Goal: Contribute content: Contribute content

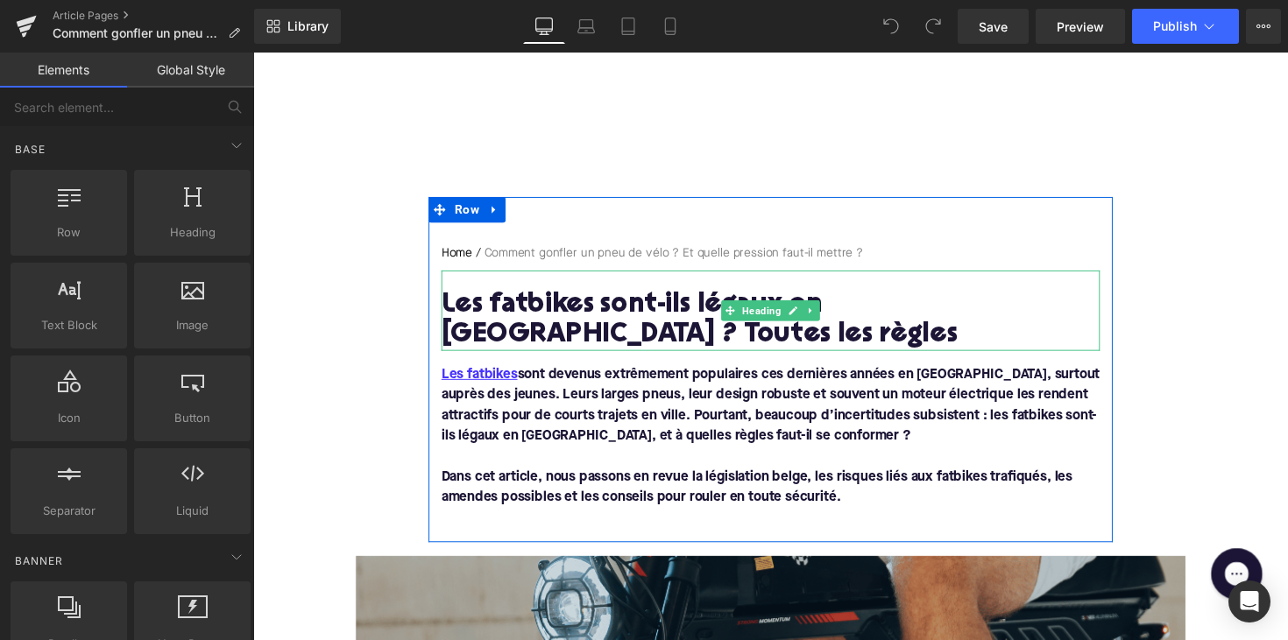
click at [678, 310] on h1 "Les fatbikes sont-ils légaux en Belgique ? Toutes les règles" at bounding box center [783, 327] width 675 height 61
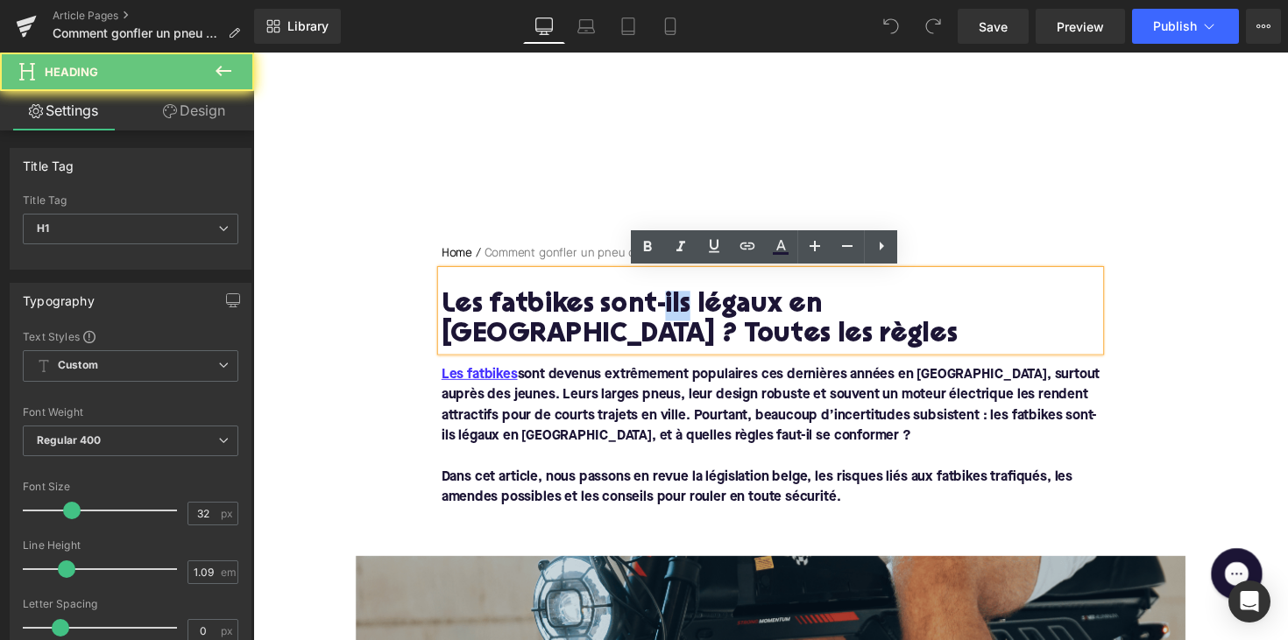
click at [678, 310] on h1 "Les fatbikes sont-ils légaux en Belgique ? Toutes les règles" at bounding box center [783, 327] width 675 height 61
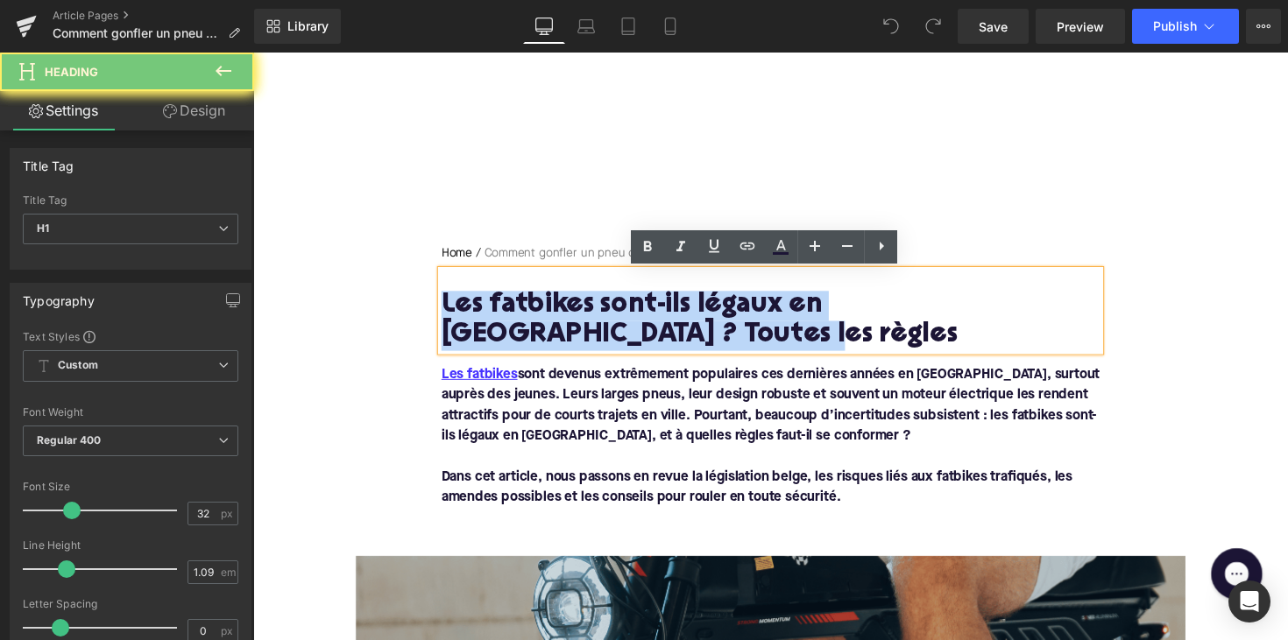
click at [678, 310] on h1 "Les fatbikes sont-ils légaux en Belgique ? Toutes les règles" at bounding box center [783, 327] width 675 height 61
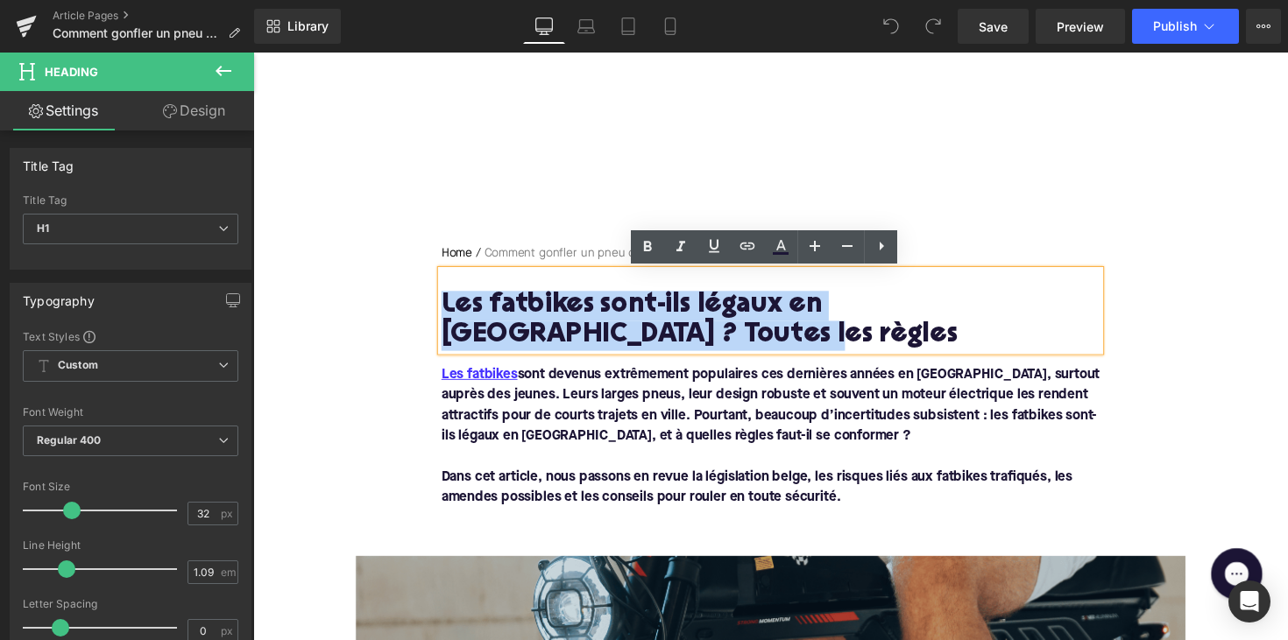
paste div
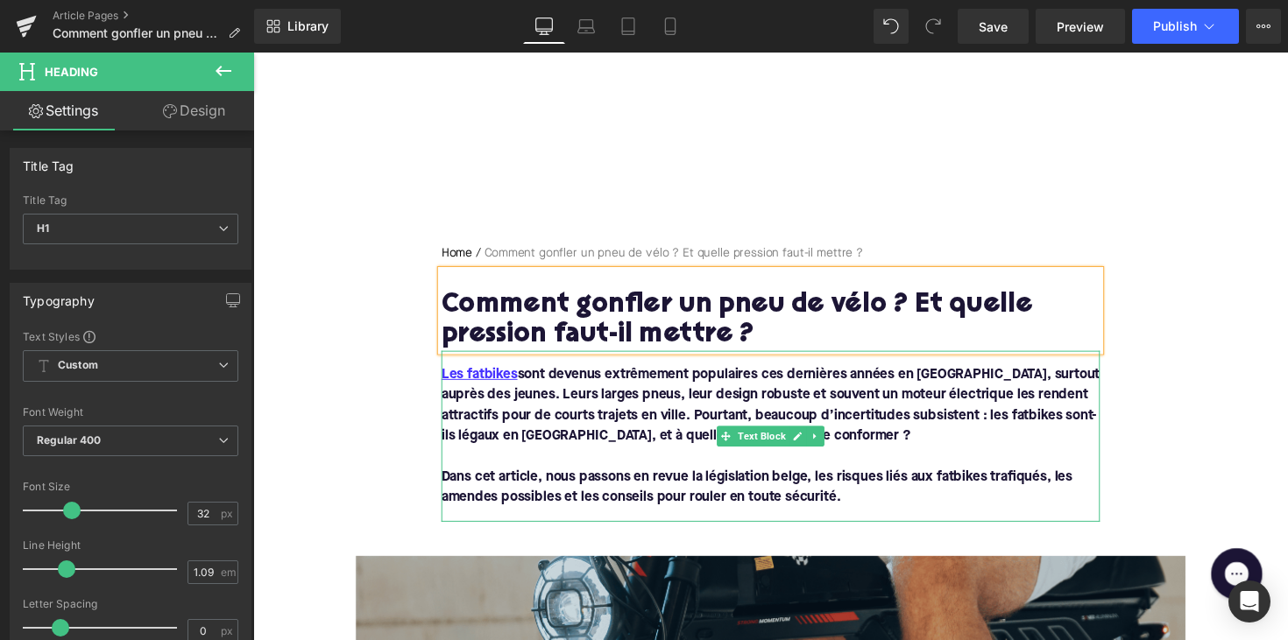
click at [620, 475] on p at bounding box center [783, 466] width 675 height 21
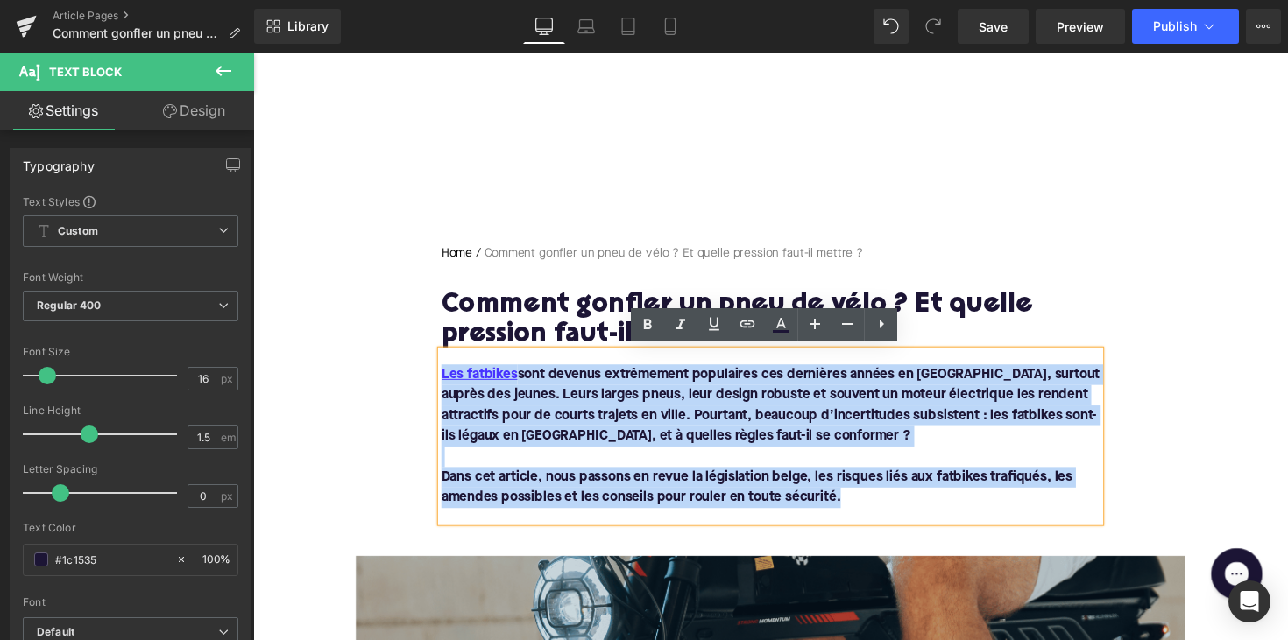
drag, startPoint x: 866, startPoint y: 511, endPoint x: 435, endPoint y: 388, distance: 448.1
click at [435, 388] on div "Home / Comment gonfler un pneu de vélo ? Et quelle pression faut-il mettre ? Br…" at bounding box center [783, 392] width 701 height 284
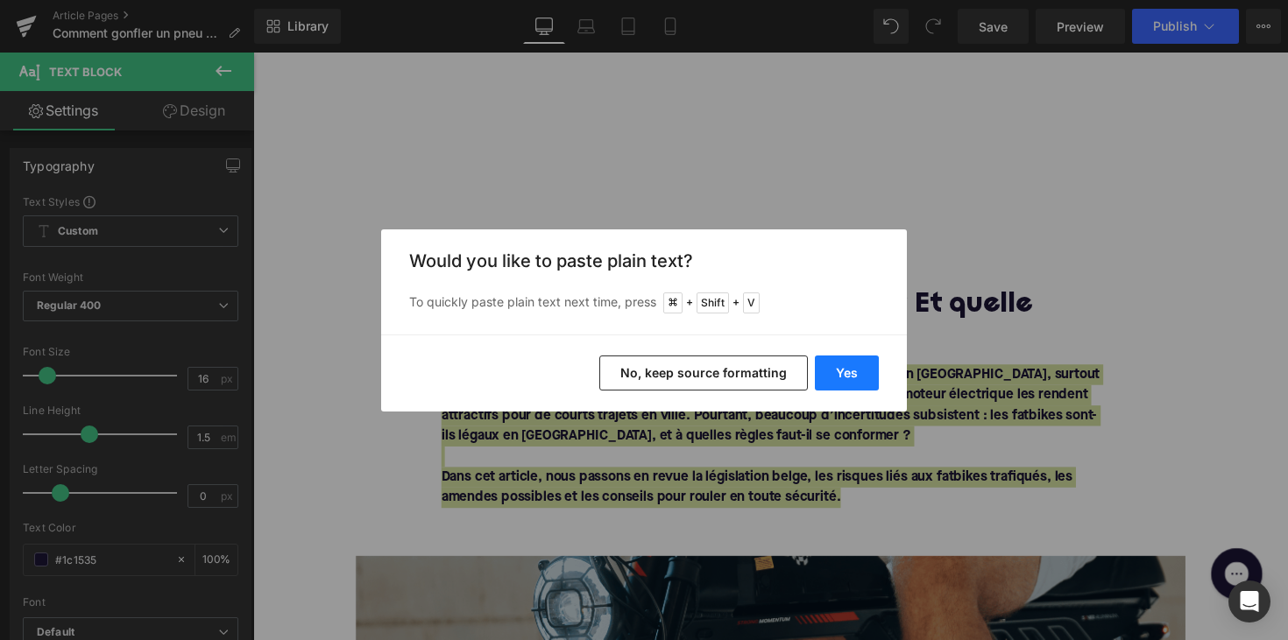
click at [837, 366] on button "Yes" at bounding box center [847, 373] width 64 height 35
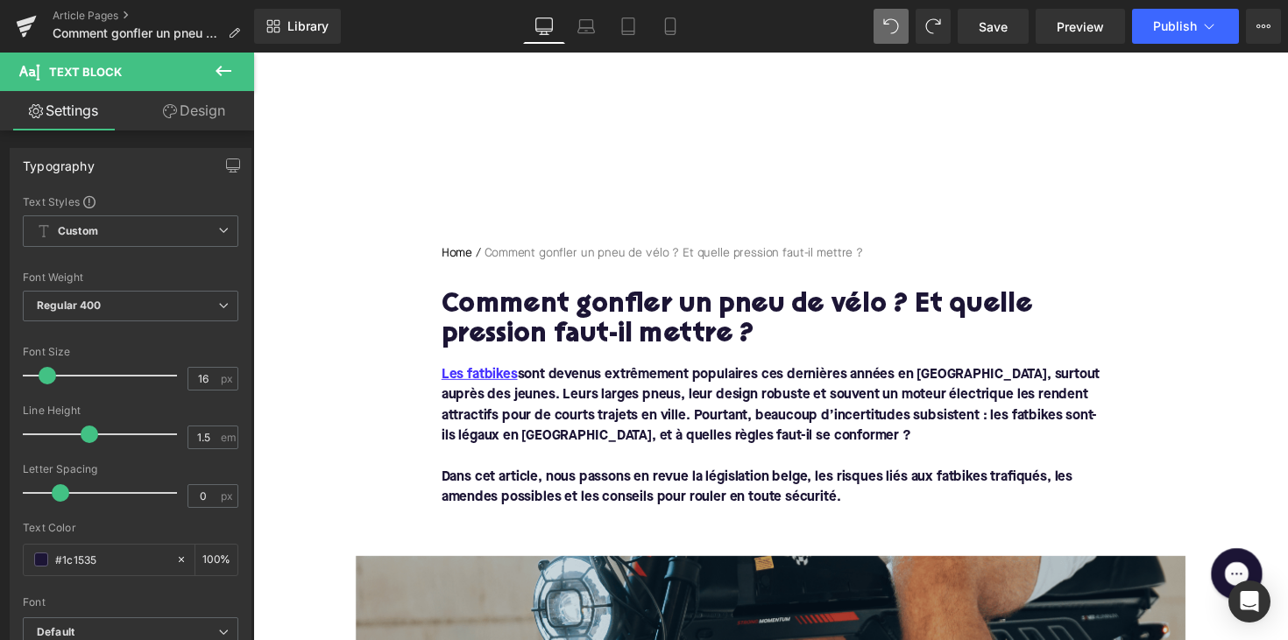
click at [859, 512] on p "Dans cet article, nous passons en revue la législation belge, les risques liés …" at bounding box center [783, 498] width 675 height 42
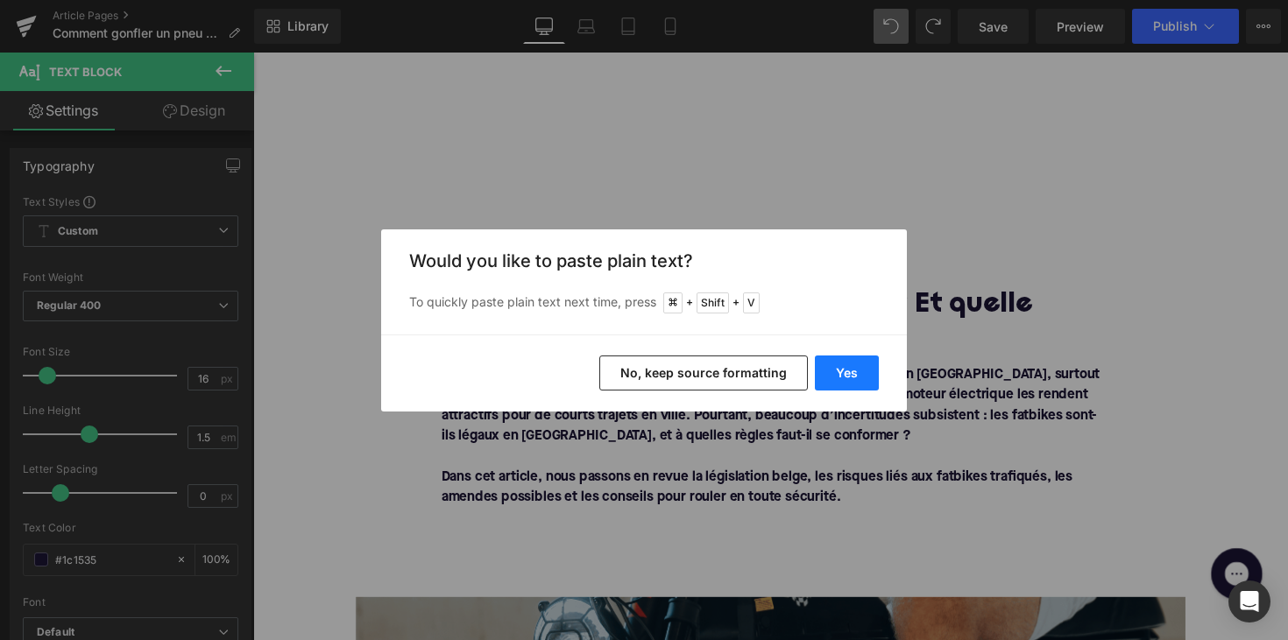
click at [845, 365] on button "Yes" at bounding box center [847, 373] width 64 height 35
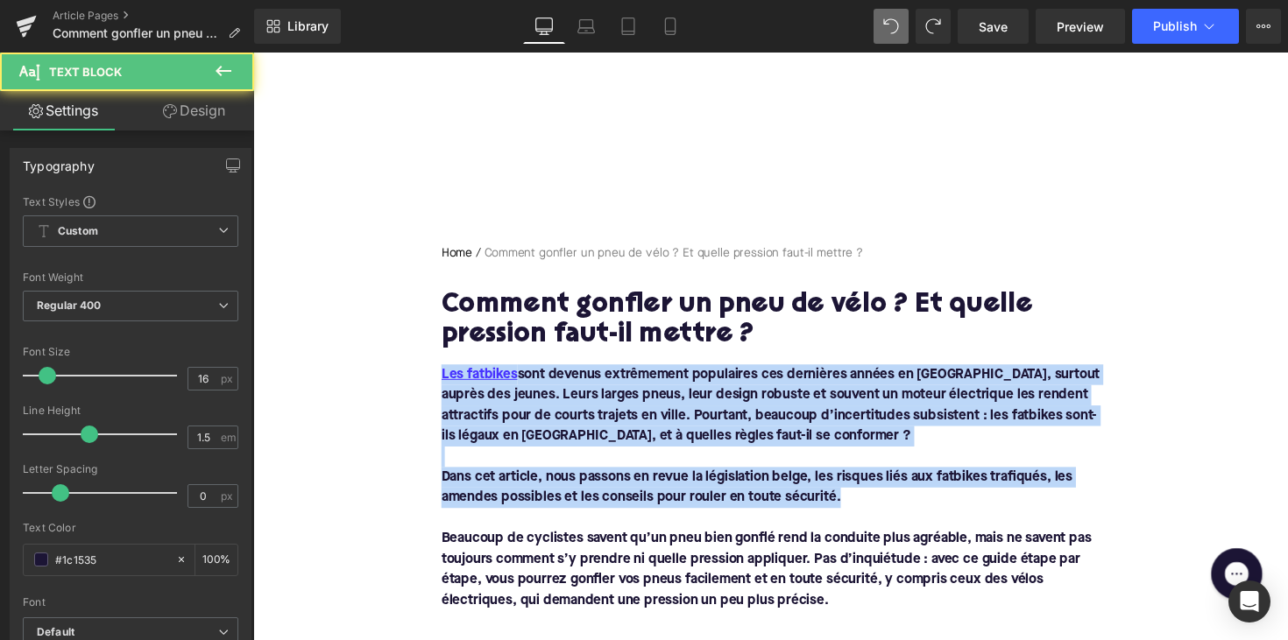
drag, startPoint x: 864, startPoint y: 510, endPoint x: 331, endPoint y: 255, distance: 590.5
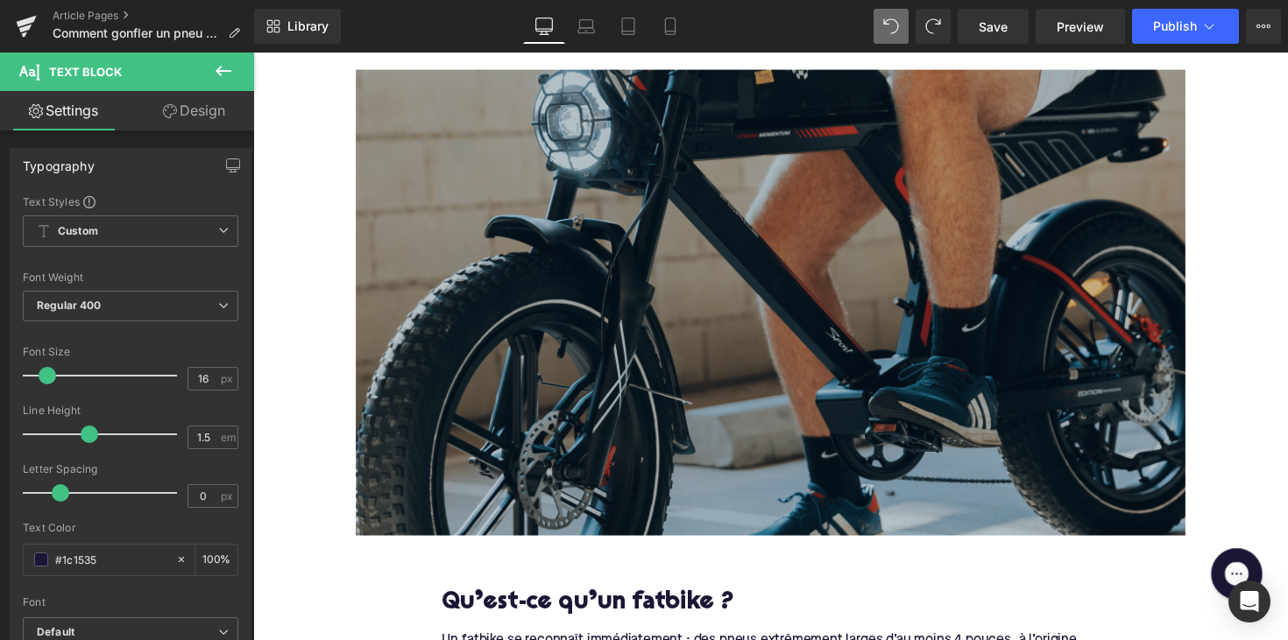
scroll to position [476, 0]
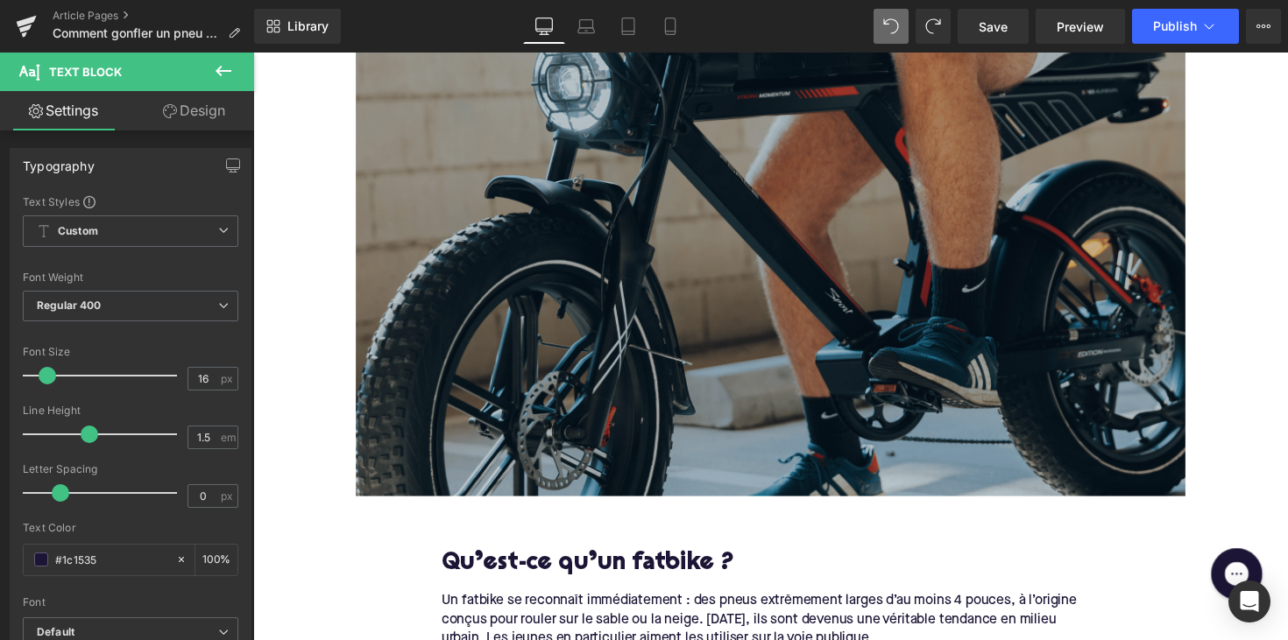
click at [586, 384] on img at bounding box center [783, 269] width 850 height 478
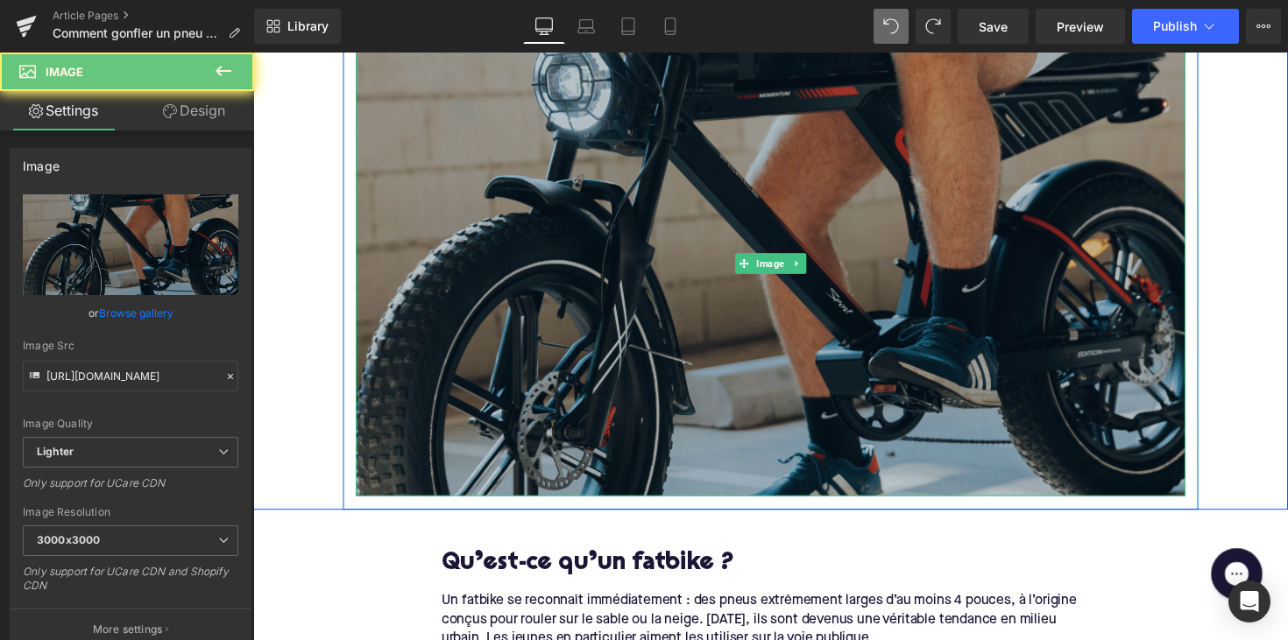
click at [612, 376] on img at bounding box center [783, 269] width 850 height 478
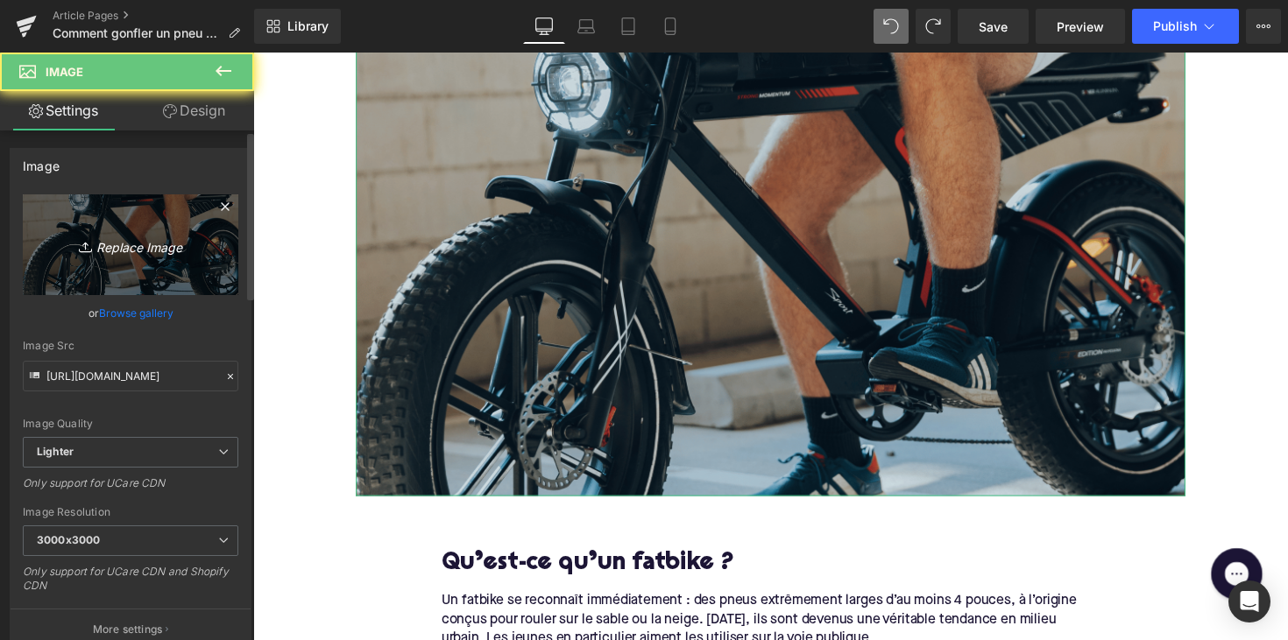
click at [121, 227] on link "Replace Image" at bounding box center [130, 244] width 215 height 101
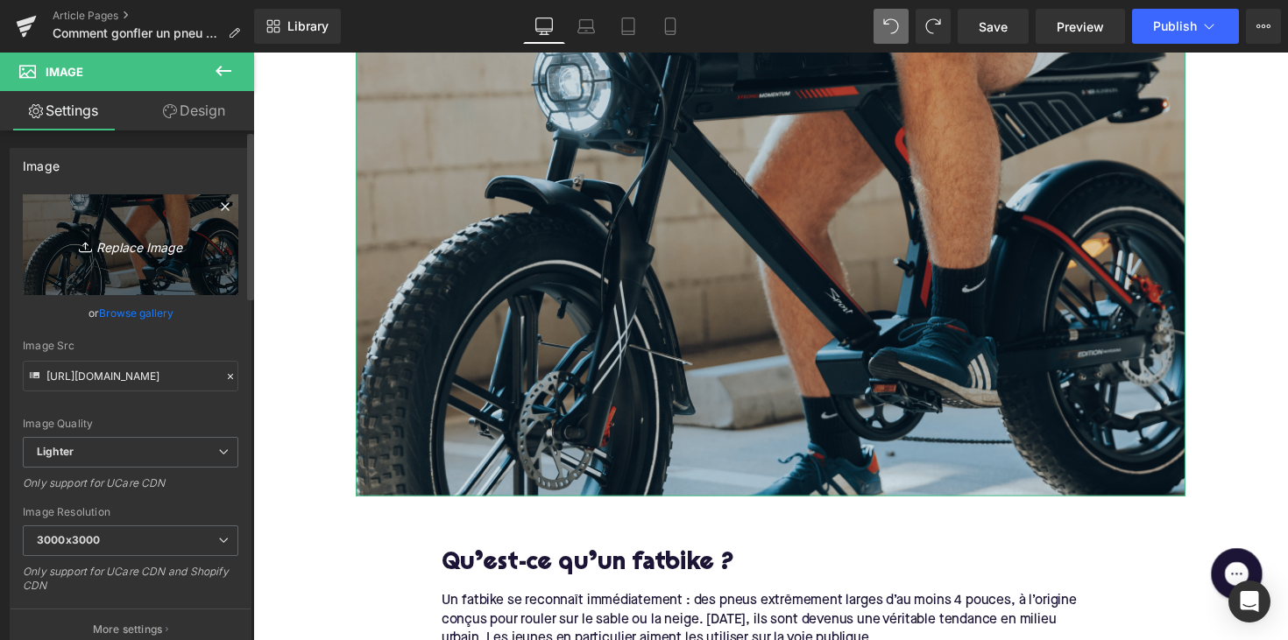
type input "C:\fakepath\manpomptbandop.png"
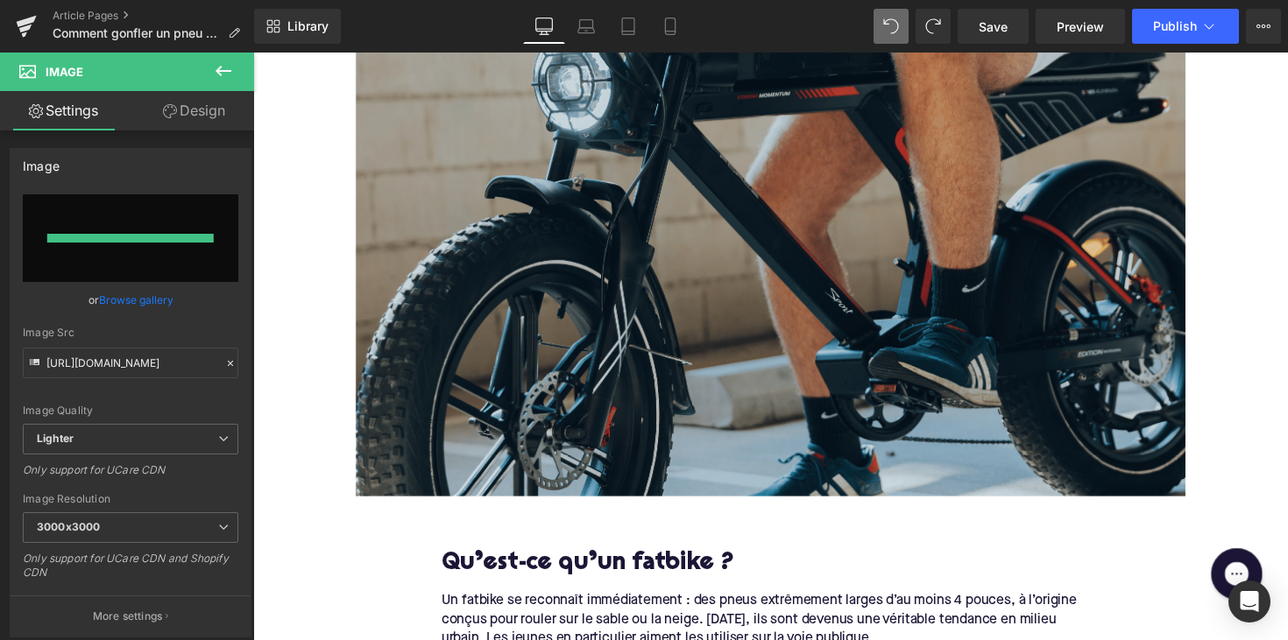
type input "[URL][DOMAIN_NAME]"
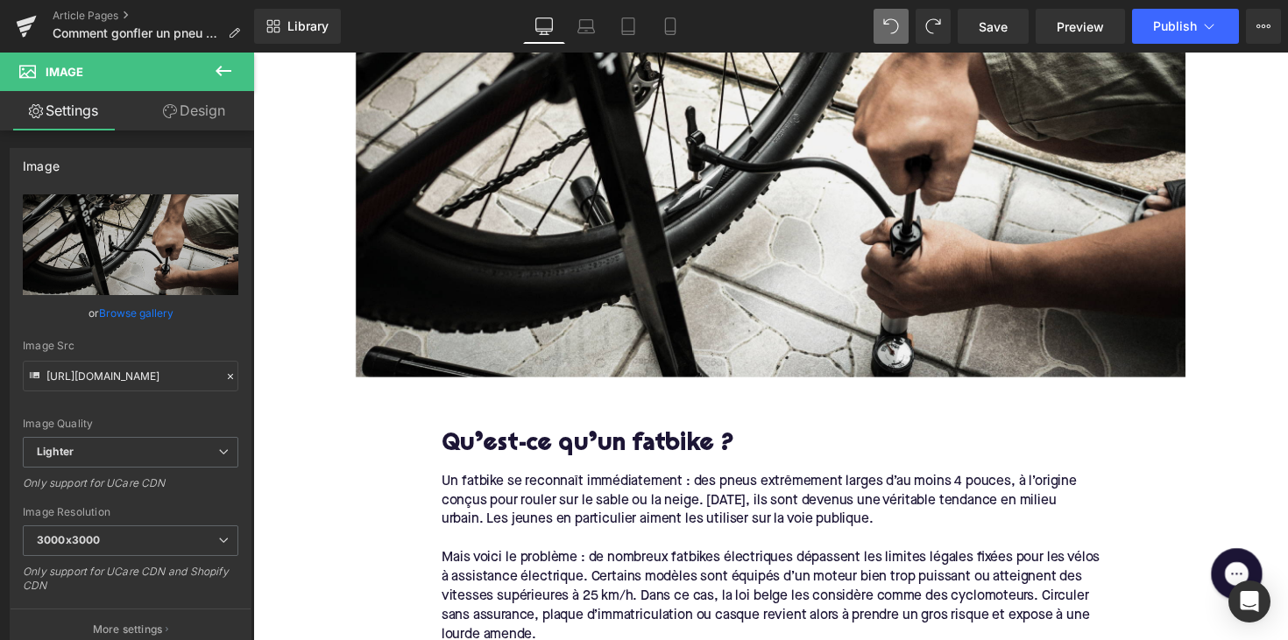
scroll to position [668, 0]
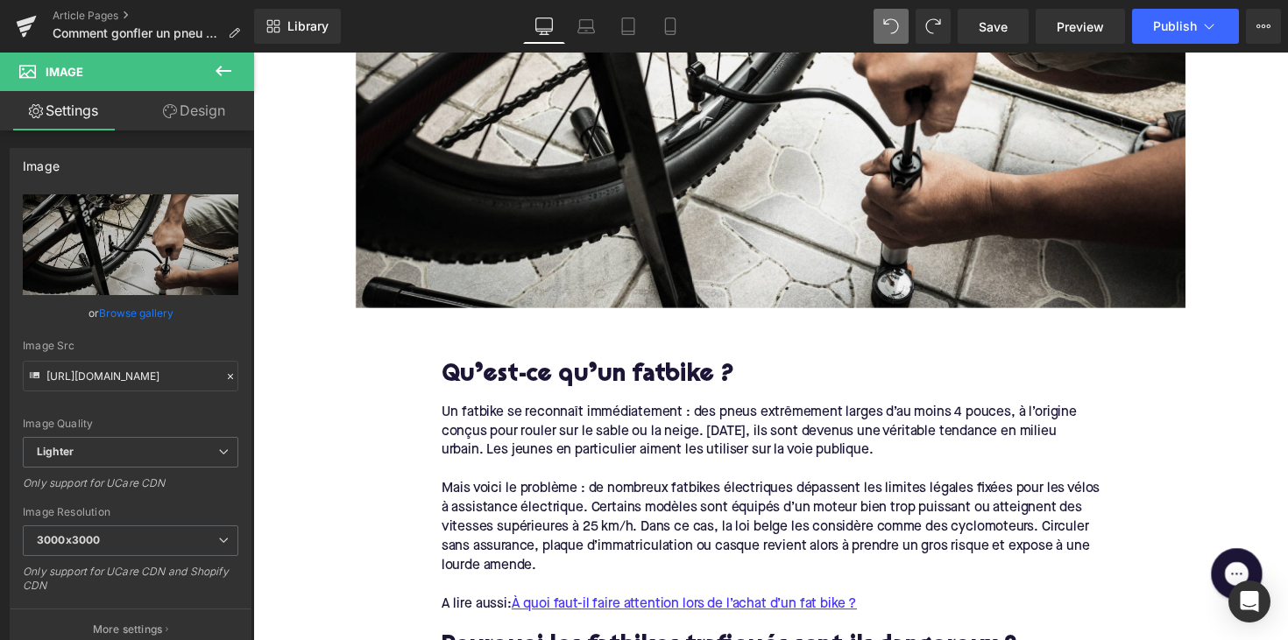
click at [584, 386] on h2 "Qu’est-ce qu’un fatbike ?" at bounding box center [783, 384] width 675 height 27
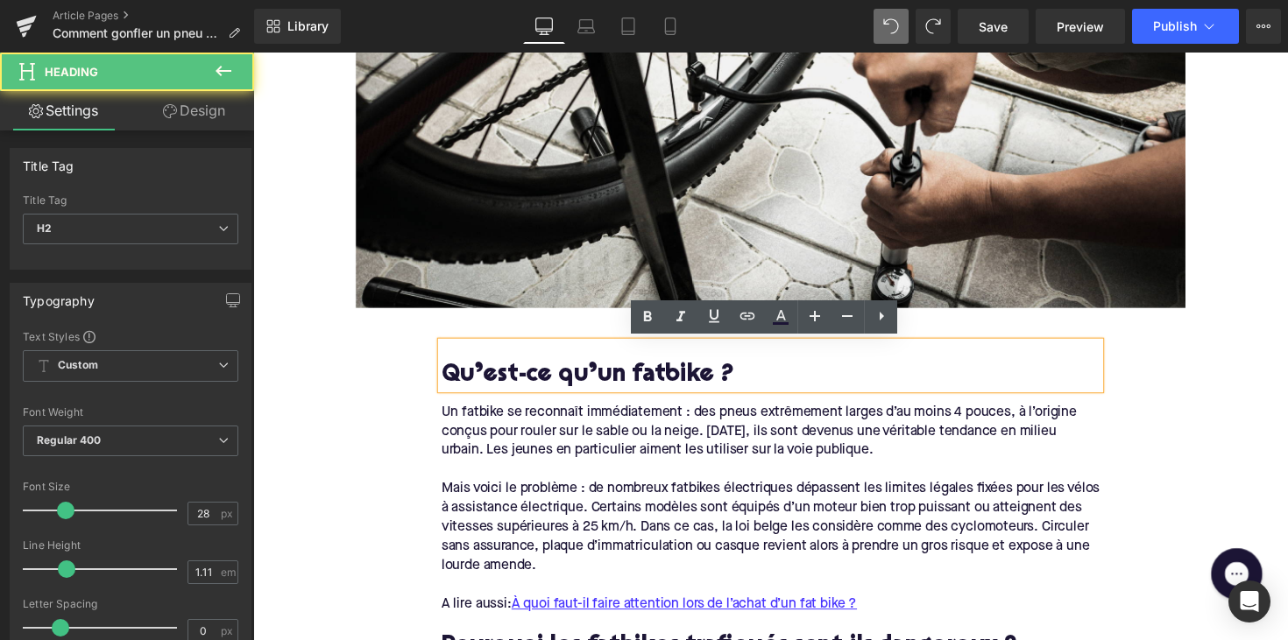
click at [584, 386] on h2 "Qu’est-ce qu’un fatbike ?" at bounding box center [783, 384] width 675 height 27
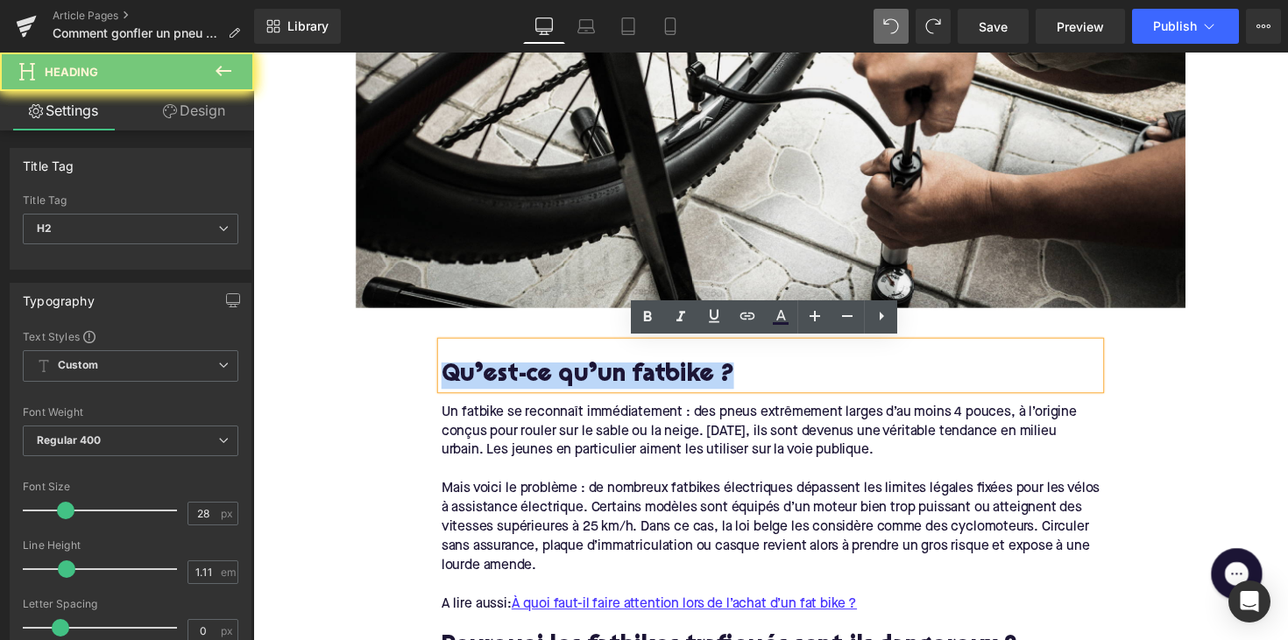
paste div
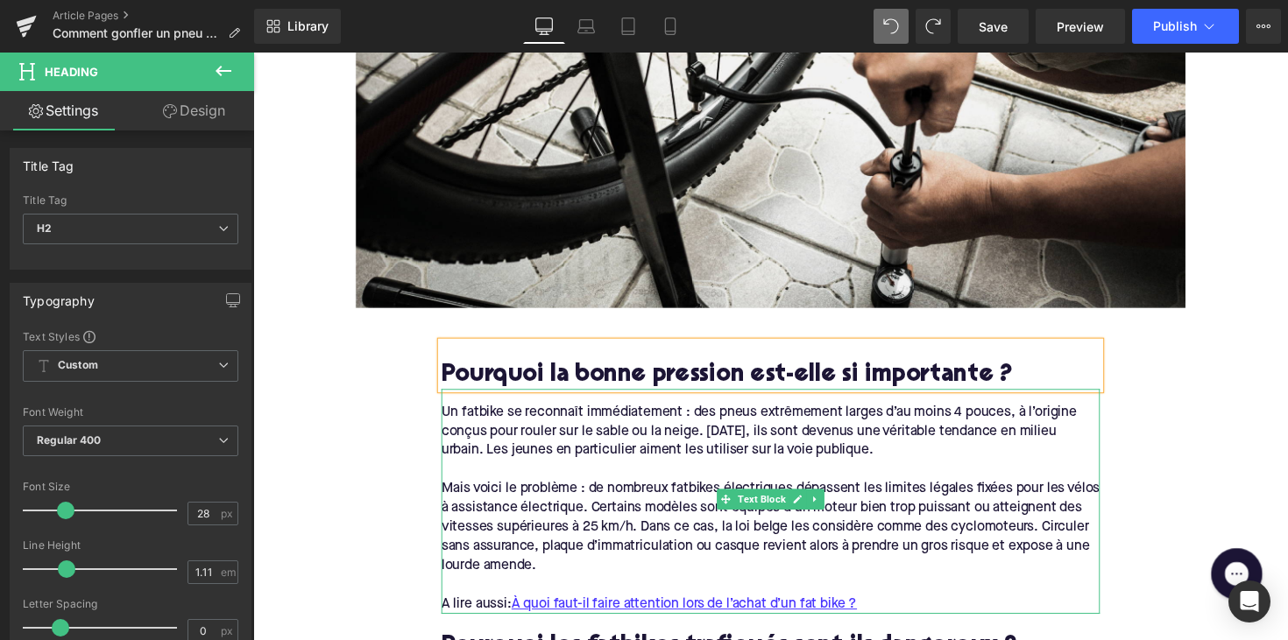
click at [620, 543] on div "Mais voici le problème : de nombreux fatbikes électriques dépassent les limites…" at bounding box center [783, 540] width 675 height 98
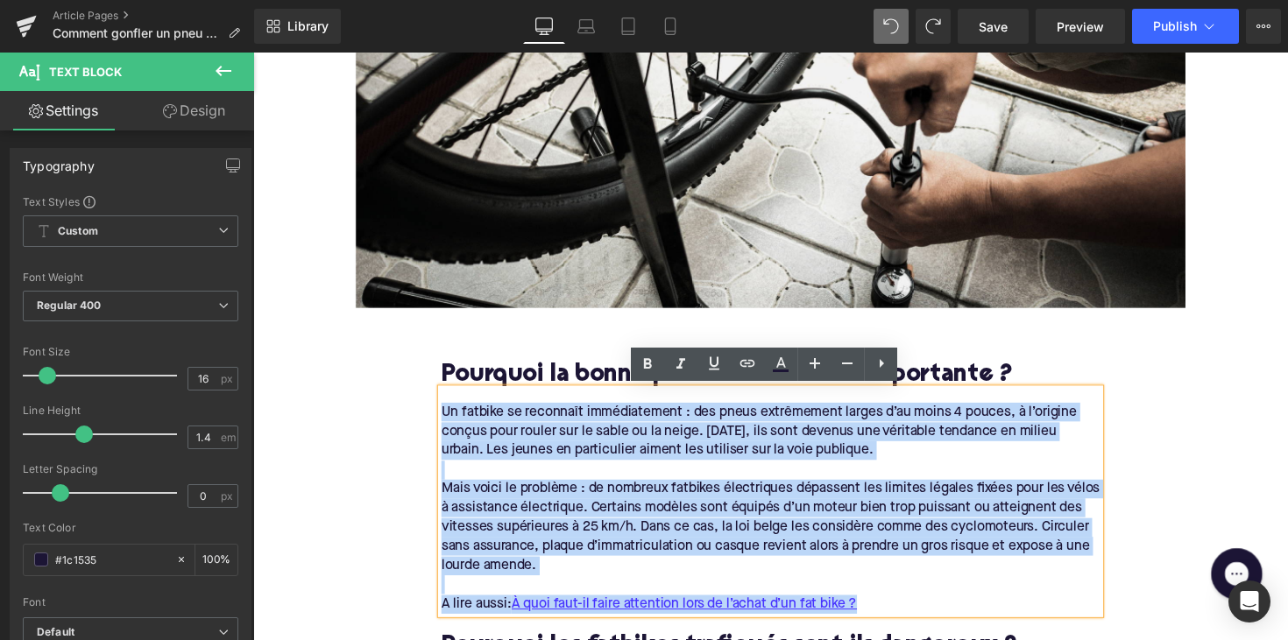
drag, startPoint x: 895, startPoint y: 615, endPoint x: 406, endPoint y: 413, distance: 529.5
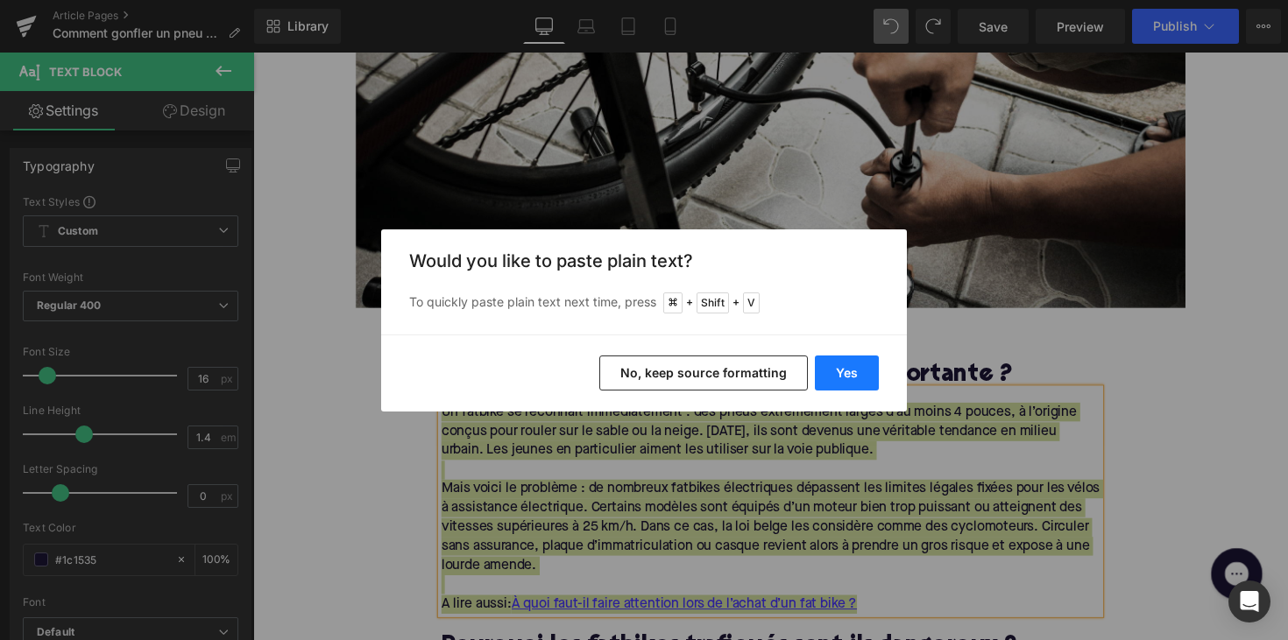
click at [867, 364] on button "Yes" at bounding box center [847, 373] width 64 height 35
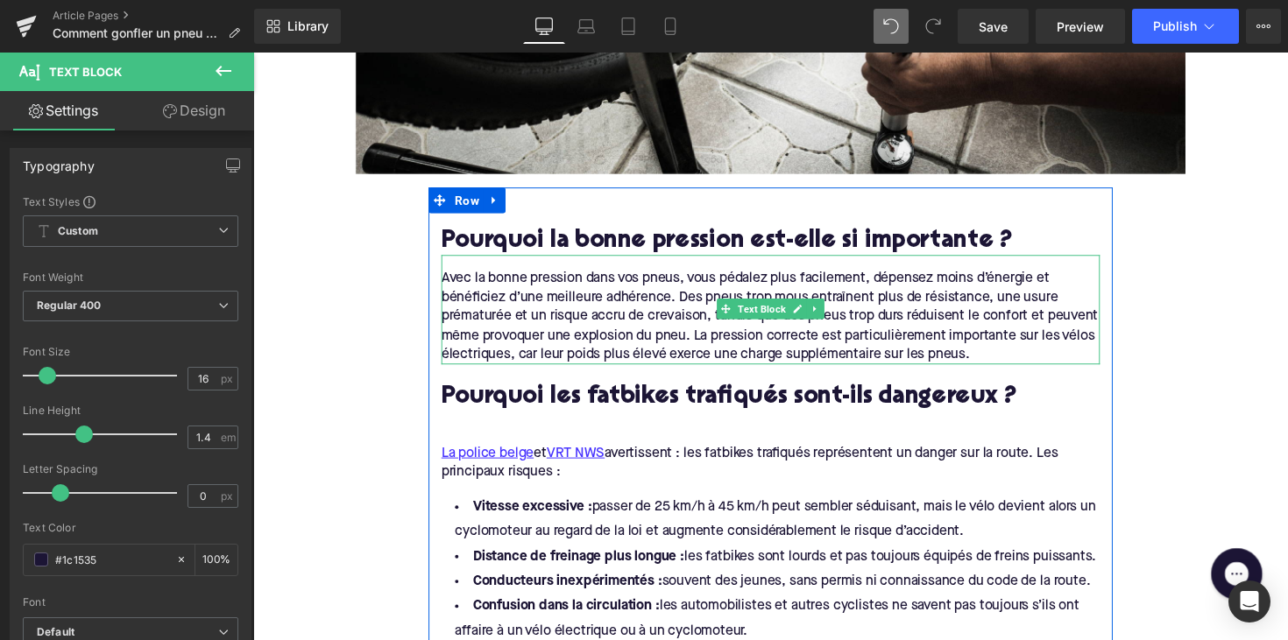
scroll to position [817, 0]
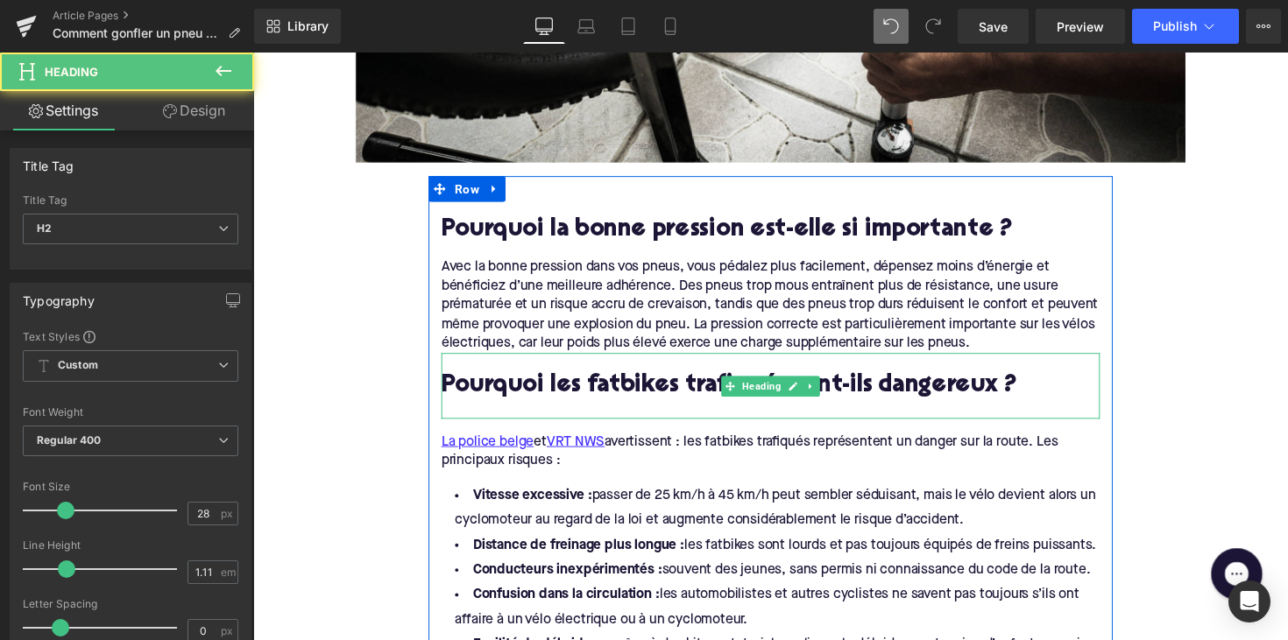
click at [598, 390] on h2 "Pourquoi les fatbikes trafiqués sont-ils dangereux ?" at bounding box center [783, 395] width 675 height 27
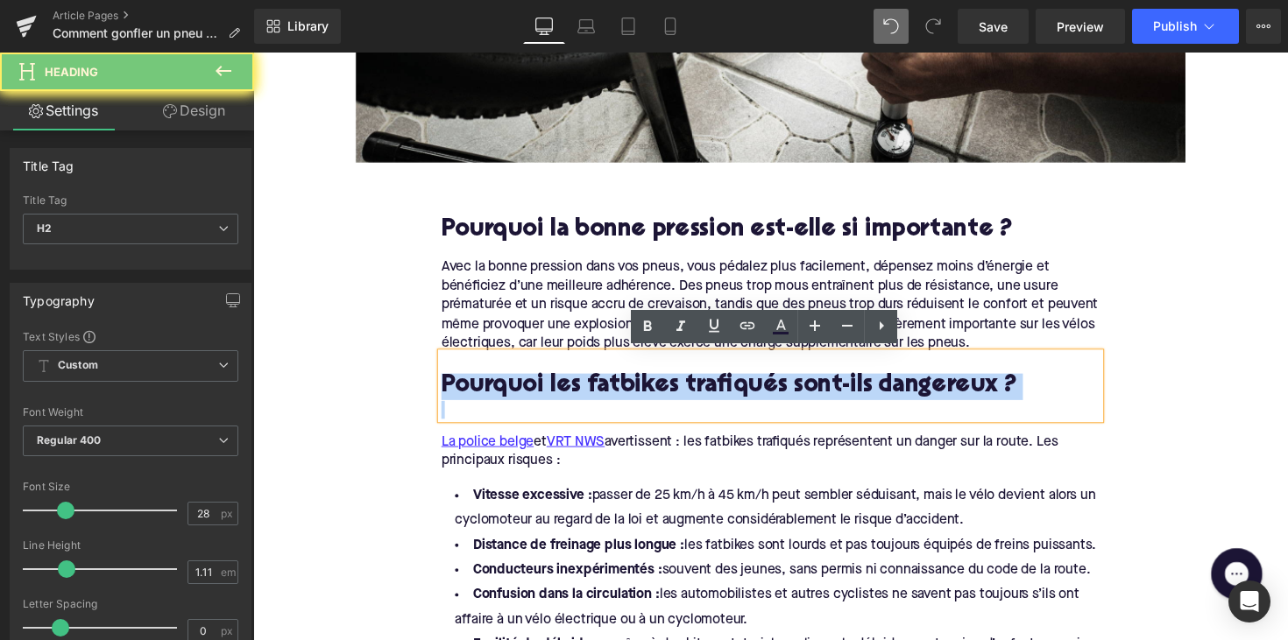
paste div
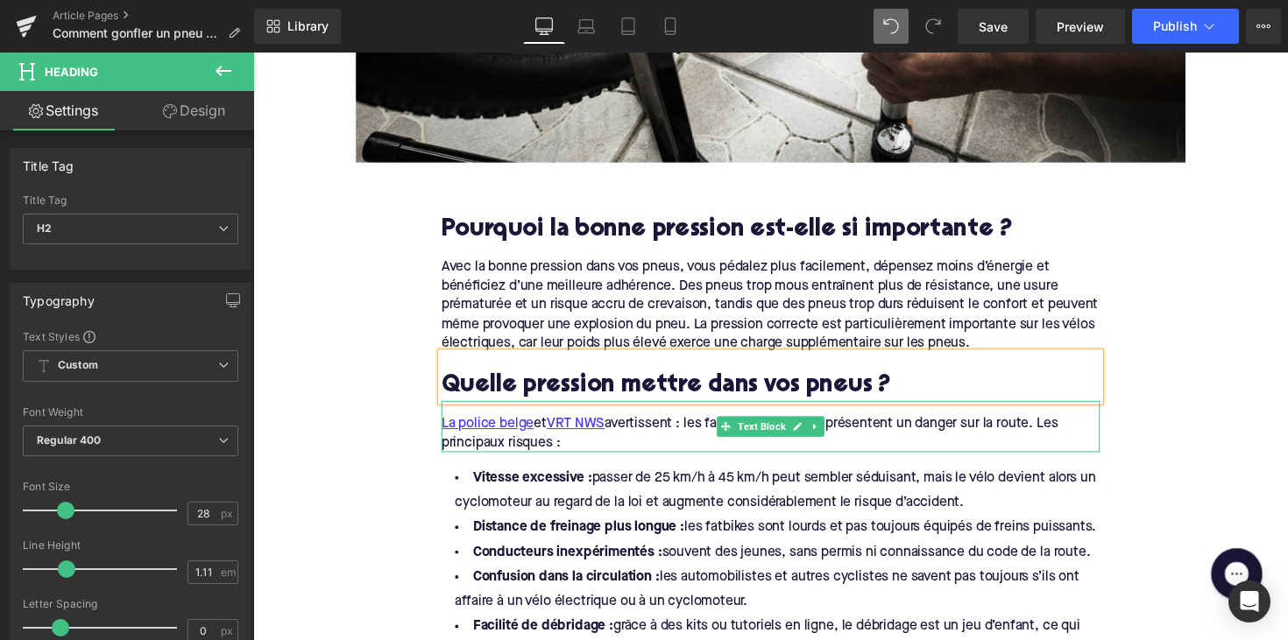
click at [566, 440] on div "La police belge et VRT NWS avertissent : les fatbikes trafiqués représentent un…" at bounding box center [783, 443] width 675 height 39
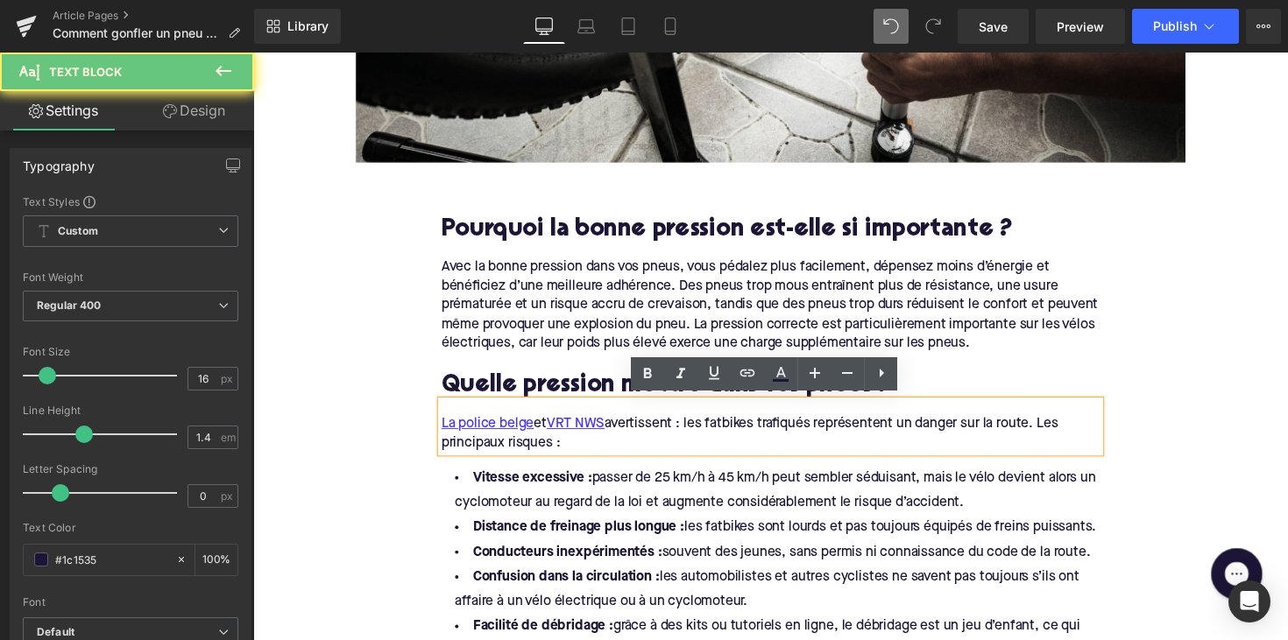
drag, startPoint x: 576, startPoint y: 447, endPoint x: 434, endPoint y: 422, distance: 144.0
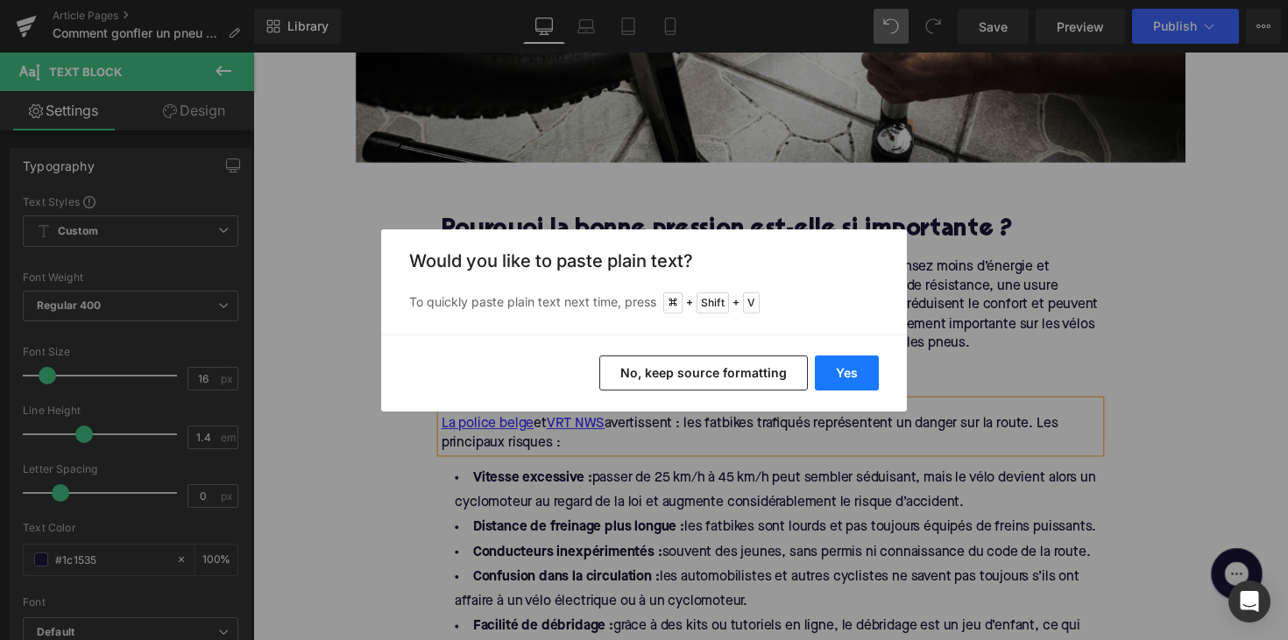
click at [830, 378] on button "Yes" at bounding box center [847, 373] width 64 height 35
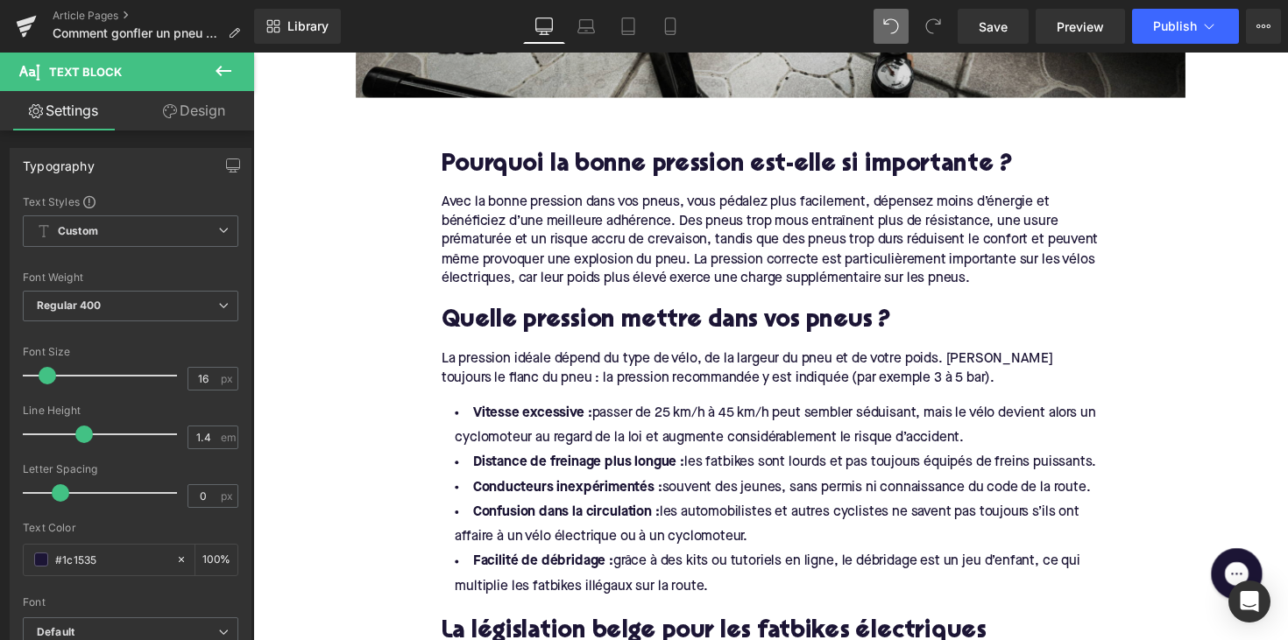
scroll to position [950, 0]
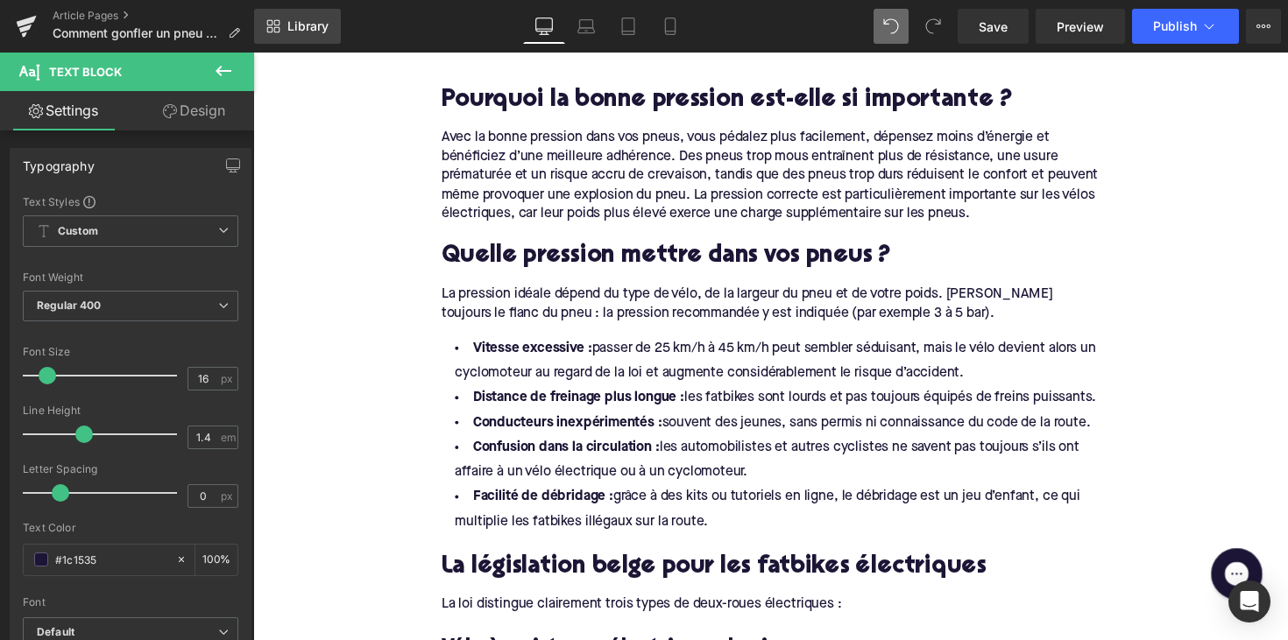
click at [284, 19] on link "Library" at bounding box center [297, 26] width 87 height 35
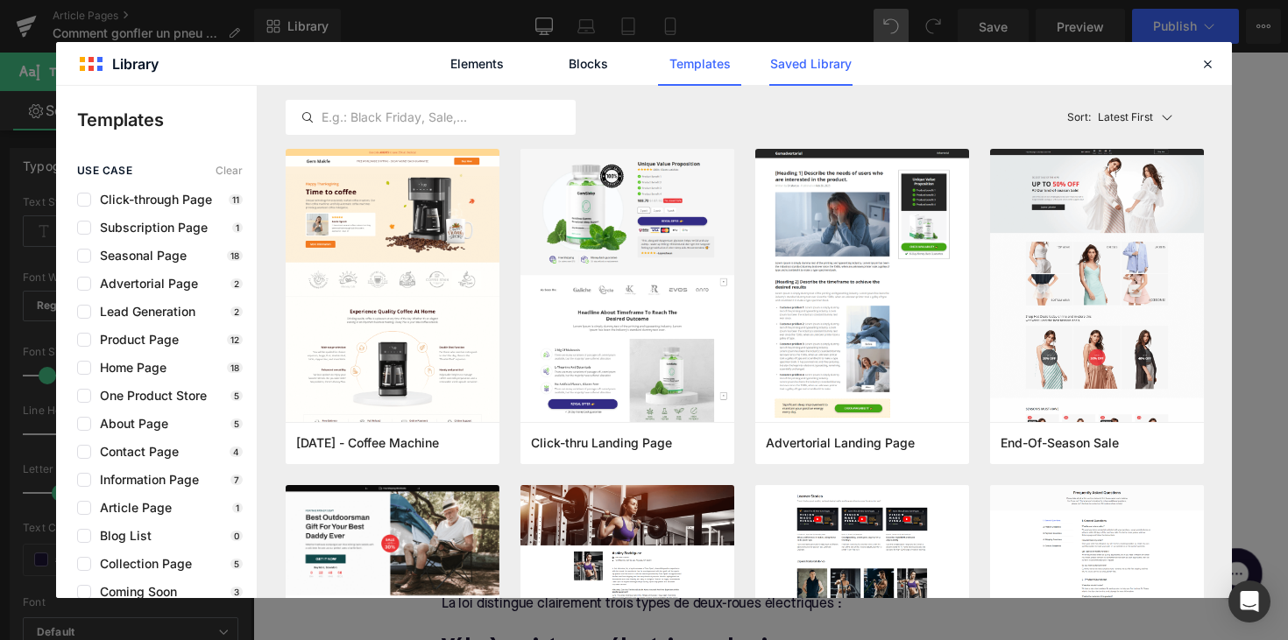
click at [826, 50] on link "Saved Library" at bounding box center [810, 64] width 83 height 44
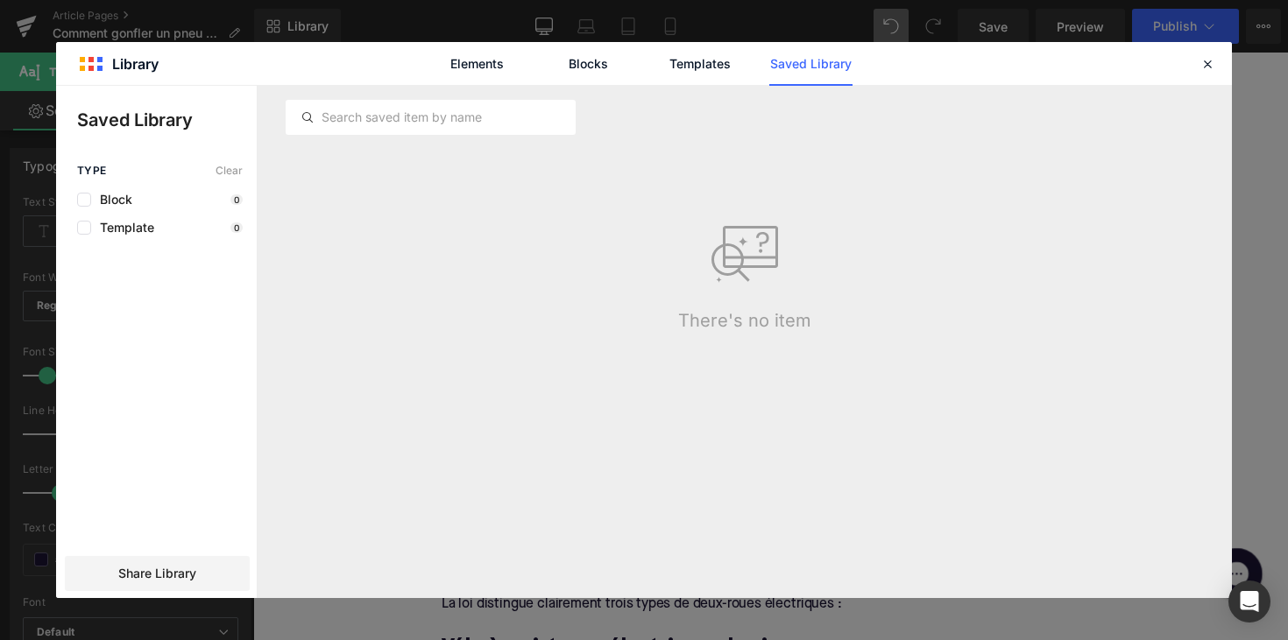
click at [816, 66] on link "Saved Library" at bounding box center [810, 64] width 83 height 44
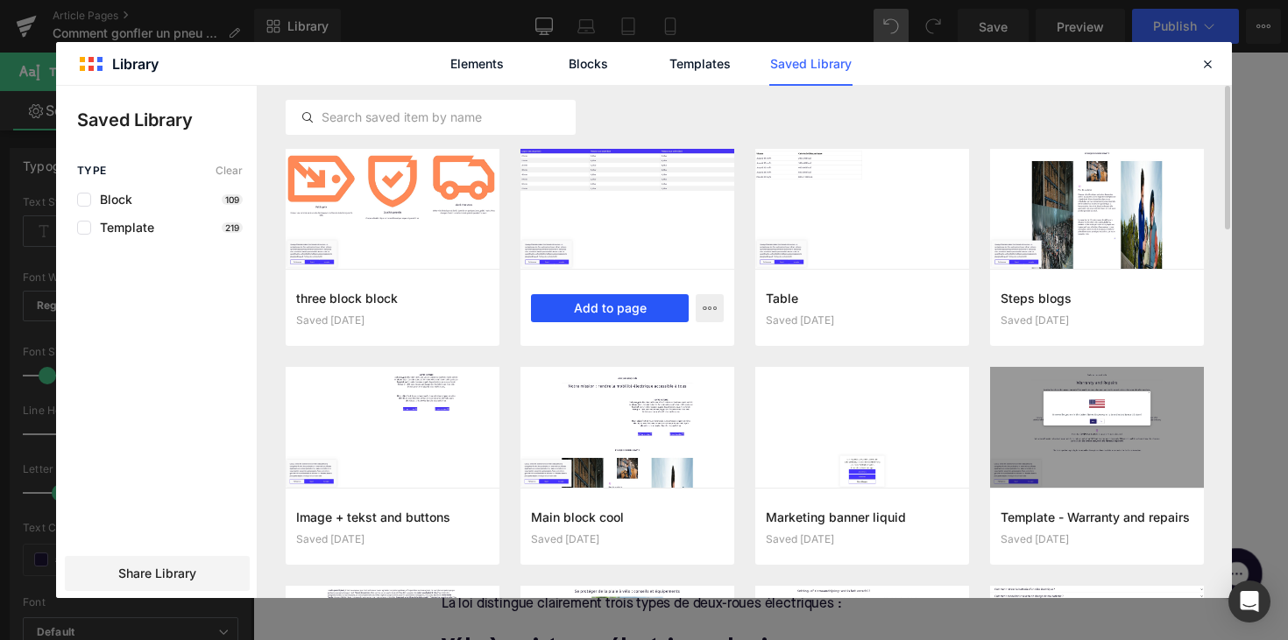
click at [599, 312] on button "Add to page" at bounding box center [610, 308] width 158 height 28
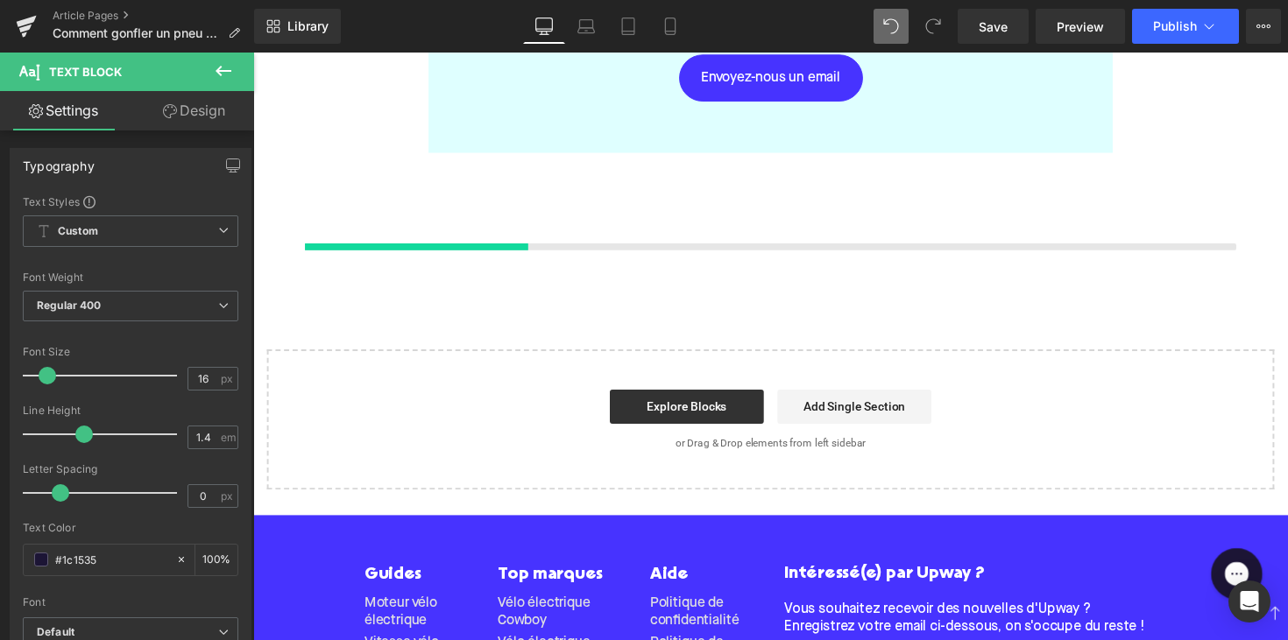
scroll to position [3390, 0]
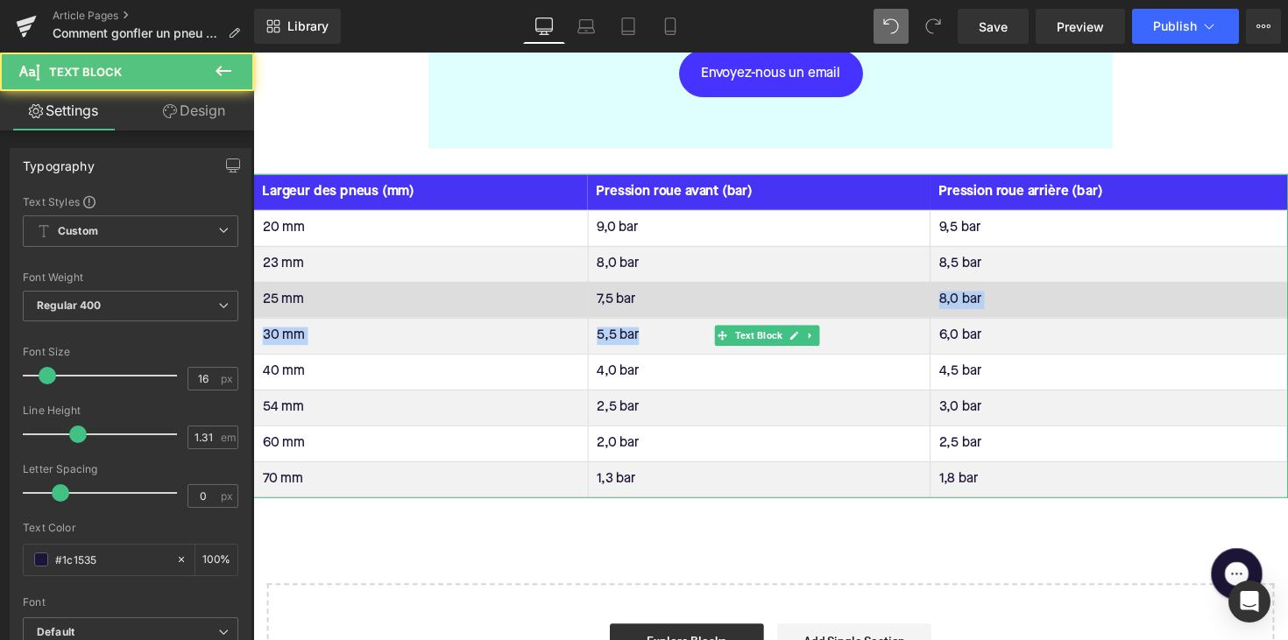
drag, startPoint x: 726, startPoint y: 304, endPoint x: 745, endPoint y: 278, distance: 32.6
click at [745, 278] on tbody "20 mm 9,0 bar 9,5 bar 23 mm 8,0 bar 8,5 bar 25 mm 7,5 bar 8,0 bar 30 mm 5,5 bar…" at bounding box center [783, 361] width 1059 height 294
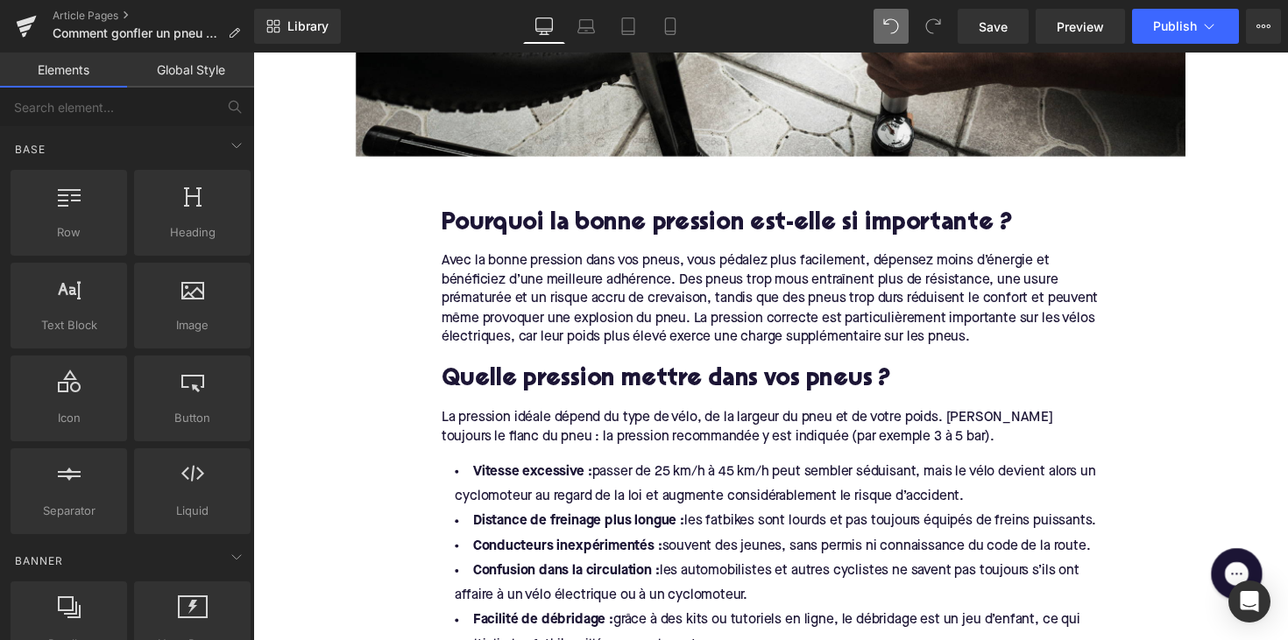
scroll to position [935, 0]
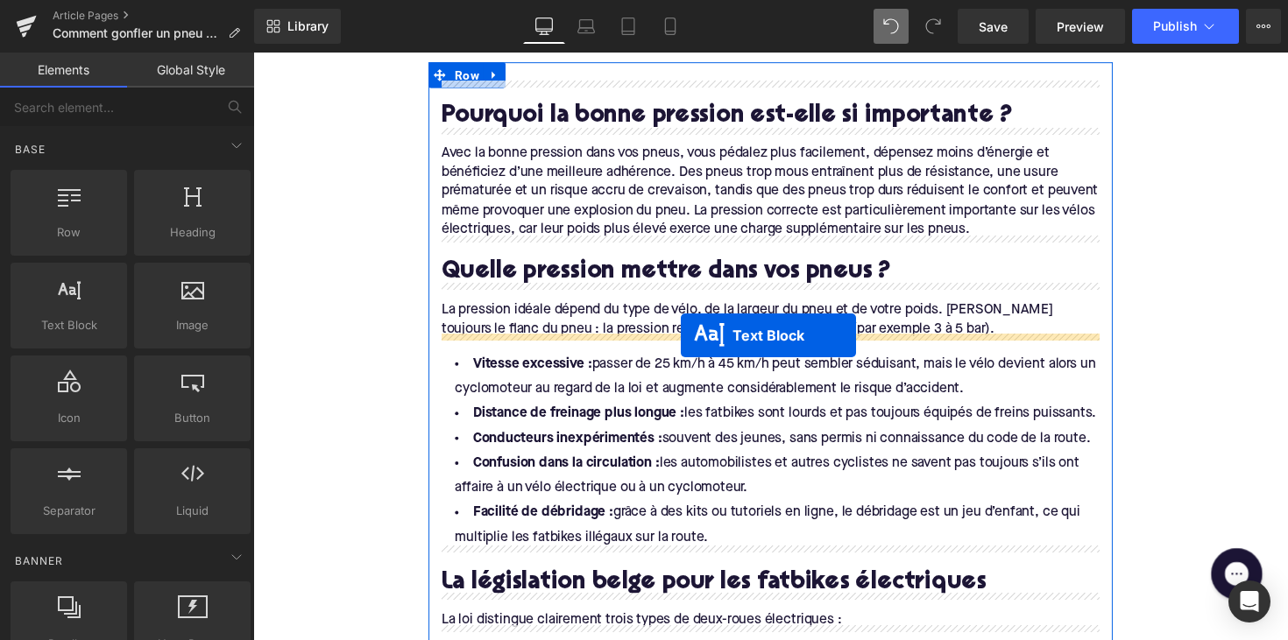
drag, startPoint x: 732, startPoint y: 307, endPoint x: 691, endPoint y: 343, distance: 54.6
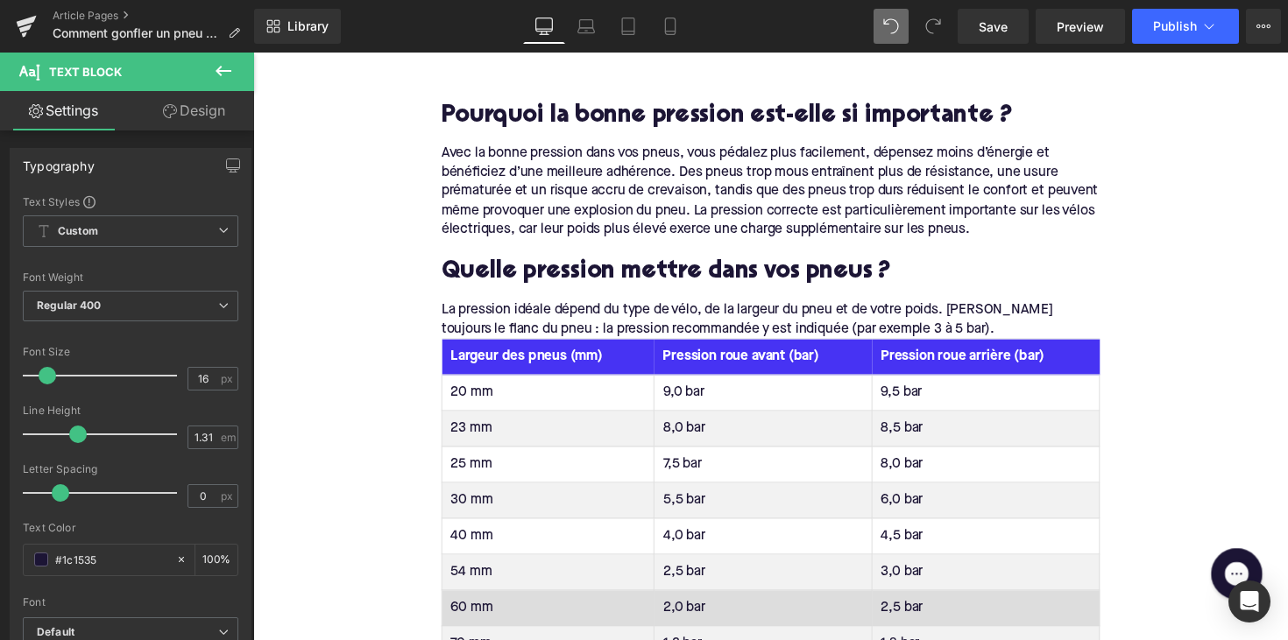
click at [526, 353] on th "Largeur des pneus (mm)" at bounding box center [555, 364] width 217 height 37
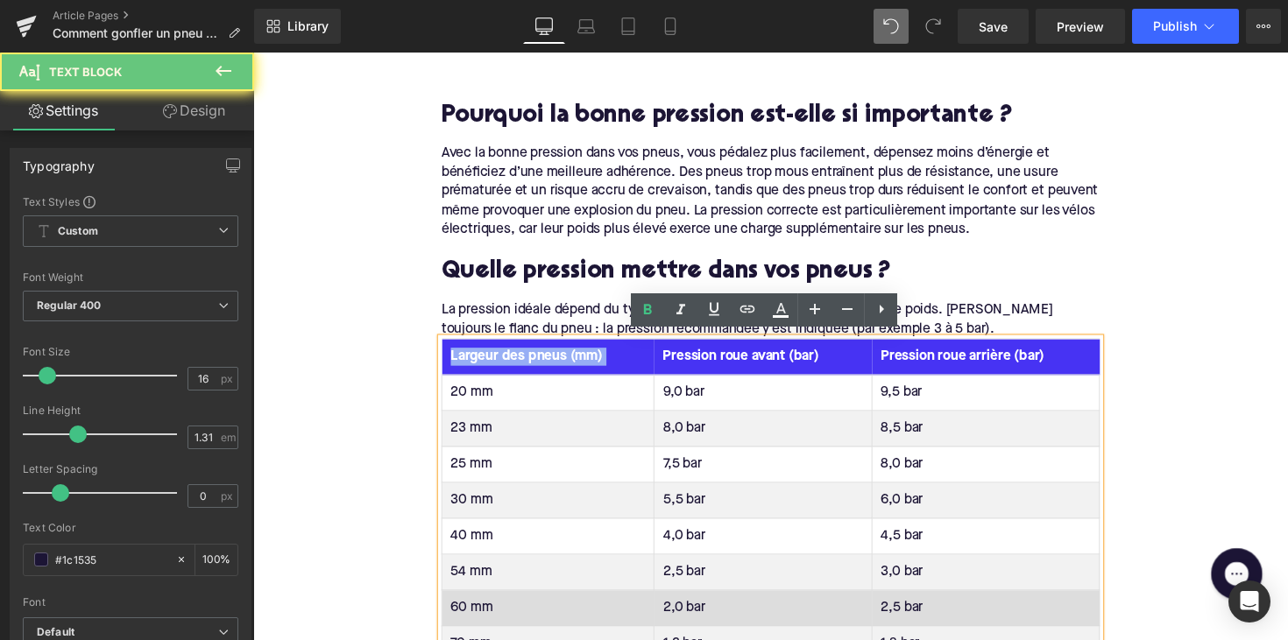
click at [526, 353] on th "Largeur des pneus (mm)" at bounding box center [555, 364] width 217 height 37
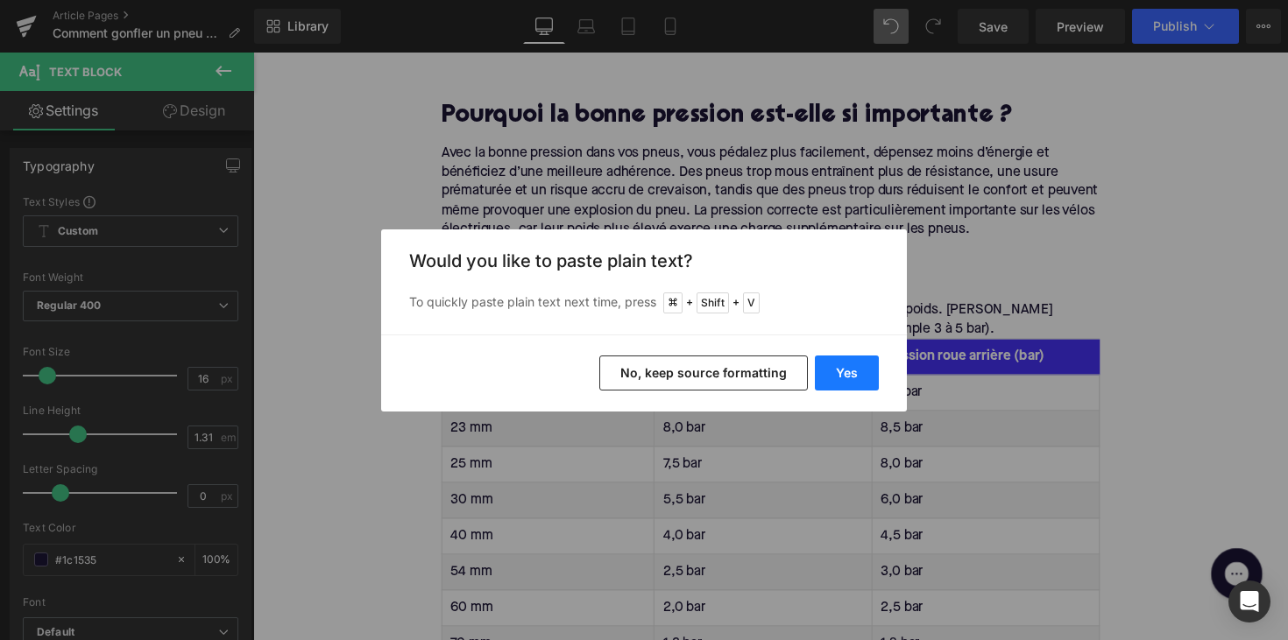
click at [866, 375] on button "Yes" at bounding box center [847, 373] width 64 height 35
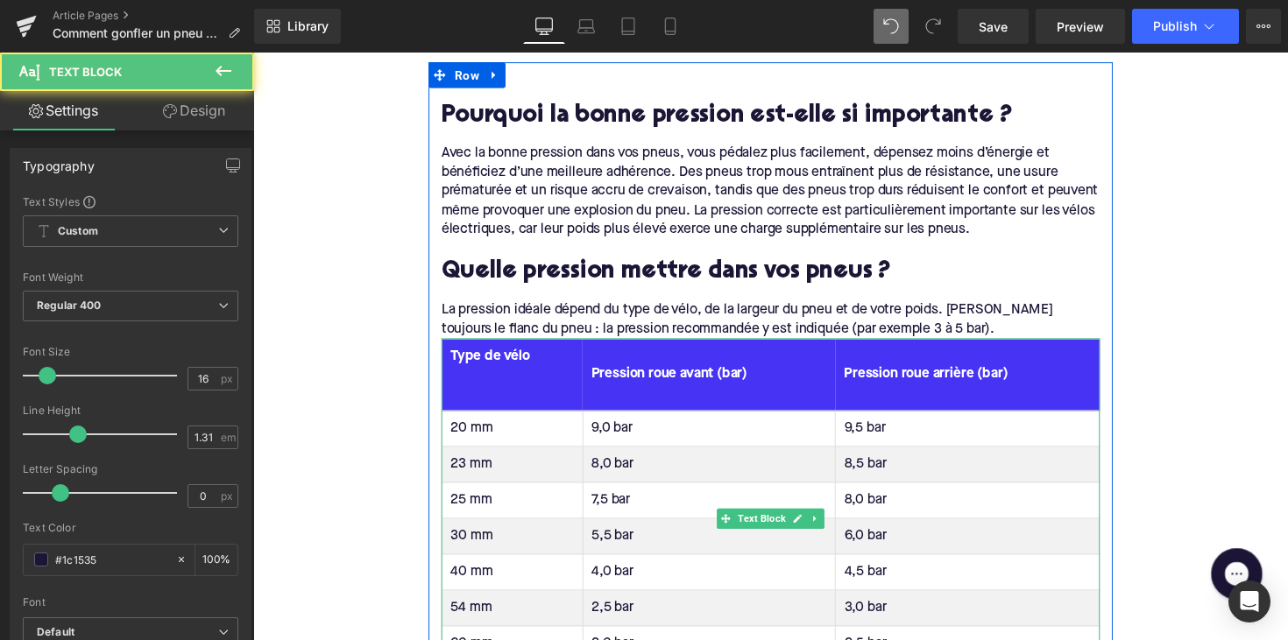
click at [543, 398] on th "Type de vélo" at bounding box center [519, 383] width 145 height 74
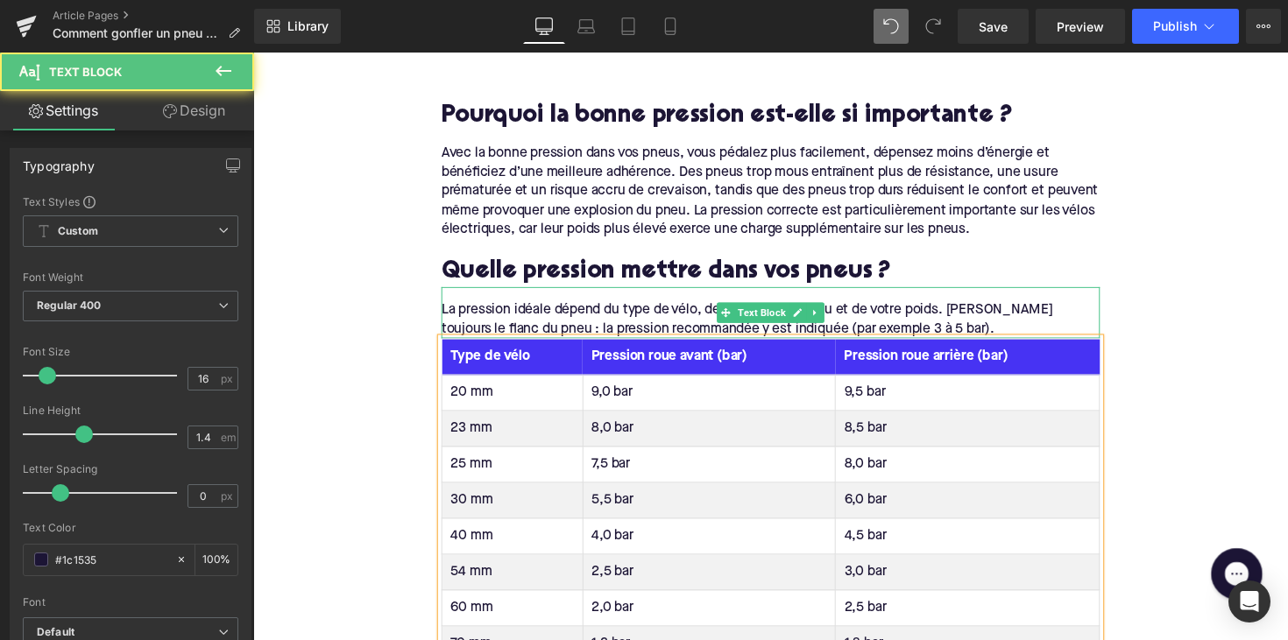
click at [959, 328] on div "La pression idéale dépend du type de vélo, de la largeur du pneu et de votre po…" at bounding box center [783, 326] width 675 height 39
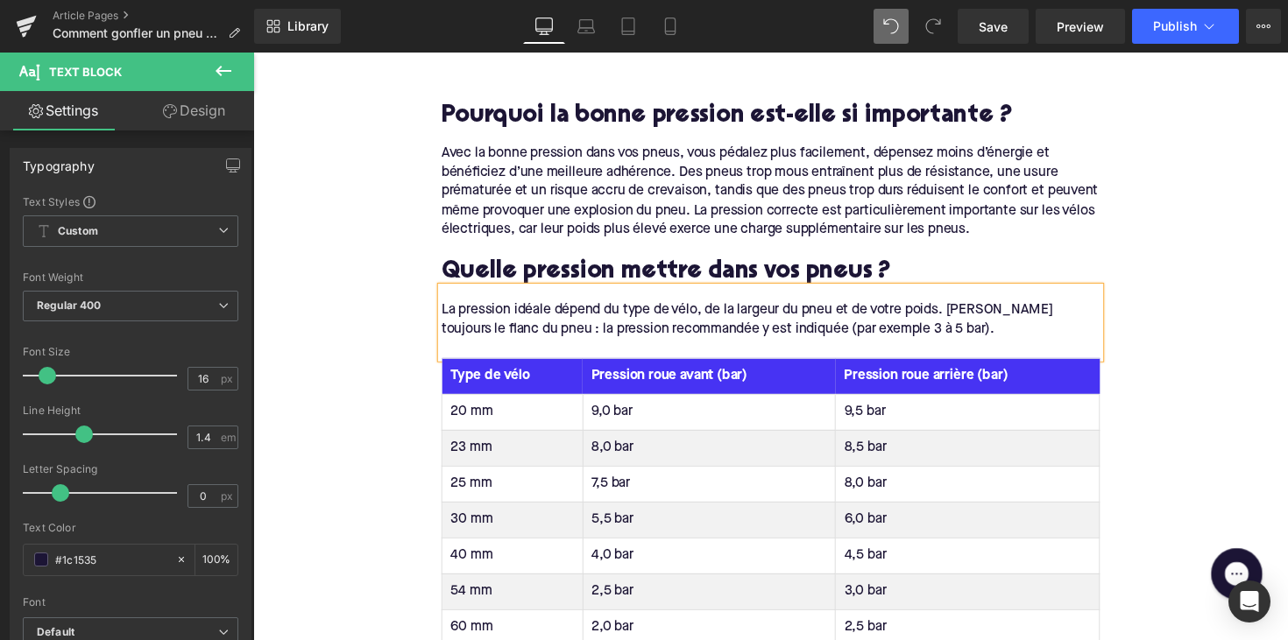
click at [644, 378] on th "Pression roue avant (bar)" at bounding box center [719, 383] width 259 height 37
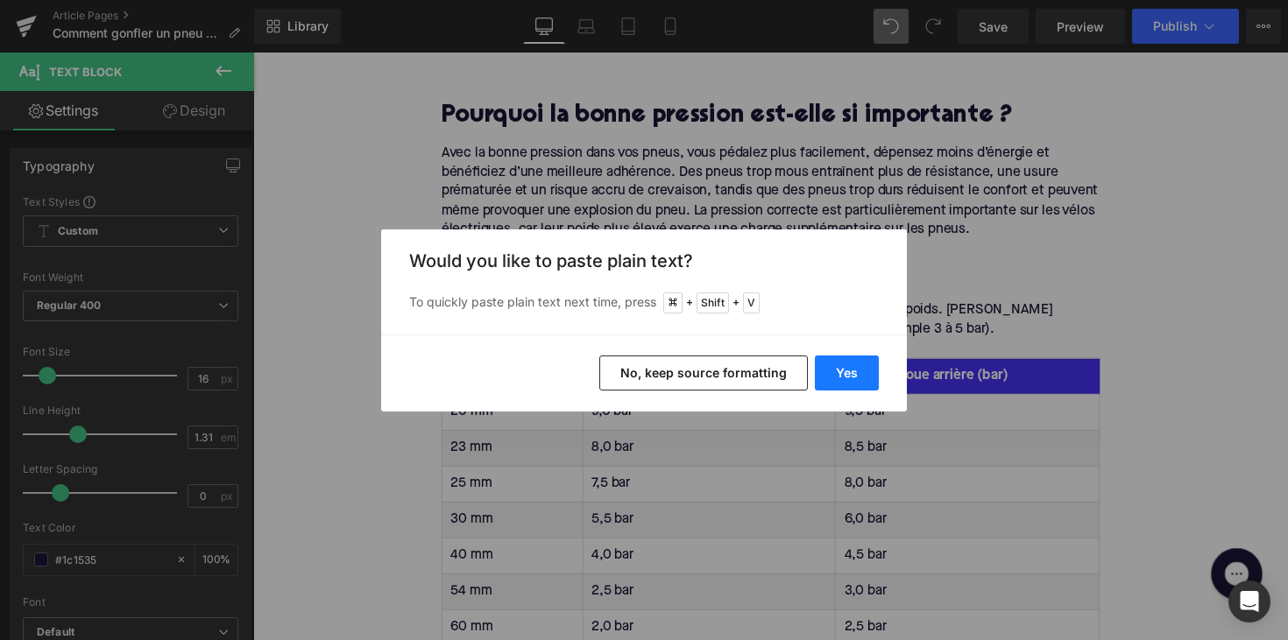
click at [859, 372] on button "Yes" at bounding box center [847, 373] width 64 height 35
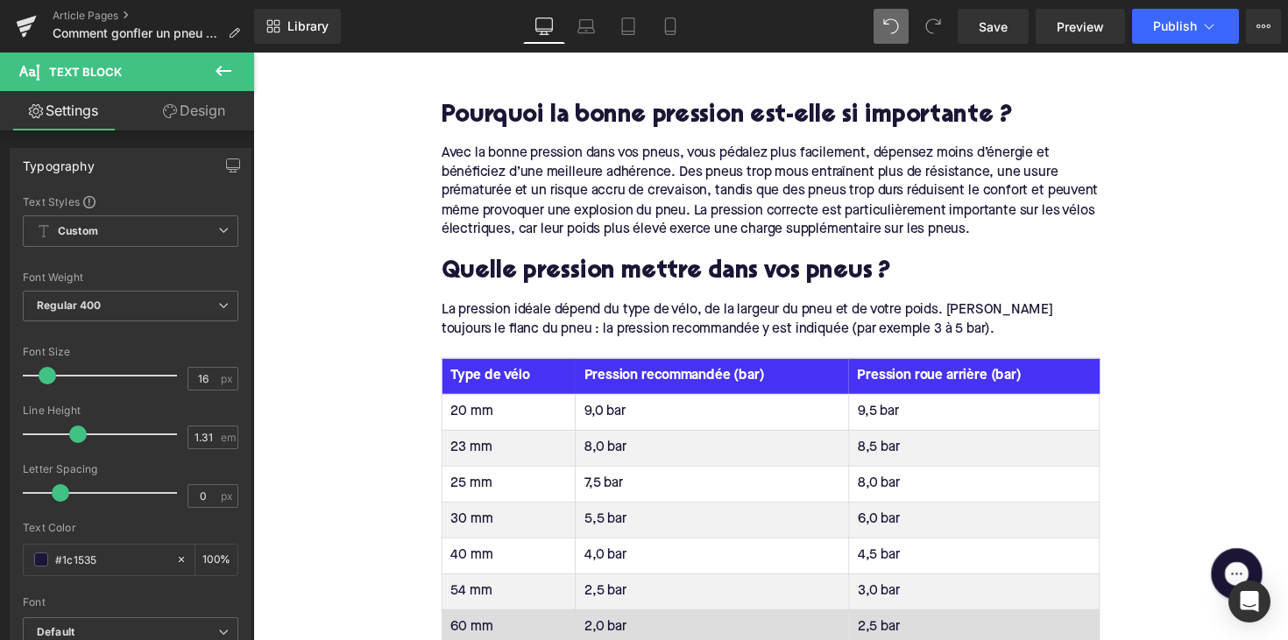
click at [905, 382] on th "Pression roue arrière (bar)" at bounding box center [991, 383] width 257 height 37
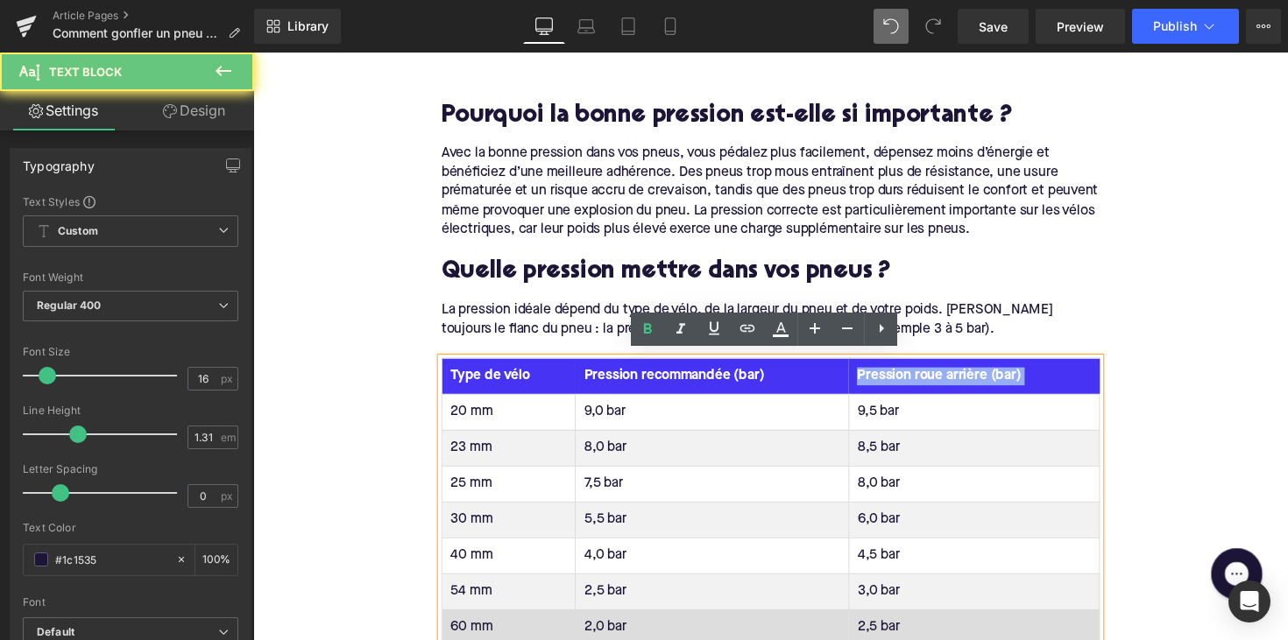
click at [905, 382] on th "Pression roue arrière (bar)" at bounding box center [991, 383] width 257 height 37
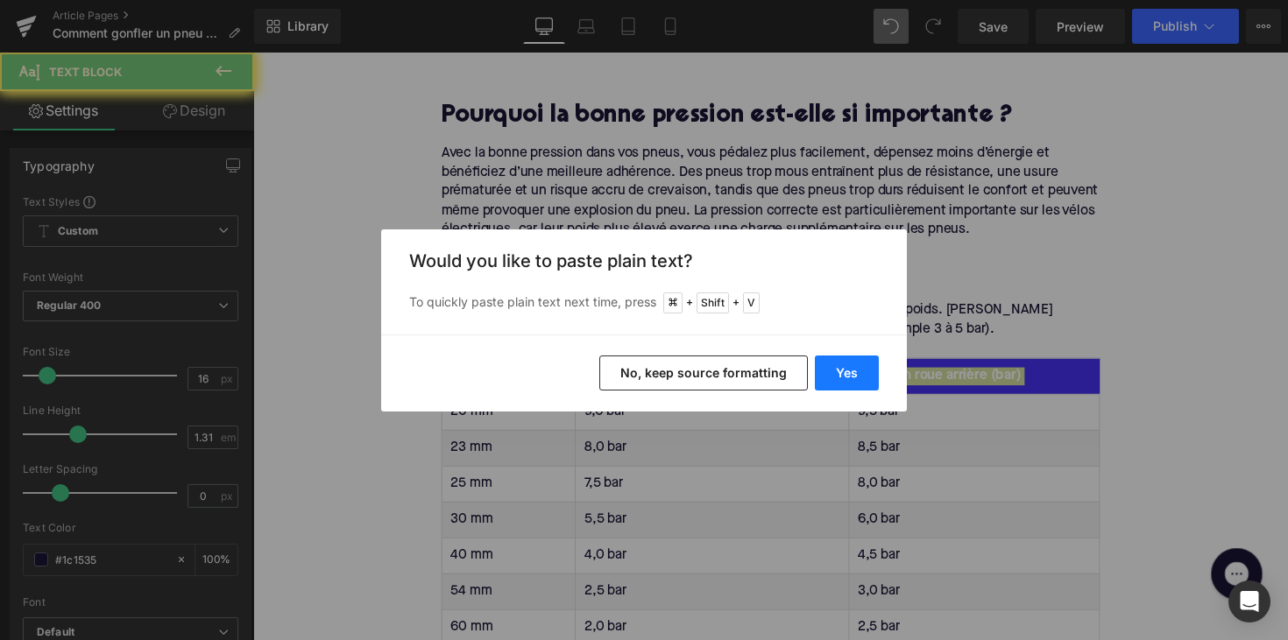
click at [869, 372] on button "Yes" at bounding box center [847, 373] width 64 height 35
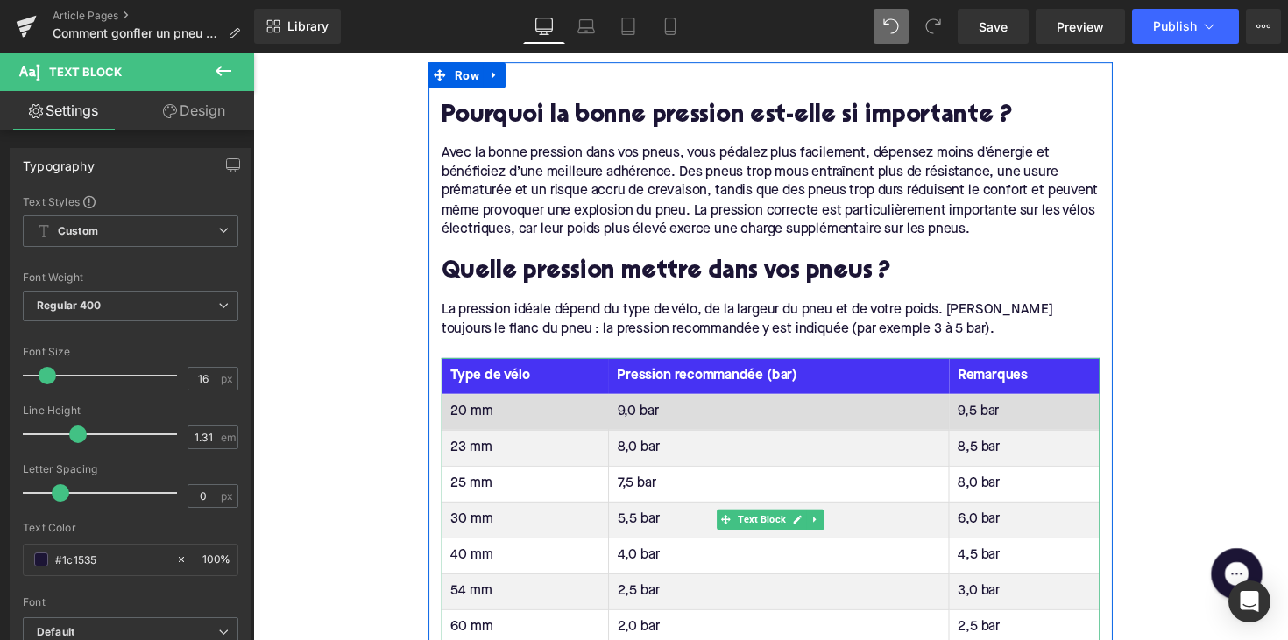
click at [475, 414] on td "20 mm" at bounding box center [532, 420] width 171 height 37
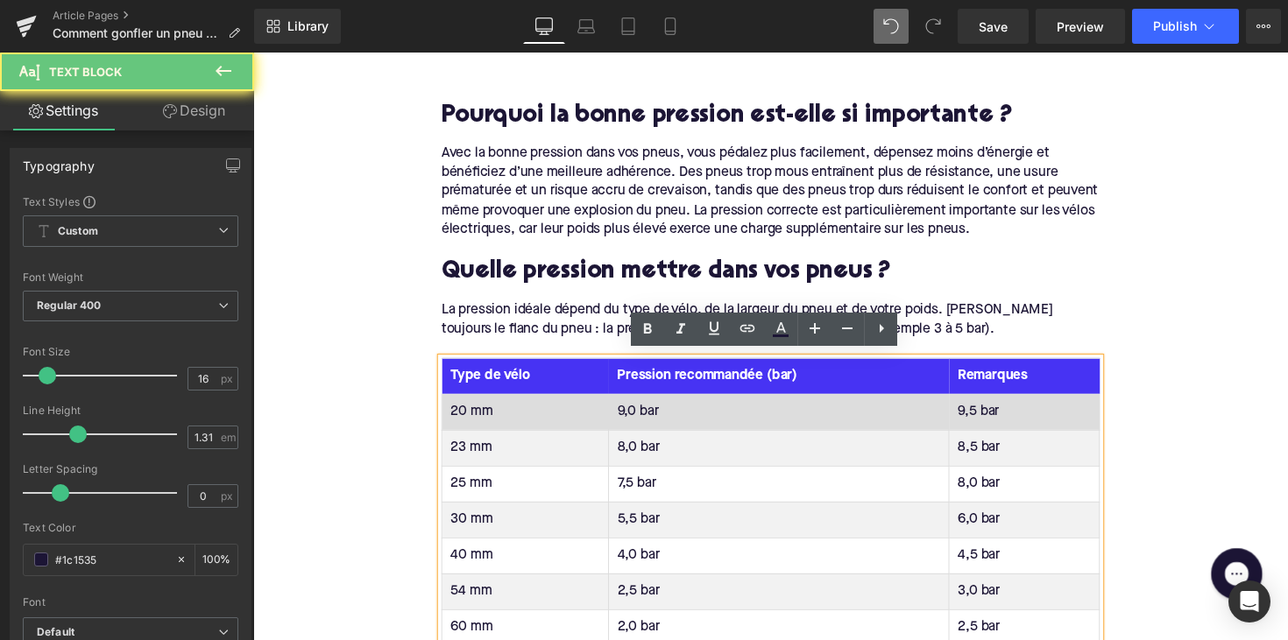
click at [475, 414] on td "20 mm" at bounding box center [532, 420] width 171 height 37
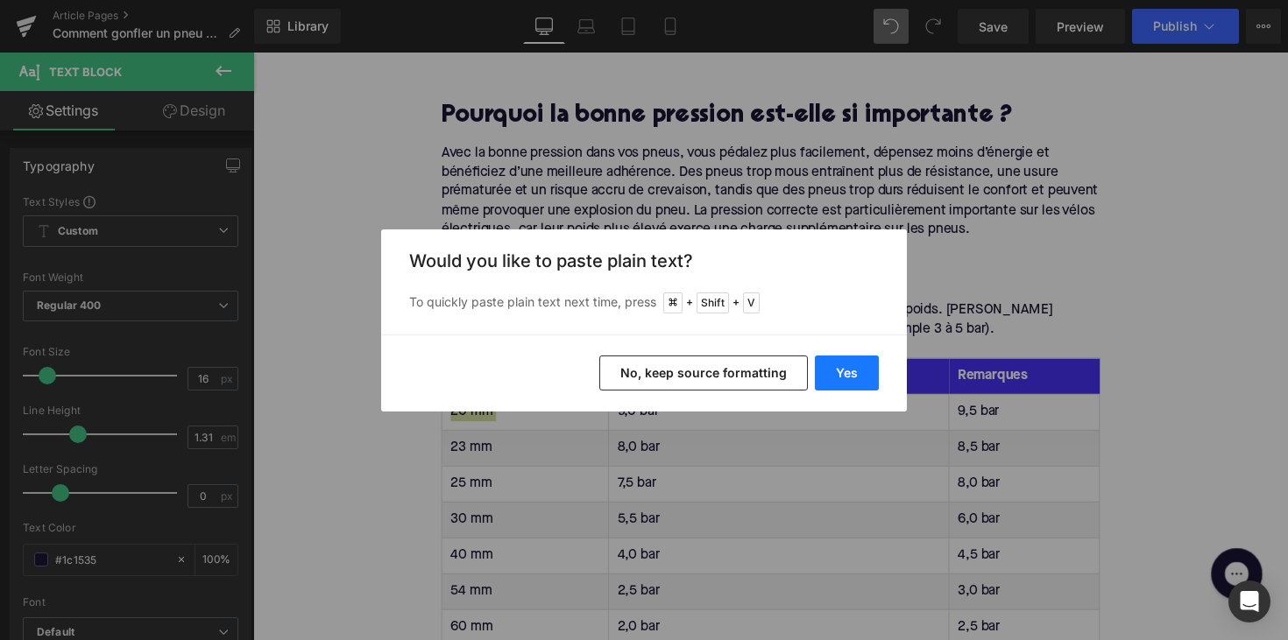
click at [843, 364] on button "Yes" at bounding box center [847, 373] width 64 height 35
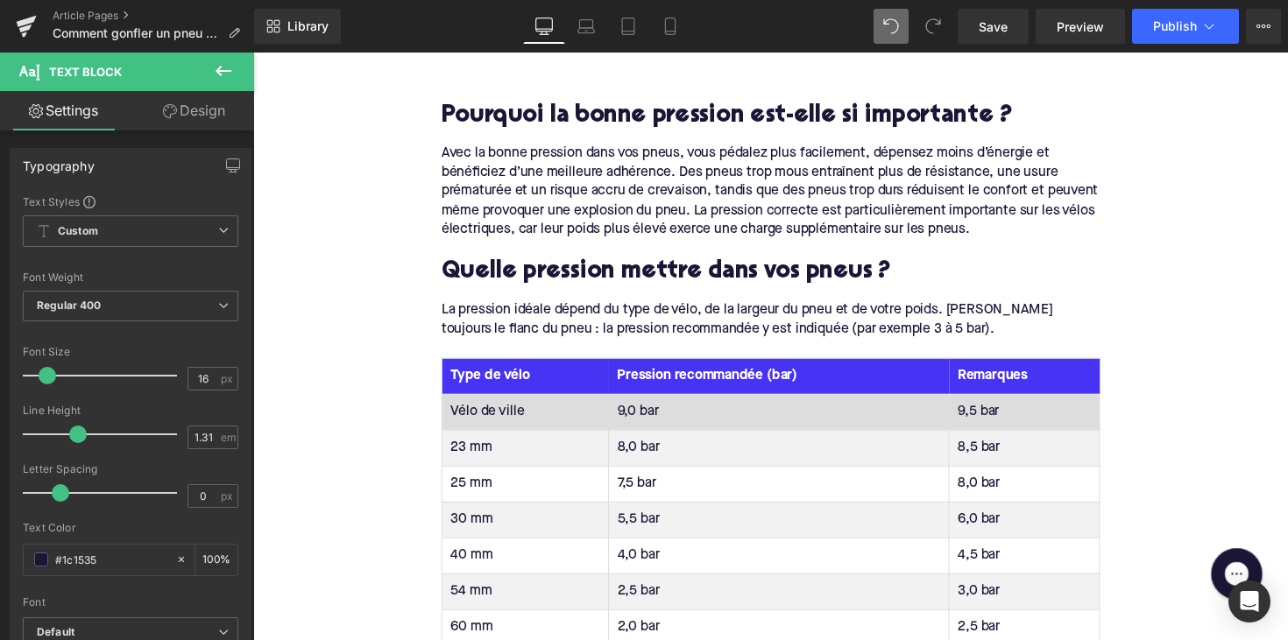
click at [643, 414] on td "9,0 bar" at bounding box center [791, 420] width 349 height 37
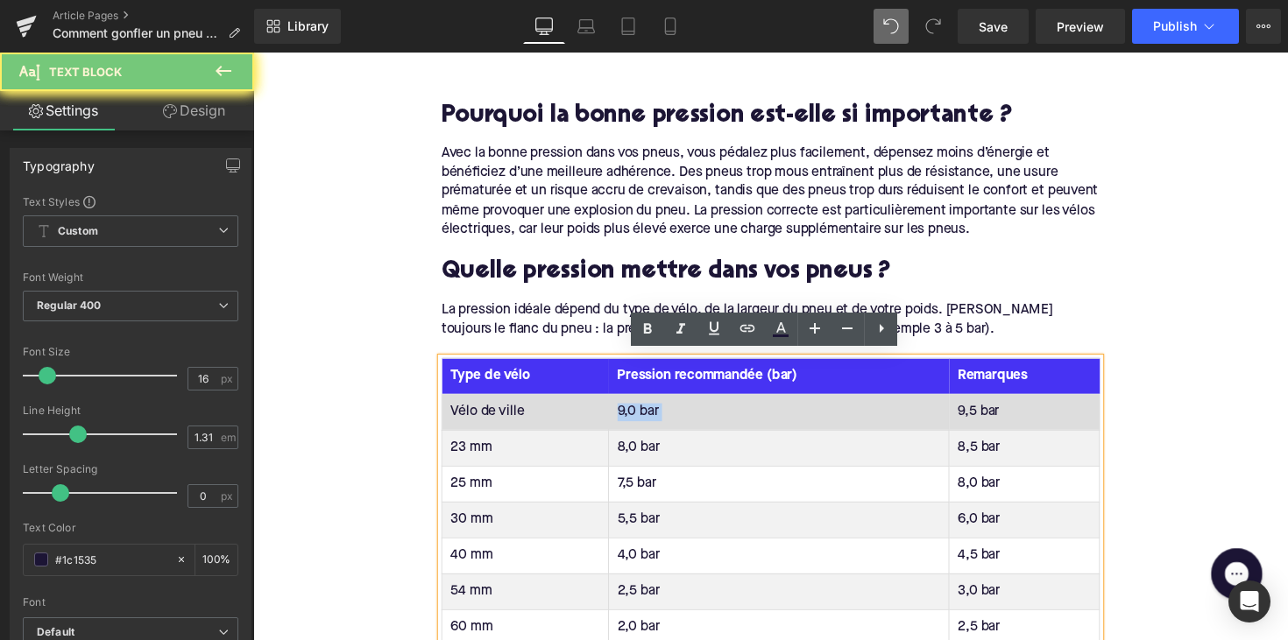
click at [643, 414] on td "9,0 bar" at bounding box center [791, 420] width 349 height 37
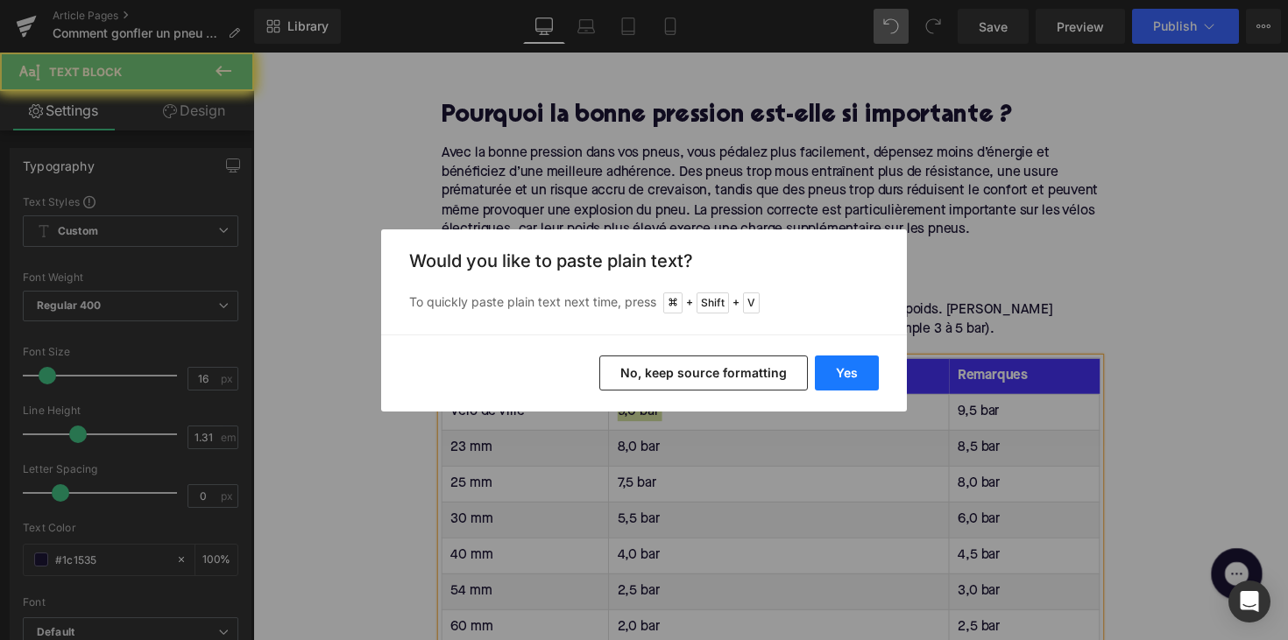
click at [847, 365] on button "Yes" at bounding box center [847, 373] width 64 height 35
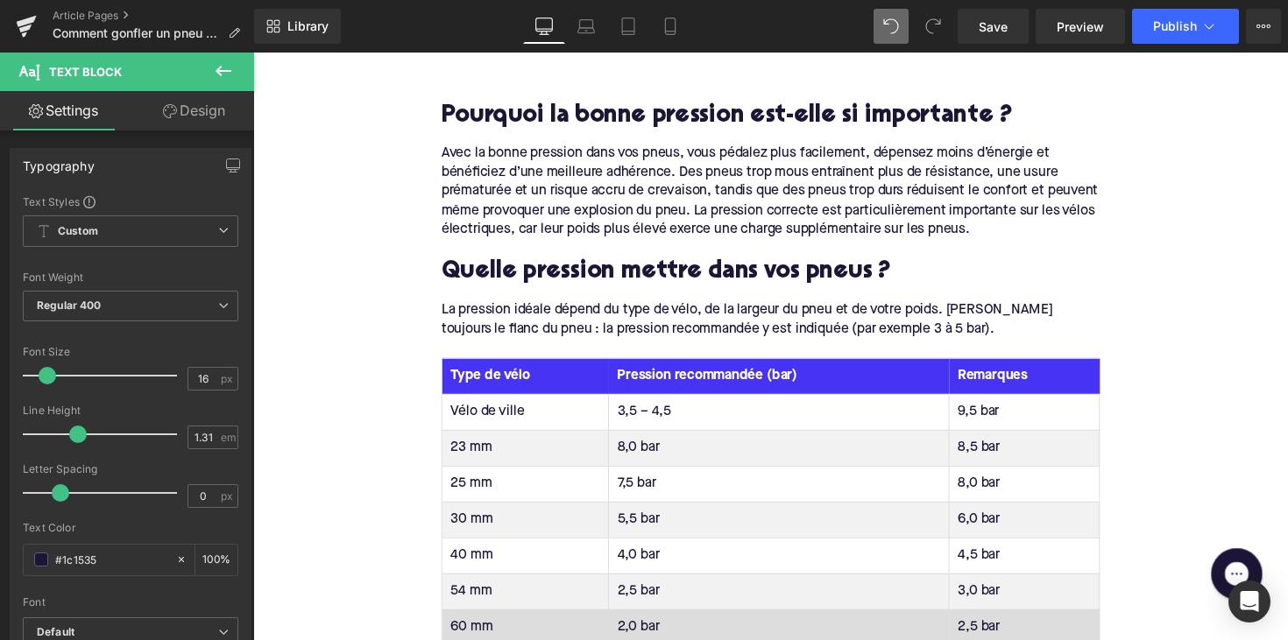
click at [978, 420] on td "9,5 bar" at bounding box center [1043, 420] width 154 height 37
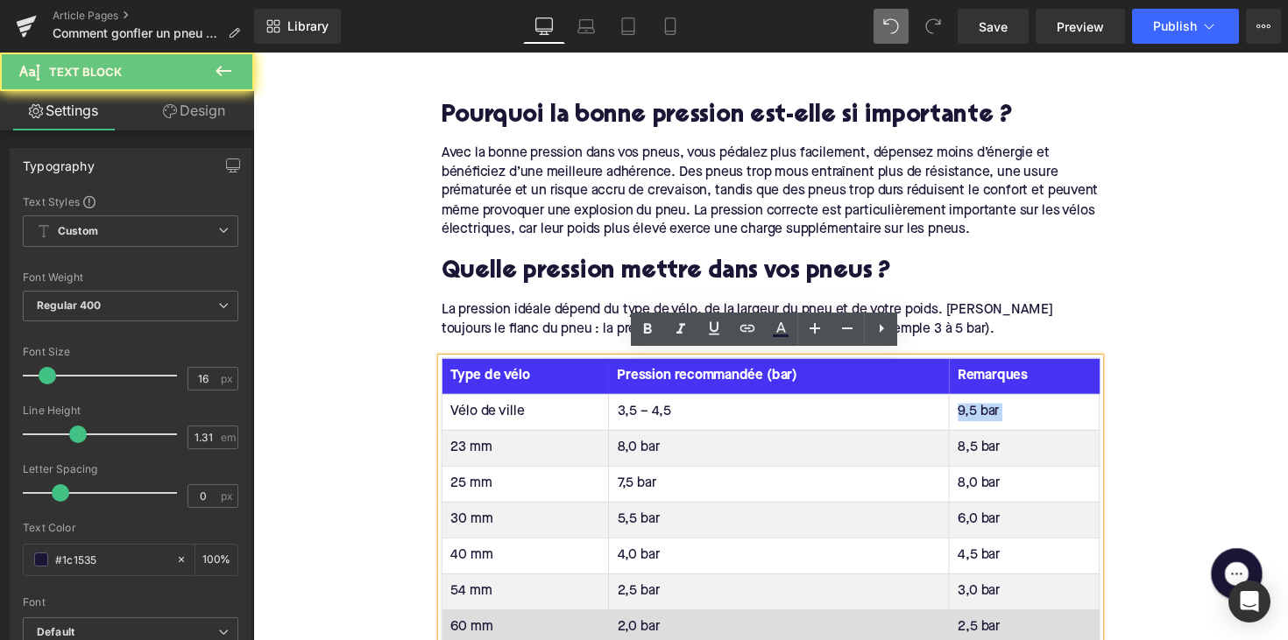
click at [978, 420] on td "9,5 bar" at bounding box center [1043, 420] width 154 height 37
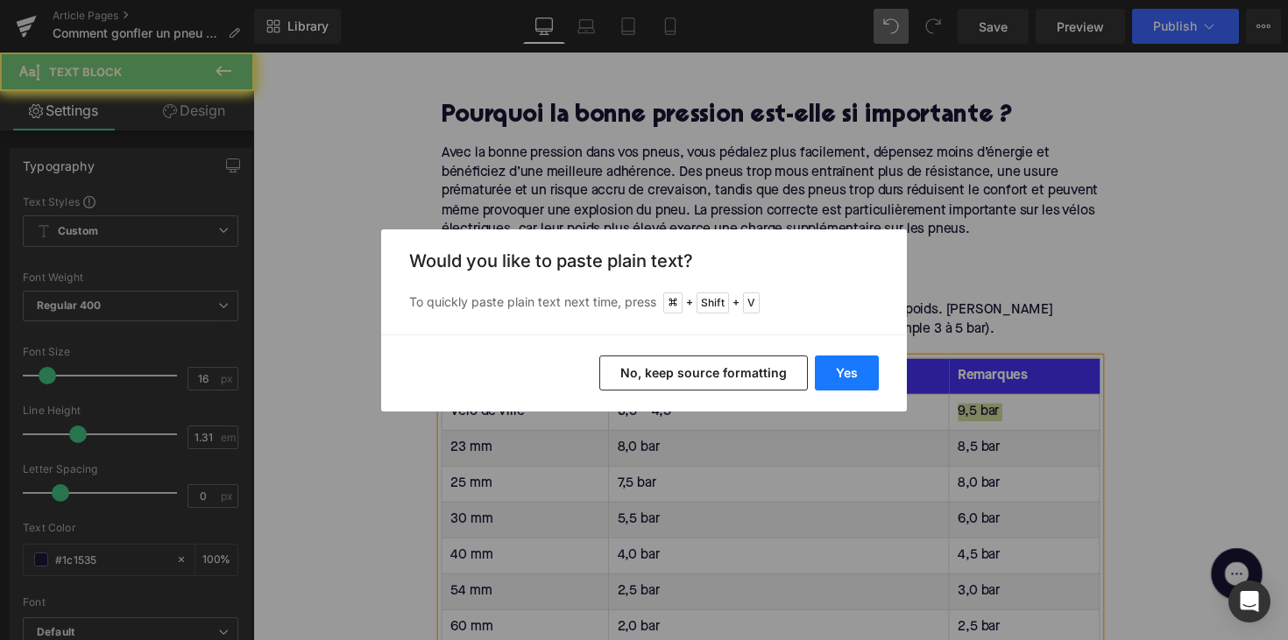
click at [854, 371] on button "Yes" at bounding box center [847, 373] width 64 height 35
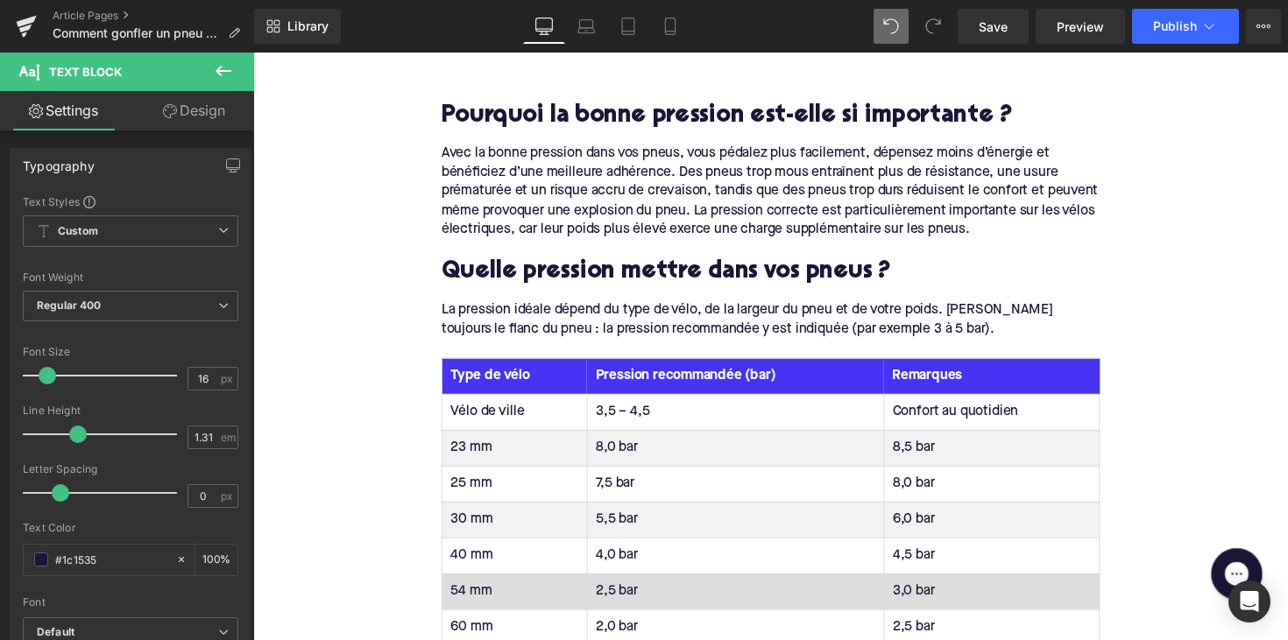
click at [476, 446] on td "23 mm" at bounding box center [521, 457] width 149 height 37
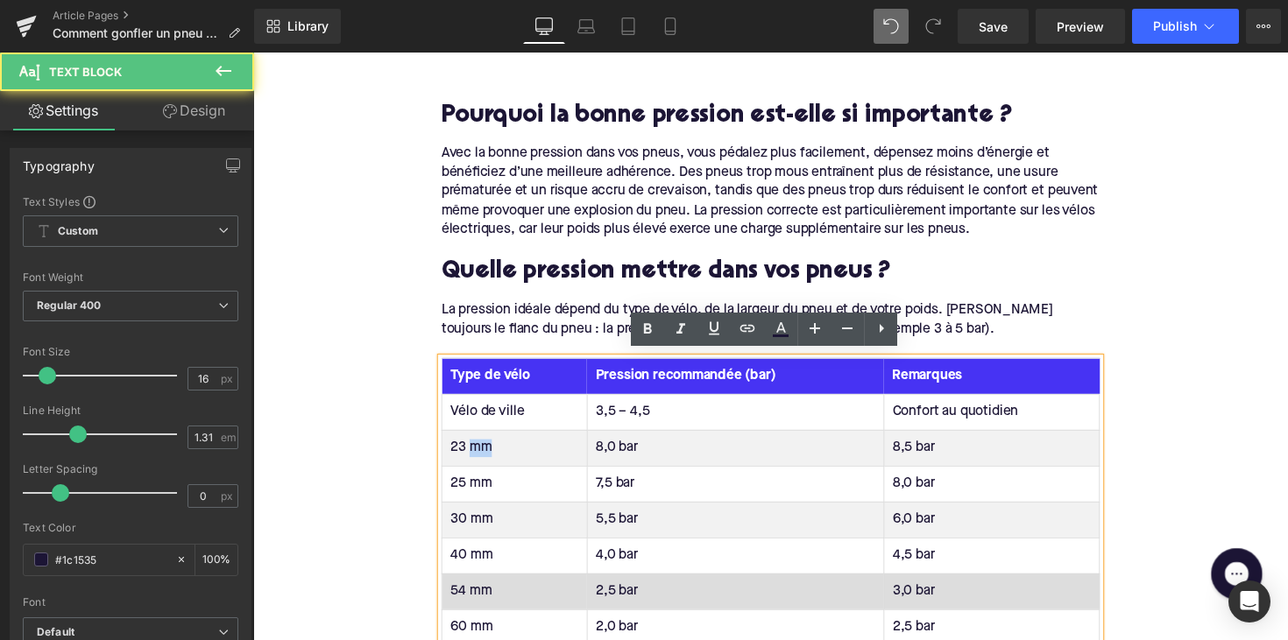
click at [476, 446] on td "23 mm" at bounding box center [521, 457] width 149 height 37
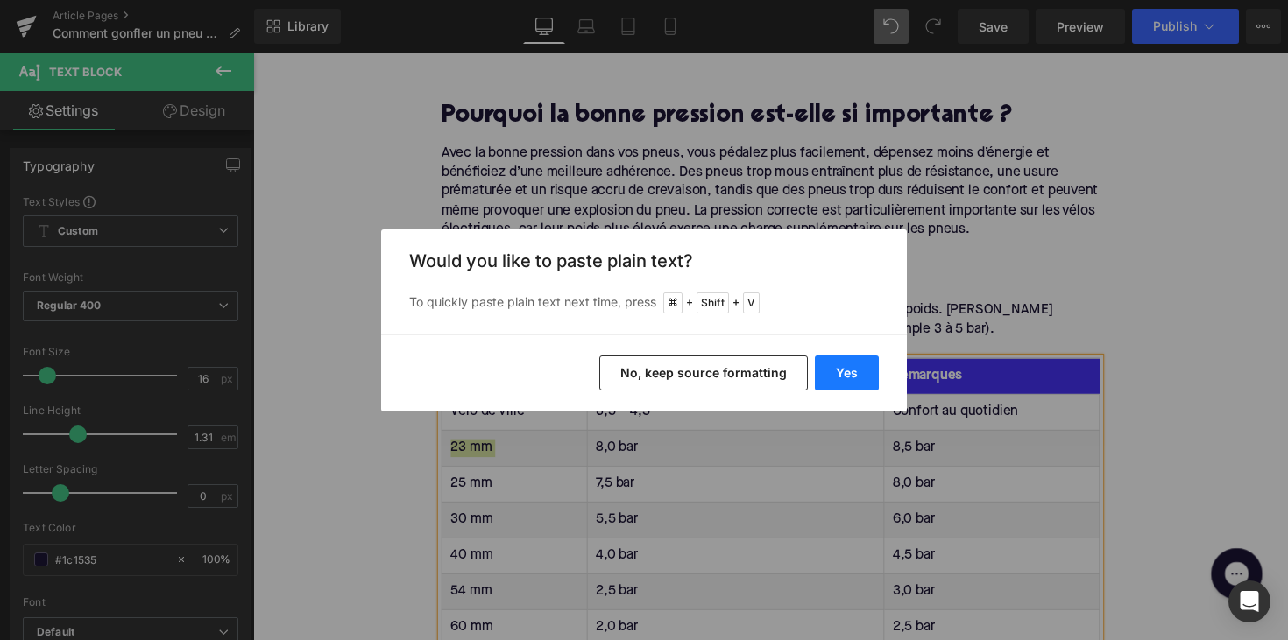
click at [828, 373] on button "Yes" at bounding box center [847, 373] width 64 height 35
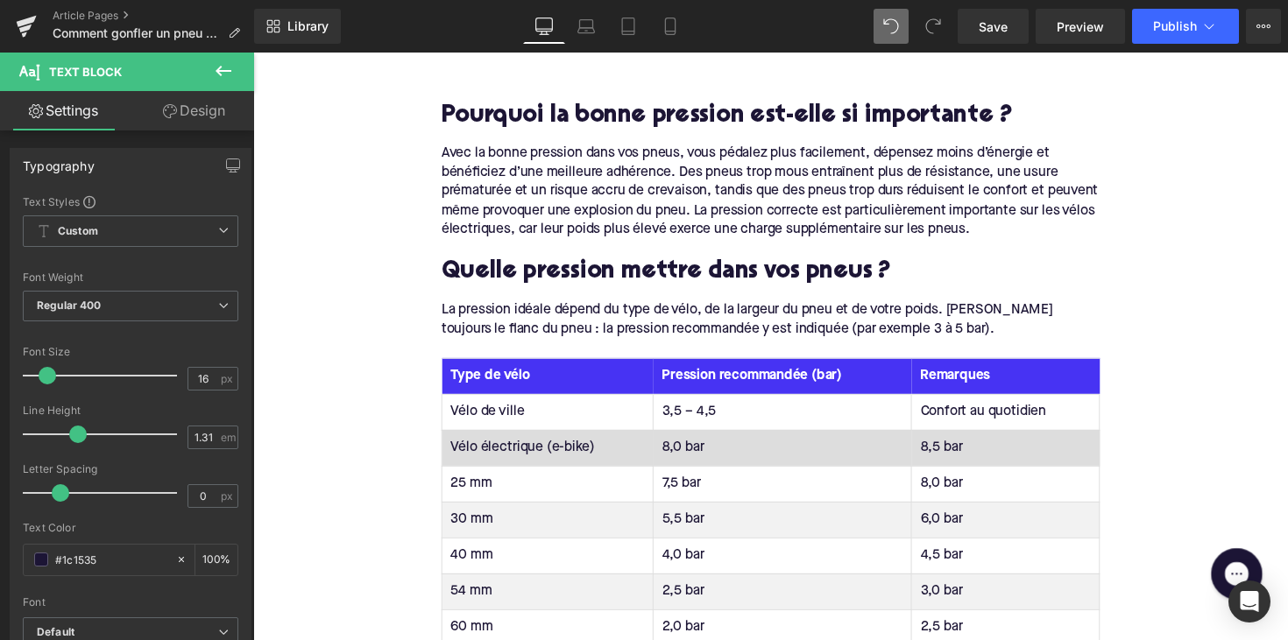
click at [682, 456] on td "8,0 bar" at bounding box center [795, 457] width 265 height 37
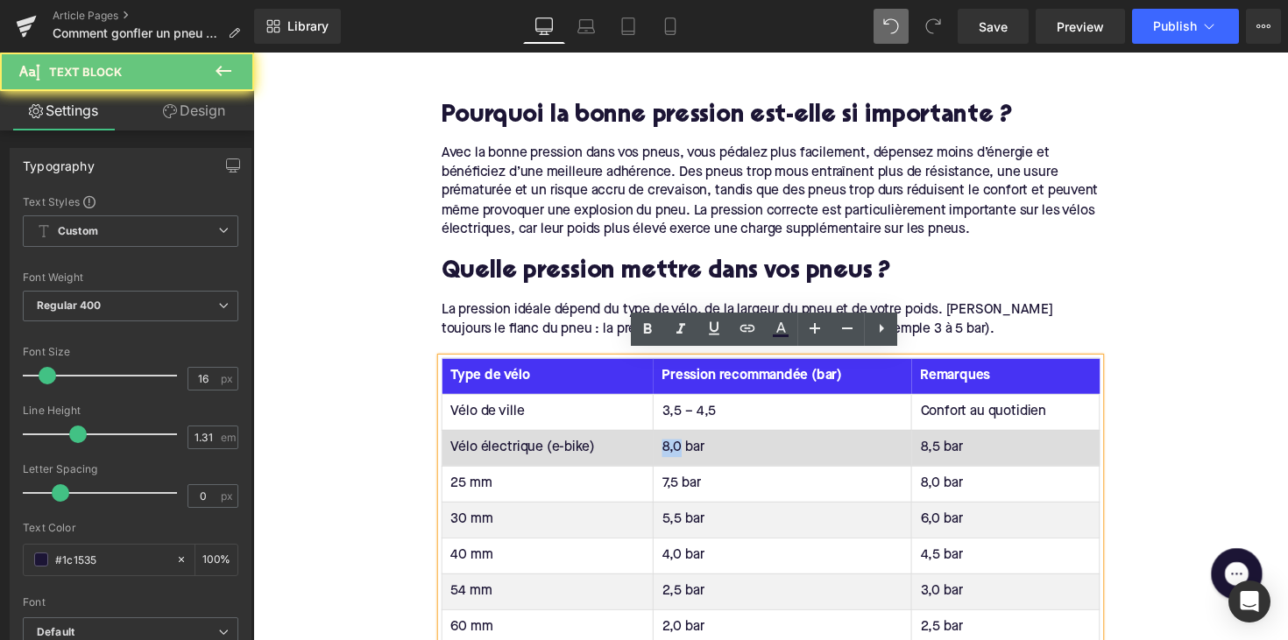
click at [682, 456] on td "8,0 bar" at bounding box center [795, 457] width 265 height 37
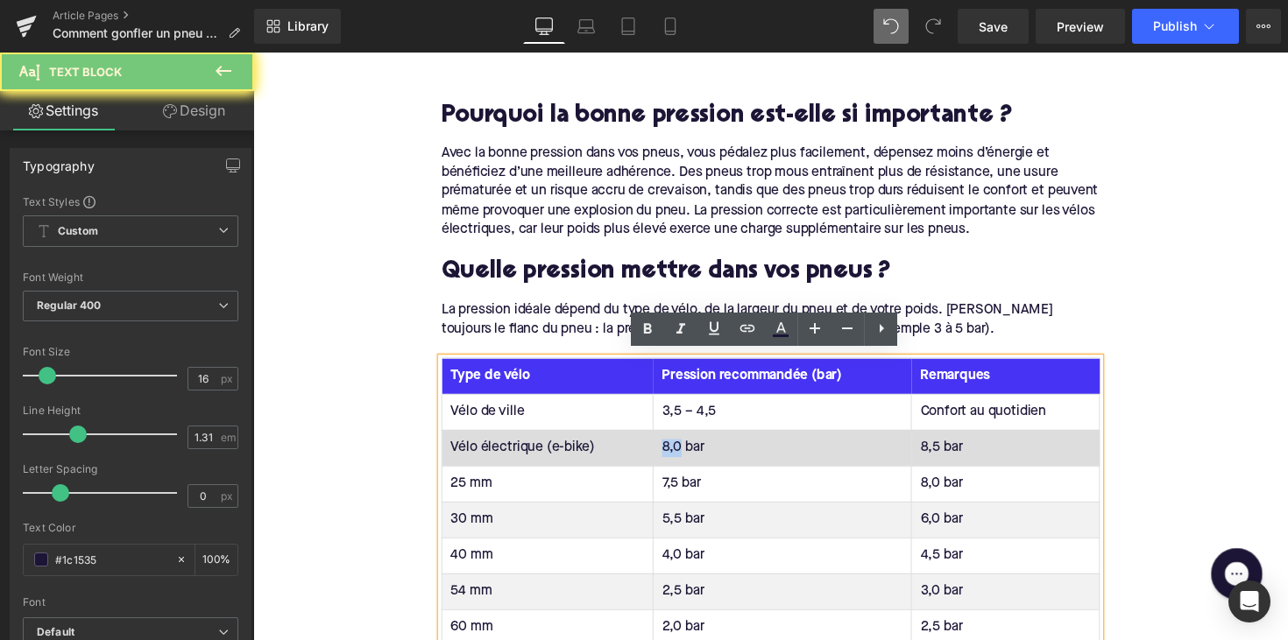
click at [682, 456] on td "8,0 bar" at bounding box center [795, 457] width 265 height 37
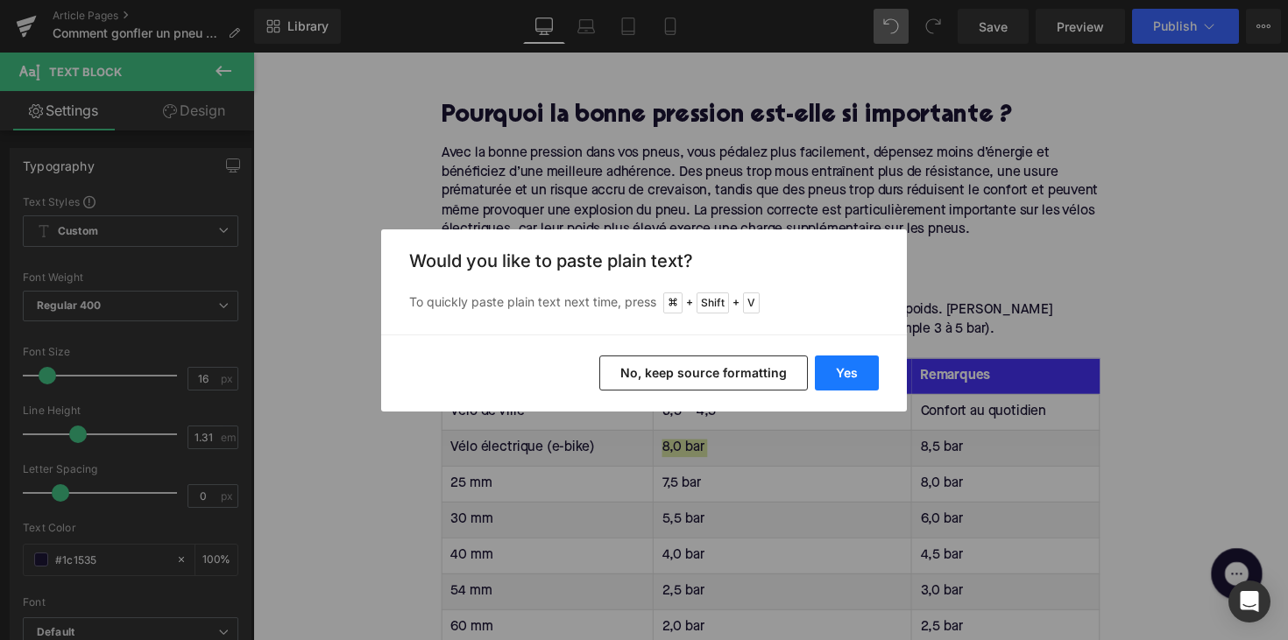
click at [835, 386] on button "Yes" at bounding box center [847, 373] width 64 height 35
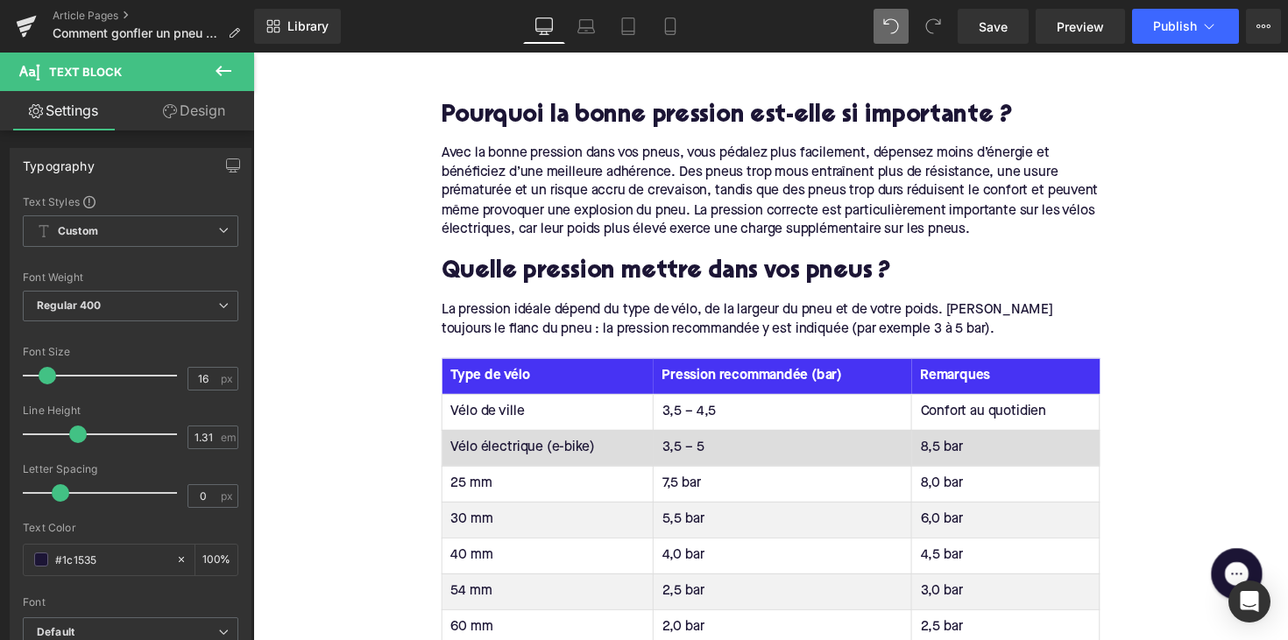
click at [956, 449] on td "8,5 bar" at bounding box center [1024, 457] width 193 height 37
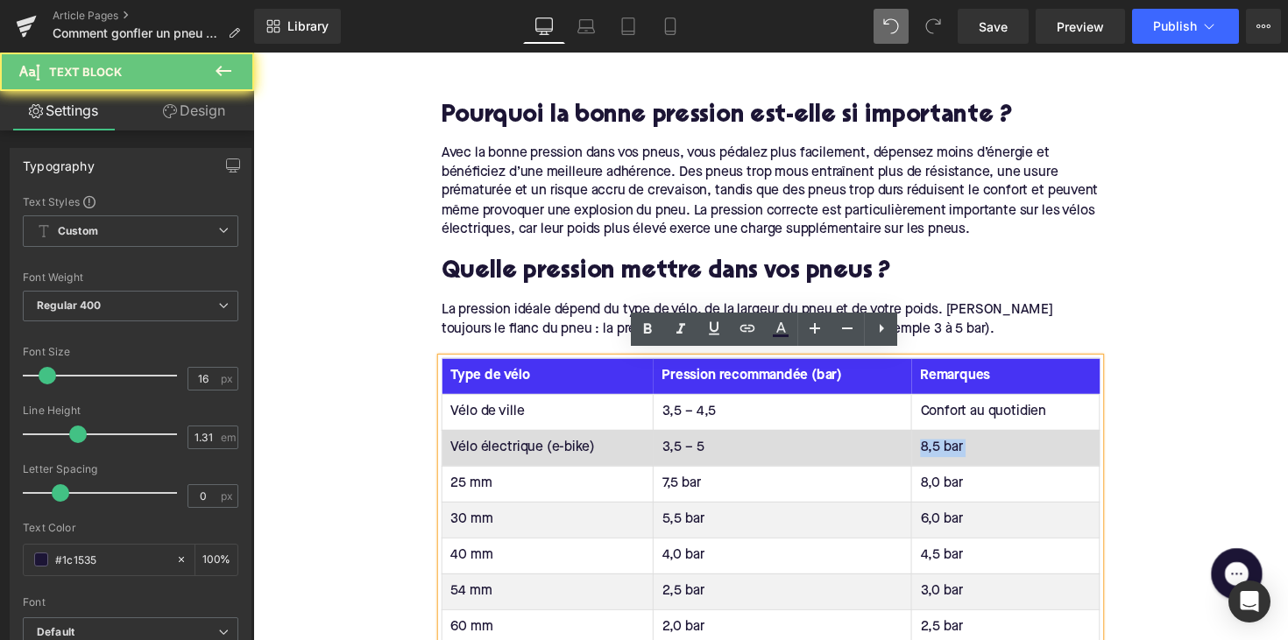
click at [956, 449] on td "8,5 bar" at bounding box center [1024, 457] width 193 height 37
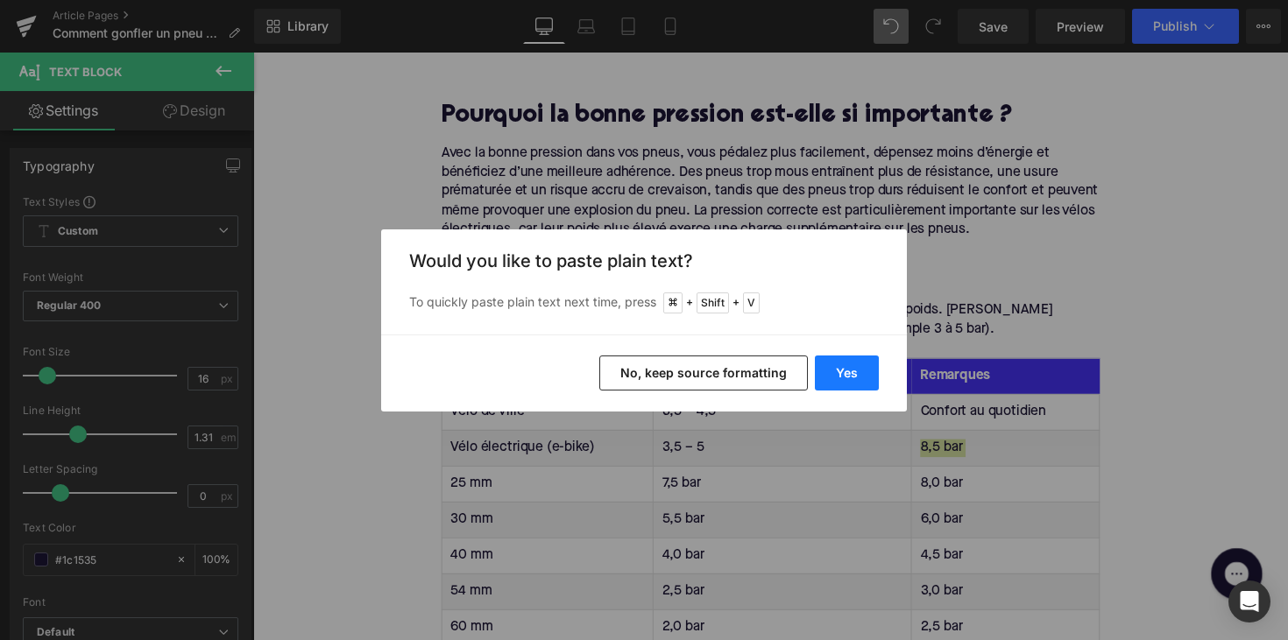
click at [862, 371] on button "Yes" at bounding box center [847, 373] width 64 height 35
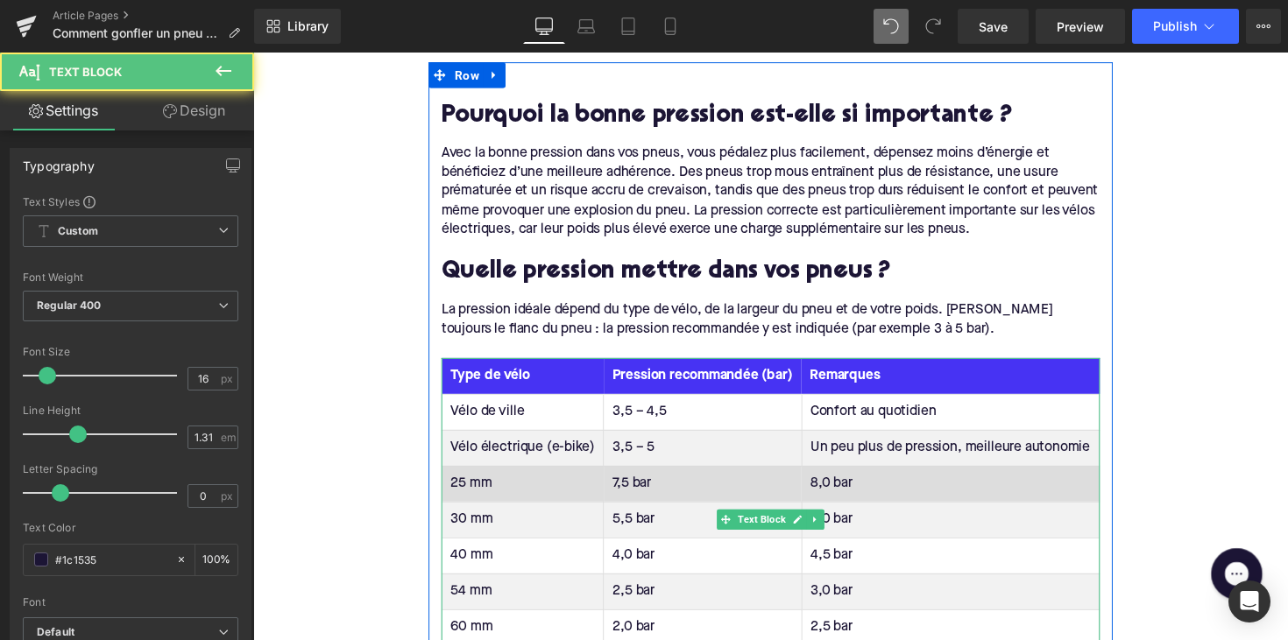
click at [485, 484] on td "25 mm" at bounding box center [530, 494] width 166 height 37
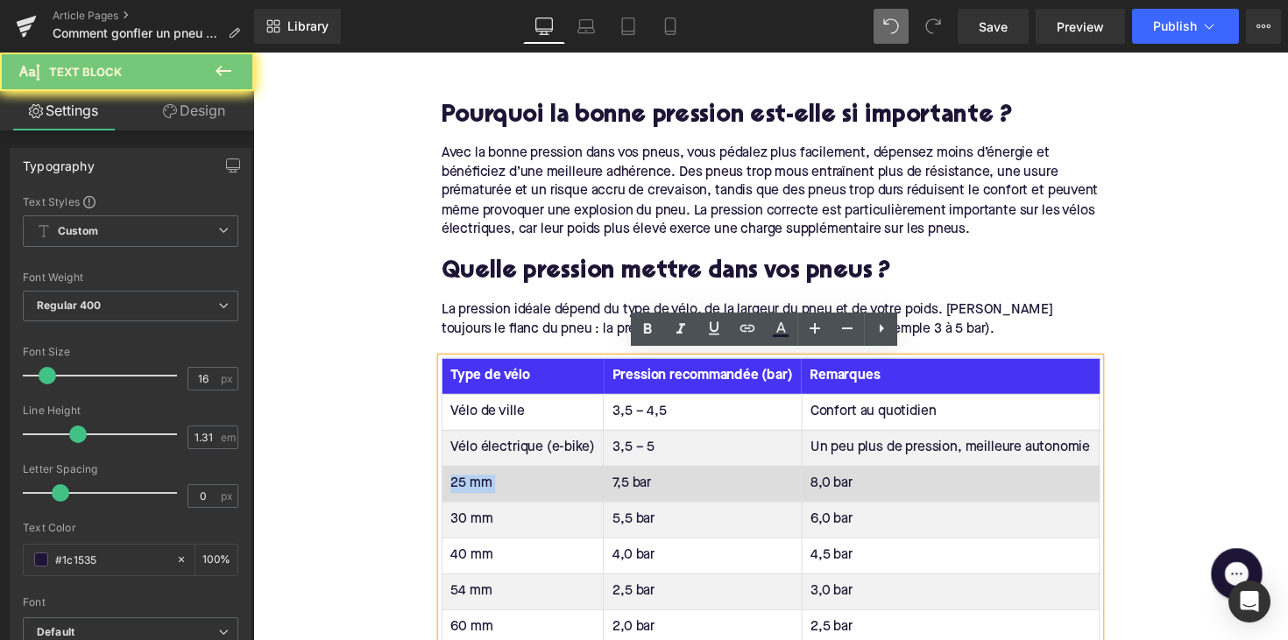
click at [485, 484] on td "25 mm" at bounding box center [530, 494] width 166 height 37
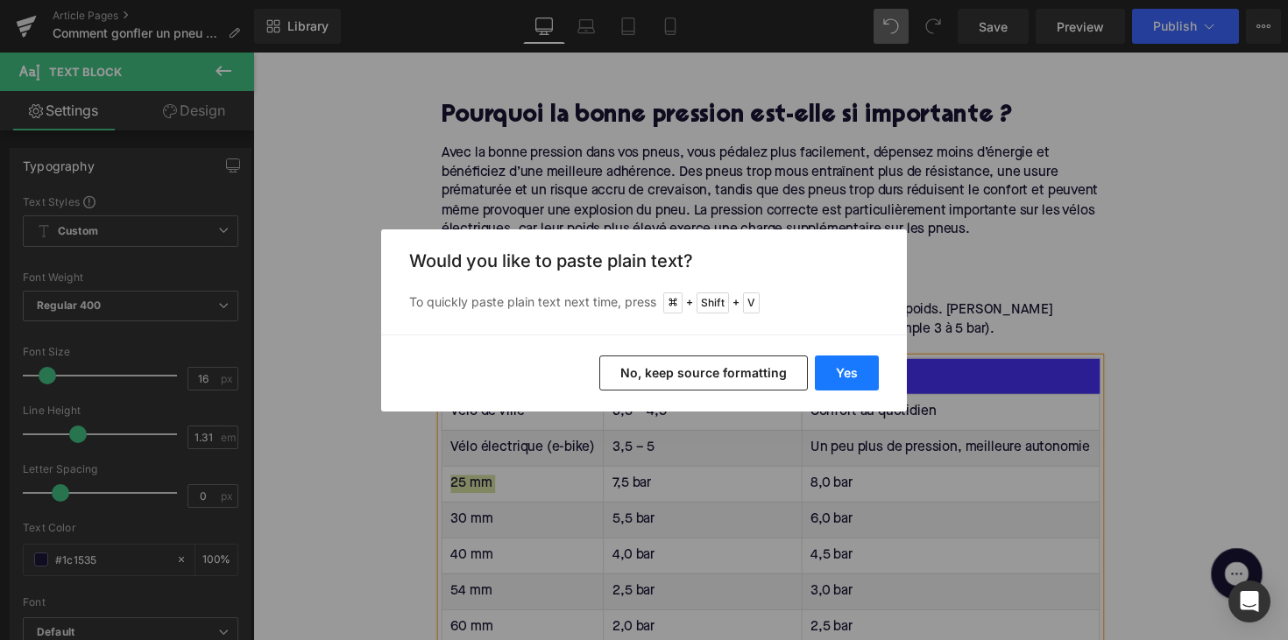
click at [823, 381] on button "Yes" at bounding box center [847, 373] width 64 height 35
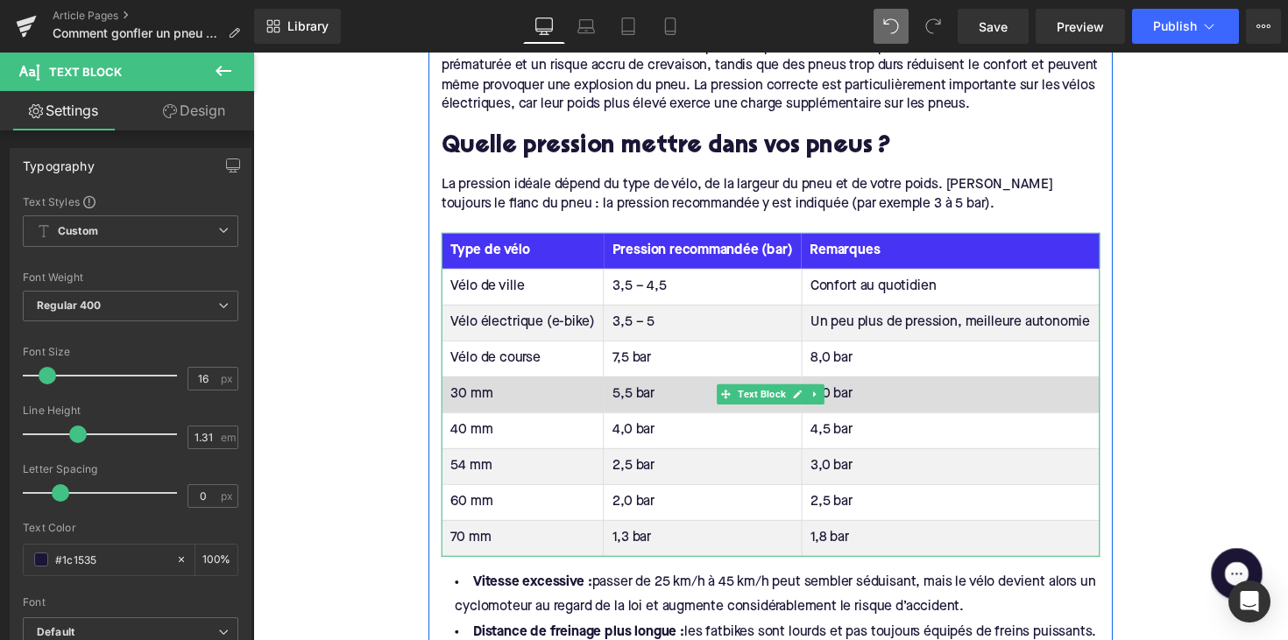
scroll to position [1132, 0]
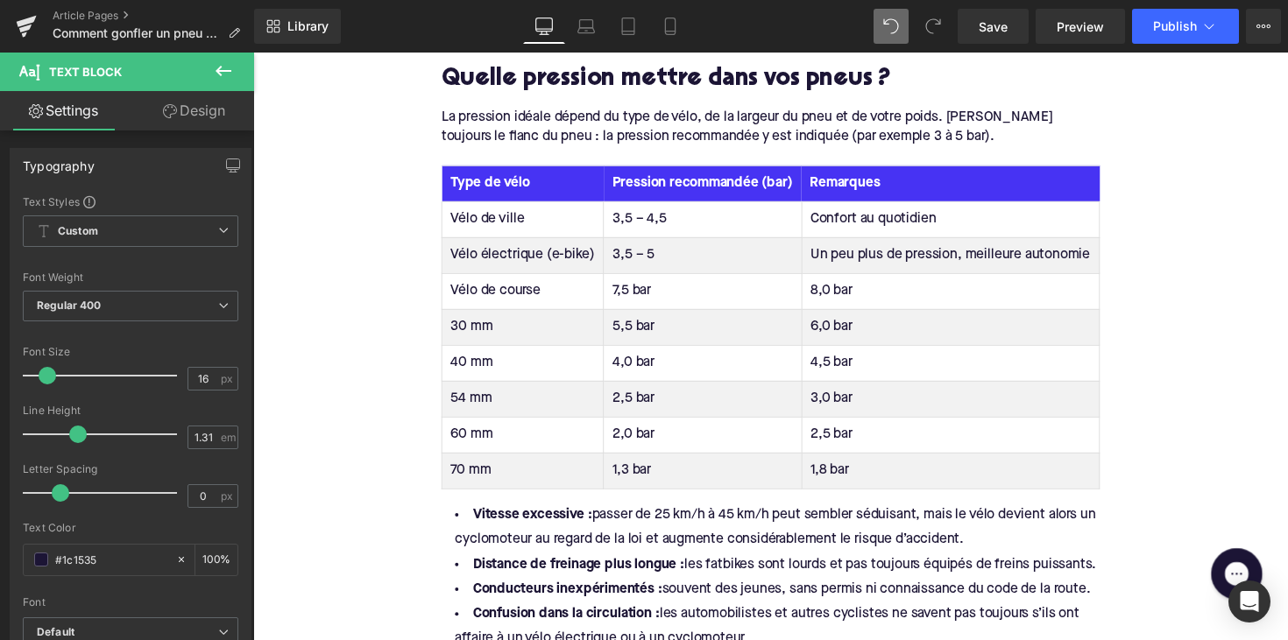
click at [625, 285] on td "7,5 bar" at bounding box center [713, 297] width 202 height 37
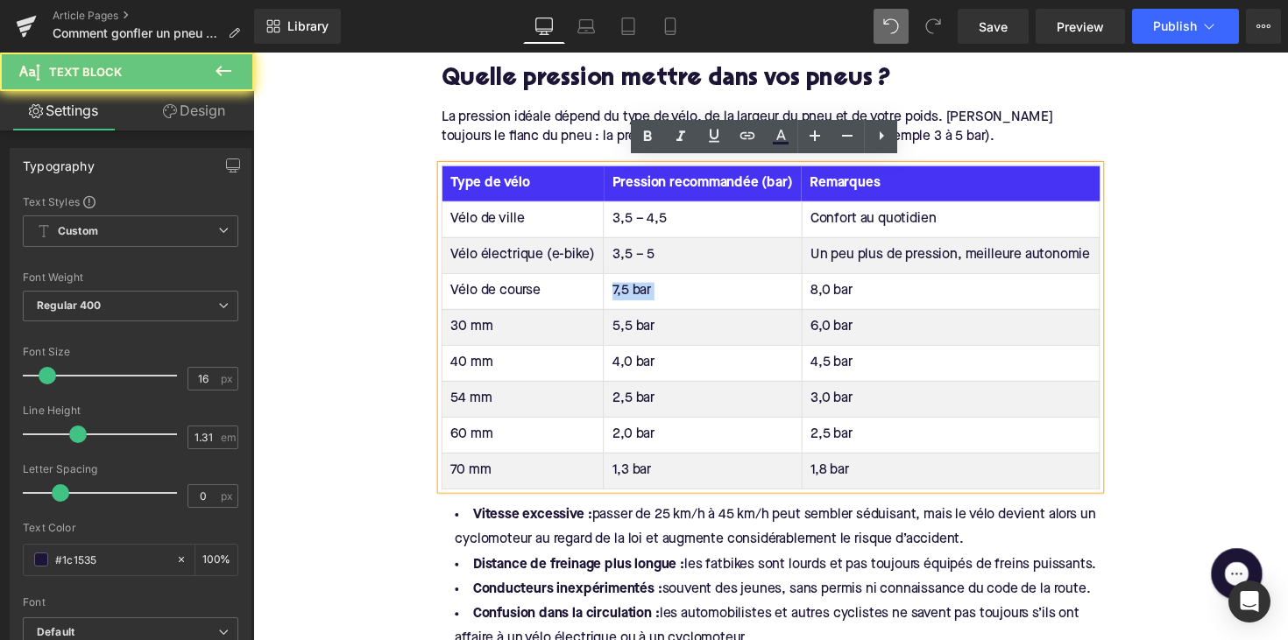
click at [625, 285] on td "7,5 bar" at bounding box center [713, 297] width 202 height 37
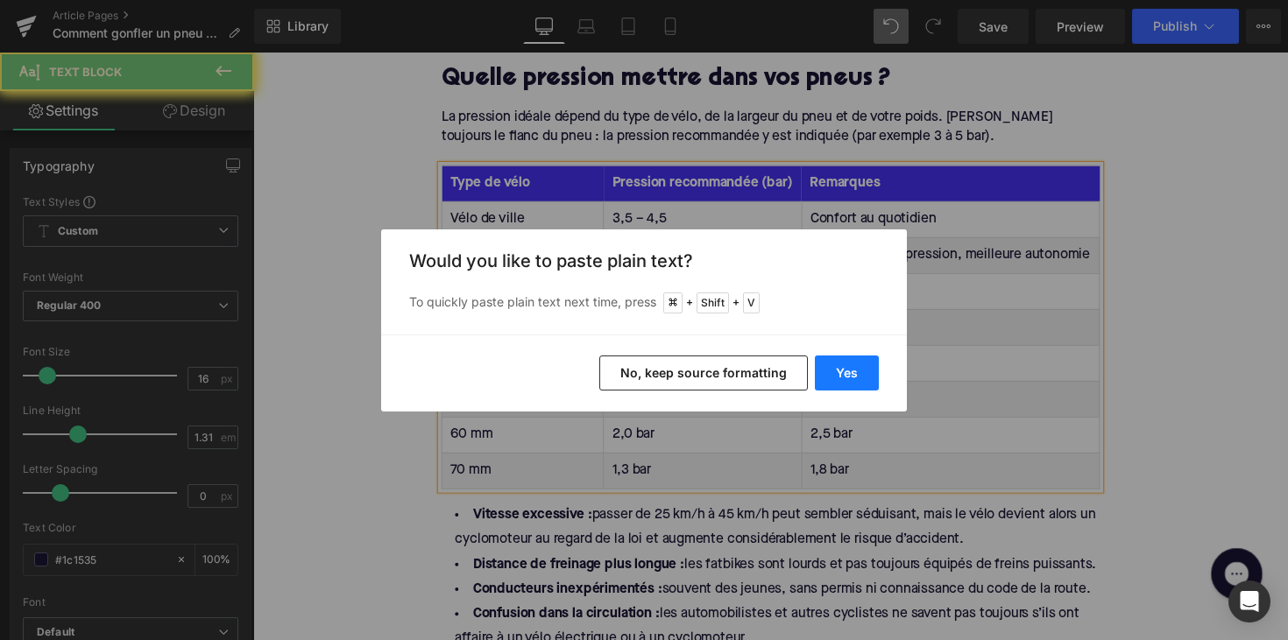
click at [844, 362] on button "Yes" at bounding box center [847, 373] width 64 height 35
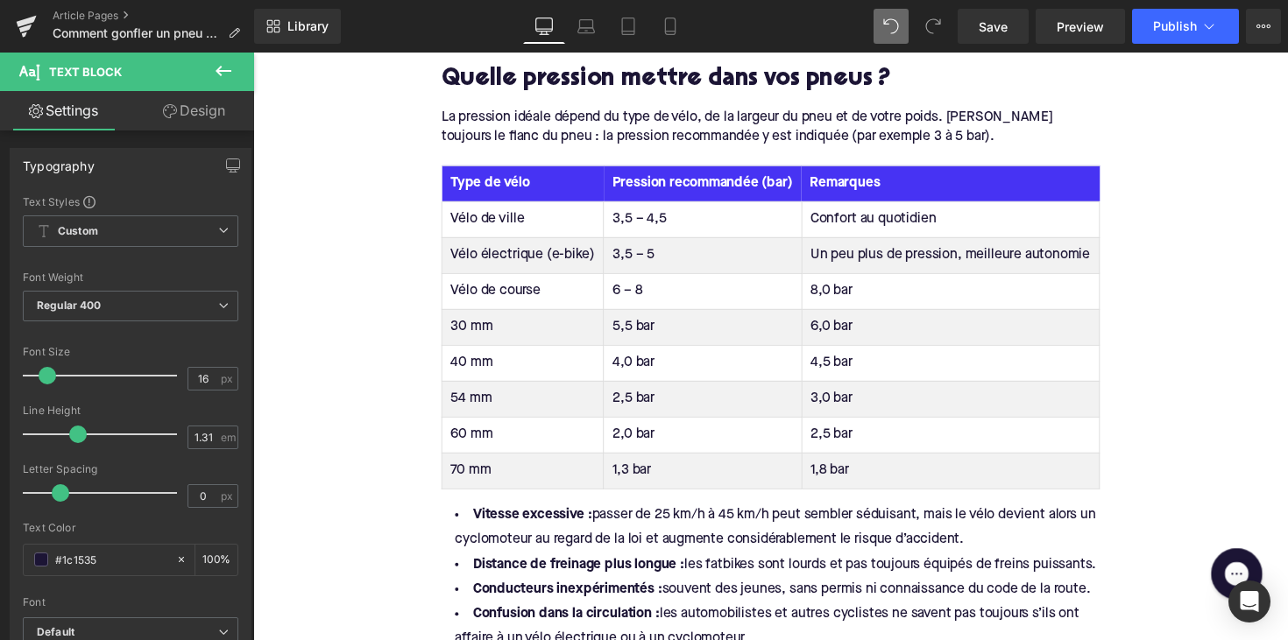
click at [840, 297] on td "8,0 bar" at bounding box center [967, 297] width 305 height 37
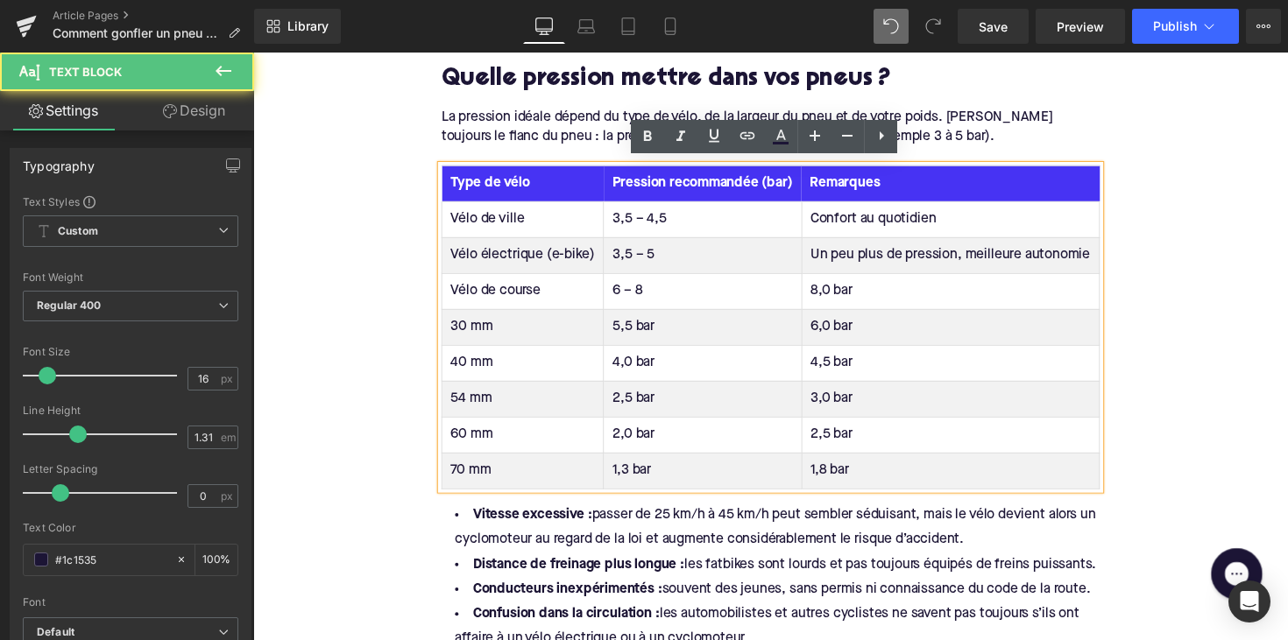
click at [840, 297] on td "8,0 bar" at bounding box center [967, 297] width 305 height 37
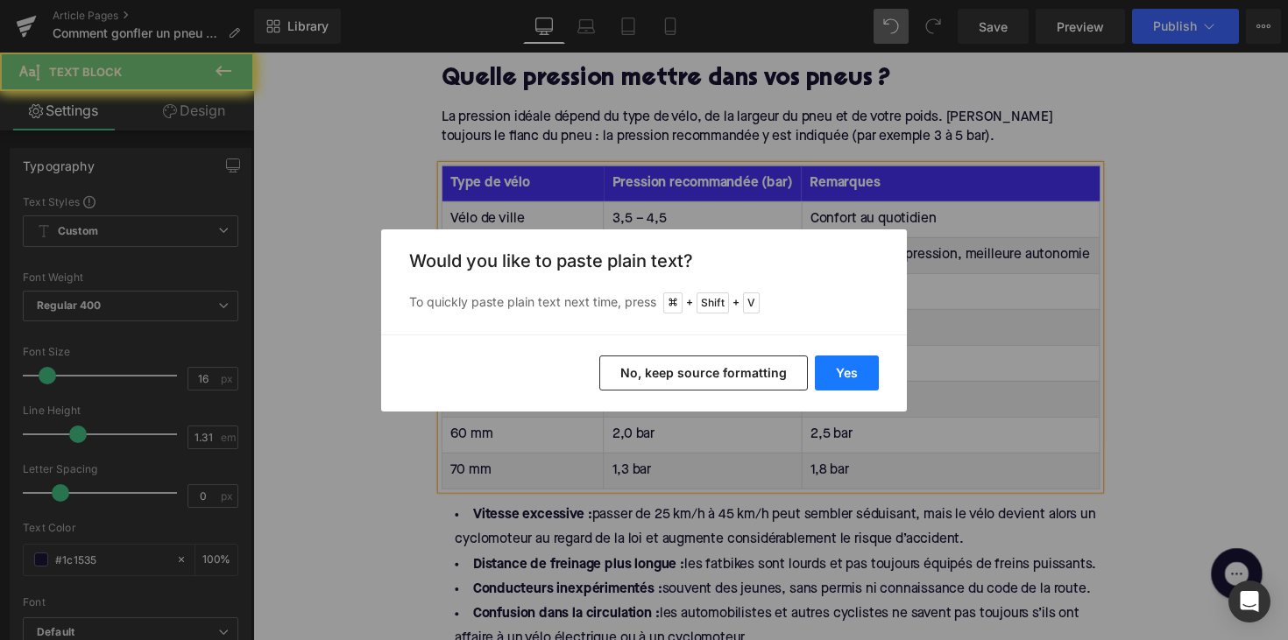
click at [861, 372] on button "Yes" at bounding box center [847, 373] width 64 height 35
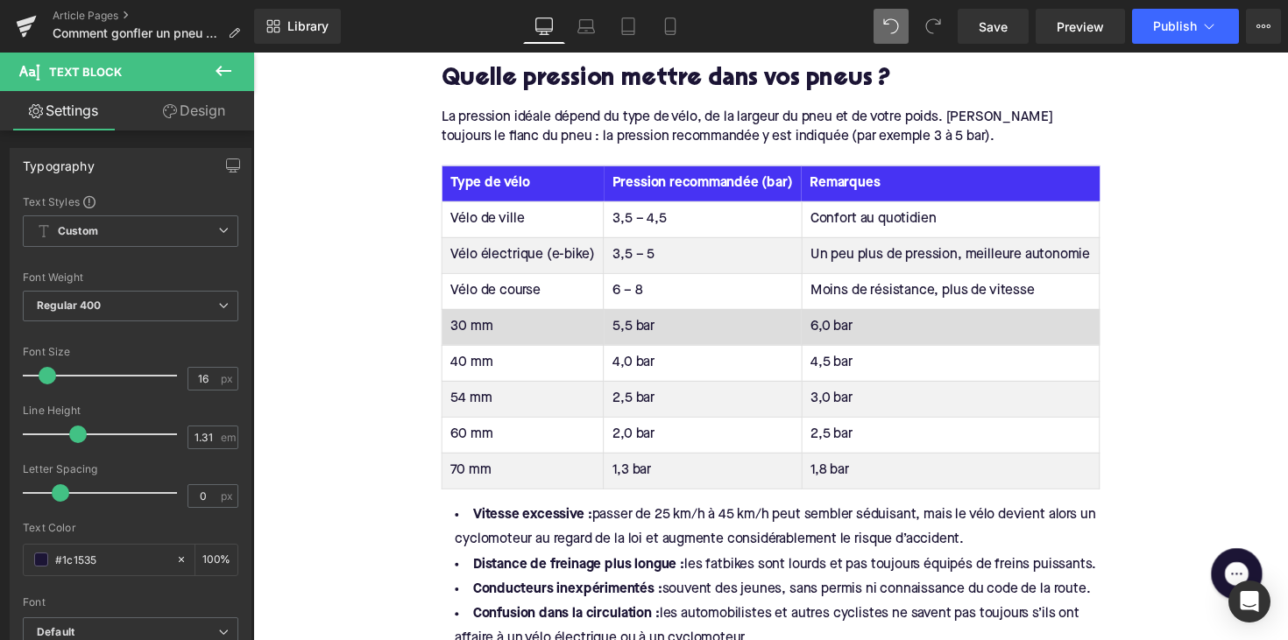
click at [470, 324] on td "30 mm" at bounding box center [530, 333] width 166 height 37
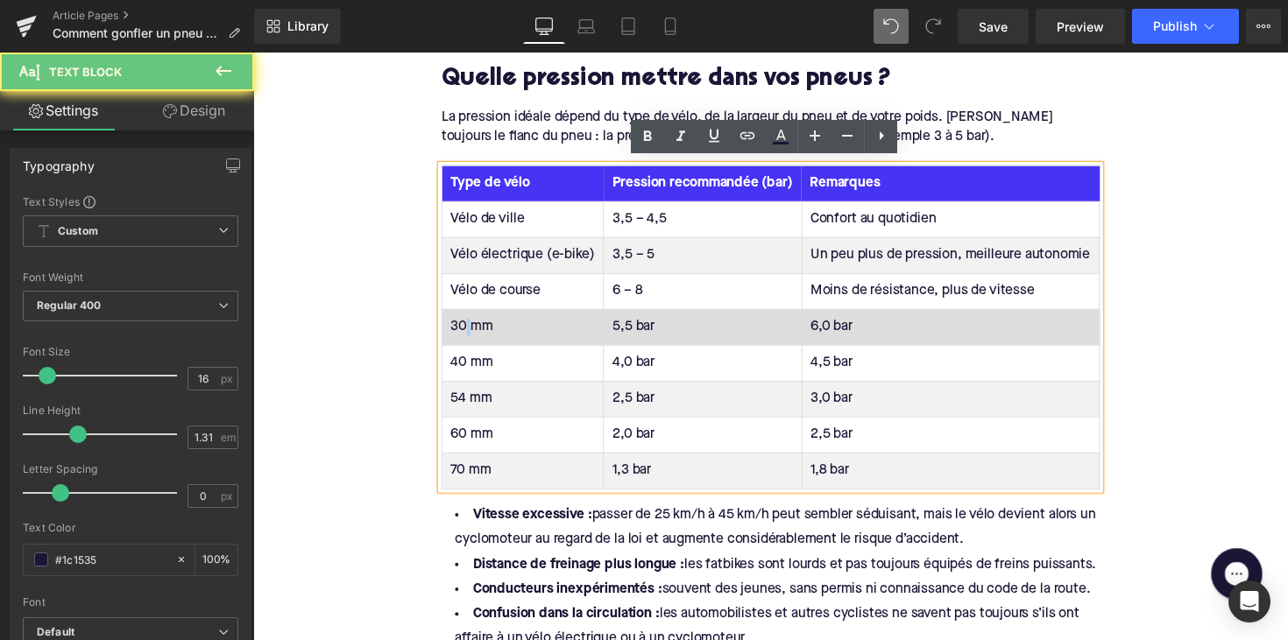
click at [470, 324] on td "30 mm" at bounding box center [530, 333] width 166 height 37
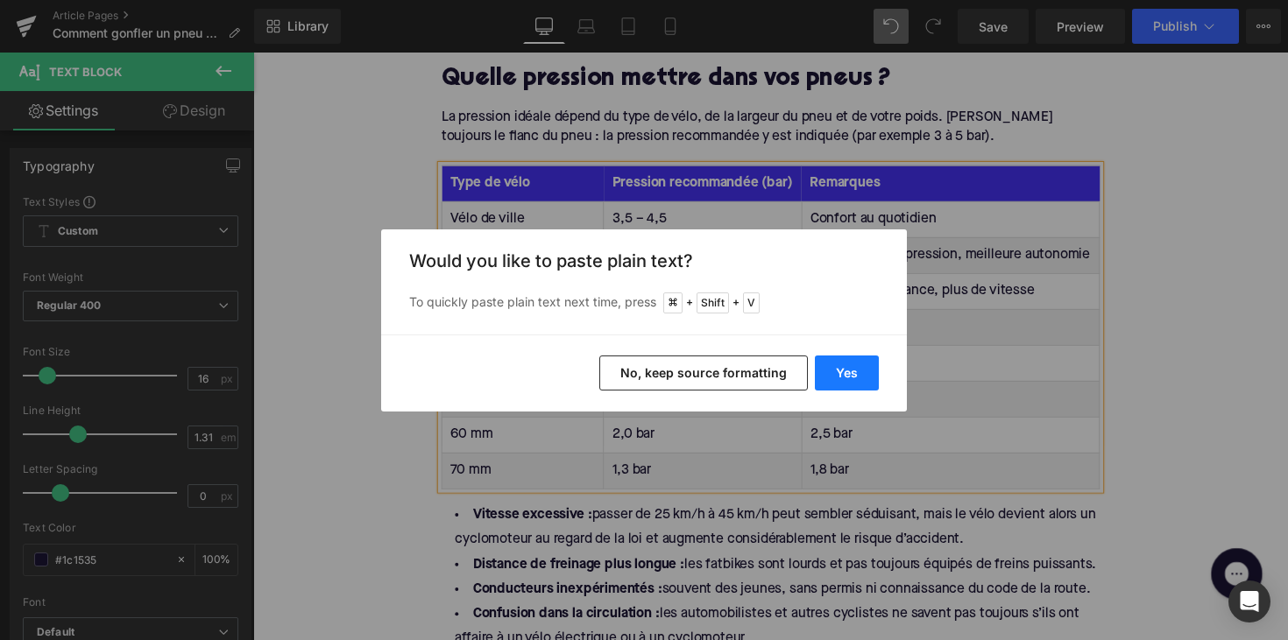
click at [816, 362] on button "Yes" at bounding box center [847, 373] width 64 height 35
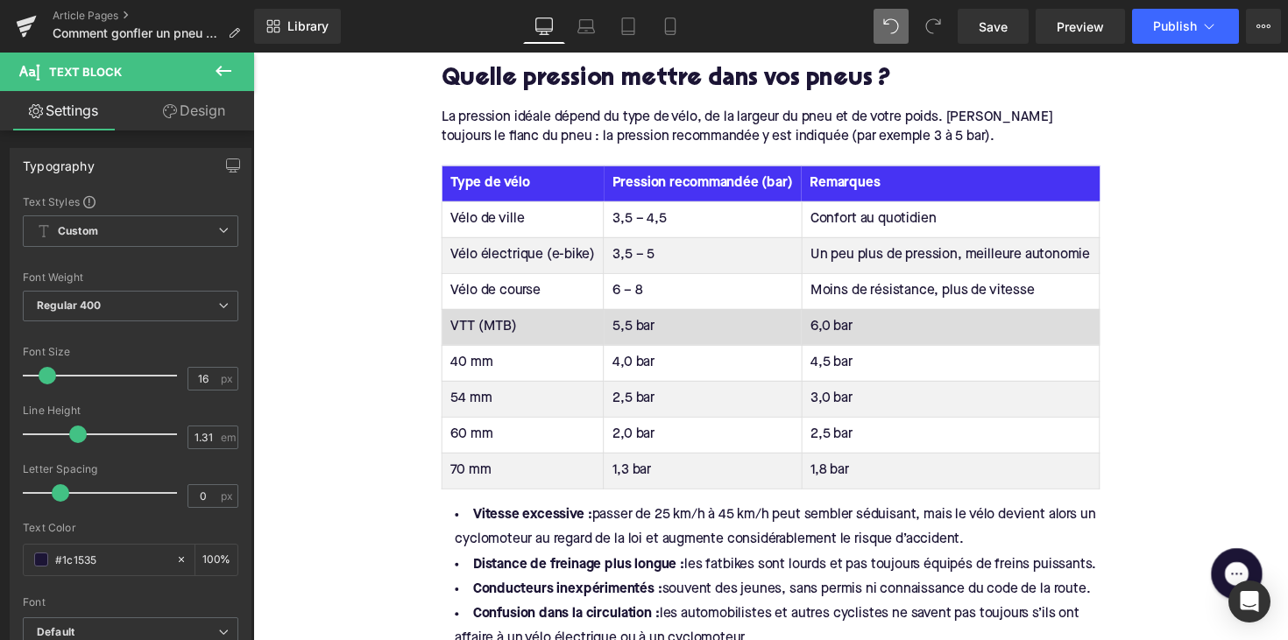
click at [633, 332] on td "5,5 bar" at bounding box center [713, 333] width 202 height 37
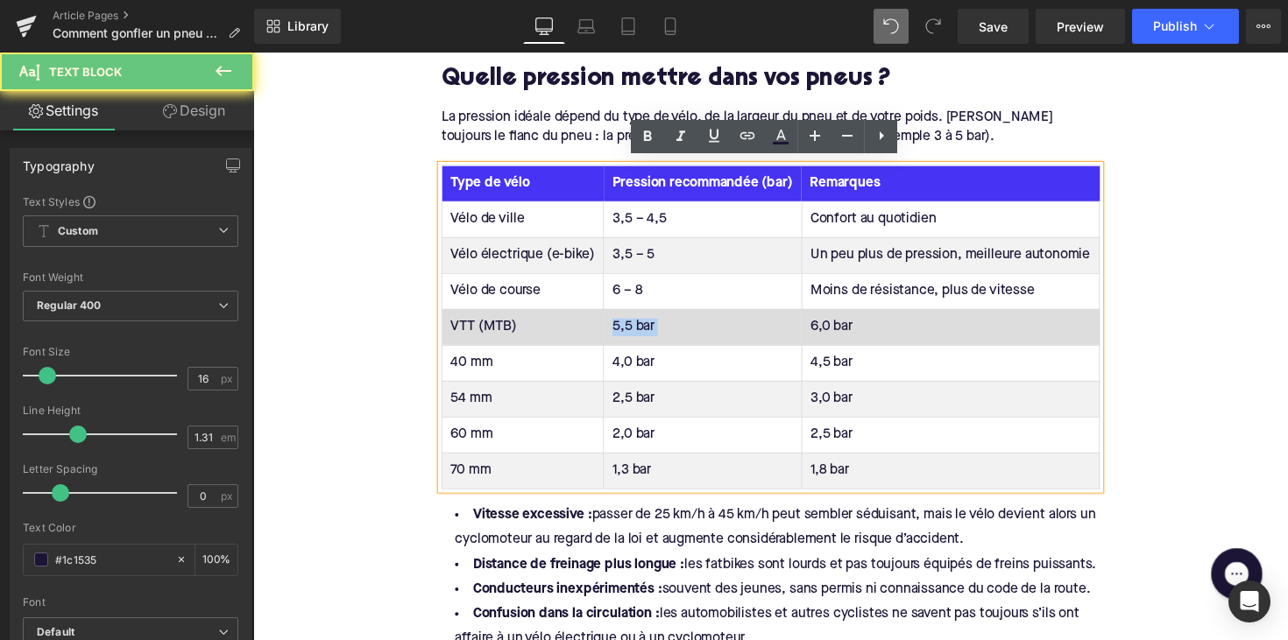
click at [633, 332] on td "5,5 bar" at bounding box center [713, 333] width 202 height 37
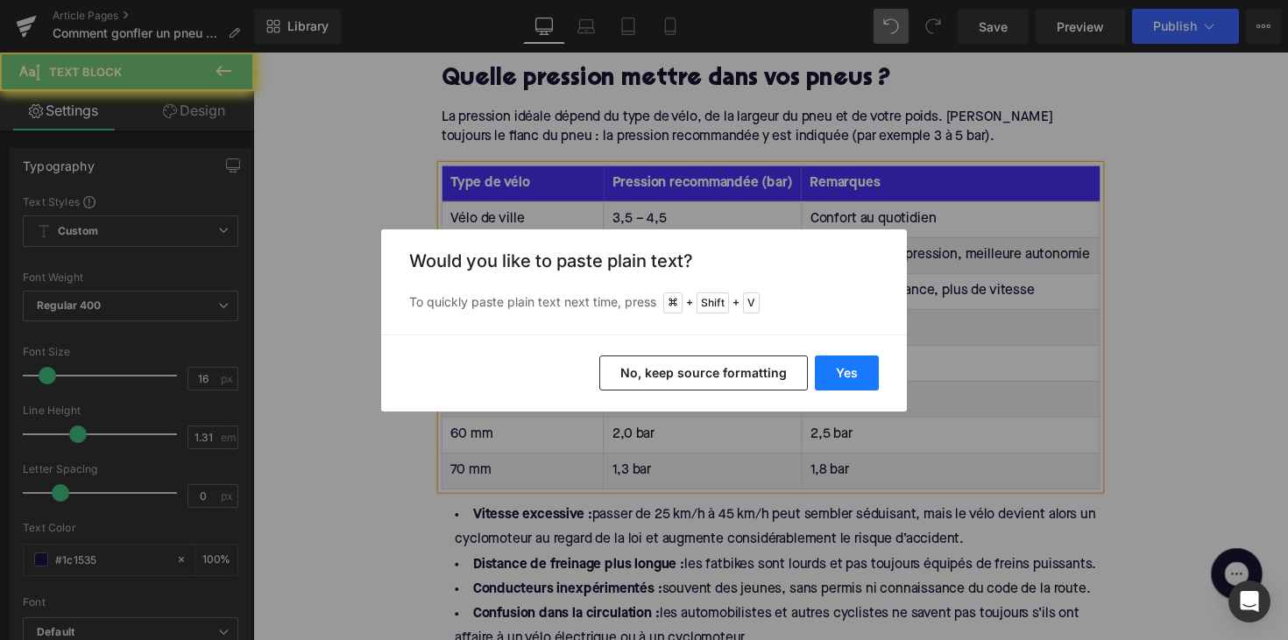
click at [860, 370] on button "Yes" at bounding box center [847, 373] width 64 height 35
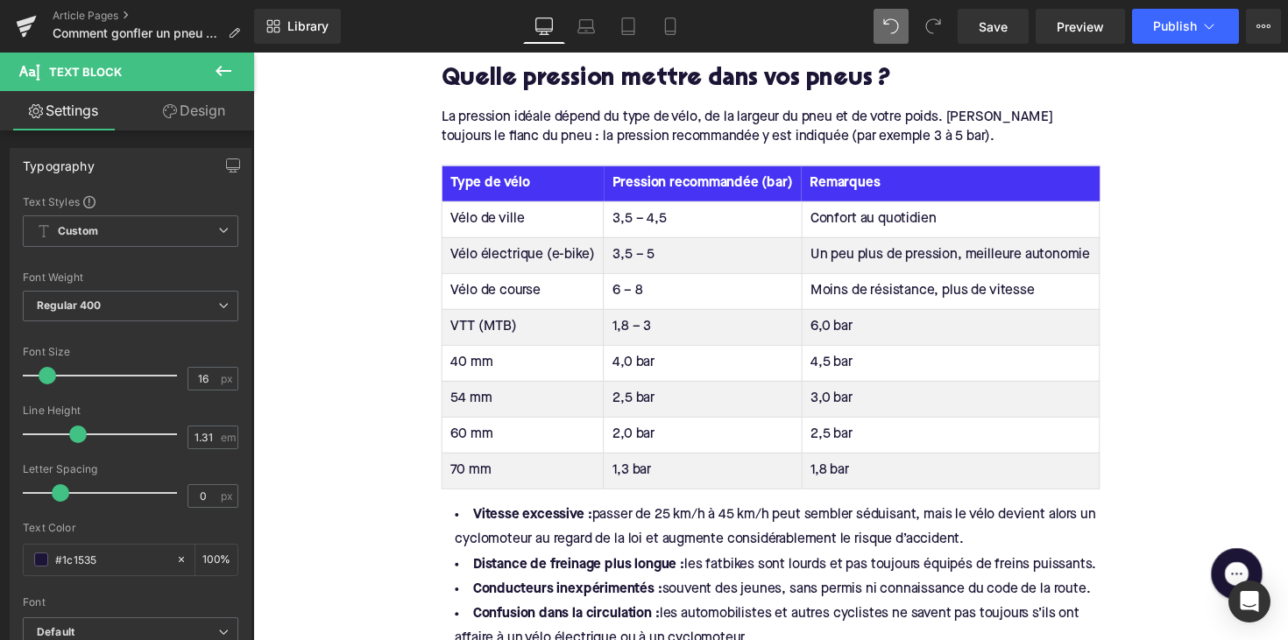
click at [844, 329] on td "6,0 bar" at bounding box center [967, 333] width 305 height 37
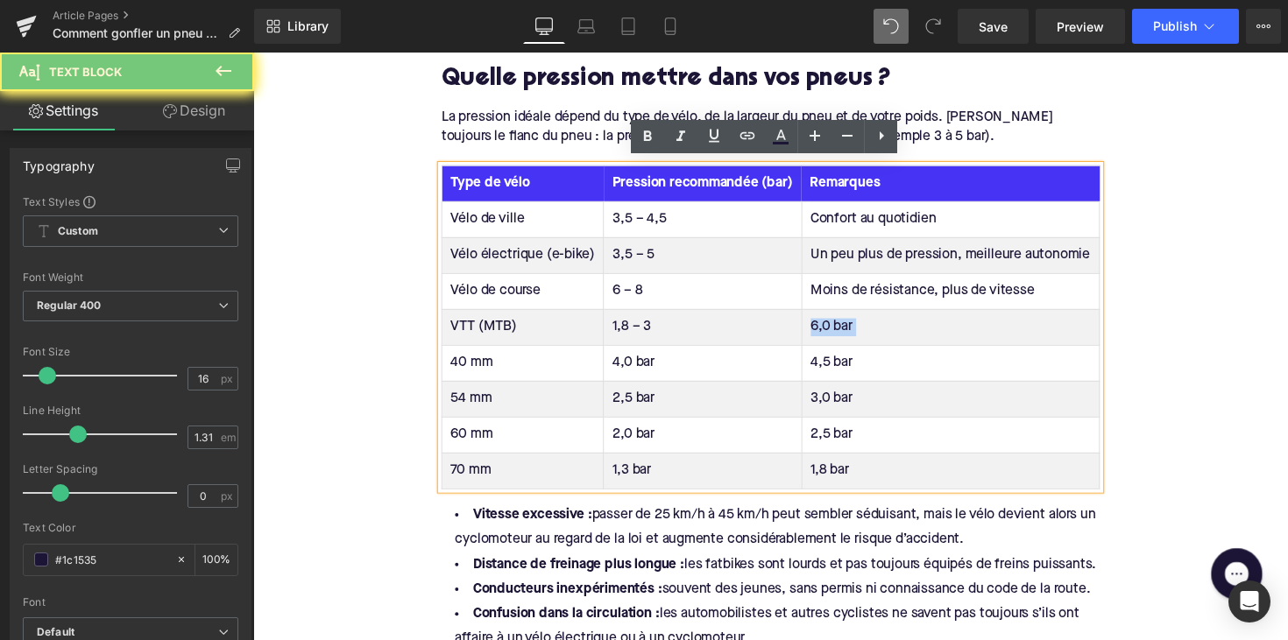
click at [844, 329] on td "6,0 bar" at bounding box center [967, 333] width 305 height 37
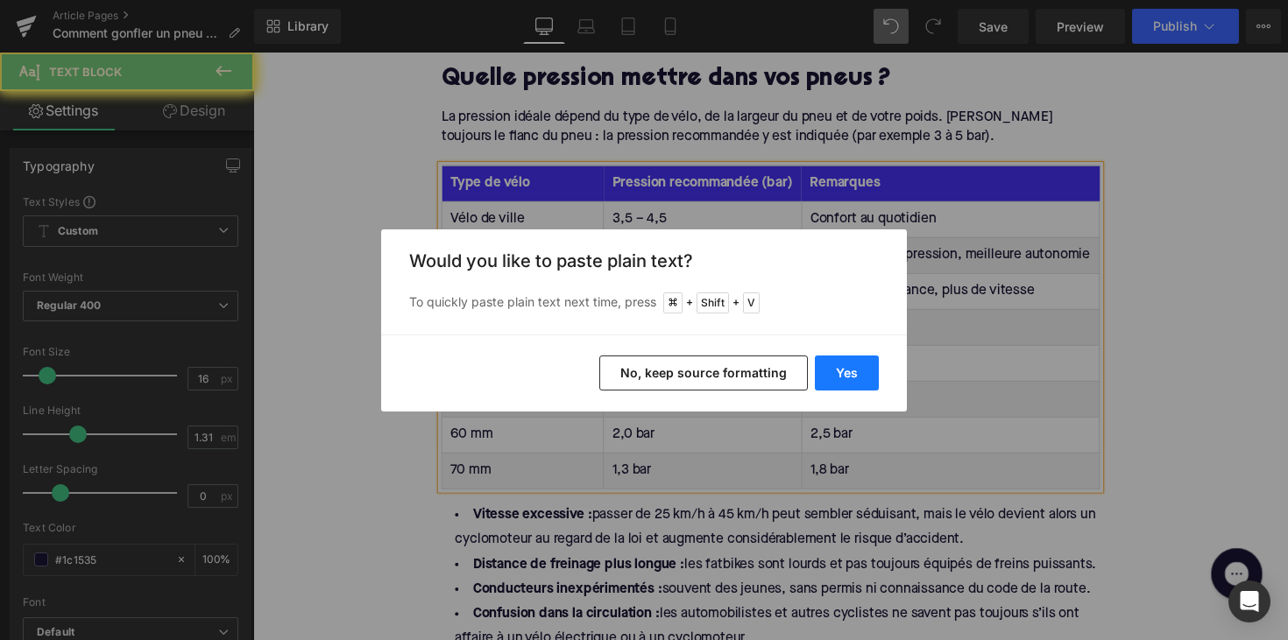
click at [864, 371] on button "Yes" at bounding box center [847, 373] width 64 height 35
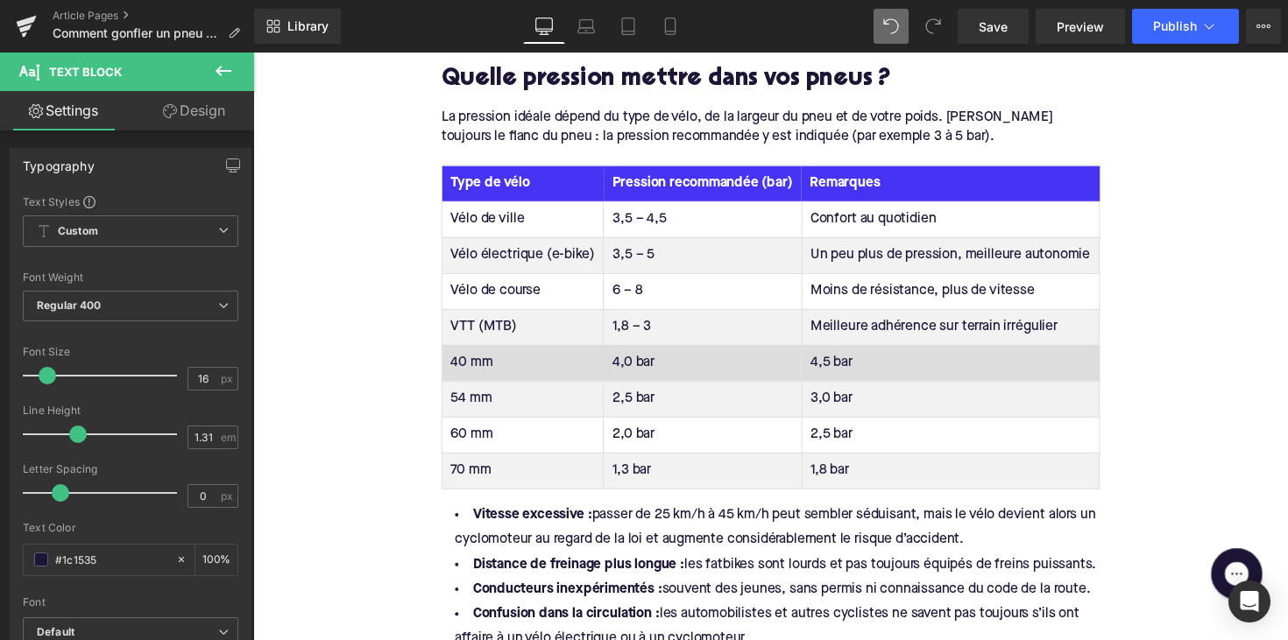
click at [471, 366] on td "40 mm" at bounding box center [530, 370] width 166 height 37
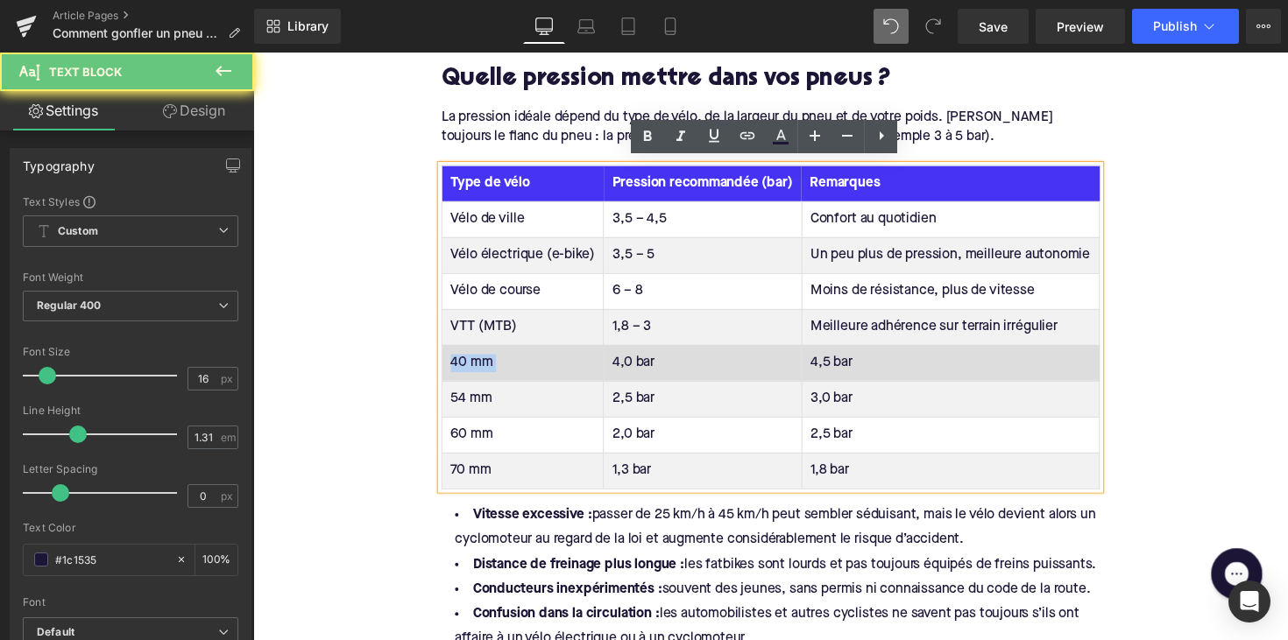
click at [471, 366] on td "40 mm" at bounding box center [530, 370] width 166 height 37
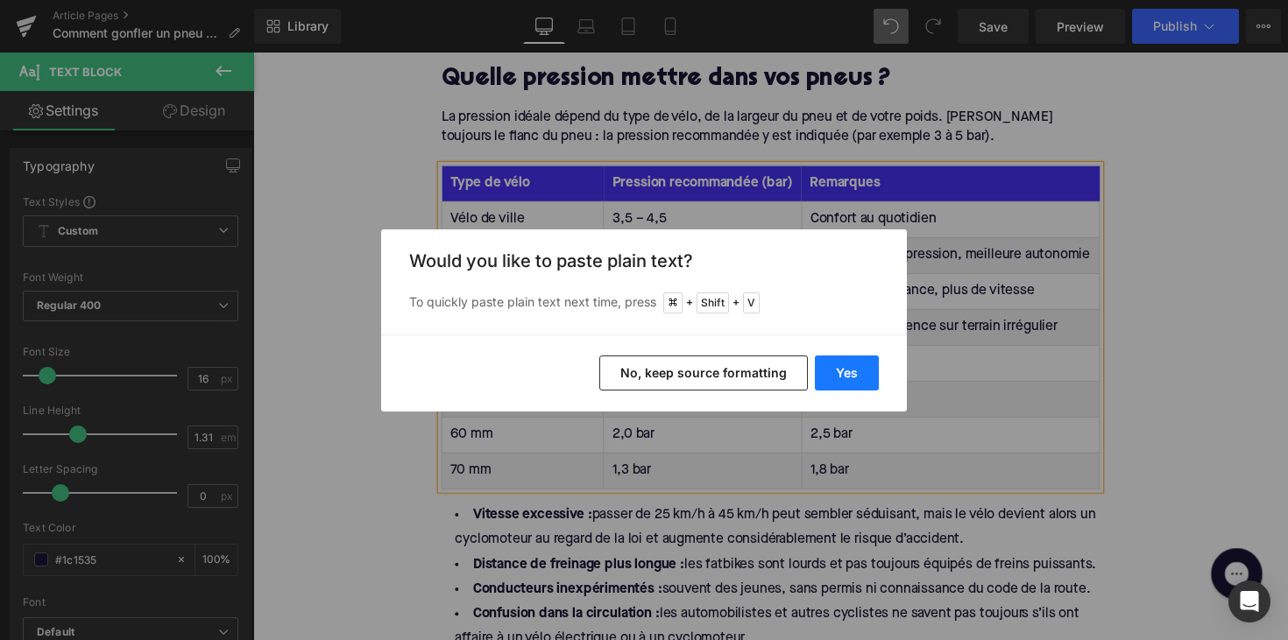
click at [830, 372] on button "Yes" at bounding box center [847, 373] width 64 height 35
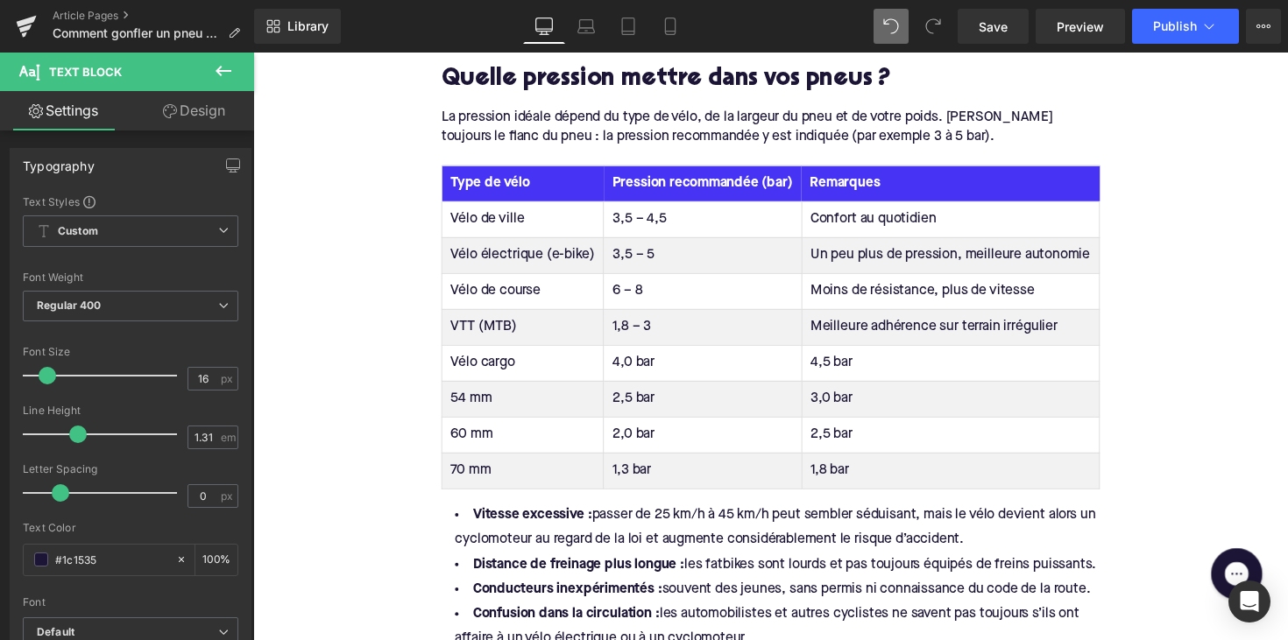
click at [631, 367] on td "4,0 bar" at bounding box center [713, 370] width 202 height 37
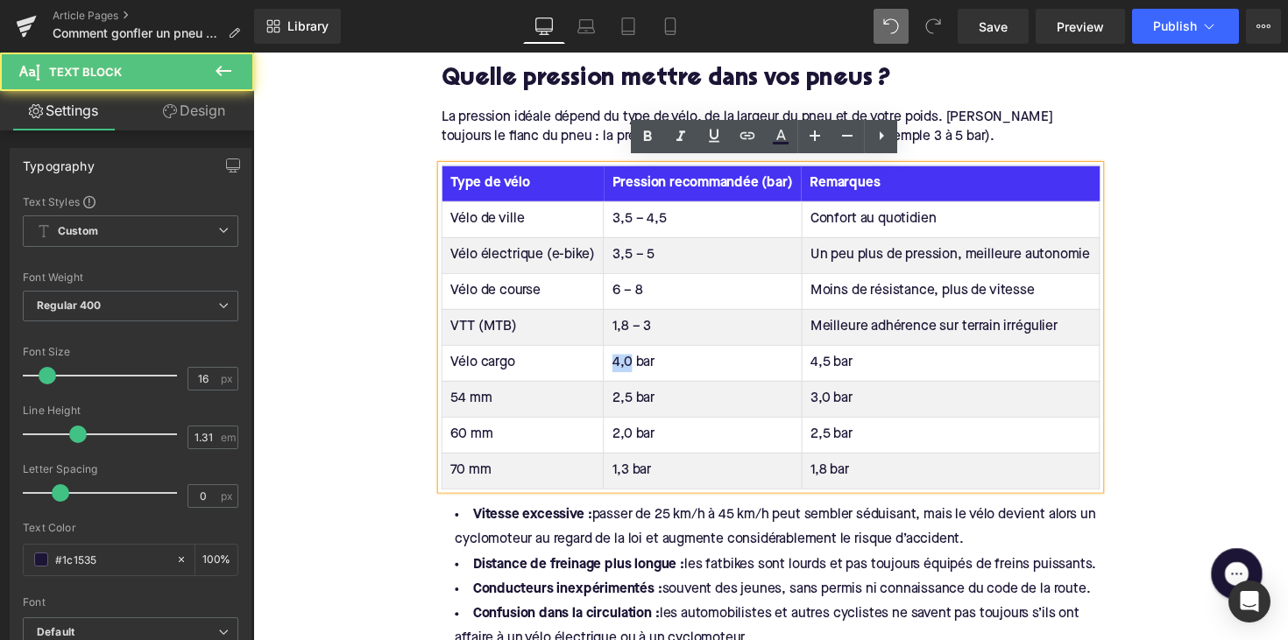
click at [631, 367] on td "4,0 bar" at bounding box center [713, 370] width 202 height 37
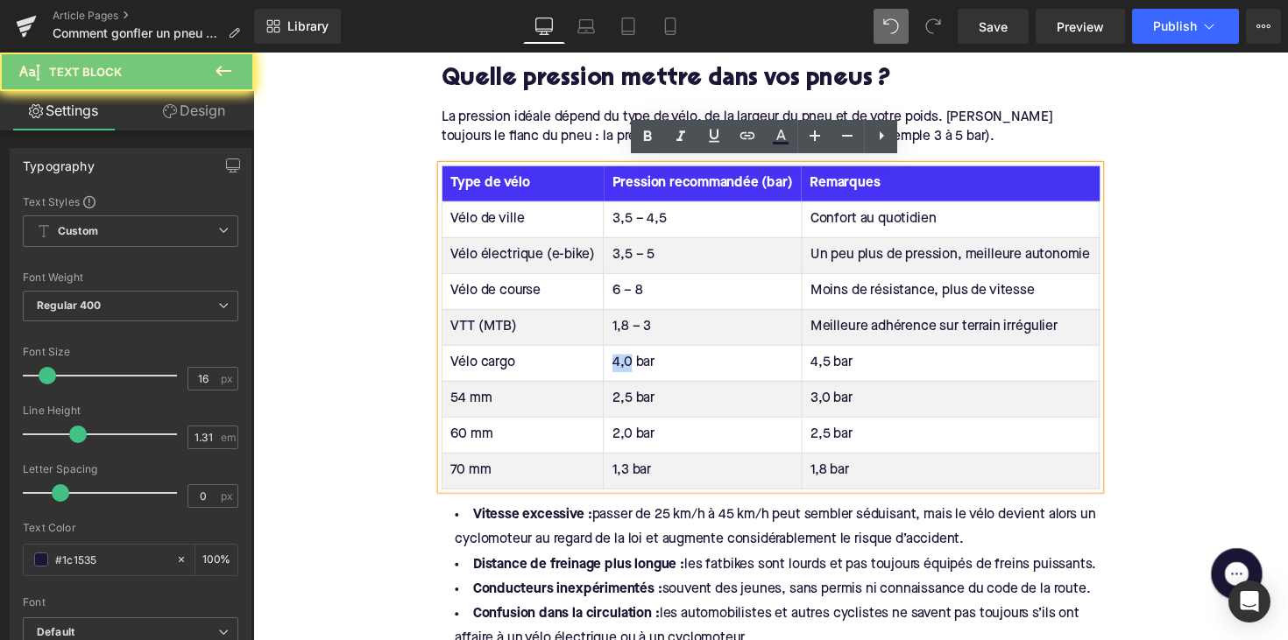
click at [631, 367] on td "4,0 bar" at bounding box center [713, 370] width 202 height 37
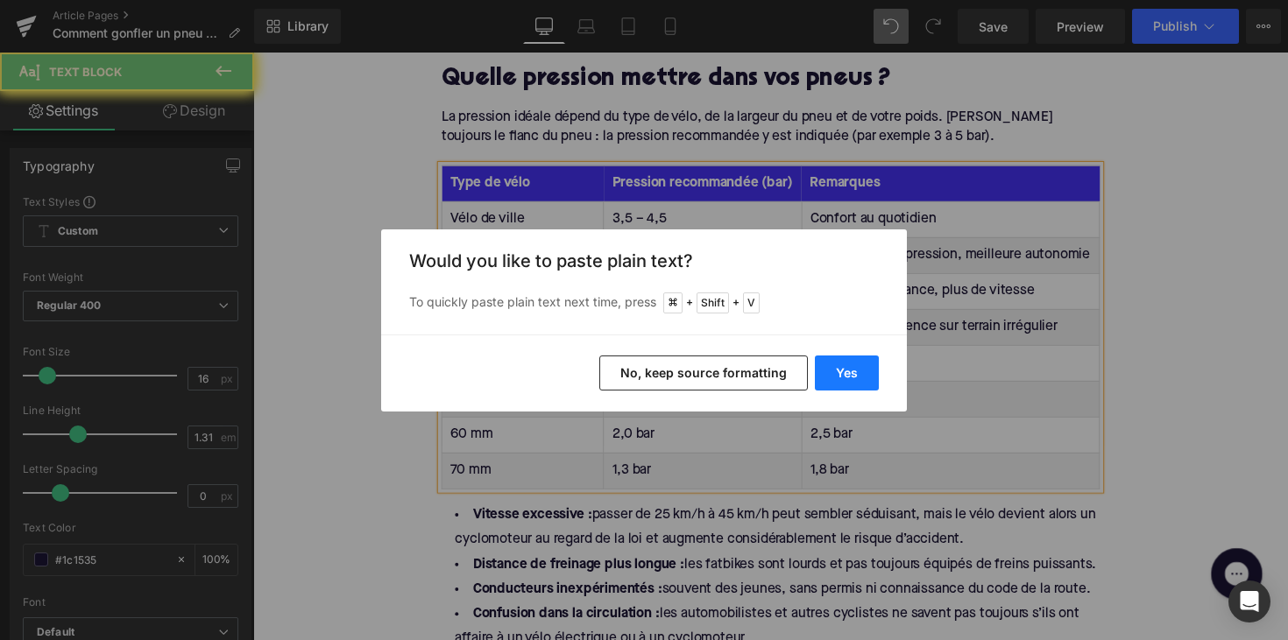
click at [858, 374] on button "Yes" at bounding box center [847, 373] width 64 height 35
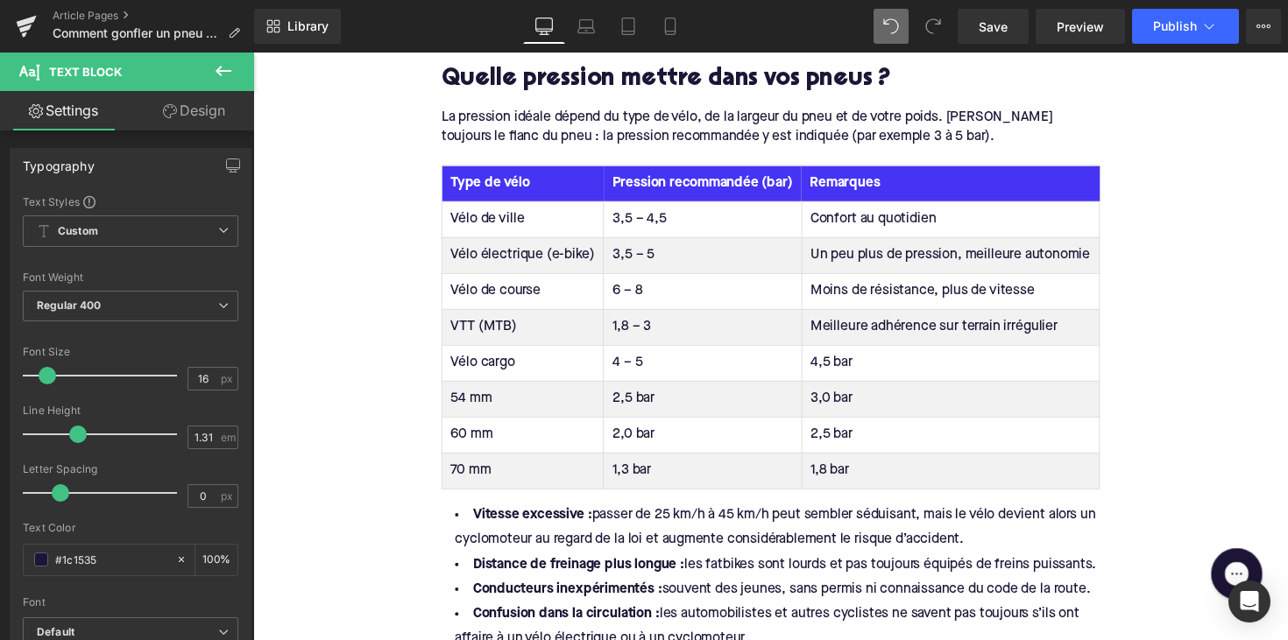
click at [831, 371] on td "4,5 bar" at bounding box center [967, 370] width 305 height 37
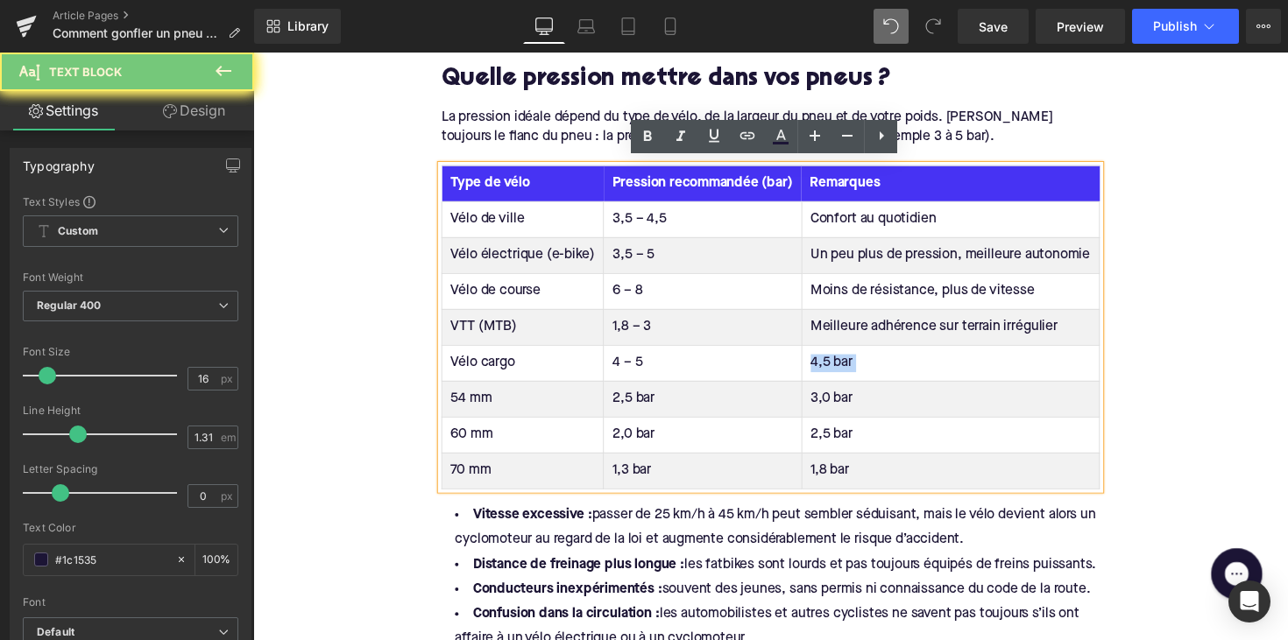
click at [831, 371] on td "4,5 bar" at bounding box center [967, 370] width 305 height 37
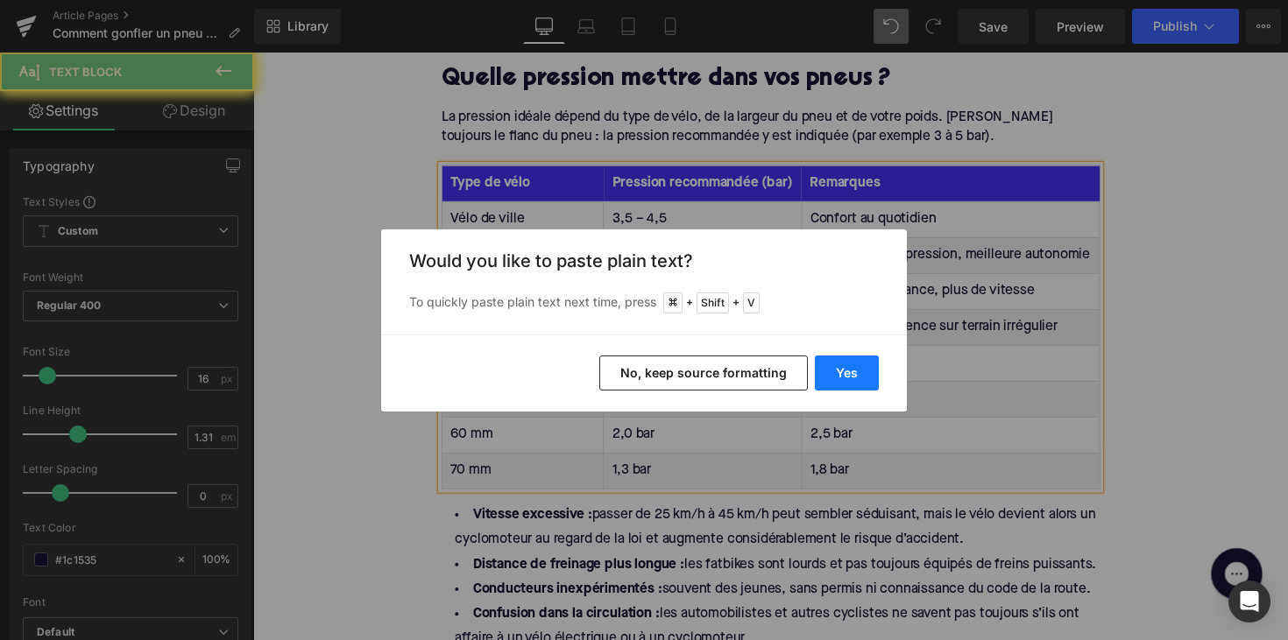
click at [854, 377] on button "Yes" at bounding box center [847, 373] width 64 height 35
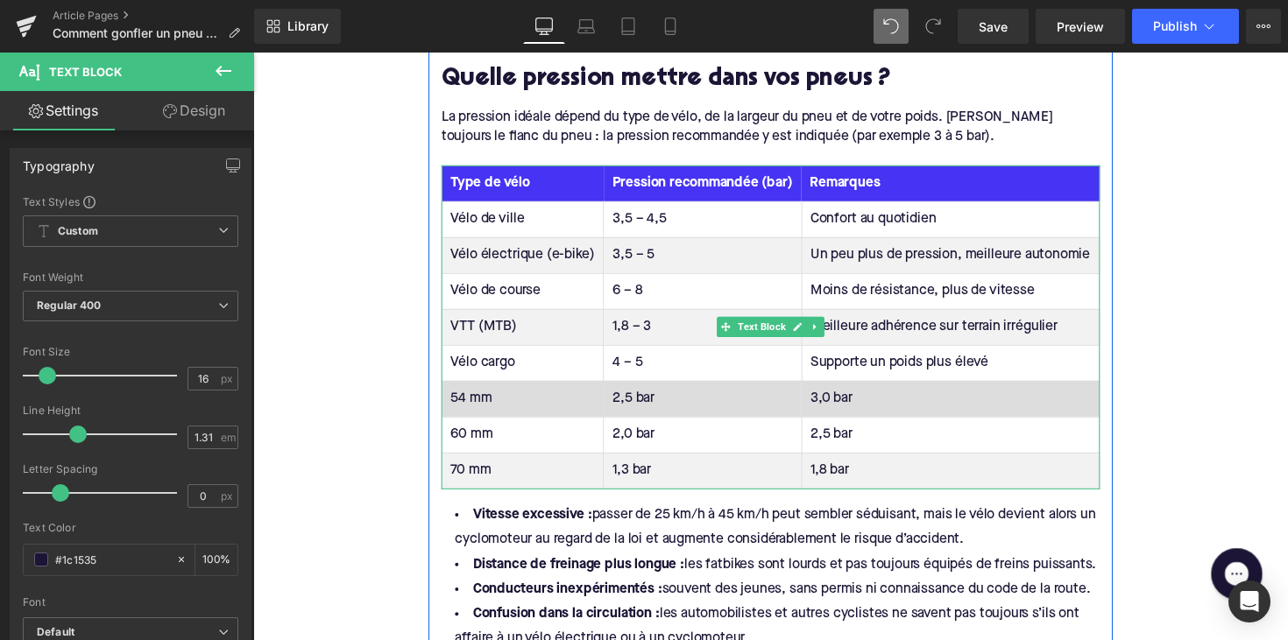
click at [484, 394] on td "54 mm" at bounding box center [530, 407] width 166 height 37
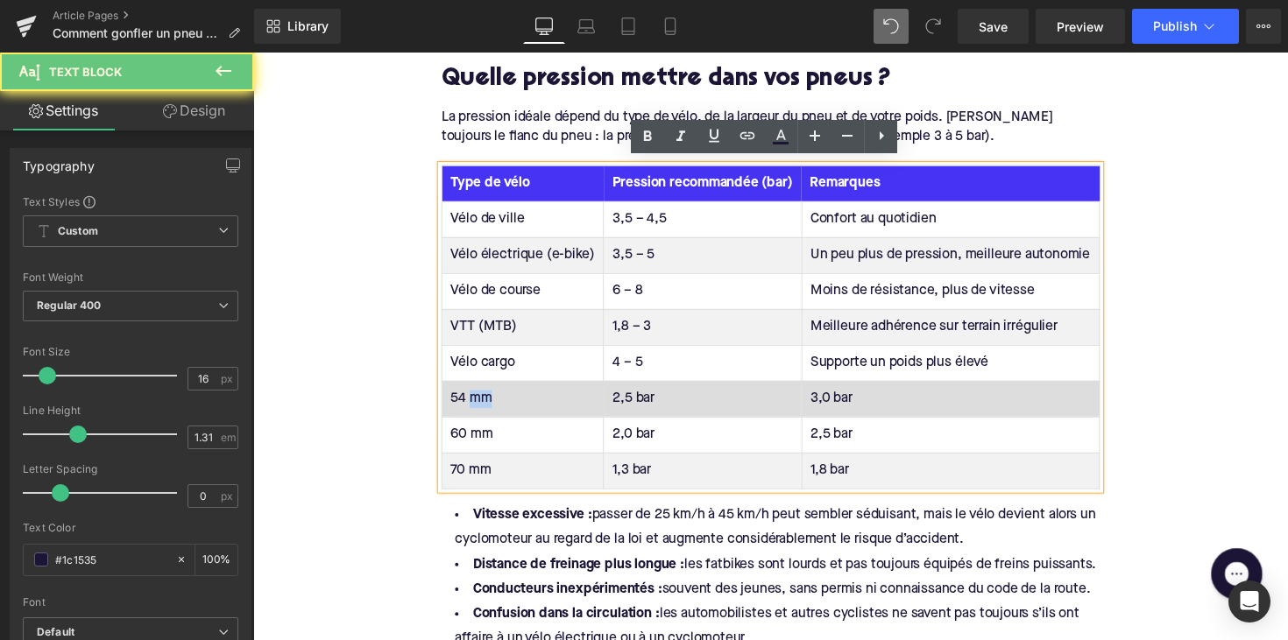
click at [484, 394] on td "54 mm" at bounding box center [530, 407] width 166 height 37
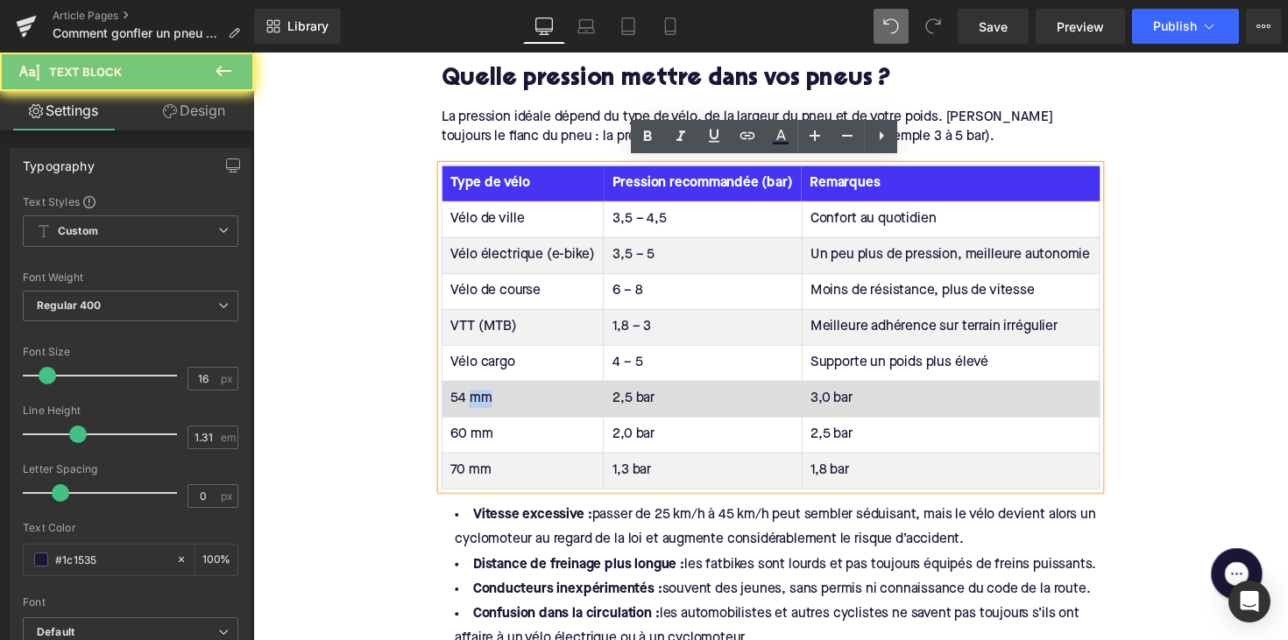
click at [482, 399] on td "54 mm" at bounding box center [530, 407] width 166 height 37
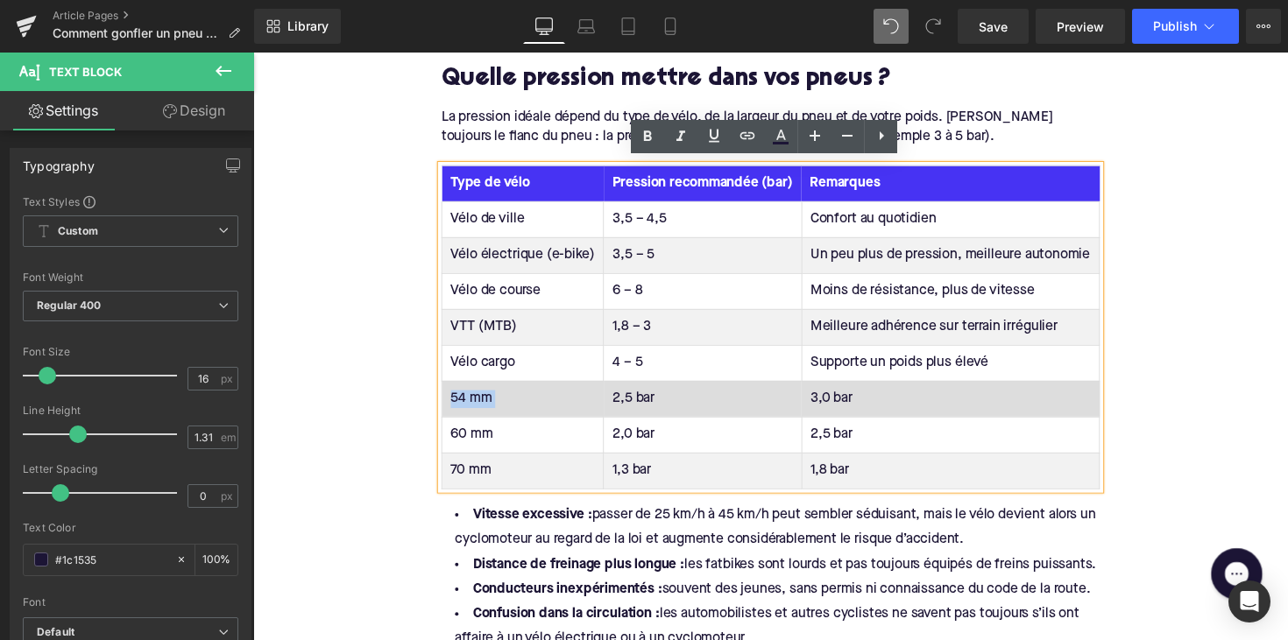
click at [482, 399] on td "54 mm" at bounding box center [530, 407] width 166 height 37
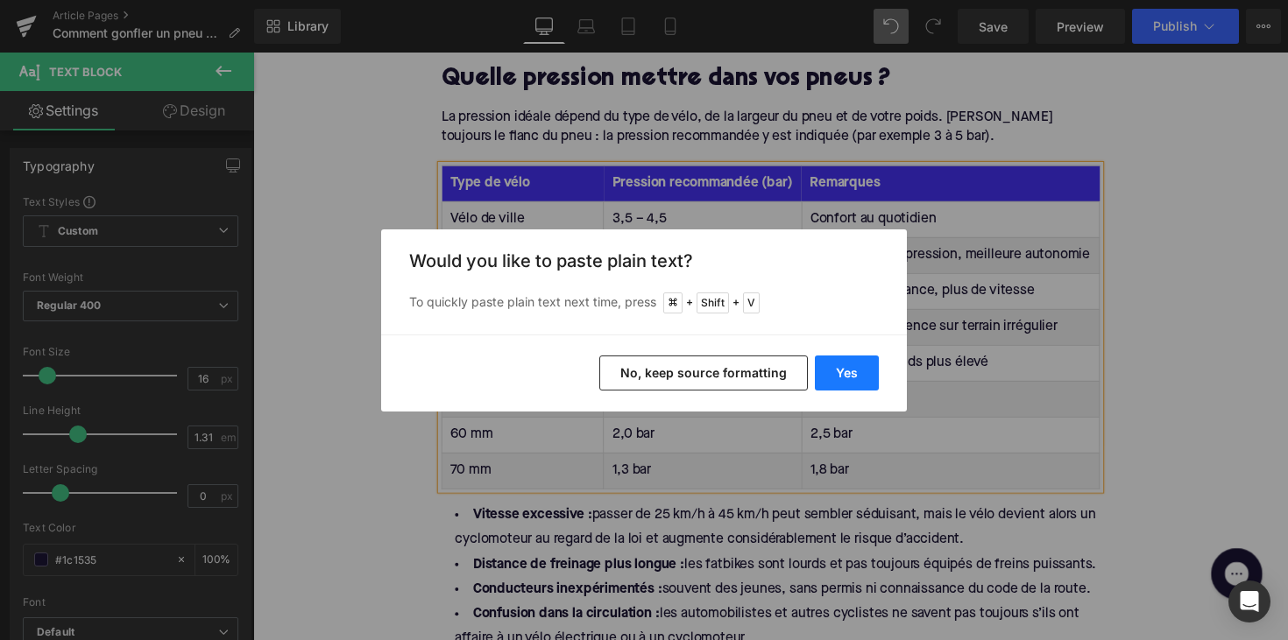
click at [833, 367] on button "Yes" at bounding box center [847, 373] width 64 height 35
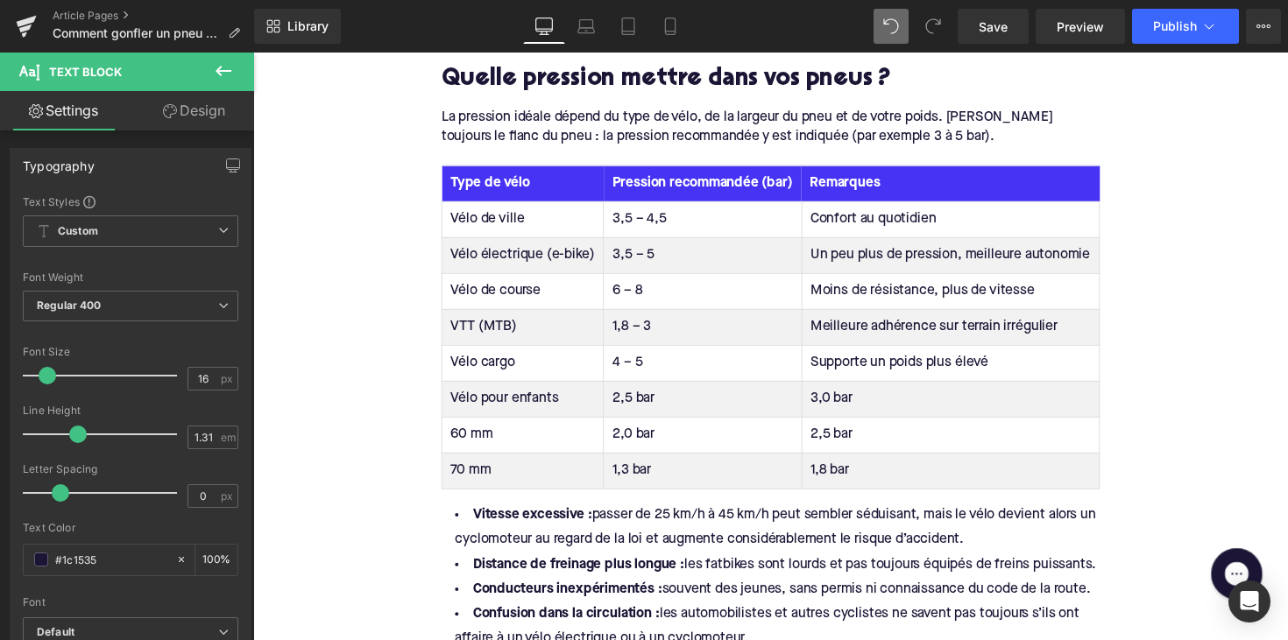
click at [639, 404] on td "2,5 bar" at bounding box center [713, 407] width 202 height 37
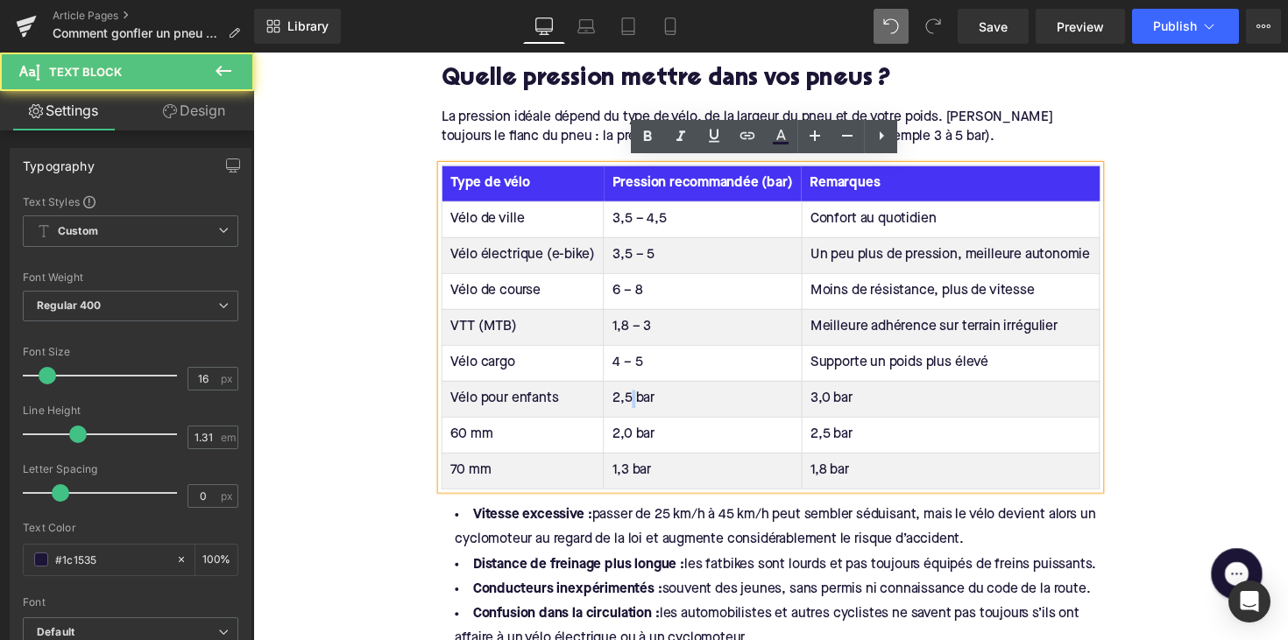
click at [639, 404] on td "2,5 bar" at bounding box center [713, 407] width 202 height 37
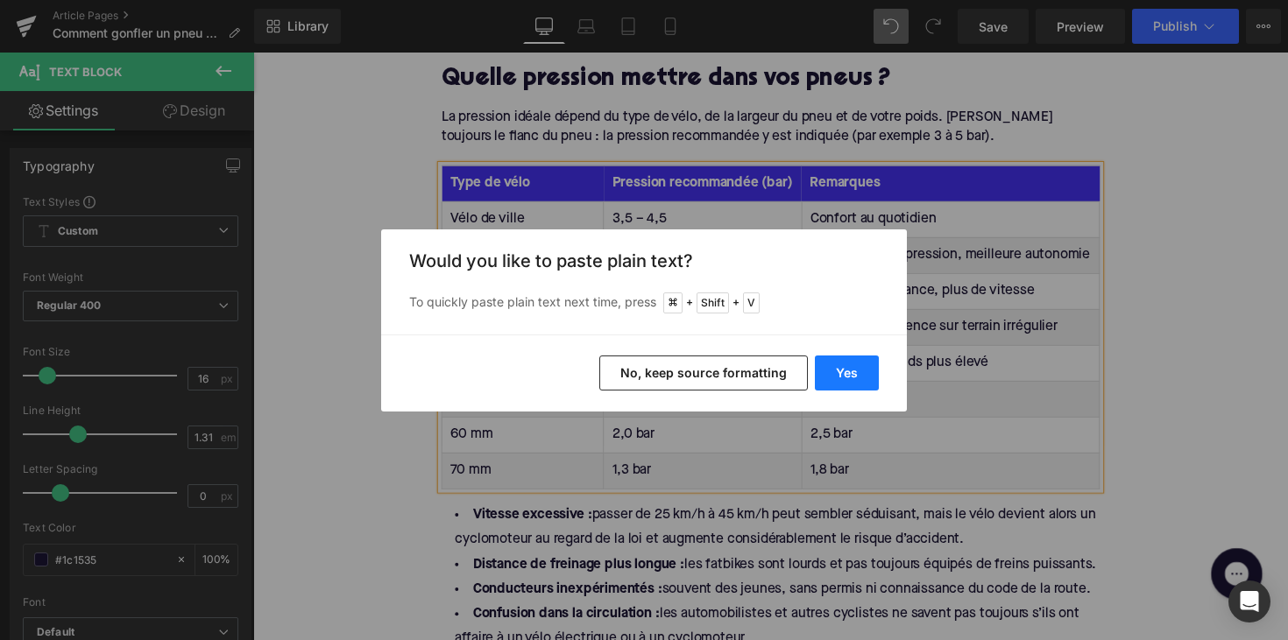
click at [826, 370] on button "Yes" at bounding box center [847, 373] width 64 height 35
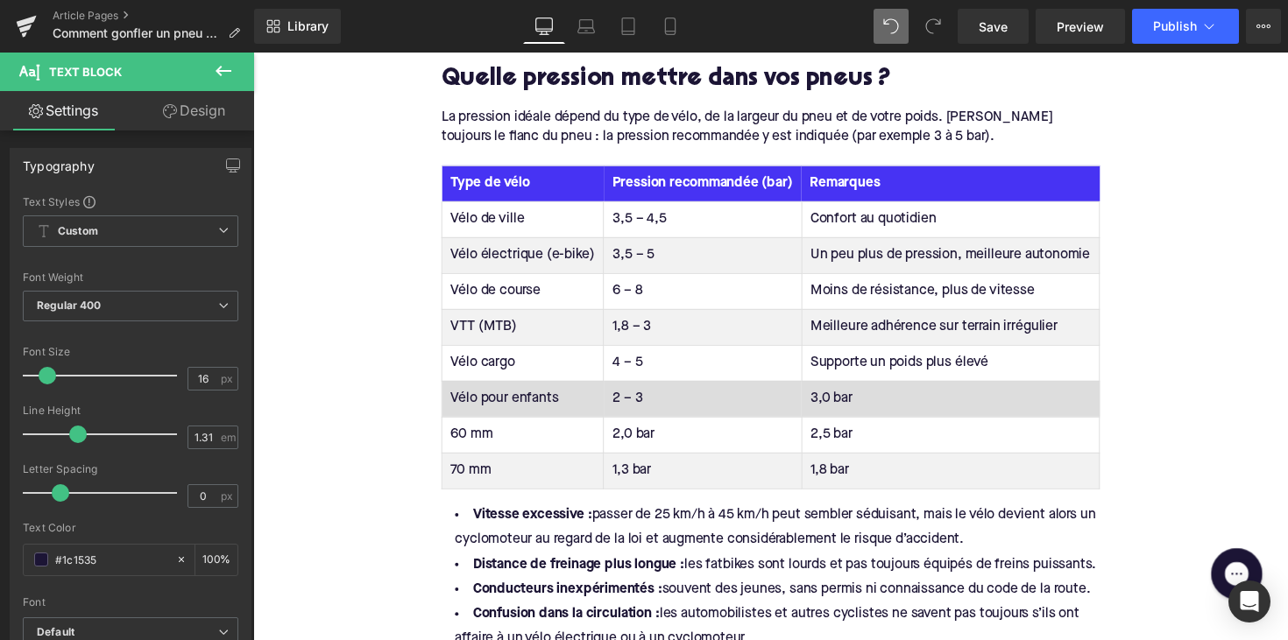
click at [841, 407] on td "3,0 bar" at bounding box center [967, 407] width 305 height 37
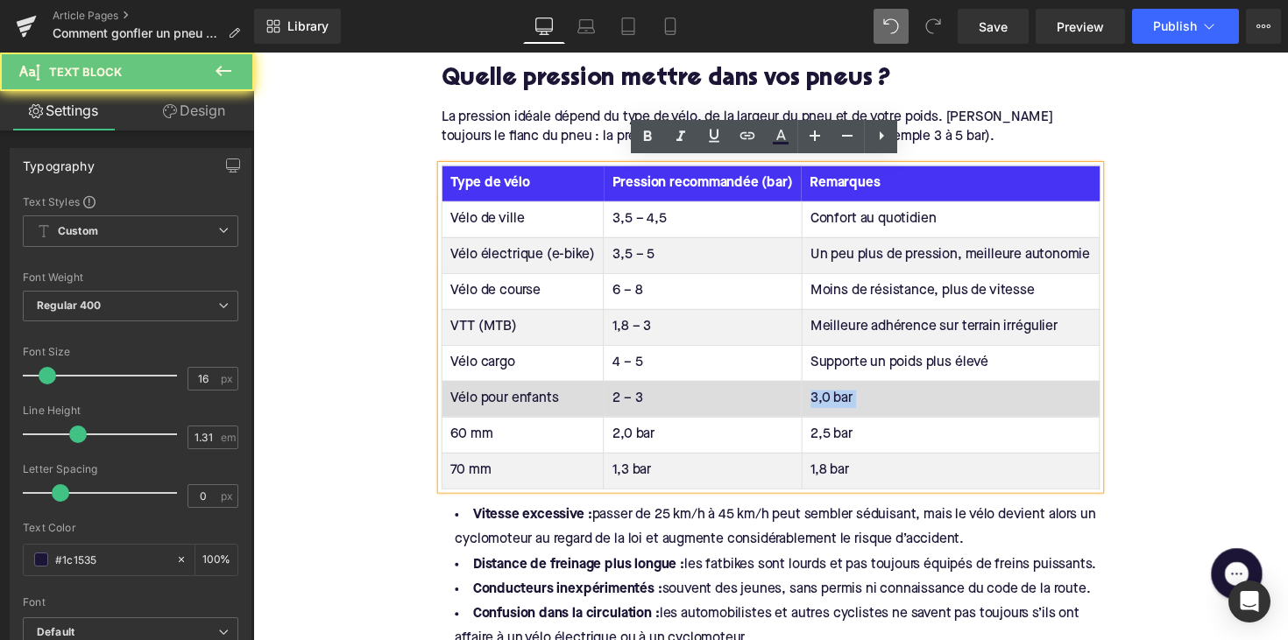
click at [841, 407] on td "3,0 bar" at bounding box center [967, 407] width 305 height 37
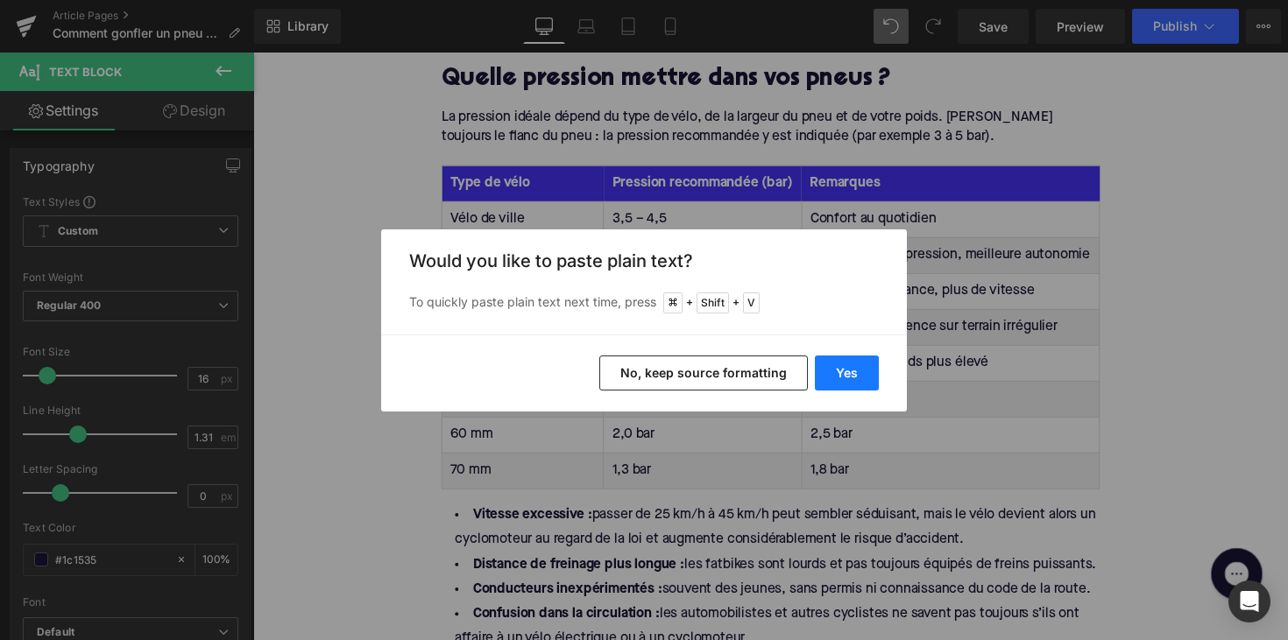
click at [854, 374] on button "Yes" at bounding box center [847, 373] width 64 height 35
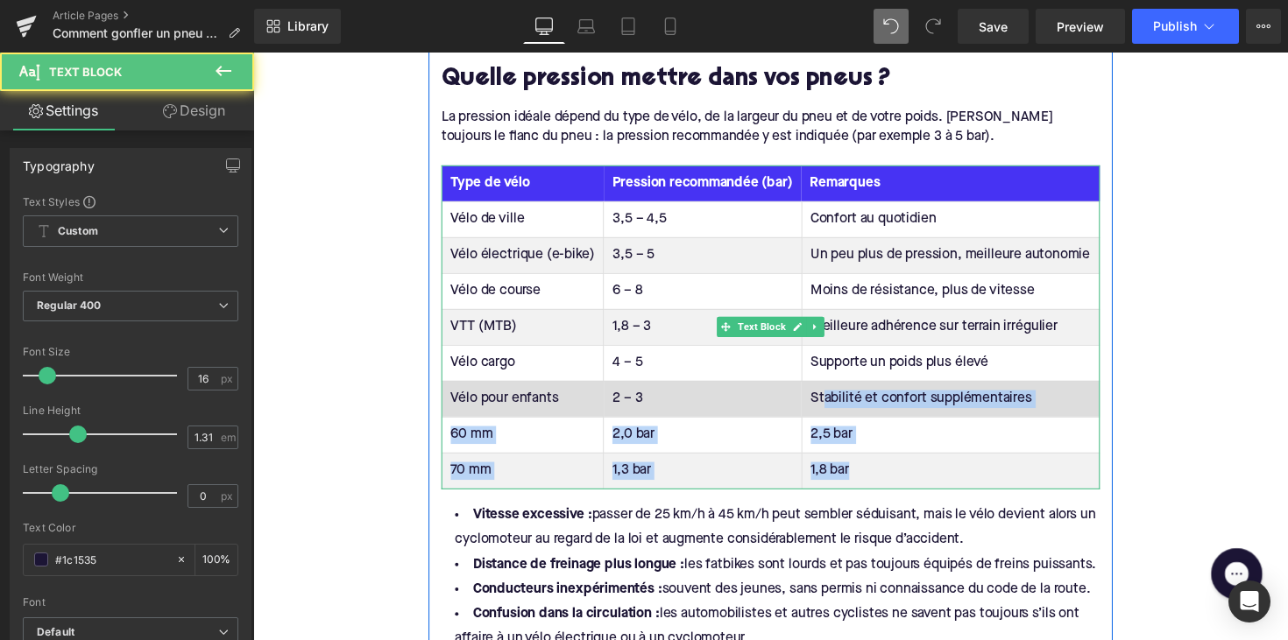
drag, startPoint x: 874, startPoint y: 472, endPoint x: 831, endPoint y: 395, distance: 88.2
click at [831, 395] on tbody "Vélo de ville 3,5 – 4,5 Confort au quotidien Vélo électrique (e-bike) 3,5 – 5 U…" at bounding box center [784, 352] width 674 height 294
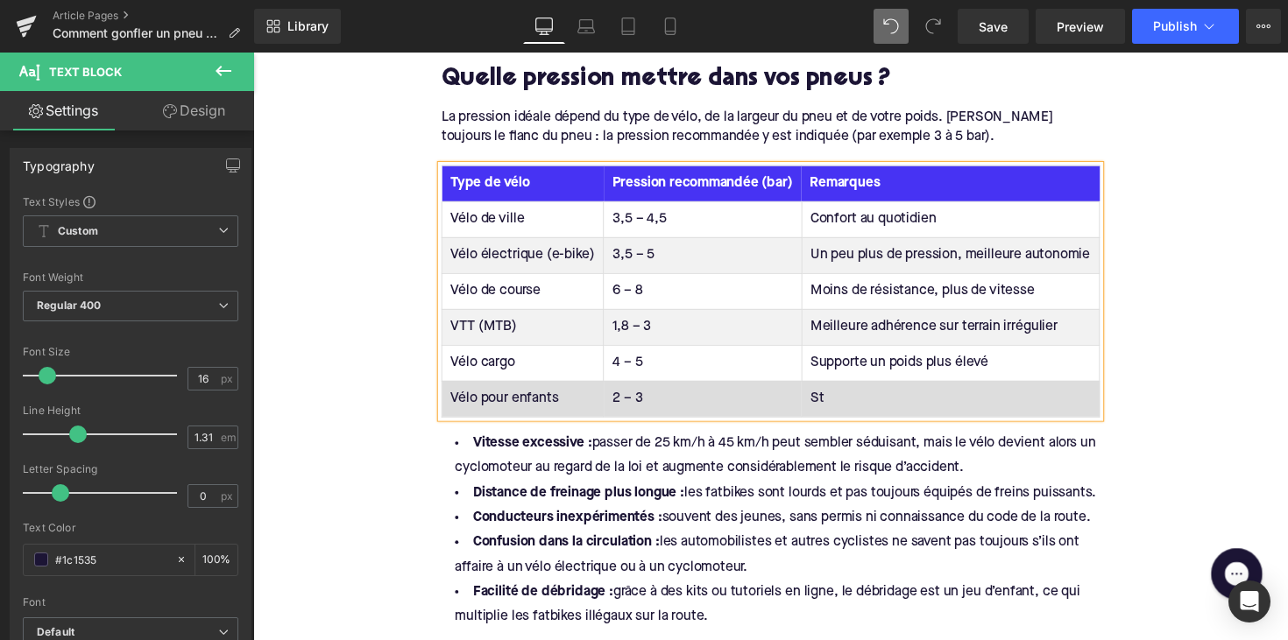
click at [833, 396] on td "St" at bounding box center [967, 407] width 305 height 37
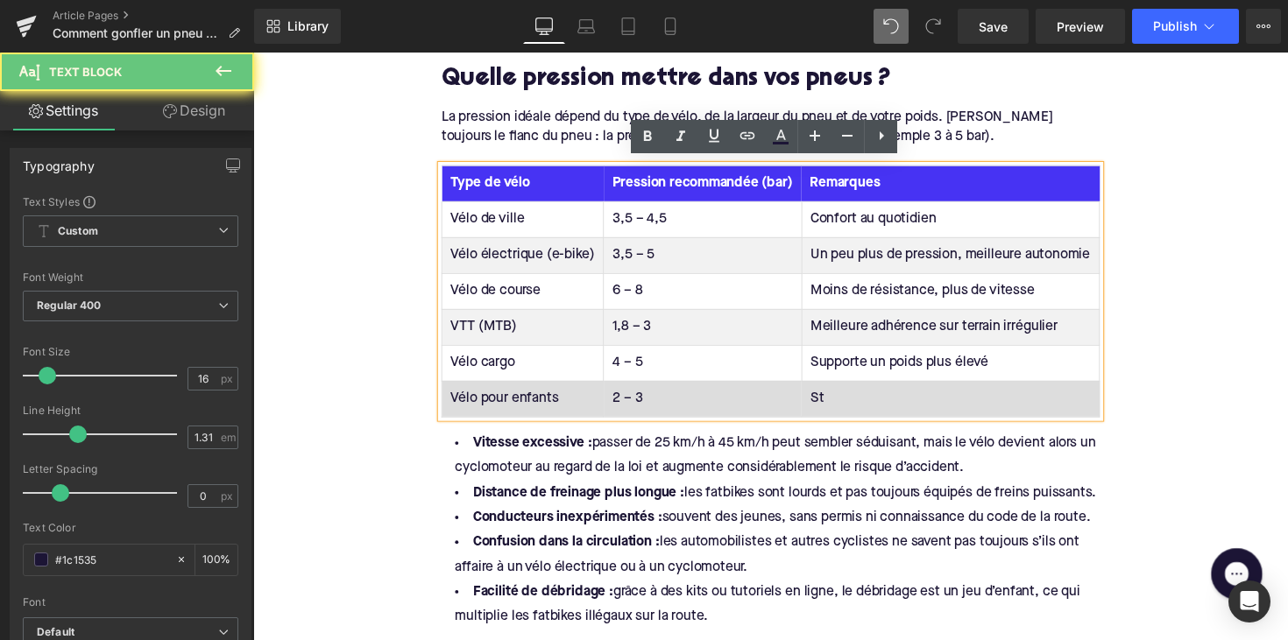
click at [833, 396] on td "St" at bounding box center [967, 407] width 305 height 37
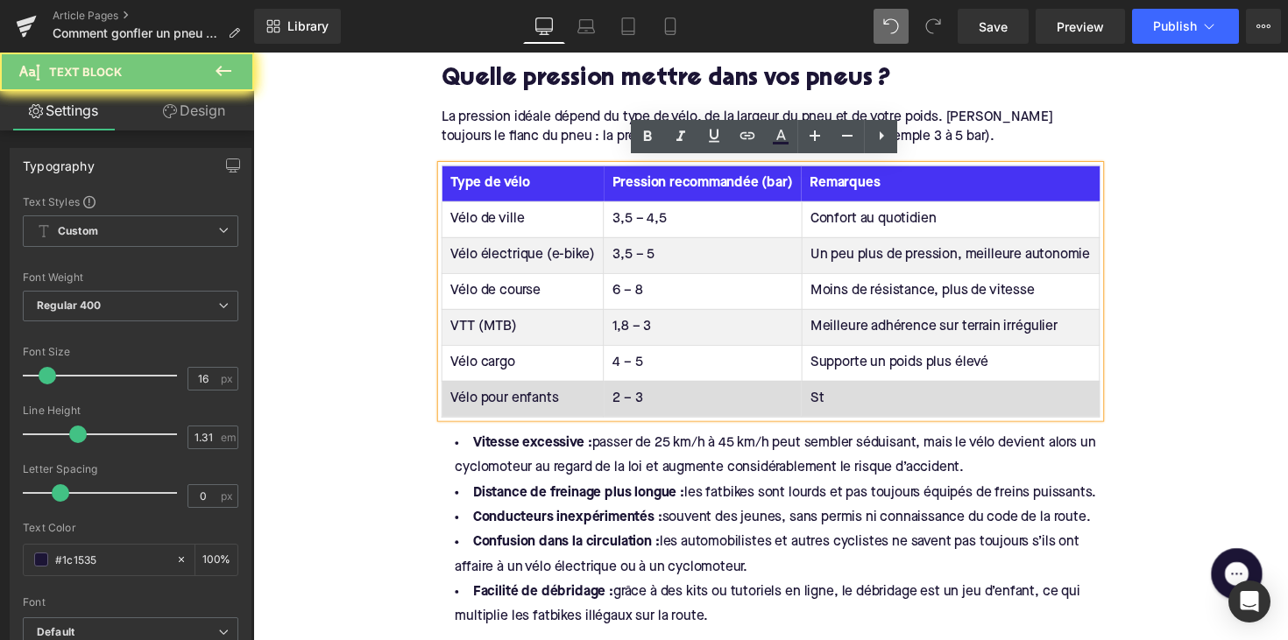
click at [825, 402] on td "St" at bounding box center [967, 407] width 305 height 37
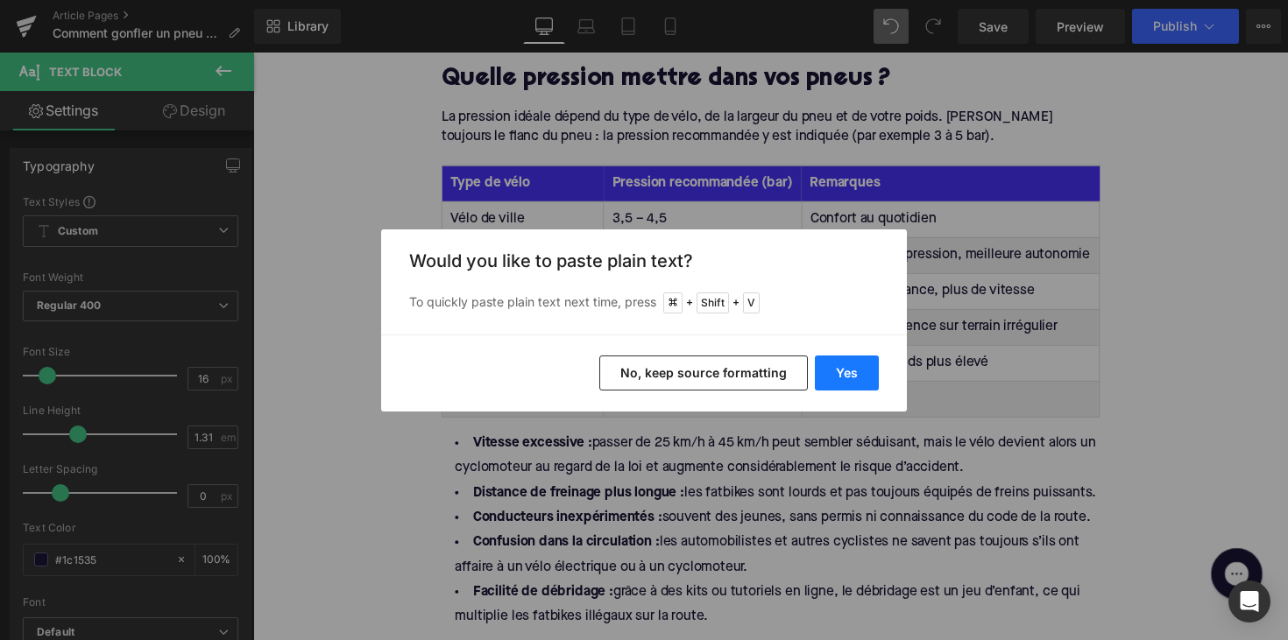
click at [830, 372] on button "Yes" at bounding box center [847, 373] width 64 height 35
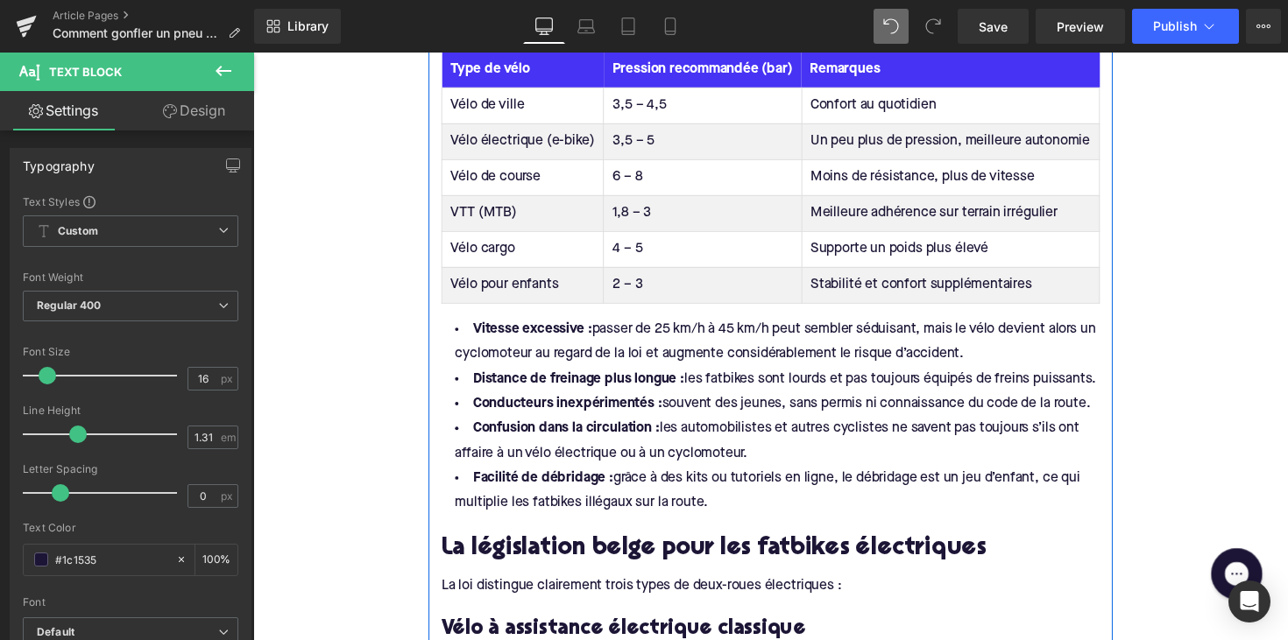
scroll to position [1247, 0]
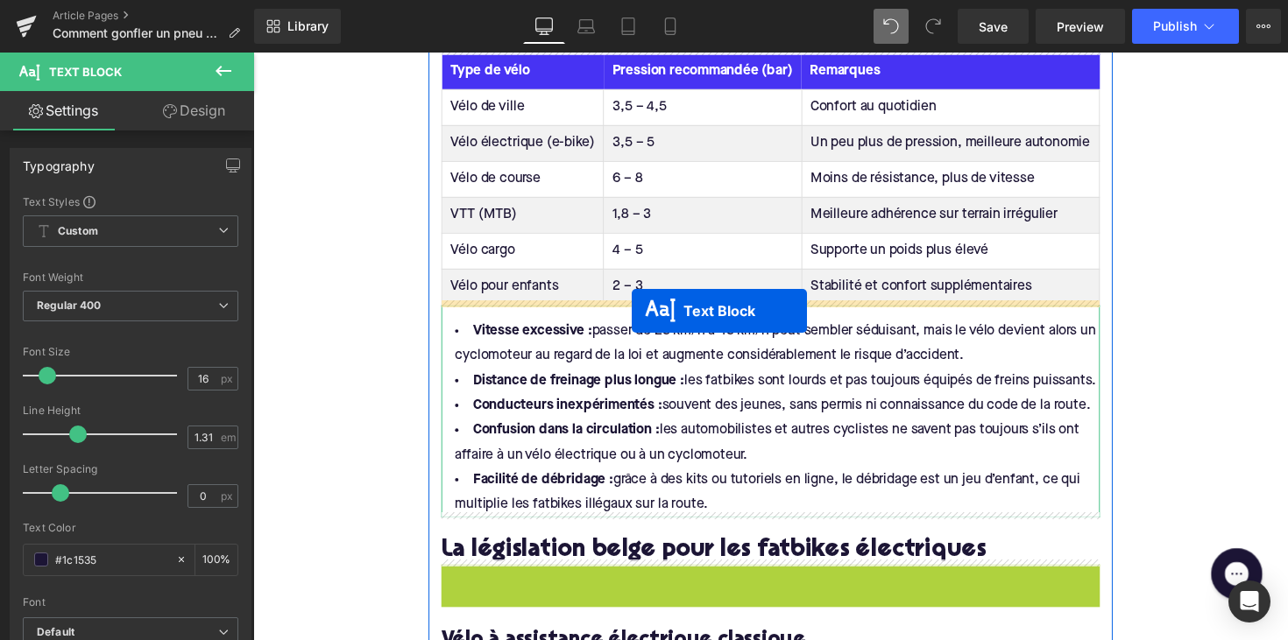
drag, startPoint x: 738, startPoint y: 590, endPoint x: 641, endPoint y: 317, distance: 289.0
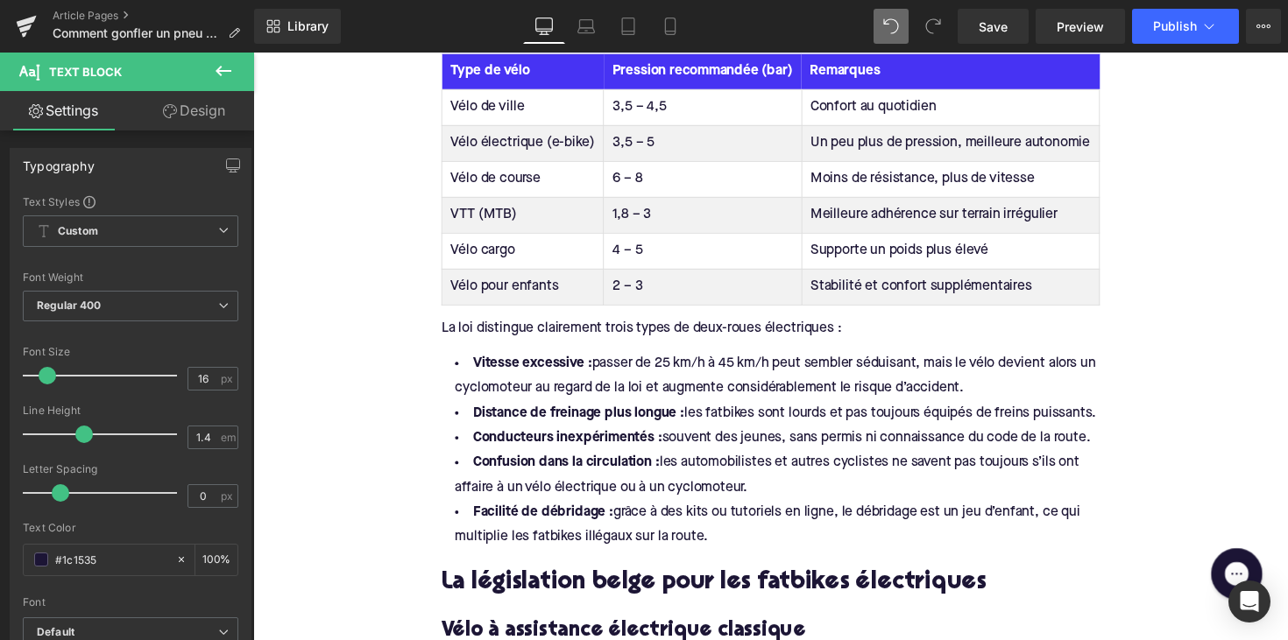
click at [641, 326] on div "La loi distingue clairement trois types de deux-roues électriques :" at bounding box center [783, 335] width 675 height 19
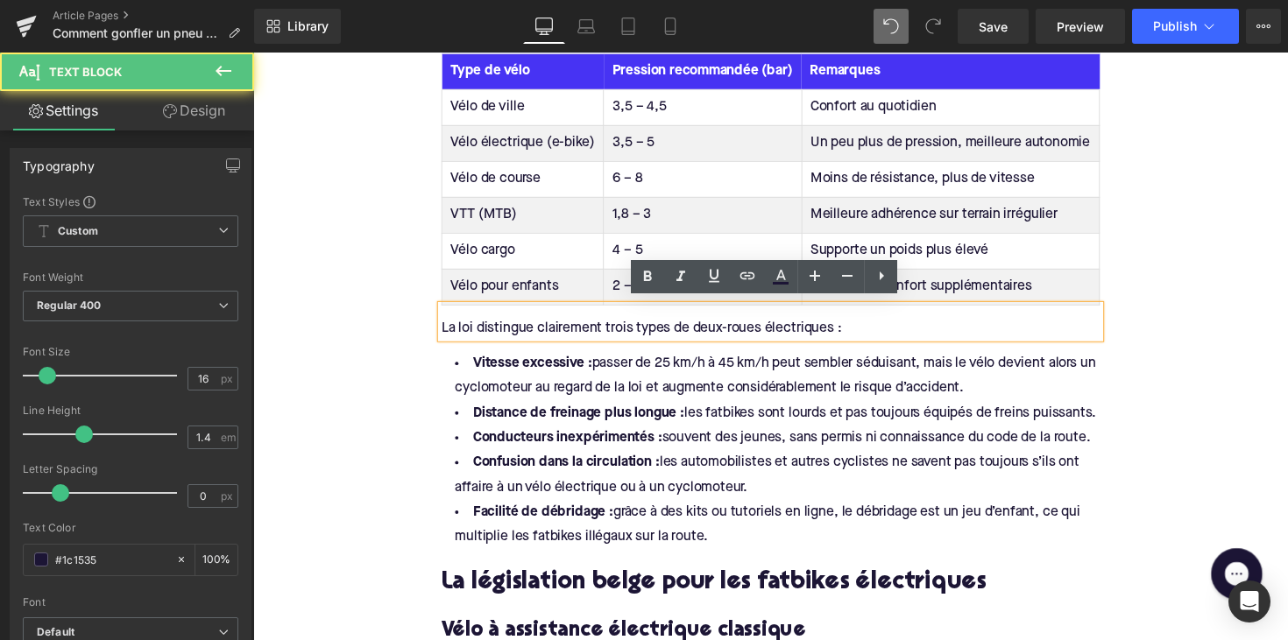
click at [641, 326] on div "La loi distingue clairement trois types de deux-roues électriques :" at bounding box center [783, 335] width 675 height 19
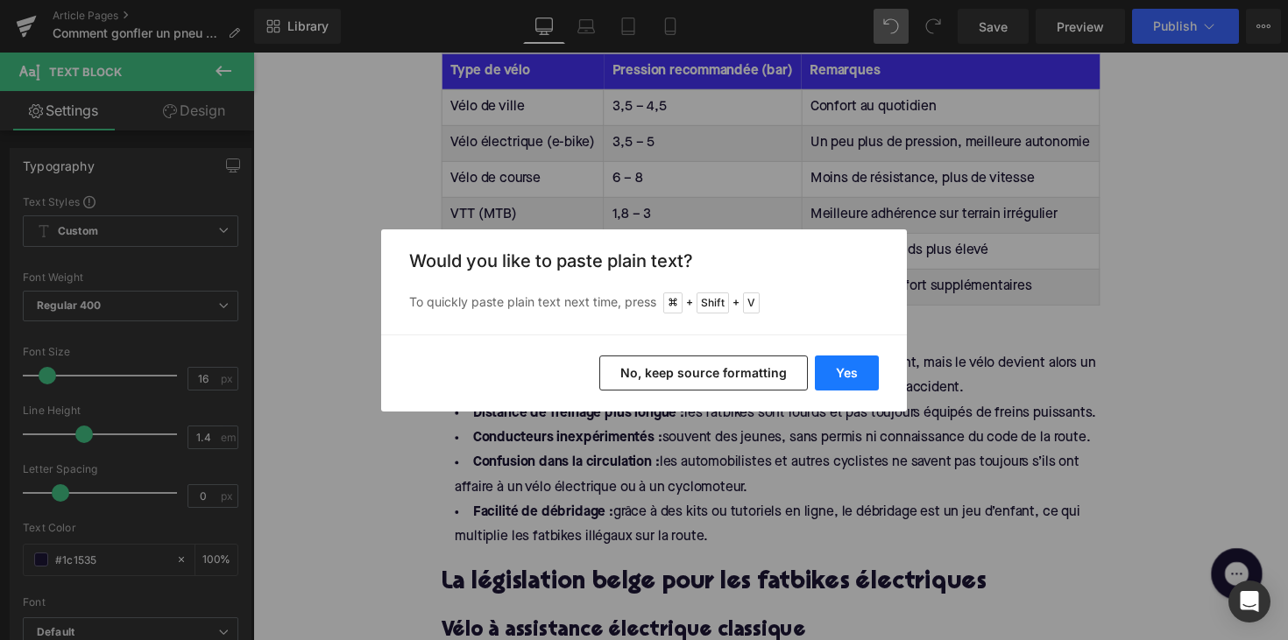
click at [835, 363] on button "Yes" at bounding box center [847, 373] width 64 height 35
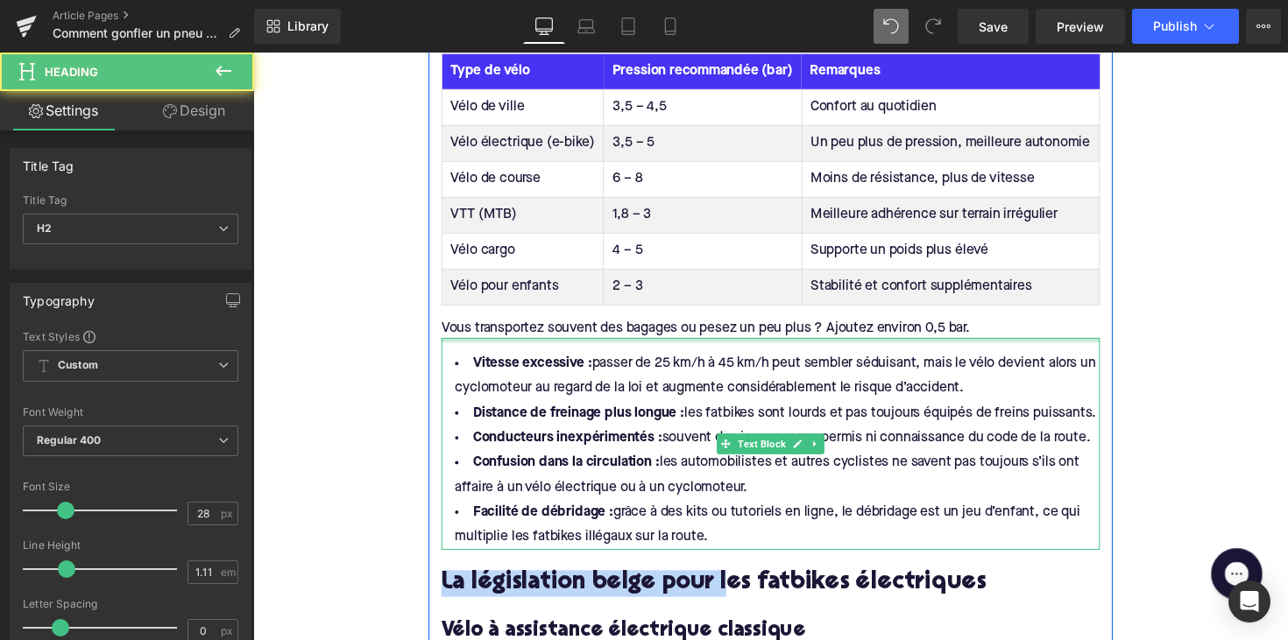
drag, startPoint x: 729, startPoint y: 579, endPoint x: 662, endPoint y: 474, distance: 124.4
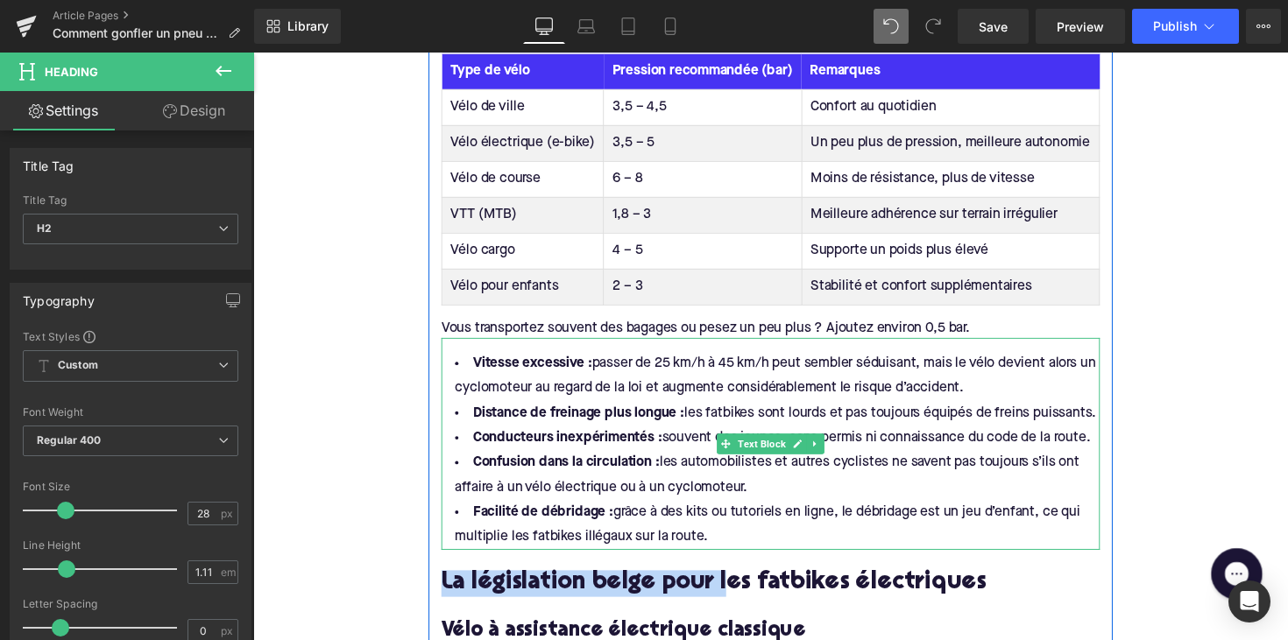
click at [481, 517] on strong "Facilité de débridage :" at bounding box center [550, 524] width 144 height 14
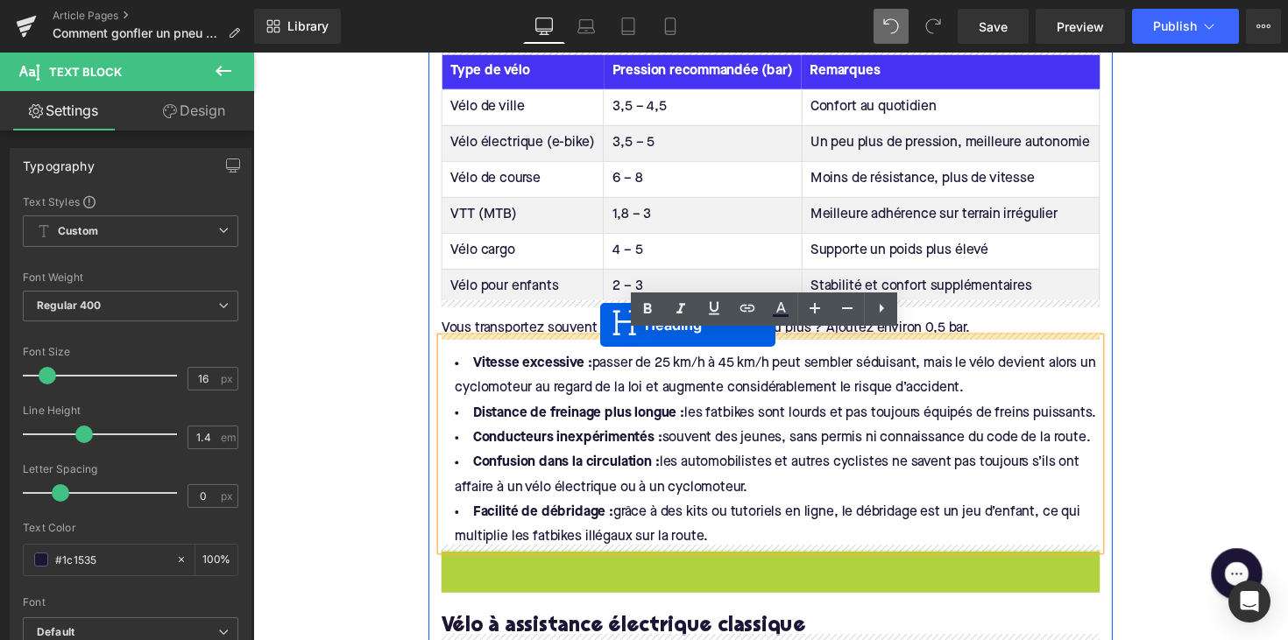
drag, startPoint x: 747, startPoint y: 582, endPoint x: 608, endPoint y: 339, distance: 279.8
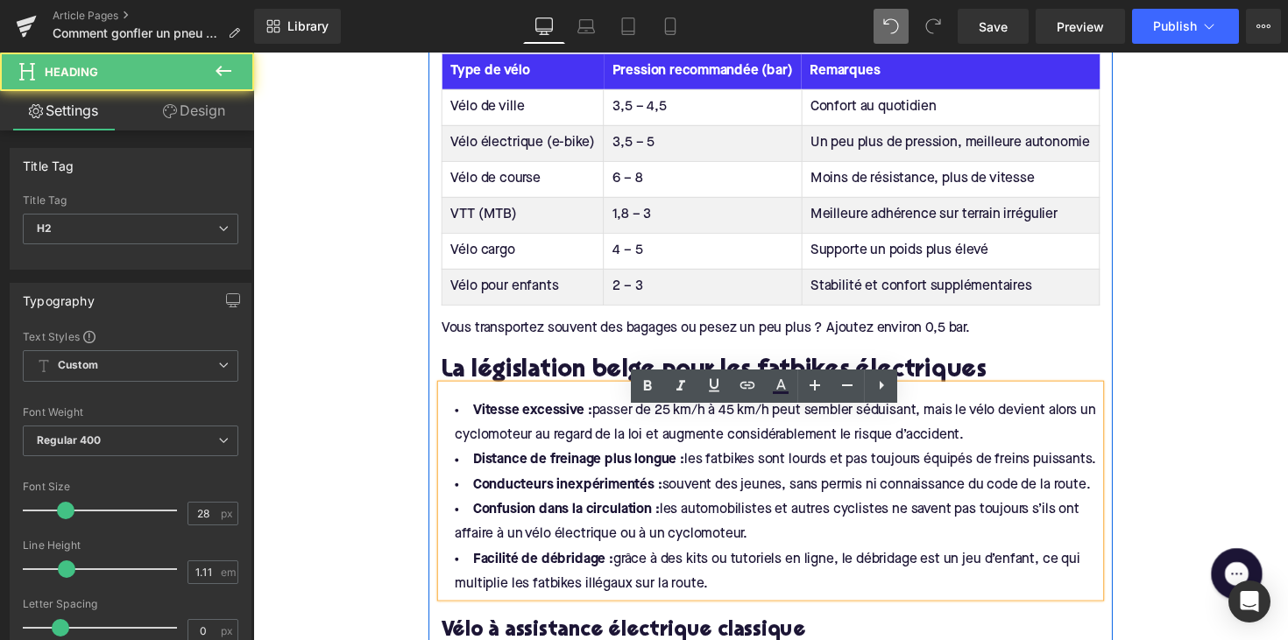
scroll to position [873, 0]
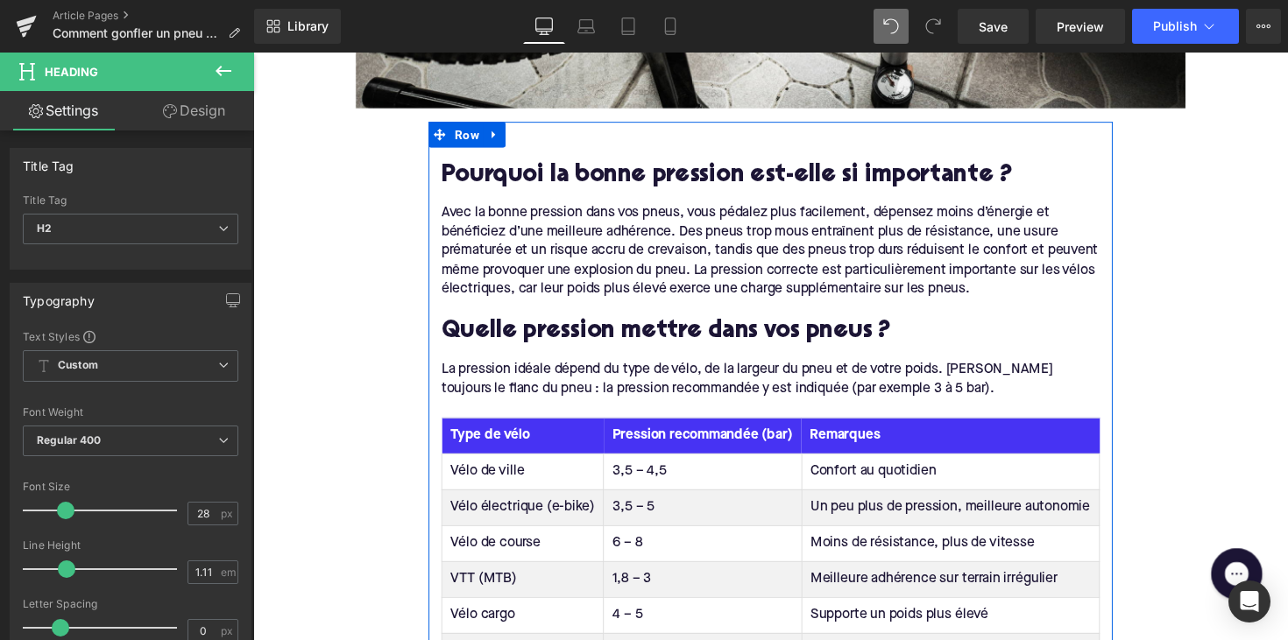
click at [606, 171] on h2 "Pourquoi la bonne pression est-elle si importante ?" at bounding box center [783, 179] width 675 height 27
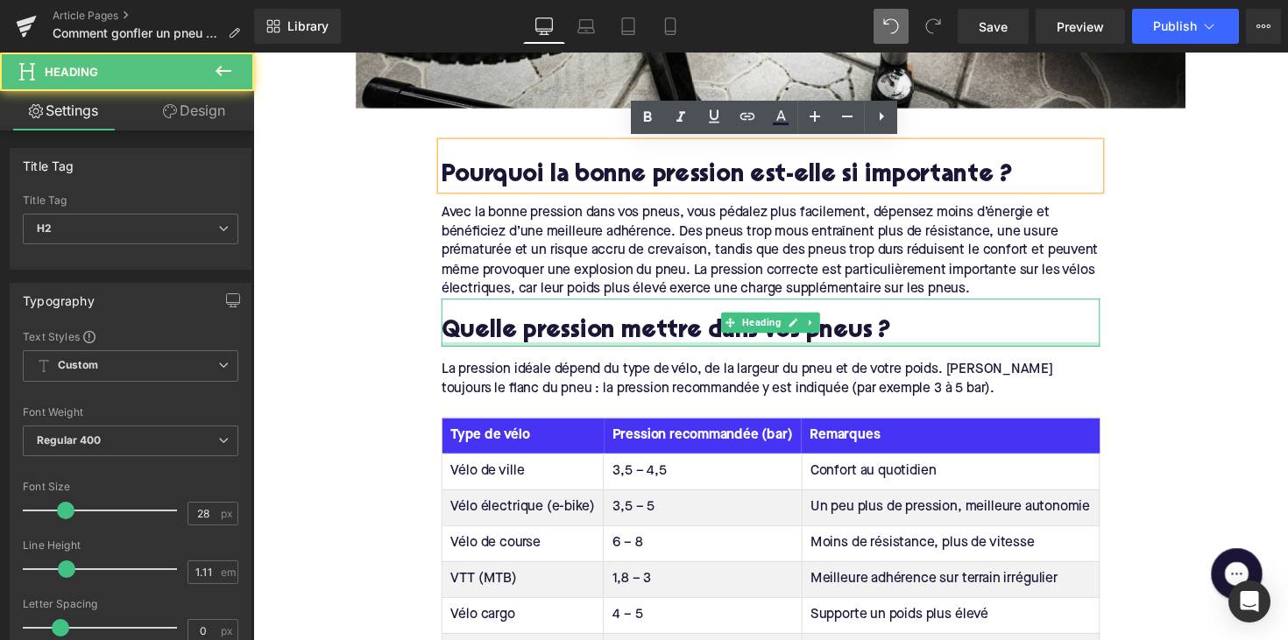
click at [592, 350] on div at bounding box center [783, 352] width 675 height 4
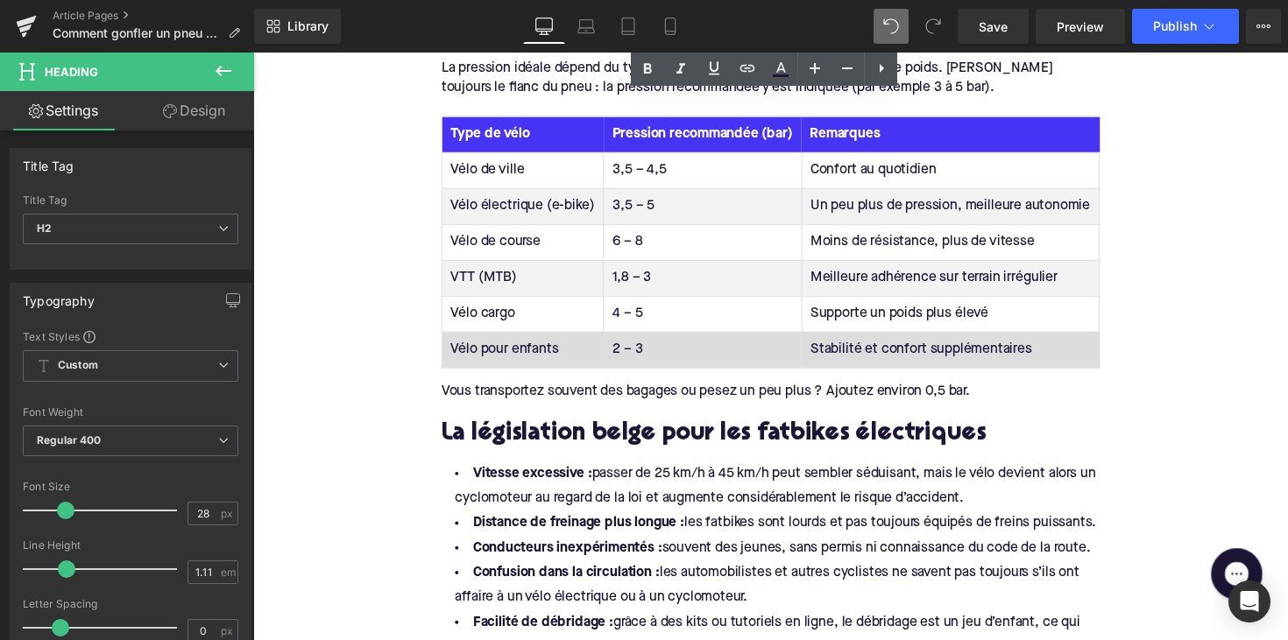
scroll to position [1183, 0]
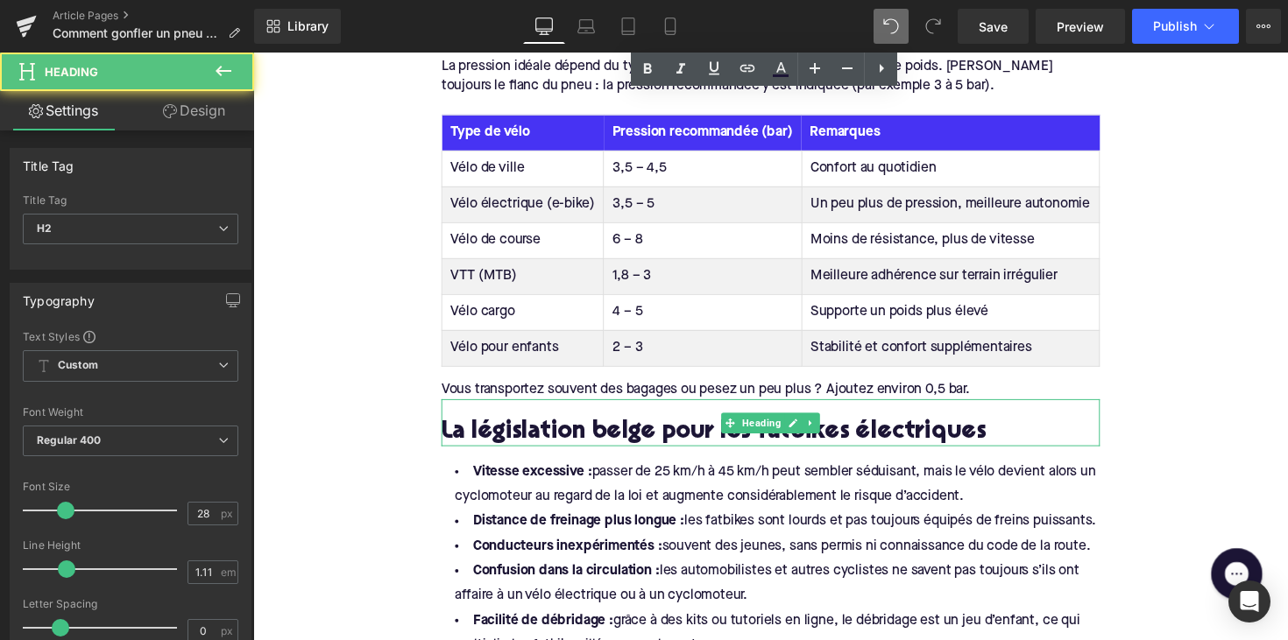
click at [512, 434] on h2 "La législation belge pour les fatbikes électriques" at bounding box center [783, 442] width 675 height 27
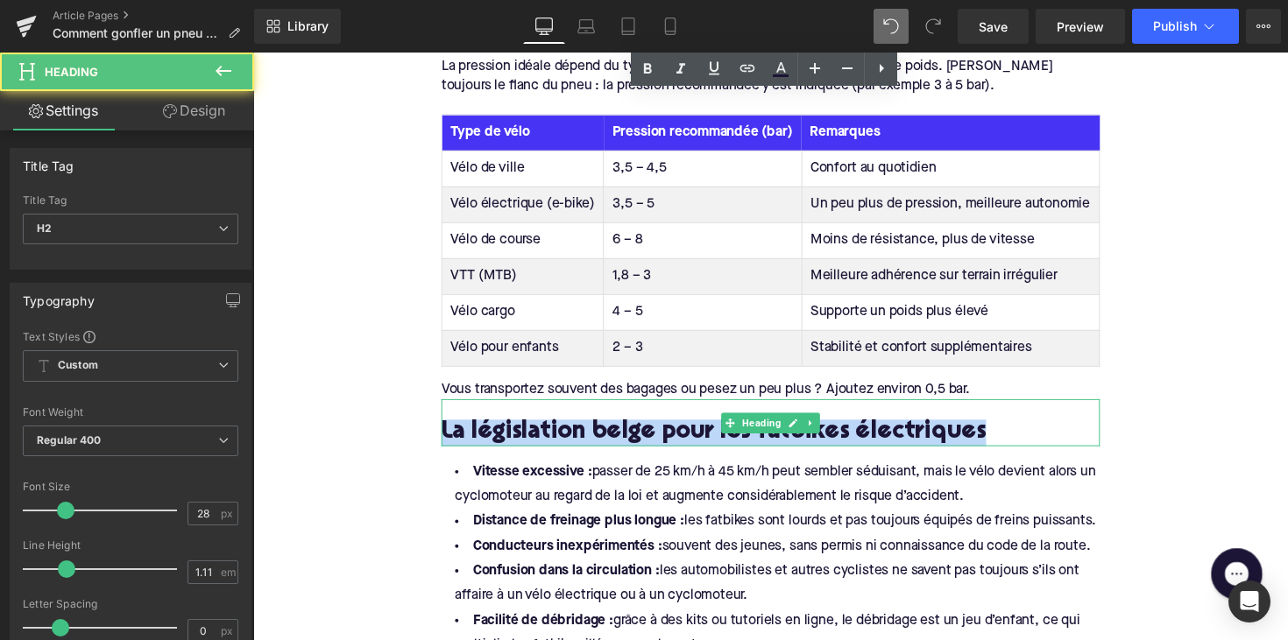
click at [512, 434] on h2 "La législation belge pour les fatbikes électriques" at bounding box center [783, 442] width 675 height 27
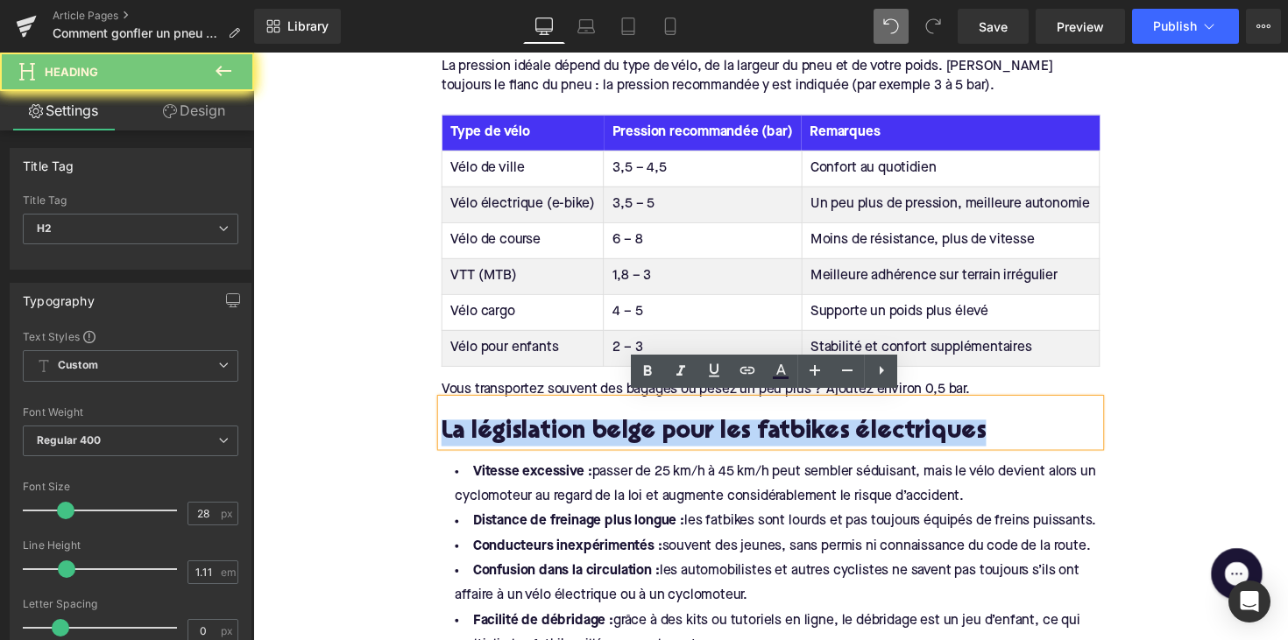
paste div
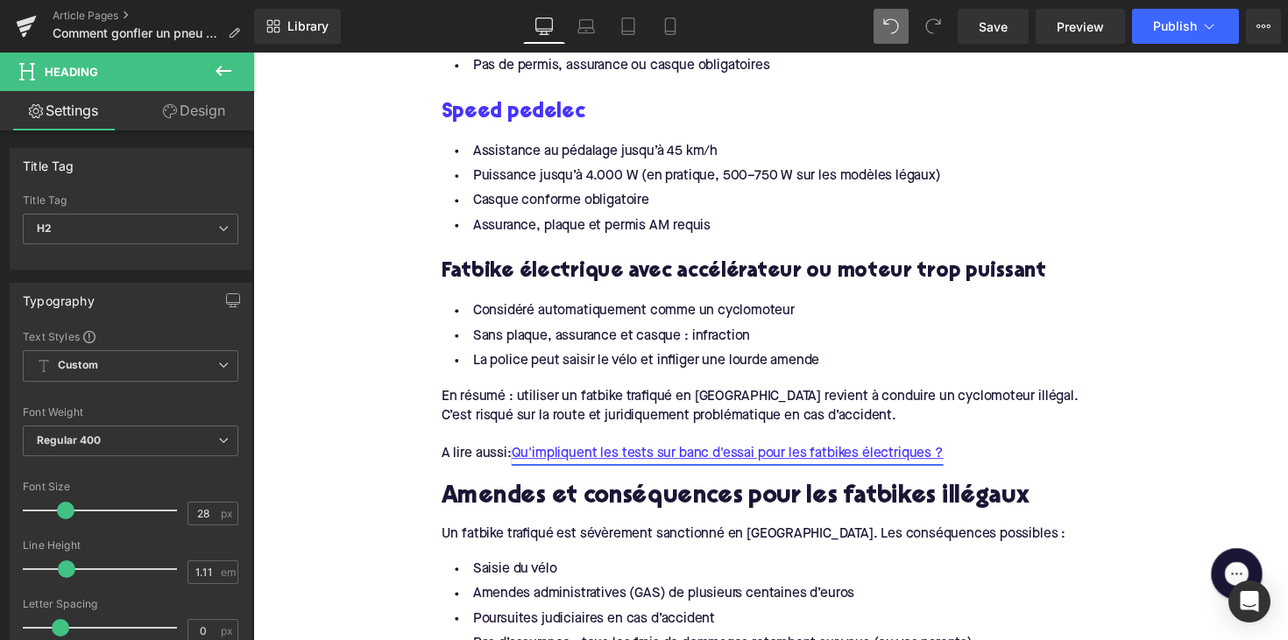
scroll to position [1915, 0]
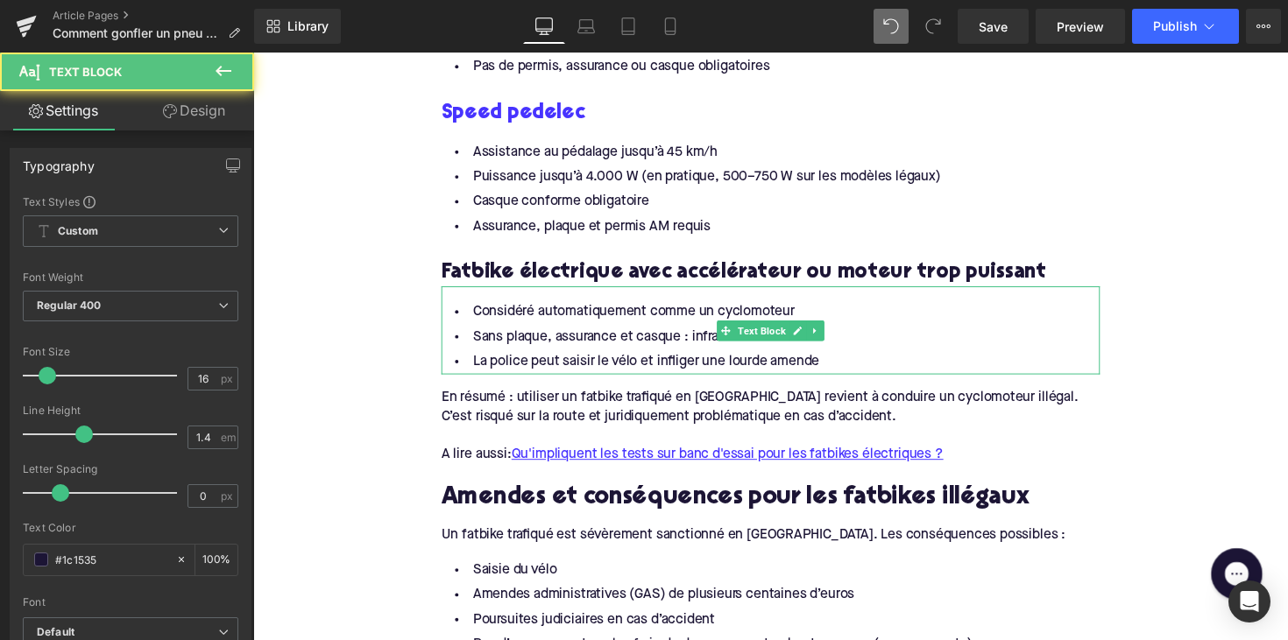
click at [788, 343] on li "Sans plaque, assurance et casque : infraction" at bounding box center [783, 344] width 675 height 25
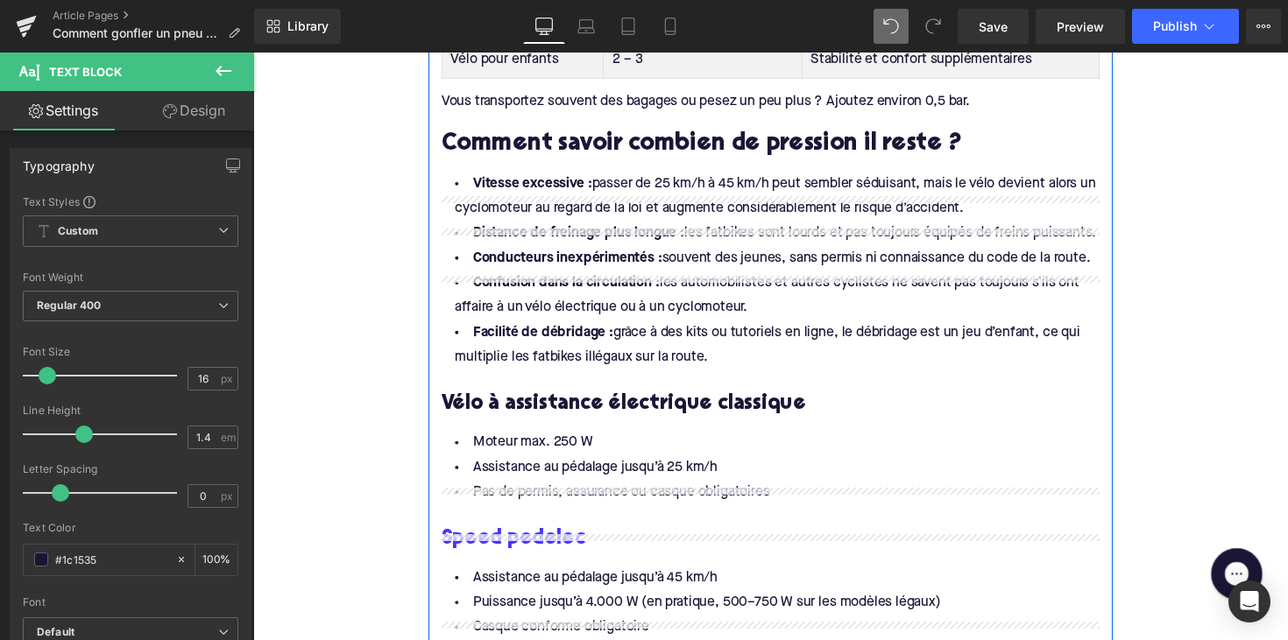
scroll to position [1353, 0]
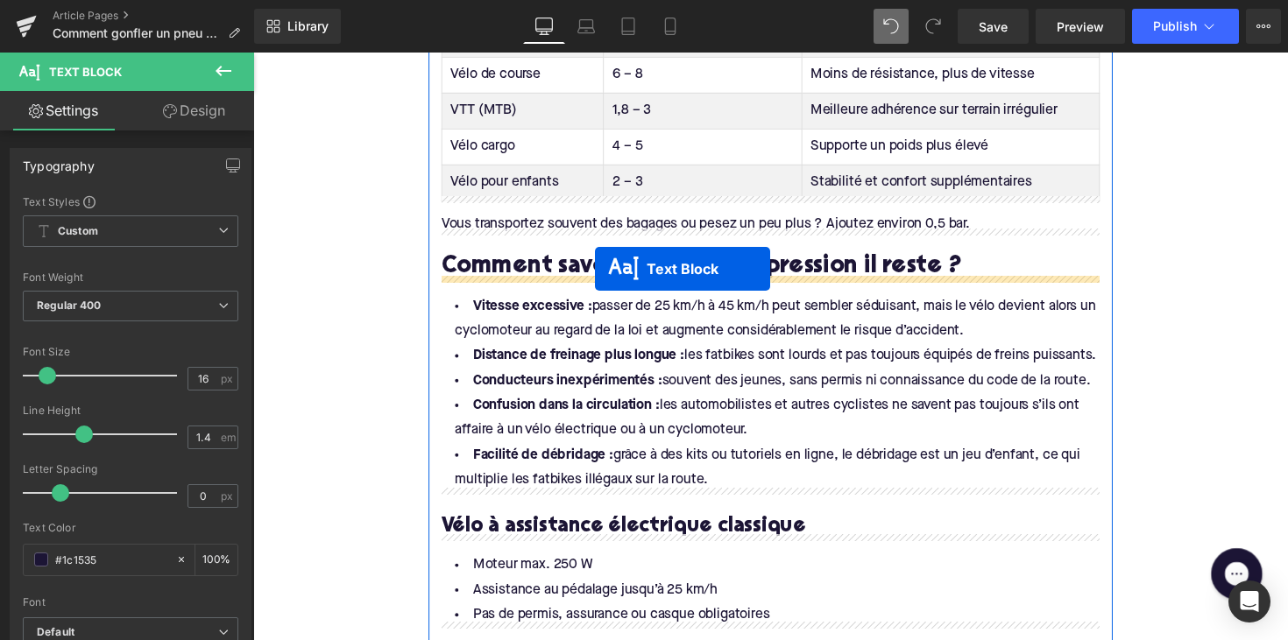
drag, startPoint x: 732, startPoint y: 420, endPoint x: 604, endPoint y: 274, distance: 194.2
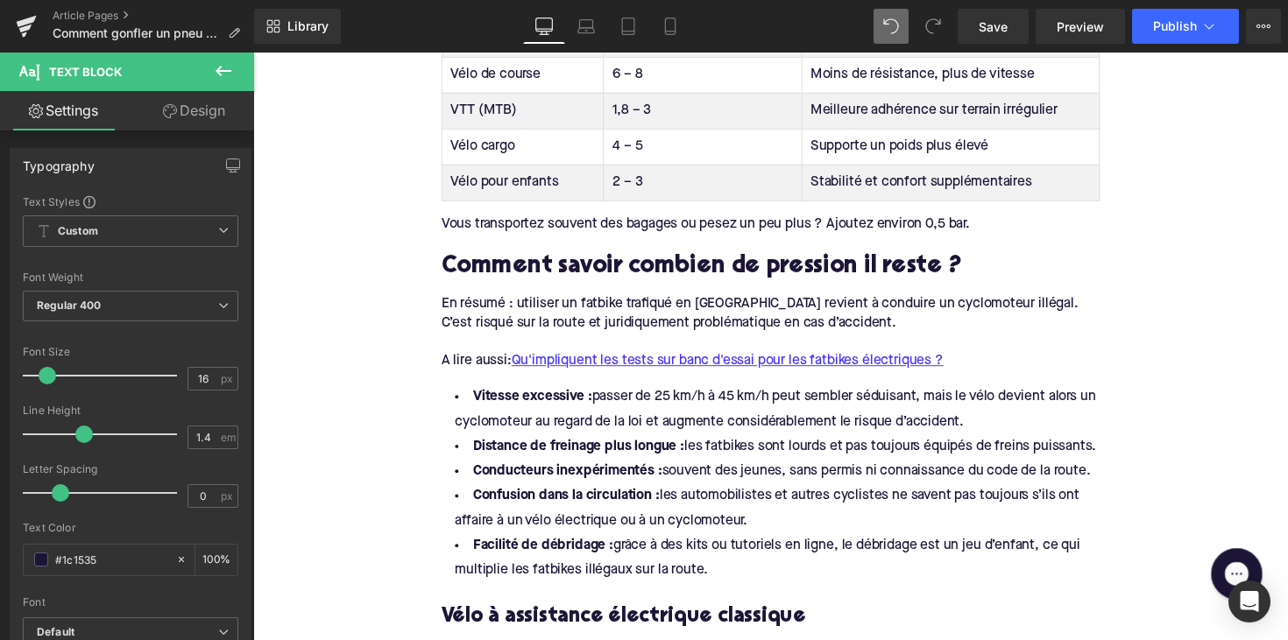
click at [641, 343] on div at bounding box center [783, 349] width 675 height 19
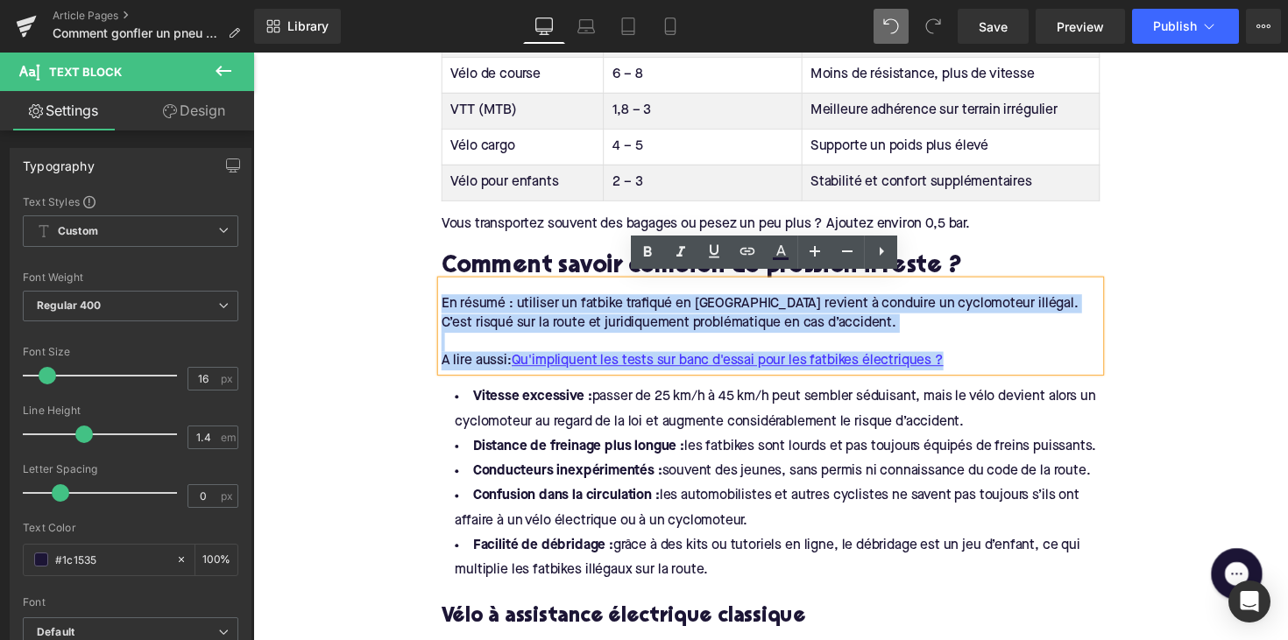
drag, startPoint x: 991, startPoint y: 368, endPoint x: 413, endPoint y: 301, distance: 582.0
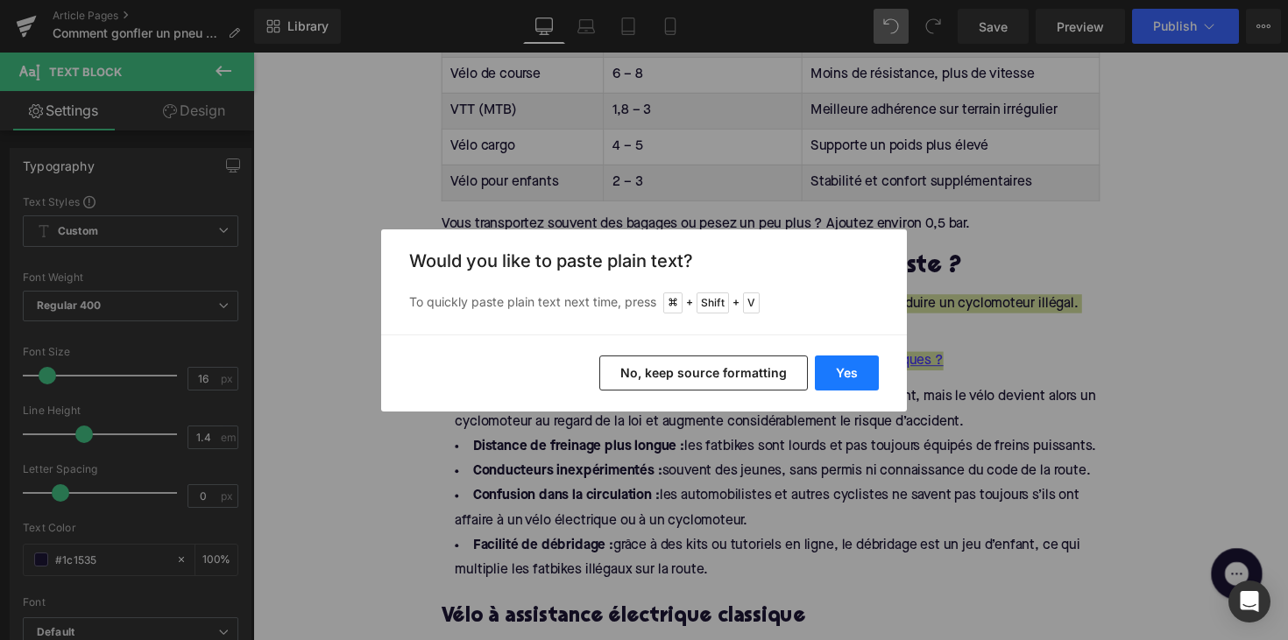
click at [826, 367] on button "Yes" at bounding box center [847, 373] width 64 height 35
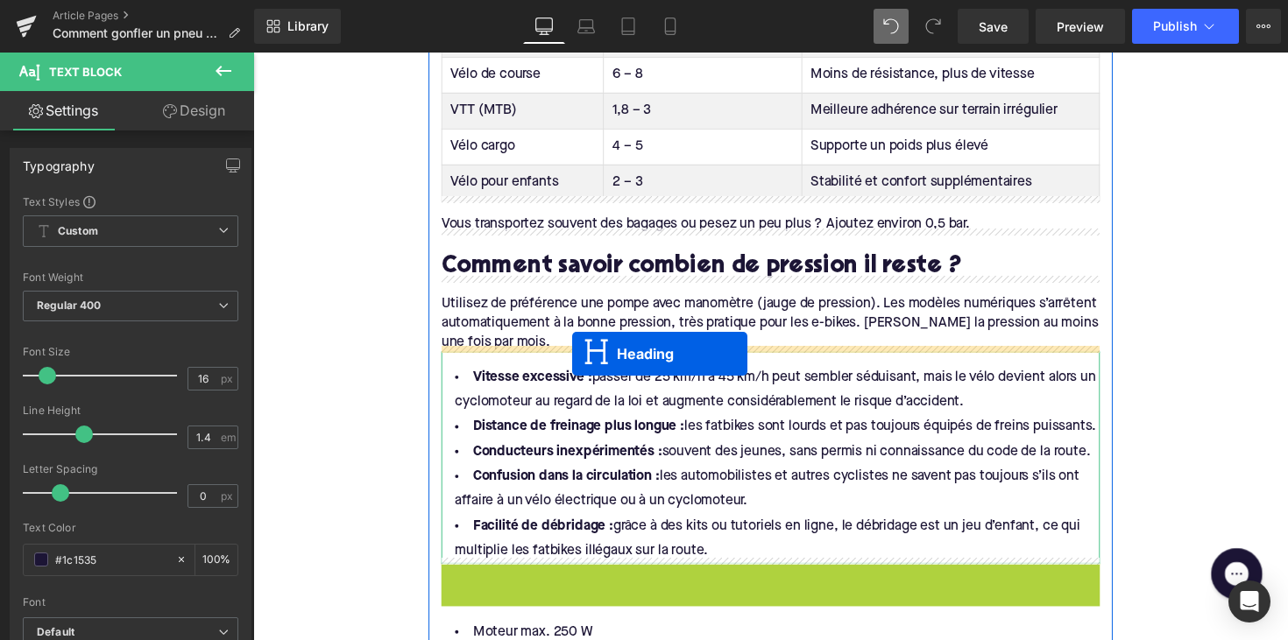
drag, startPoint x: 733, startPoint y: 594, endPoint x: 580, endPoint y: 361, distance: 278.9
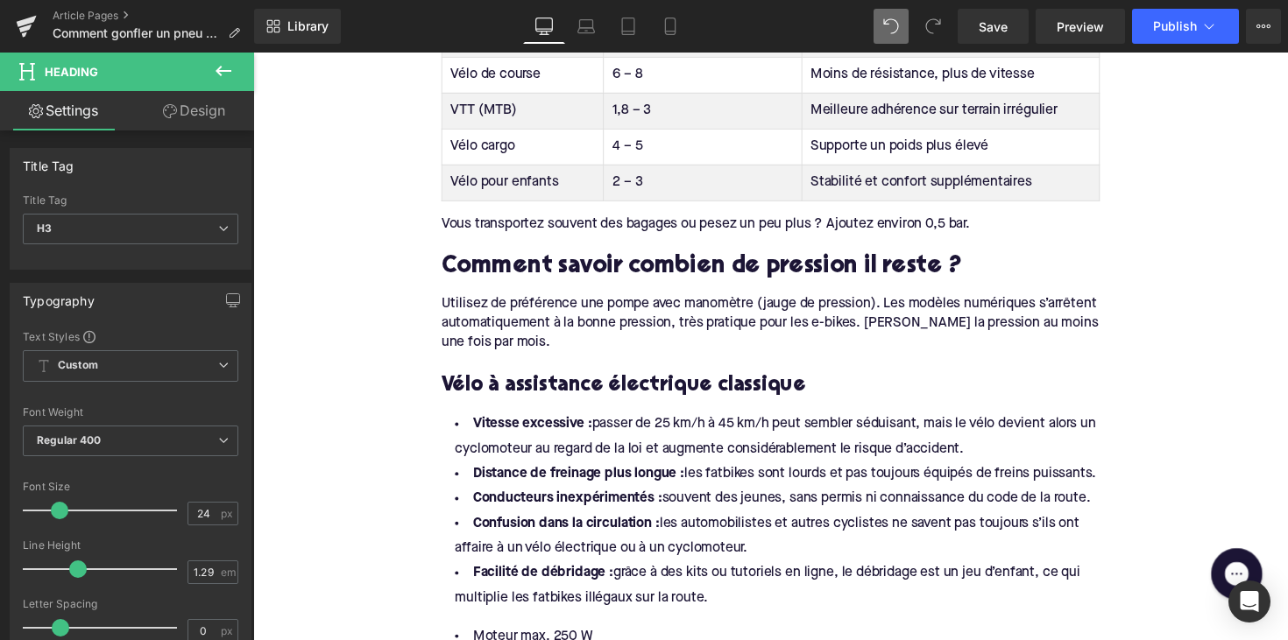
click at [498, 382] on h3 "Vélo à assistance électrique classique" at bounding box center [783, 393] width 675 height 27
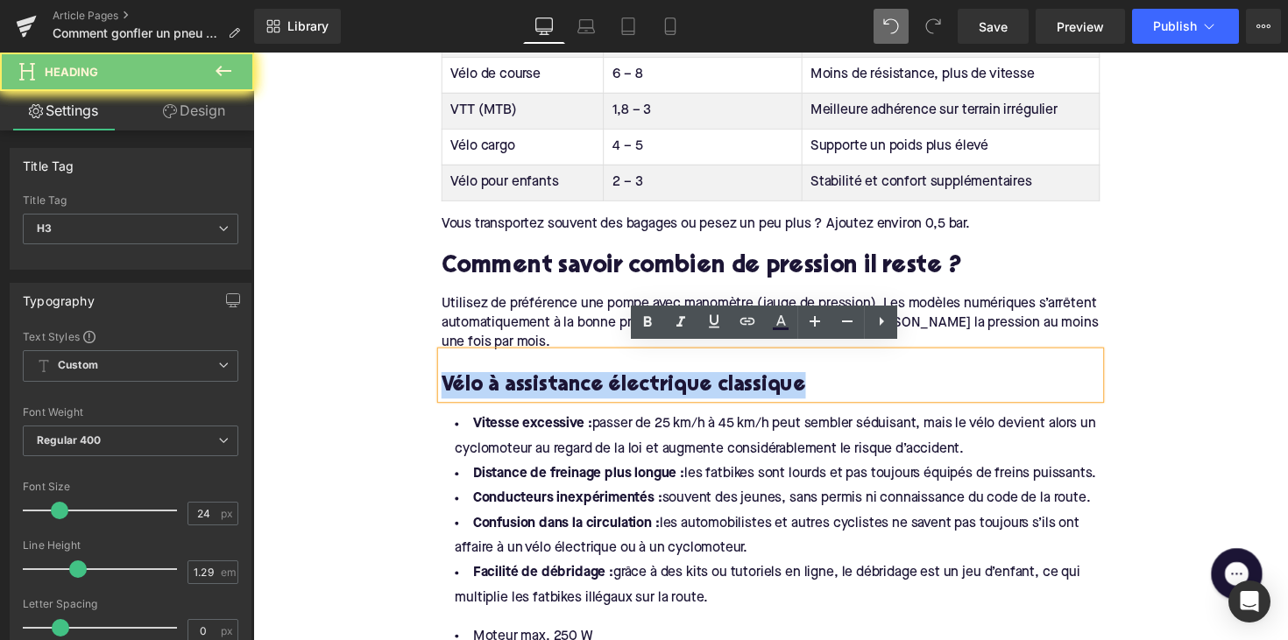
click at [498, 382] on h3 "Vélo à assistance électrique classique" at bounding box center [783, 393] width 675 height 27
paste div
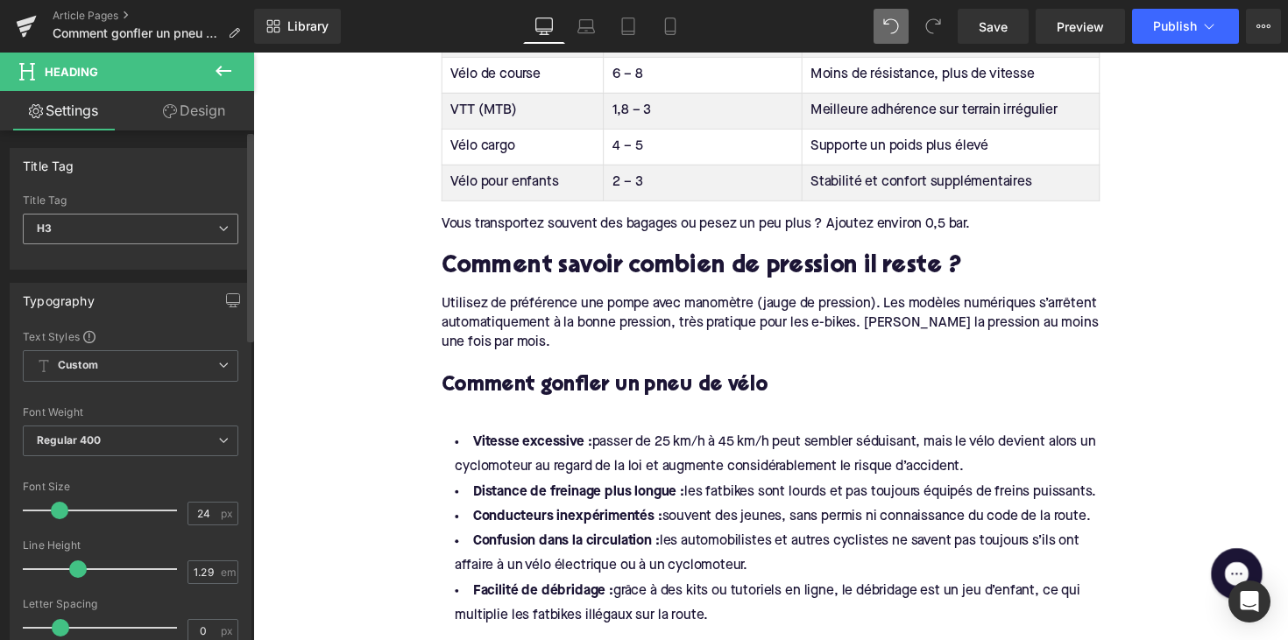
click at [188, 230] on span "H3" at bounding box center [130, 229] width 215 height 31
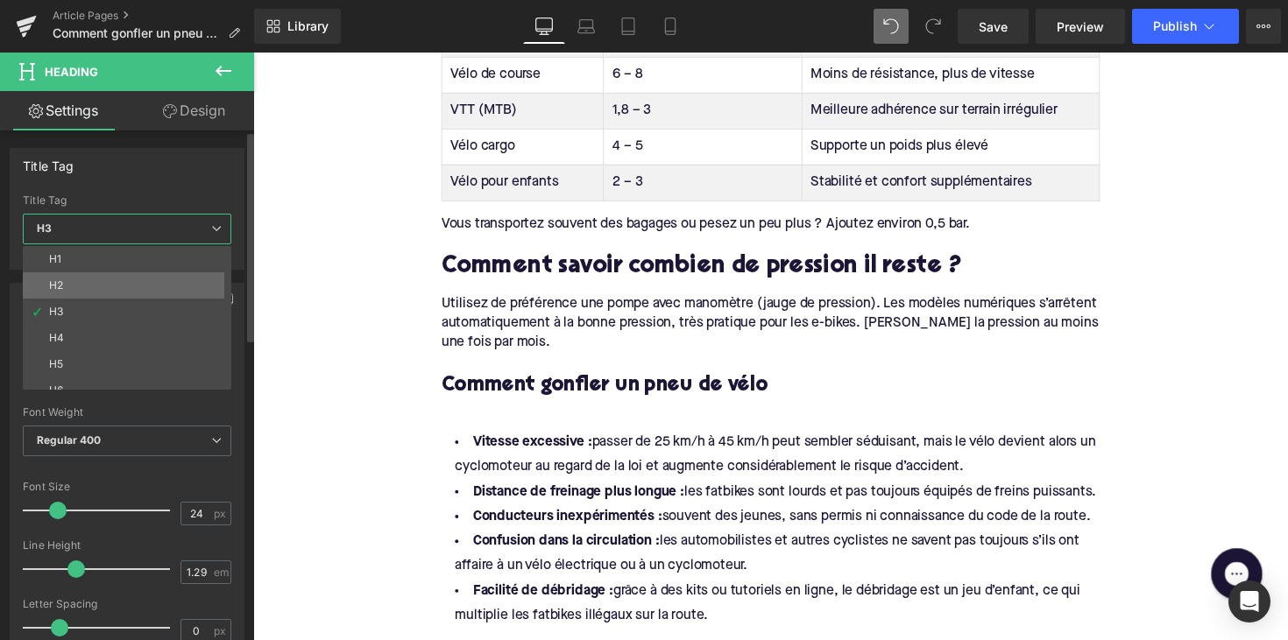
click at [172, 288] on li "H2" at bounding box center [131, 285] width 216 height 26
type input "28"
type input "1.11"
type input "100"
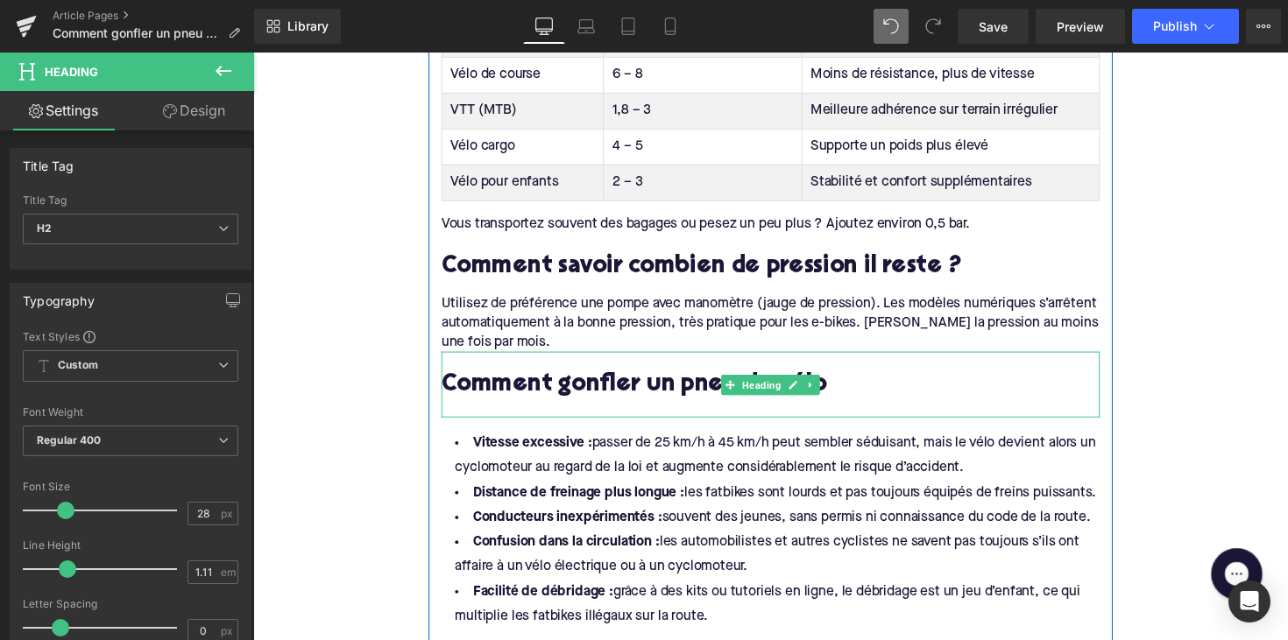
click at [490, 400] on h2 "Comment gonfler un pneu de vélo" at bounding box center [783, 393] width 675 height 27
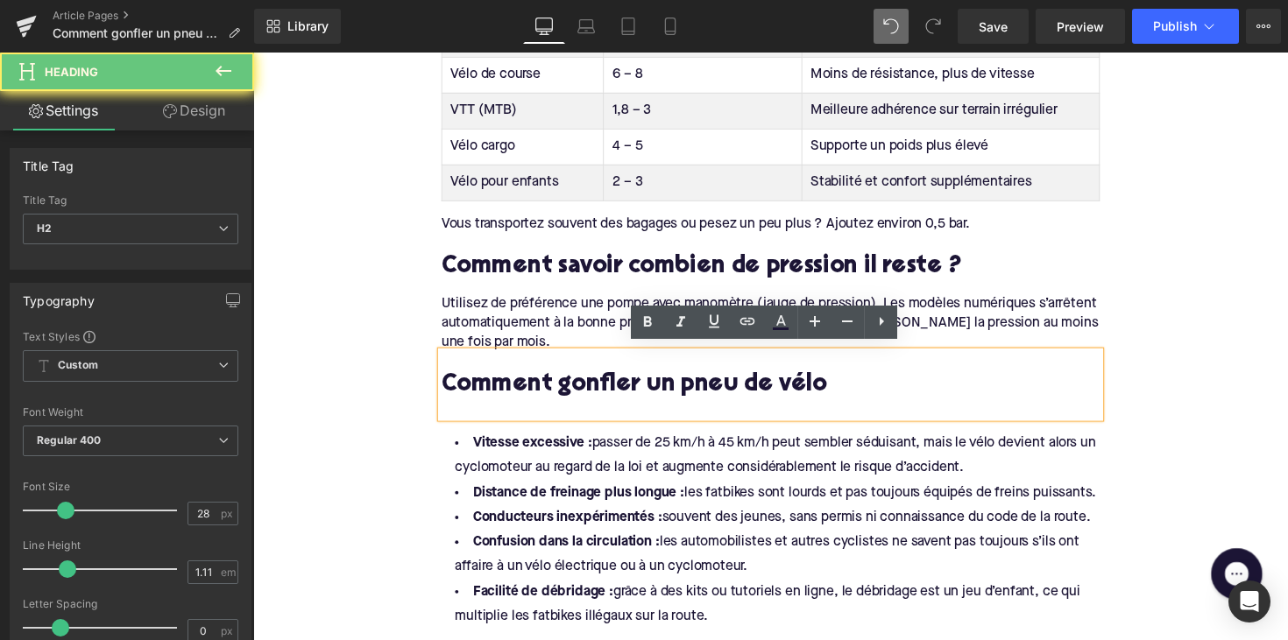
click at [473, 408] on div at bounding box center [783, 417] width 675 height 18
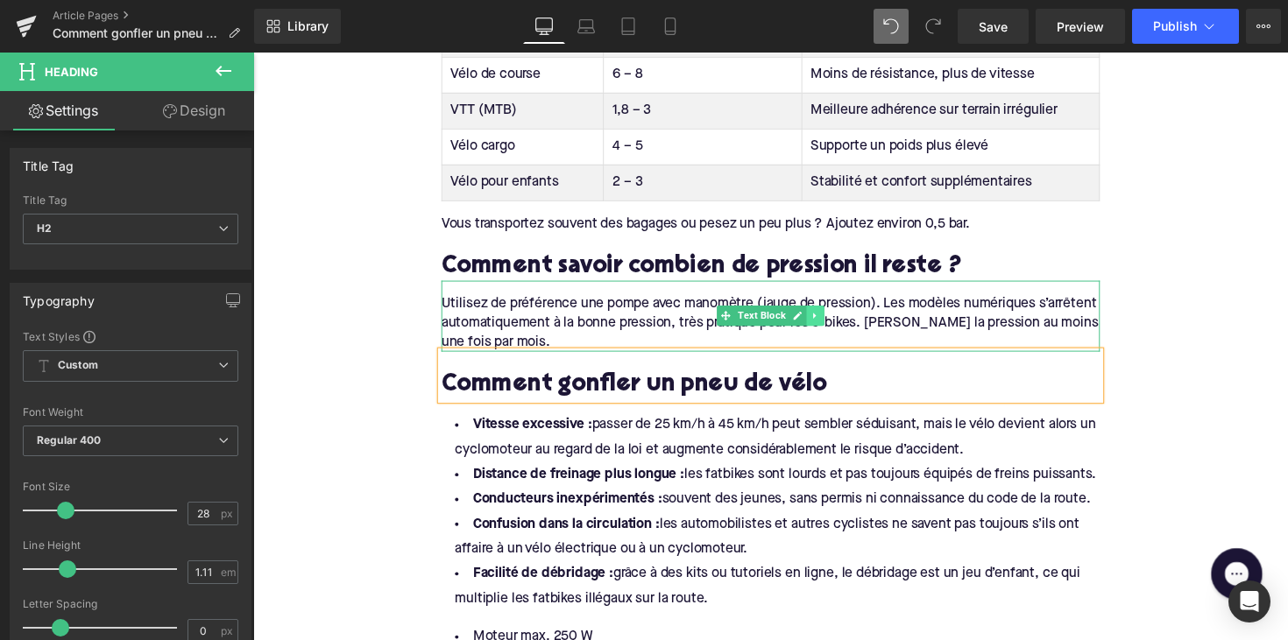
click at [830, 323] on link at bounding box center [829, 322] width 18 height 21
click at [819, 318] on icon at bounding box center [820, 323] width 10 height 10
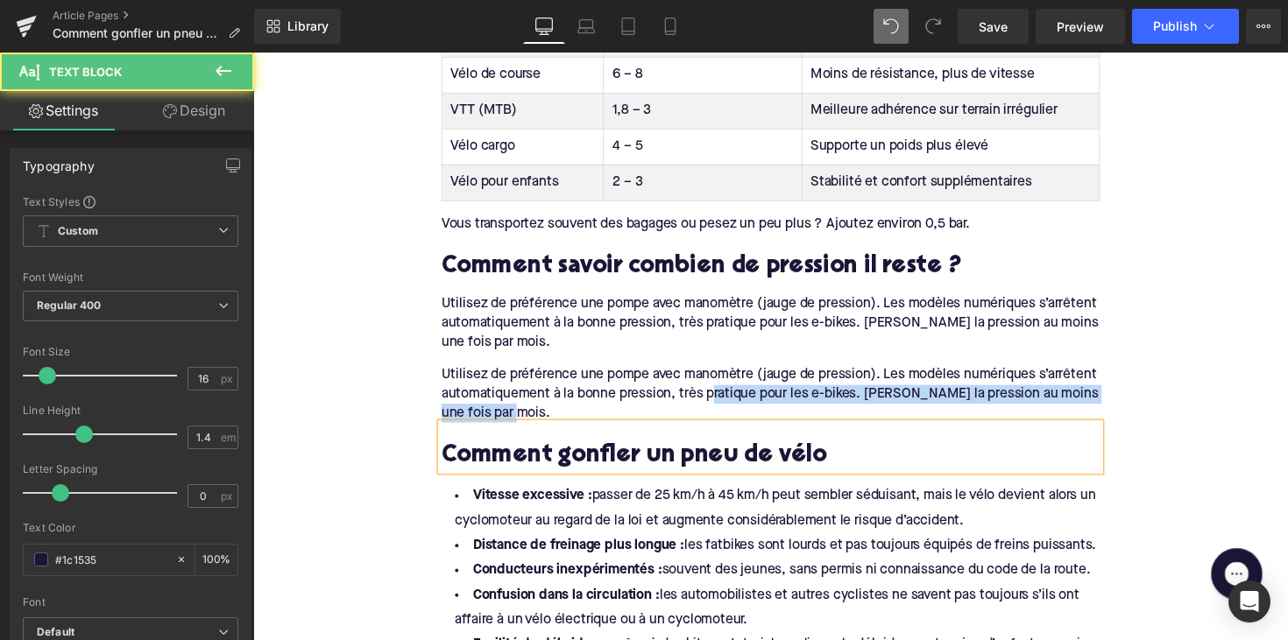
drag, startPoint x: 723, startPoint y: 392, endPoint x: 700, endPoint y: 456, distance: 67.9
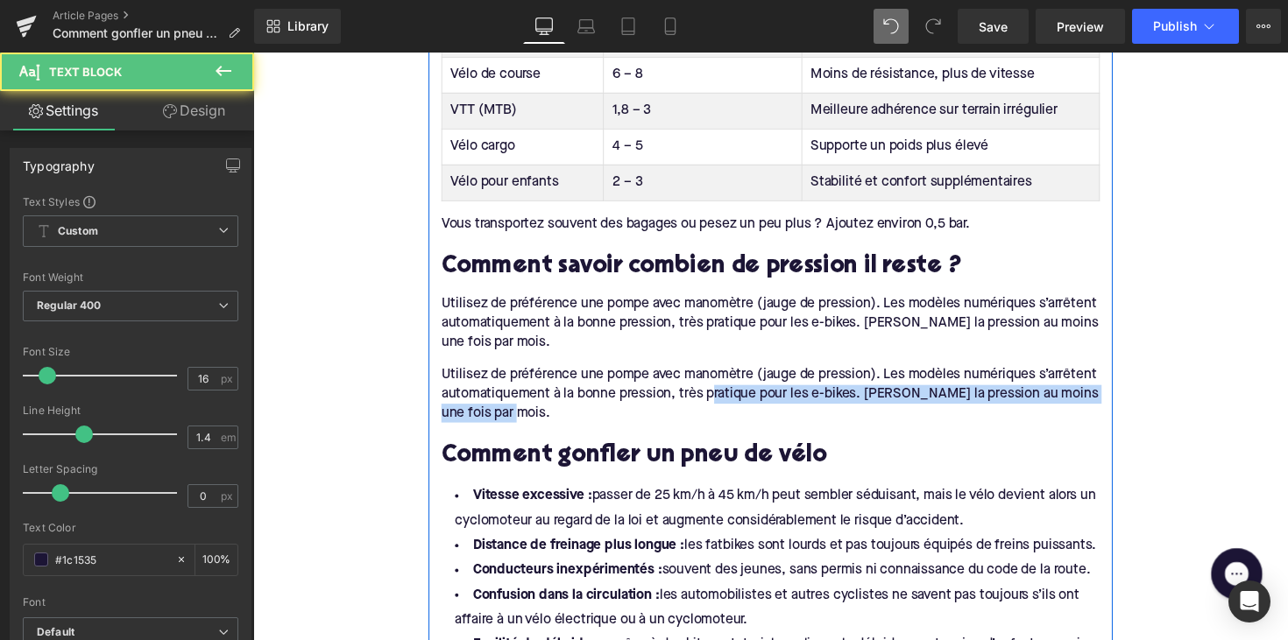
click at [671, 333] on div "Utilisez de préférence une pompe avec manomètre (jauge de pression). Les modèle…" at bounding box center [783, 329] width 675 height 59
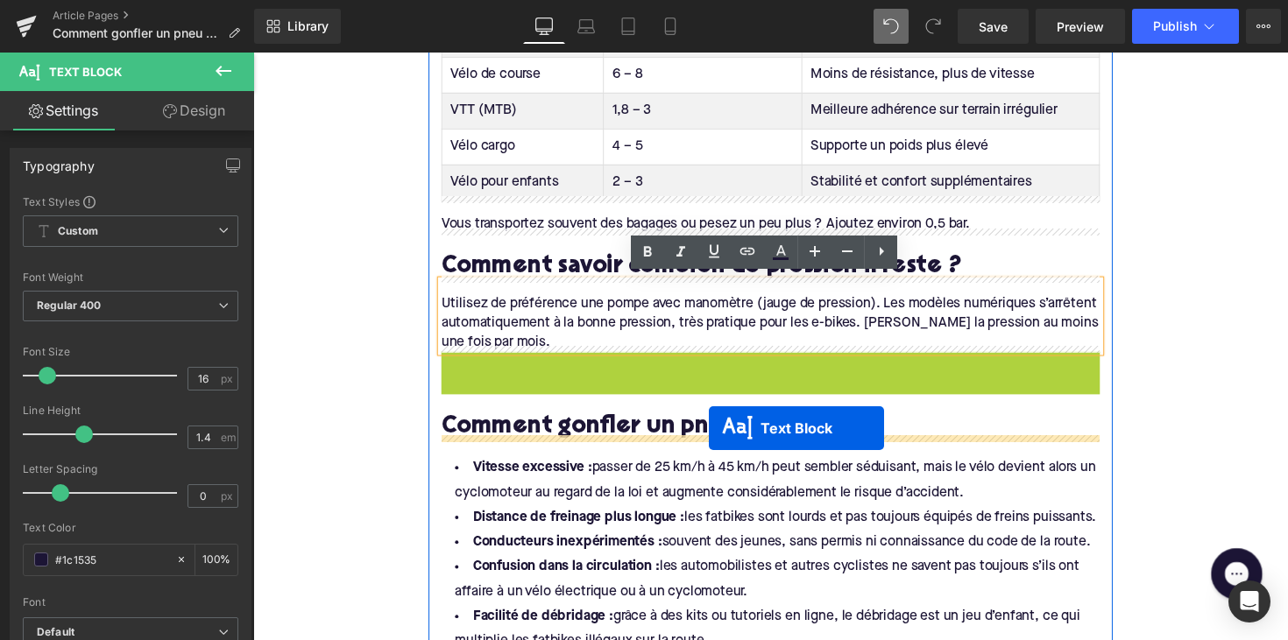
drag, startPoint x: 734, startPoint y: 390, endPoint x: 717, endPoint y: 441, distance: 53.5
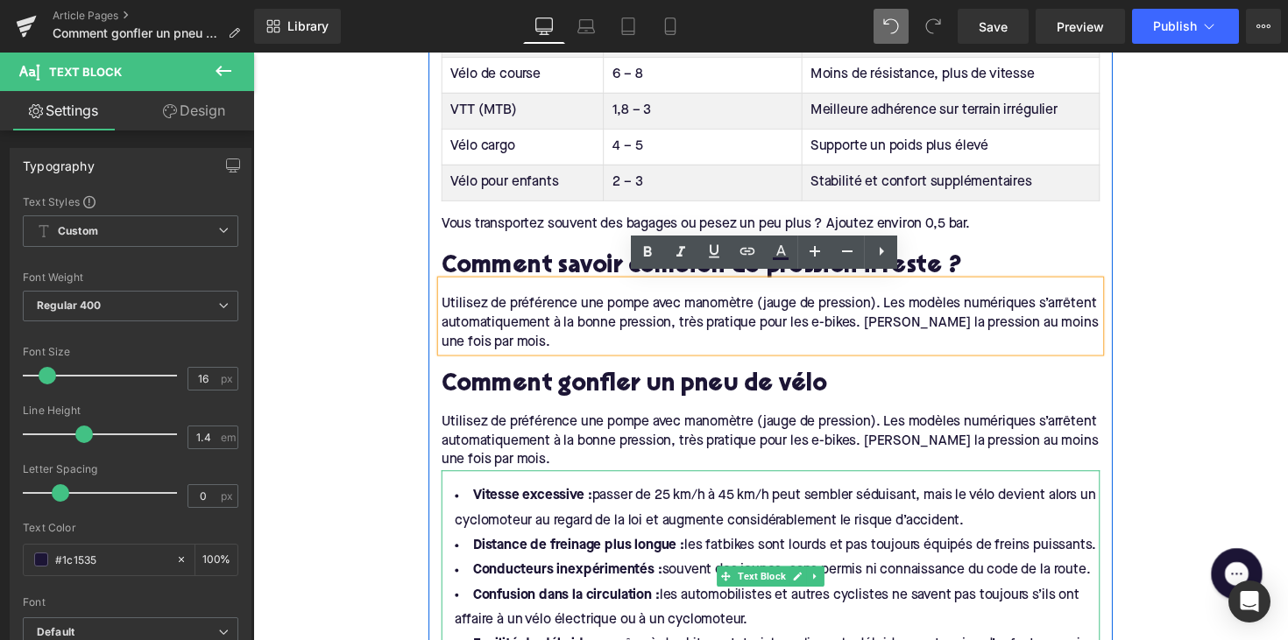
click at [636, 428] on div "Utilisez de préférence une pompe avec manomètre (jauge de pression). Les modèle…" at bounding box center [783, 451] width 675 height 59
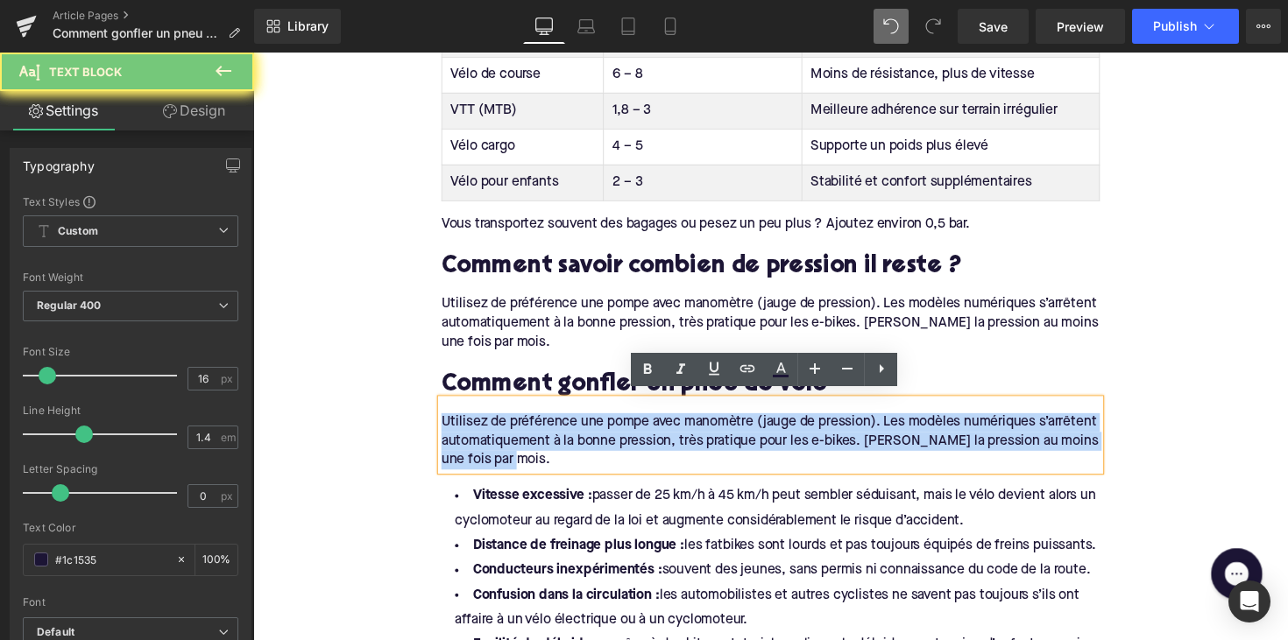
click at [636, 428] on div "Utilisez de préférence une pompe avec manomètre (jauge de pression). Les modèle…" at bounding box center [783, 451] width 675 height 59
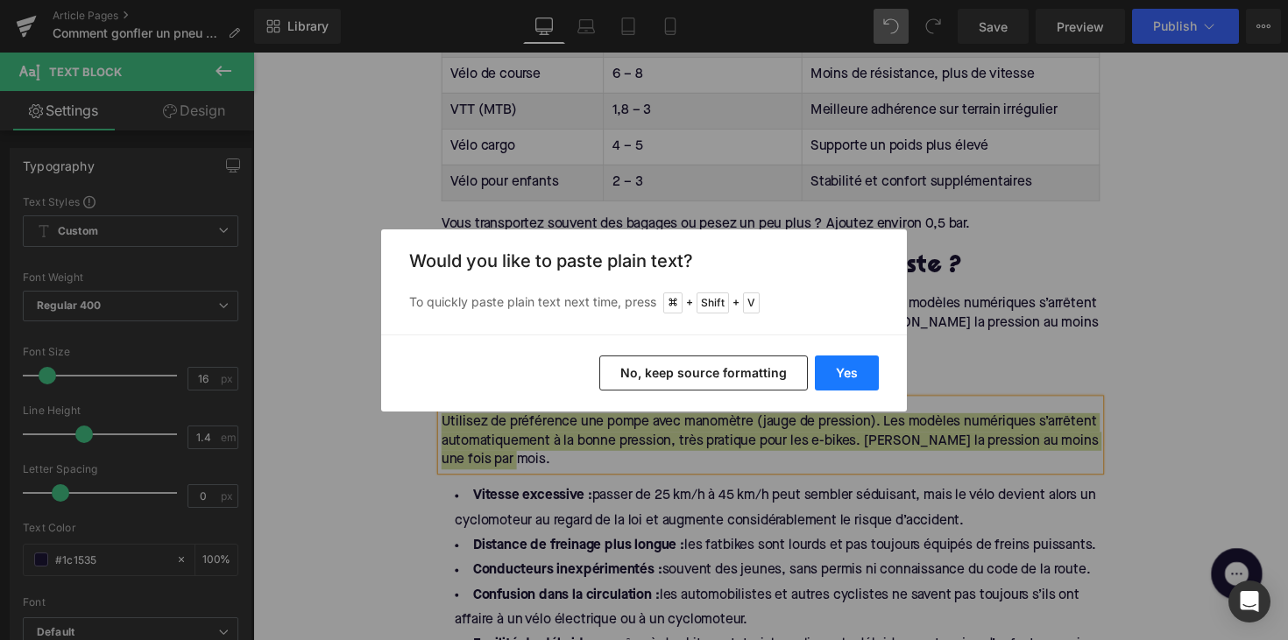
click at [872, 364] on button "Yes" at bounding box center [847, 373] width 64 height 35
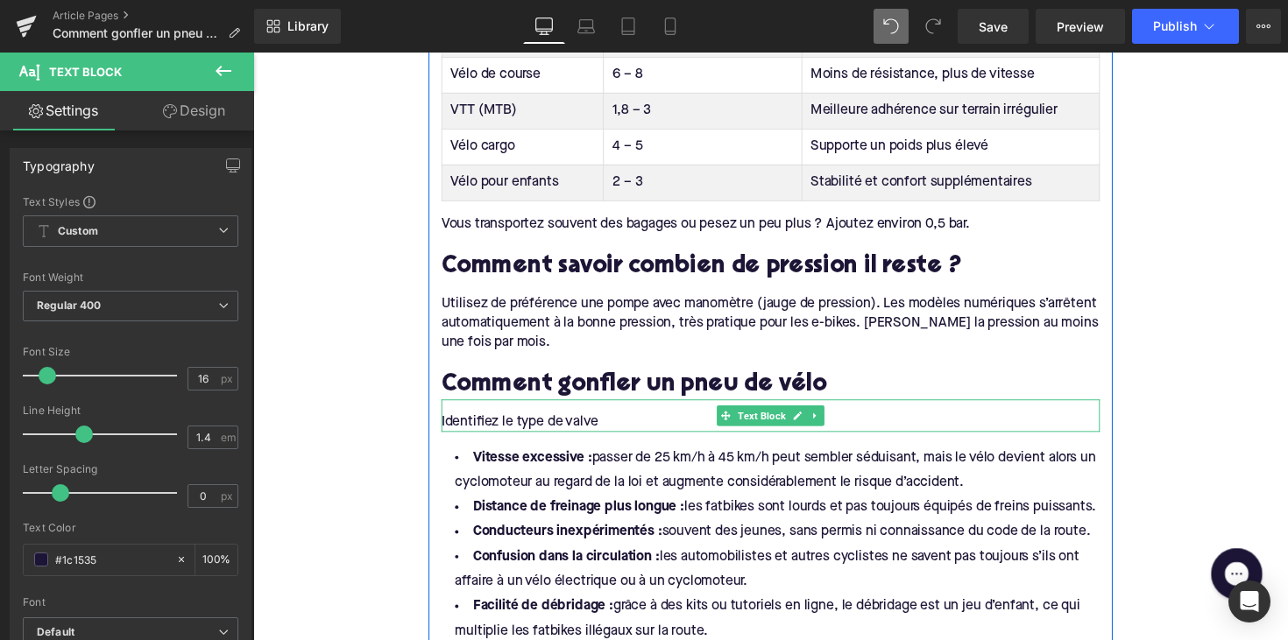
click at [469, 422] on div "Identifiez le type de valve" at bounding box center [783, 431] width 675 height 19
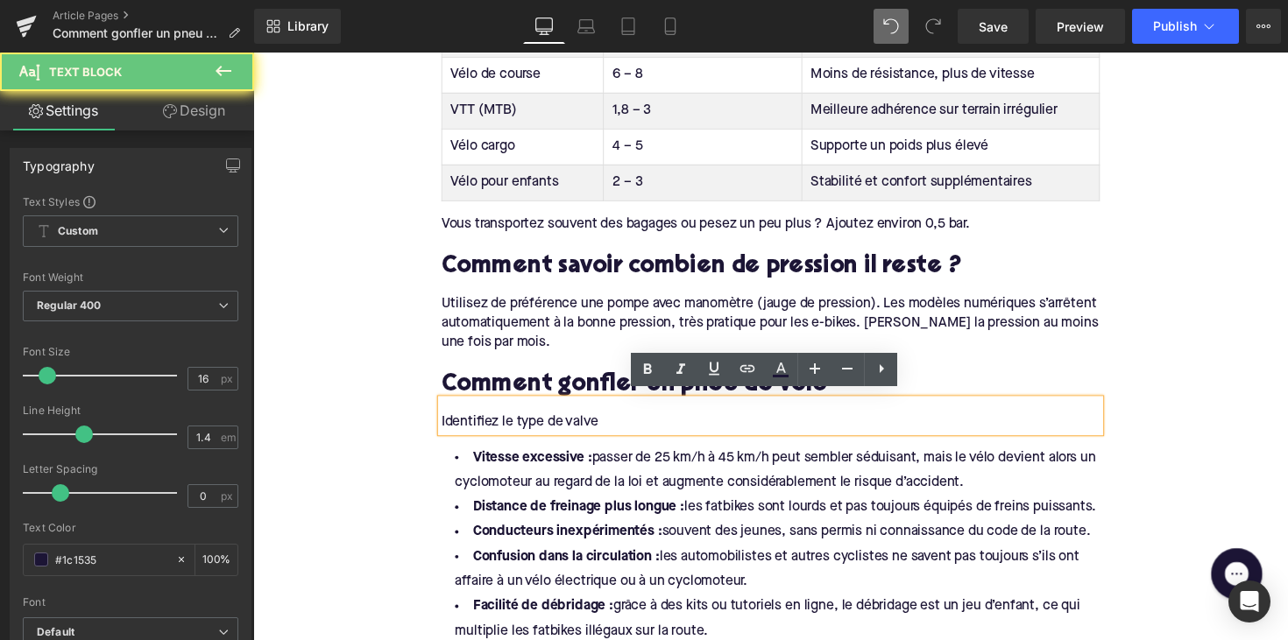
click at [446, 422] on div "Identifiez le type de valve" at bounding box center [783, 424] width 675 height 33
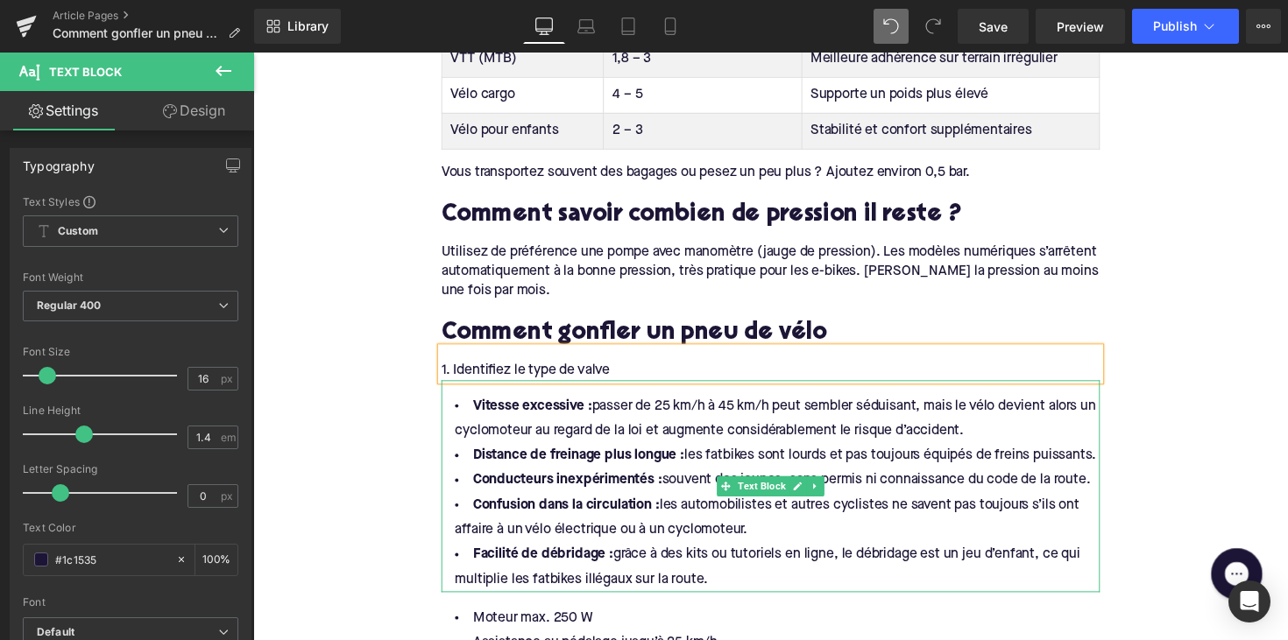
scroll to position [1425, 0]
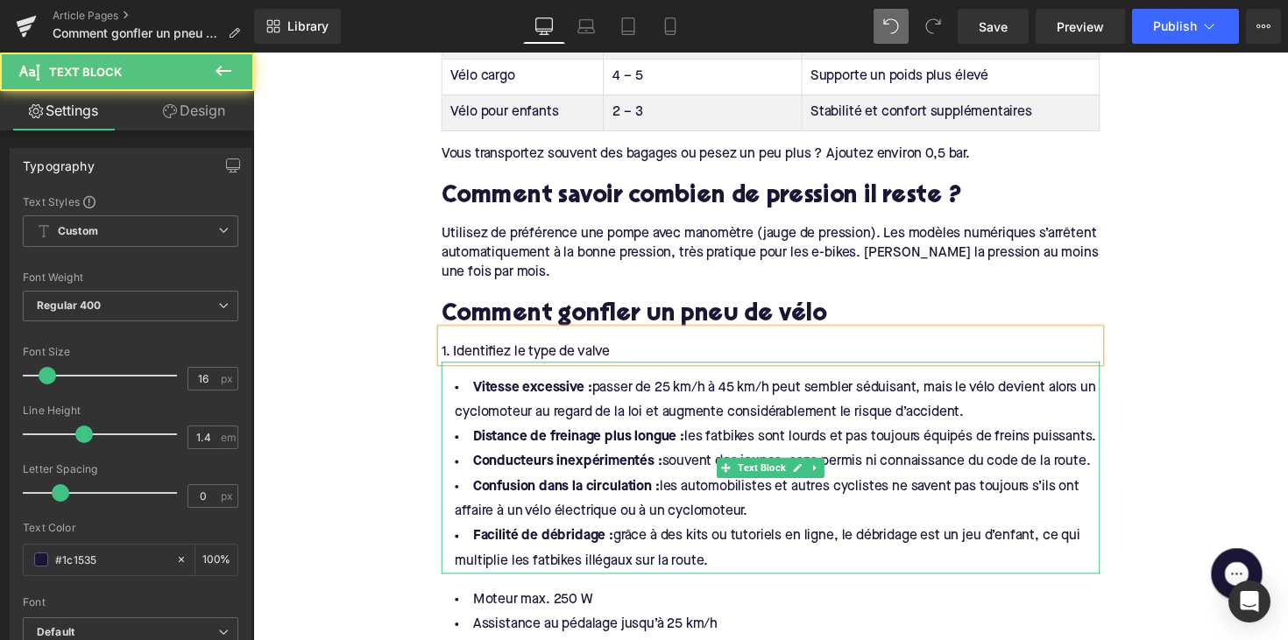
click at [727, 572] on li "Facilité de débridage : grâce à des kits ou tutoriels en ligne, le débridage es…" at bounding box center [783, 561] width 675 height 51
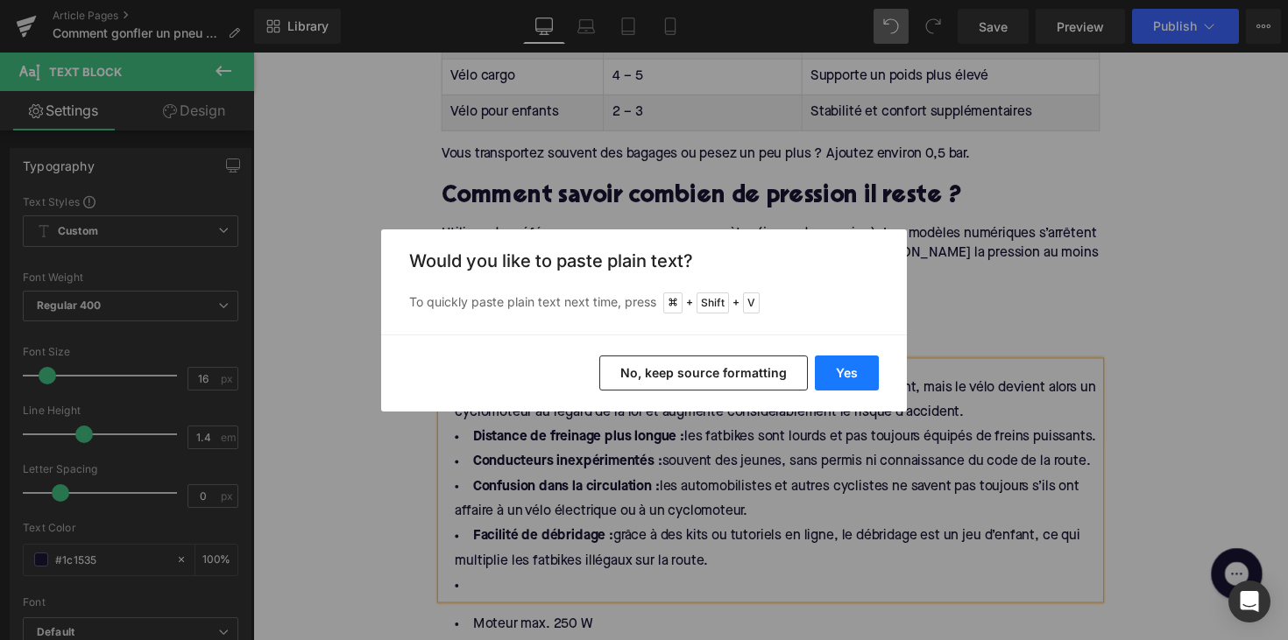
click at [840, 378] on button "Yes" at bounding box center [847, 373] width 64 height 35
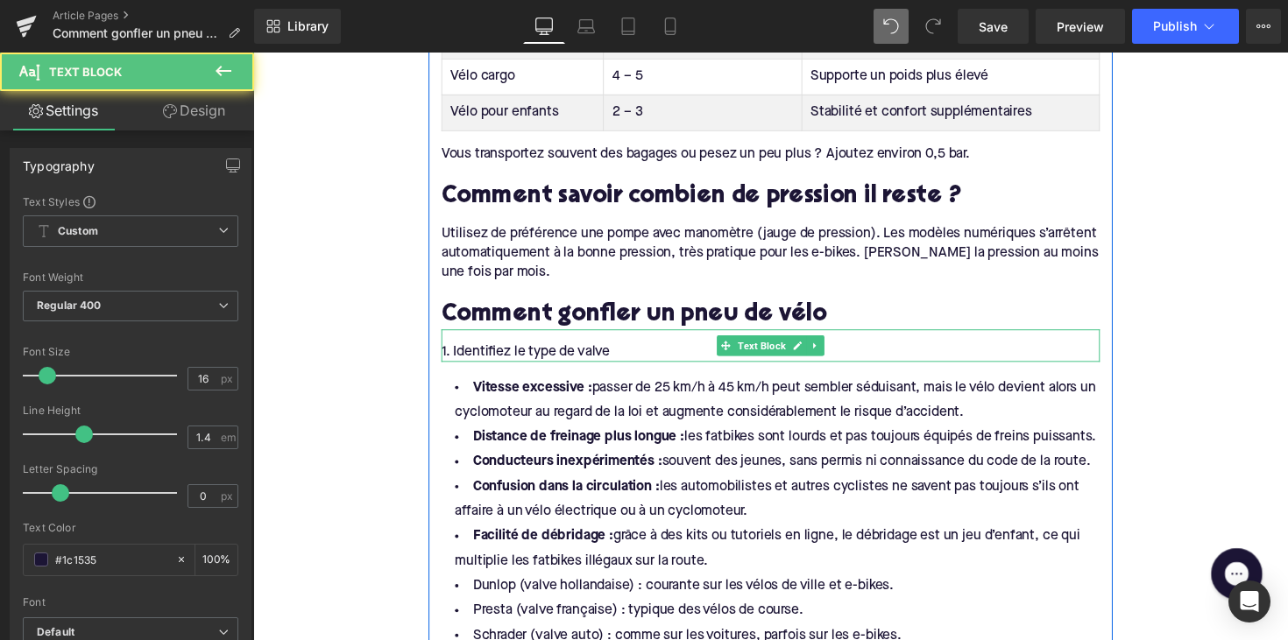
drag, startPoint x: 736, startPoint y: 570, endPoint x: 449, endPoint y: 351, distance: 361.3
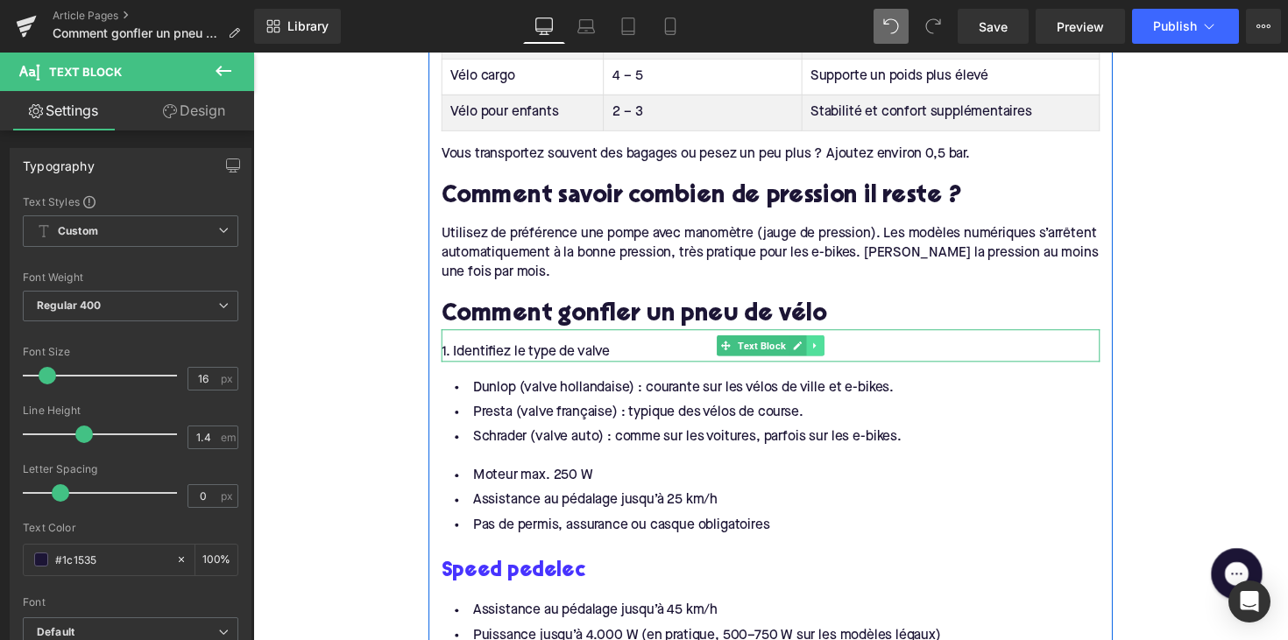
click at [828, 350] on icon at bounding box center [829, 353] width 10 height 11
click at [815, 350] on icon at bounding box center [820, 353] width 10 height 10
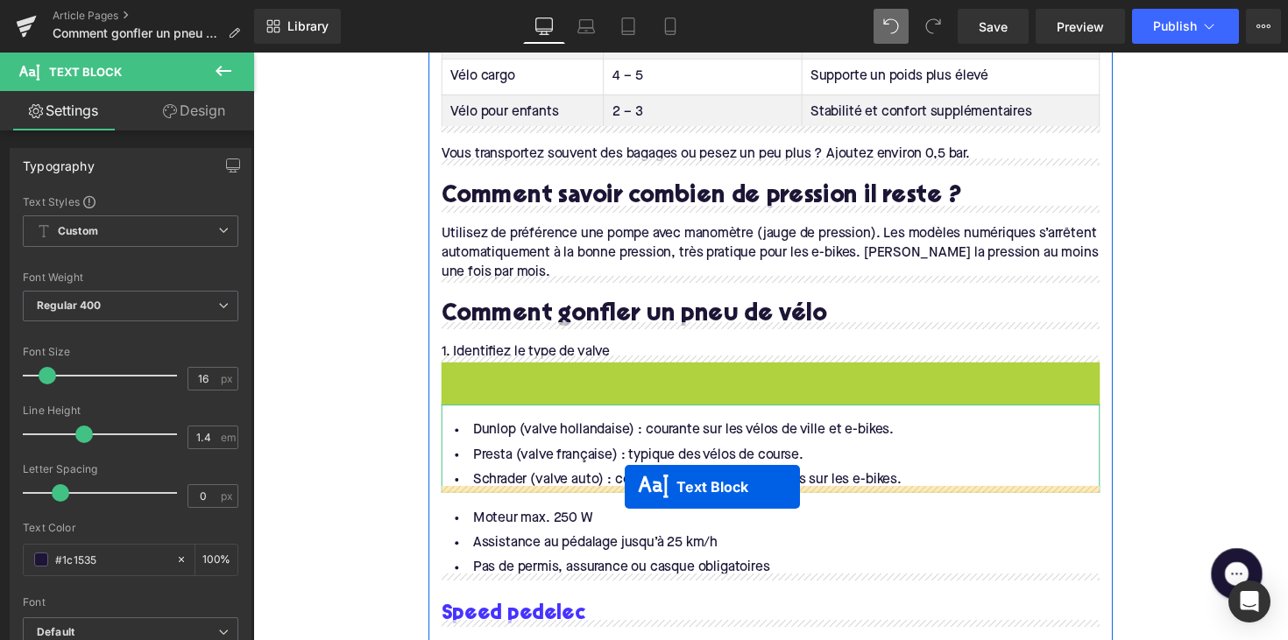
drag, startPoint x: 728, startPoint y: 380, endPoint x: 633, endPoint y: 498, distance: 150.8
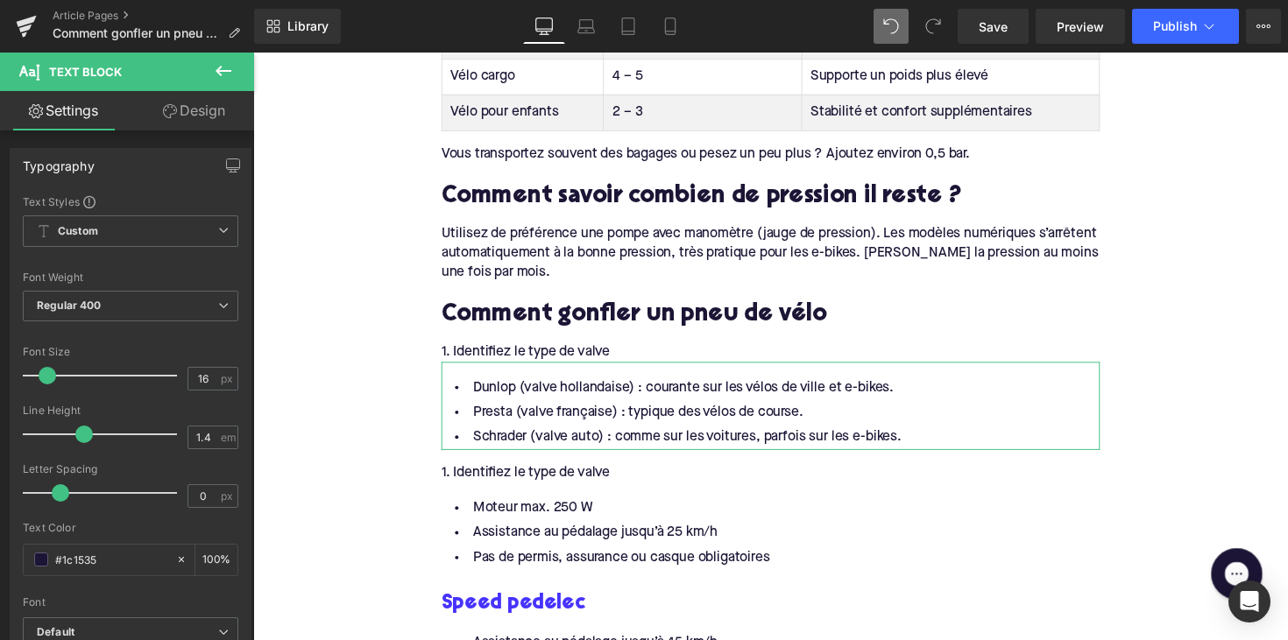
click at [253, 53] on div at bounding box center [253, 53] width 0 height 0
click at [554, 484] on div "1. Identifiez le type de valve" at bounding box center [783, 483] width 675 height 19
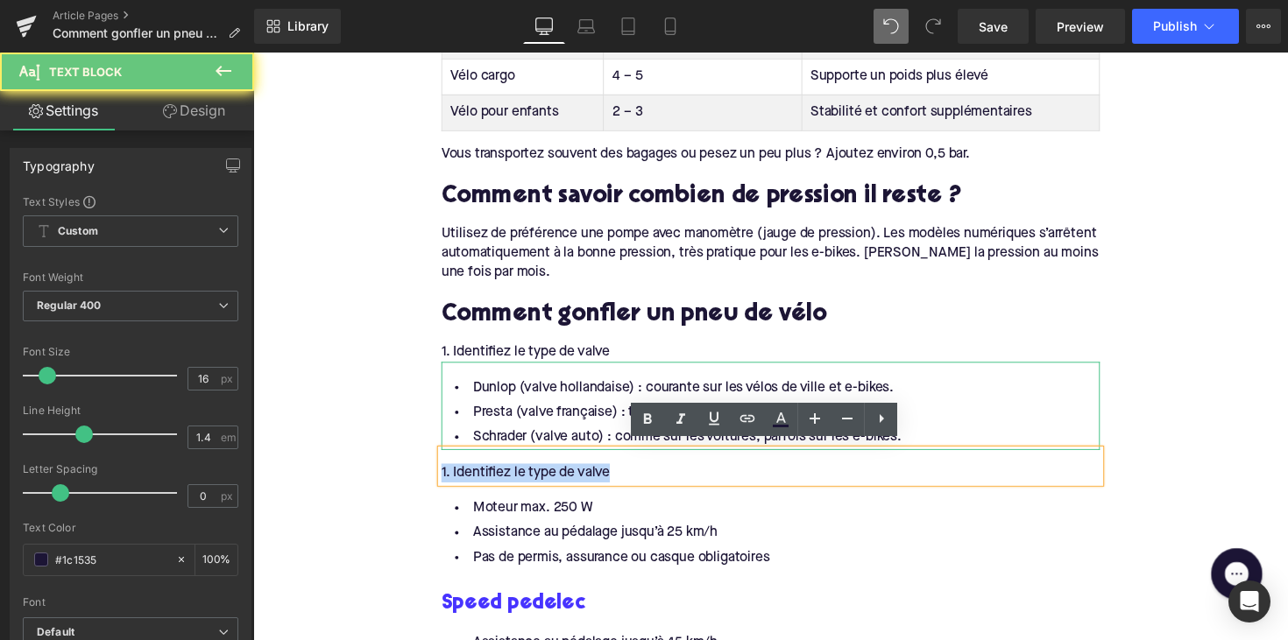
click at [554, 484] on div "1. Identifiez le type de valve" at bounding box center [783, 483] width 675 height 19
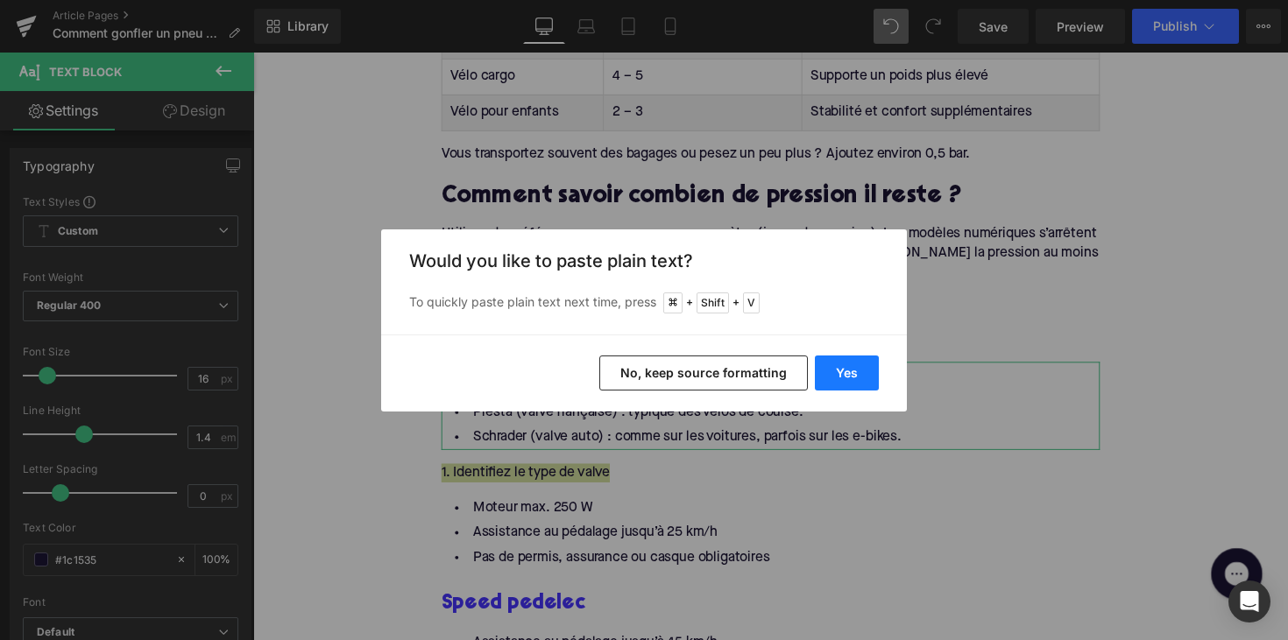
click at [827, 369] on button "Yes" at bounding box center [847, 373] width 64 height 35
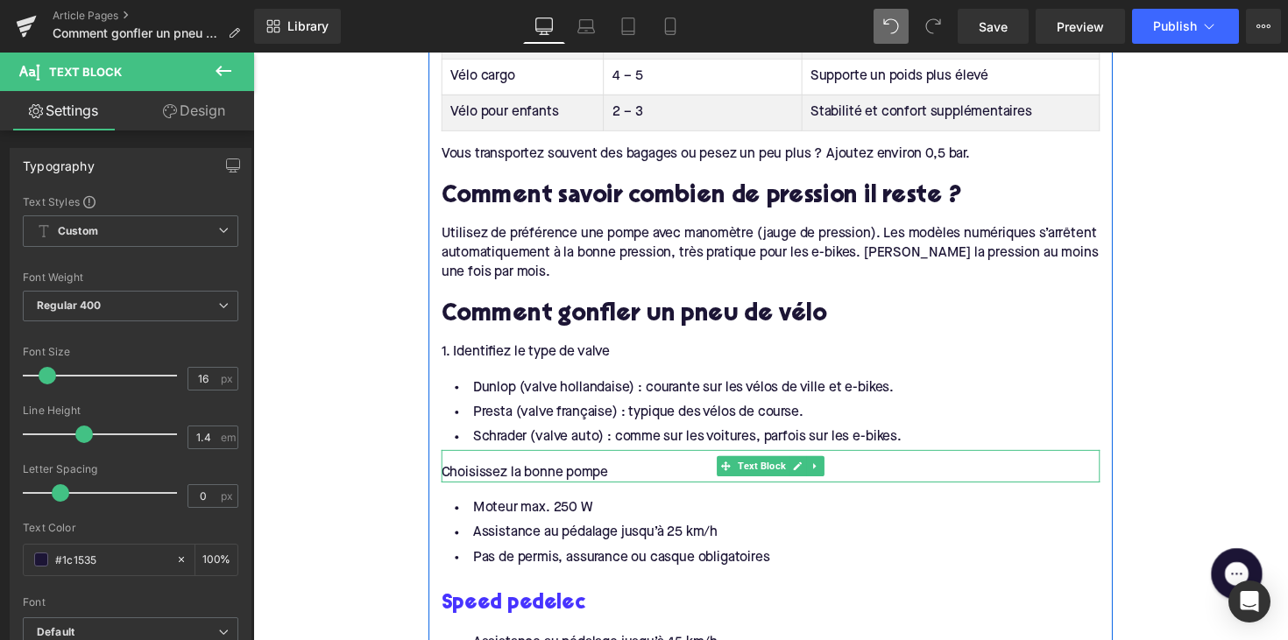
click at [462, 474] on div "Choisissez la bonne pompe" at bounding box center [783, 483] width 675 height 19
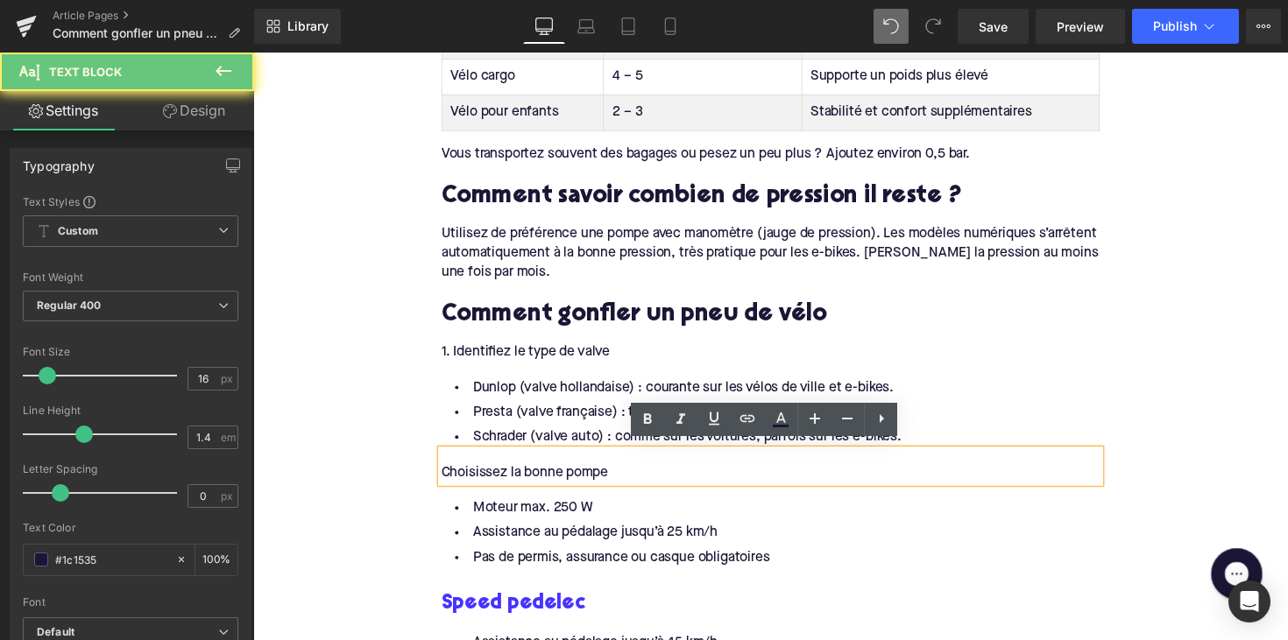
click at [446, 474] on div "Choisissez la bonne pompe" at bounding box center [783, 483] width 675 height 19
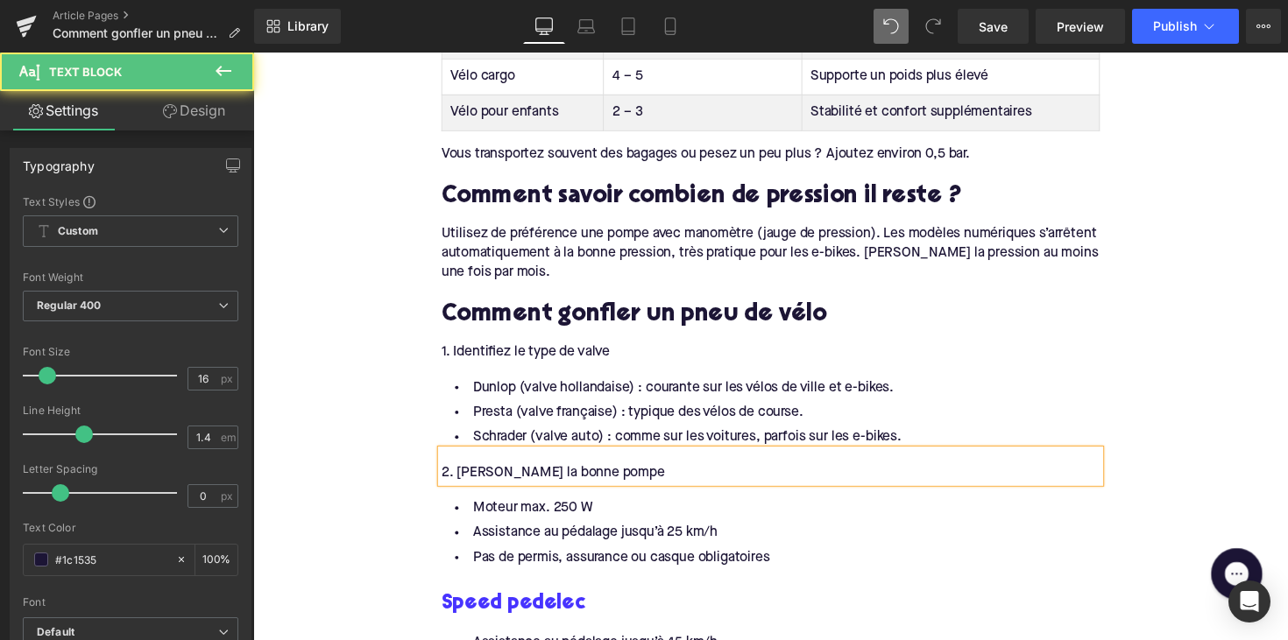
click at [646, 542] on li "Assistance au pédalage jusqu’à 25 km/h" at bounding box center [783, 545] width 675 height 25
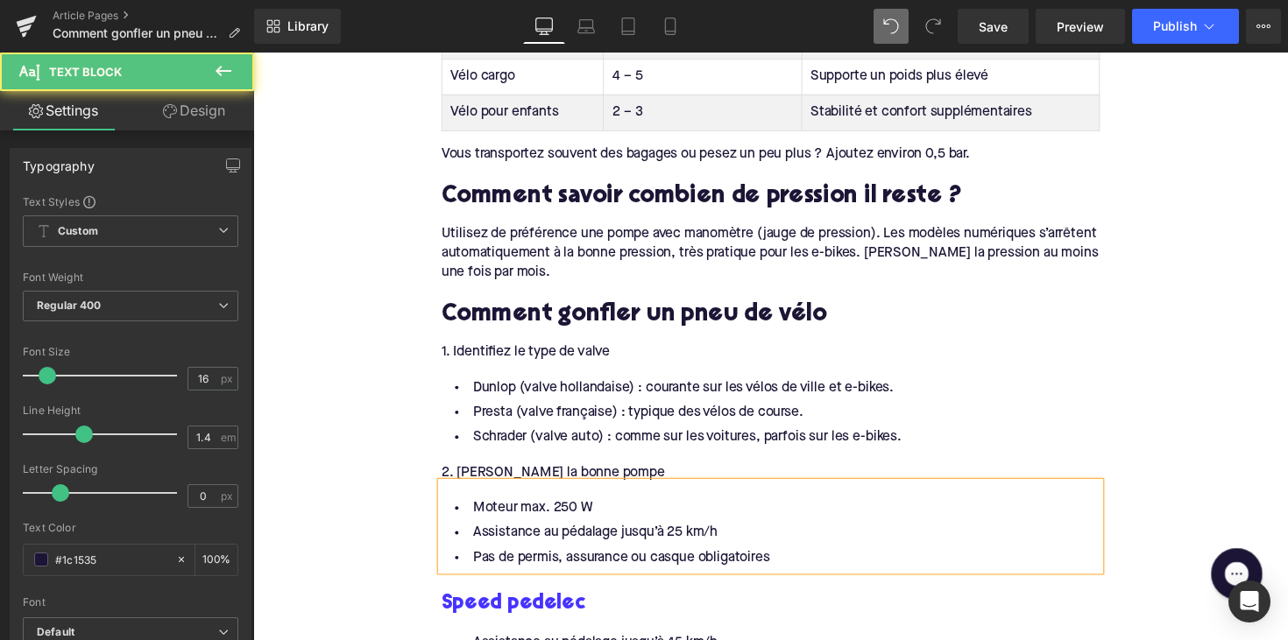
click at [646, 542] on li "Assistance au pédalage jusqu’à 25 km/h" at bounding box center [783, 545] width 675 height 25
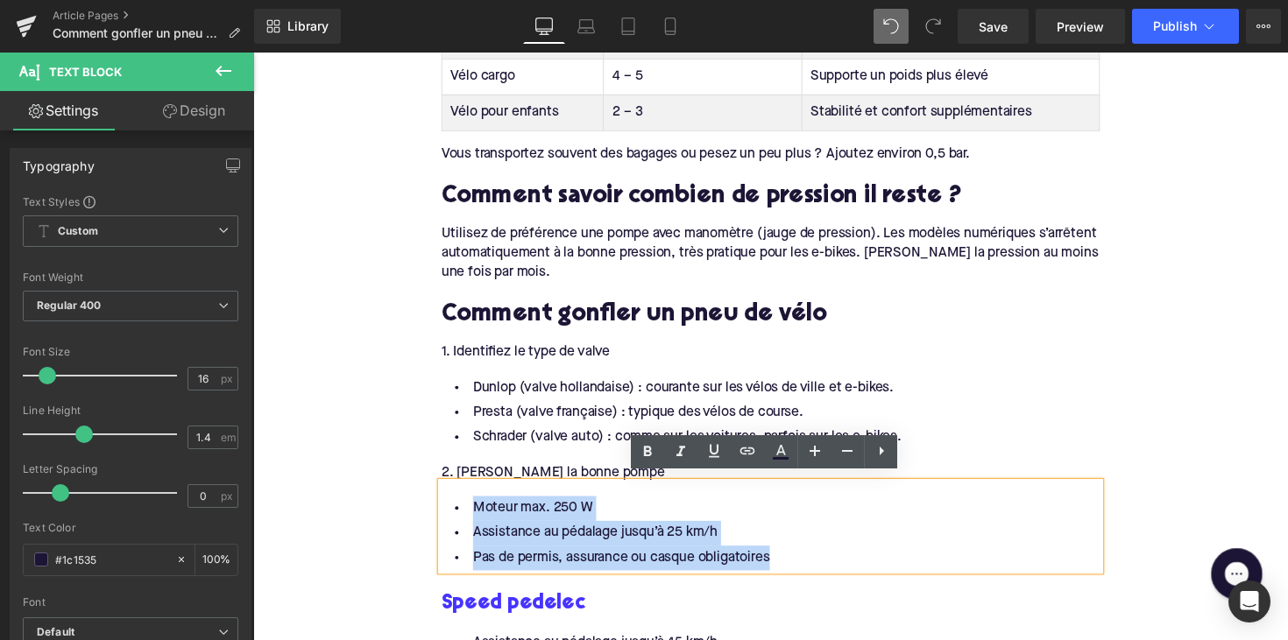
drag, startPoint x: 789, startPoint y: 561, endPoint x: 419, endPoint y: 495, distance: 376.3
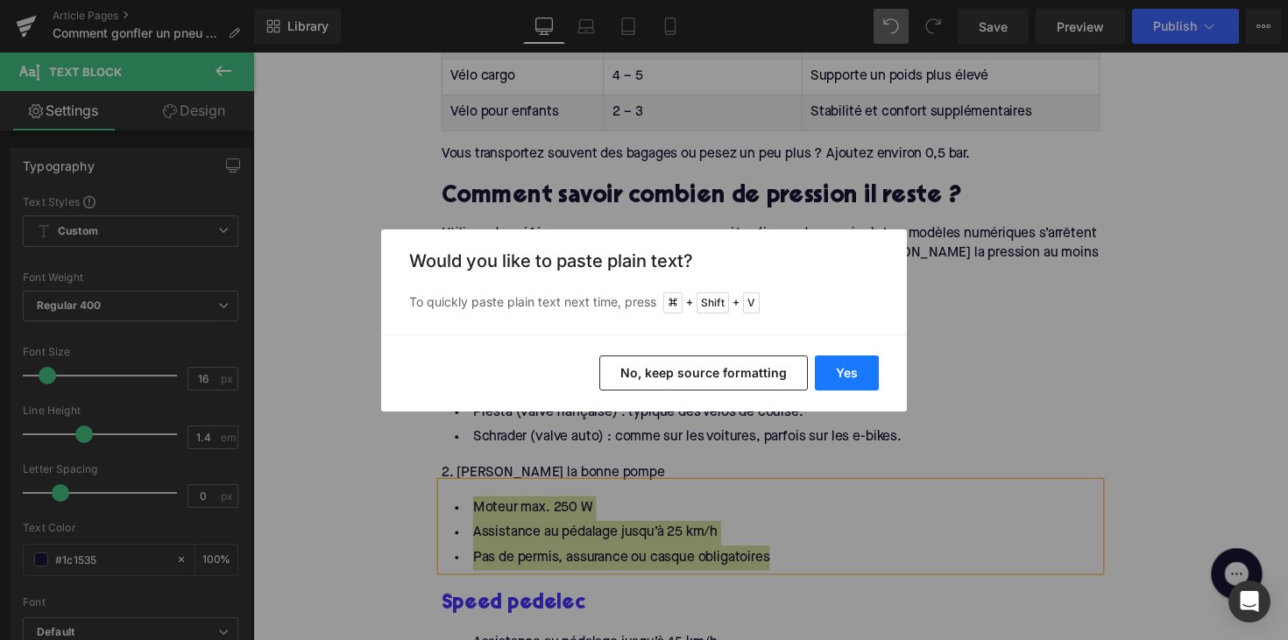
click at [846, 368] on button "Yes" at bounding box center [847, 373] width 64 height 35
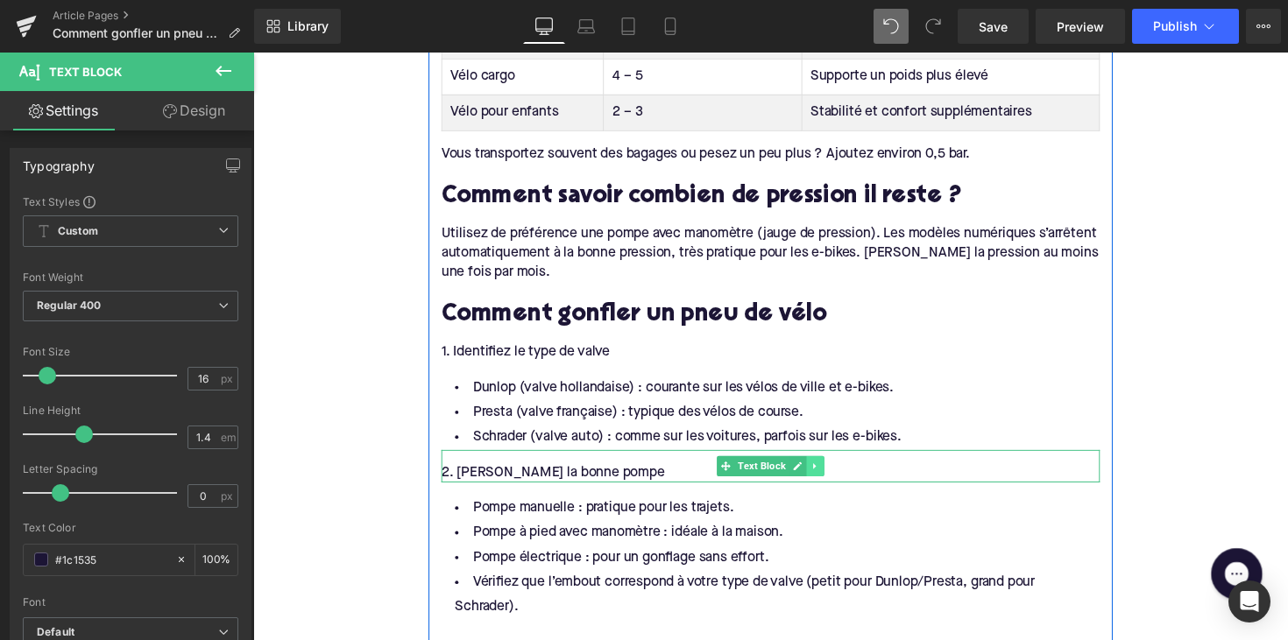
click at [833, 475] on link at bounding box center [829, 476] width 18 height 21
click at [819, 475] on icon at bounding box center [820, 476] width 10 height 10
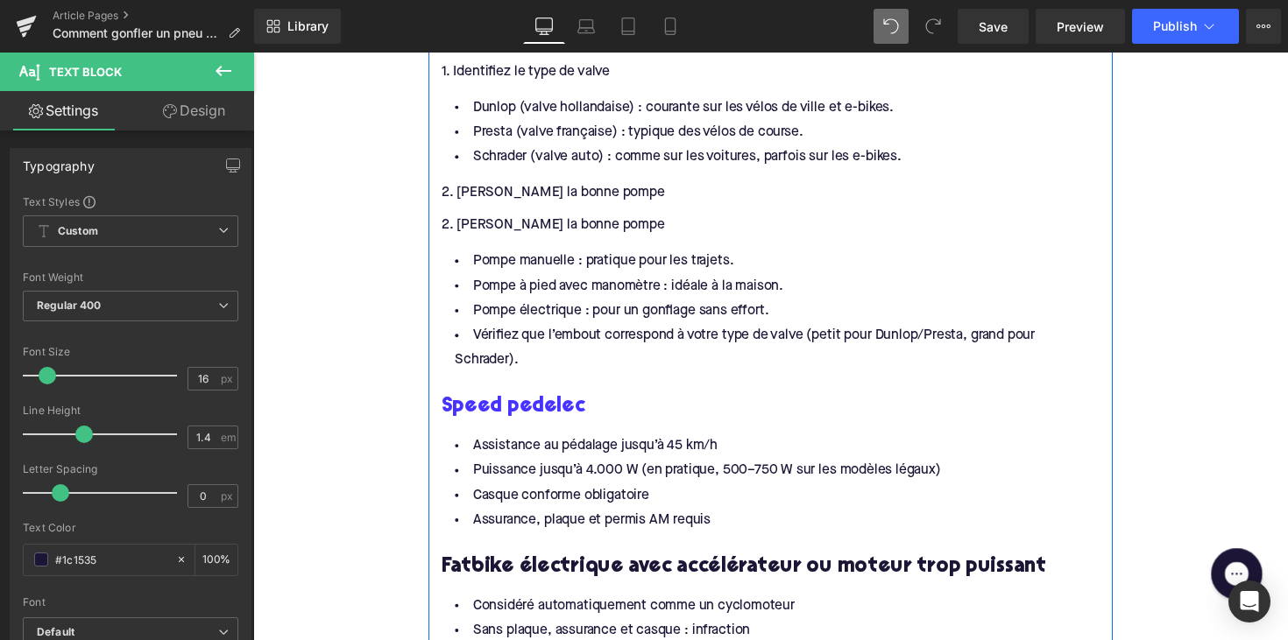
scroll to position [1675, 0]
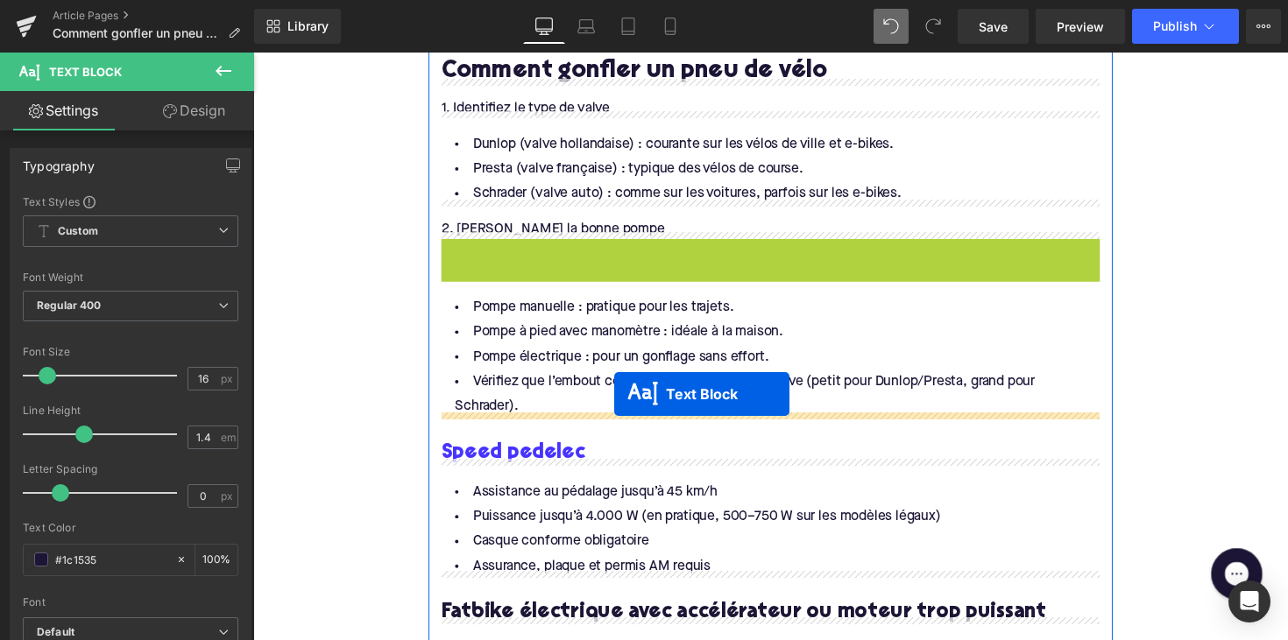
drag, startPoint x: 735, startPoint y: 251, endPoint x: 623, endPoint y: 403, distance: 189.2
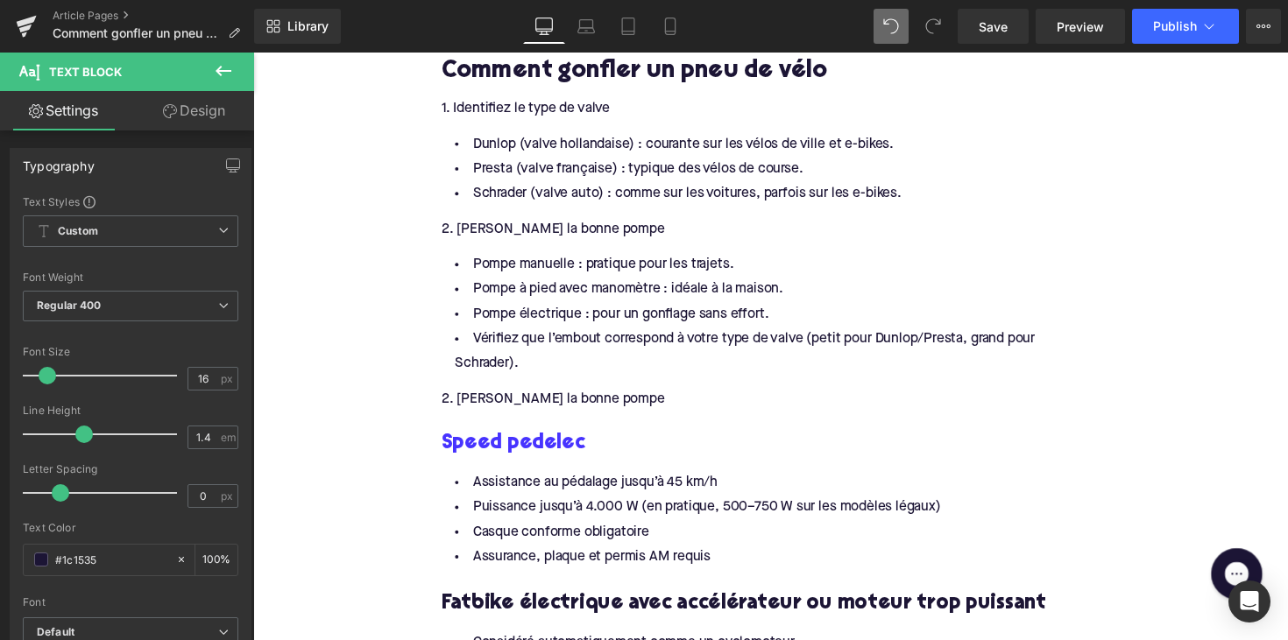
click at [514, 404] on div "2. [PERSON_NAME] la bonne pompe" at bounding box center [783, 408] width 675 height 19
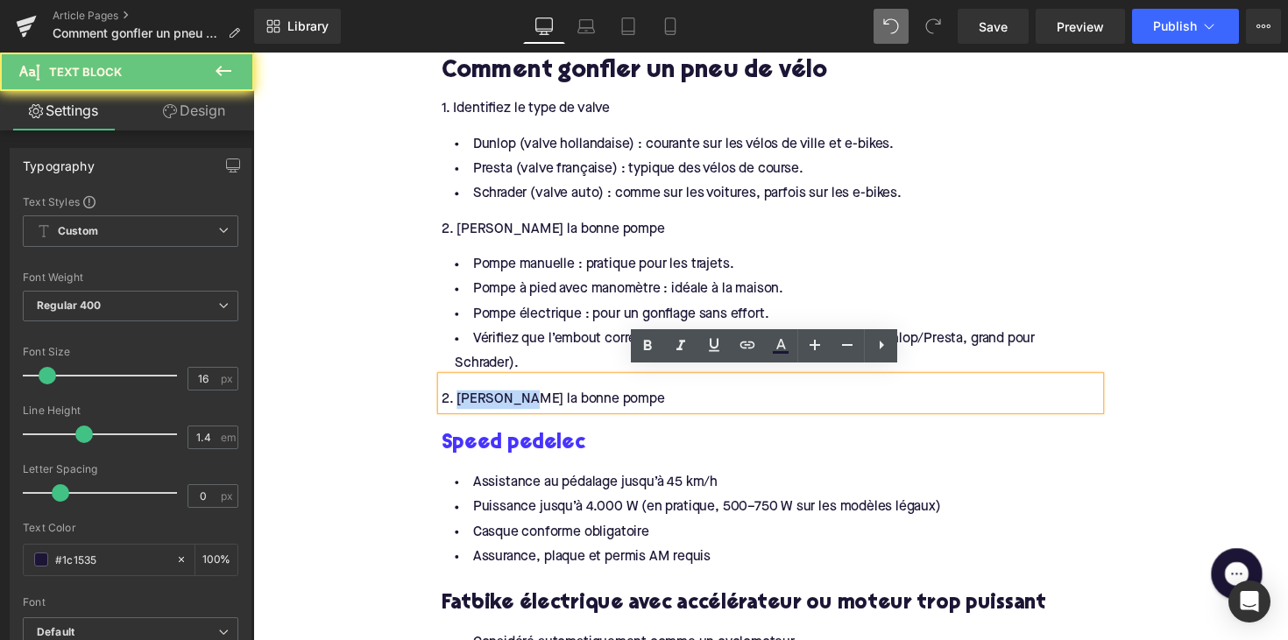
click at [514, 404] on div "2. [PERSON_NAME] la bonne pompe" at bounding box center [783, 408] width 675 height 19
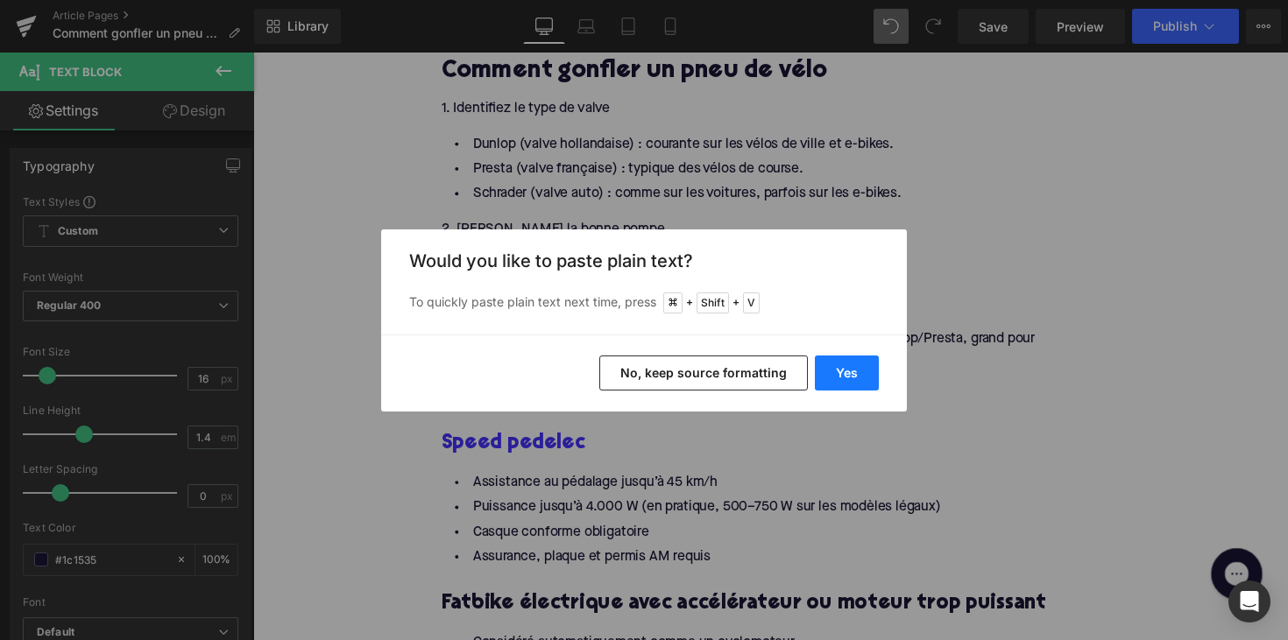
click at [873, 370] on button "Yes" at bounding box center [847, 373] width 64 height 35
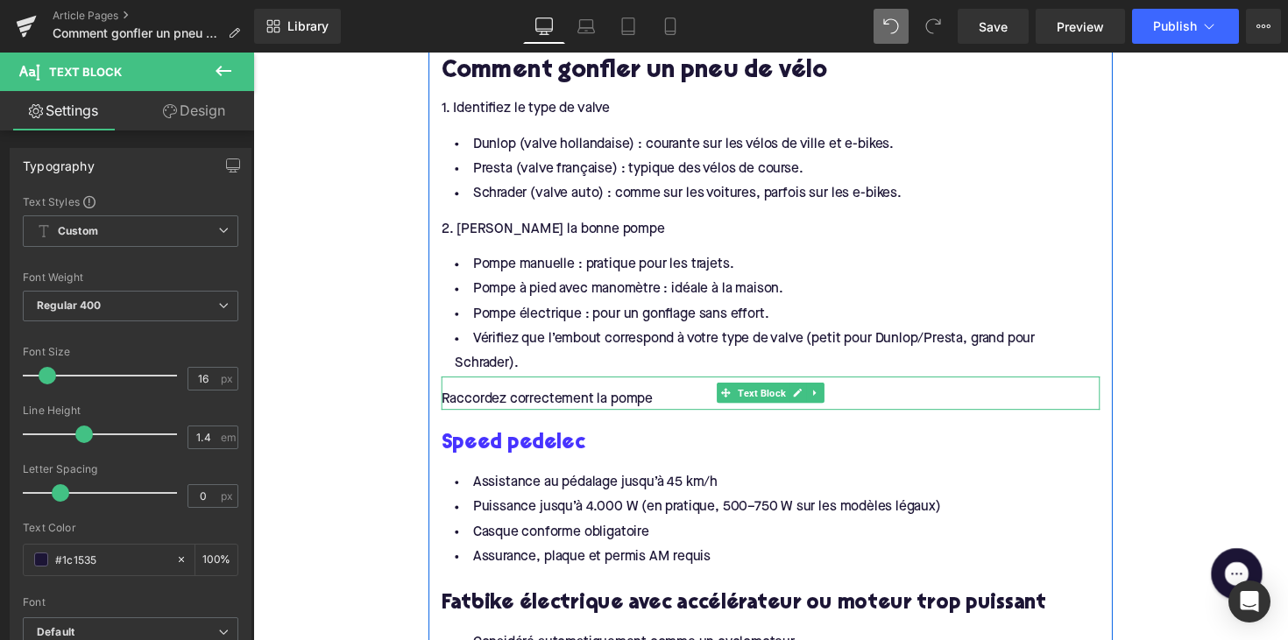
click at [485, 399] on div "Raccordez correctement la pompe" at bounding box center [783, 408] width 675 height 19
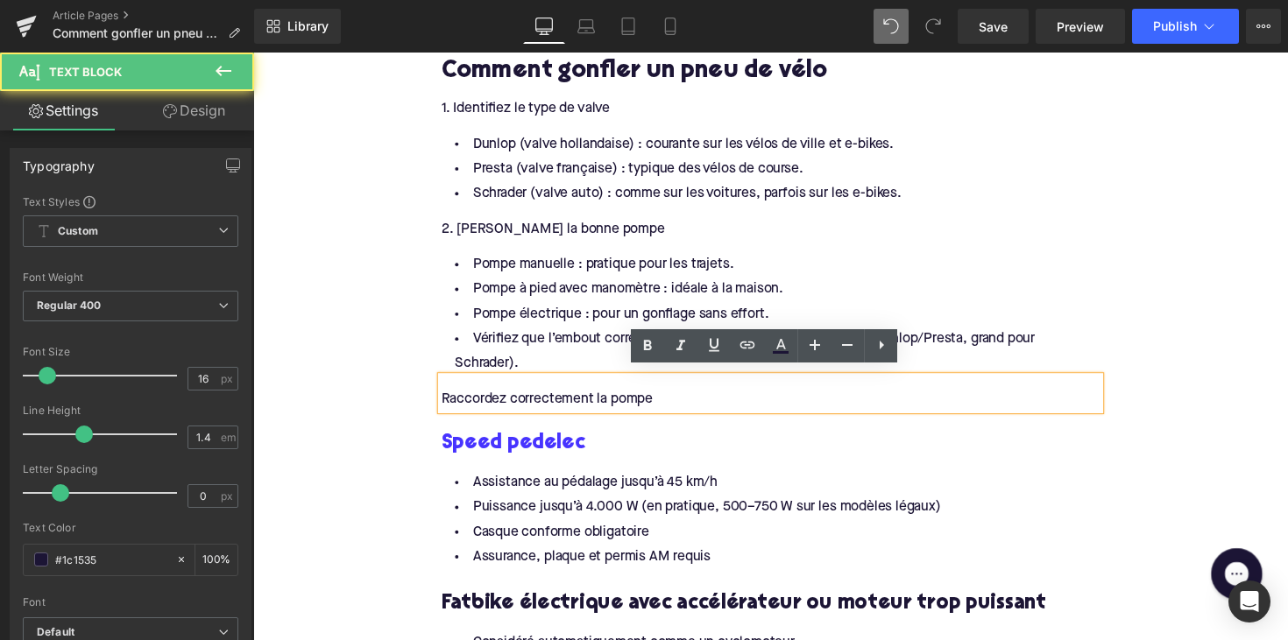
click at [446, 399] on div "Raccordez correctement la pompe" at bounding box center [783, 408] width 675 height 19
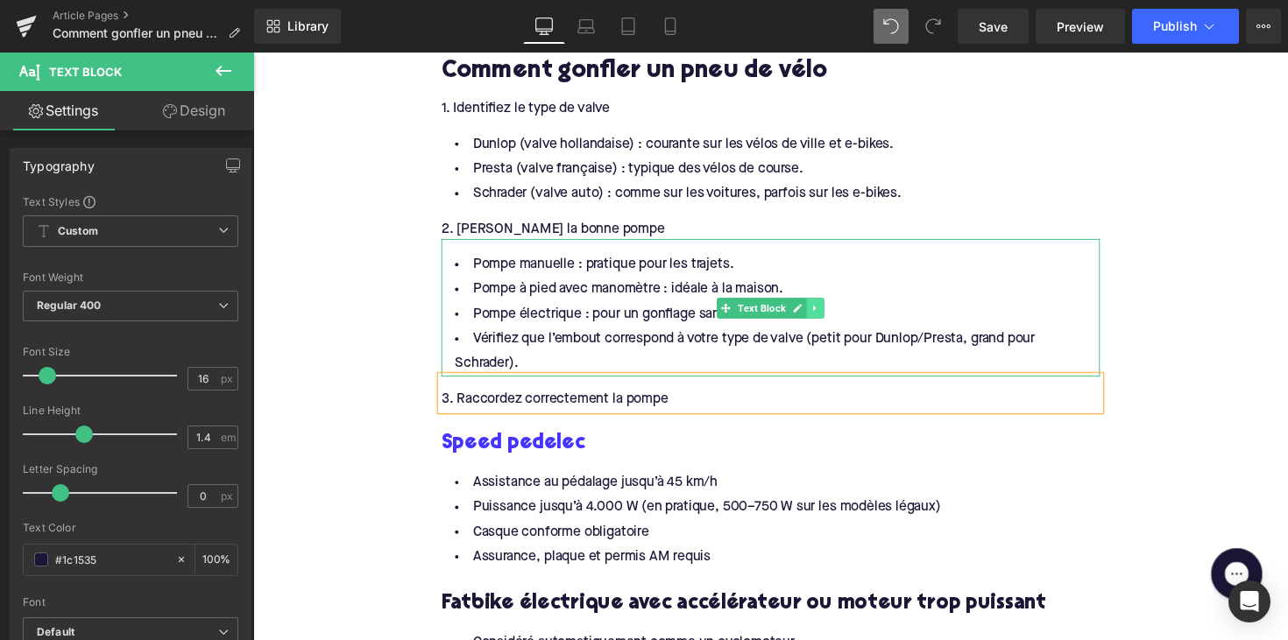
click at [833, 304] on link at bounding box center [829, 314] width 18 height 21
click at [819, 309] on icon at bounding box center [820, 314] width 10 height 10
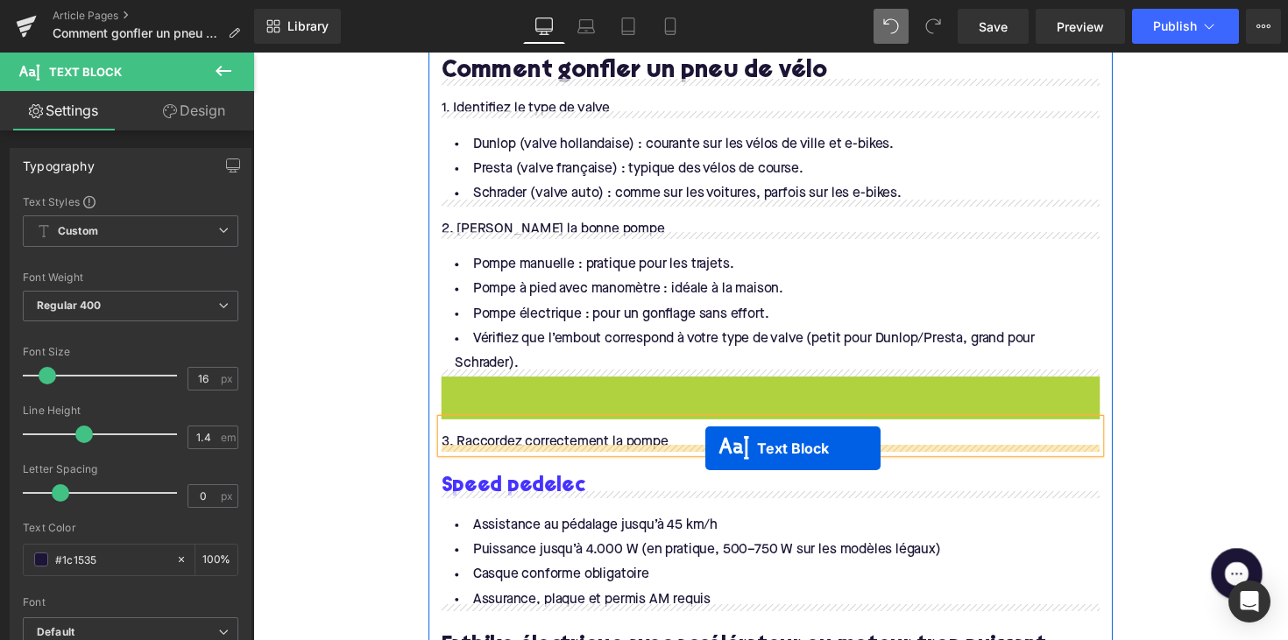
drag, startPoint x: 734, startPoint y: 450, endPoint x: 717, endPoint y: 458, distance: 19.2
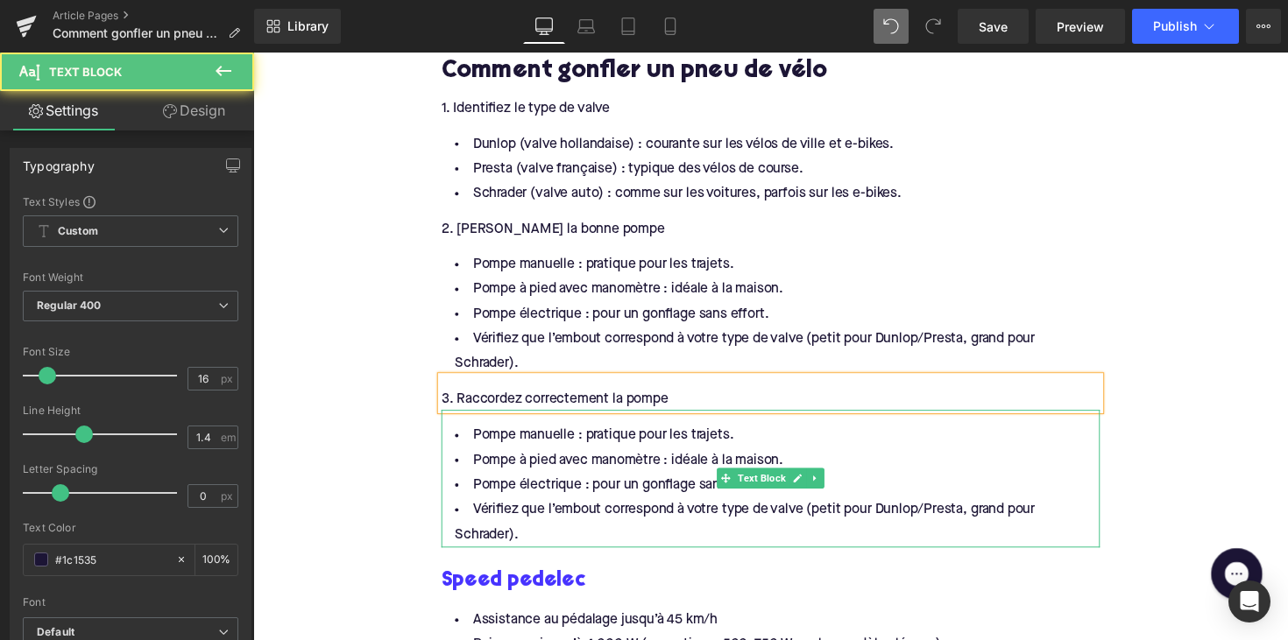
click at [528, 541] on li "Vérifiez que l’embout correspond à votre type de valve (petit pour Dunlop/Prest…" at bounding box center [783, 534] width 675 height 51
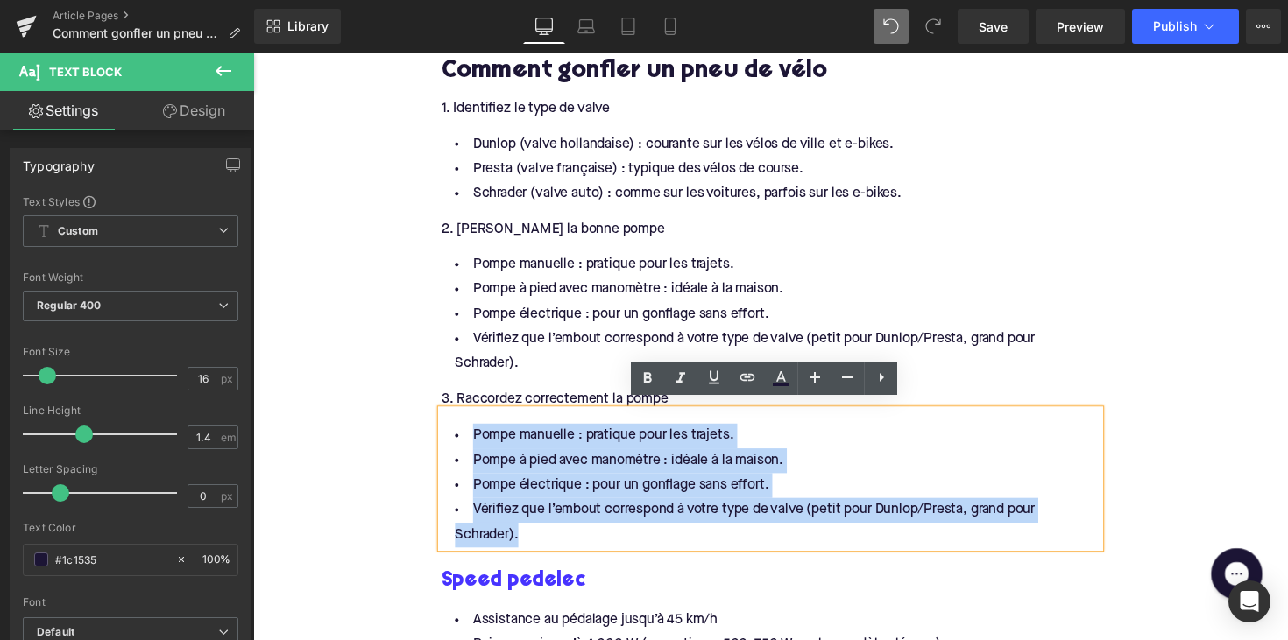
drag, startPoint x: 541, startPoint y: 541, endPoint x: 449, endPoint y: 428, distance: 146.3
click at [449, 433] on ul "Pompe manuelle : pratique pour les trajets. Pompe à pied avec manomètre : idéal…" at bounding box center [783, 496] width 675 height 127
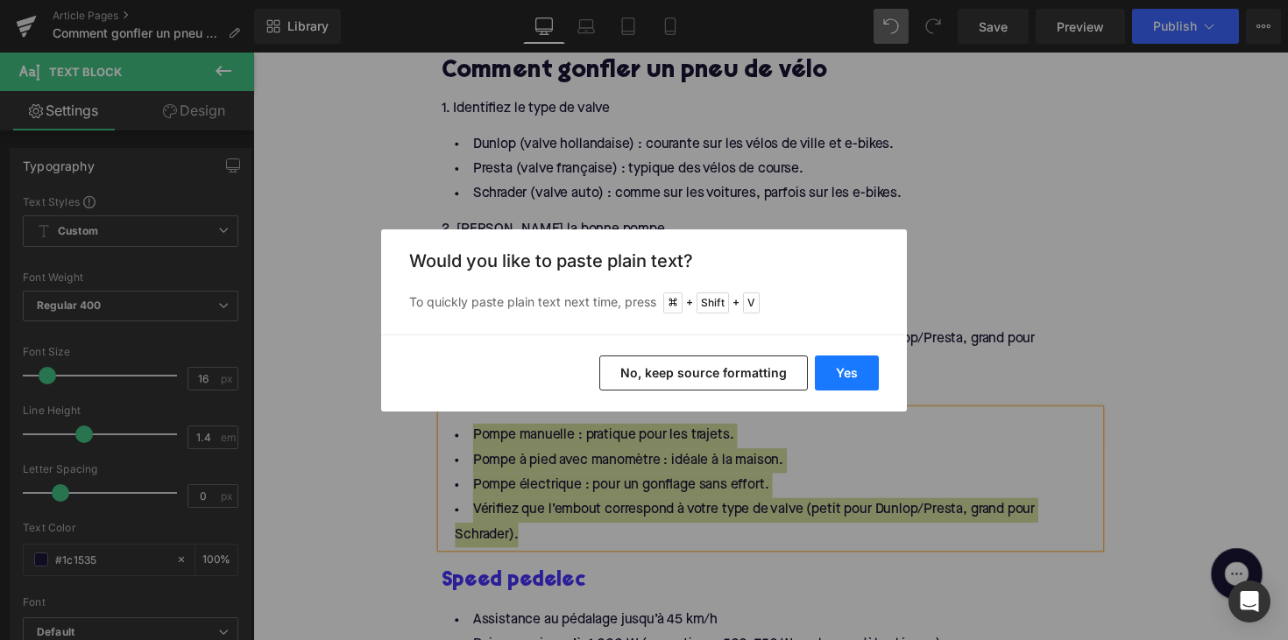
click at [829, 358] on button "Yes" at bounding box center [847, 373] width 64 height 35
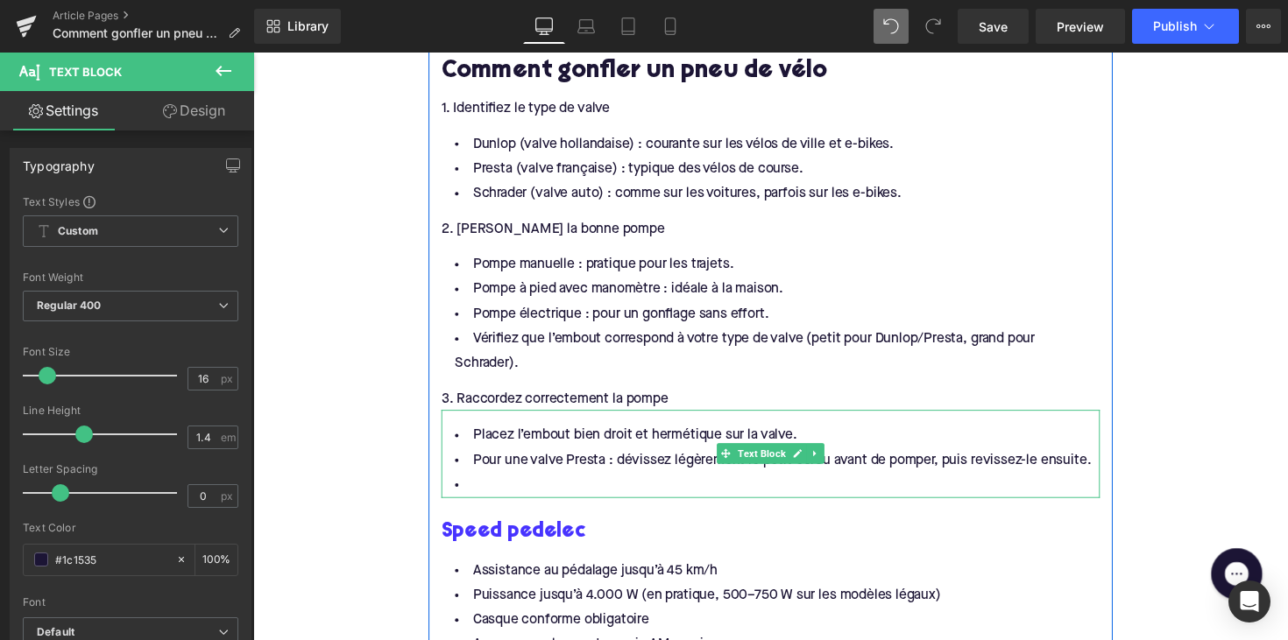
click at [495, 491] on li at bounding box center [783, 496] width 675 height 25
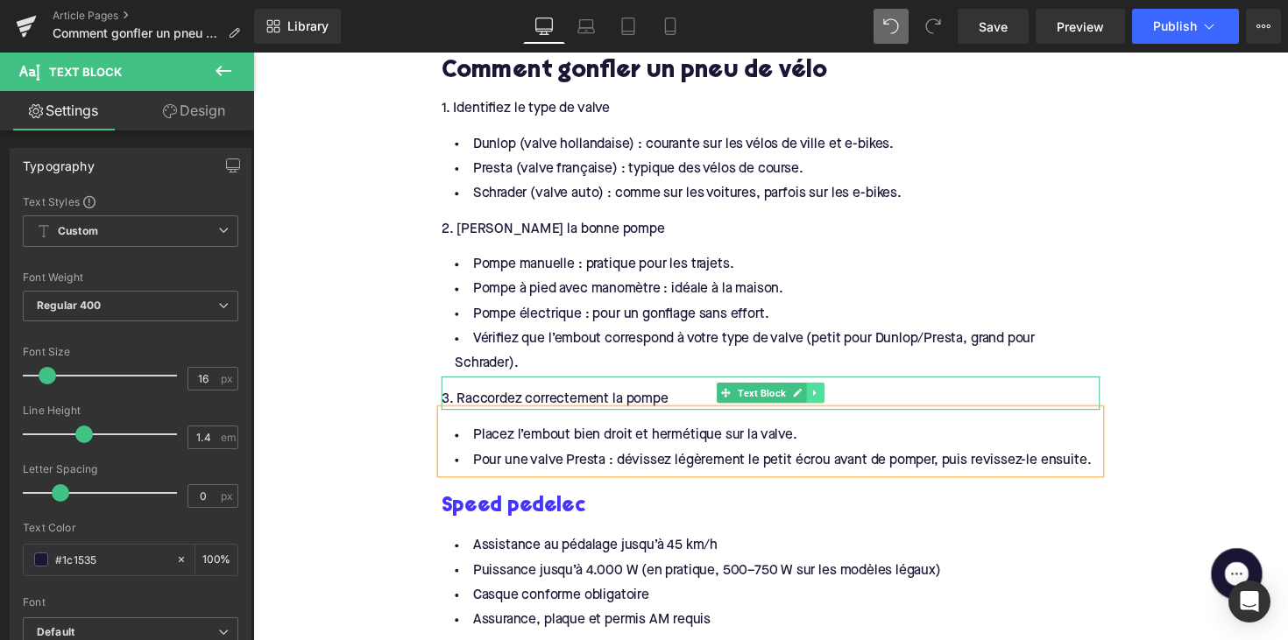
click at [825, 398] on icon at bounding box center [829, 401] width 10 height 11
click at [816, 397] on icon at bounding box center [820, 402] width 10 height 10
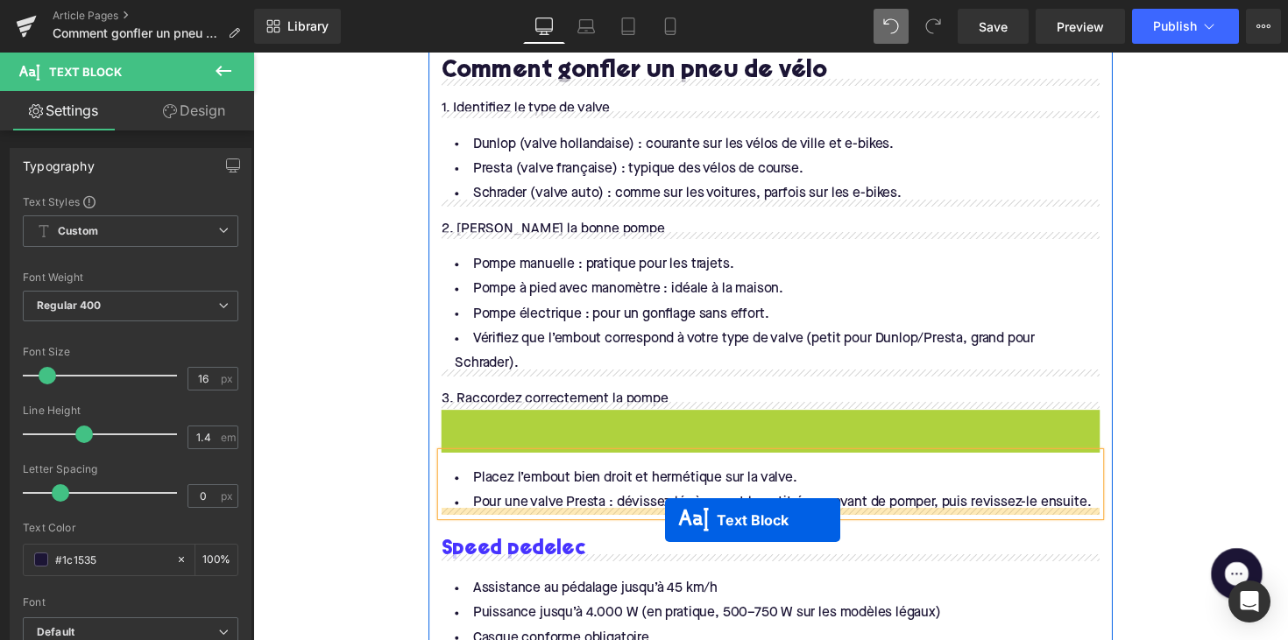
drag, startPoint x: 729, startPoint y: 429, endPoint x: 675, endPoint y: 532, distance: 115.6
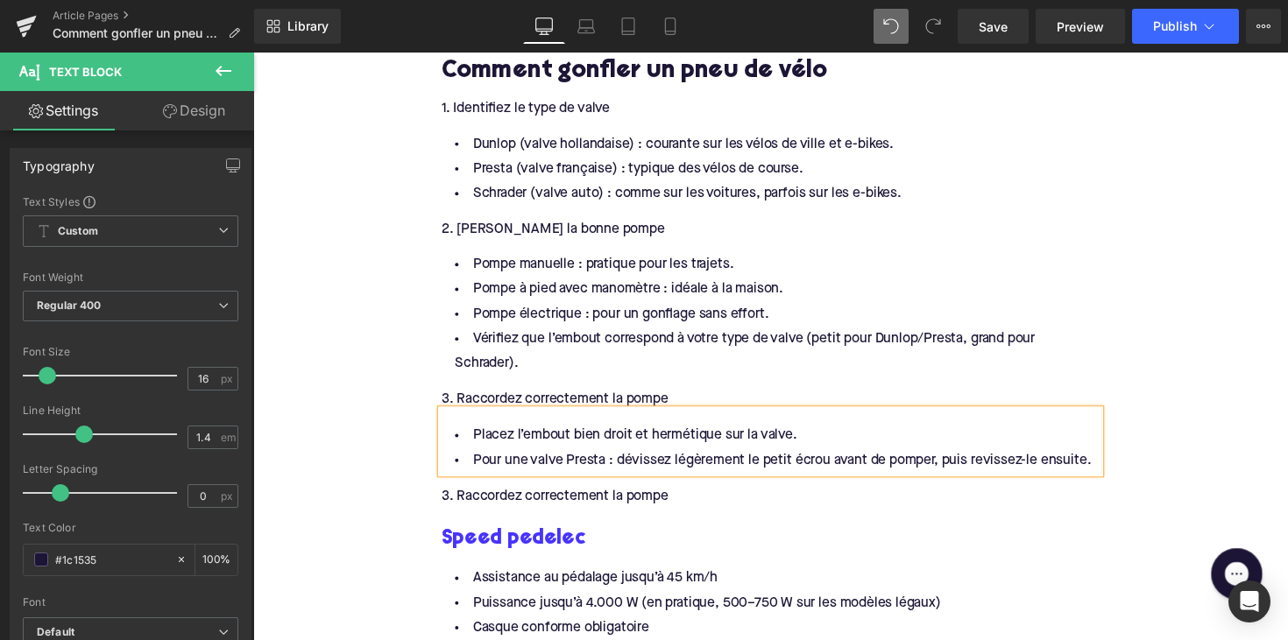
click at [522, 500] on div "3. Raccordez correctement la pompe" at bounding box center [783, 507] width 675 height 19
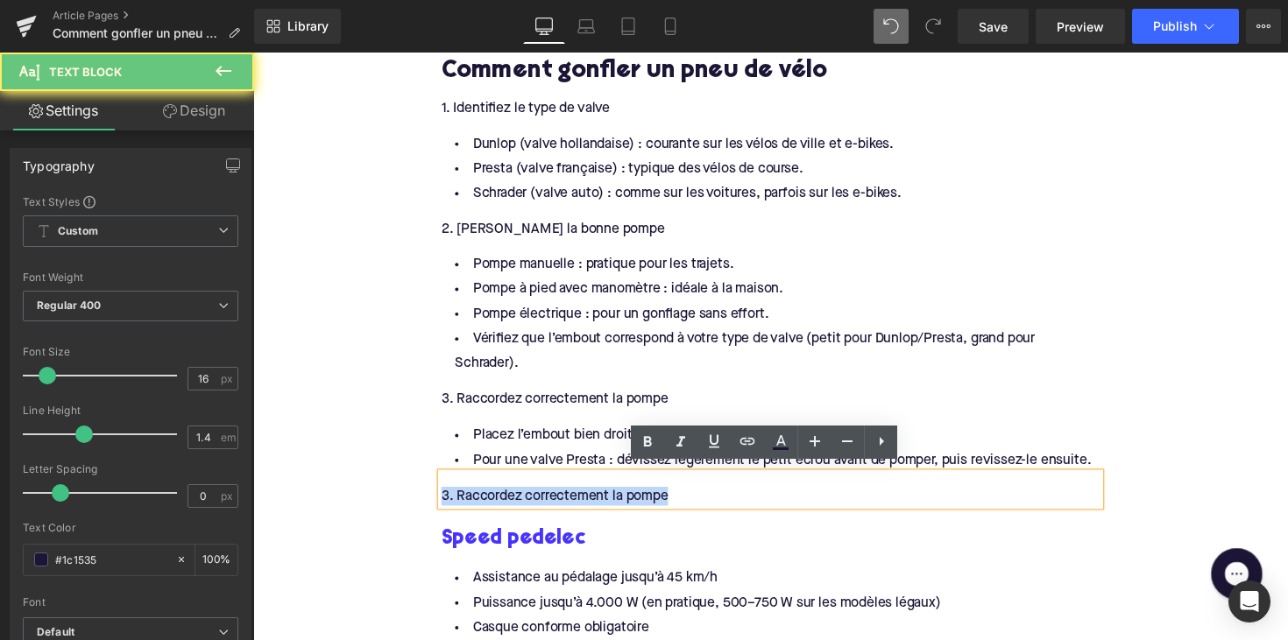
click at [522, 500] on div "3. Raccordez correctement la pompe" at bounding box center [783, 507] width 675 height 19
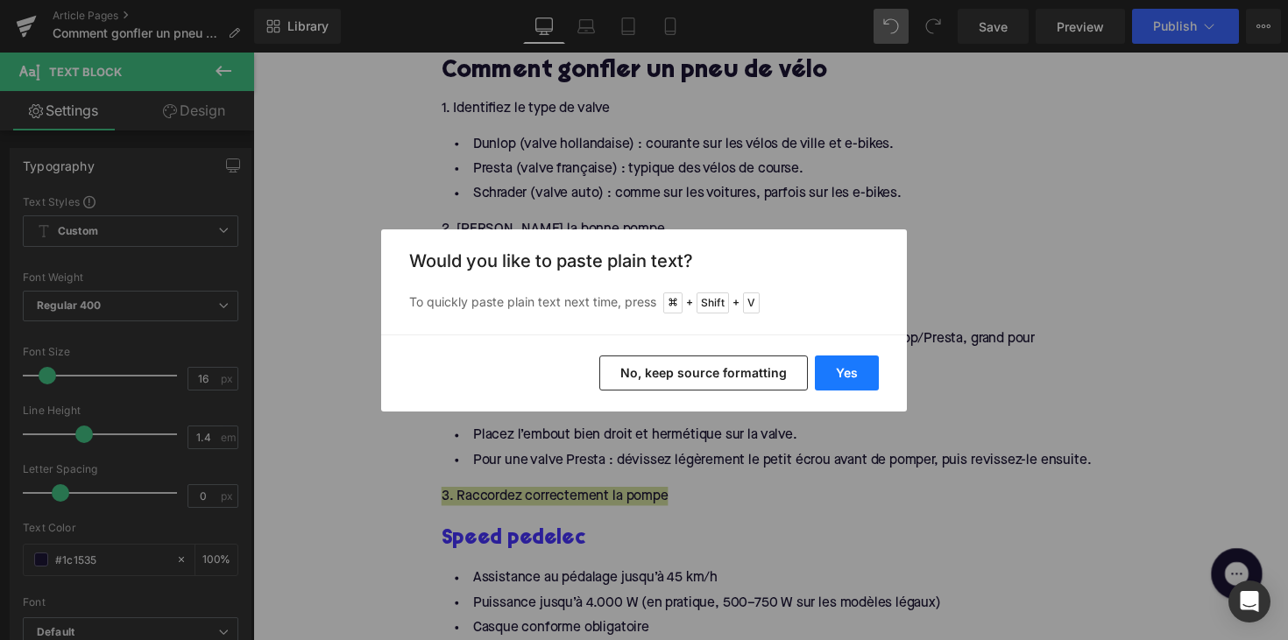
click at [840, 377] on button "Yes" at bounding box center [847, 373] width 64 height 35
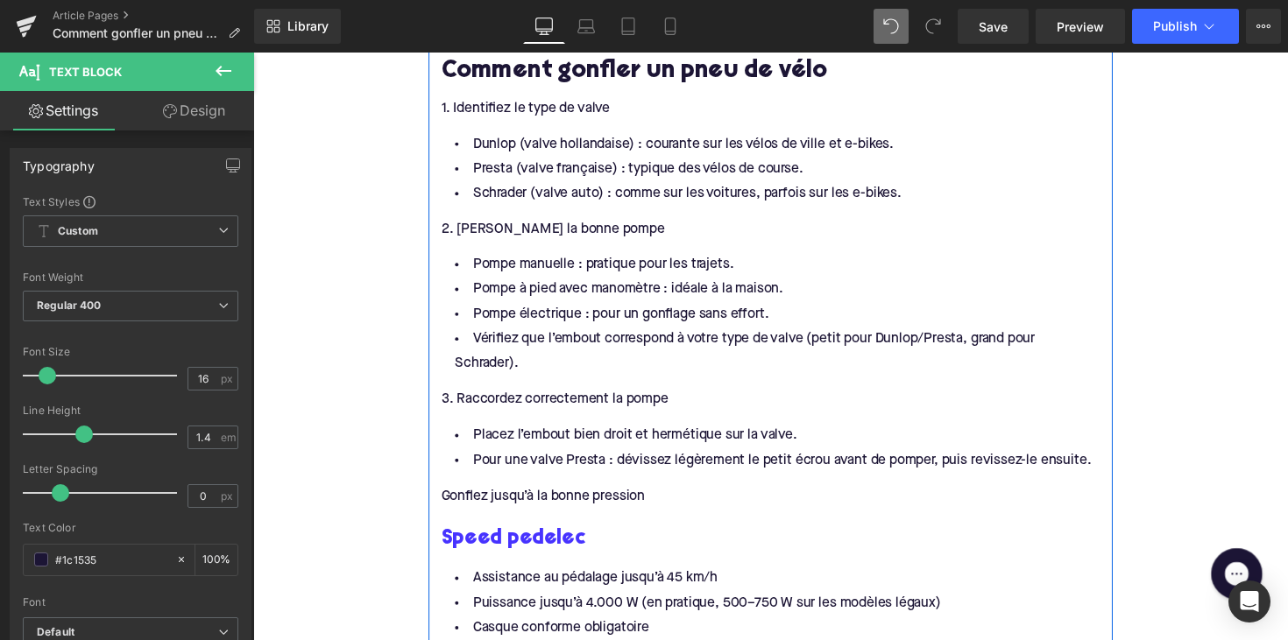
click at [467, 498] on div "Gonflez jusqu’à la bonne pression" at bounding box center [783, 507] width 675 height 19
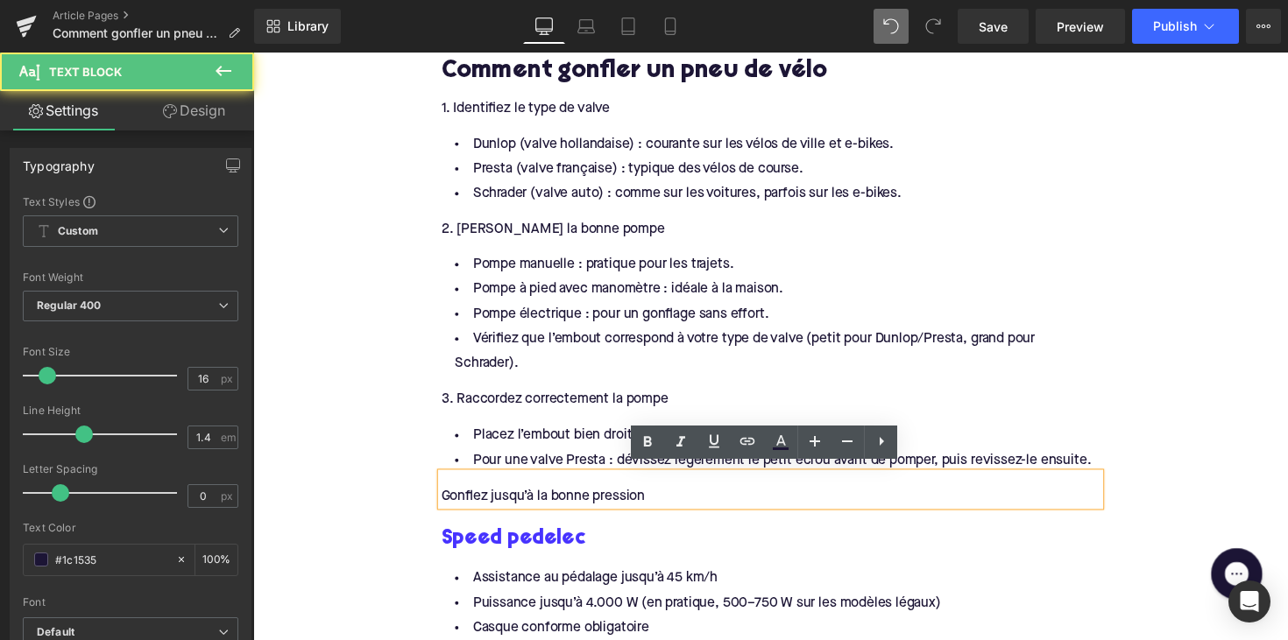
click at [446, 498] on div "Gonflez jusqu’à la bonne pression" at bounding box center [783, 507] width 675 height 19
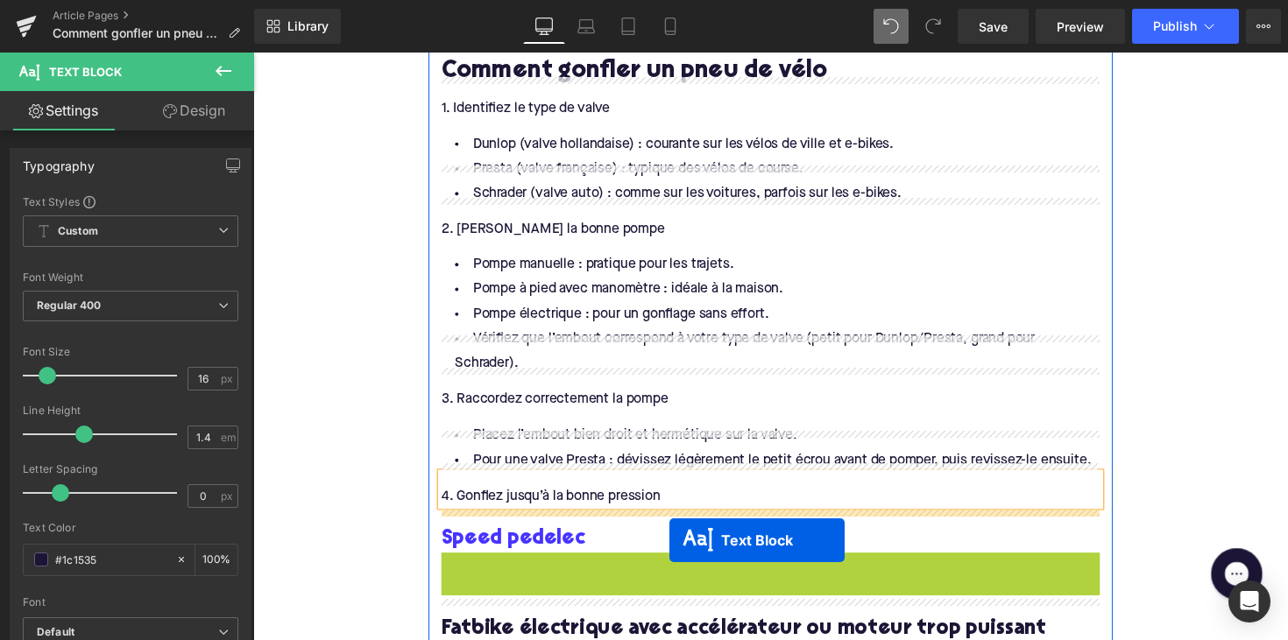
scroll to position [1710, 0]
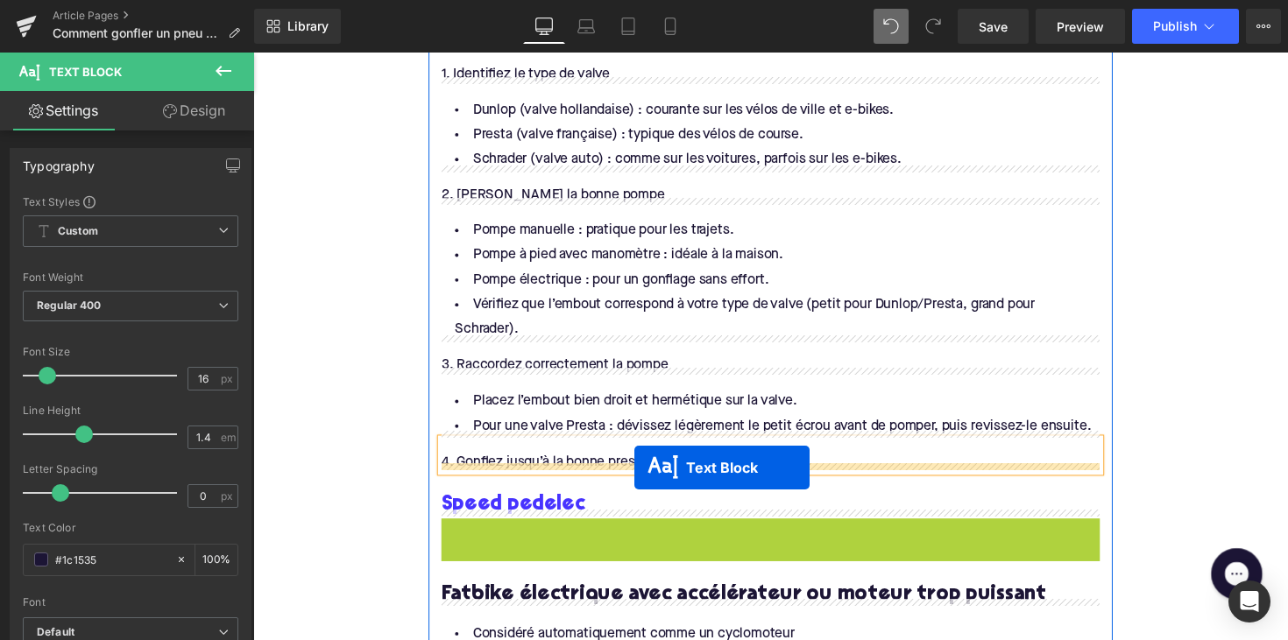
drag, startPoint x: 731, startPoint y: 608, endPoint x: 644, endPoint y: 478, distance: 156.0
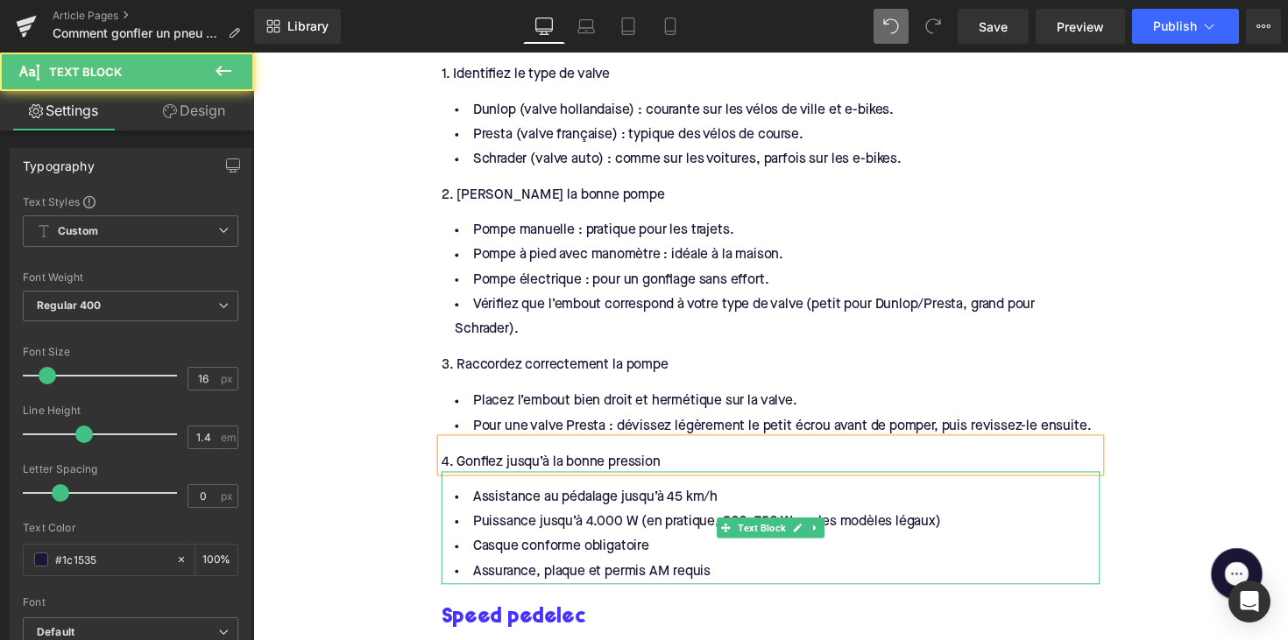
click at [611, 554] on li "Casque conforme obligatoire" at bounding box center [783, 559] width 675 height 25
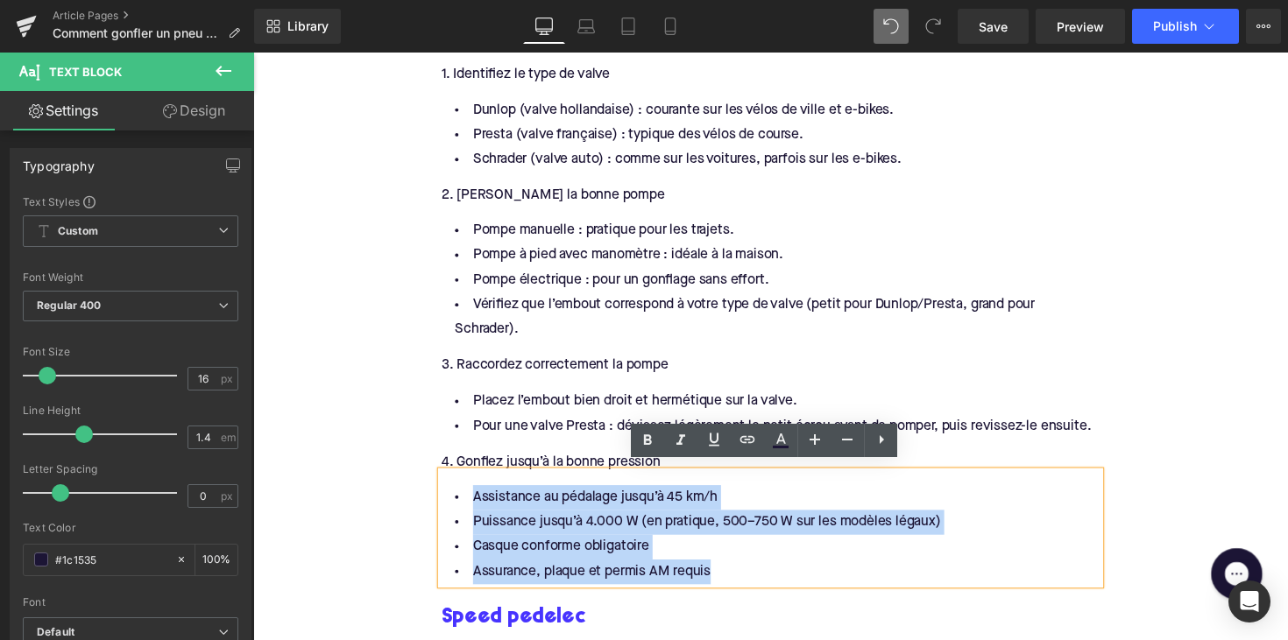
drag, startPoint x: 740, startPoint y: 578, endPoint x: 462, endPoint y: 507, distance: 287.5
click at [462, 507] on ul "Assistance au pédalage jusqu’à 45 km/h Puissance jusqu’à 4.000 W (en pratique, …" at bounding box center [783, 547] width 675 height 102
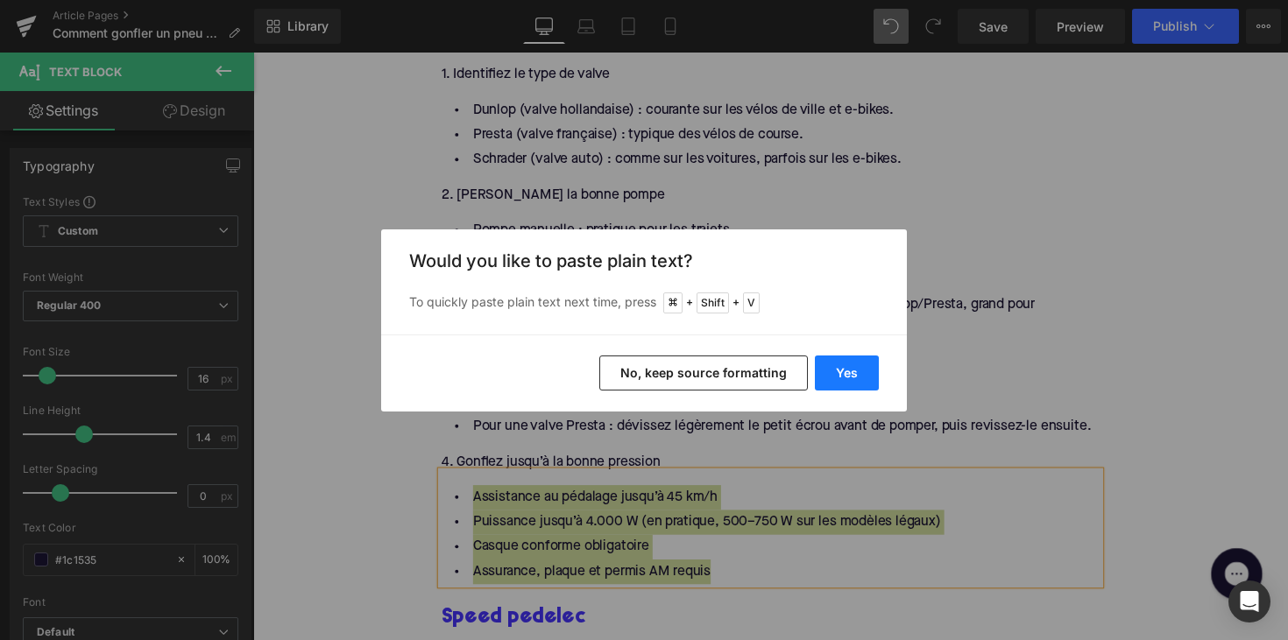
click at [857, 361] on button "Yes" at bounding box center [847, 373] width 64 height 35
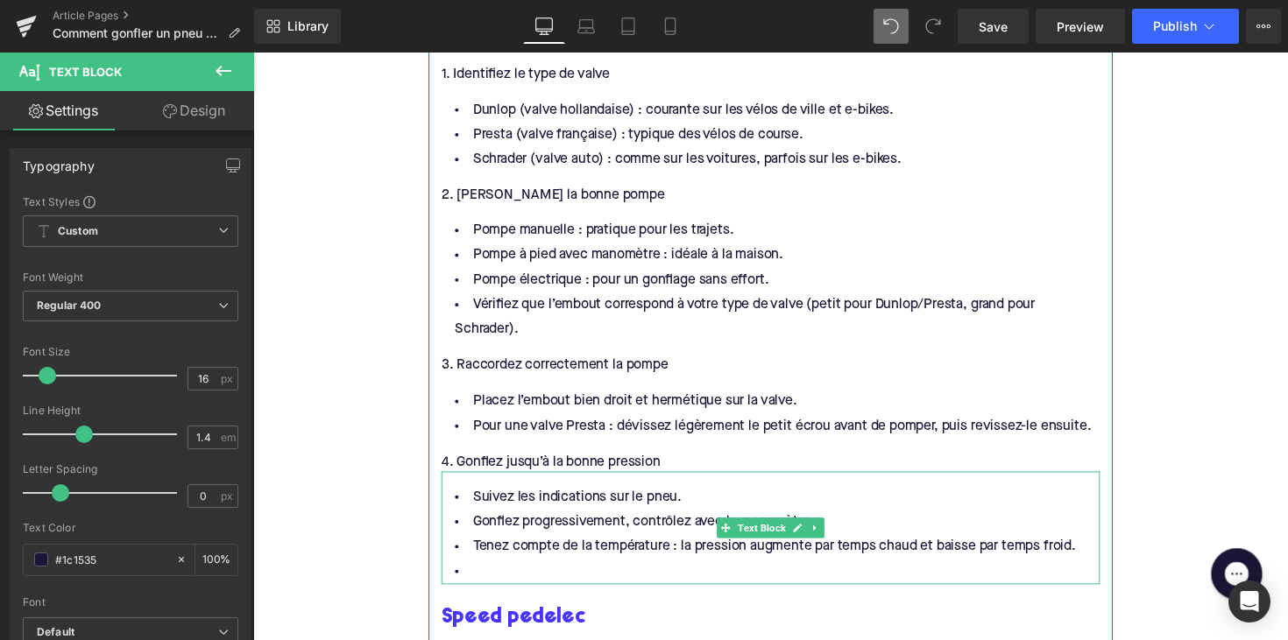
click at [508, 575] on li at bounding box center [783, 584] width 675 height 25
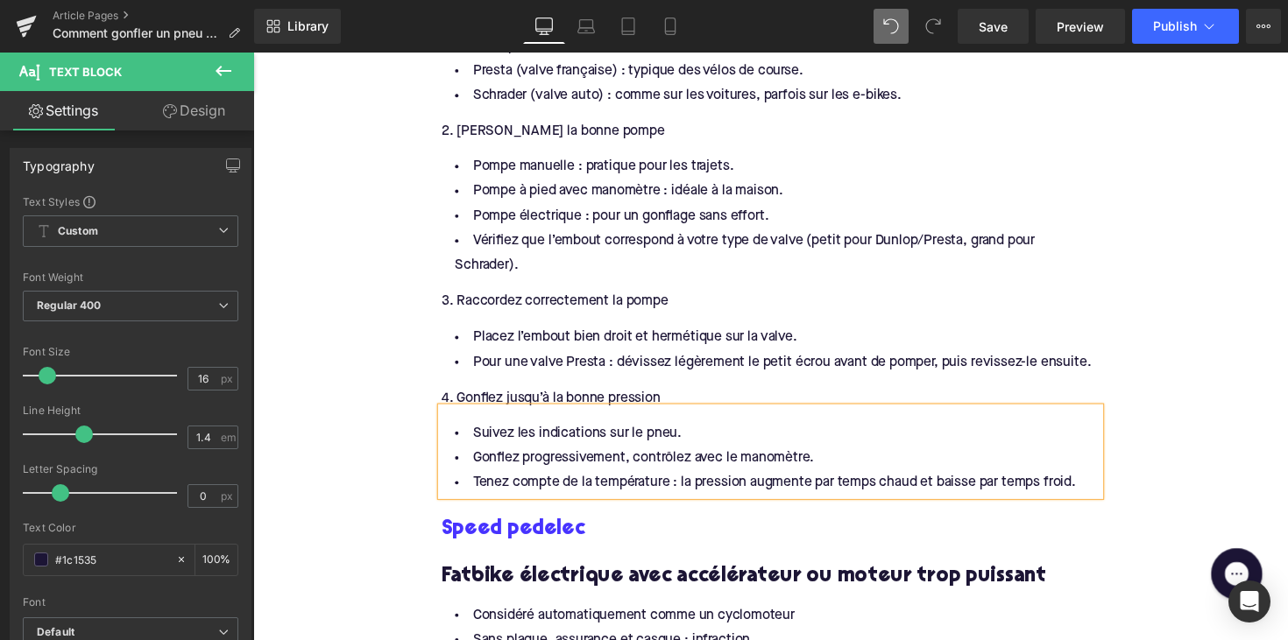
scroll to position [1800, 0]
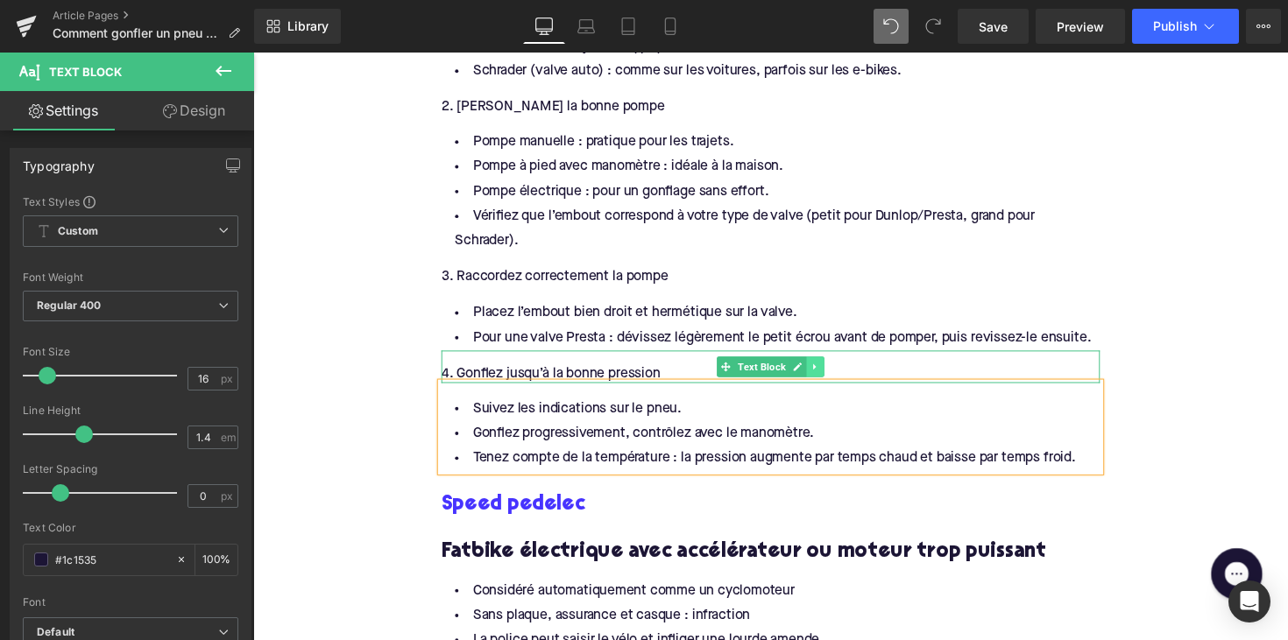
click at [828, 370] on icon at bounding box center [829, 375] width 10 height 11
click at [821, 371] on icon at bounding box center [820, 375] width 10 height 10
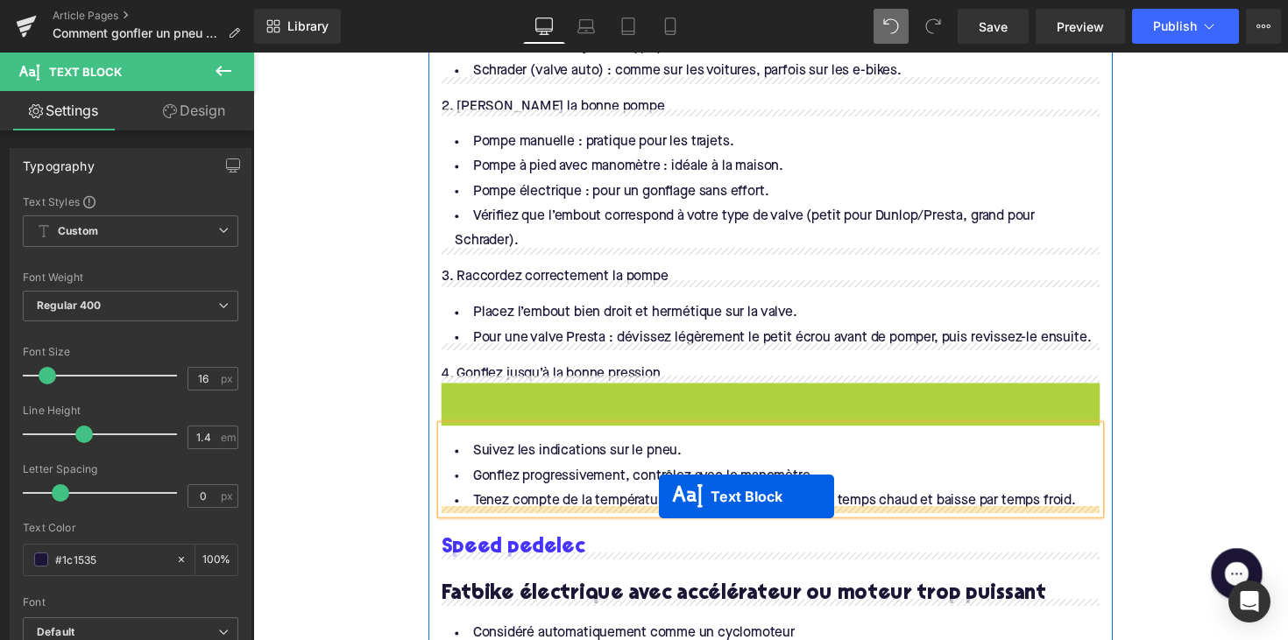
drag, startPoint x: 742, startPoint y: 399, endPoint x: 665, endPoint y: 519, distance: 142.6
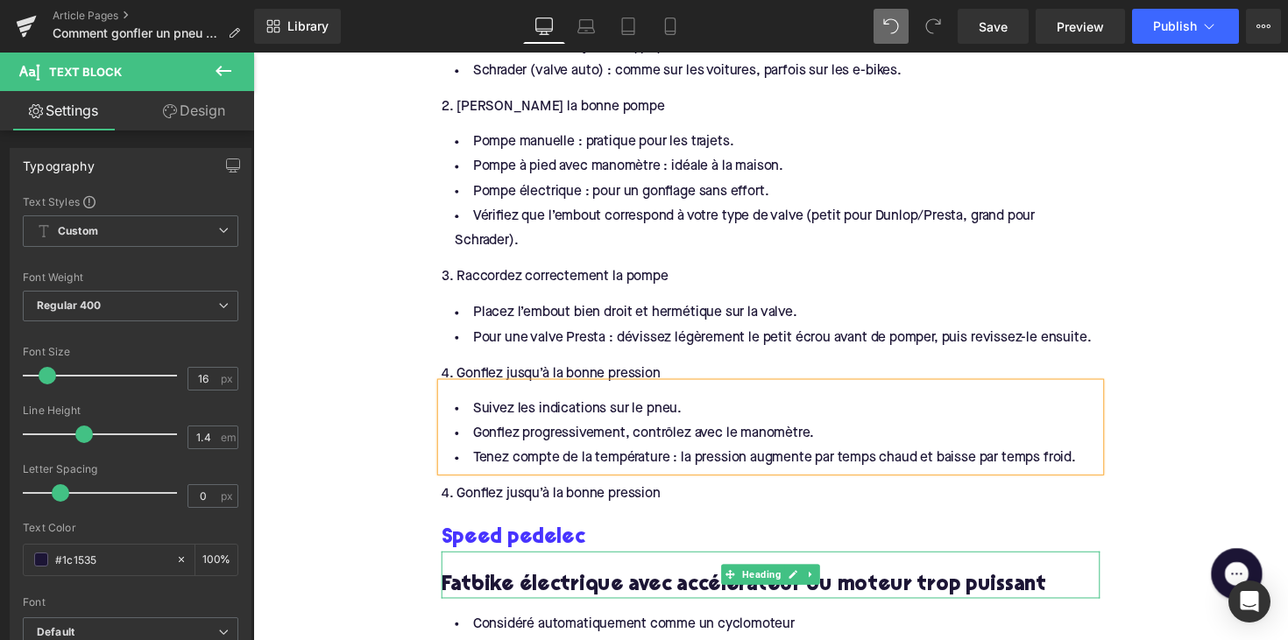
click at [520, 497] on div "4. Gonflez jusqu’à la bonne pression" at bounding box center [783, 505] width 675 height 19
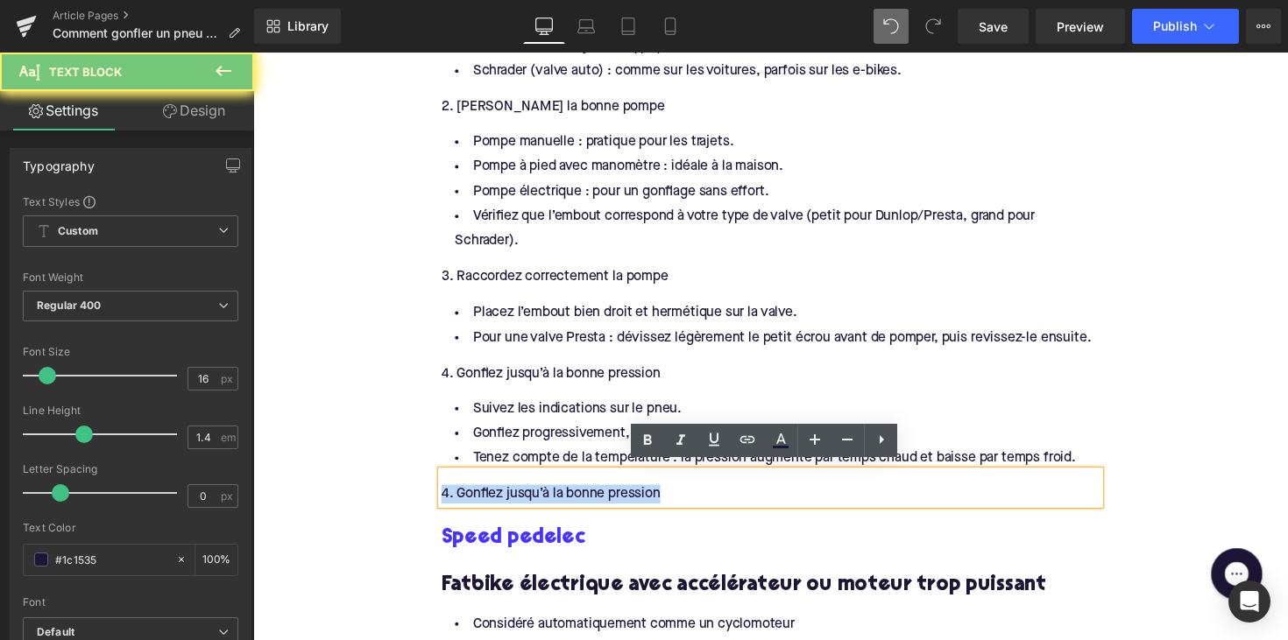
click at [520, 497] on div "4. Gonflez jusqu’à la bonne pression" at bounding box center [783, 505] width 675 height 19
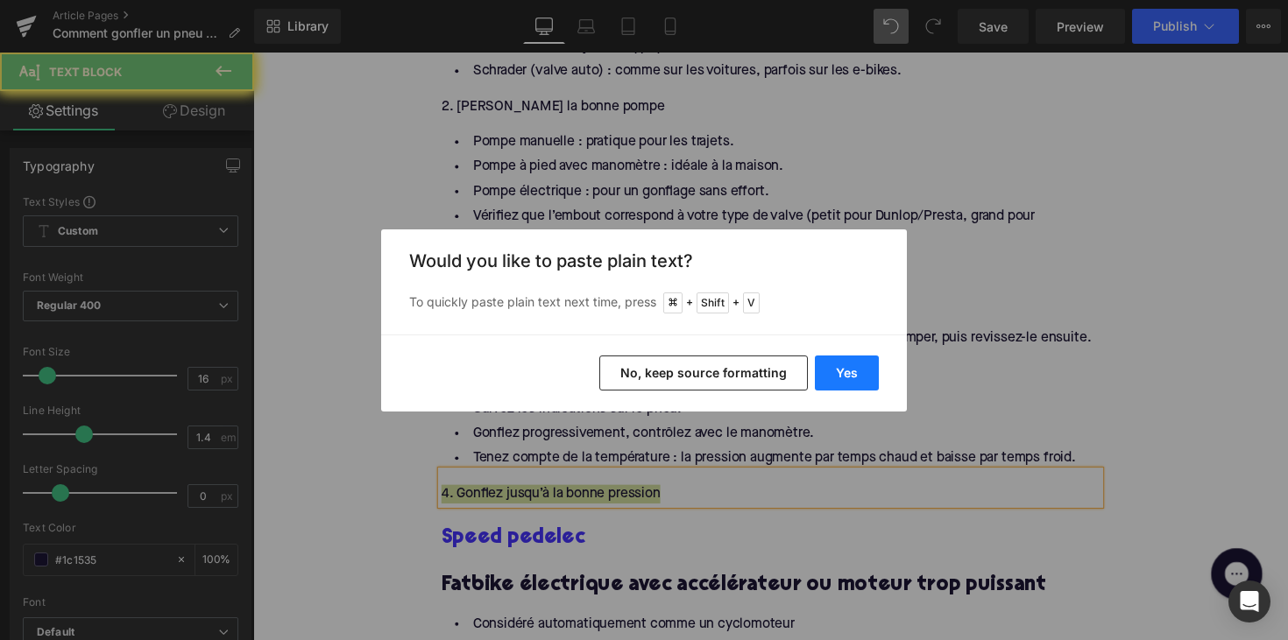
click at [849, 377] on button "Yes" at bounding box center [847, 373] width 64 height 35
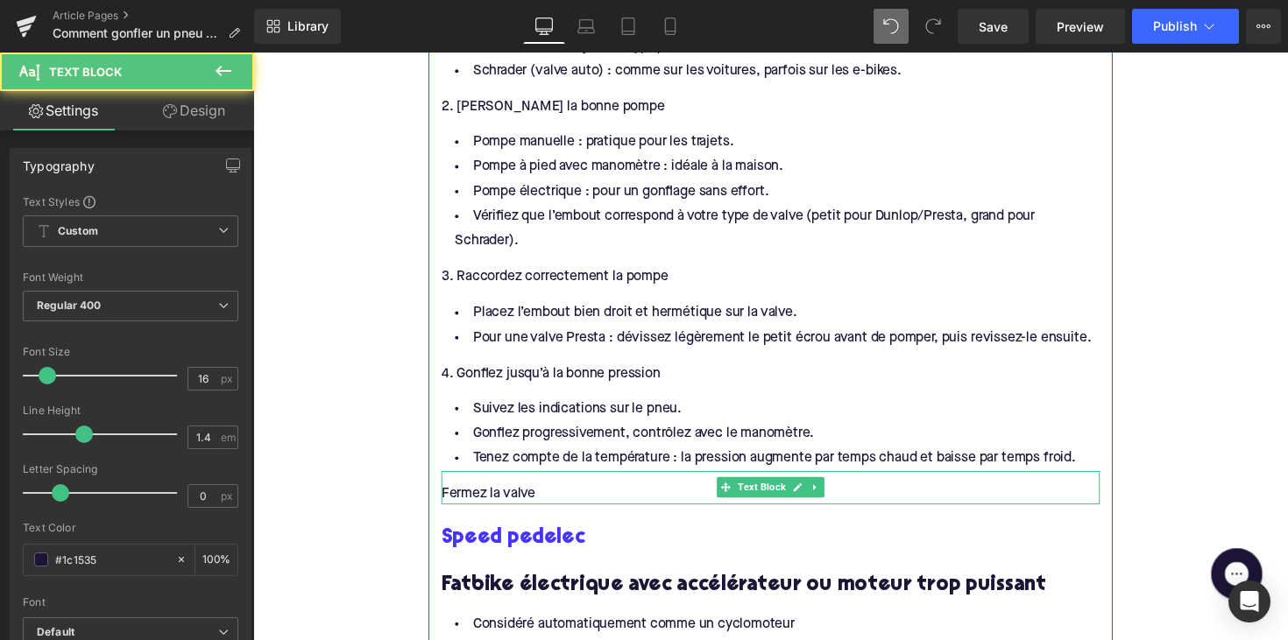
click at [459, 499] on div "Fermez la valve" at bounding box center [783, 505] width 675 height 19
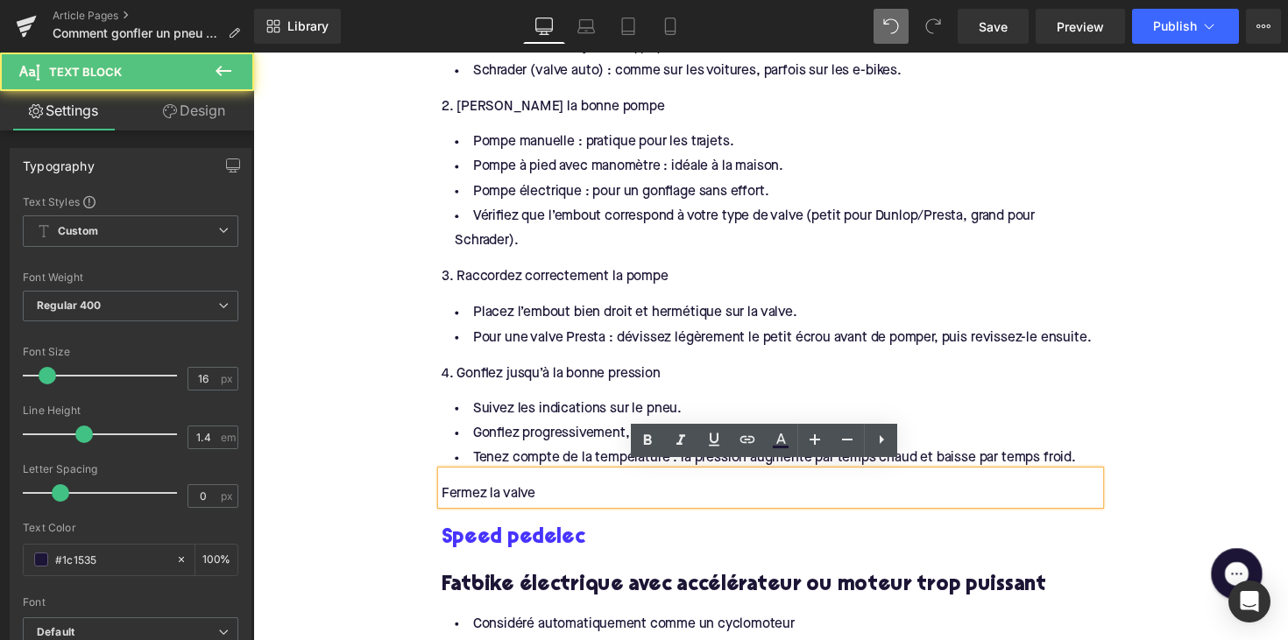
click at [446, 499] on div "Fermez la valve" at bounding box center [783, 505] width 675 height 19
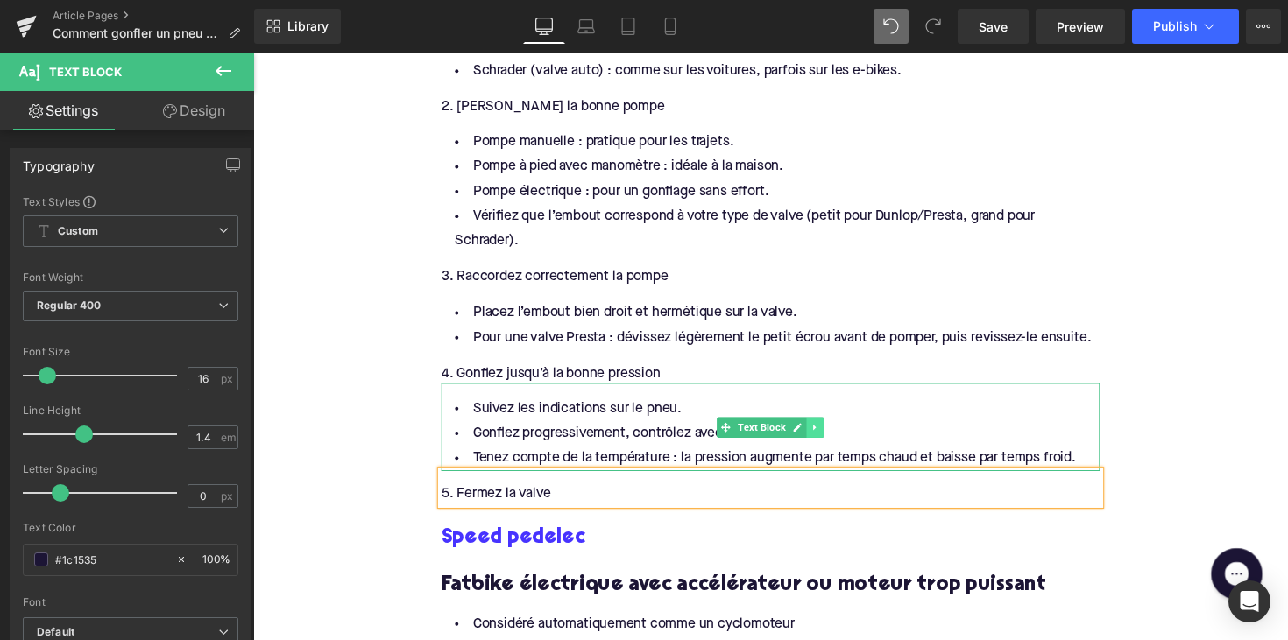
click at [830, 432] on icon at bounding box center [829, 437] width 10 height 11
click at [818, 432] on icon at bounding box center [820, 437] width 10 height 10
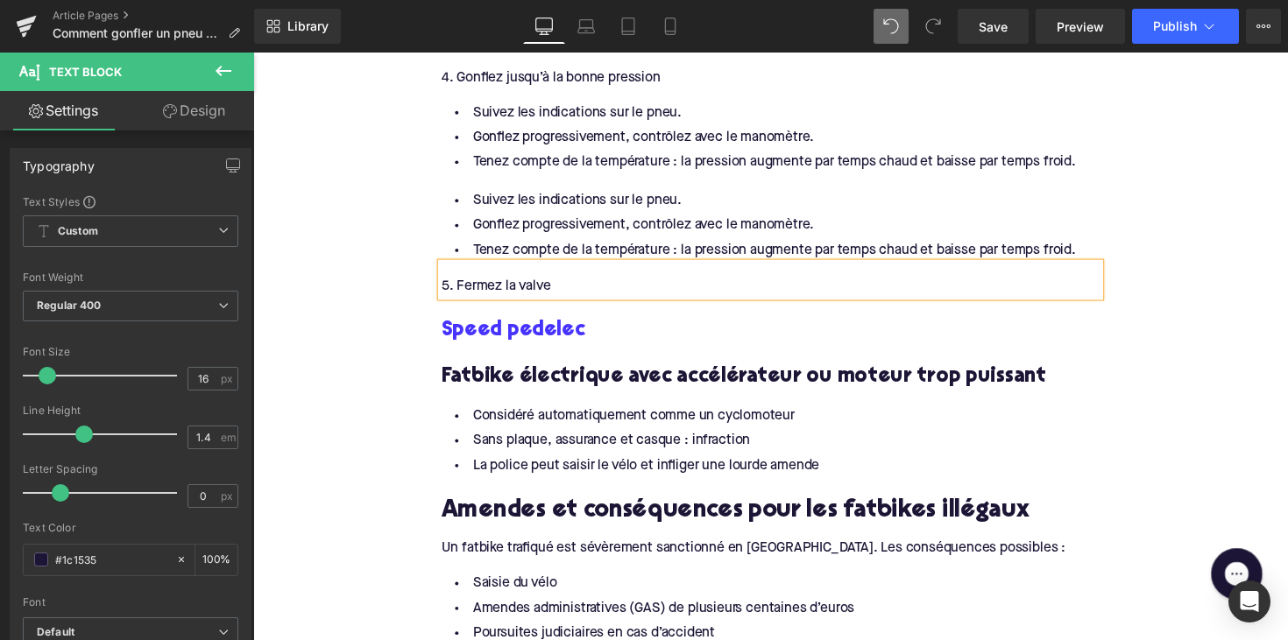
scroll to position [2047, 0]
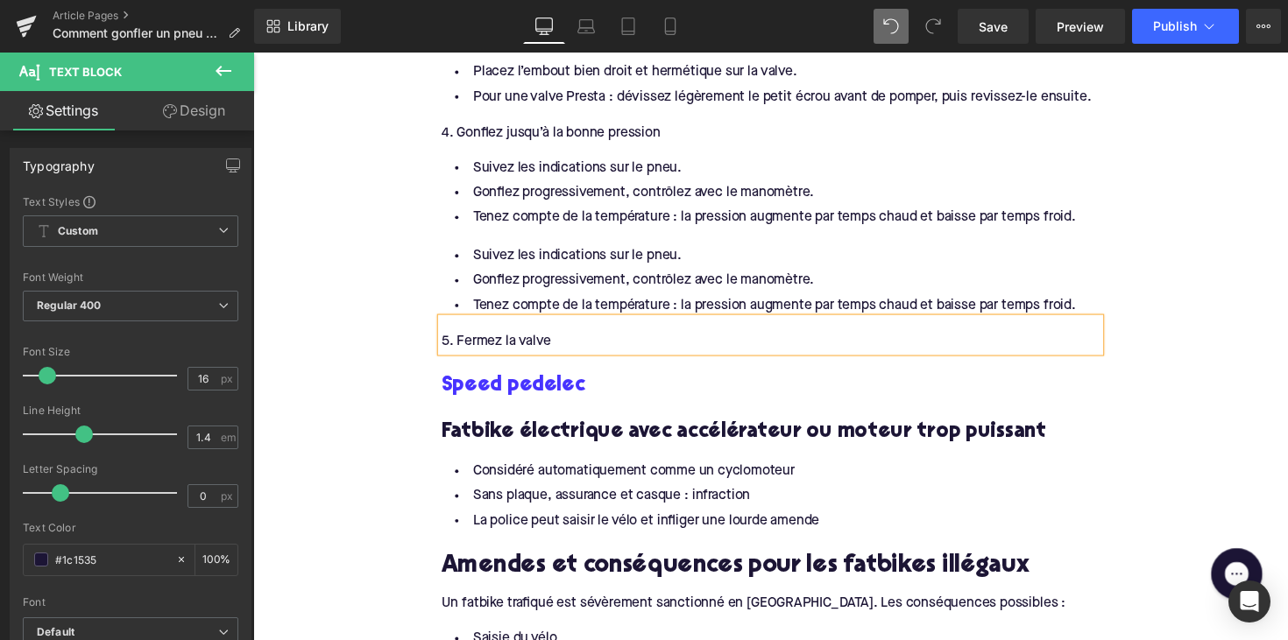
click at [765, 265] on div "Suivez les indications sur le pneu. Gonflez progressivement, contrôlez avec le …" at bounding box center [783, 280] width 675 height 90
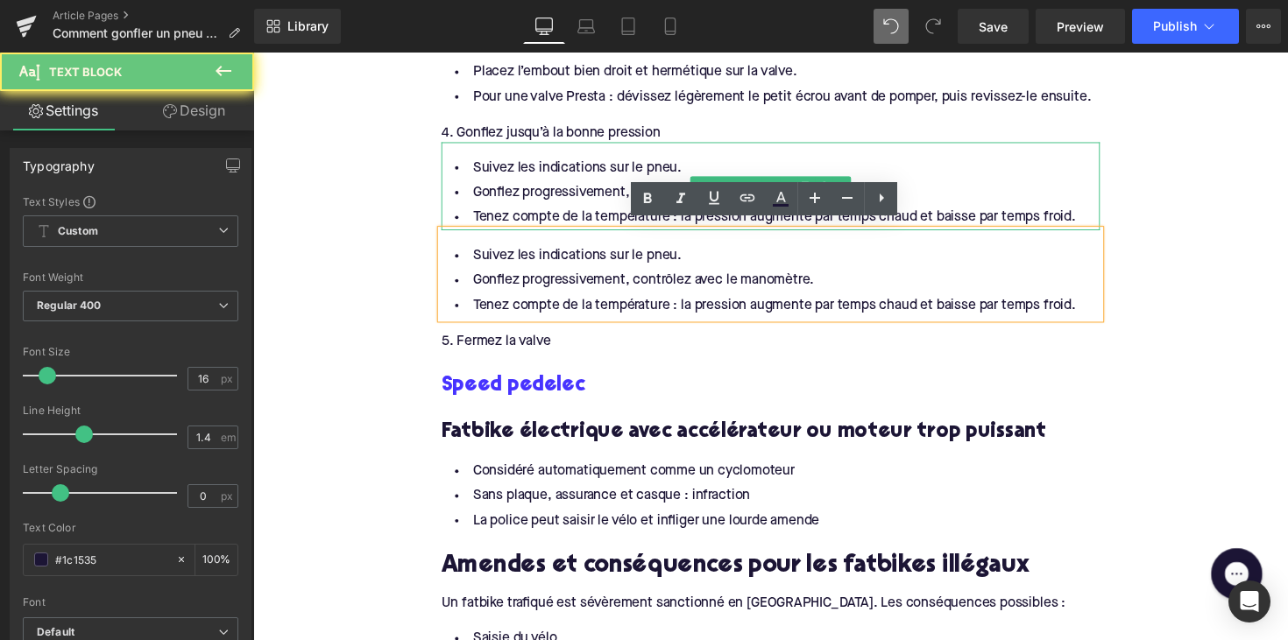
click at [615, 184] on li "Gonflez progressivement, contrôlez avec le manomètre." at bounding box center [783, 196] width 675 height 25
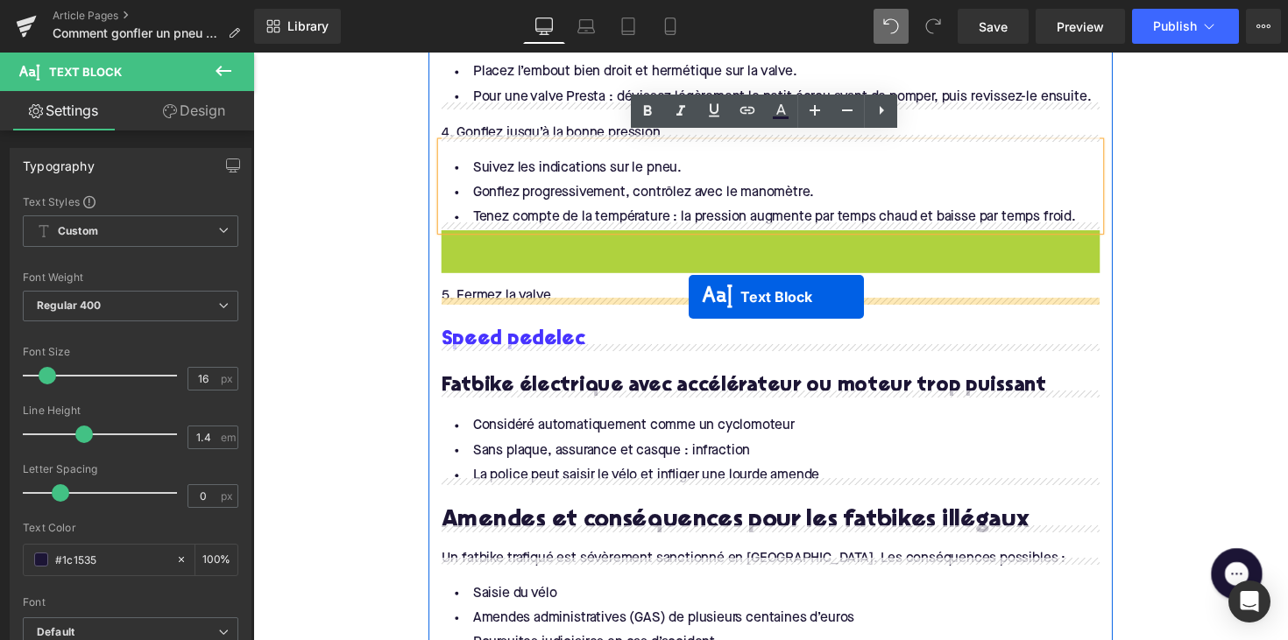
drag, startPoint x: 735, startPoint y: 277, endPoint x: 699, endPoint y: 303, distance: 44.5
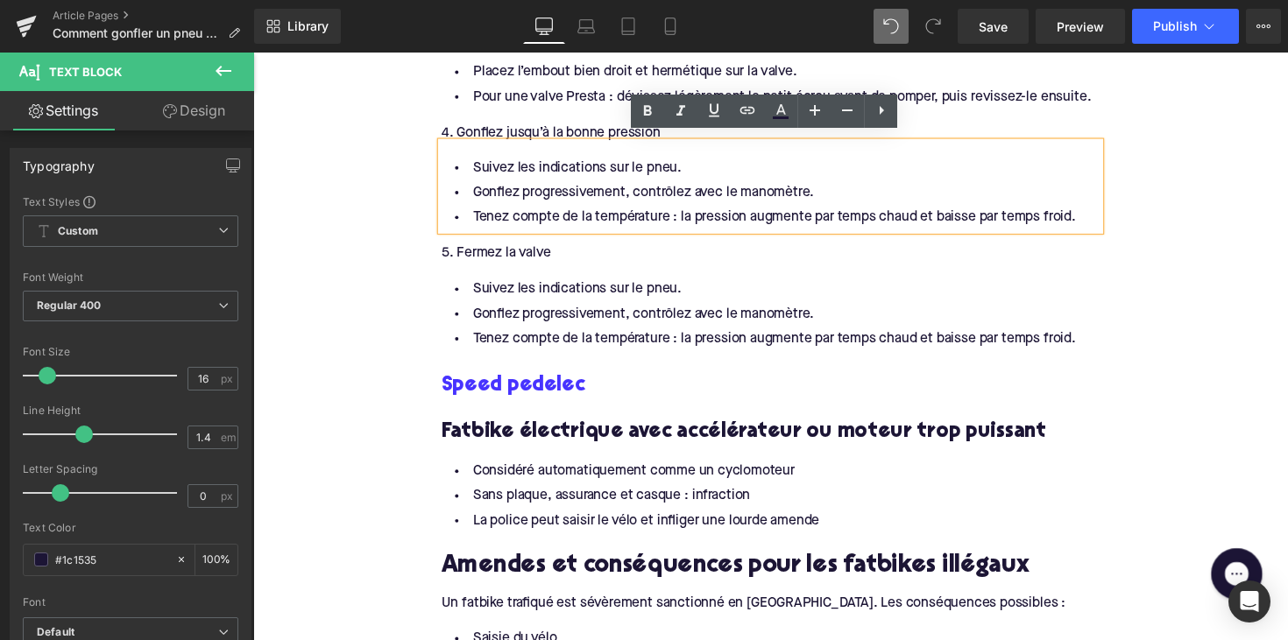
click at [583, 319] on li "Gonflez progressivement, contrôlez avec le manomètre." at bounding box center [783, 320] width 675 height 25
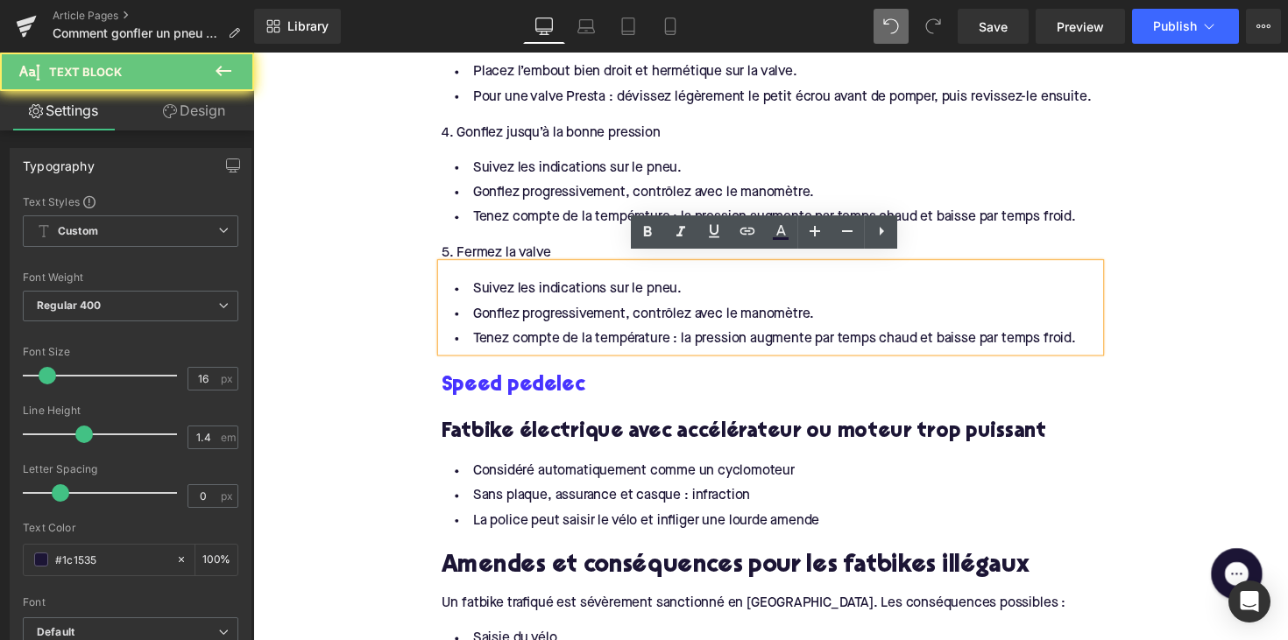
click at [987, 350] on li "Tenez compte de la température : la pression augmente par temps chaud et baisse…" at bounding box center [783, 346] width 675 height 25
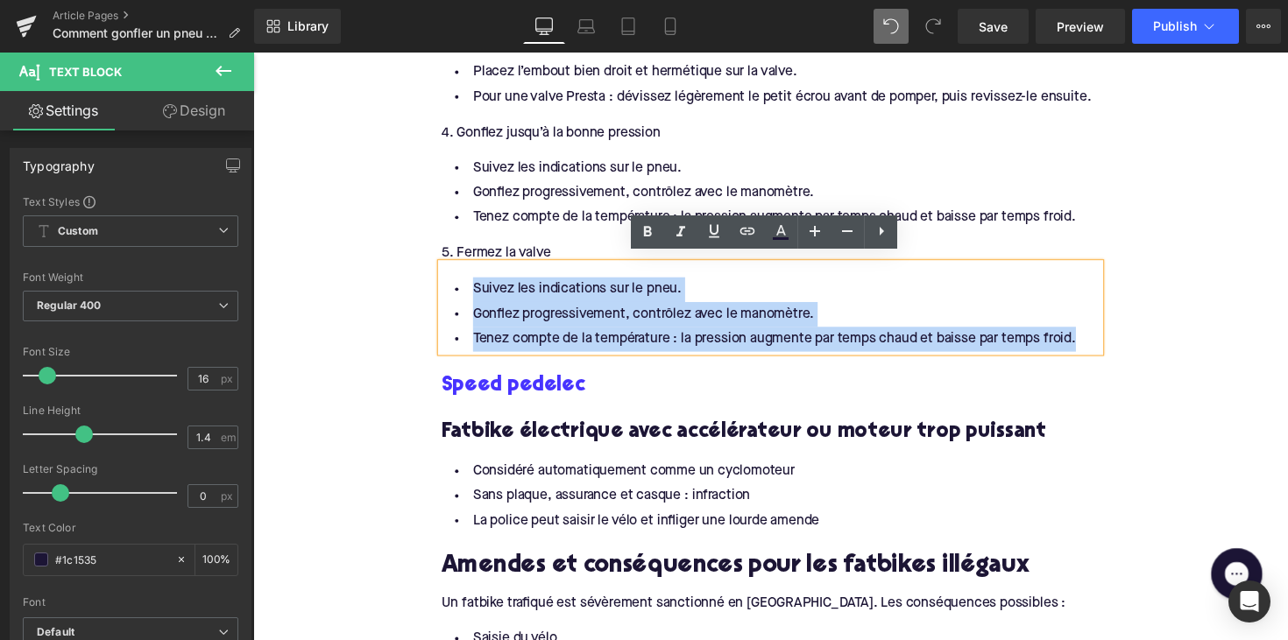
drag, startPoint x: 1097, startPoint y: 342, endPoint x: 445, endPoint y: 282, distance: 654.4
click at [446, 283] on ul "Suivez les indications sur le pneu. Gonflez progressivement, contrôlez avec le …" at bounding box center [783, 321] width 675 height 76
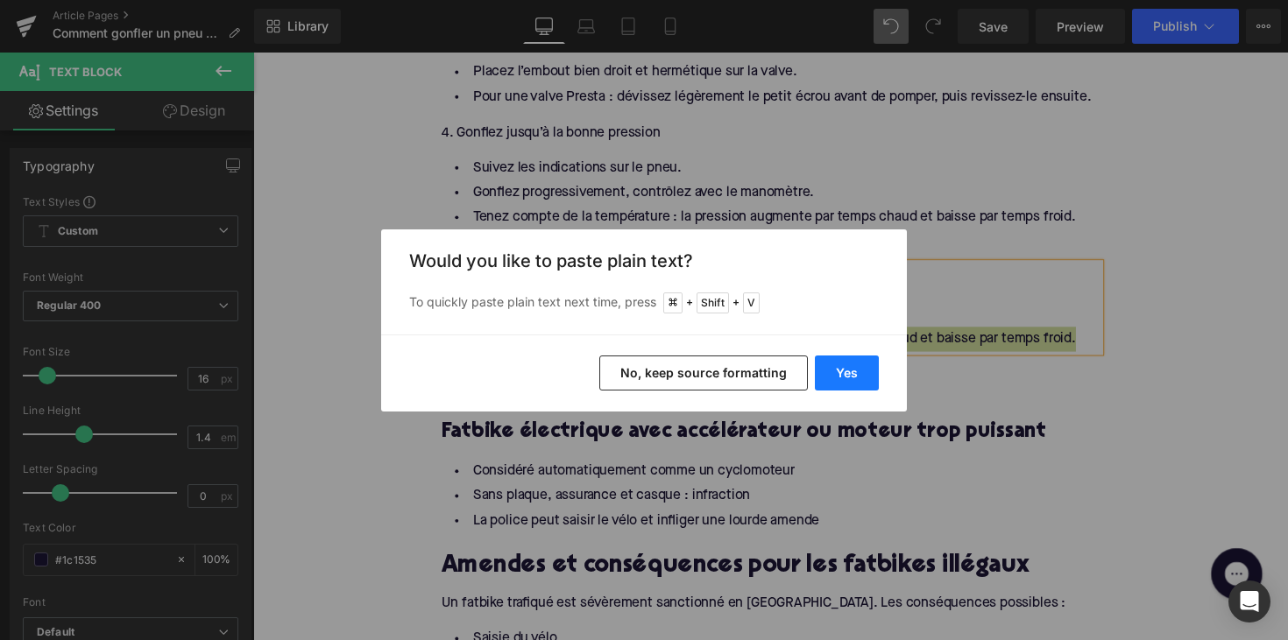
click at [842, 373] on button "Yes" at bounding box center [847, 373] width 64 height 35
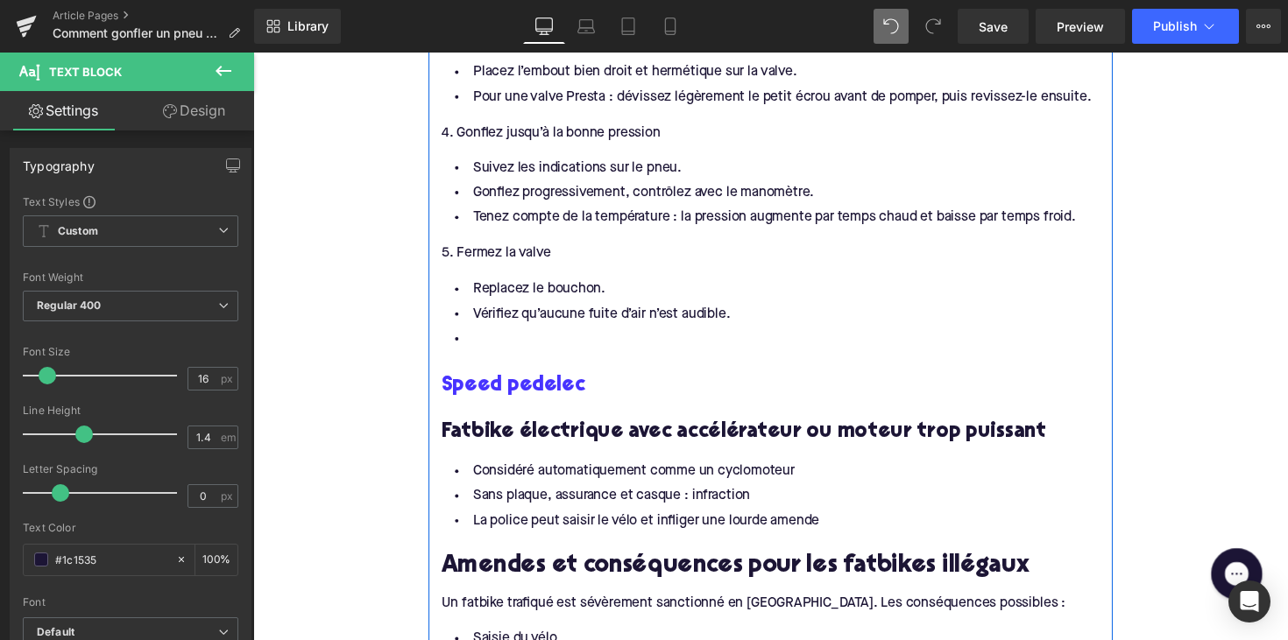
click at [498, 338] on li at bounding box center [783, 346] width 675 height 25
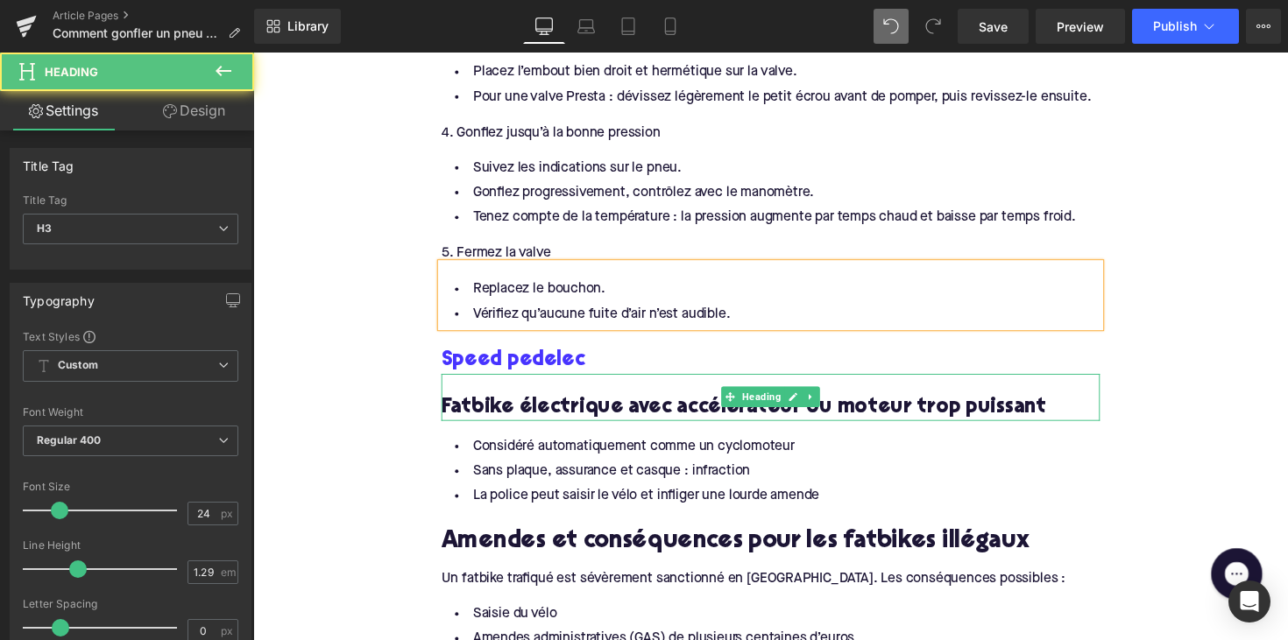
click at [660, 406] on h3 "Fatbike électrique avec accélérateur ou moteur trop puissant" at bounding box center [783, 416] width 675 height 27
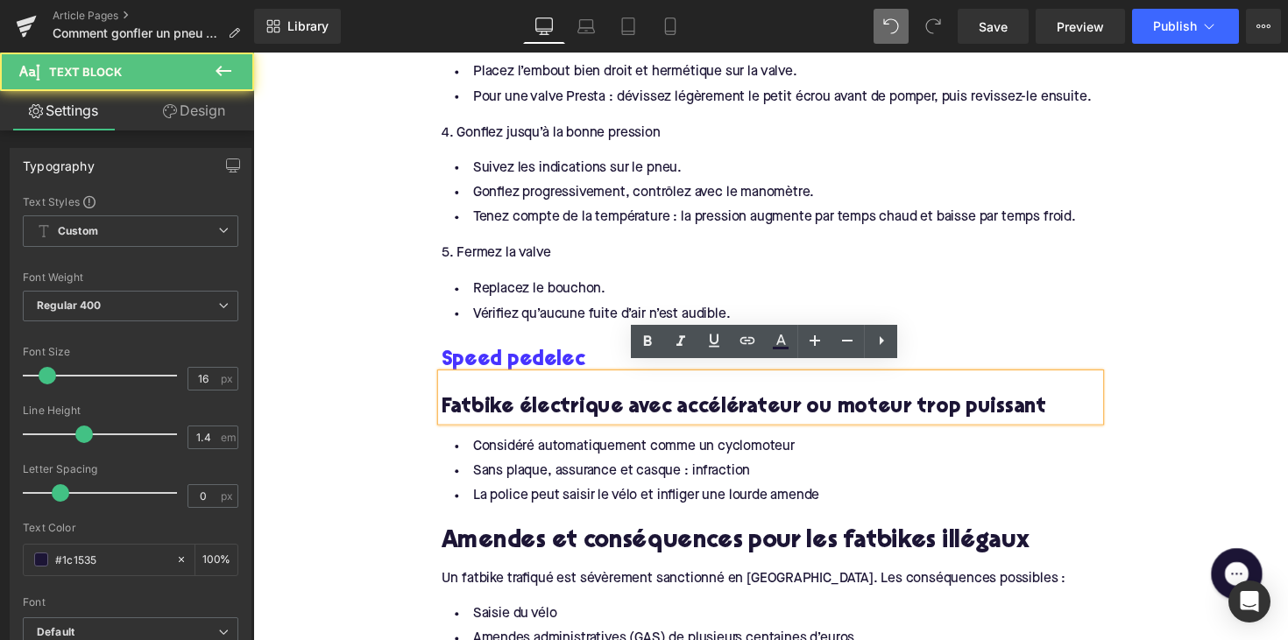
click at [631, 255] on div "5. Fermez la valve" at bounding box center [783, 258] width 675 height 19
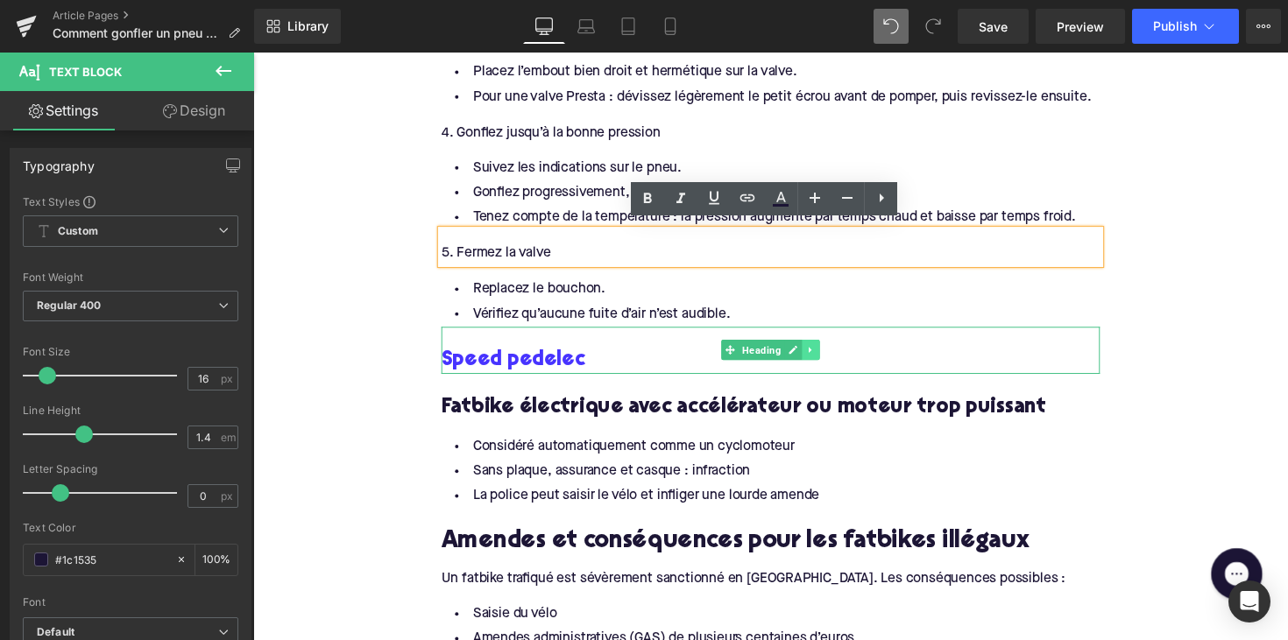
click at [823, 355] on icon at bounding box center [824, 358] width 3 height 6
click at [829, 352] on icon at bounding box center [834, 357] width 10 height 10
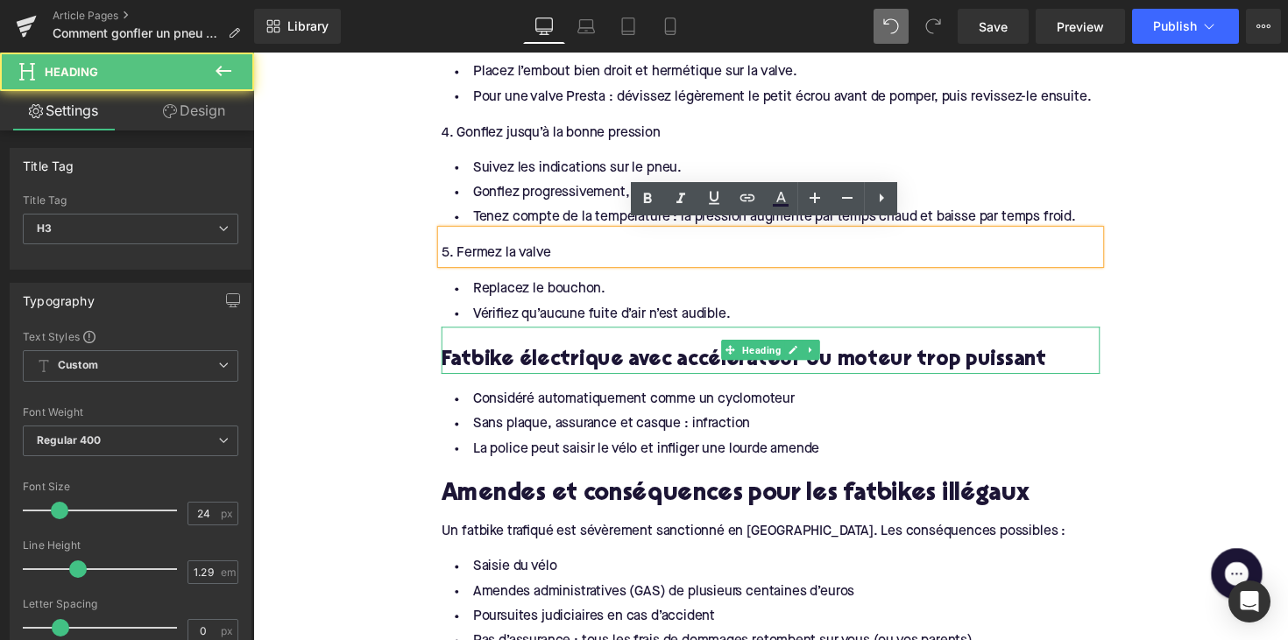
click at [569, 355] on h3 "Fatbike électrique avec accélérateur ou moteur trop puissant" at bounding box center [783, 368] width 675 height 27
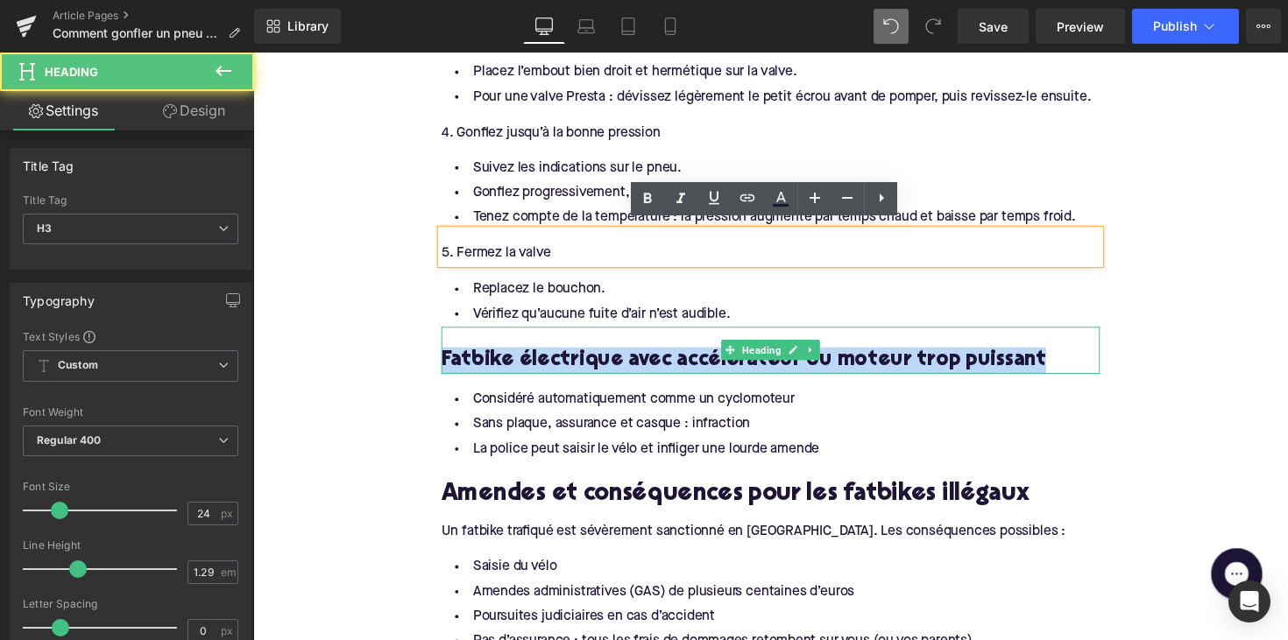
click at [569, 355] on h3 "Fatbike électrique avec accélérateur ou moteur trop puissant" at bounding box center [783, 368] width 675 height 27
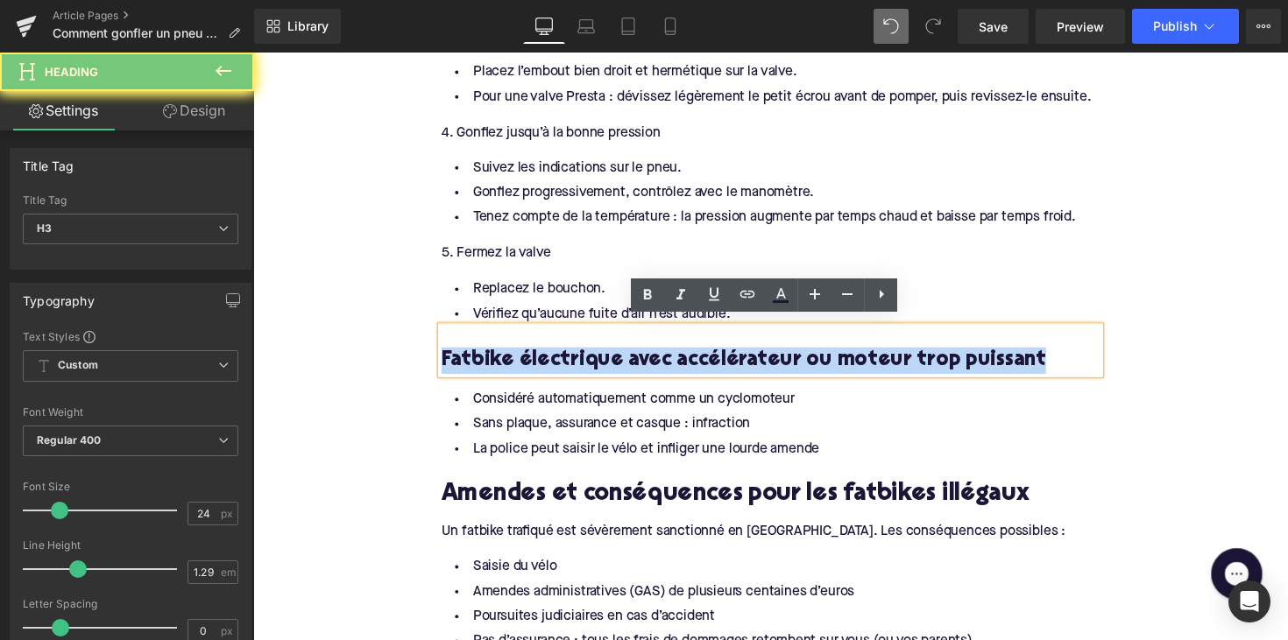
paste div
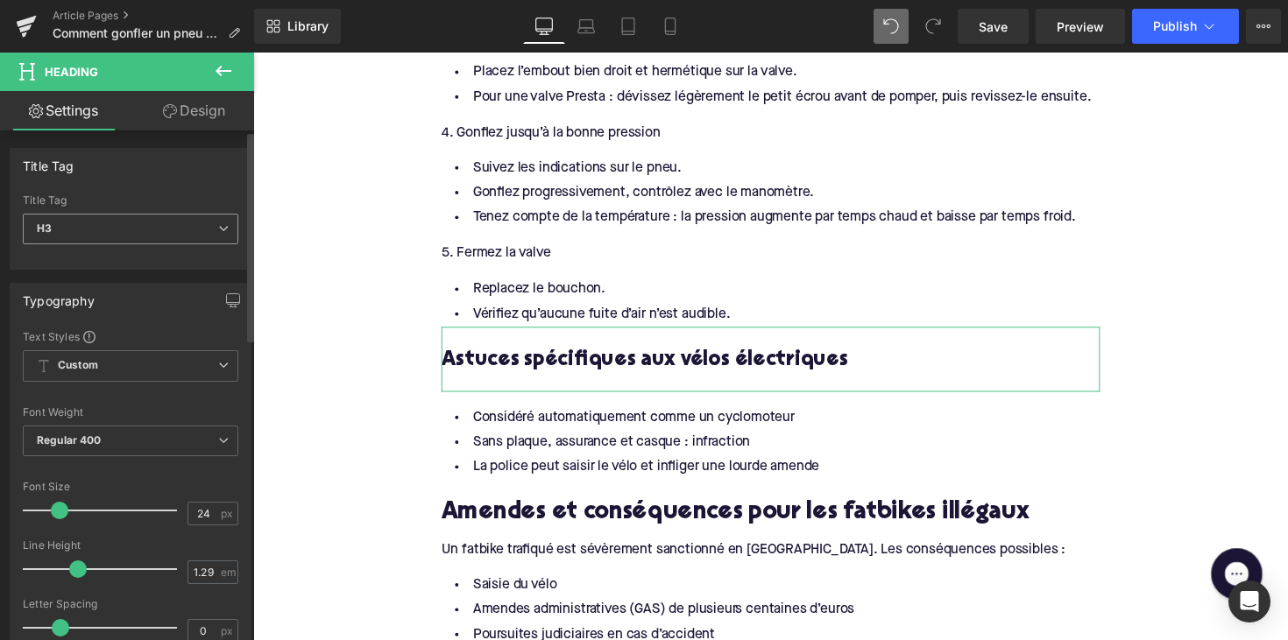
click at [182, 222] on span "H3" at bounding box center [130, 229] width 215 height 31
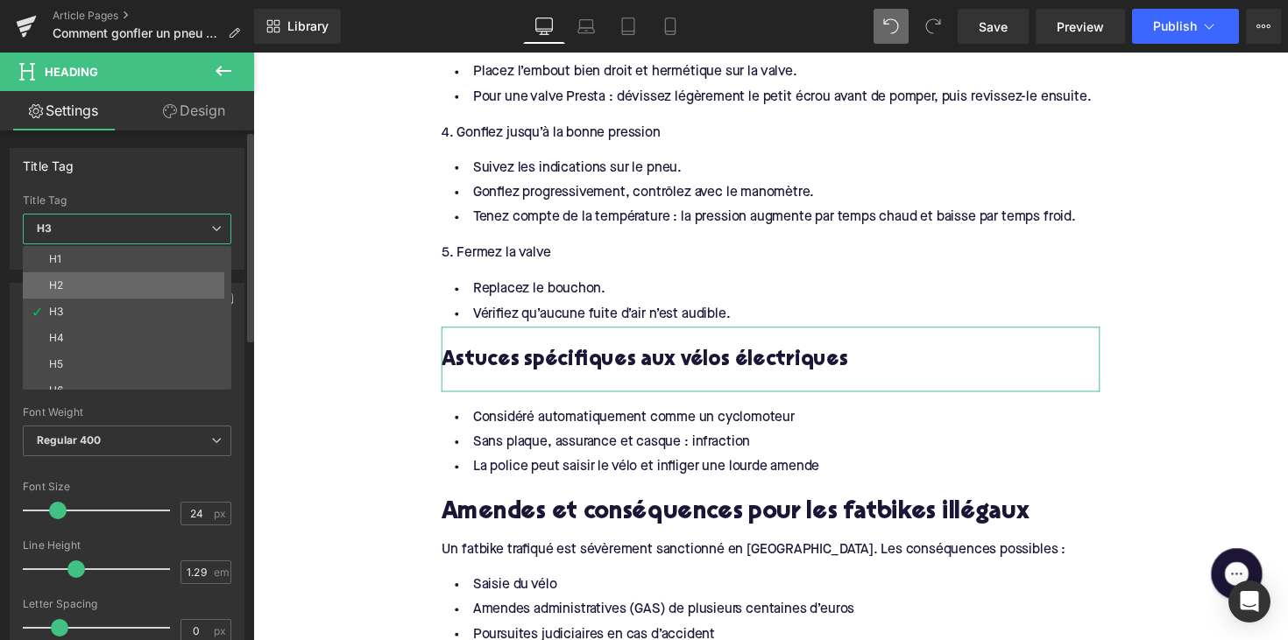
click at [166, 281] on li "H2" at bounding box center [131, 285] width 216 height 26
type input "28"
type input "1.11"
type input "100"
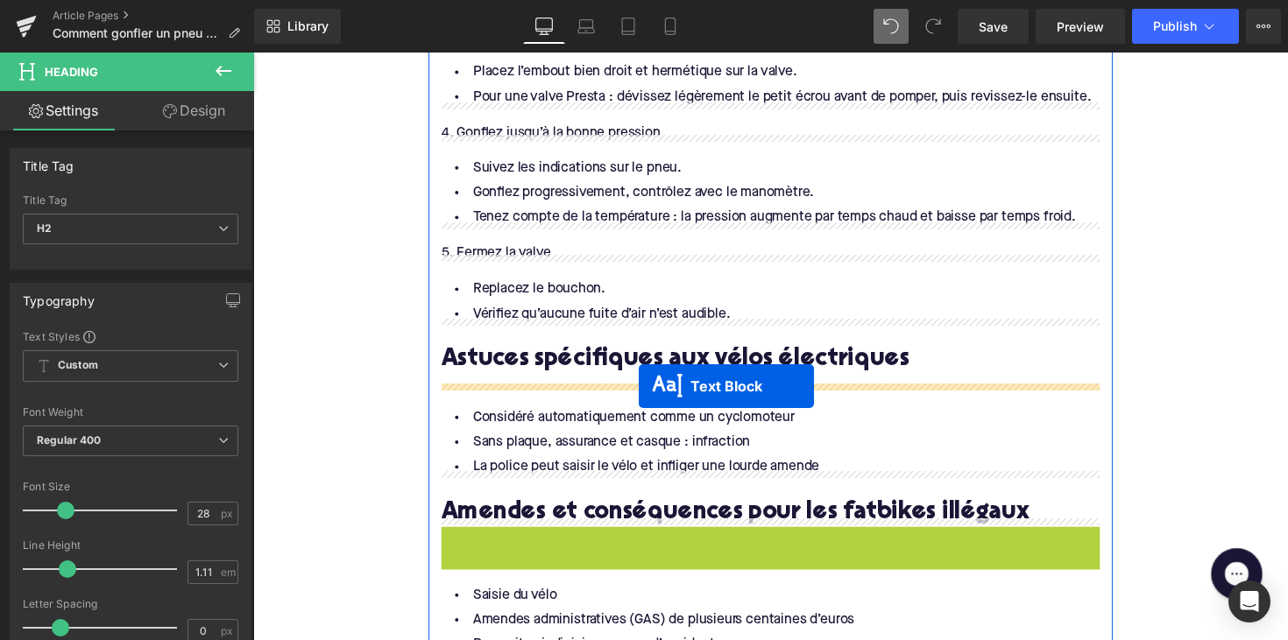
drag, startPoint x: 735, startPoint y: 547, endPoint x: 648, endPoint y: 394, distance: 176.1
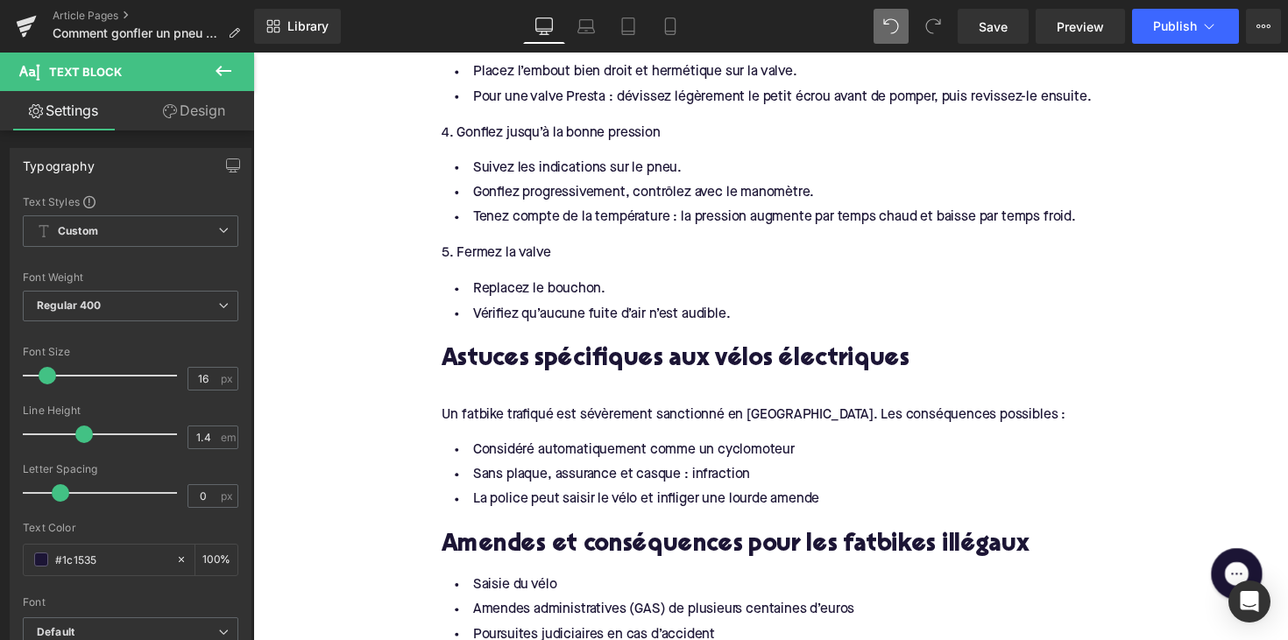
click at [506, 417] on span "Un fatbike trafiqué est sévèrement sanctionné en Belgique. Les conséquences pos…" at bounding box center [765, 424] width 639 height 14
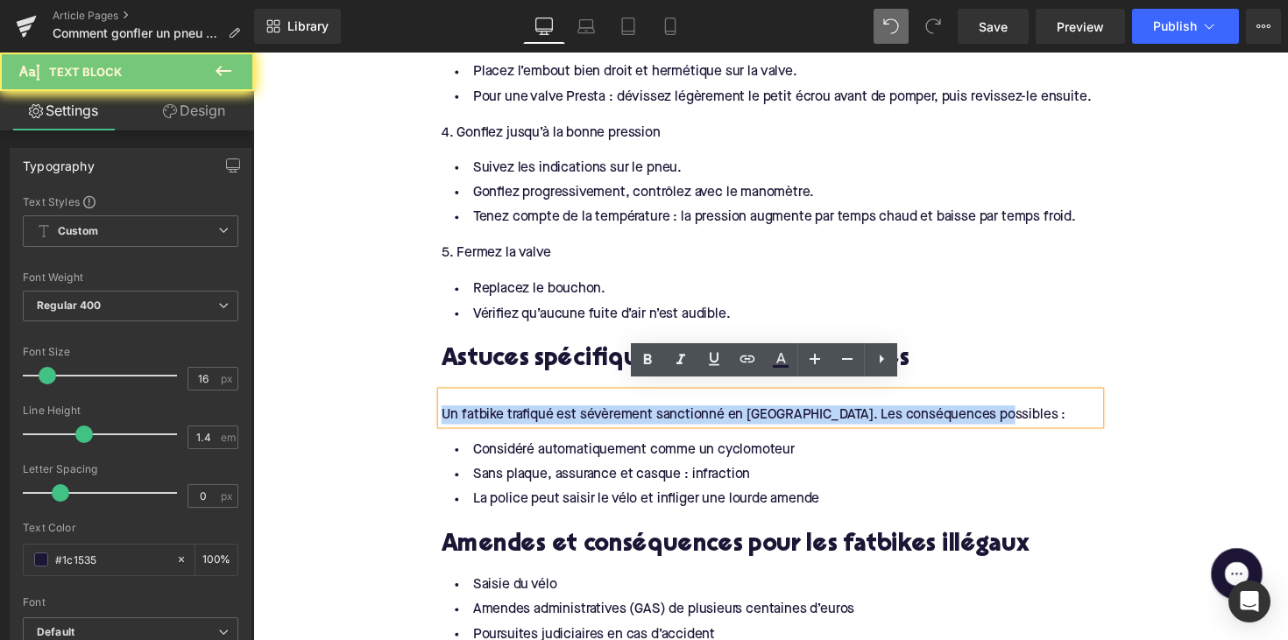
click at [506, 417] on span "Un fatbike trafiqué est sévèrement sanctionné en Belgique. Les conséquences pos…" at bounding box center [765, 424] width 639 height 14
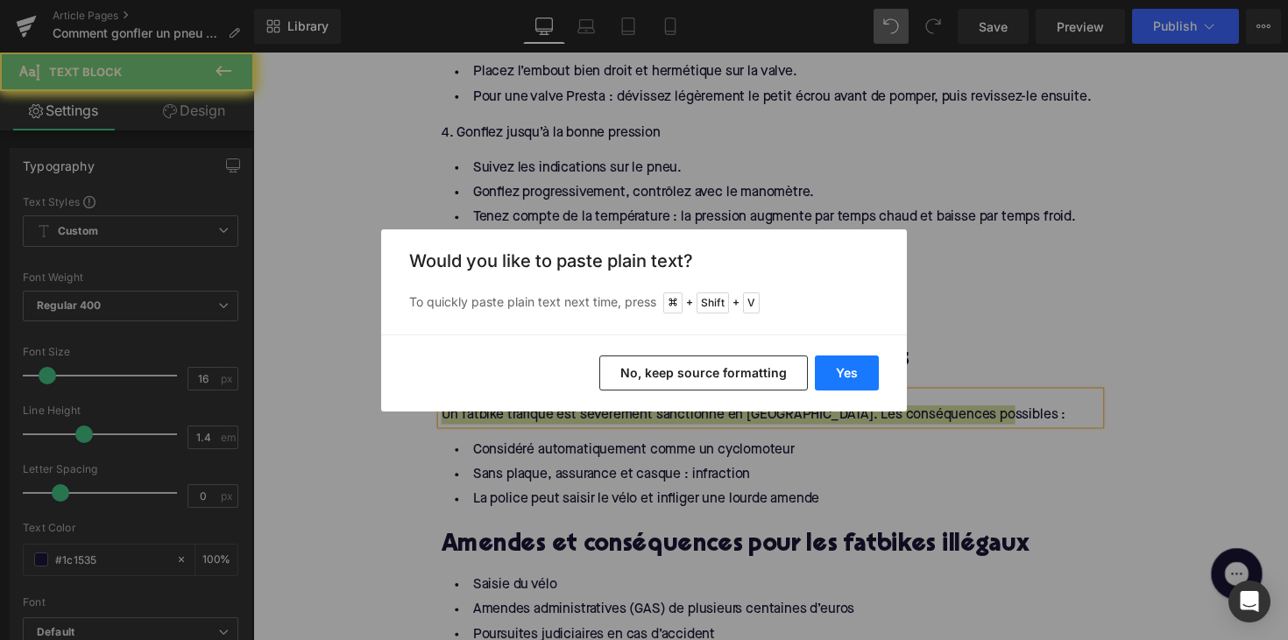
click at [841, 367] on button "Yes" at bounding box center [847, 373] width 64 height 35
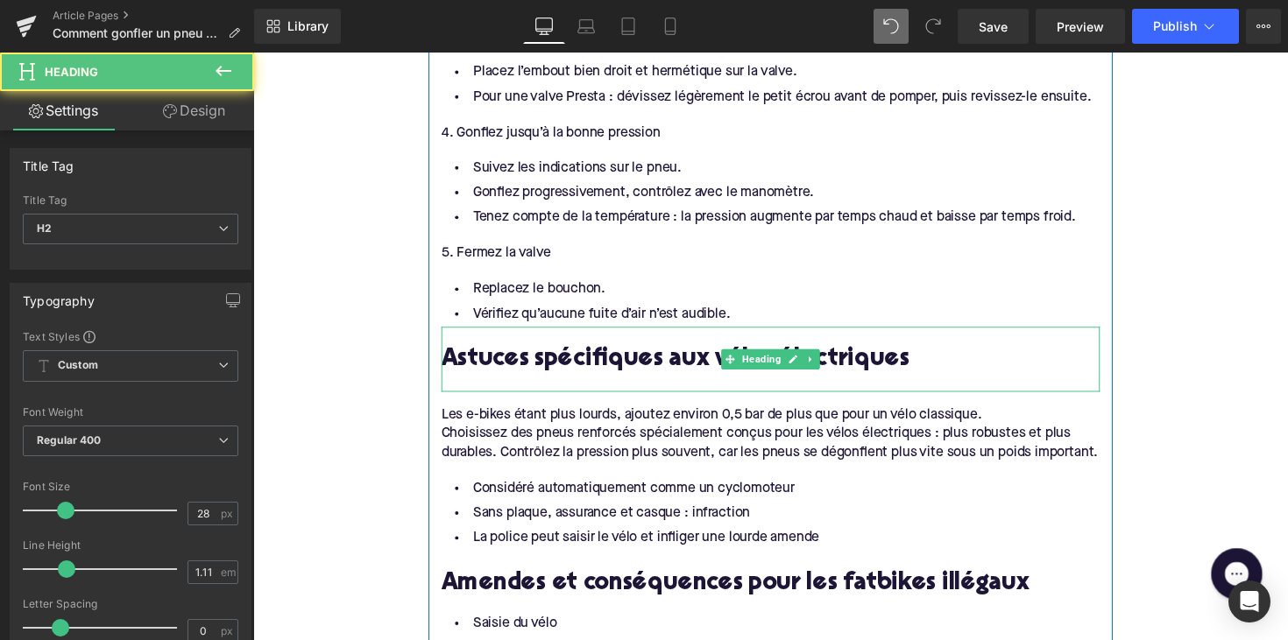
click at [456, 382] on div at bounding box center [783, 391] width 675 height 18
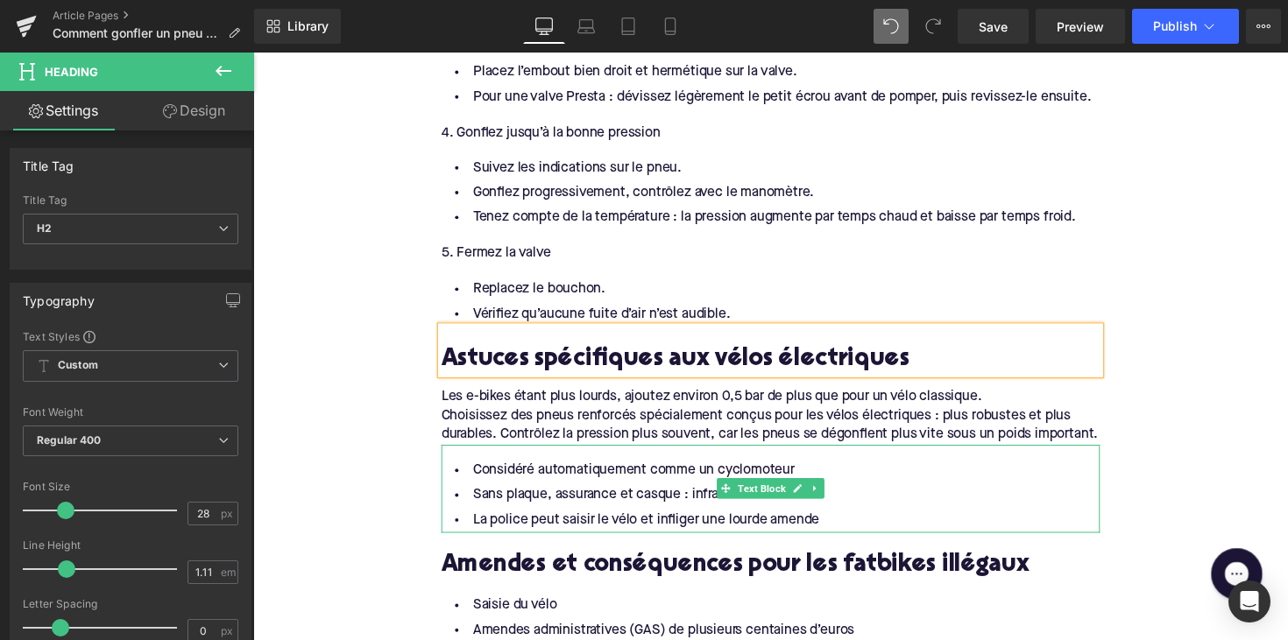
scroll to position [2163, 0]
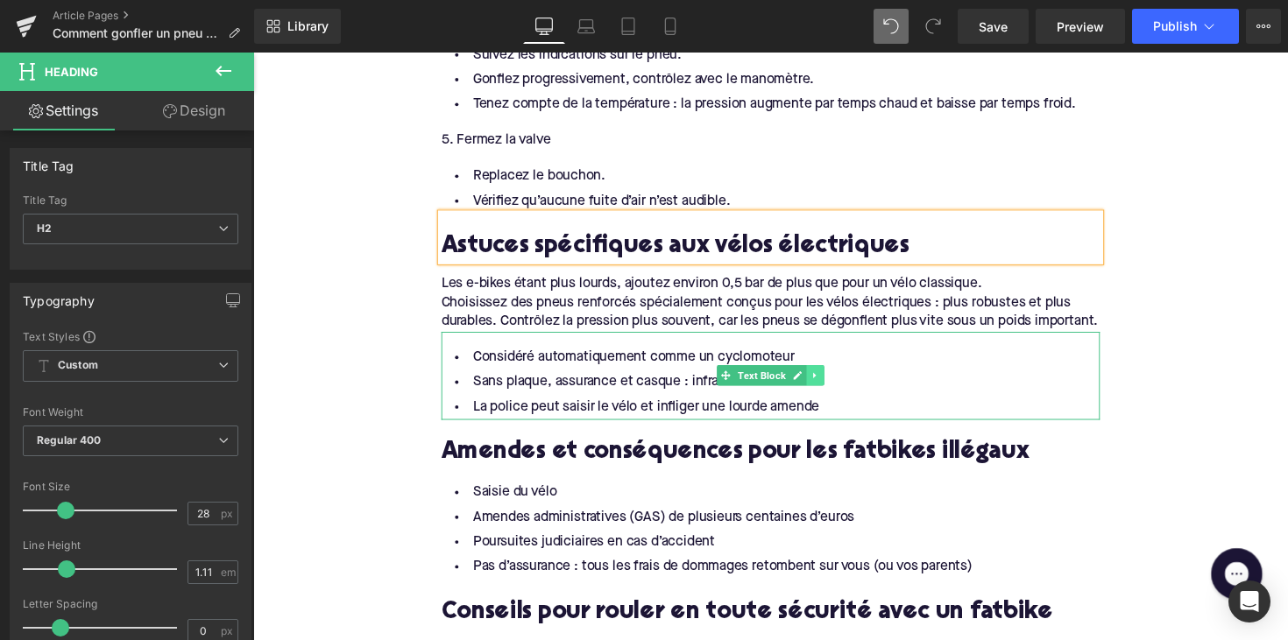
click at [827, 387] on icon at bounding box center [828, 384] width 3 height 6
click at [834, 389] on icon at bounding box center [838, 384] width 10 height 10
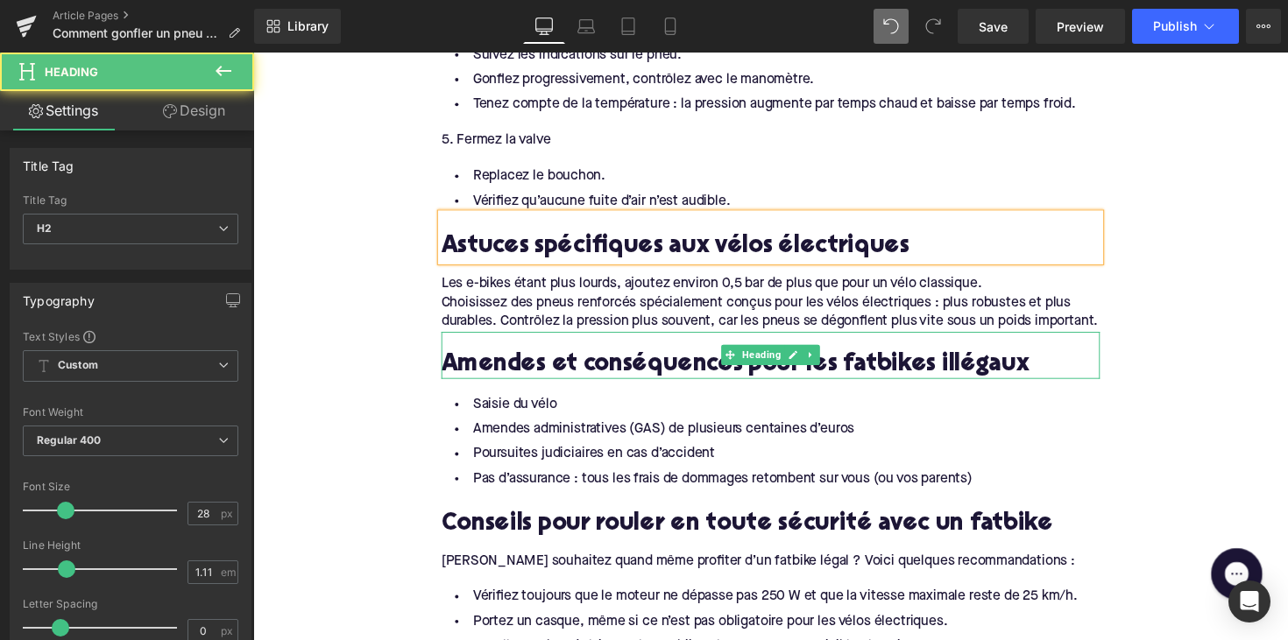
click at [533, 382] on h2 "Amendes et conséquences pour les fatbikes illégaux" at bounding box center [783, 373] width 675 height 27
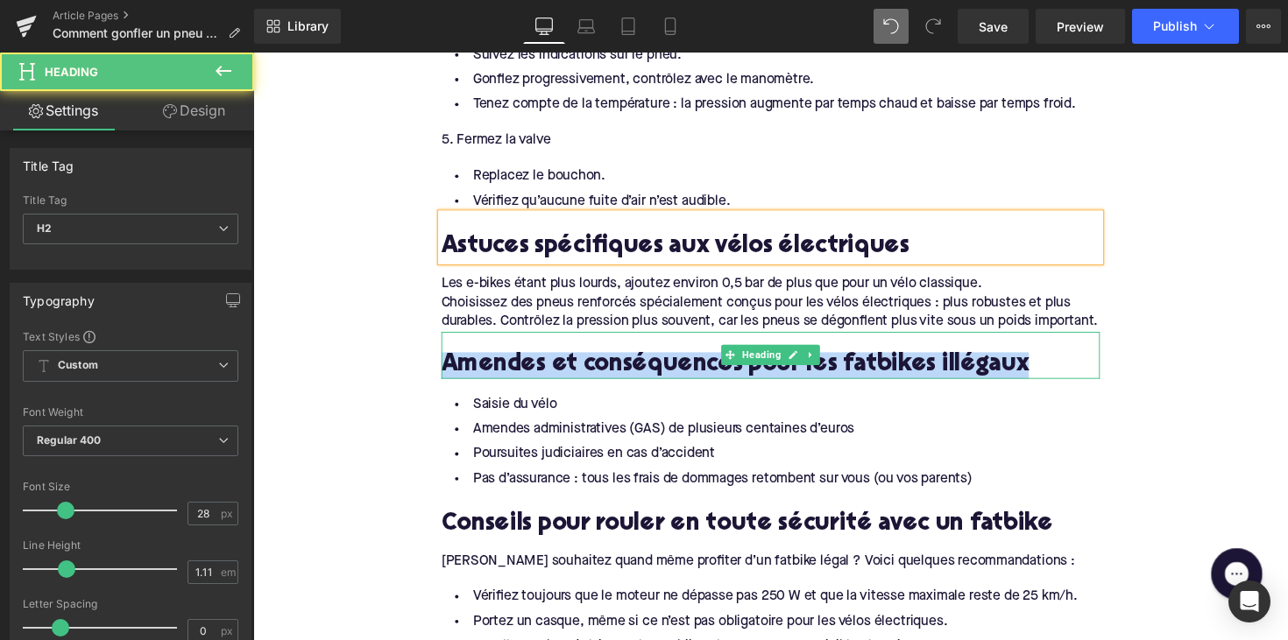
click at [533, 382] on h2 "Amendes et conséquences pour les fatbikes illégaux" at bounding box center [783, 373] width 675 height 27
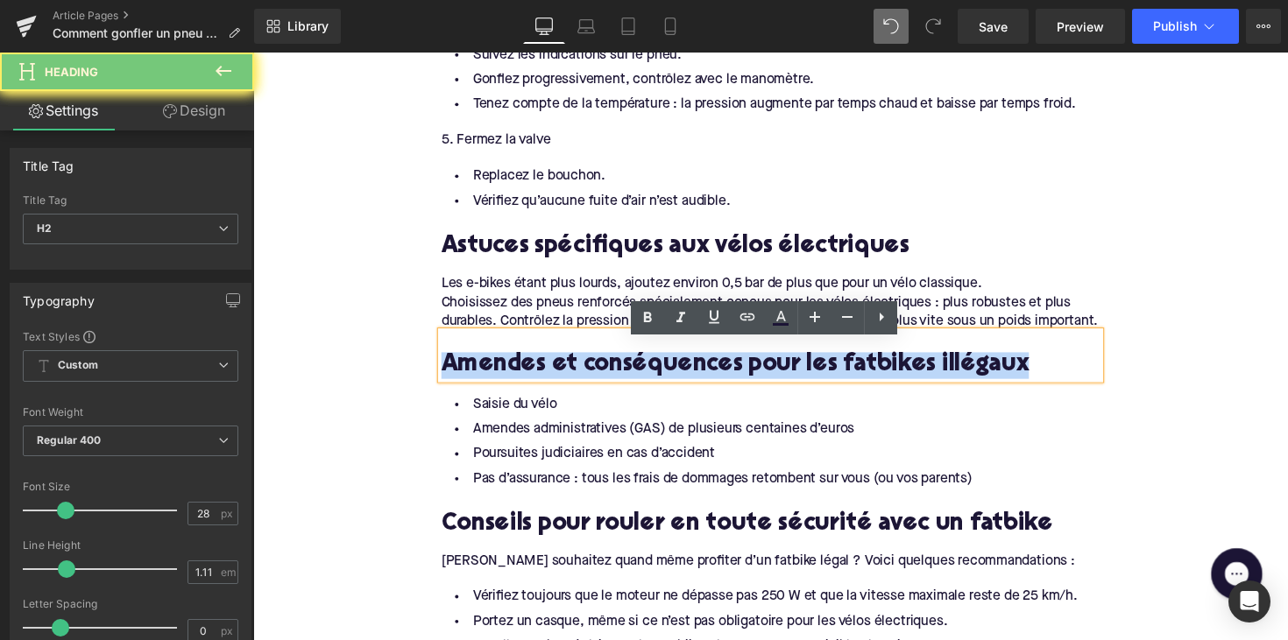
paste div
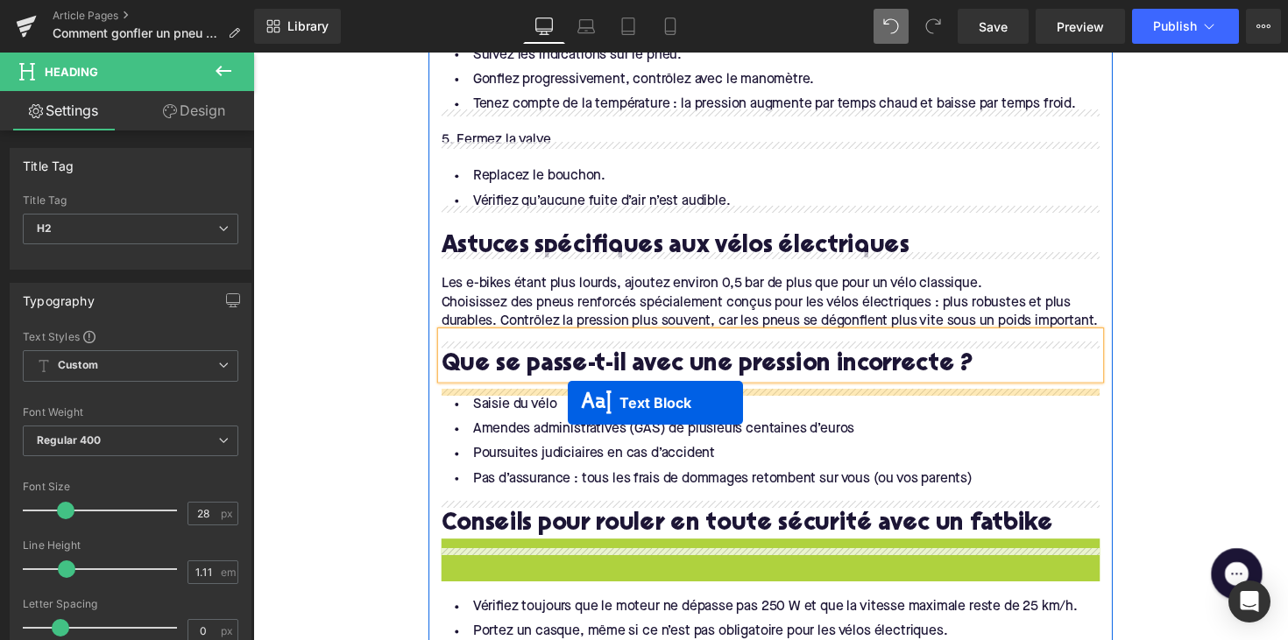
drag, startPoint x: 730, startPoint y: 580, endPoint x: 574, endPoint y: 407, distance: 232.6
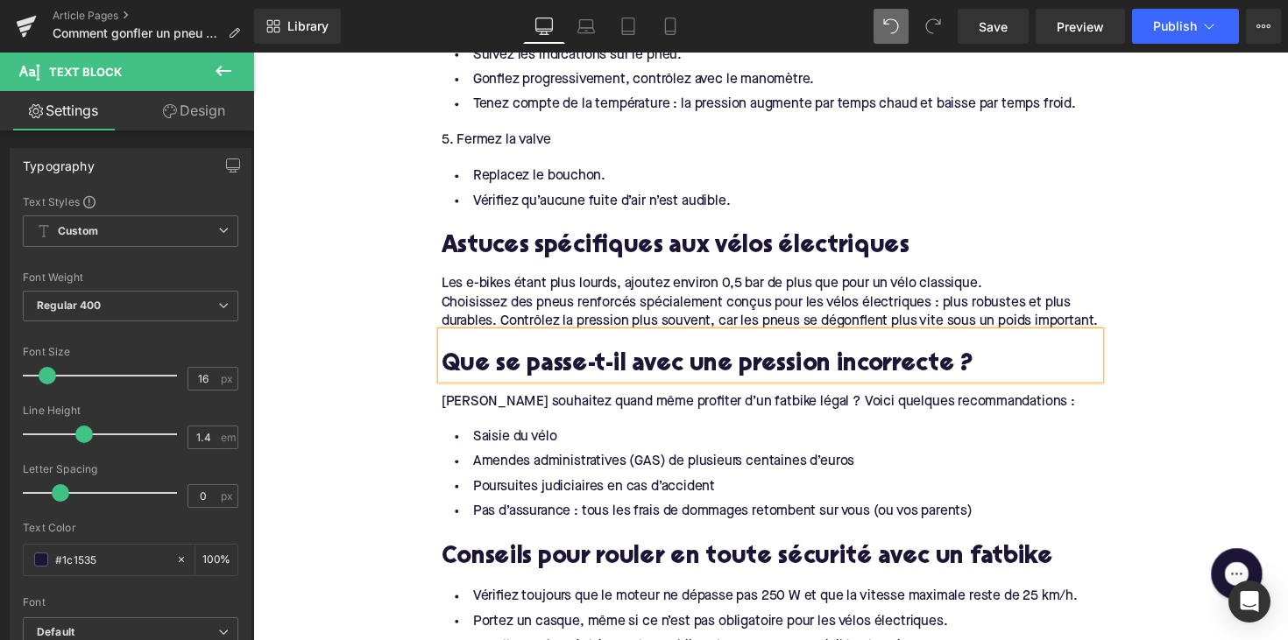
click at [551, 420] on div "Vous souhaitez quand même profiter d’un fatbike légal ? Voici quelques recomman…" at bounding box center [783, 410] width 675 height 19
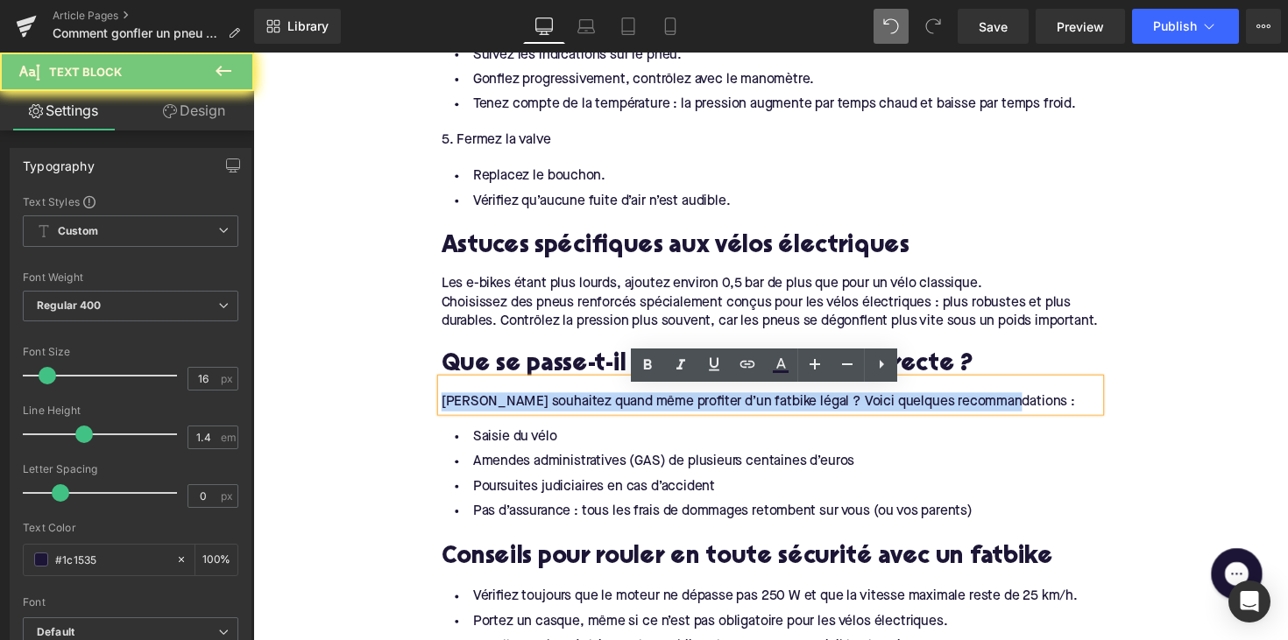
click at [551, 420] on div "Vous souhaitez quand même profiter d’un fatbike légal ? Voici quelques recomman…" at bounding box center [783, 410] width 675 height 19
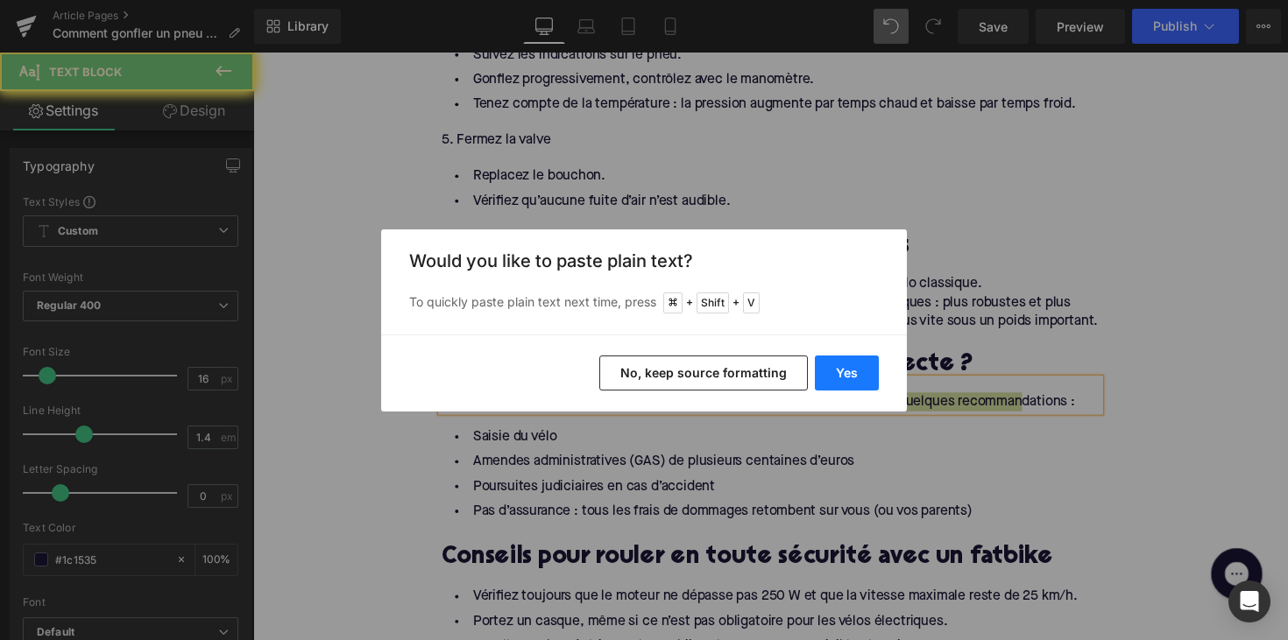
click at [837, 368] on button "Yes" at bounding box center [847, 373] width 64 height 35
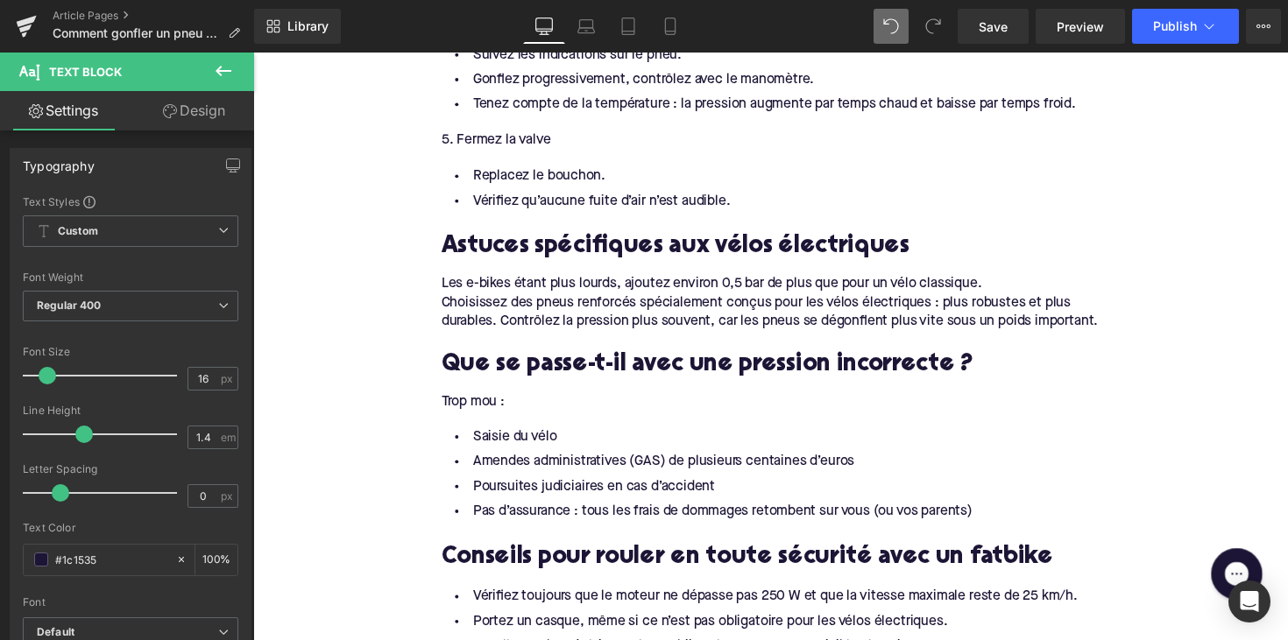
click at [605, 521] on li "Pas d’assurance : tous les frais de dommages retombent sur vous (ou vos parents)" at bounding box center [783, 523] width 675 height 25
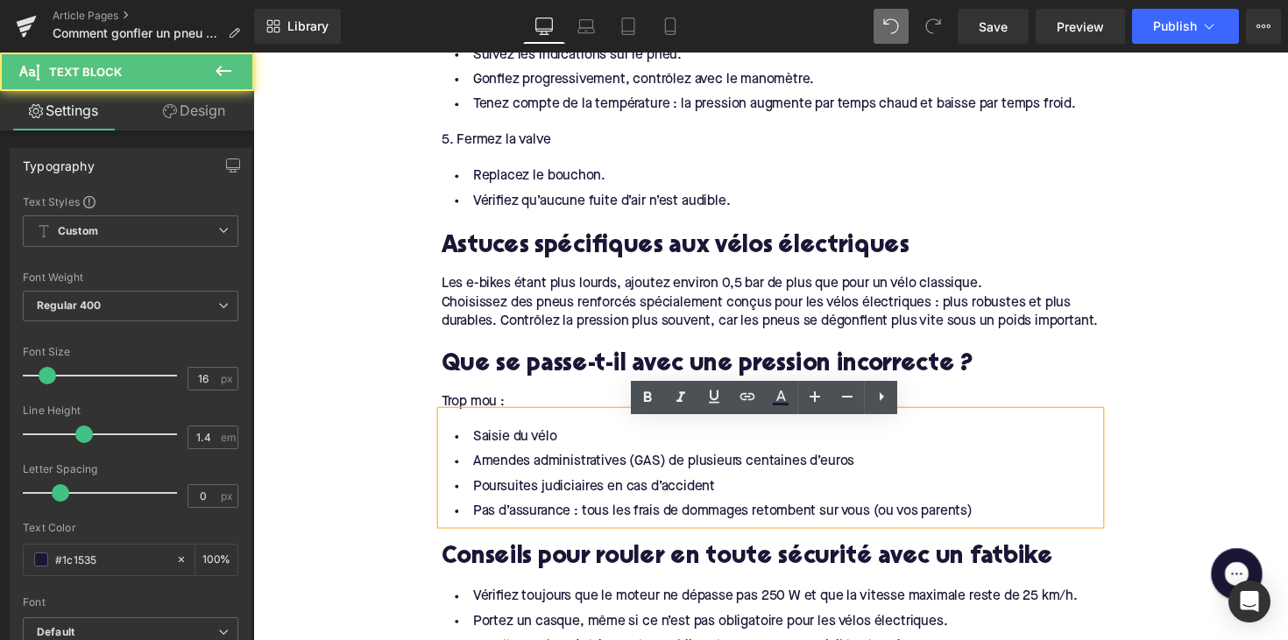
click at [640, 511] on li "Poursuites judiciaires en cas d’accident" at bounding box center [783, 497] width 675 height 25
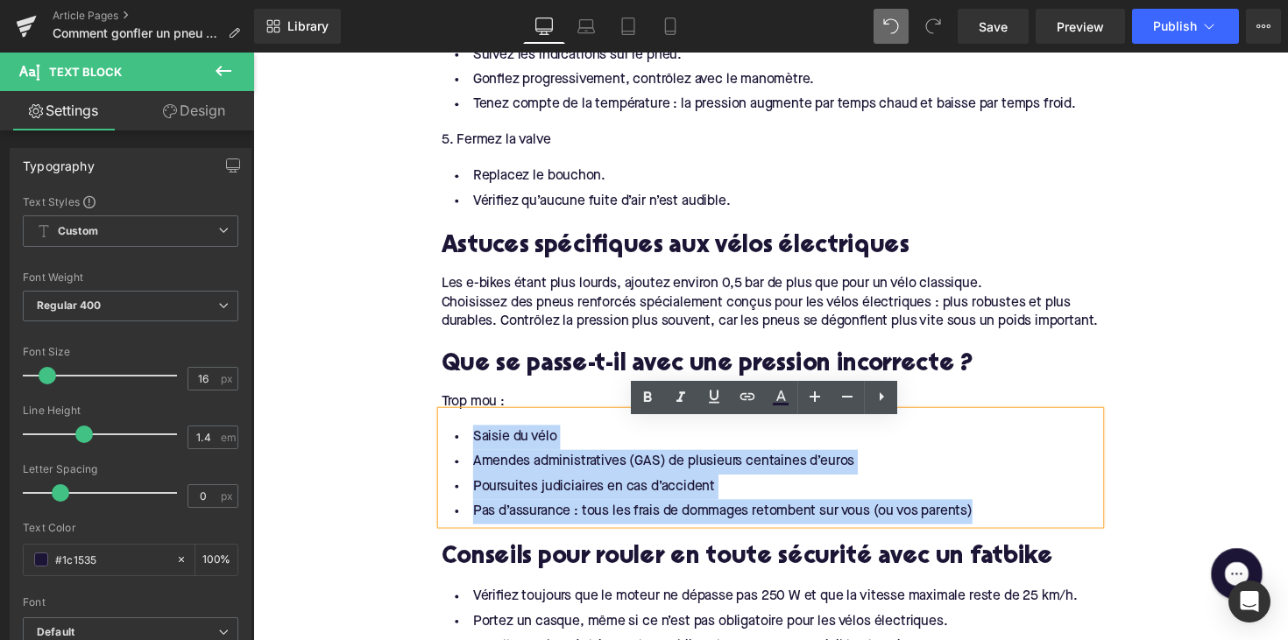
drag, startPoint x: 950, startPoint y: 533, endPoint x: 417, endPoint y: 457, distance: 538.8
click at [416, 457] on div "Home / Comment gonfler un pneu de vélo ? Et quelle pression faut-il mettre ? Br…" at bounding box center [783, 14] width 1060 height 3953
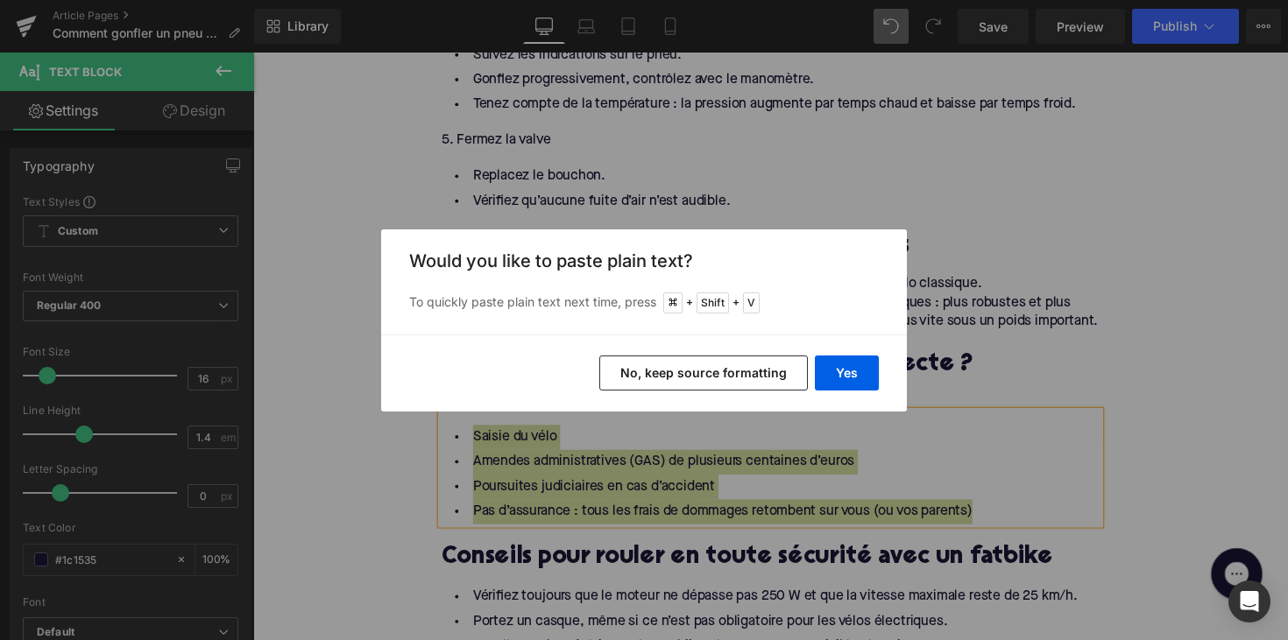
click at [837, 355] on div "Yes No, keep source formatting" at bounding box center [644, 373] width 526 height 77
click at [845, 364] on button "Yes" at bounding box center [847, 373] width 64 height 35
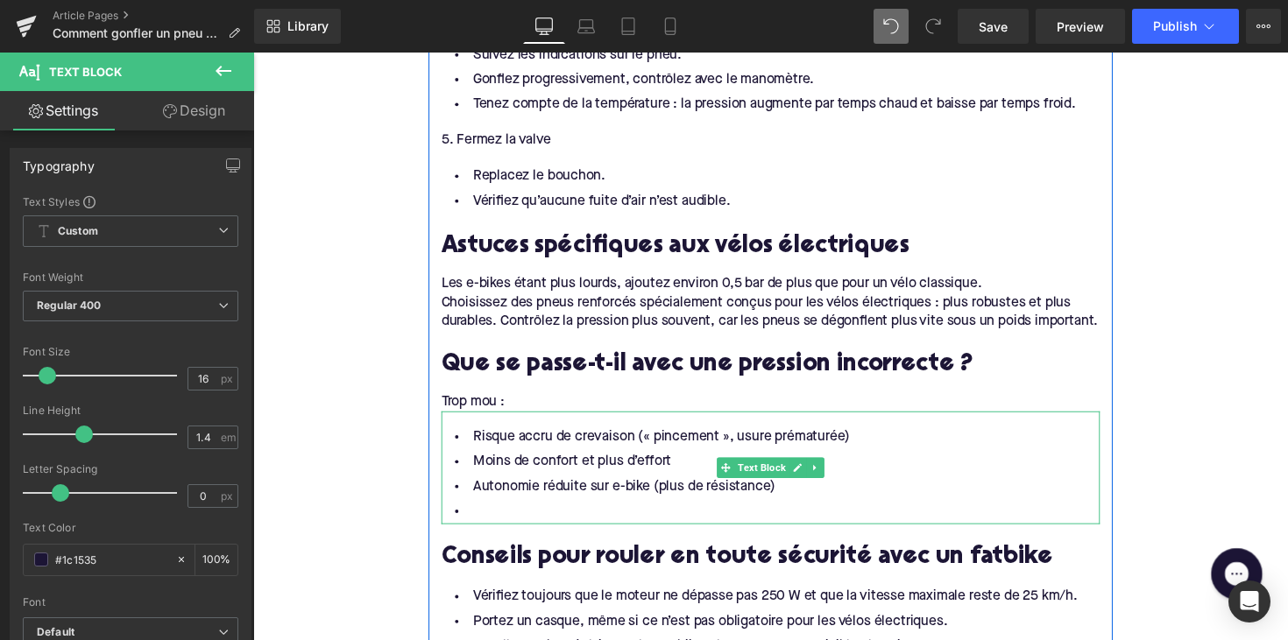
click at [560, 533] on li at bounding box center [783, 523] width 675 height 25
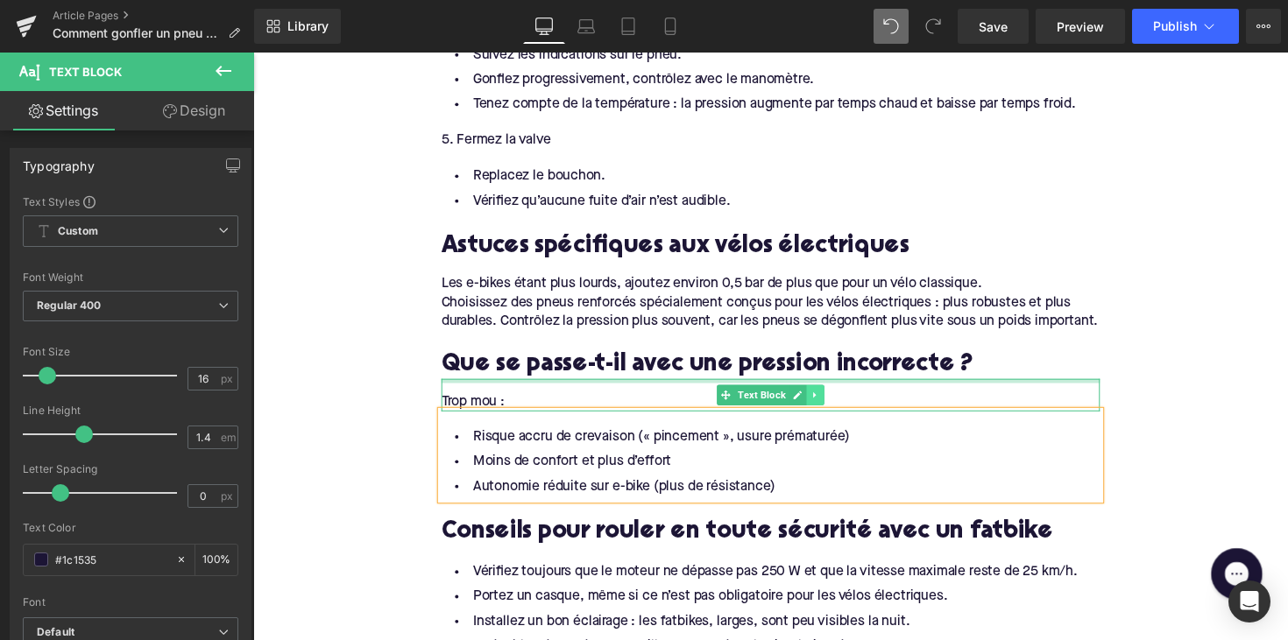
click at [827, 409] on icon at bounding box center [829, 404] width 10 height 11
click at [816, 408] on icon at bounding box center [820, 404] width 10 height 10
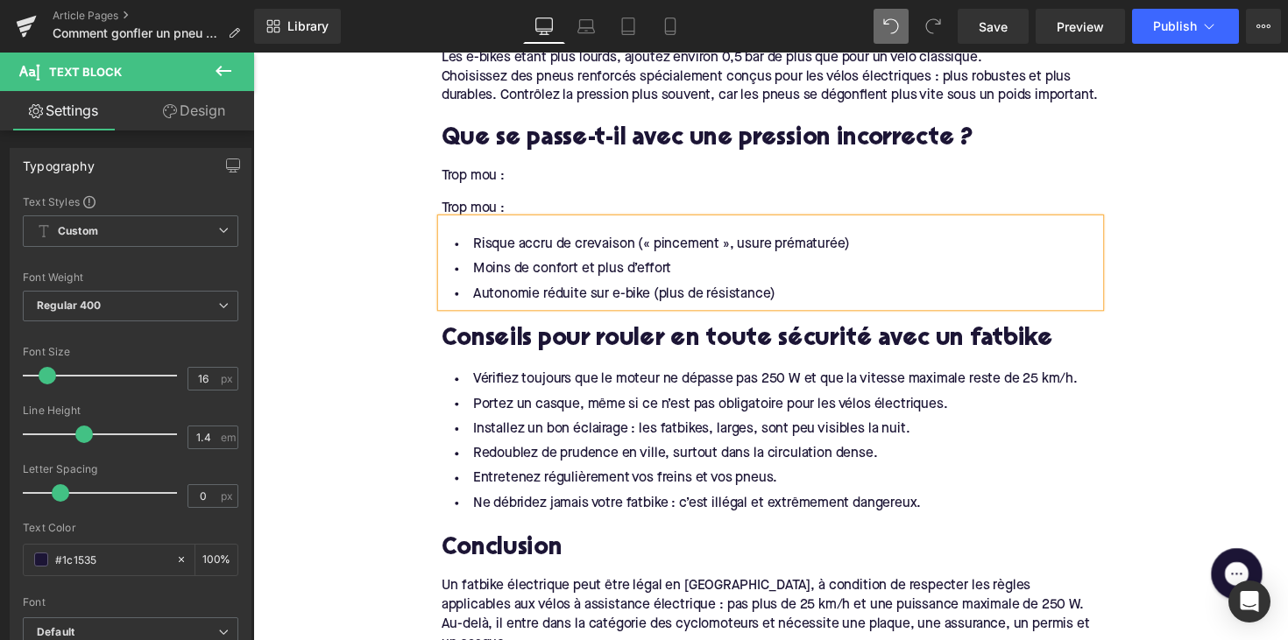
scroll to position [2384, 0]
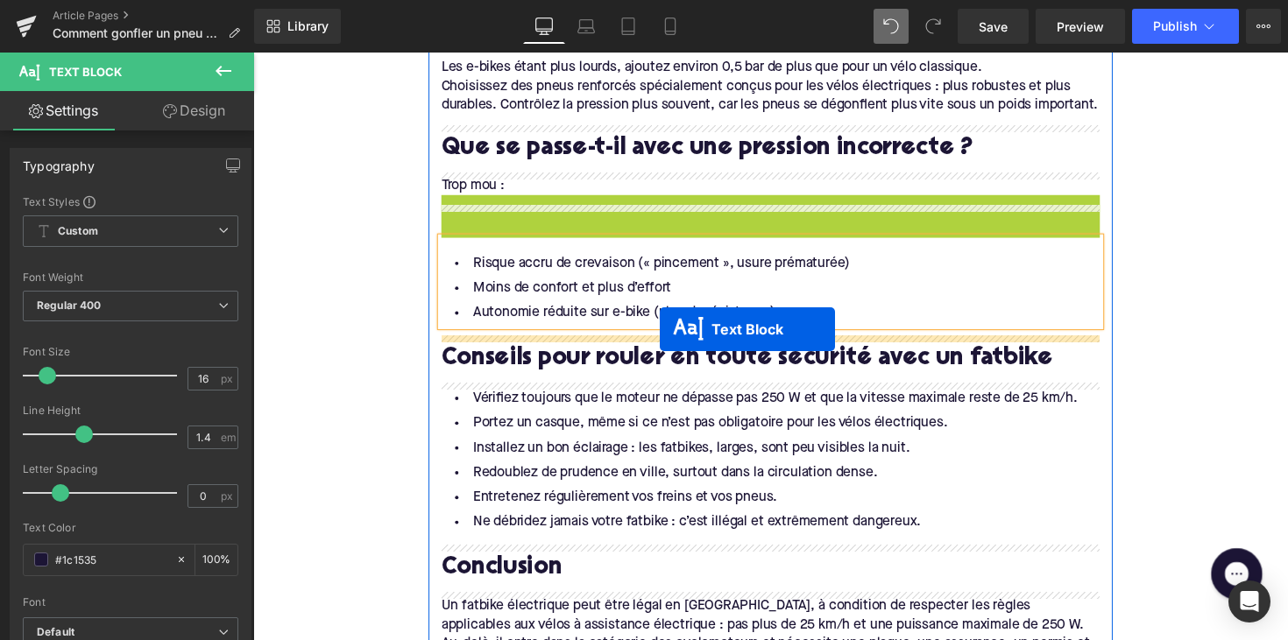
drag, startPoint x: 731, startPoint y: 230, endPoint x: 669, endPoint y: 336, distance: 123.6
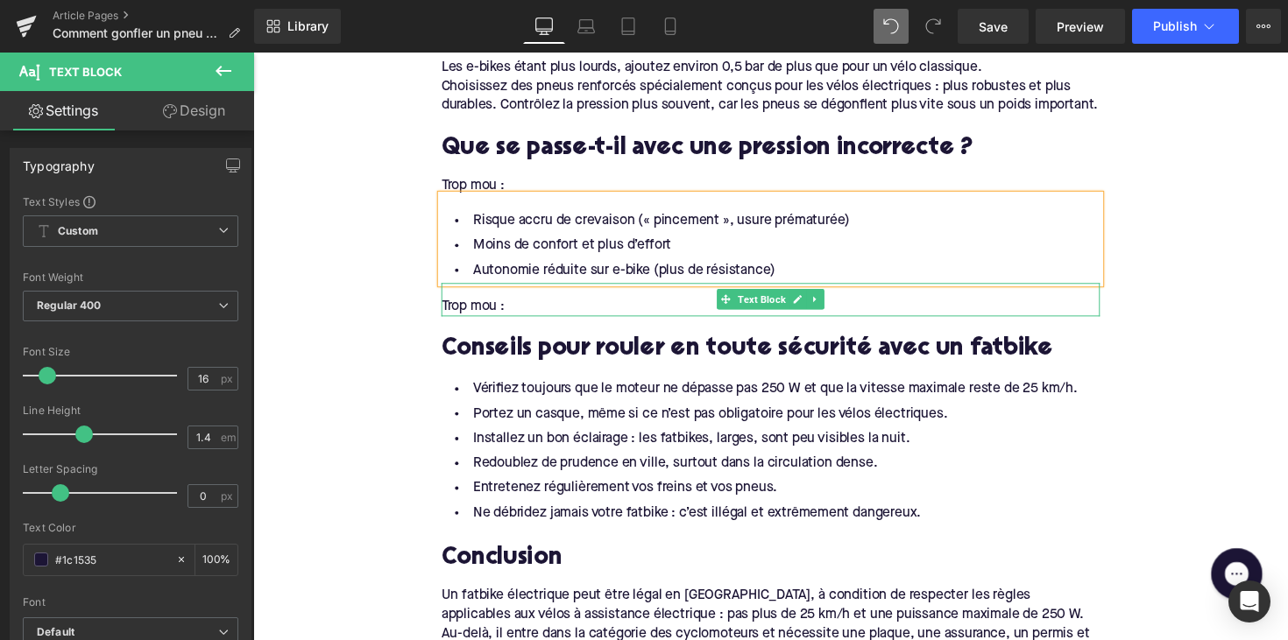
click at [477, 322] on div "Trop mou :" at bounding box center [783, 312] width 675 height 19
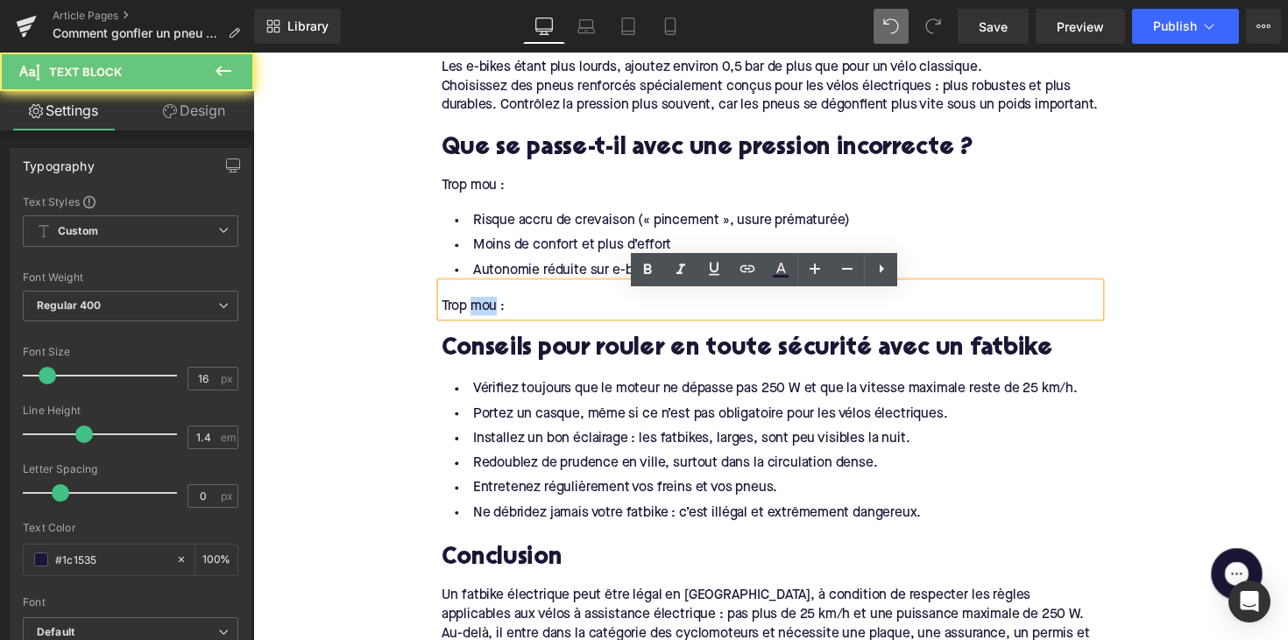
click at [477, 322] on div "Trop mou :" at bounding box center [783, 312] width 675 height 19
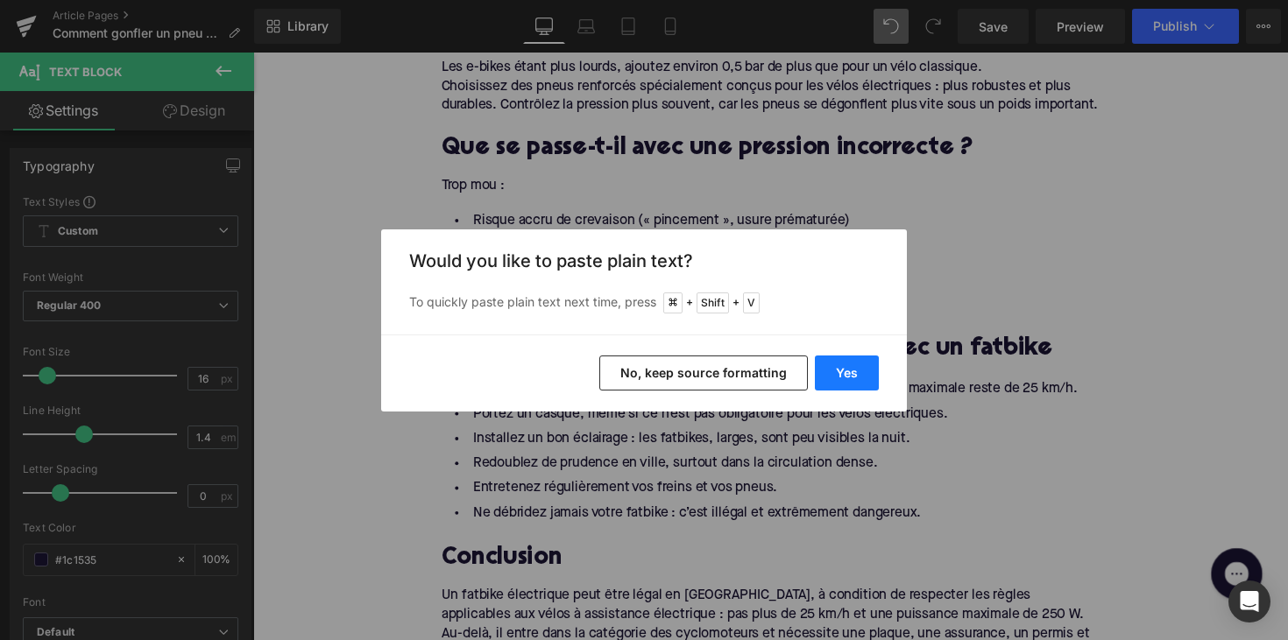
click at [823, 371] on button "Yes" at bounding box center [847, 373] width 64 height 35
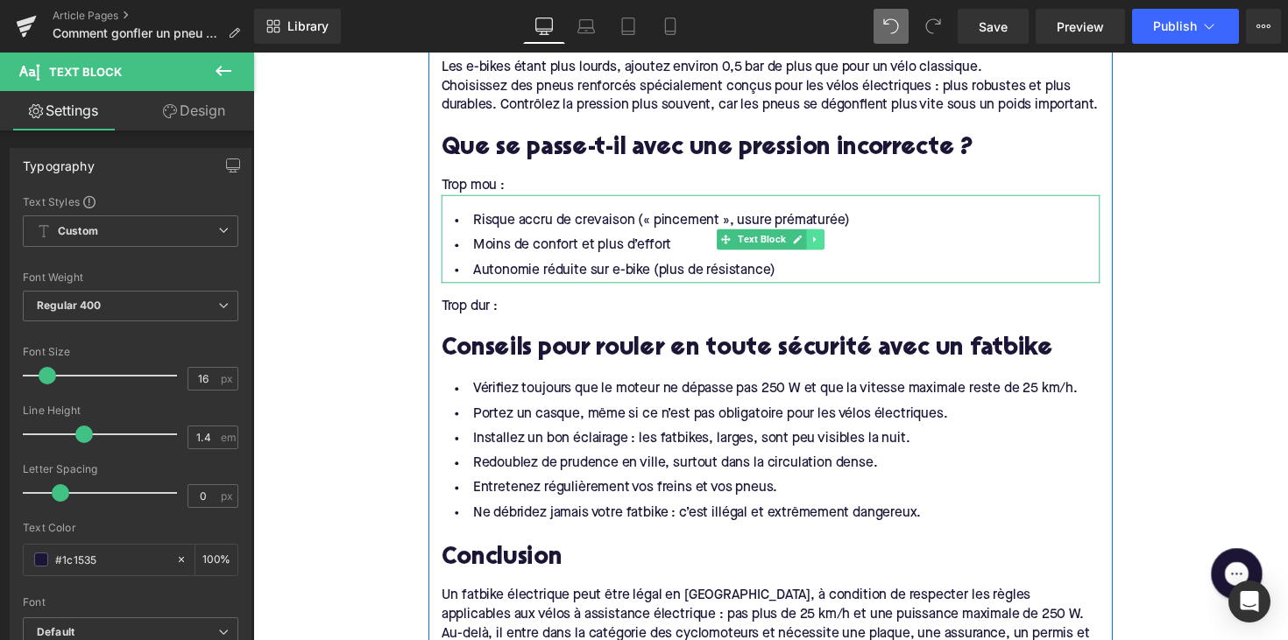
click at [828, 250] on icon at bounding box center [829, 244] width 10 height 11
click at [816, 249] on icon at bounding box center [820, 244] width 10 height 10
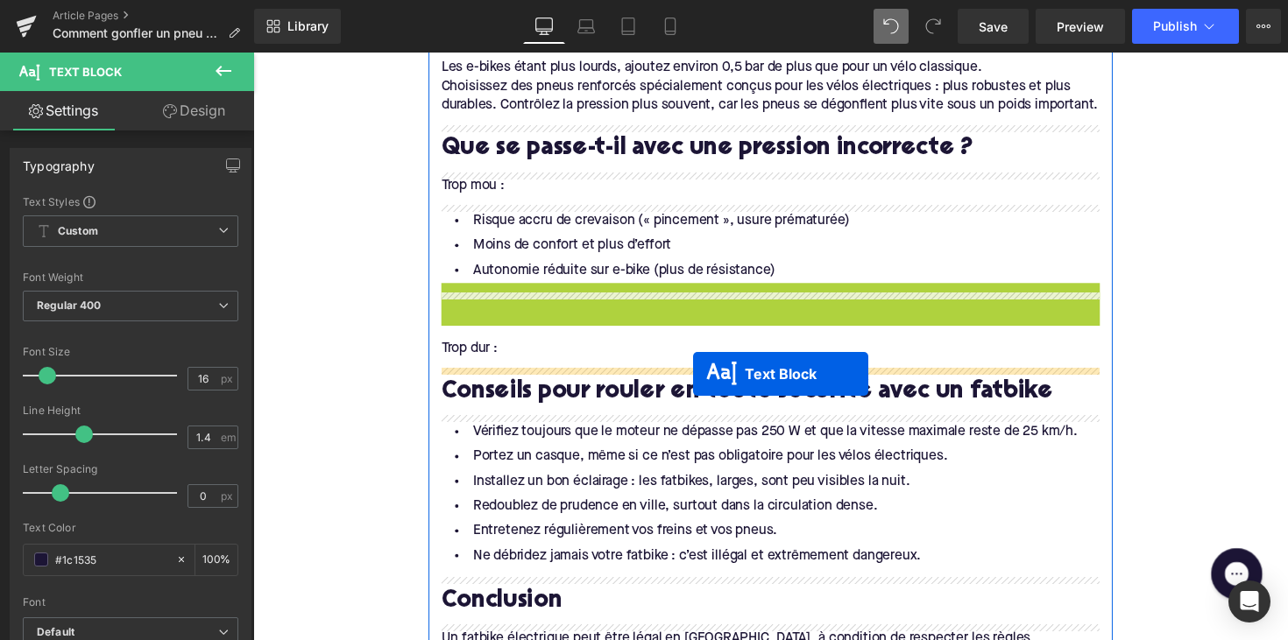
drag, startPoint x: 731, startPoint y: 342, endPoint x: 703, endPoint y: 381, distance: 47.9
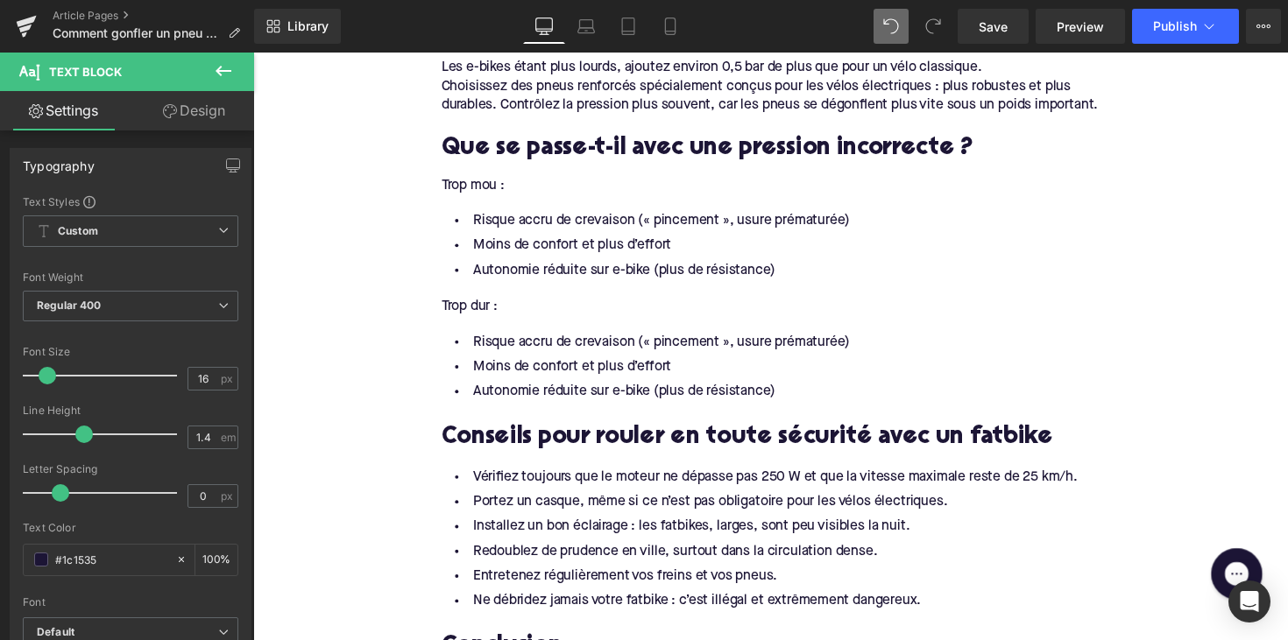
click at [656, 411] on li "Autonomie réduite sur e-bike (plus de résistance)" at bounding box center [783, 400] width 675 height 25
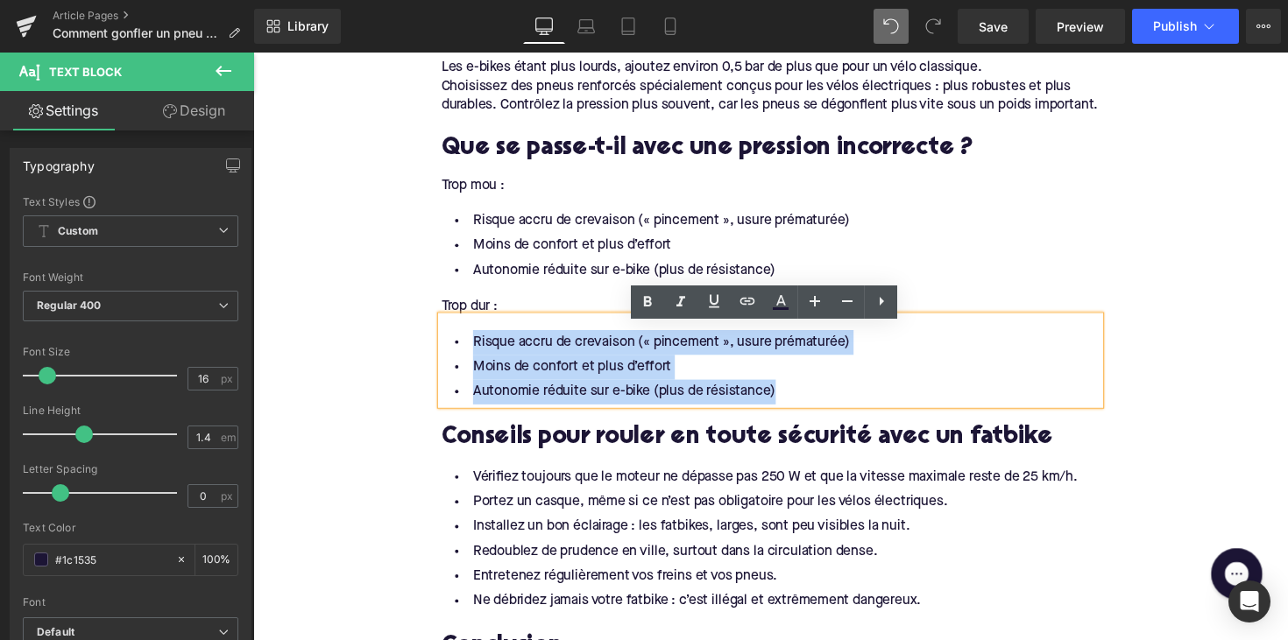
drag, startPoint x: 779, startPoint y: 412, endPoint x: 442, endPoint y: 357, distance: 340.7
click at [446, 358] on ul "Risque accru de crevaison (« pincement », usure prématurée) Moins de confort et…" at bounding box center [783, 375] width 675 height 76
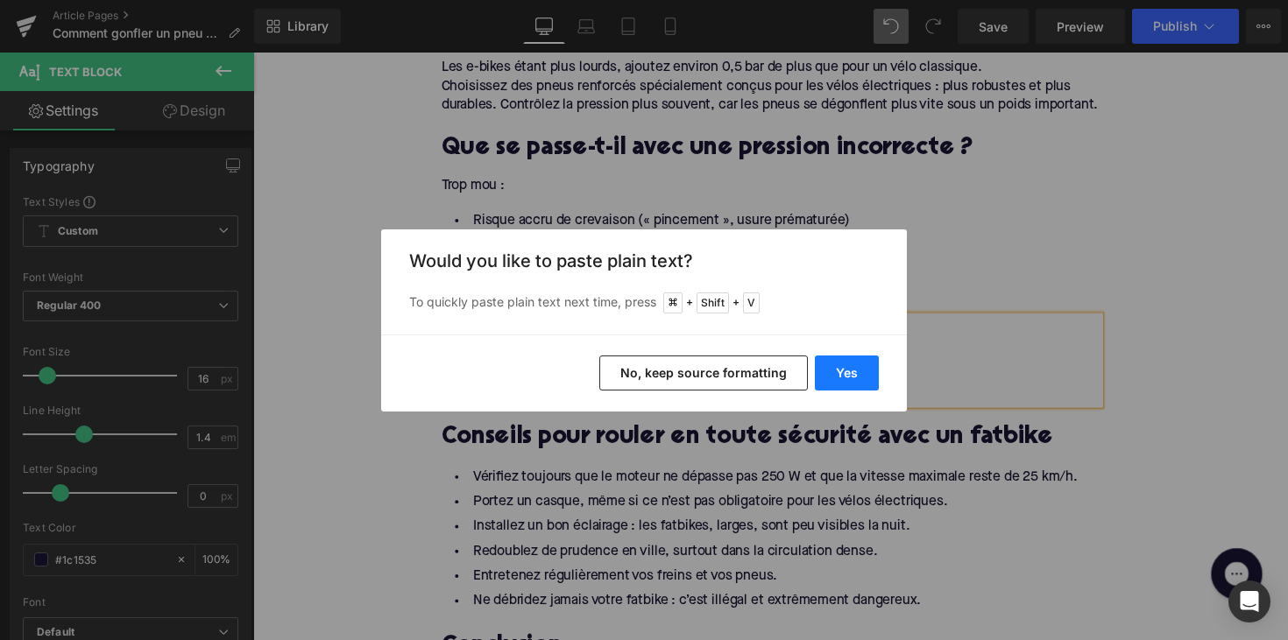
click at [840, 376] on button "Yes" at bounding box center [847, 373] width 64 height 35
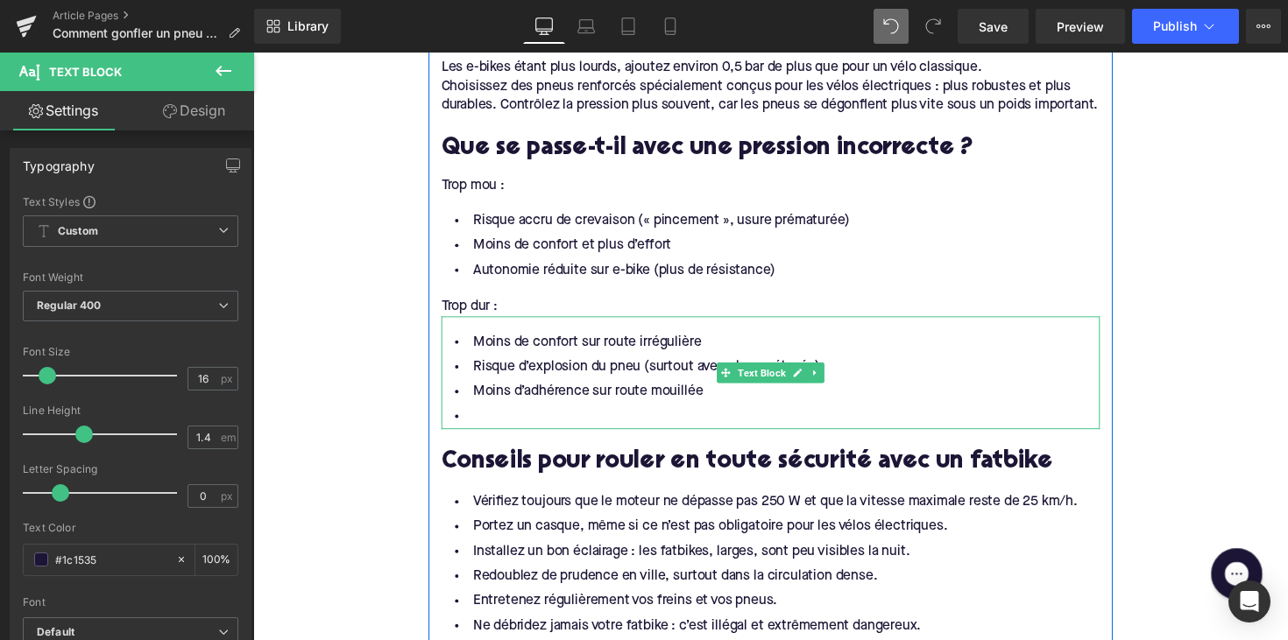
click at [565, 429] on li at bounding box center [783, 425] width 675 height 25
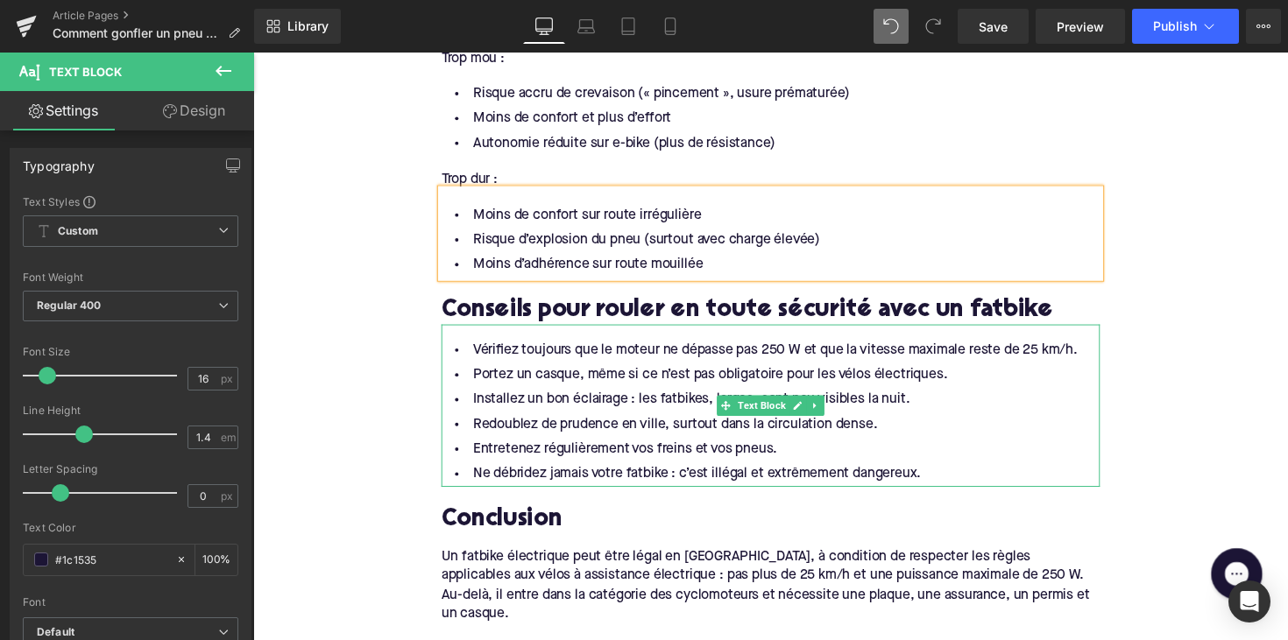
scroll to position [2511, 0]
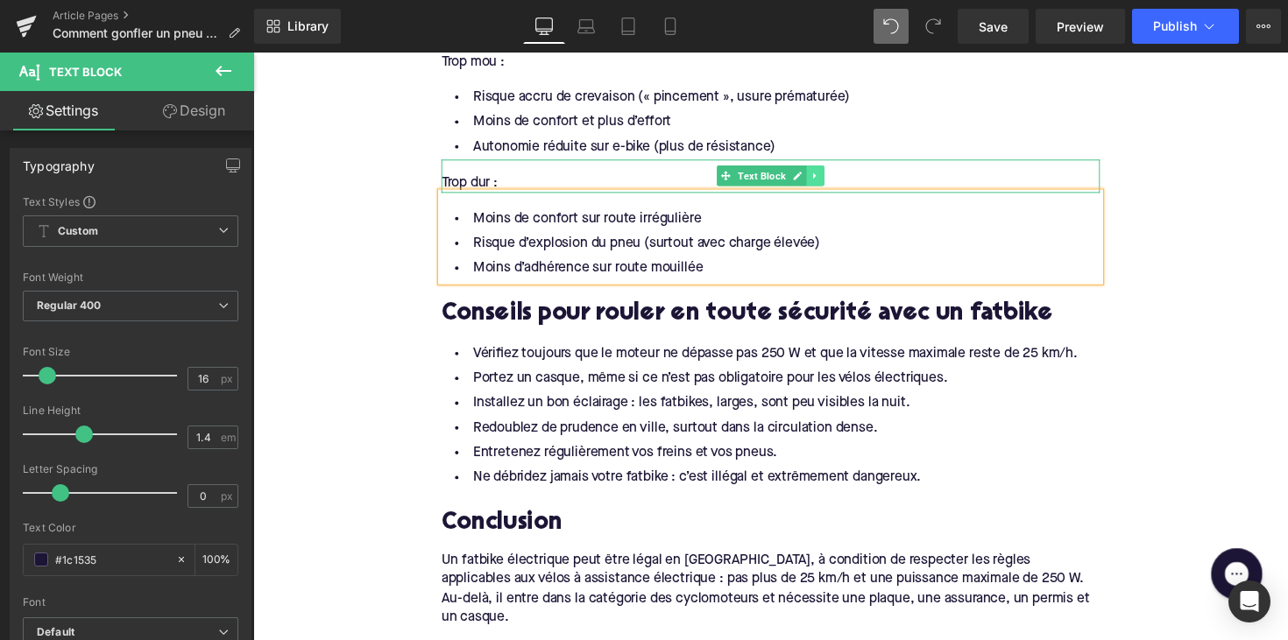
click at [827, 182] on icon at bounding box center [828, 179] width 3 height 6
click at [815, 184] on icon at bounding box center [820, 179] width 10 height 10
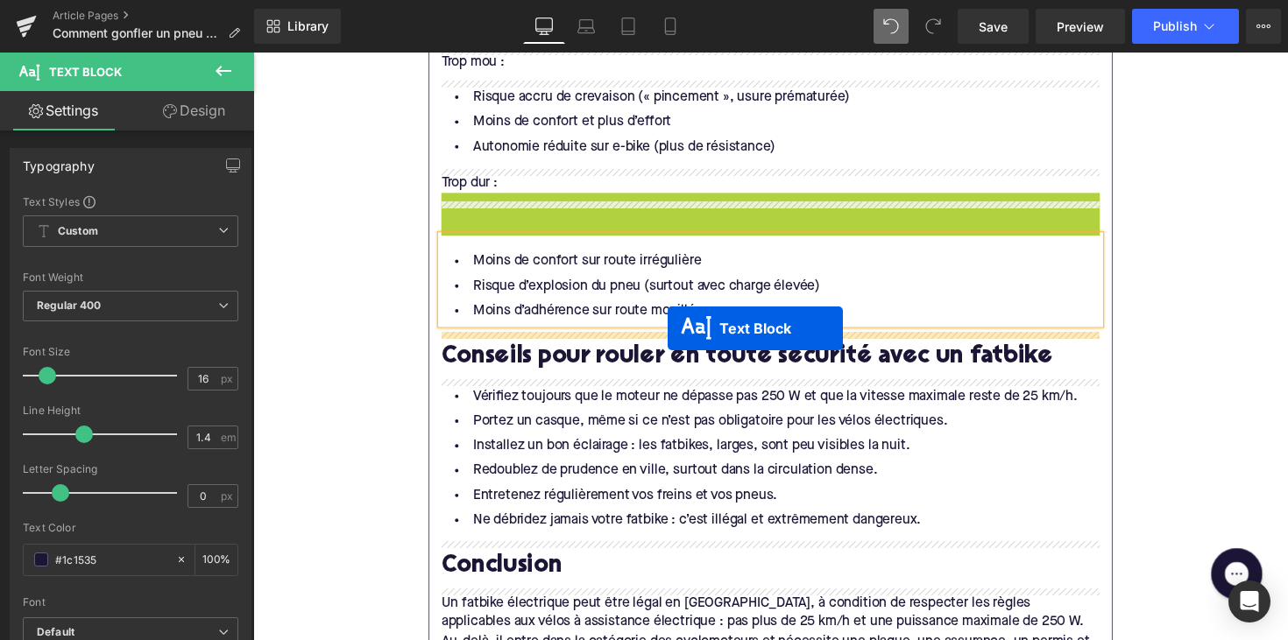
drag, startPoint x: 727, startPoint y: 222, endPoint x: 678, endPoint y: 335, distance: 123.2
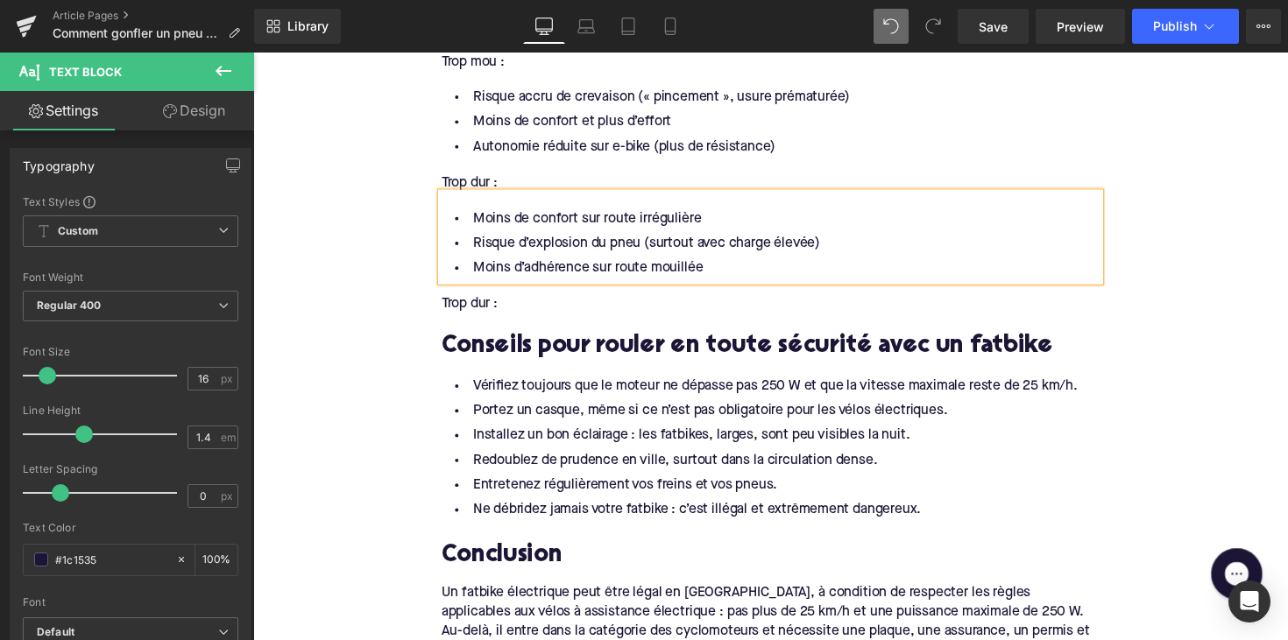
click at [470, 316] on div "Trop dur :" at bounding box center [783, 309] width 675 height 19
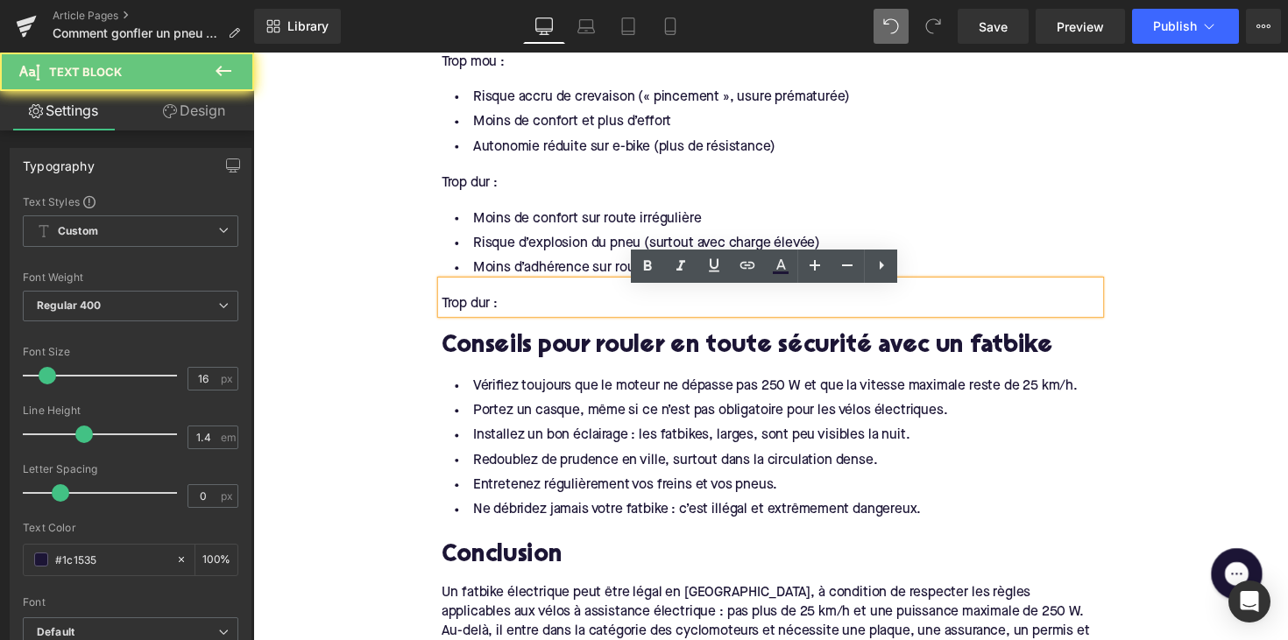
click at [470, 316] on div "Trop dur :" at bounding box center [783, 309] width 675 height 19
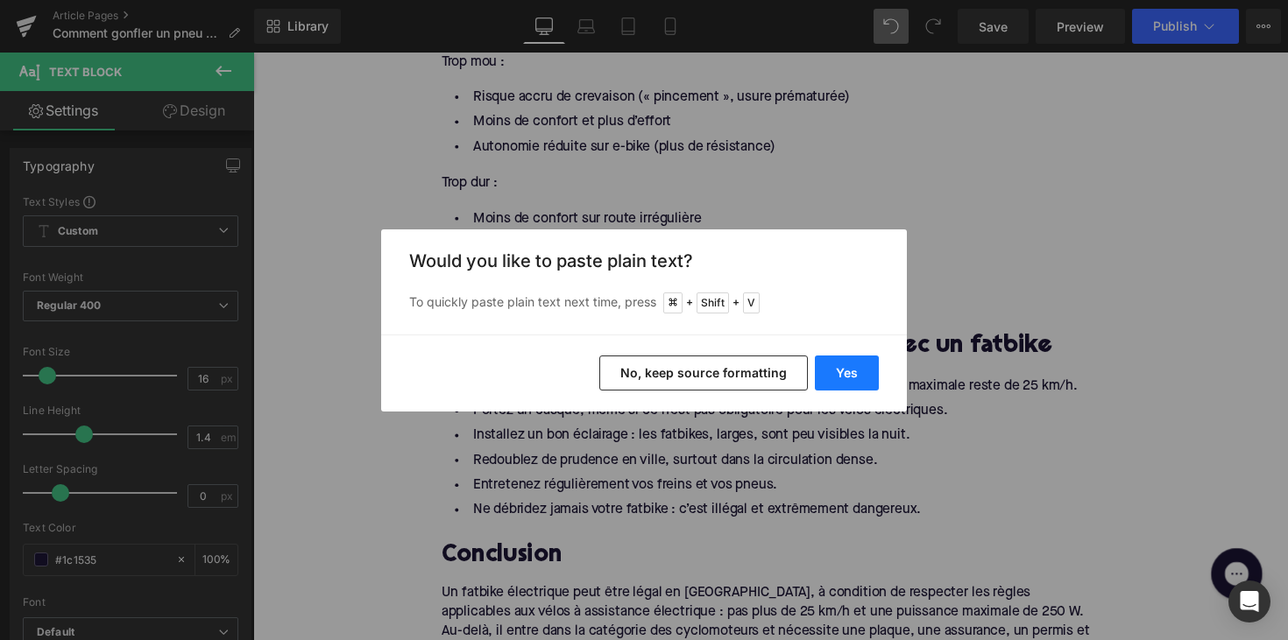
click at [858, 366] on button "Yes" at bounding box center [847, 373] width 64 height 35
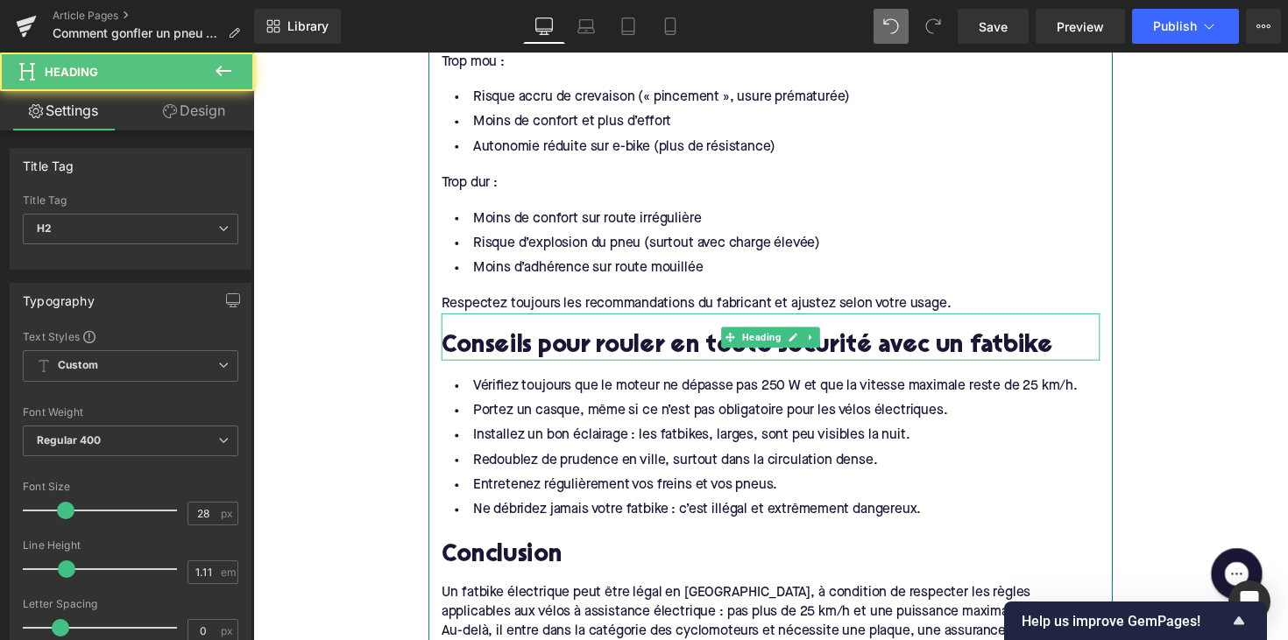
click at [534, 357] on h2 "Conseils pour rouler en toute sécurité avec un fatbike" at bounding box center [783, 354] width 675 height 27
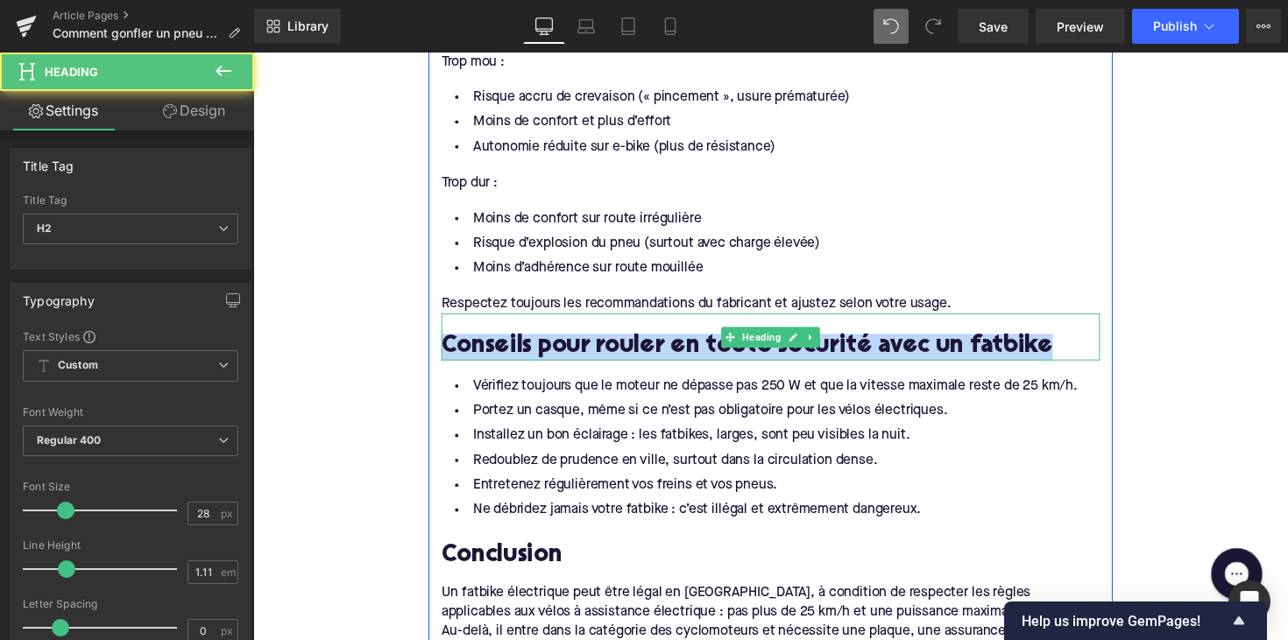
click at [534, 357] on h2 "Conseils pour rouler en toute sécurité avec un fatbike" at bounding box center [783, 354] width 675 height 27
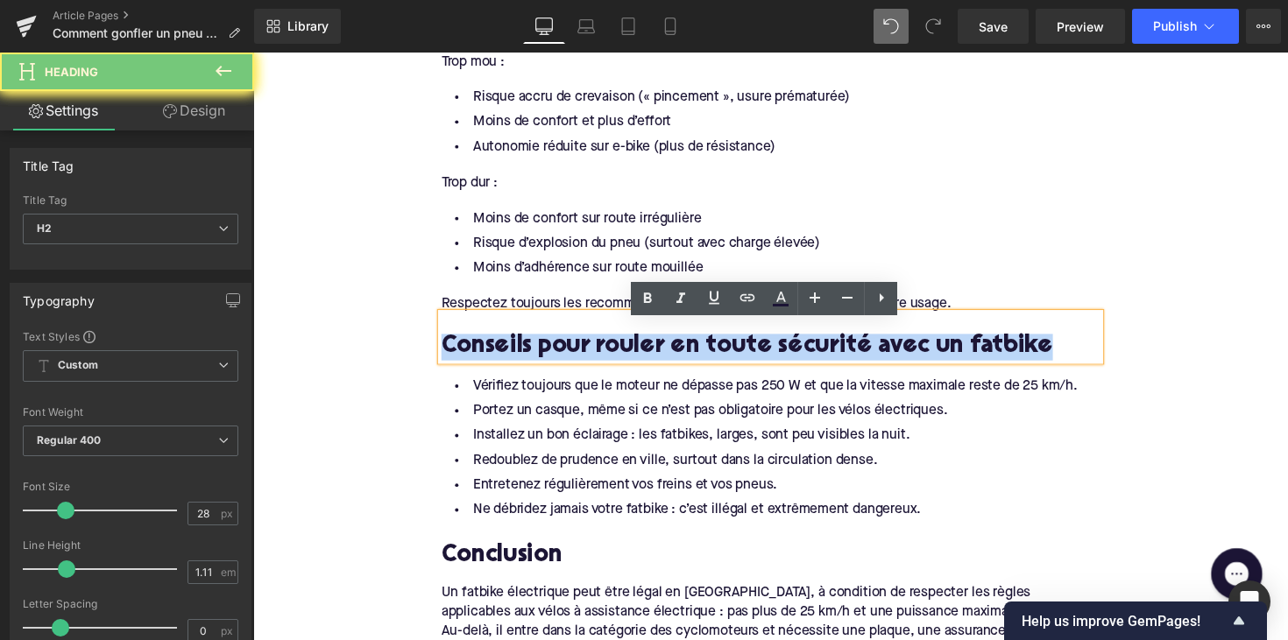
paste div
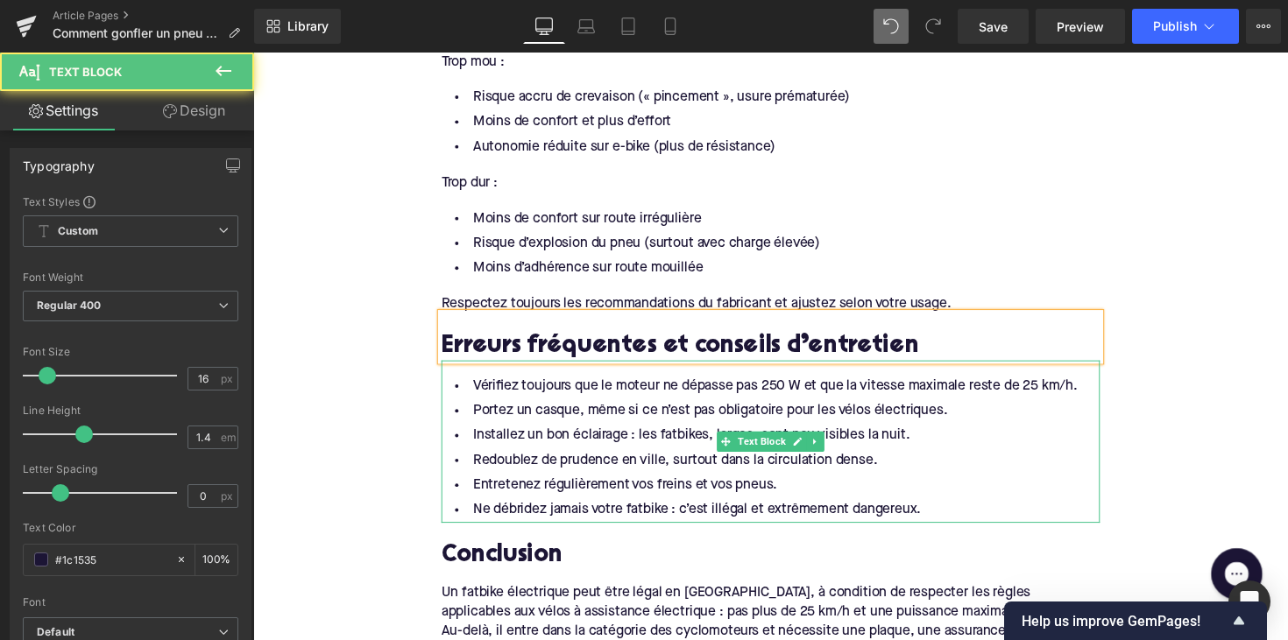
click at [740, 501] on li "Entretenez régulièrement vos freins et vos pneus." at bounding box center [783, 496] width 675 height 25
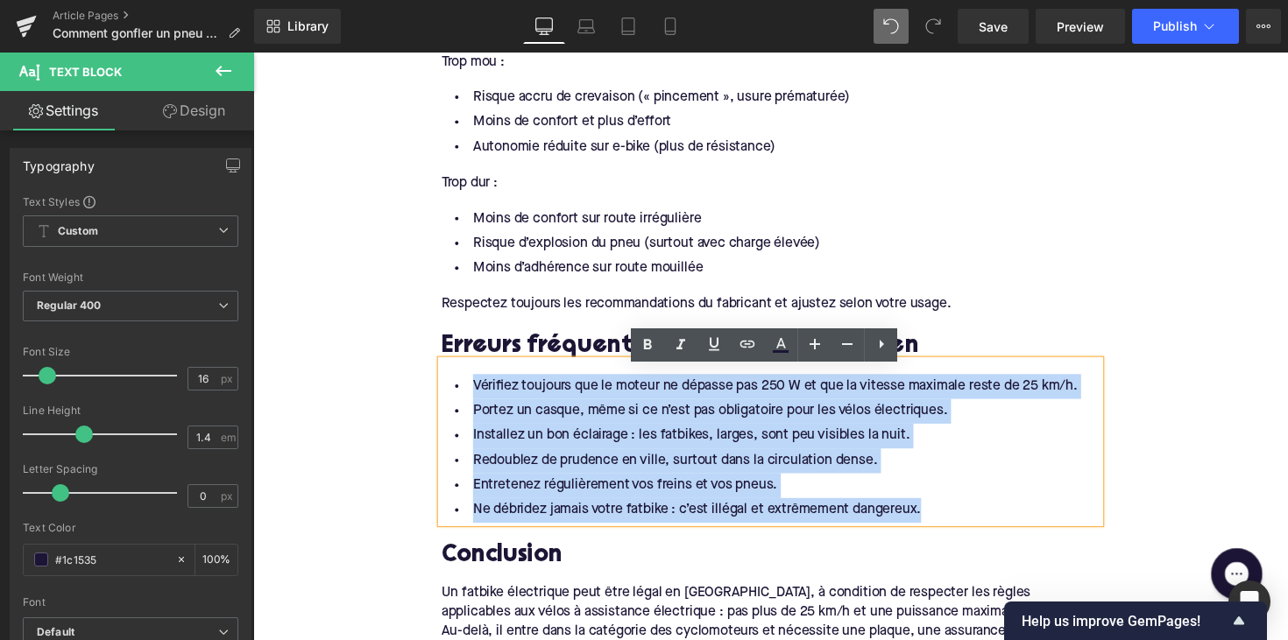
drag, startPoint x: 940, startPoint y: 533, endPoint x: 460, endPoint y: 398, distance: 498.9
click at [460, 398] on ul "Vérifiez toujours que le moteur ne dépasse pas 250 W et que la vitesse maximale…" at bounding box center [783, 458] width 675 height 152
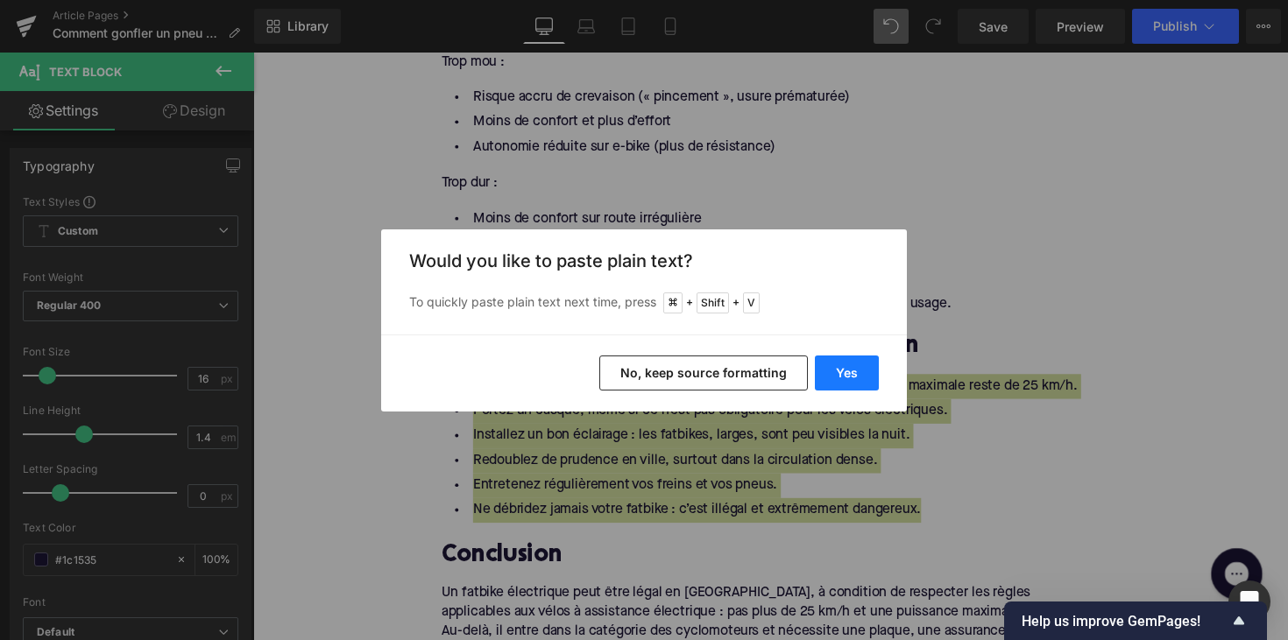
click at [834, 363] on button "Yes" at bounding box center [847, 373] width 64 height 35
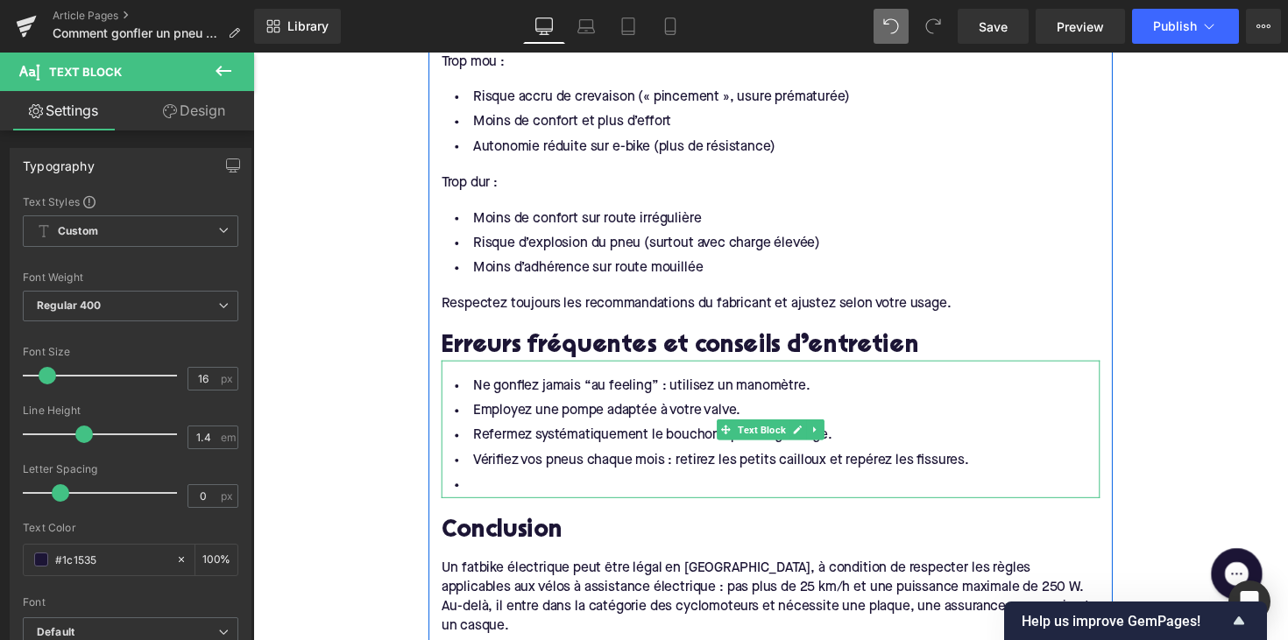
click at [495, 508] on li at bounding box center [783, 496] width 675 height 25
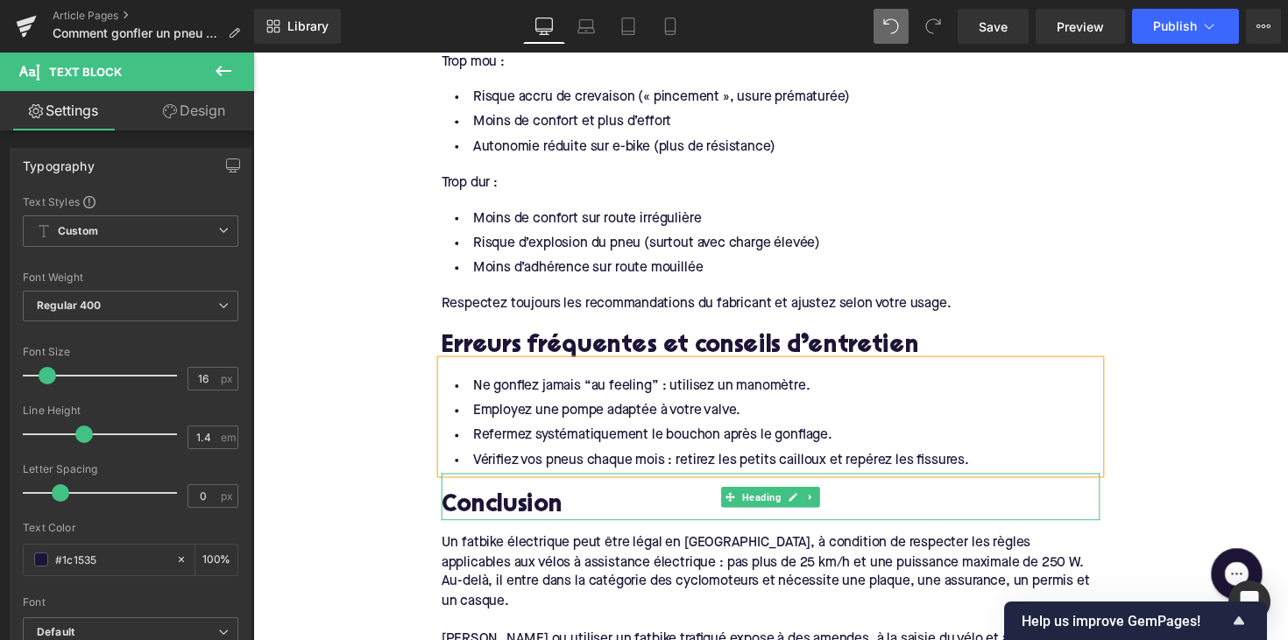
click at [834, 518] on h2 "Conclusion" at bounding box center [783, 518] width 675 height 27
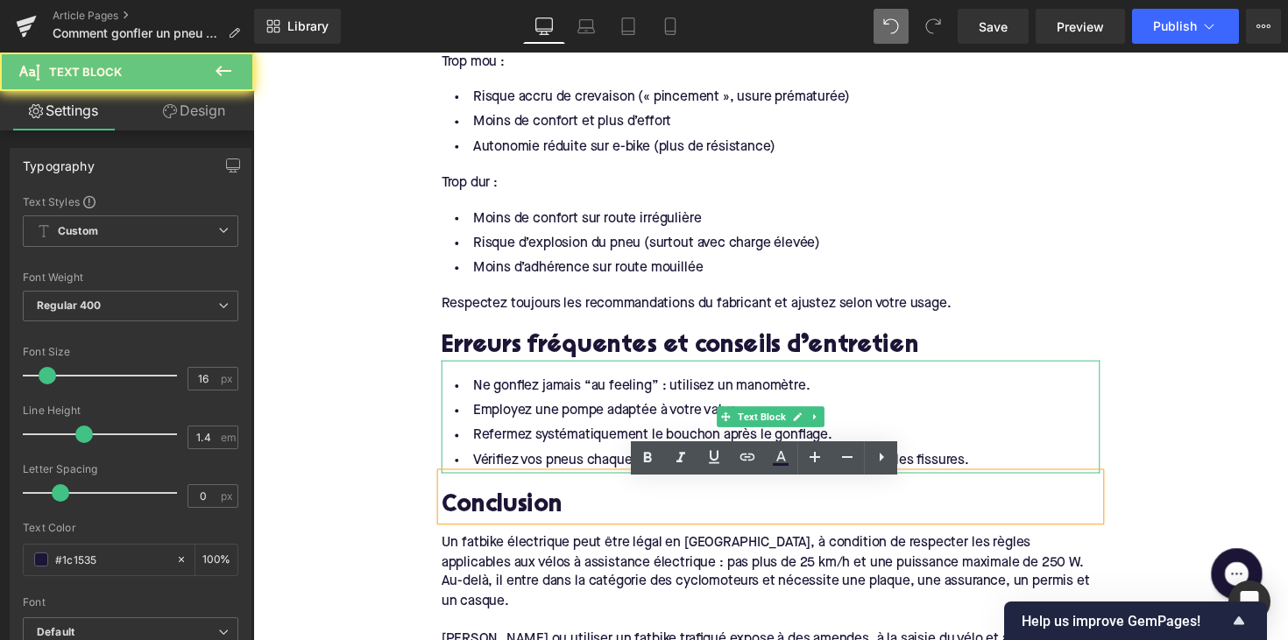
click at [626, 445] on li "Refermez systématiquement le bouchon après le gonflage." at bounding box center [783, 445] width 675 height 25
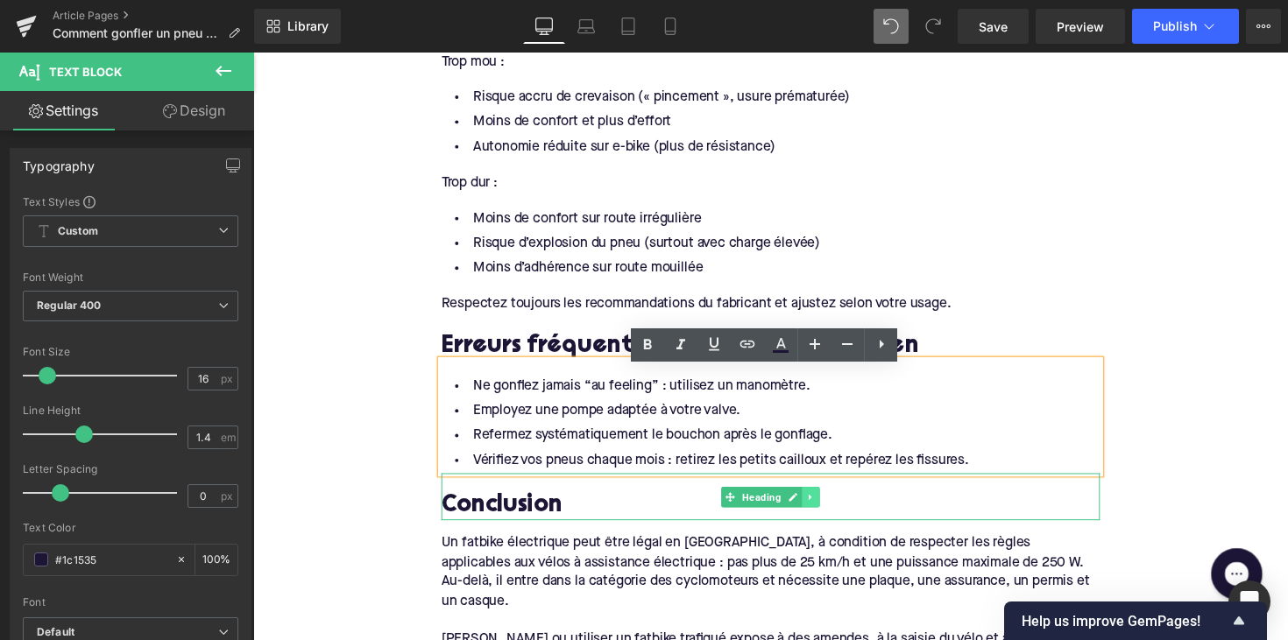
click at [825, 513] on icon at bounding box center [825, 508] width 10 height 11
click at [817, 516] on link at bounding box center [815, 508] width 18 height 21
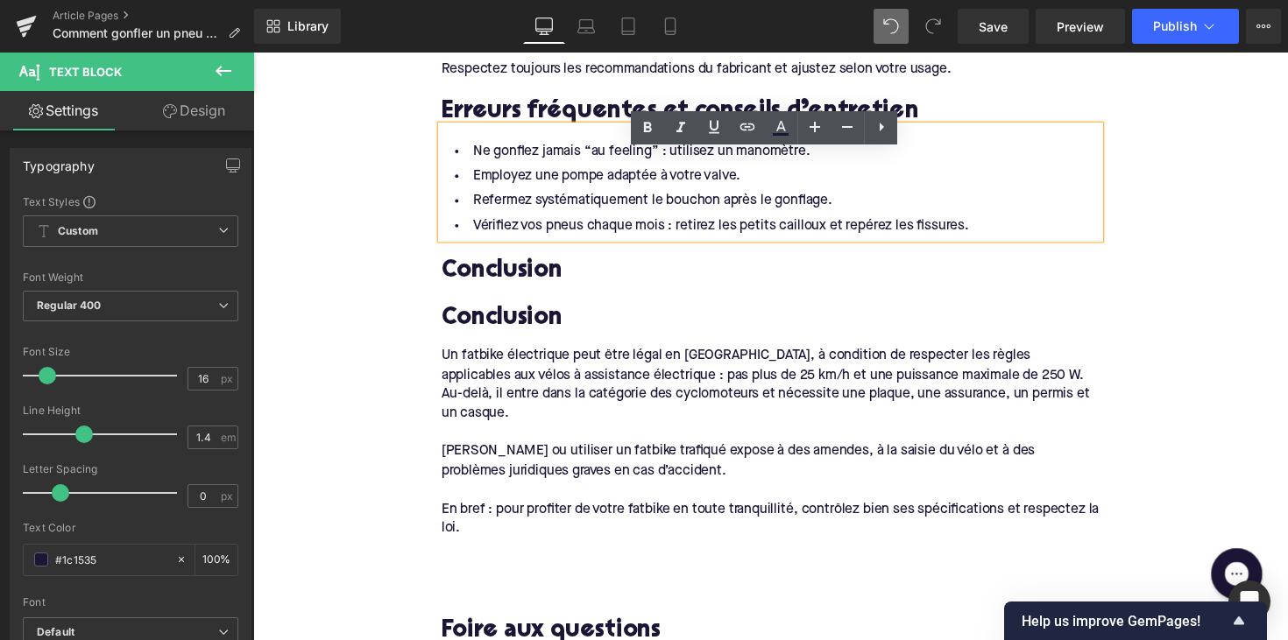
scroll to position [2722, 0]
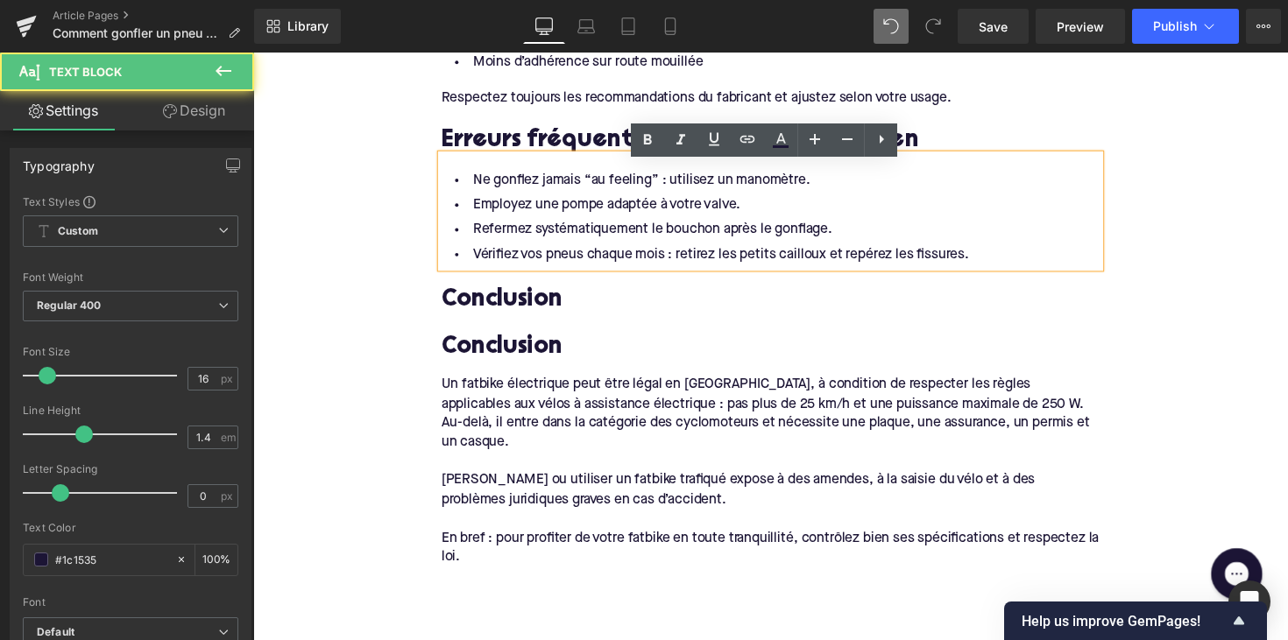
click at [627, 241] on li "Refermez systématiquement le bouchon après le gonflage." at bounding box center [783, 234] width 675 height 25
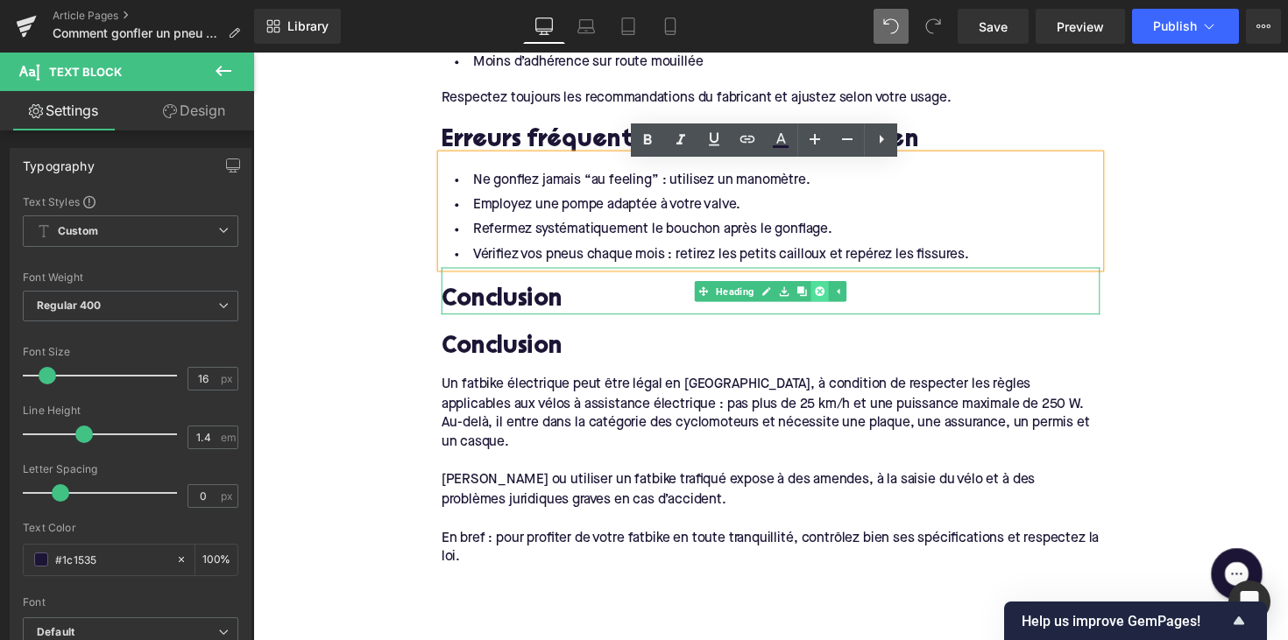
click at [829, 302] on icon at bounding box center [834, 298] width 10 height 10
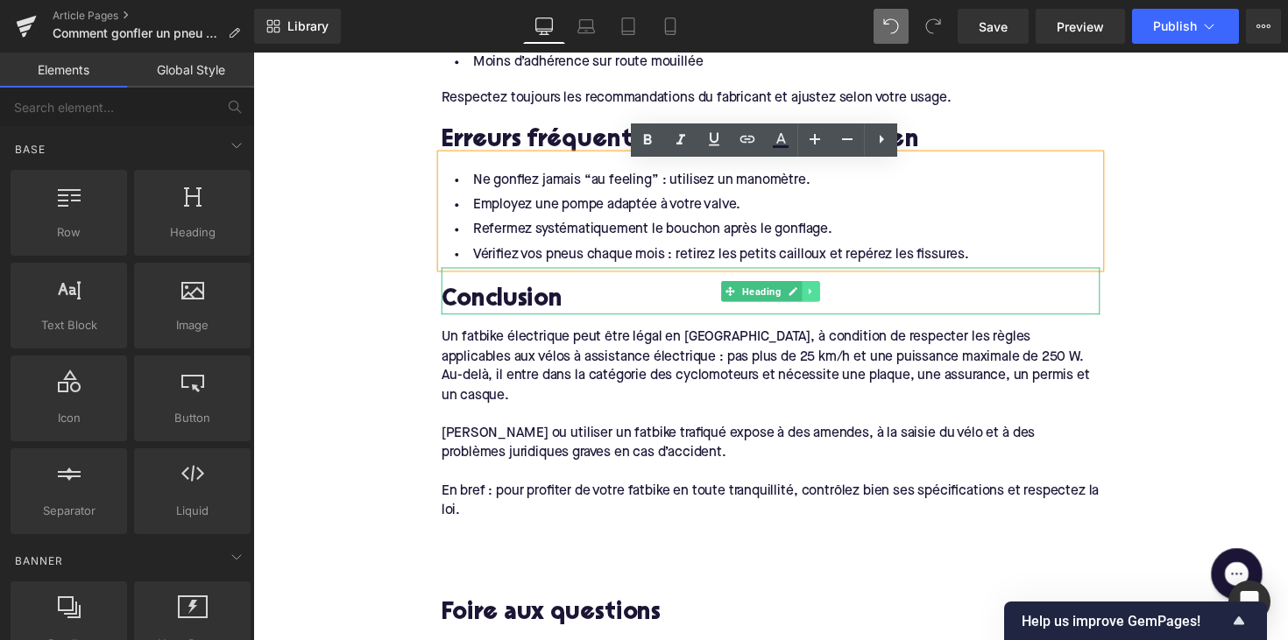
click at [821, 303] on icon at bounding box center [825, 298] width 10 height 11
click at [829, 302] on icon at bounding box center [834, 298] width 10 height 10
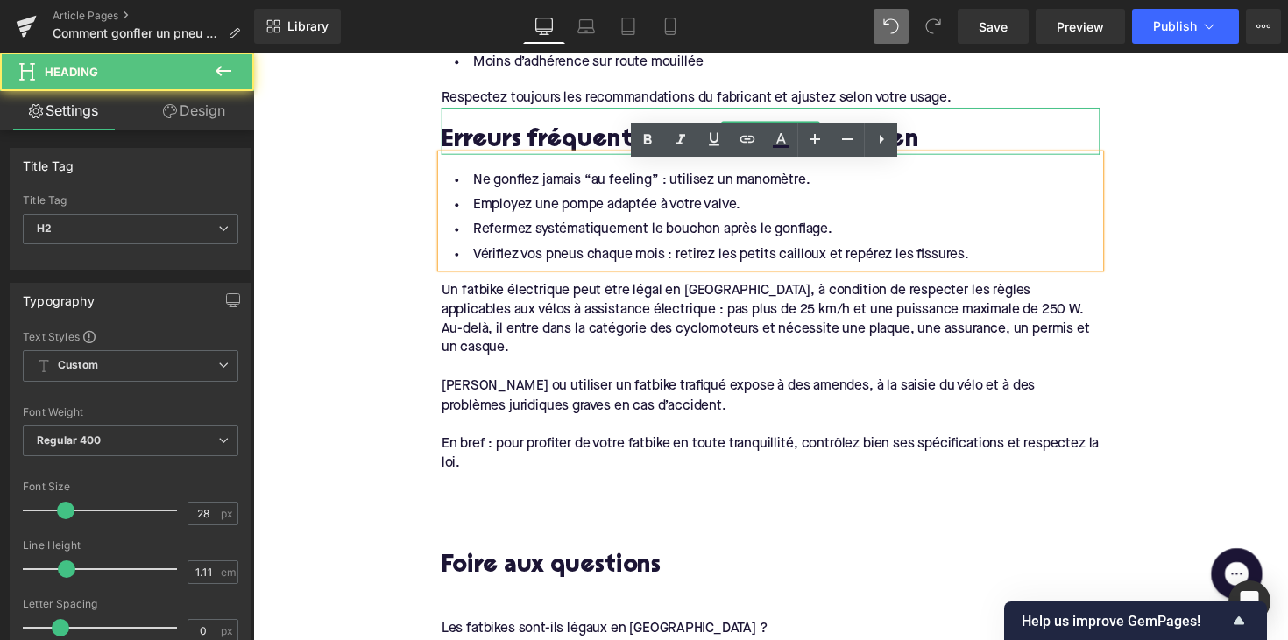
click at [537, 156] on h2 "Erreurs fréquentes et conseils d’entretien" at bounding box center [783, 144] width 675 height 27
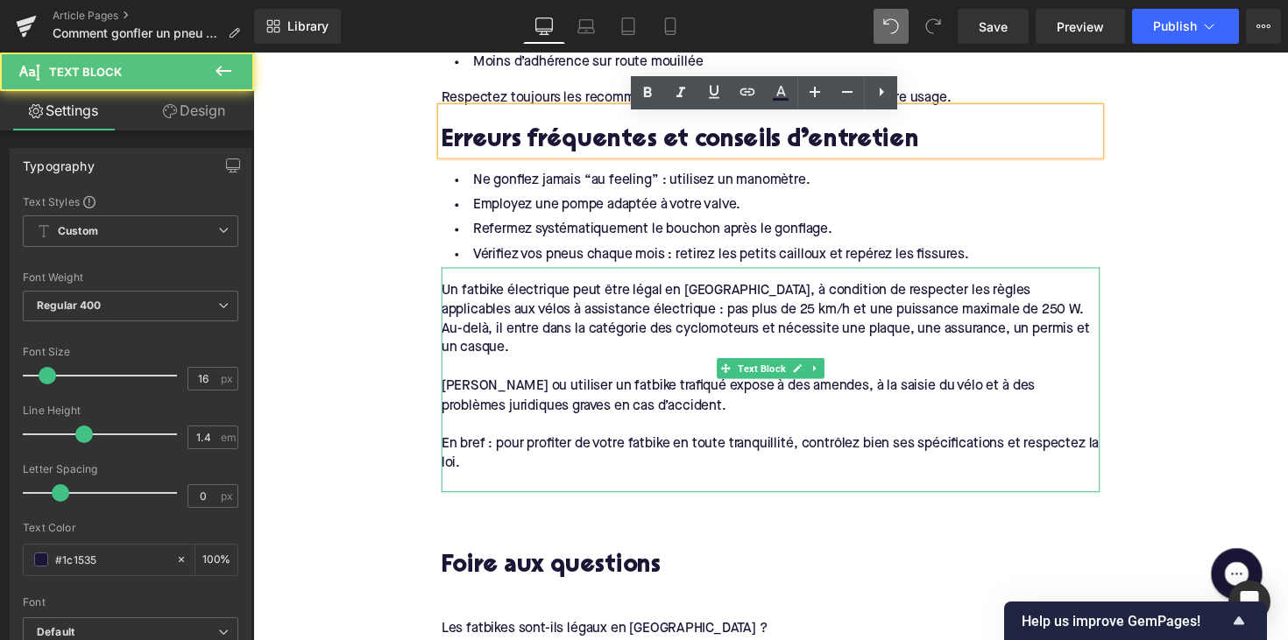
click at [460, 459] on div "En bref : pour profiter de votre fatbike en toute tranquillité, contrôlez bien …" at bounding box center [783, 464] width 675 height 39
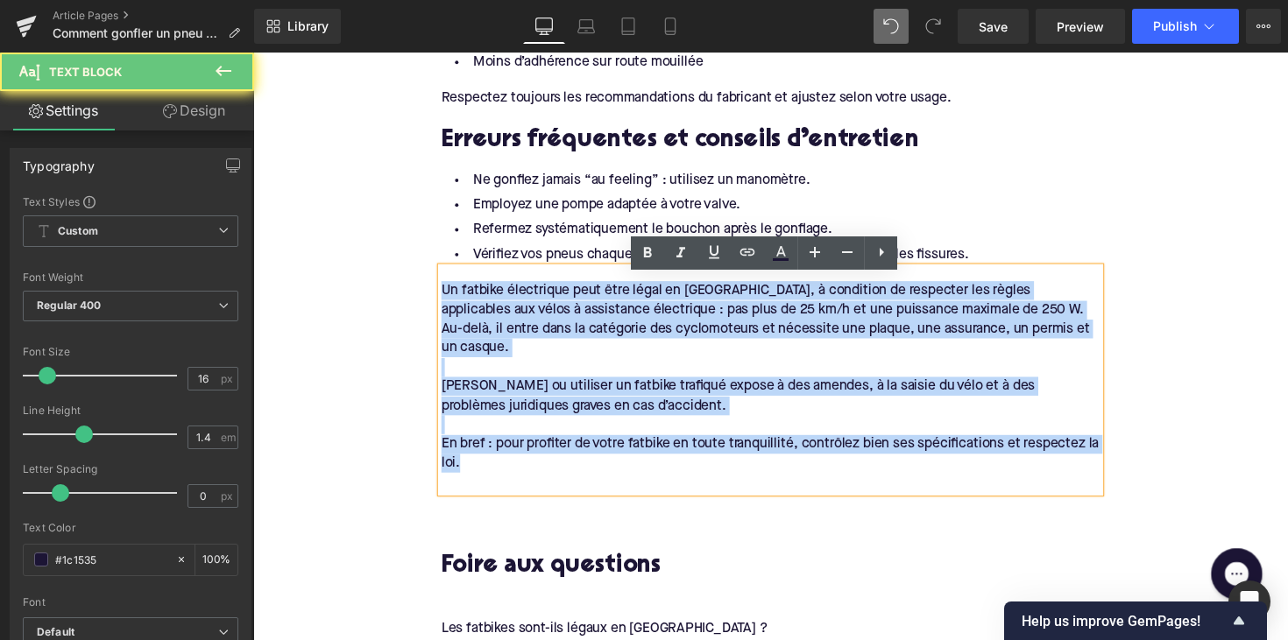
drag, startPoint x: 477, startPoint y: 459, endPoint x: 414, endPoint y: 293, distance: 176.9
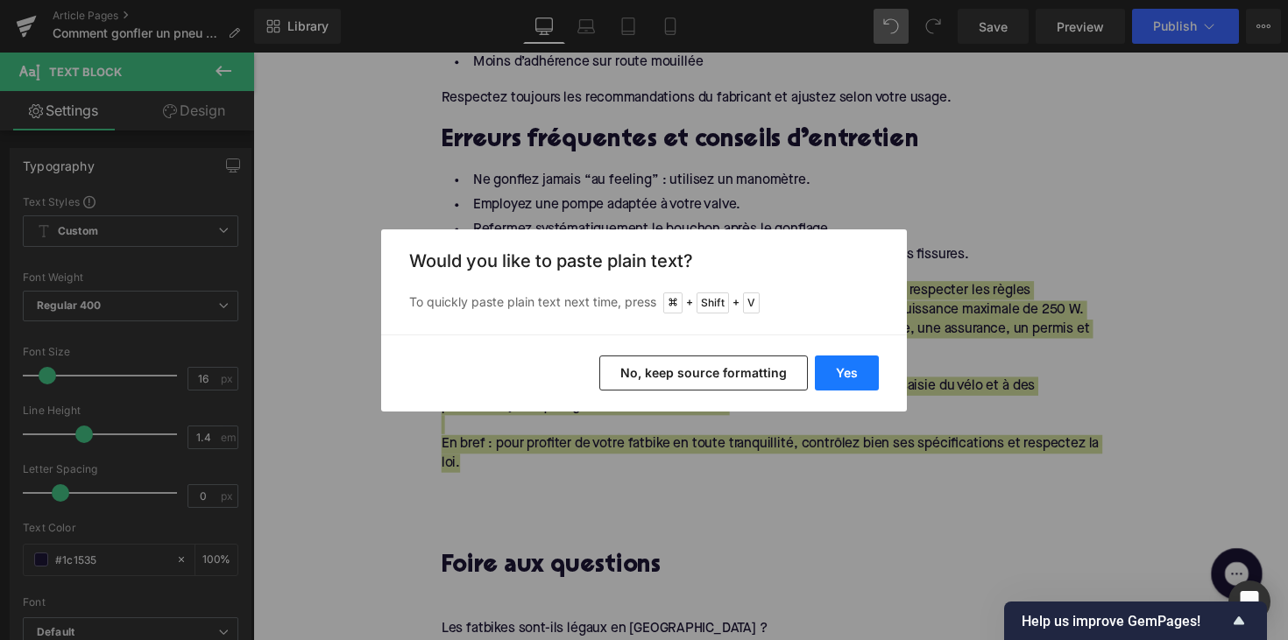
click at [855, 372] on button "Yes" at bounding box center [847, 373] width 64 height 35
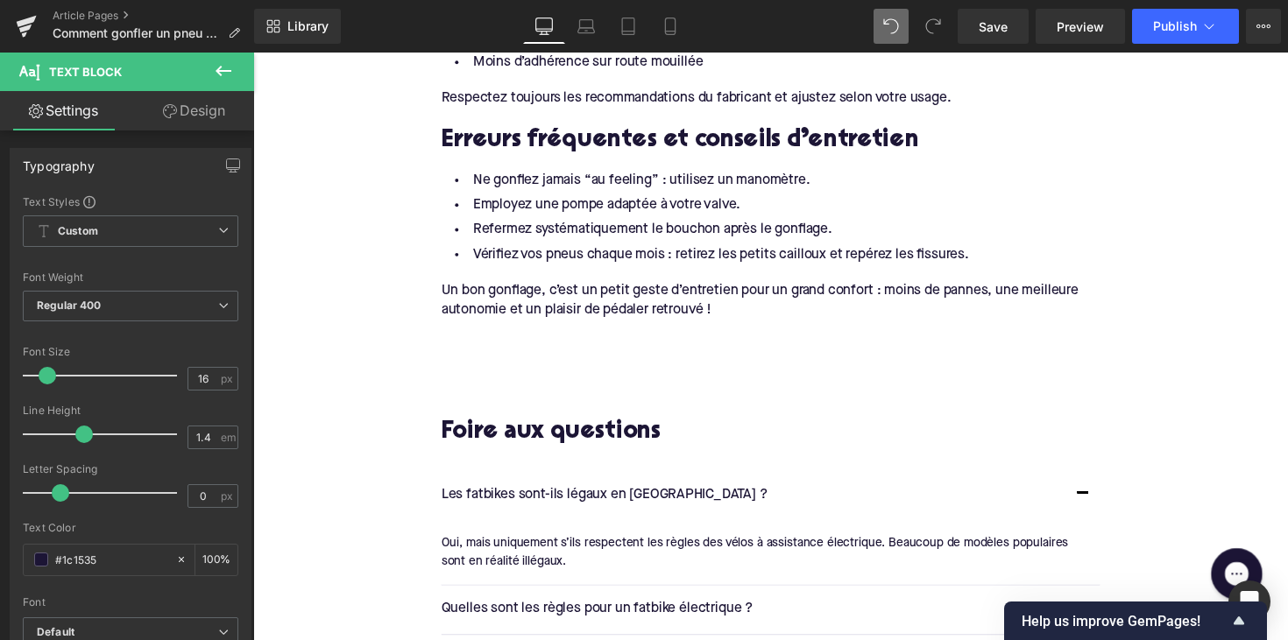
click at [616, 335] on div at bounding box center [783, 336] width 675 height 19
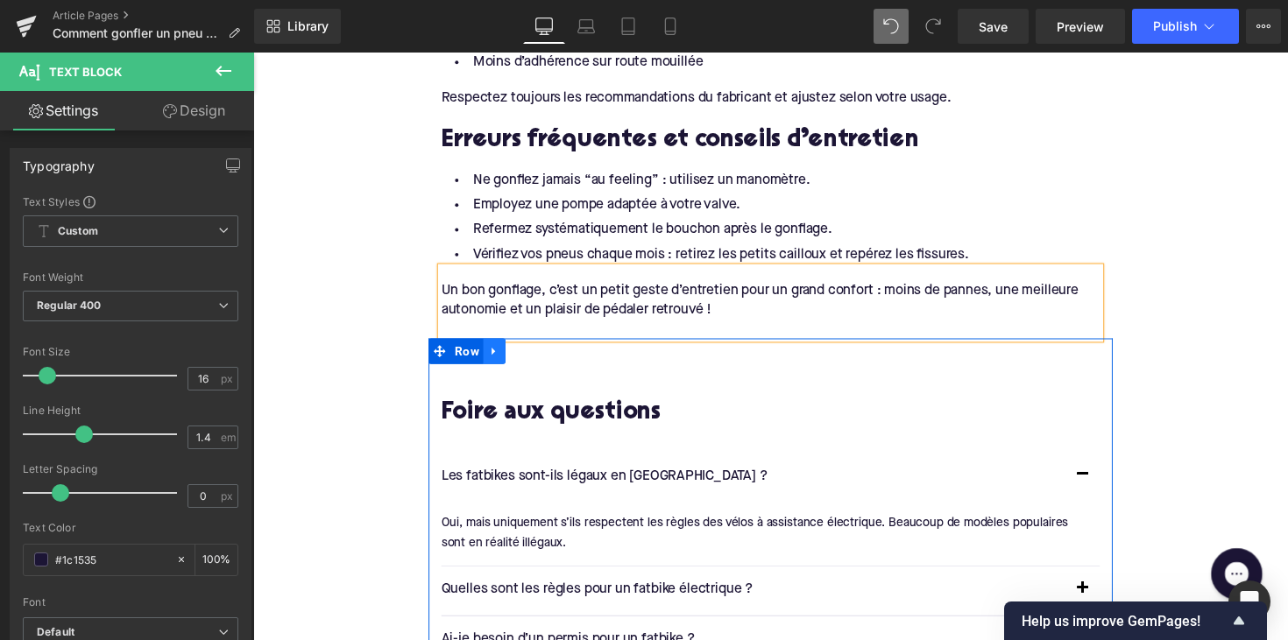
click at [503, 366] on icon at bounding box center [500, 359] width 12 height 13
click at [548, 365] on icon at bounding box center [546, 359] width 12 height 12
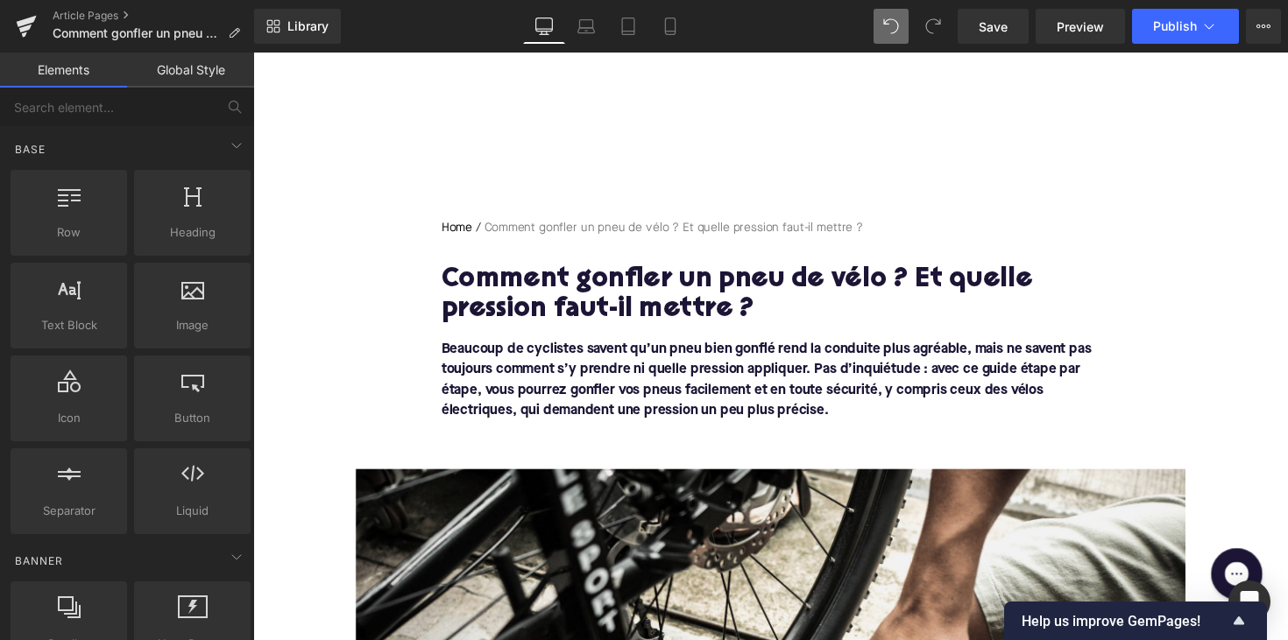
scroll to position [29, 0]
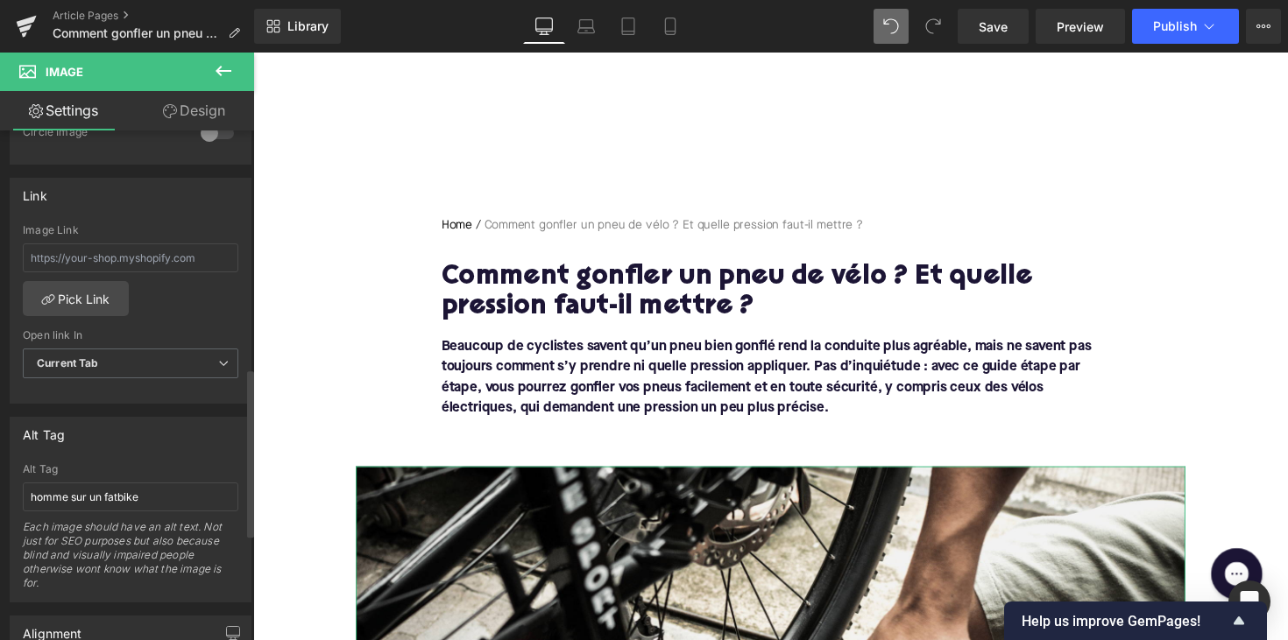
scroll to position [723, 0]
click at [149, 494] on input "homme sur un fatbike" at bounding box center [130, 496] width 215 height 29
paste input "gonfle un pneu de vélo"
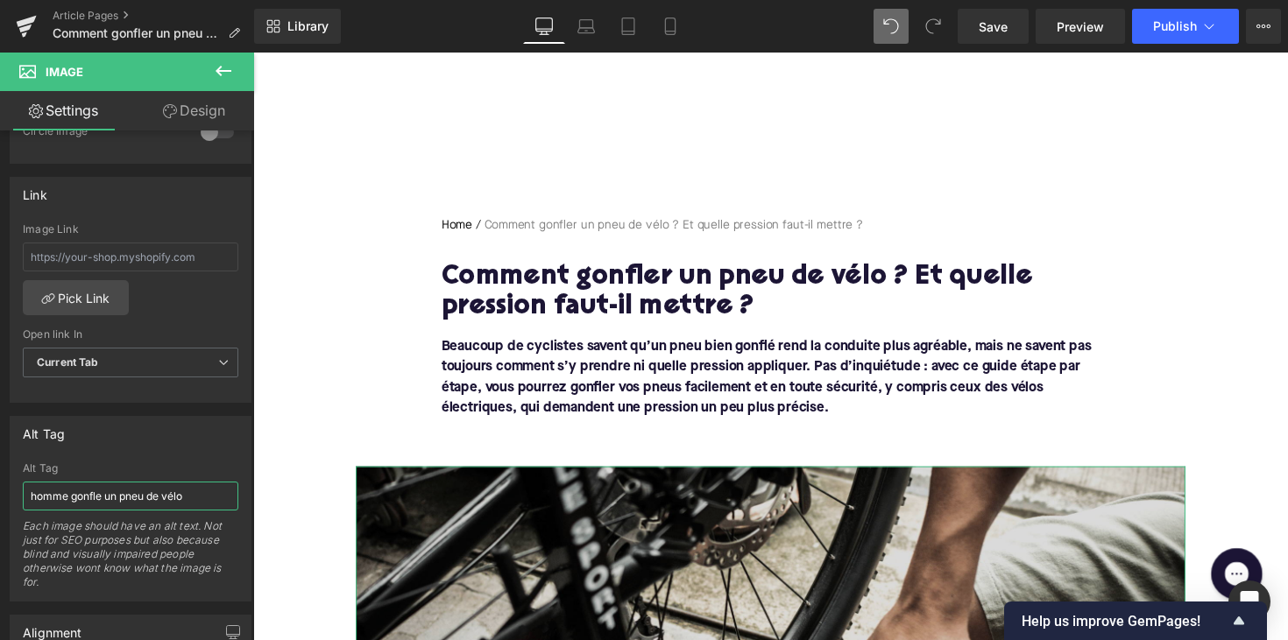
type input "homme gonfle un pneu de vélo"
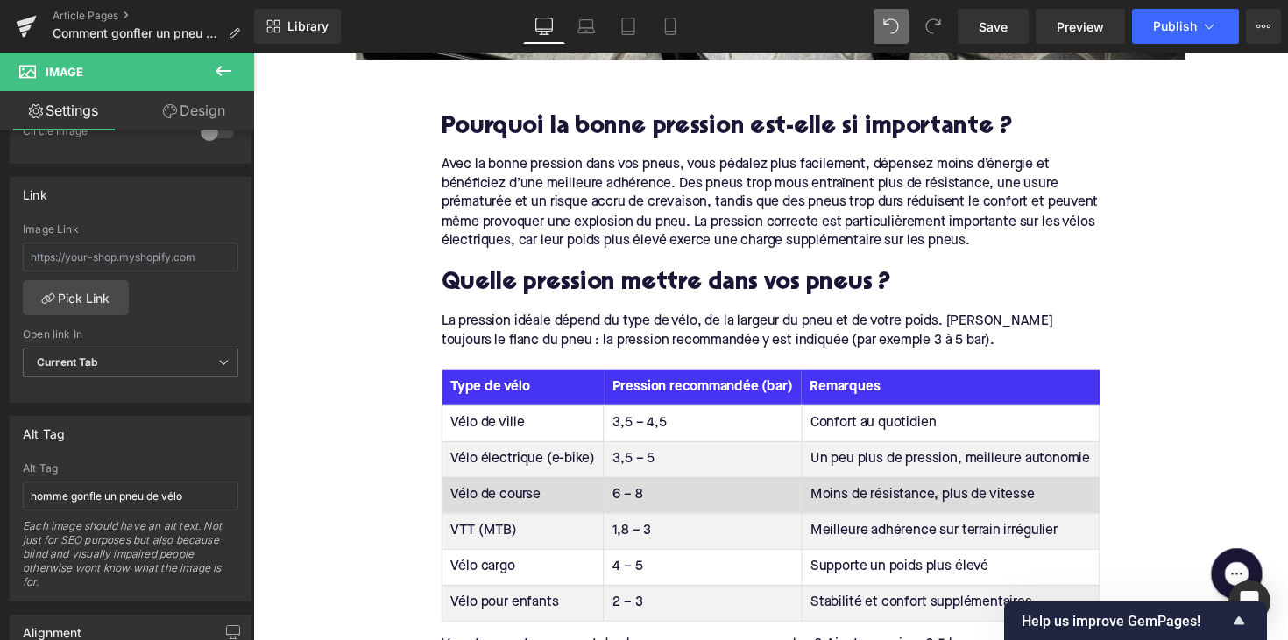
scroll to position [1083, 0]
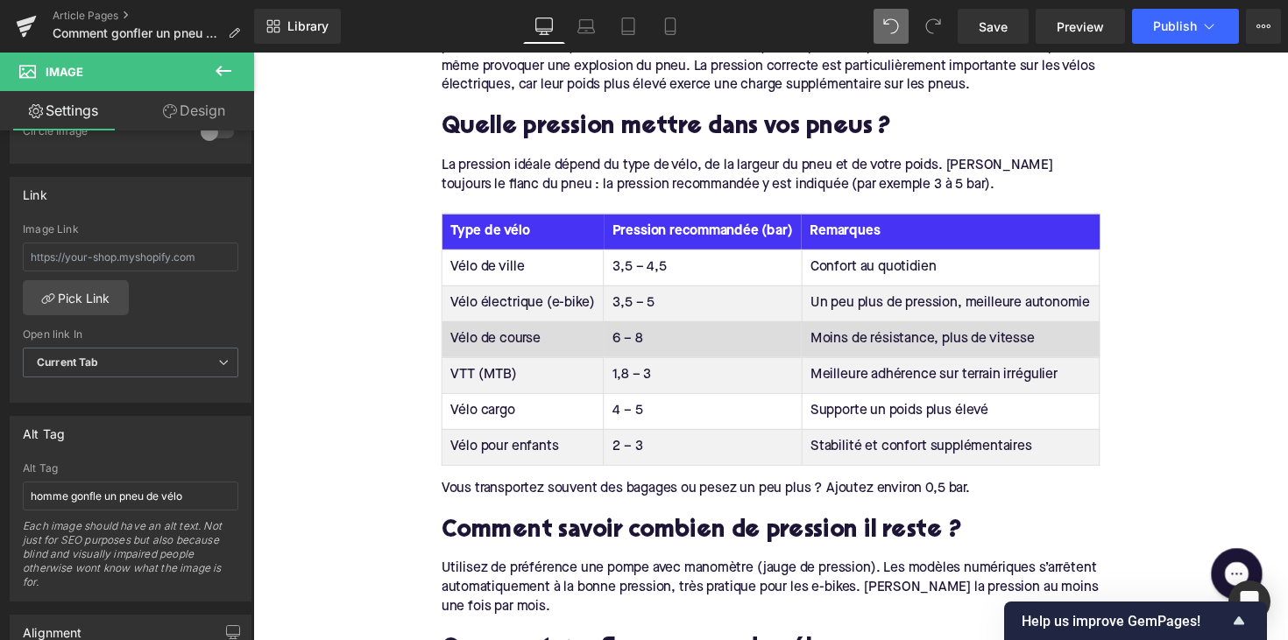
click at [478, 265] on td "Vélo de ville" at bounding box center [530, 272] width 166 height 37
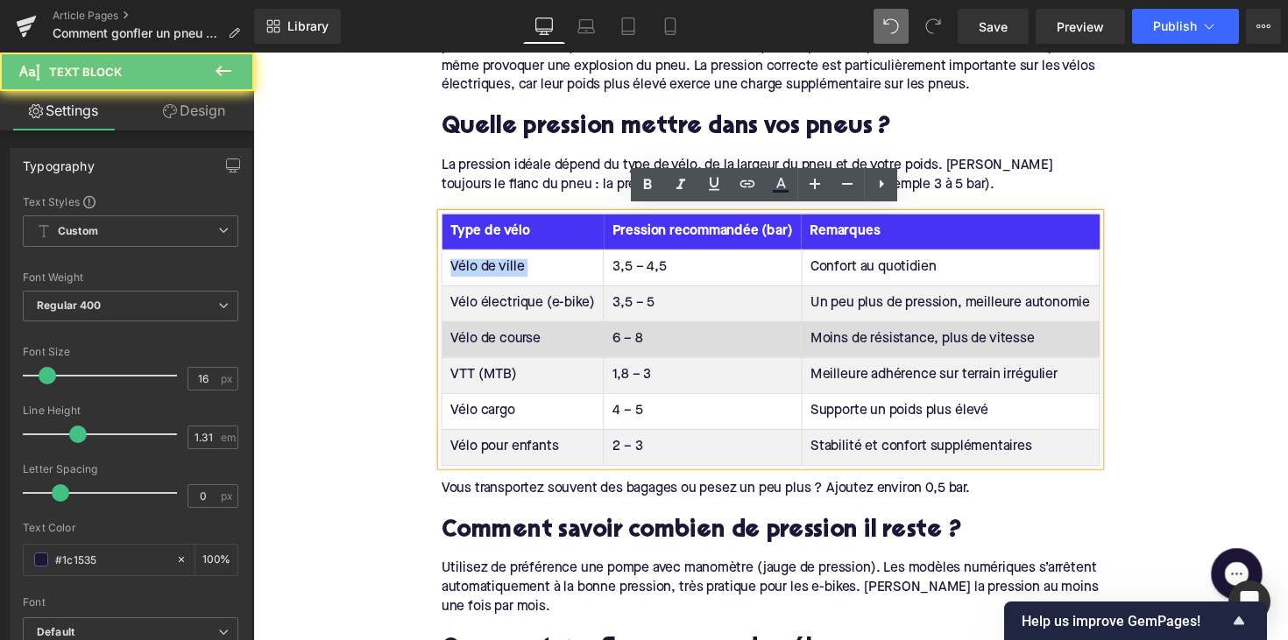
click at [478, 265] on td "Vélo de ville" at bounding box center [530, 272] width 166 height 37
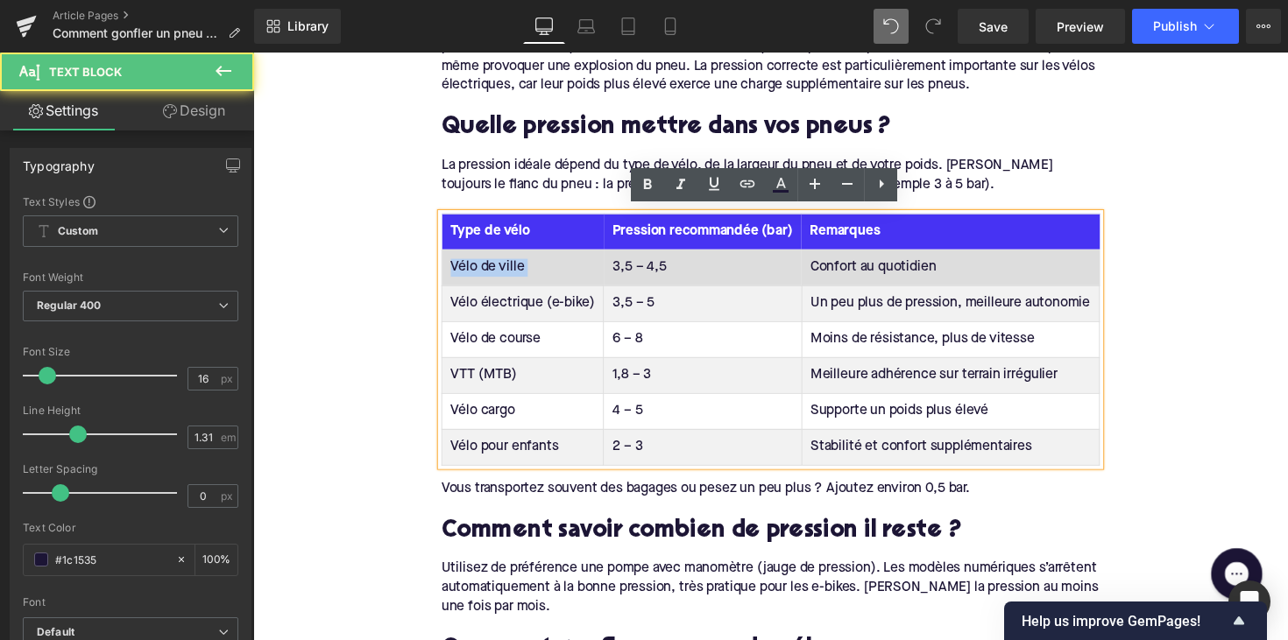
click at [471, 266] on td "Vélo de ville" at bounding box center [530, 272] width 166 height 37
click at [489, 266] on td "Vélo de ville" at bounding box center [530, 272] width 166 height 37
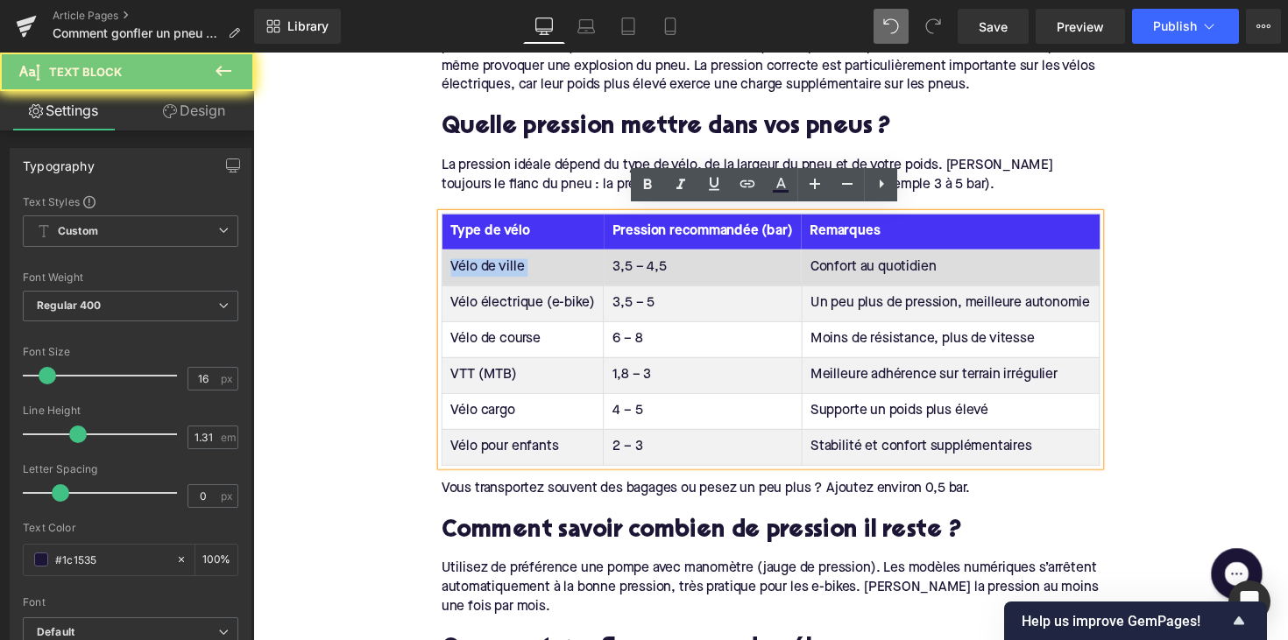
click at [489, 266] on td "Vélo de ville" at bounding box center [530, 272] width 166 height 37
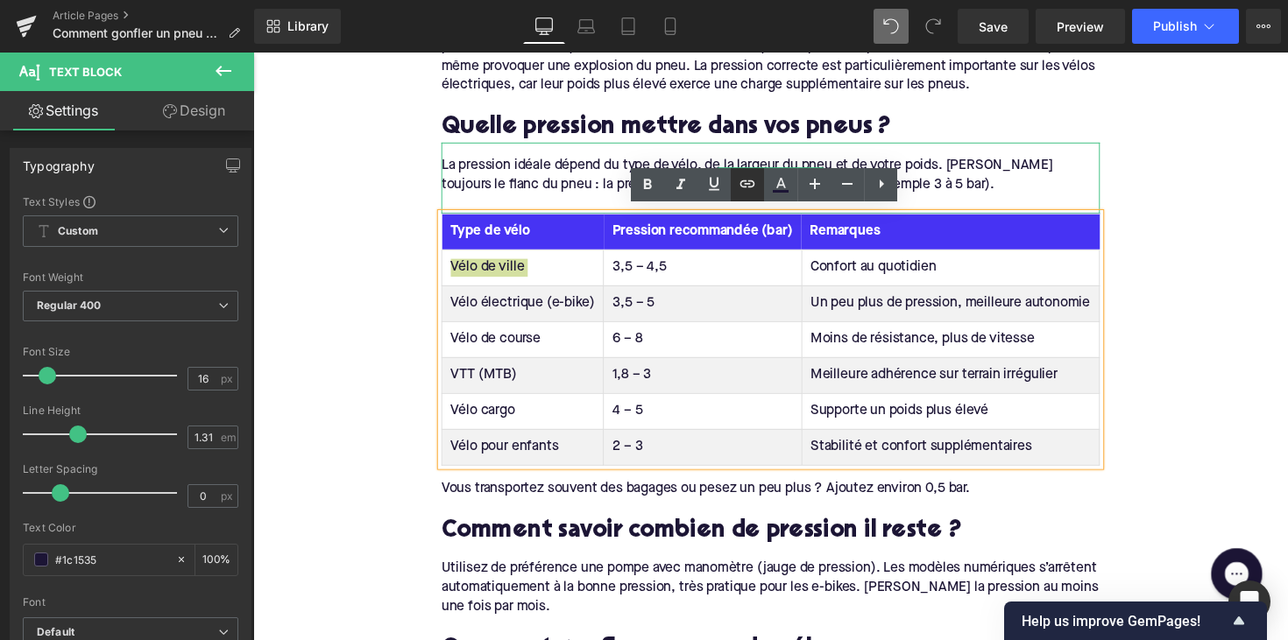
click at [757, 182] on icon at bounding box center [747, 183] width 21 height 21
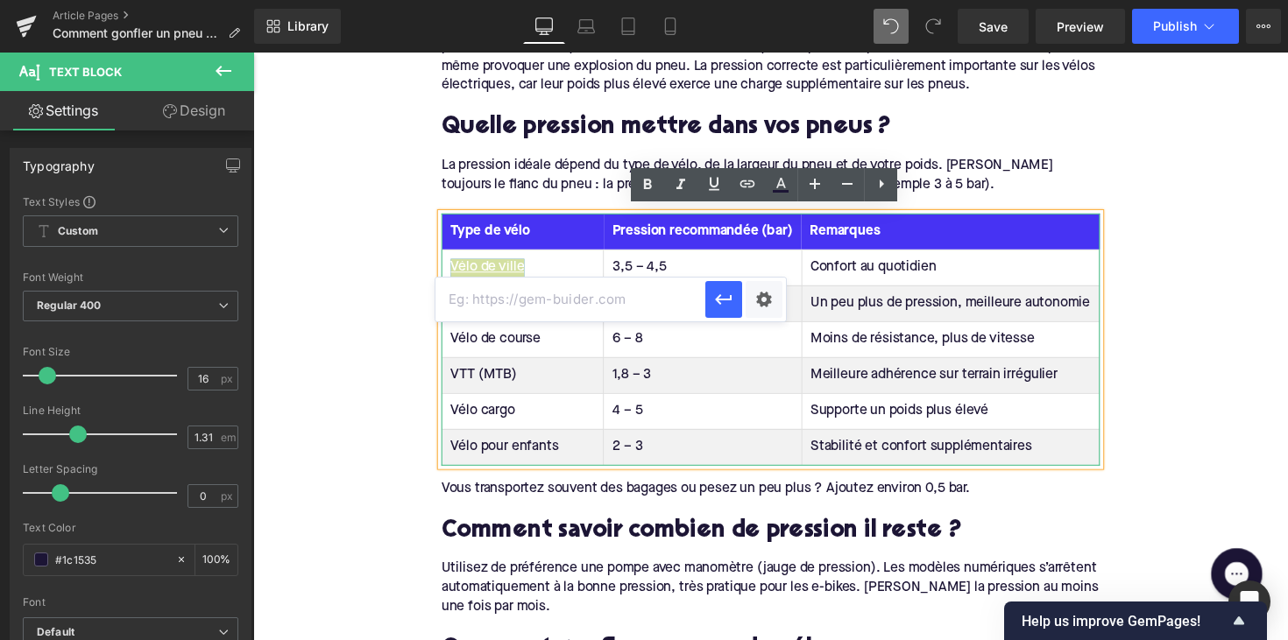
click at [613, 288] on input "text" at bounding box center [570, 300] width 270 height 44
paste input "https://upway.be/collections/velo-electrique-ville"
type input "https://upway.be/collections/velo-electrique-ville"
click at [717, 300] on icon "button" at bounding box center [723, 299] width 17 height 11
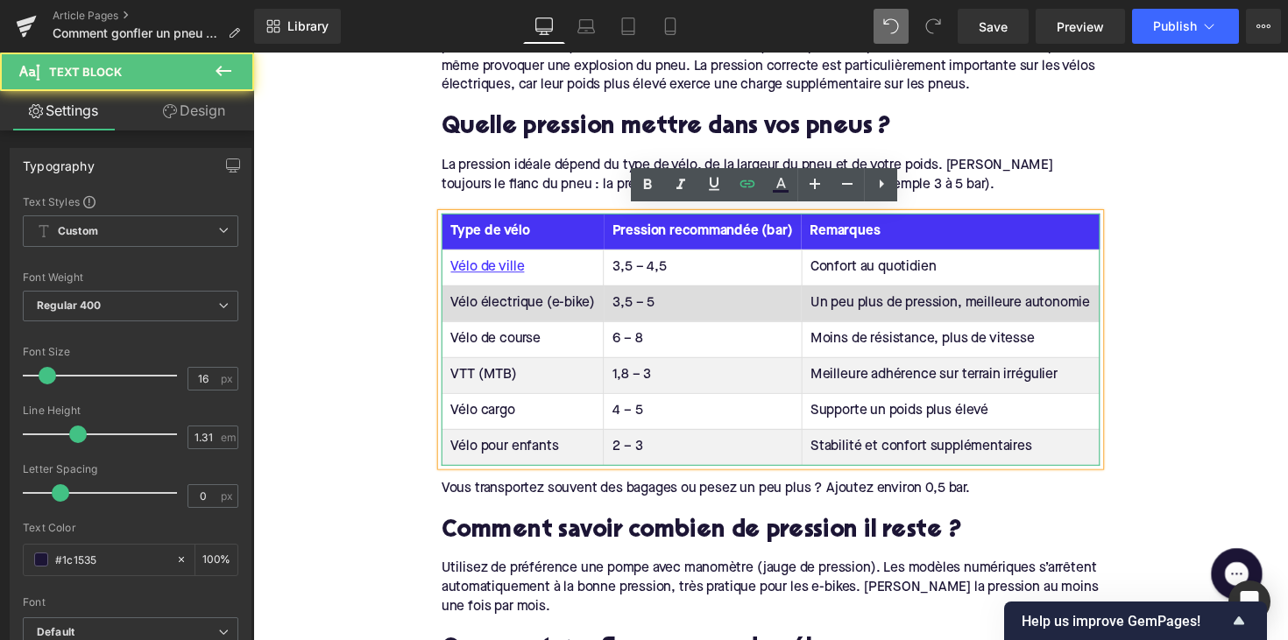
click at [476, 311] on td "Vélo électrique (e-bike)" at bounding box center [530, 309] width 166 height 37
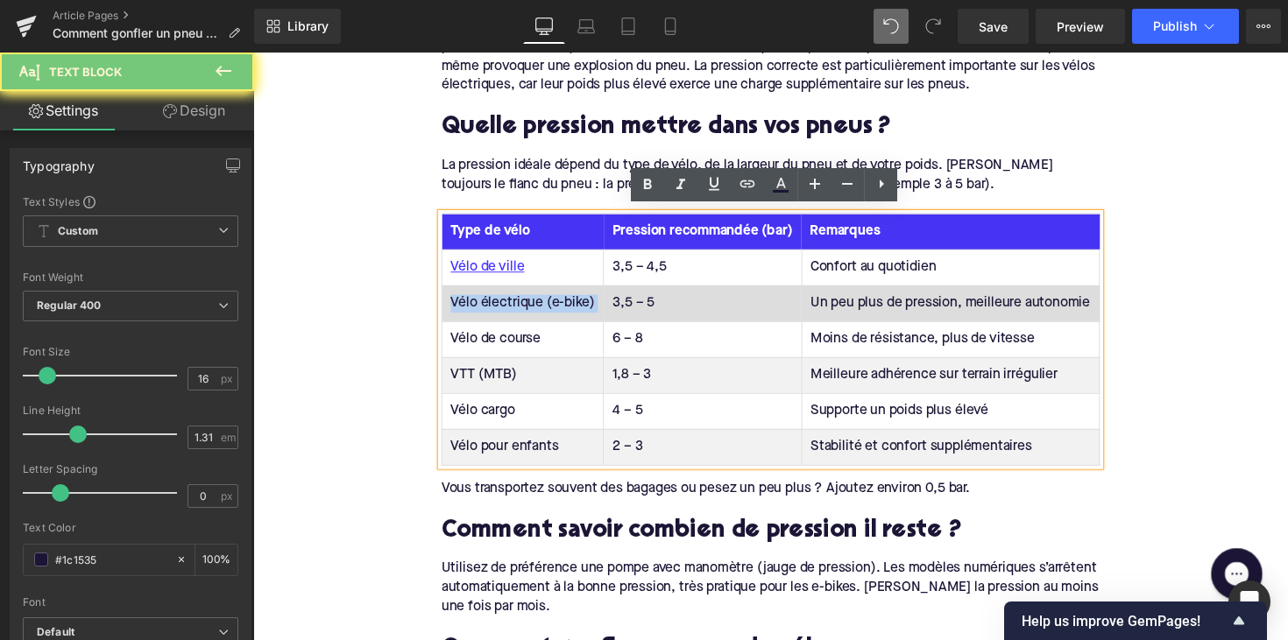
click at [476, 311] on td "Vélo électrique (e-bike)" at bounding box center [530, 309] width 166 height 37
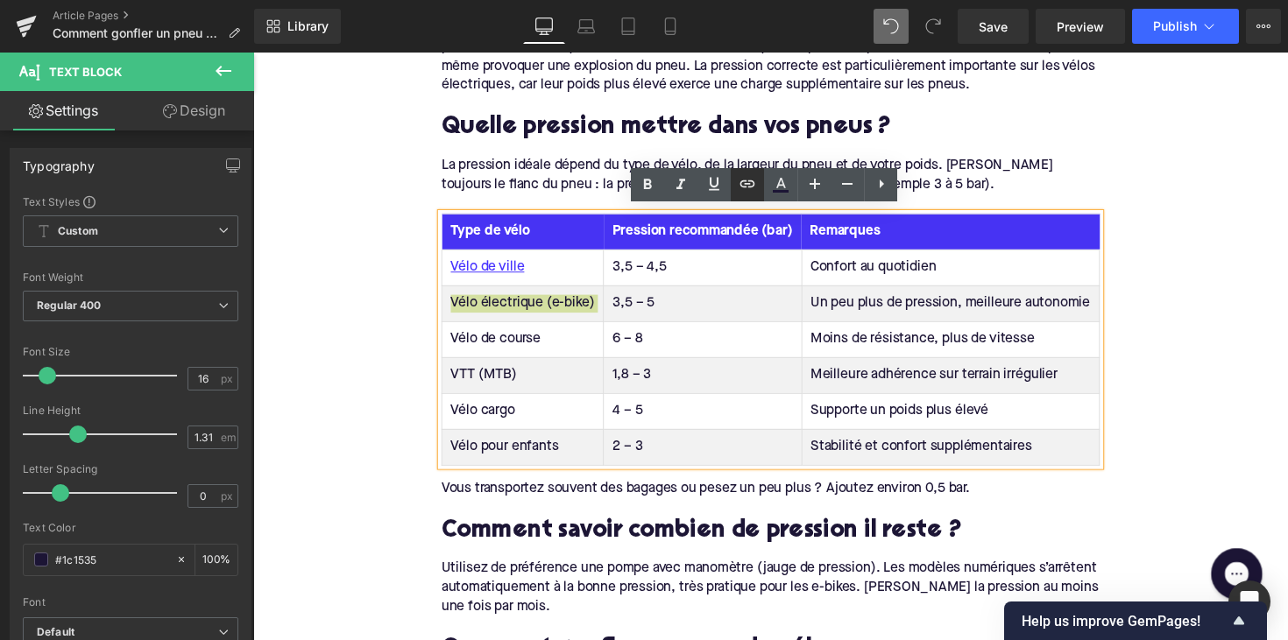
click at [748, 193] on icon at bounding box center [747, 183] width 21 height 21
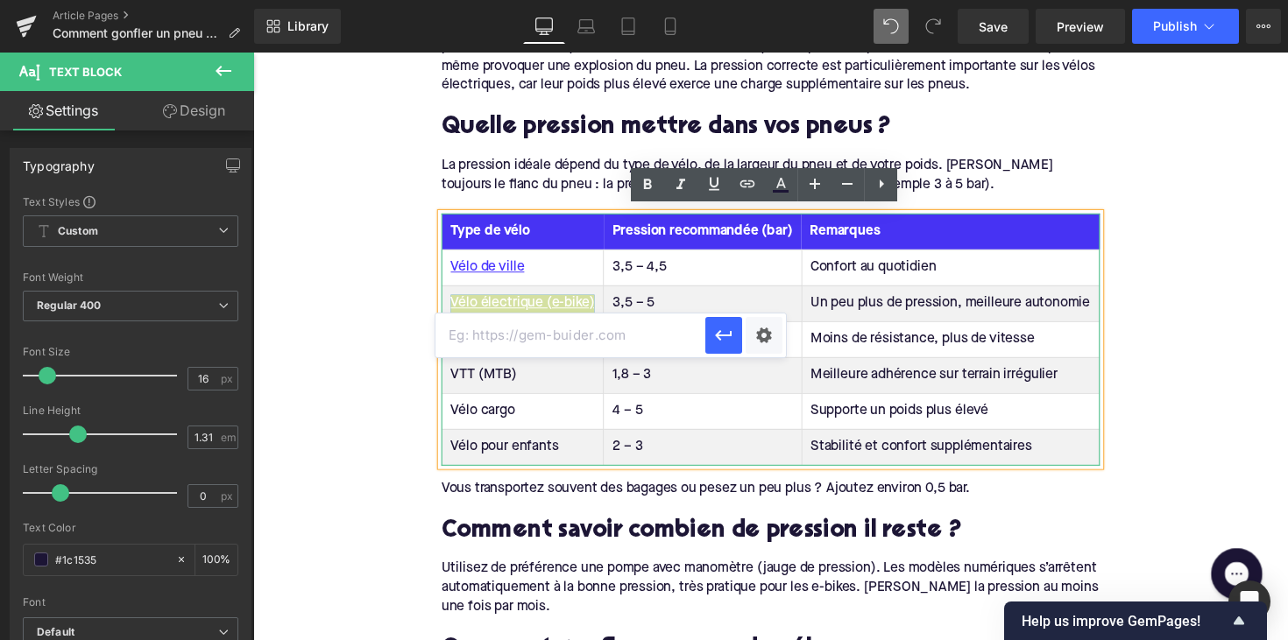
click at [625, 327] on input "text" at bounding box center [570, 336] width 270 height 44
paste input "https://upway.be/collections/velo-electrique-occasion"
type input "https://upway.be/collections/velo-electrique-occasion"
click at [725, 344] on icon "button" at bounding box center [723, 335] width 21 height 21
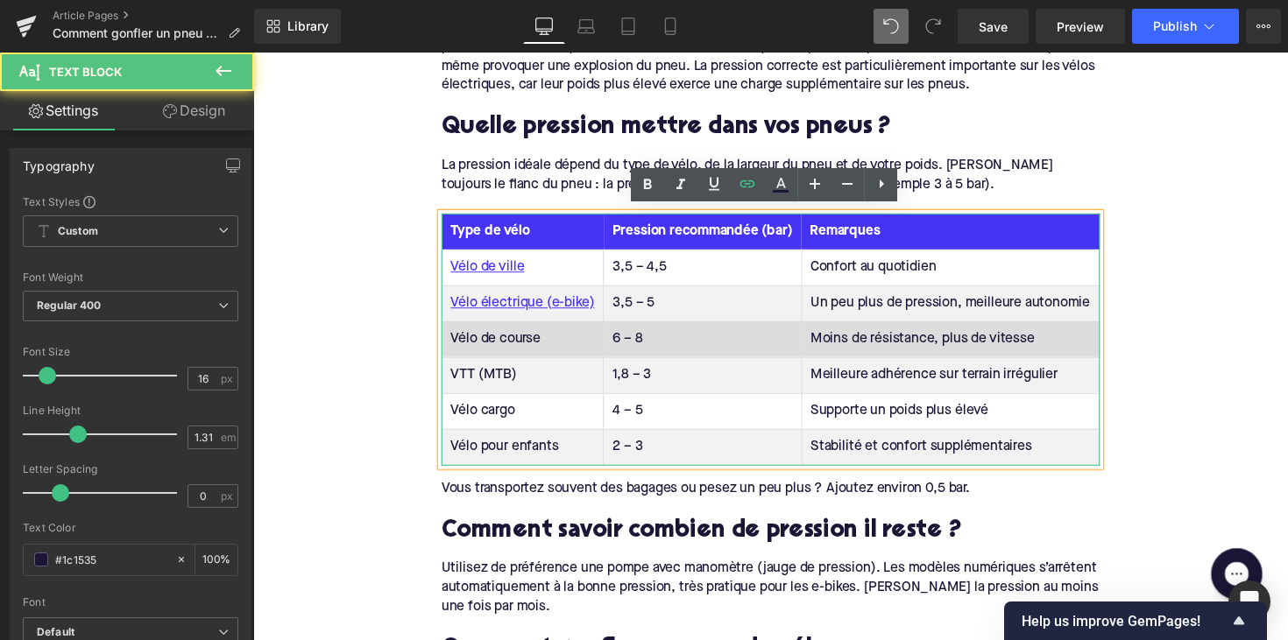
click at [492, 345] on td "Vélo de course" at bounding box center [530, 346] width 166 height 37
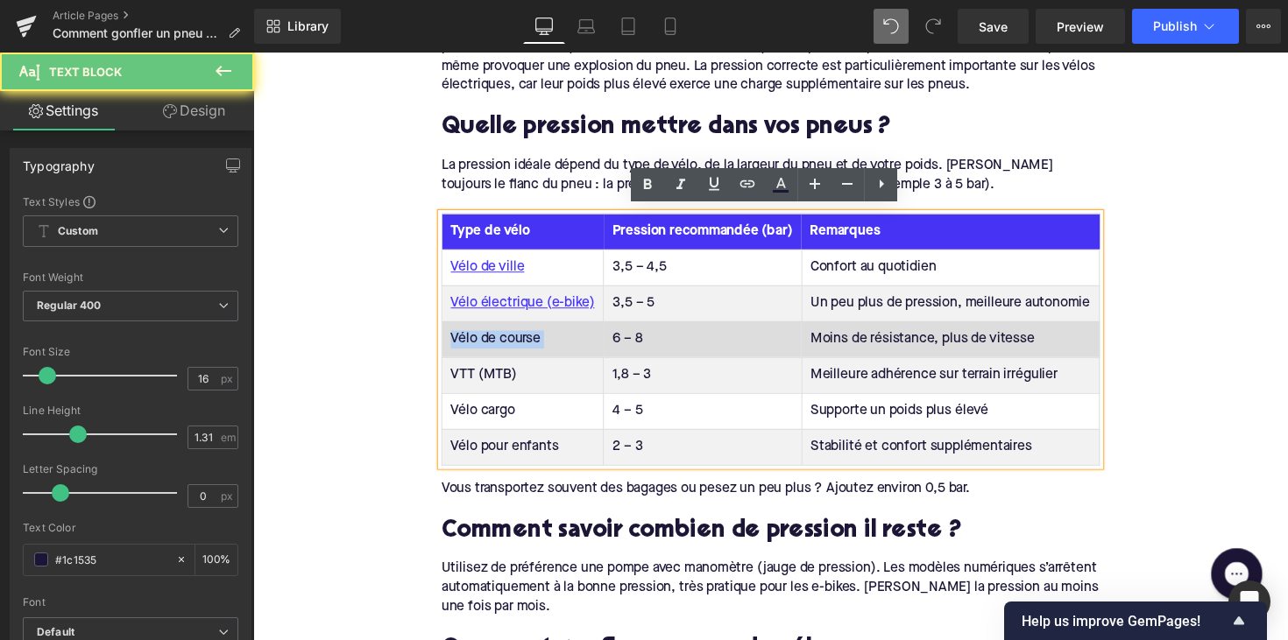
click at [492, 345] on td "Vélo de course" at bounding box center [530, 346] width 166 height 37
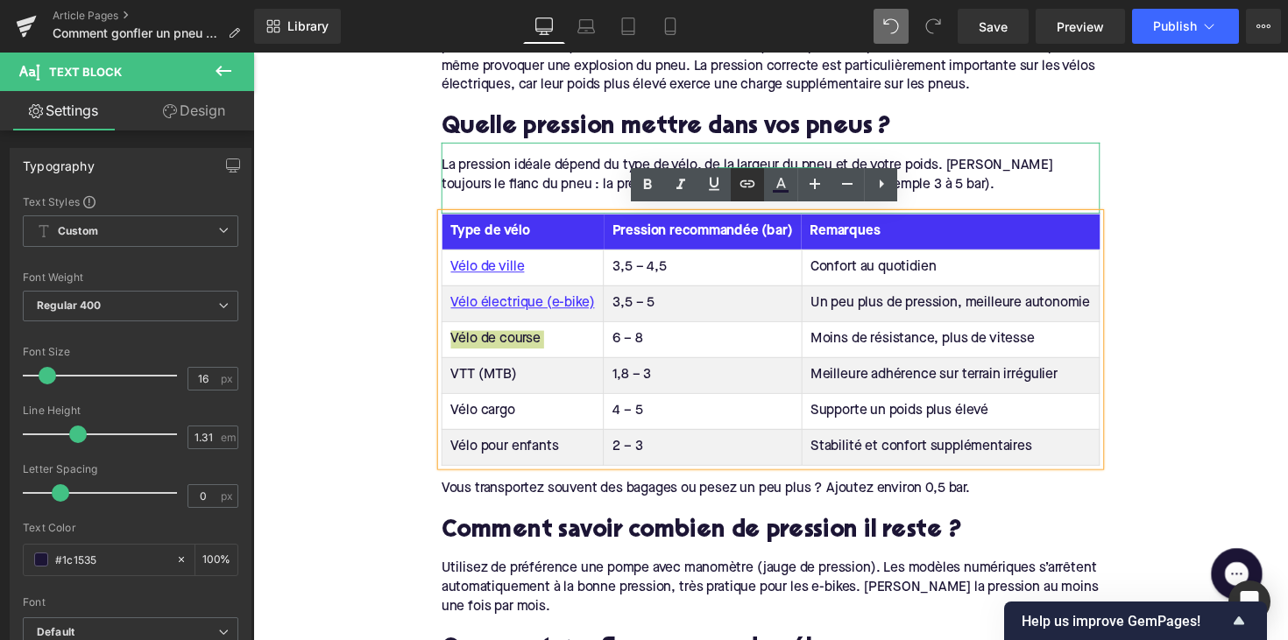
click at [745, 193] on icon at bounding box center [747, 183] width 21 height 21
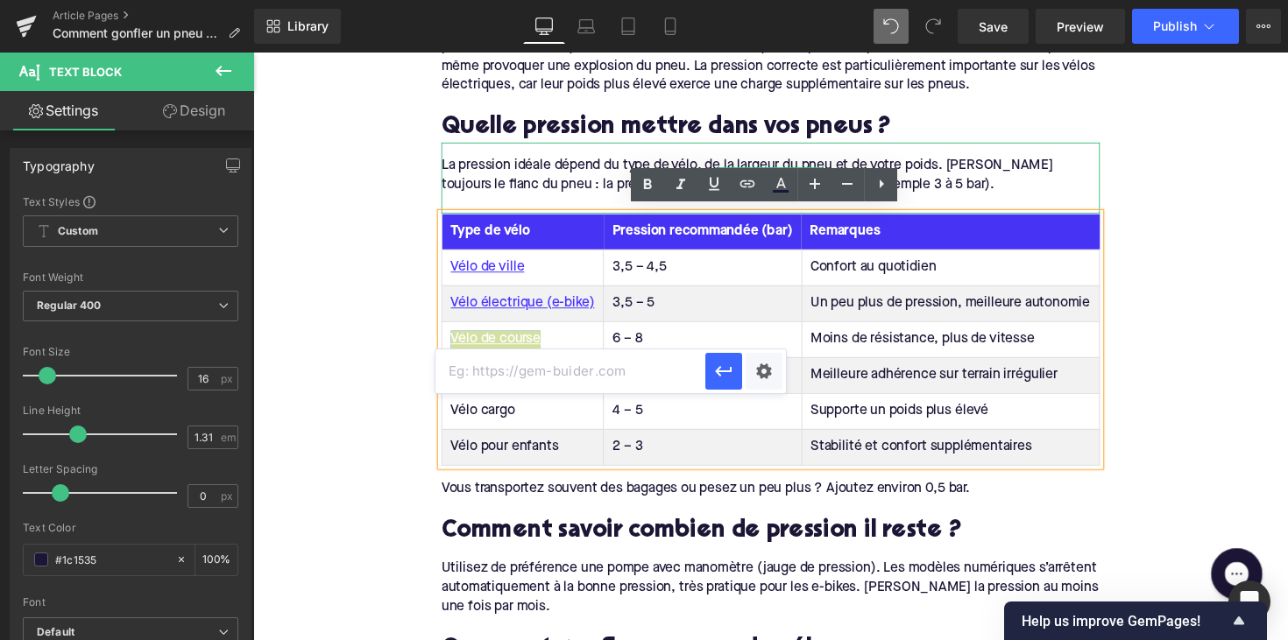
click at [615, 371] on input "text" at bounding box center [570, 372] width 270 height 44
paste input "https://upway.be/blogs/news/optimiser-poids-velo-de-course"
click at [722, 375] on icon "button" at bounding box center [723, 371] width 21 height 21
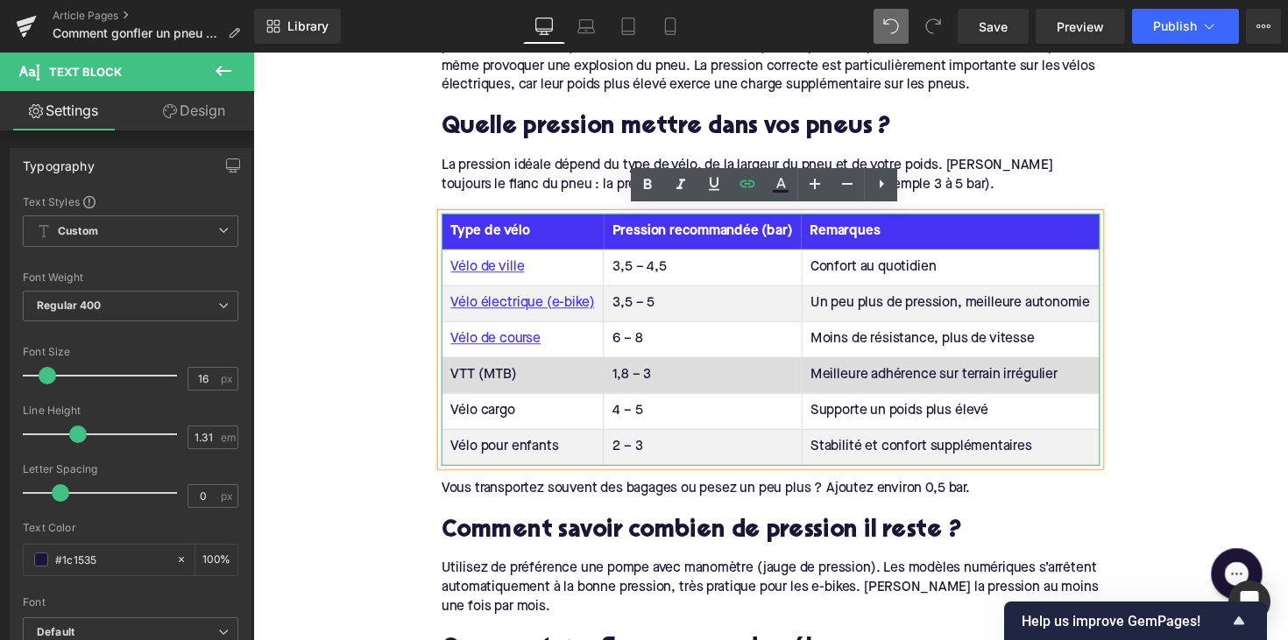
click at [473, 383] on td "VTT (MTB)" at bounding box center [530, 382] width 166 height 37
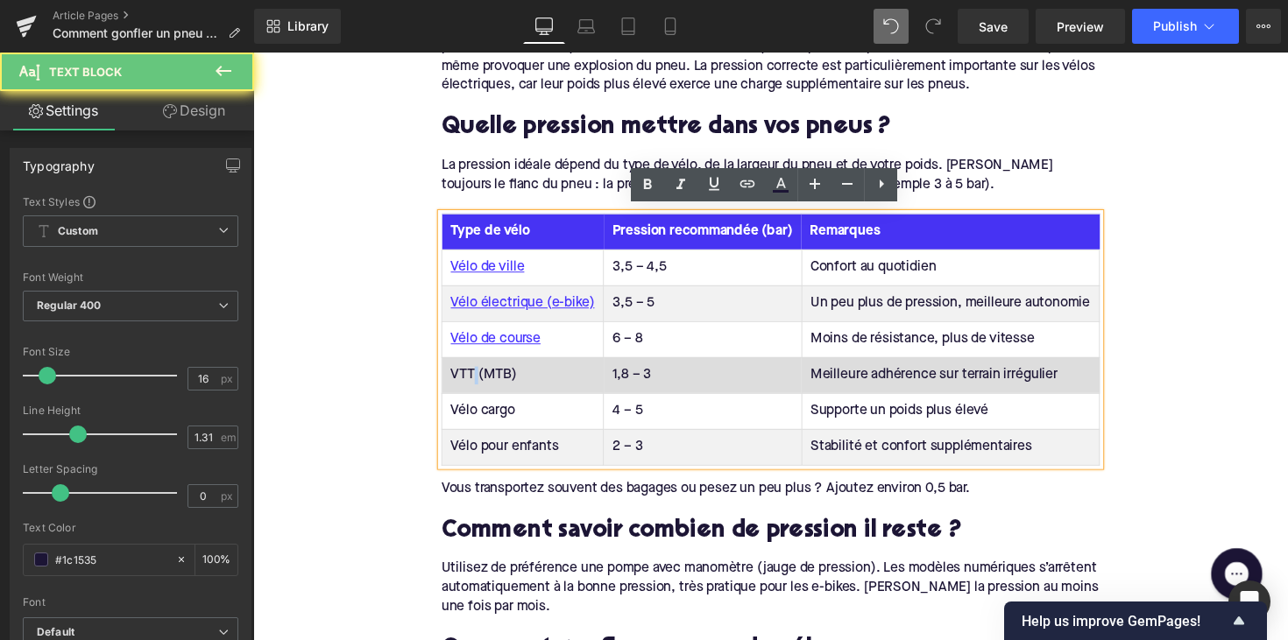
click at [473, 383] on td "VTT (MTB)" at bounding box center [530, 382] width 166 height 37
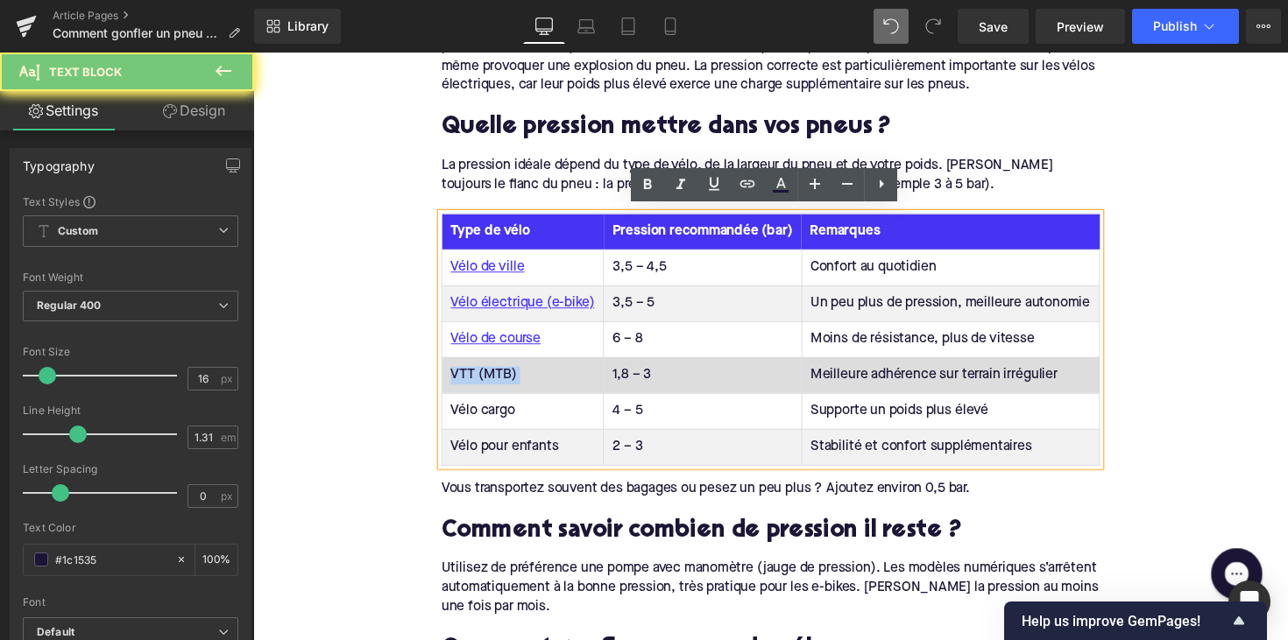
click at [473, 383] on td "VTT (MTB)" at bounding box center [530, 382] width 166 height 37
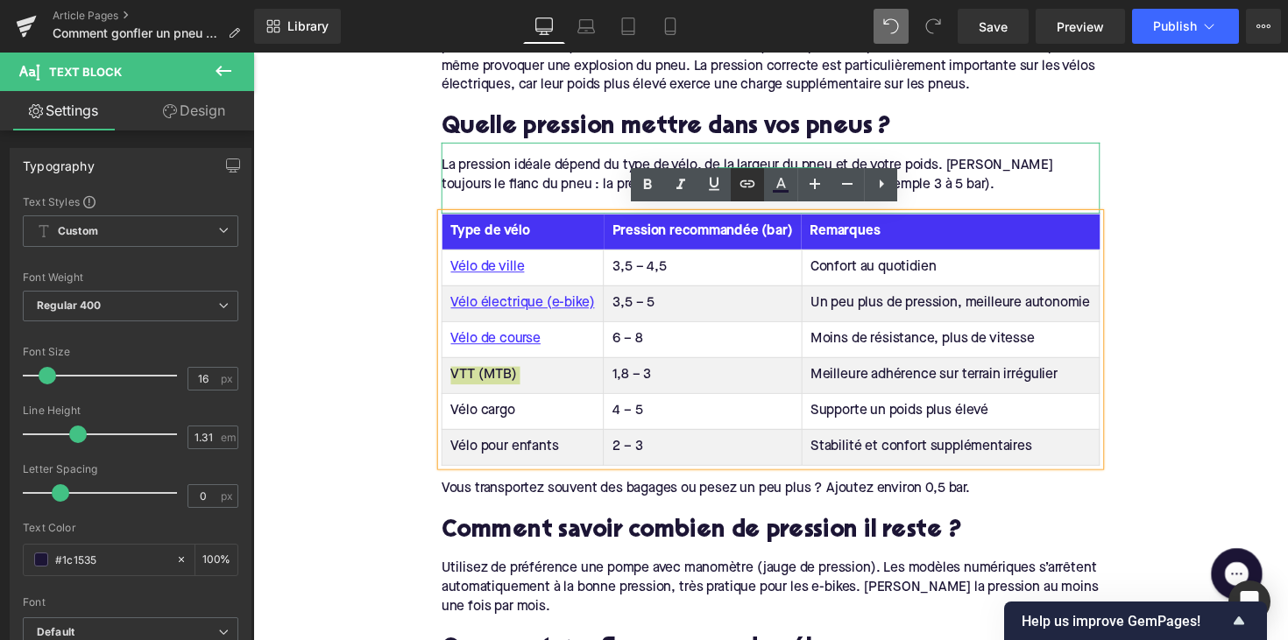
click at [743, 181] on icon at bounding box center [747, 183] width 15 height 7
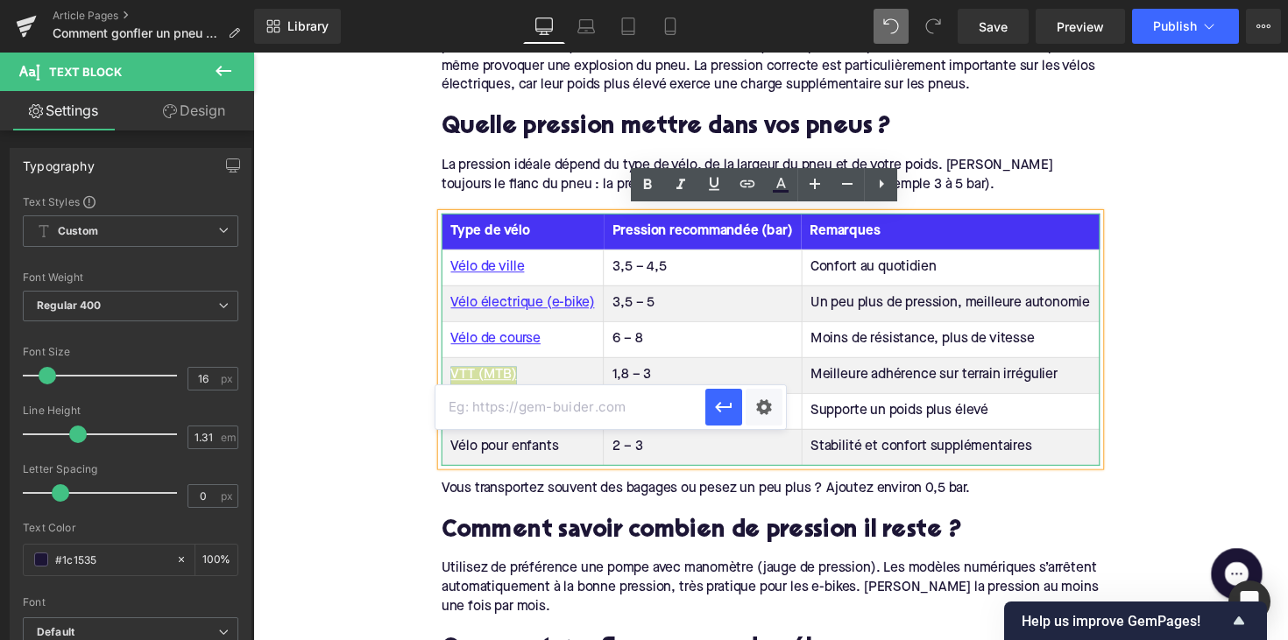
click at [547, 397] on input "text" at bounding box center [570, 407] width 270 height 44
paste input "https://upway.be/collections/vtt-electrique"
click at [712, 397] on button "button" at bounding box center [723, 407] width 37 height 37
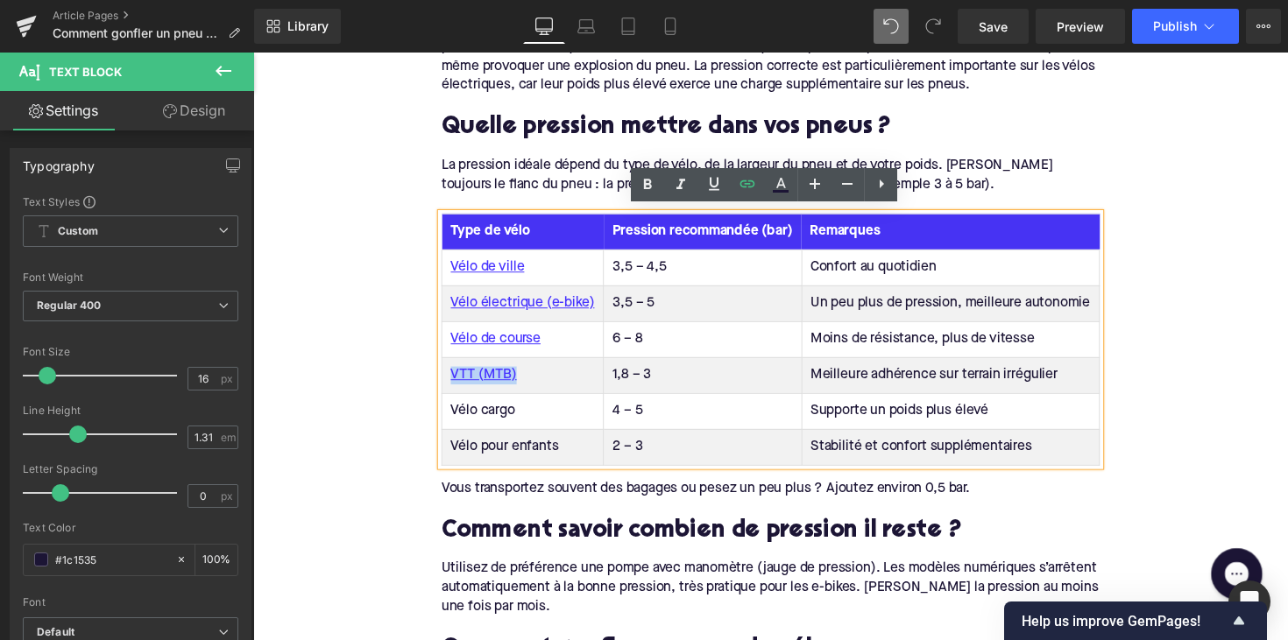
click at [490, 418] on td "Vélo cargo" at bounding box center [530, 419] width 166 height 37
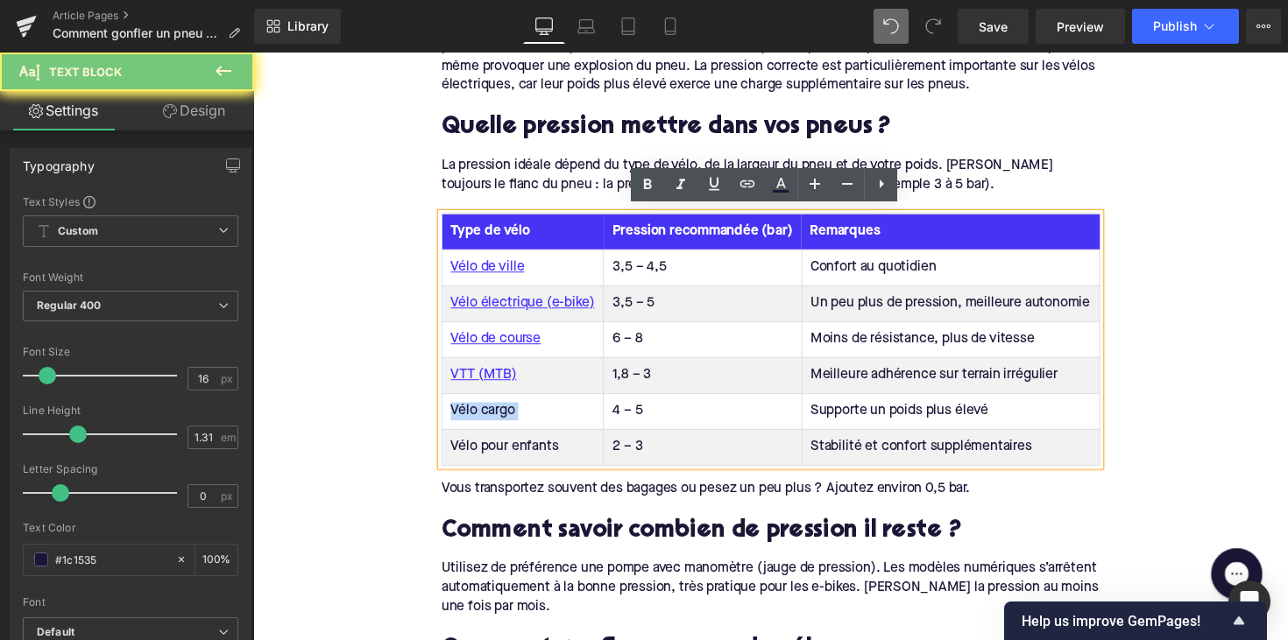
click at [490, 418] on td "Vélo cargo" at bounding box center [530, 419] width 166 height 37
click at [751, 184] on icon at bounding box center [747, 183] width 21 height 21
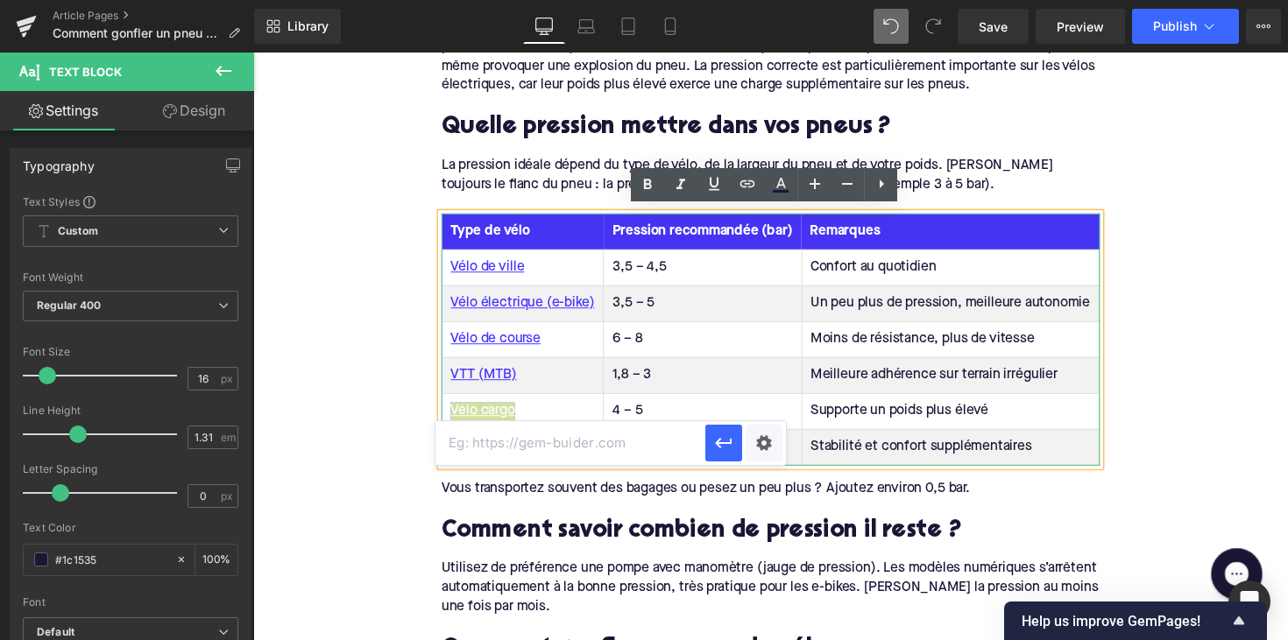
click at [615, 450] on input "text" at bounding box center [570, 443] width 270 height 44
paste input "https://upway.be/collections/velo-cargo-electrique"
click at [700, 443] on input "https://upway.be/collections/velo-cargo-electrique" at bounding box center [570, 443] width 270 height 44
click at [712, 443] on button "button" at bounding box center [723, 443] width 37 height 37
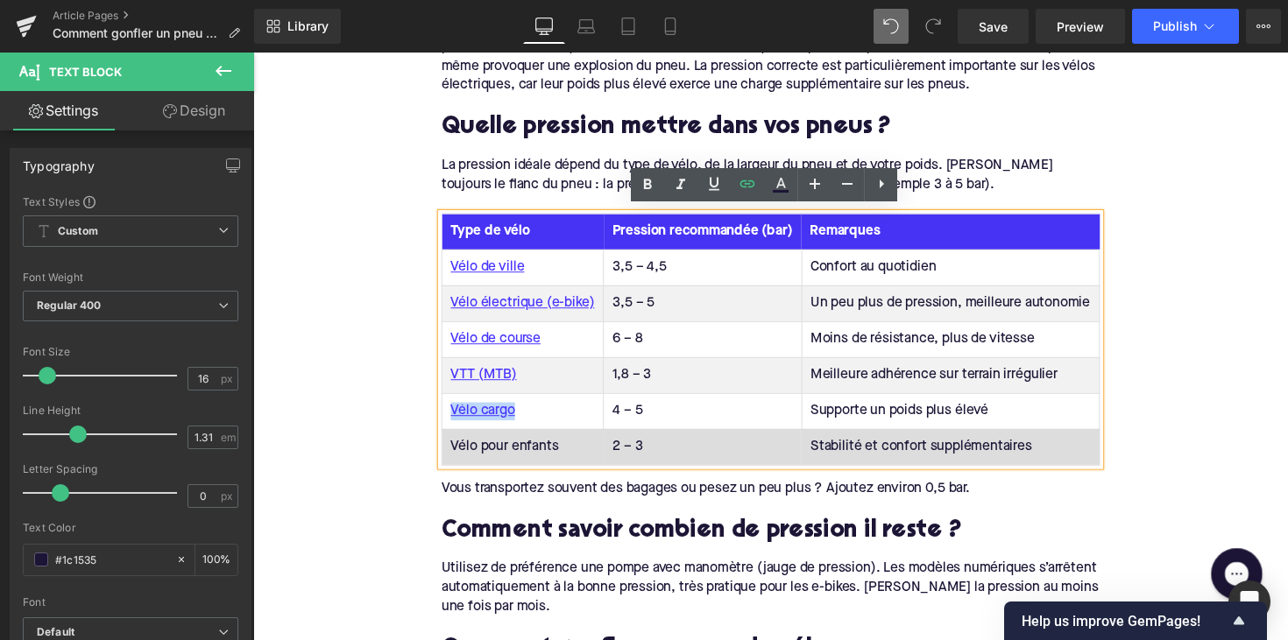
click at [491, 450] on td "Vélo pour enfants" at bounding box center [530, 456] width 166 height 37
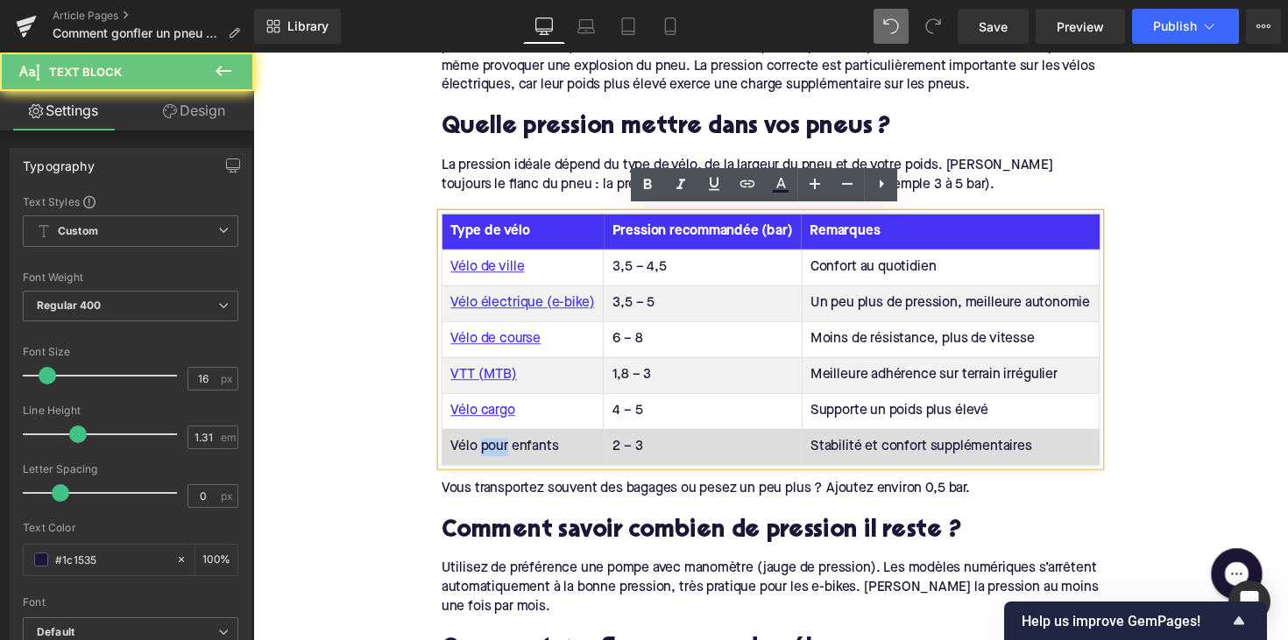
click at [491, 450] on td "Vélo pour enfants" at bounding box center [530, 456] width 166 height 37
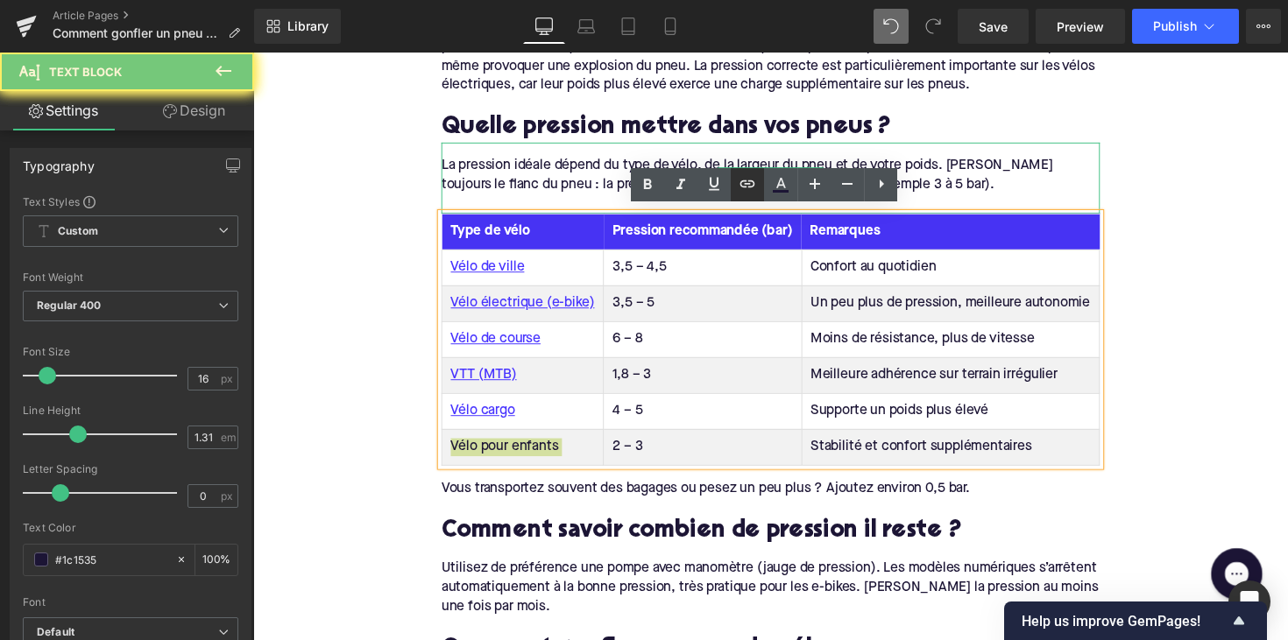
click at [749, 187] on icon at bounding box center [747, 183] width 15 height 7
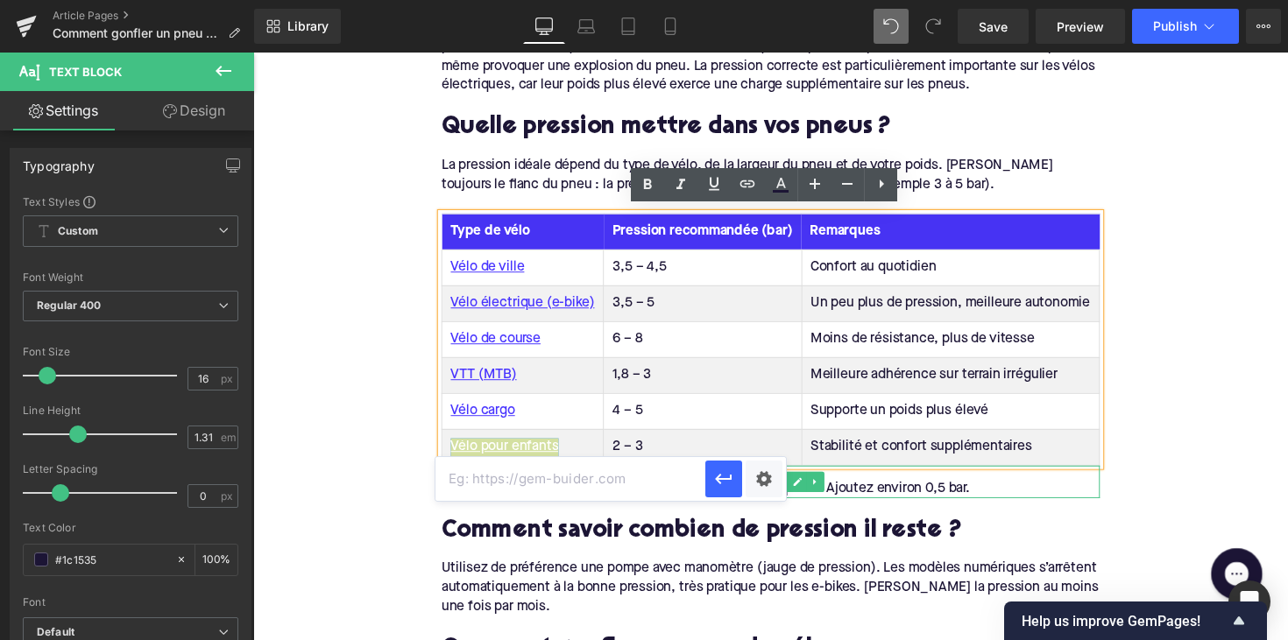
click at [604, 468] on input "text" at bounding box center [570, 479] width 270 height 44
paste input "https://upway.be/collections/velo-electrique-pour-enfants"
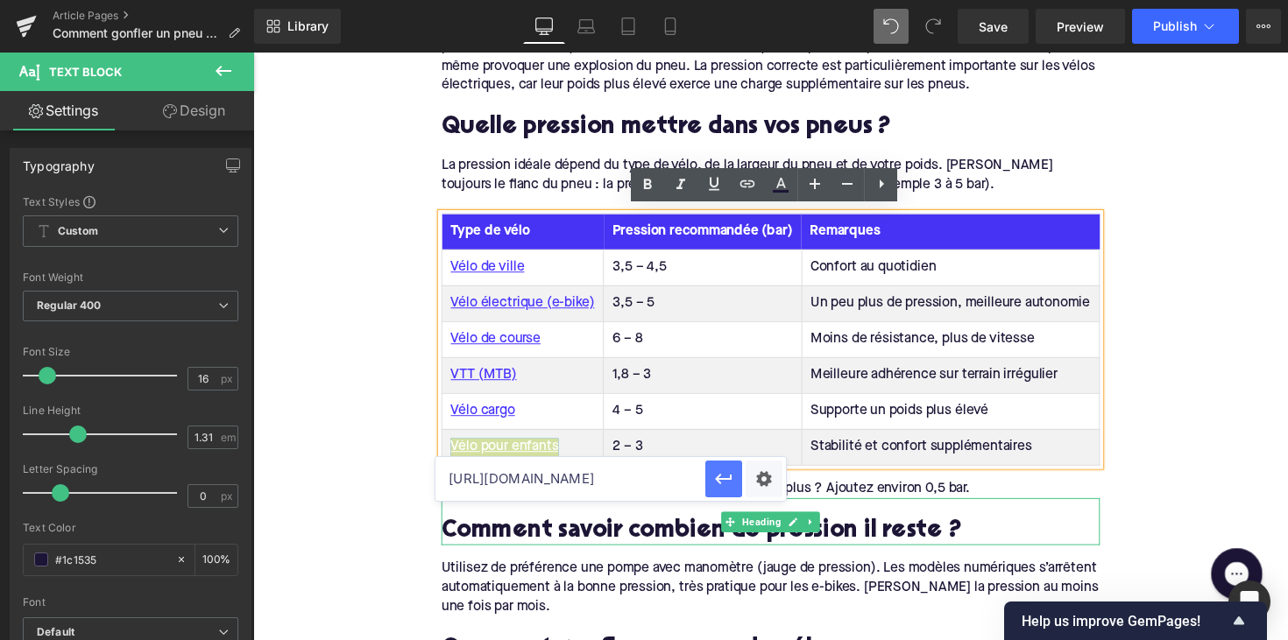
type input "https://upway.be/collections/velo-electrique-pour-enfants"
click at [716, 486] on icon "button" at bounding box center [723, 479] width 21 height 21
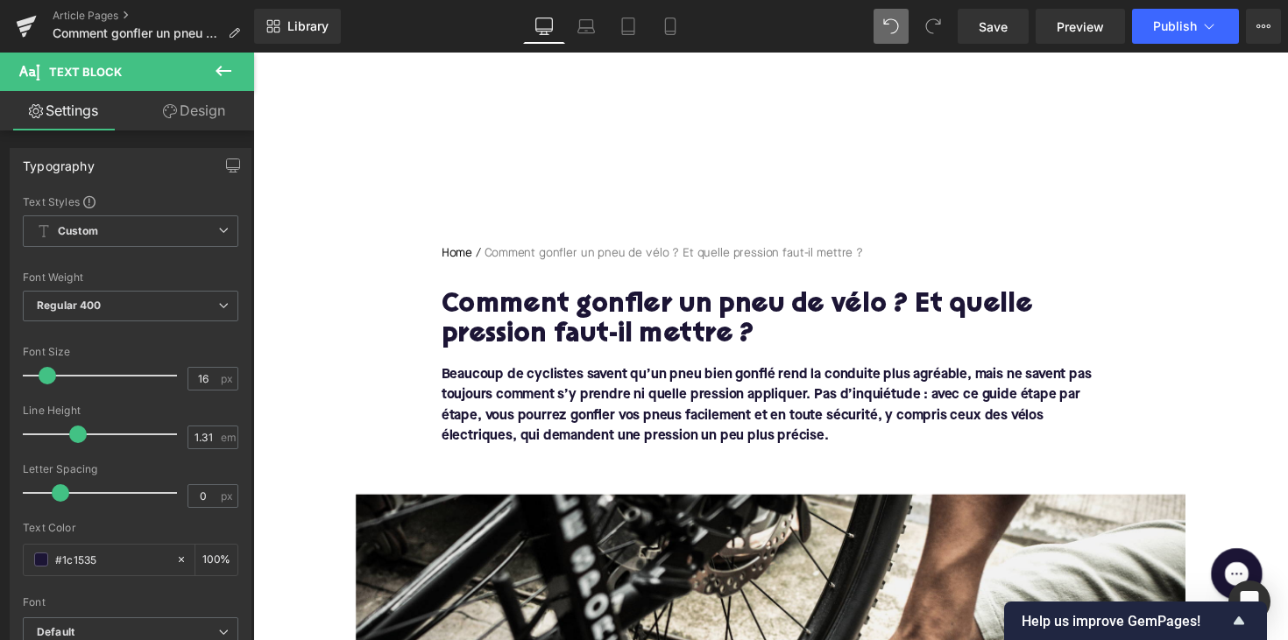
scroll to position [0, 0]
click at [1169, 32] on span "Publish" at bounding box center [1175, 26] width 44 height 14
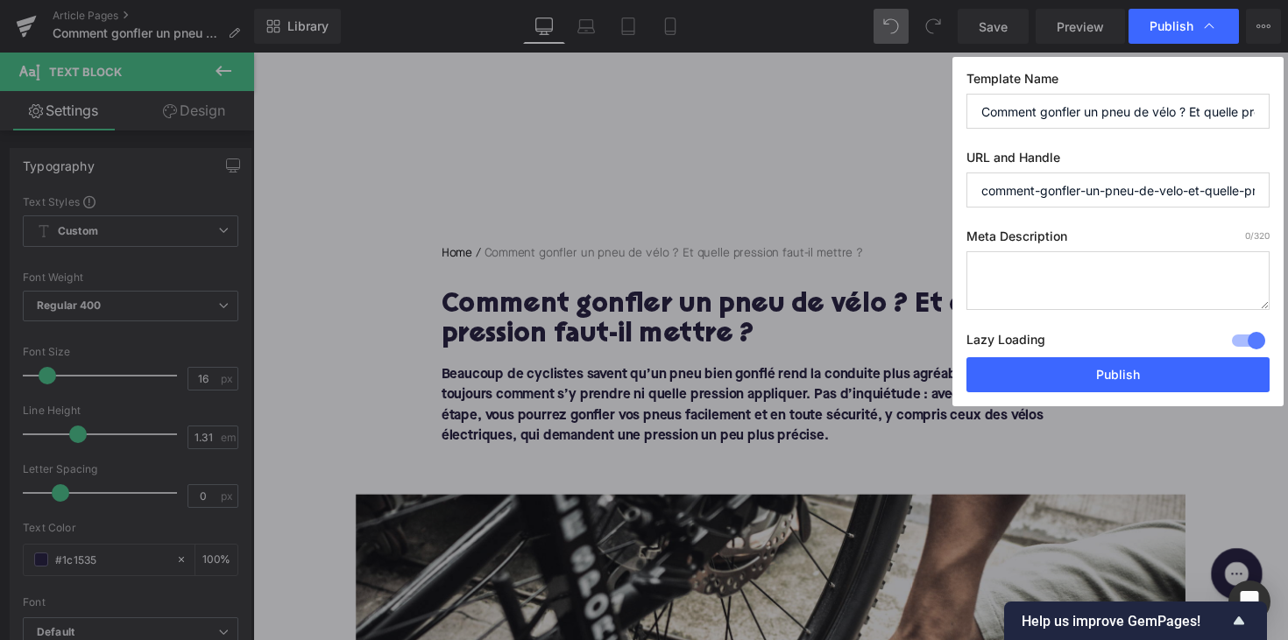
click at [1014, 293] on textarea at bounding box center [1117, 280] width 303 height 59
paste textarea "Apprenez à gonfler vos pneus de vélo à la bonne pression pour plus de confort, …"
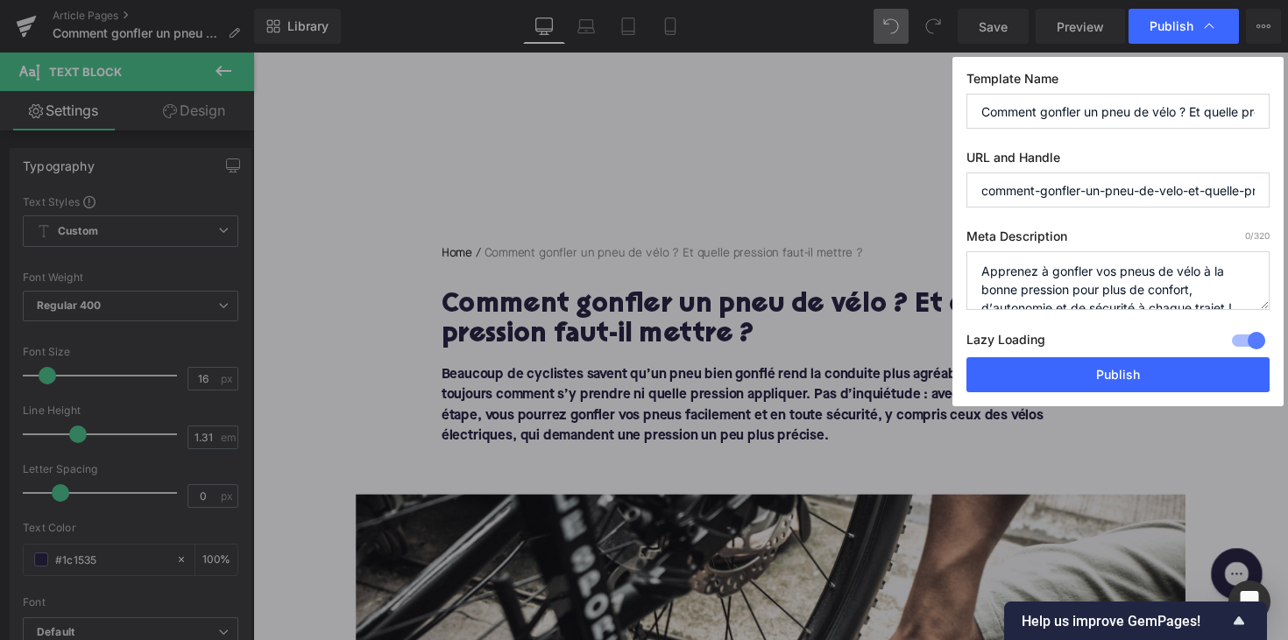
scroll to position [6, 0]
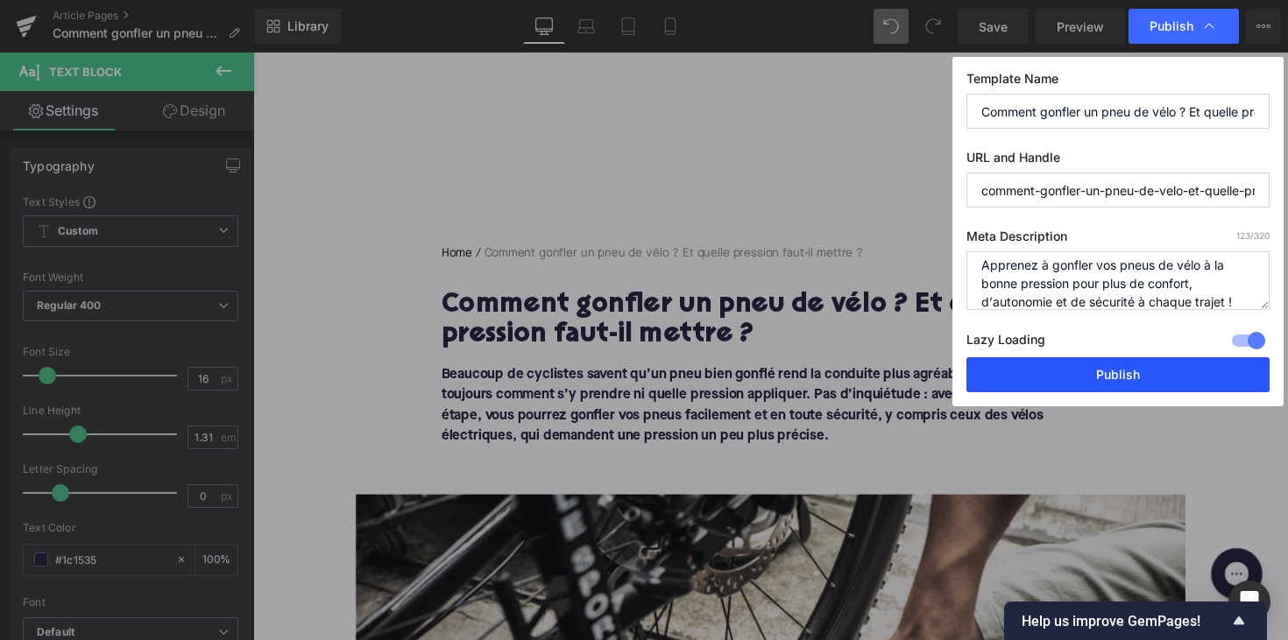
type textarea "Apprenez à gonfler vos pneus de vélo à la bonne pression pour plus de confort, …"
click at [1150, 363] on button "Publish" at bounding box center [1117, 374] width 303 height 35
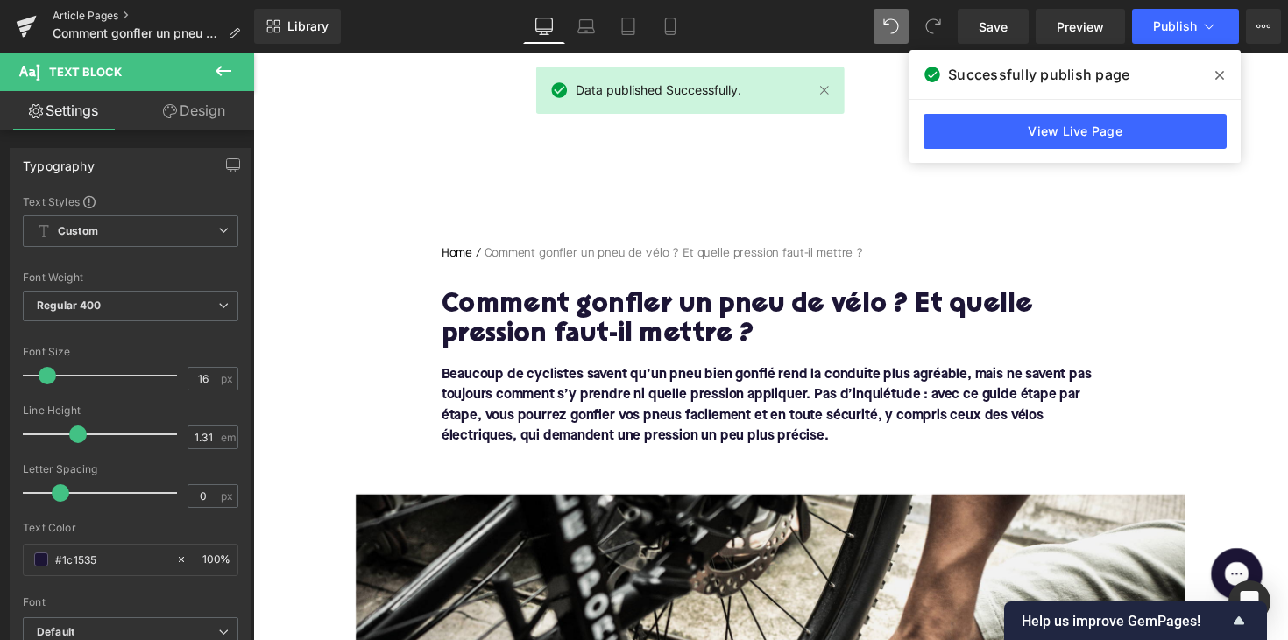
click at [99, 15] on link "Article Pages" at bounding box center [153, 16] width 201 height 14
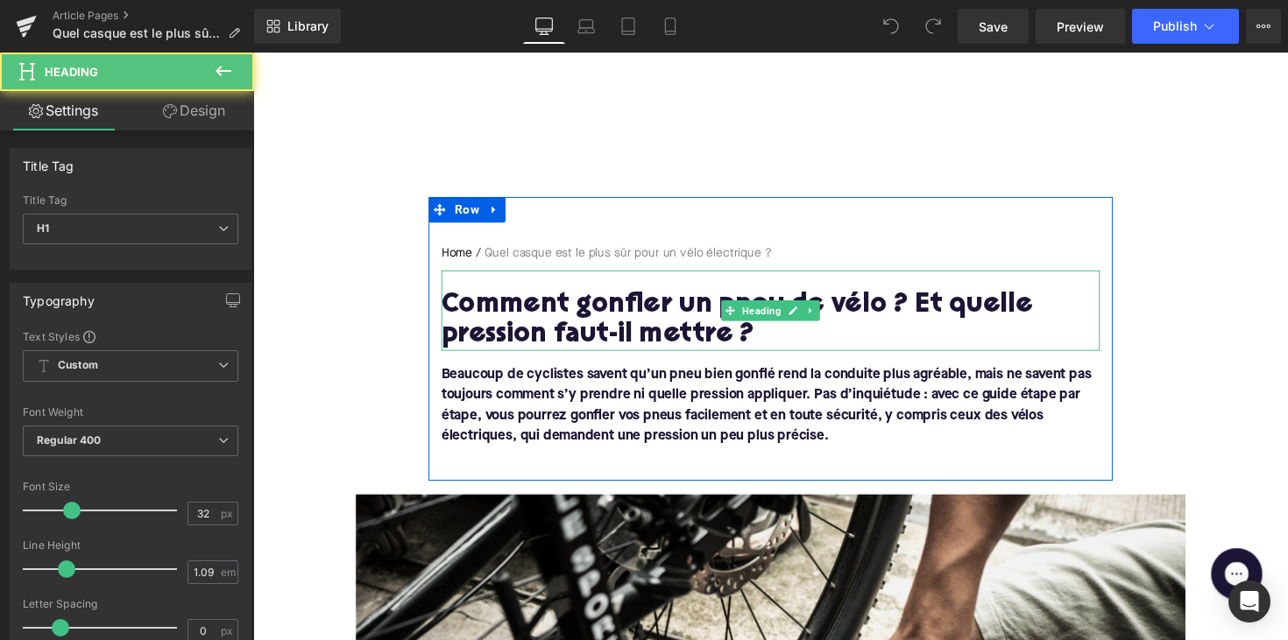
click at [686, 317] on h1 "Comment gonfler un pneu de vélo ? Et quelle pression faut-il mettre ?" at bounding box center [783, 327] width 675 height 61
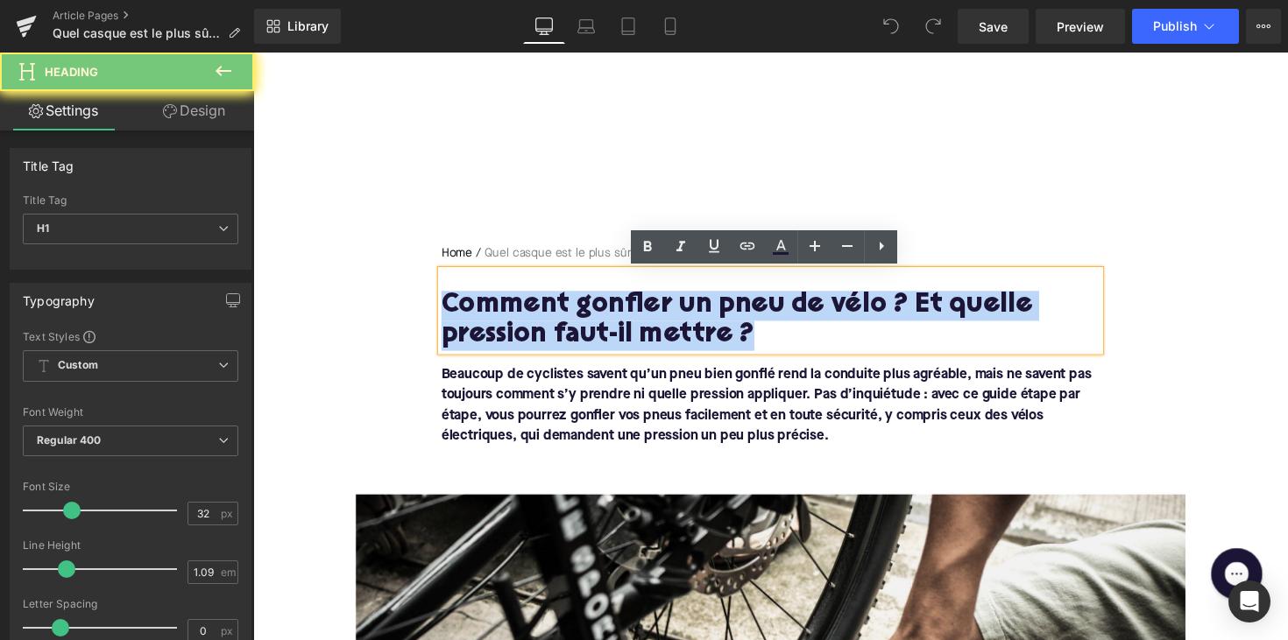
click at [686, 317] on h1 "Comment gonfler un pneu de vélo ? Et quelle pression faut-il mettre ?" at bounding box center [783, 327] width 675 height 61
paste div
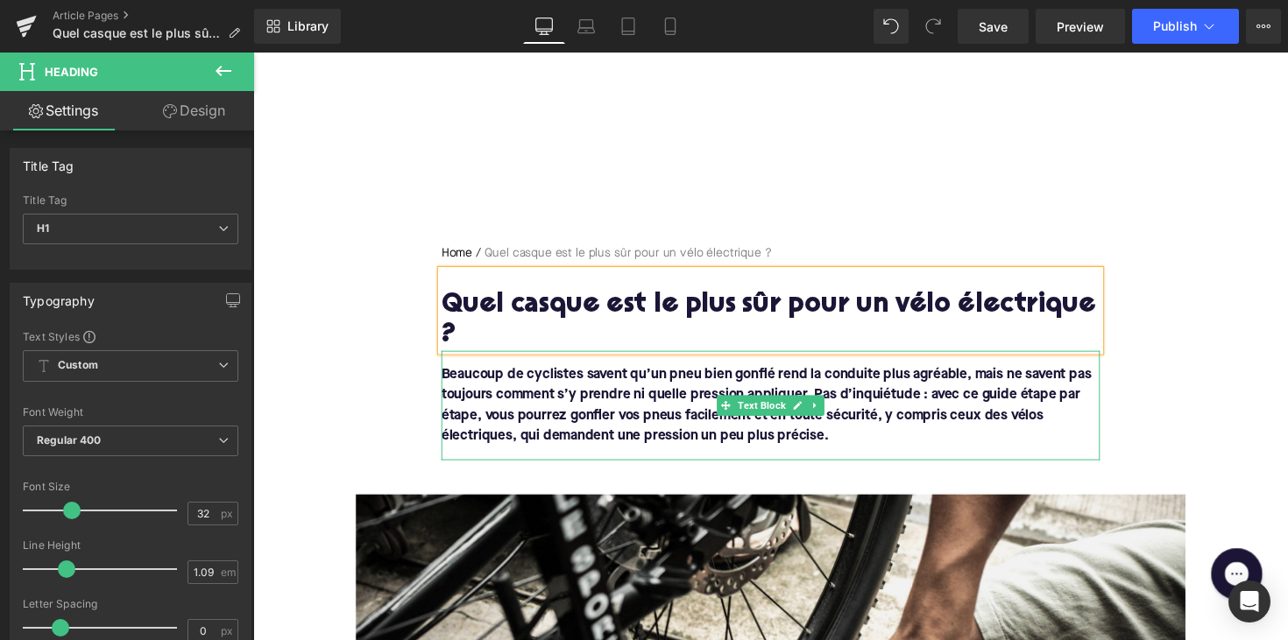
click at [807, 411] on span "Beaucoup de cyclistes savent qu’un pneu bien gonflé rend la conduite plus agréa…" at bounding box center [779, 414] width 666 height 77
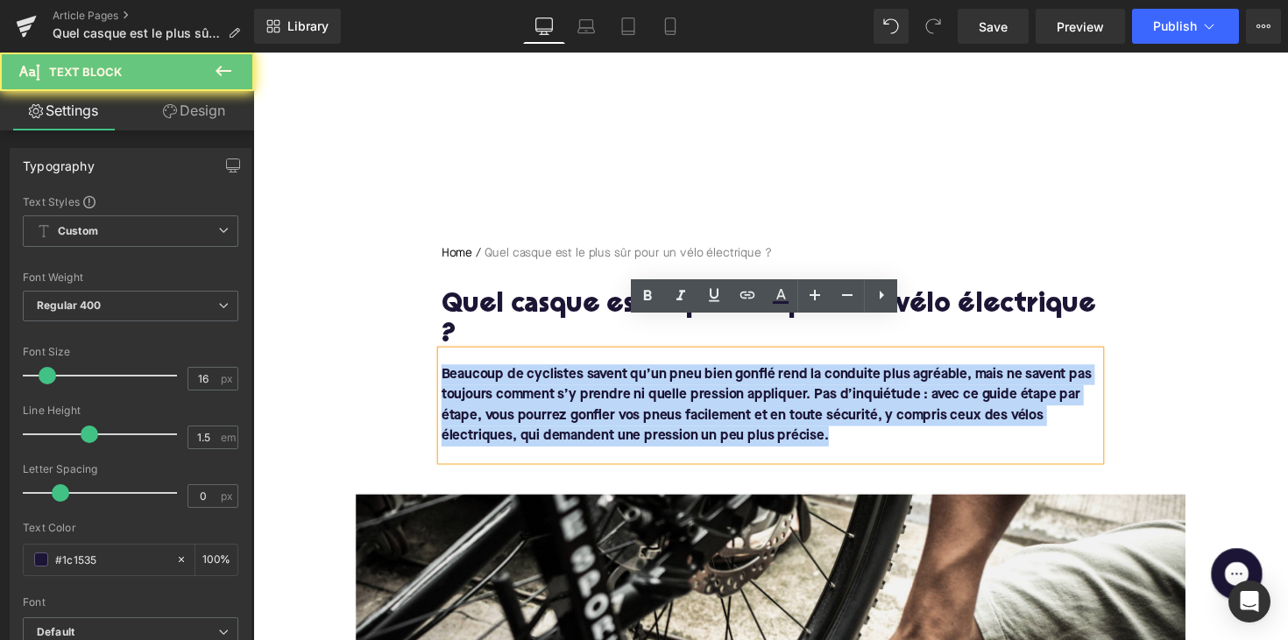
drag, startPoint x: 851, startPoint y: 412, endPoint x: 395, endPoint y: 333, distance: 462.3
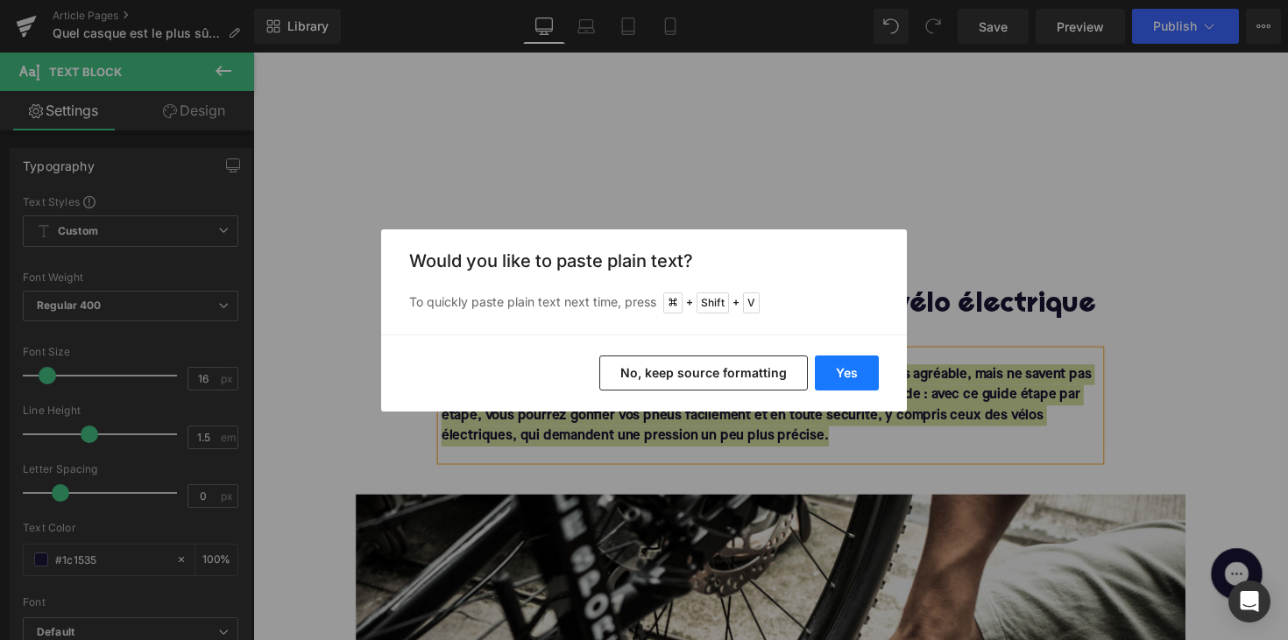
click at [862, 375] on button "Yes" at bounding box center [847, 373] width 64 height 35
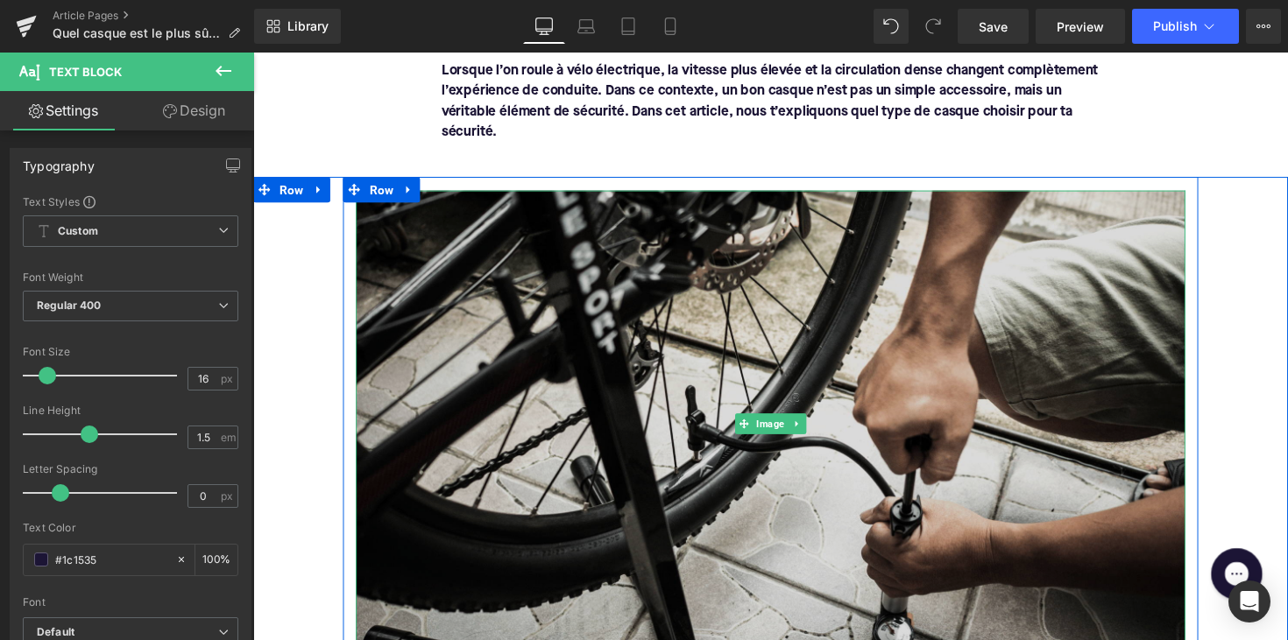
scroll to position [359, 0]
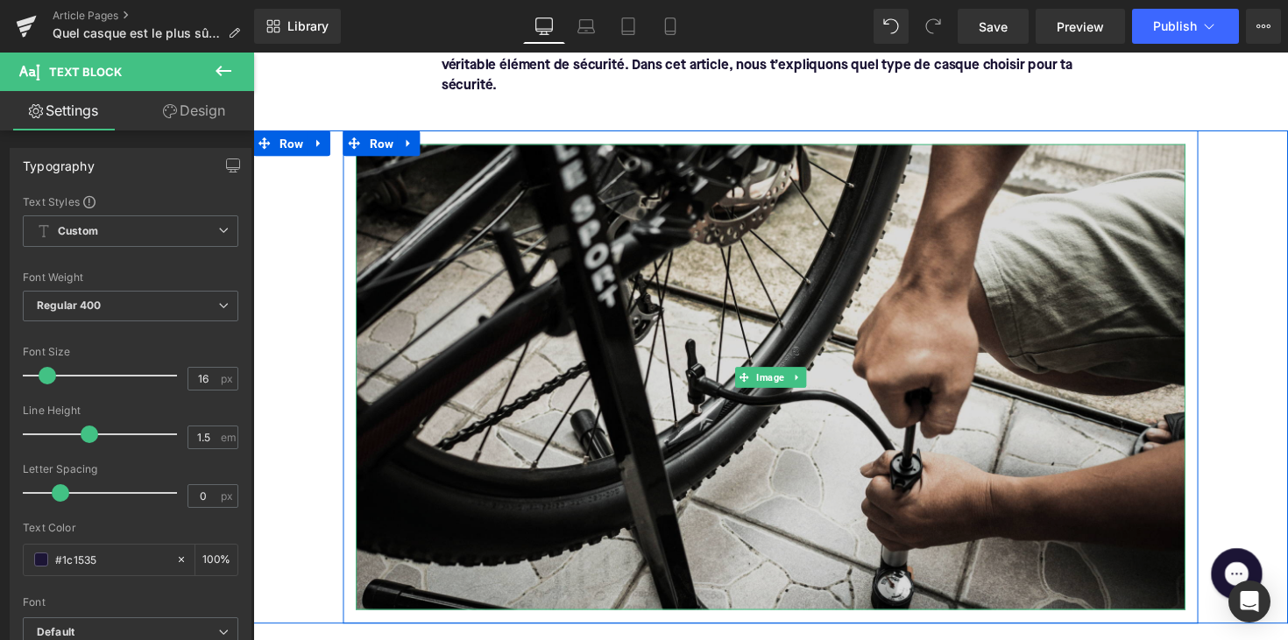
click at [723, 359] on img at bounding box center [783, 385] width 850 height 478
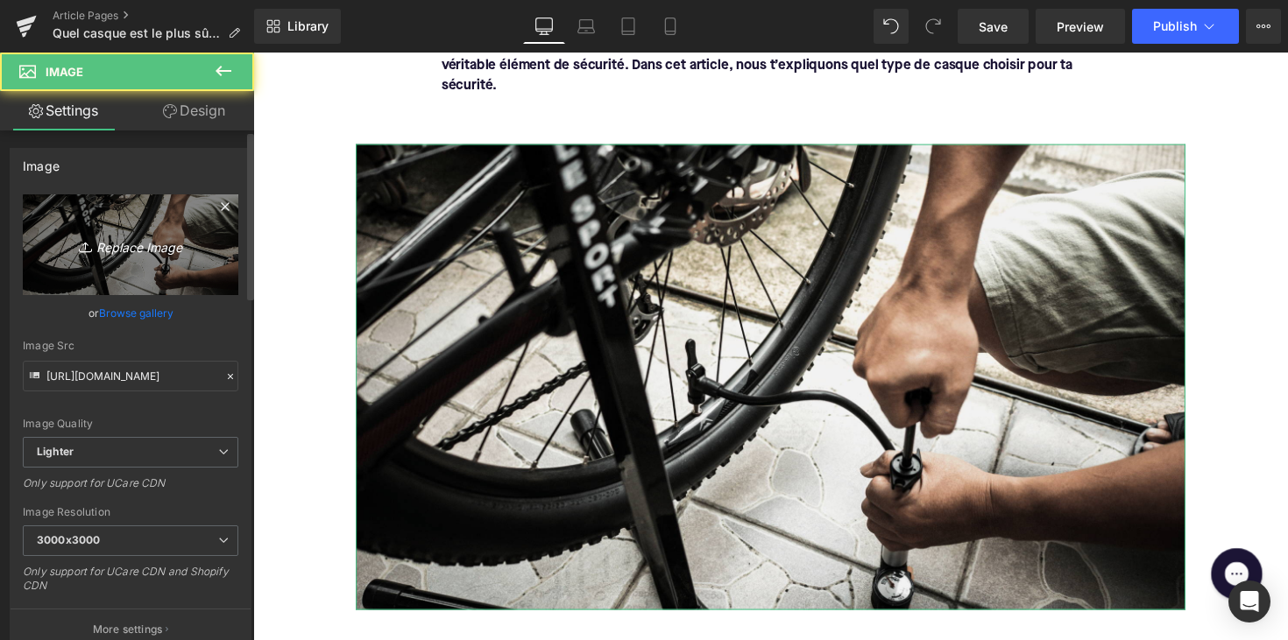
click at [116, 241] on icon "Replace Image" at bounding box center [130, 245] width 140 height 22
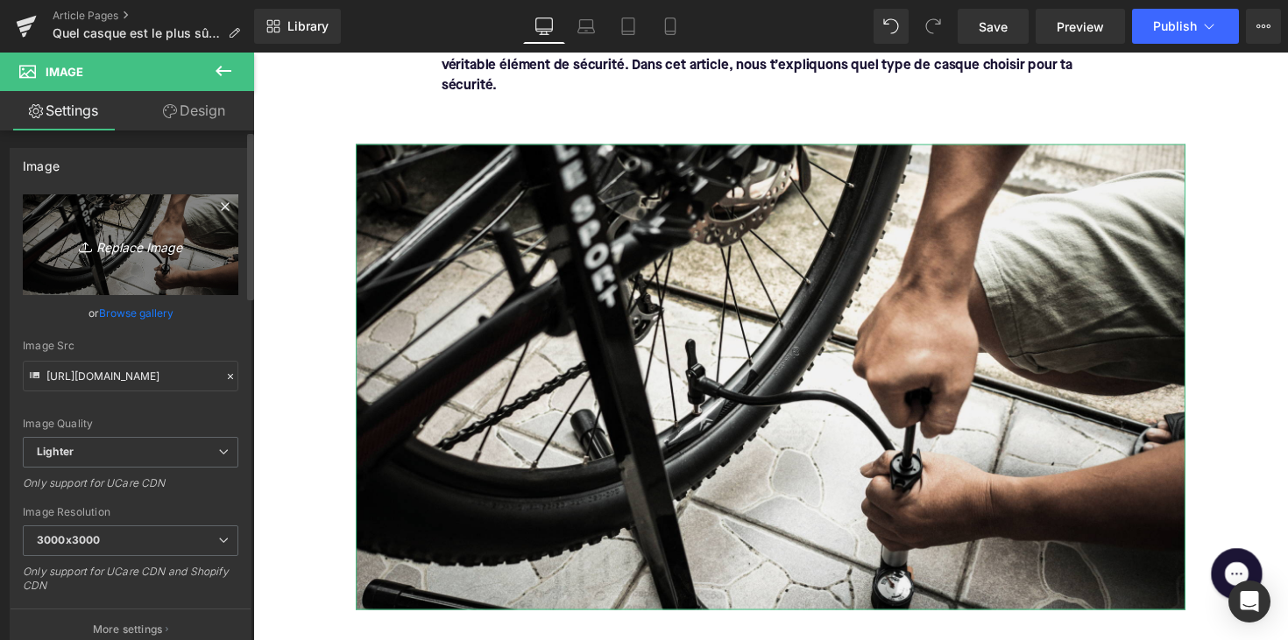
type input "C:\fakepath\Ontwerp zonder titel-85.png"
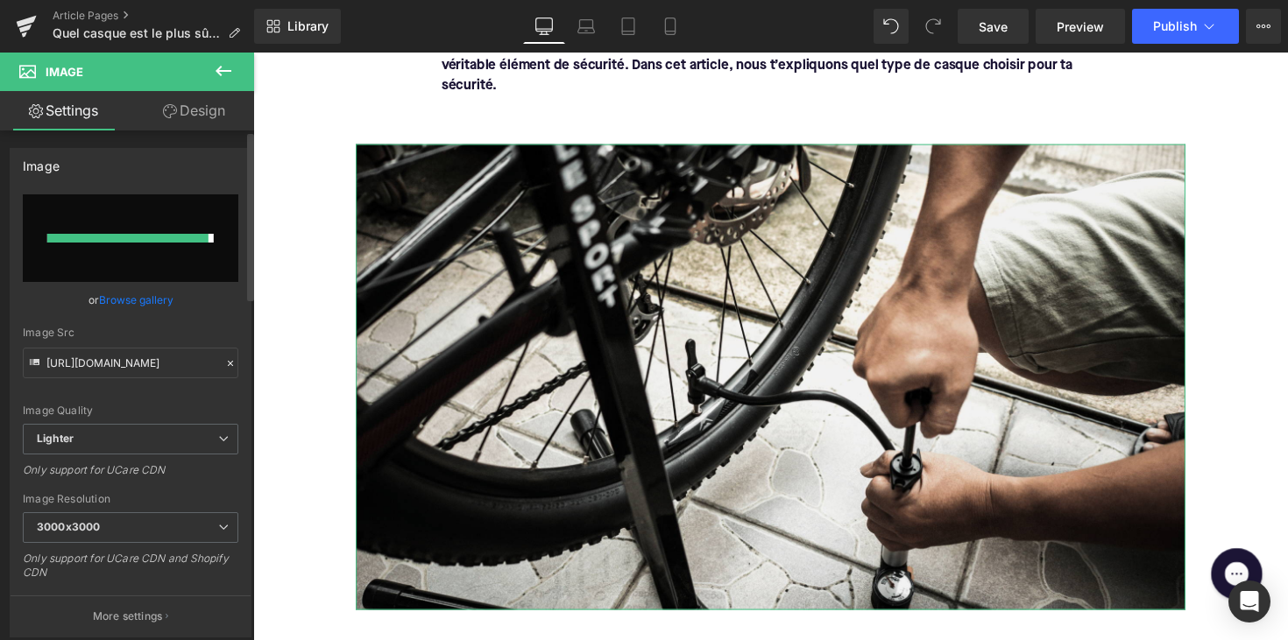
type input "[URL][DOMAIN_NAME]"
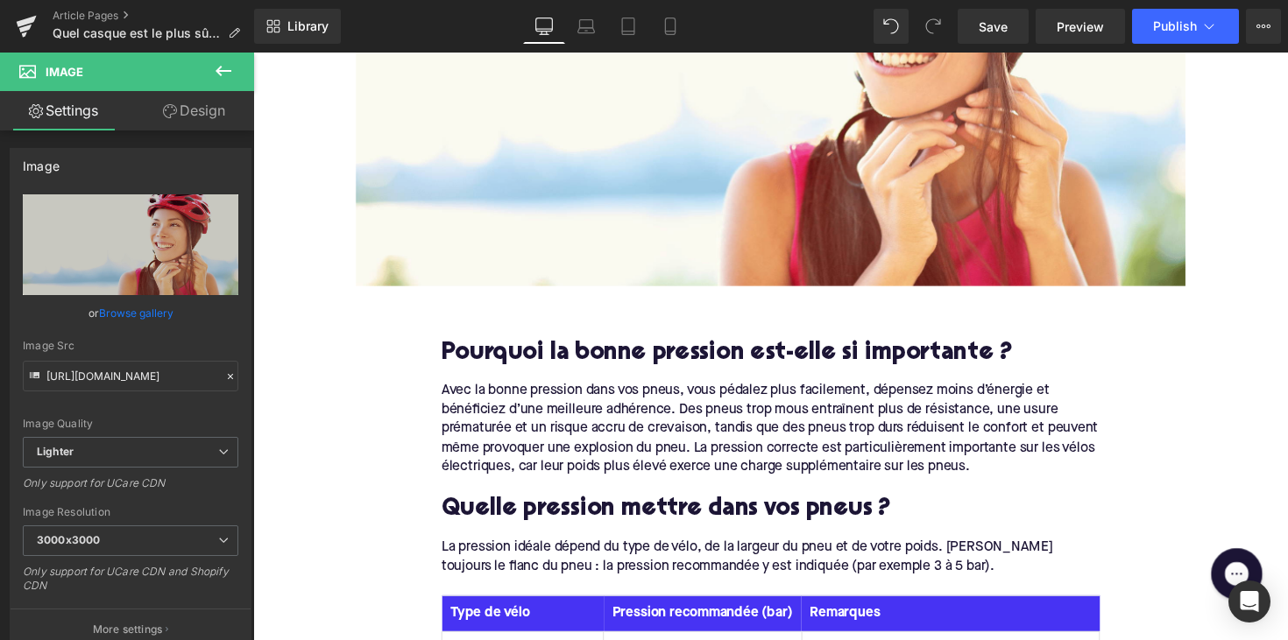
scroll to position [753, 0]
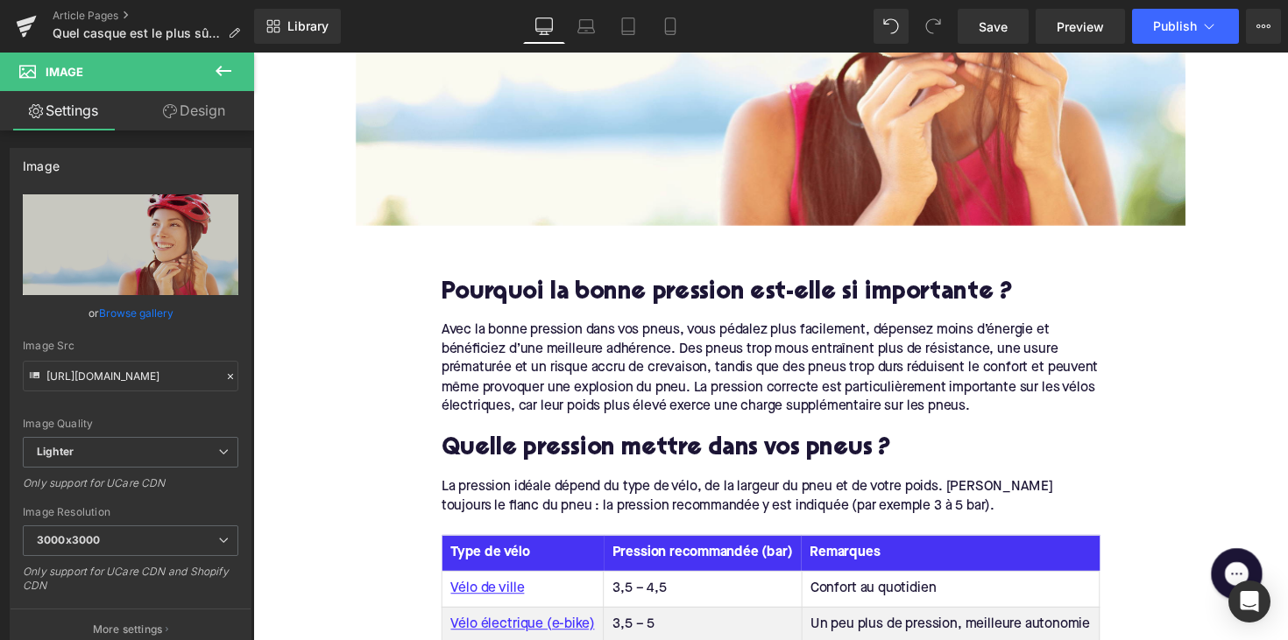
click at [632, 286] on h2 "Pourquoi la bonne pression est-elle si importante ?" at bounding box center [783, 299] width 675 height 27
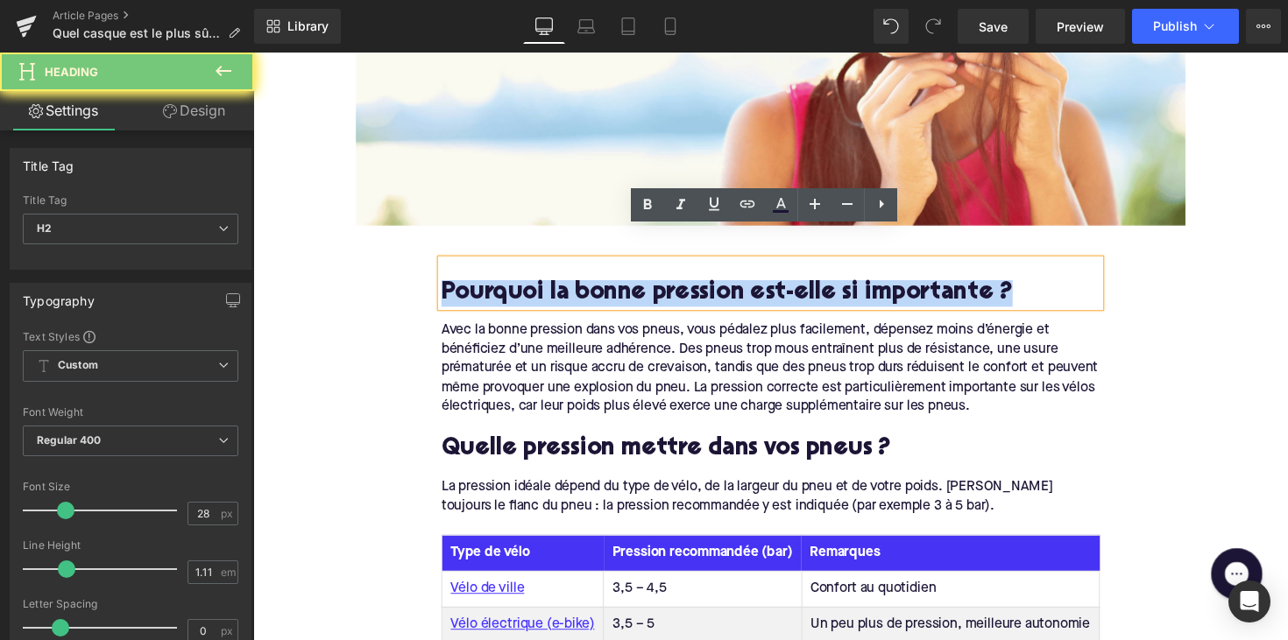
paste div
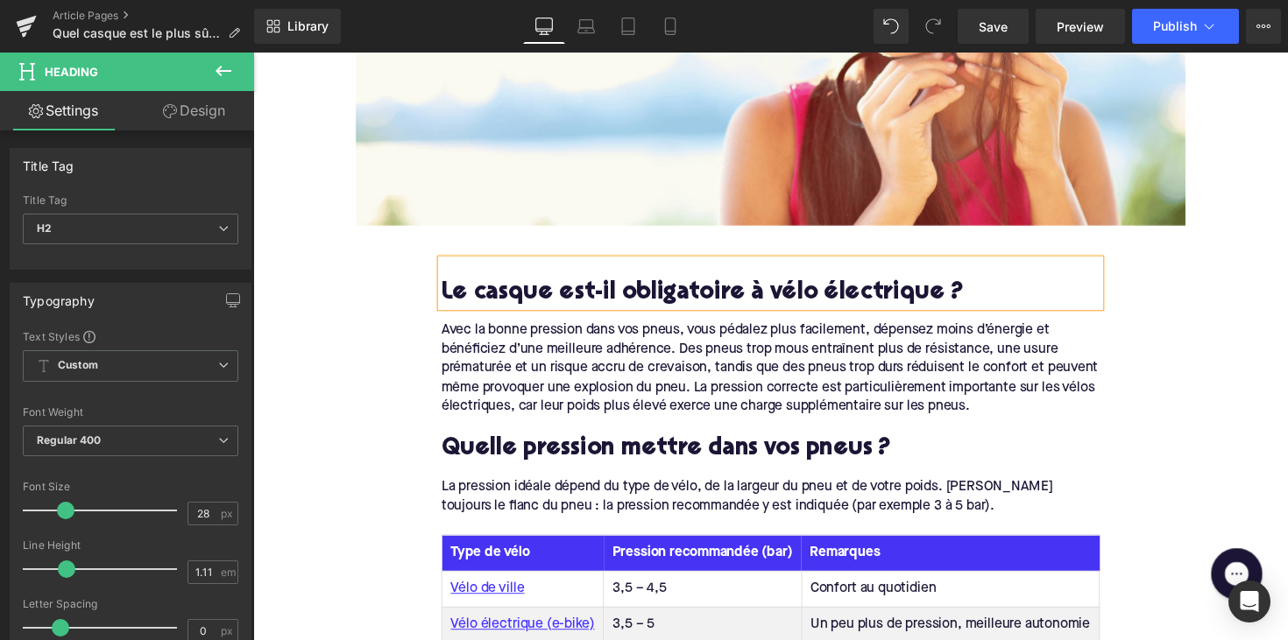
click at [707, 378] on div "Avec la bonne pression dans vos pneus, vous pédalez plus facilement, dépensez m…" at bounding box center [783, 376] width 675 height 98
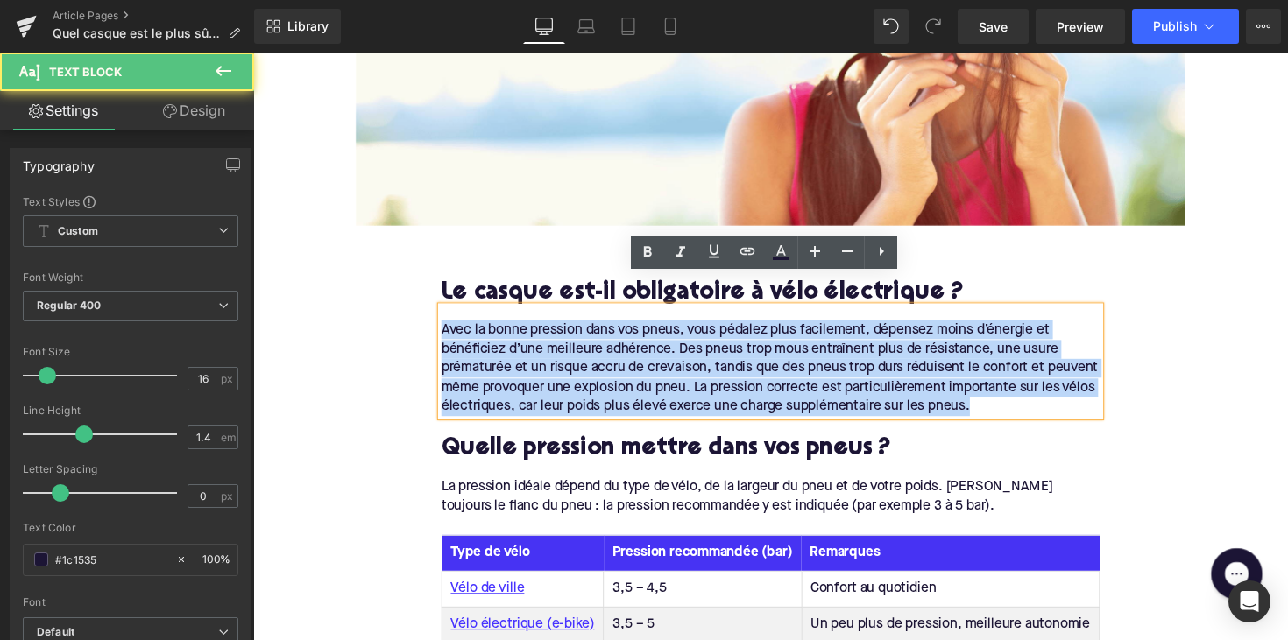
drag, startPoint x: 1056, startPoint y: 385, endPoint x: 415, endPoint y: 294, distance: 647.5
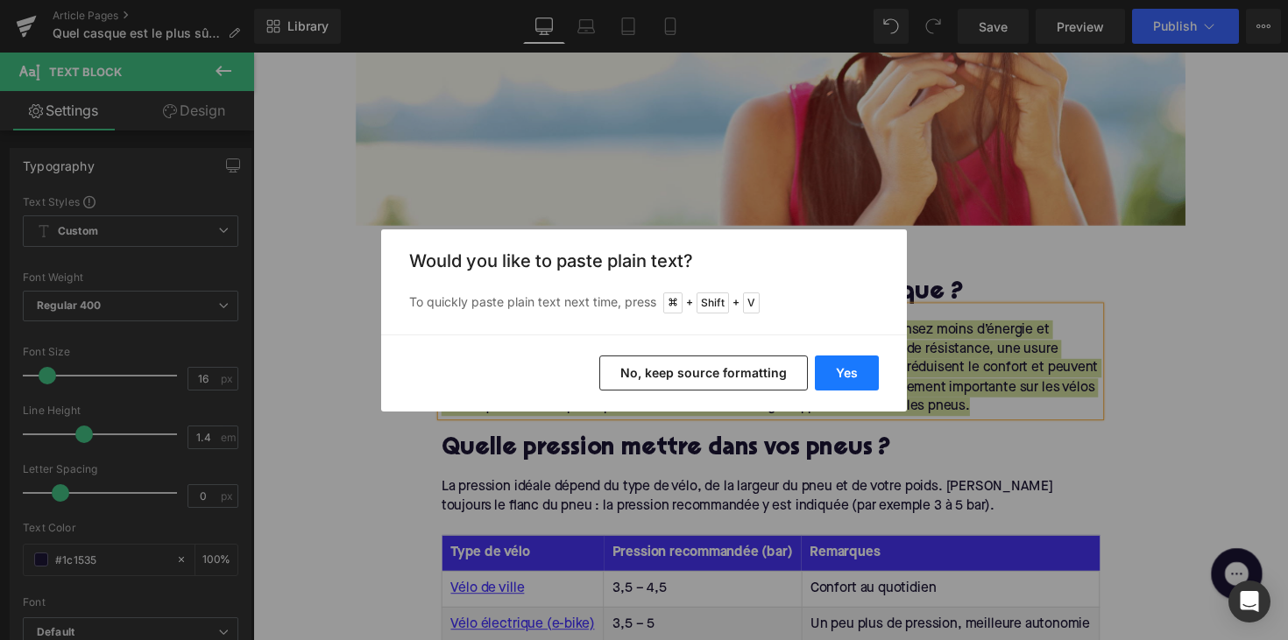
click at [828, 368] on button "Yes" at bounding box center [847, 373] width 64 height 35
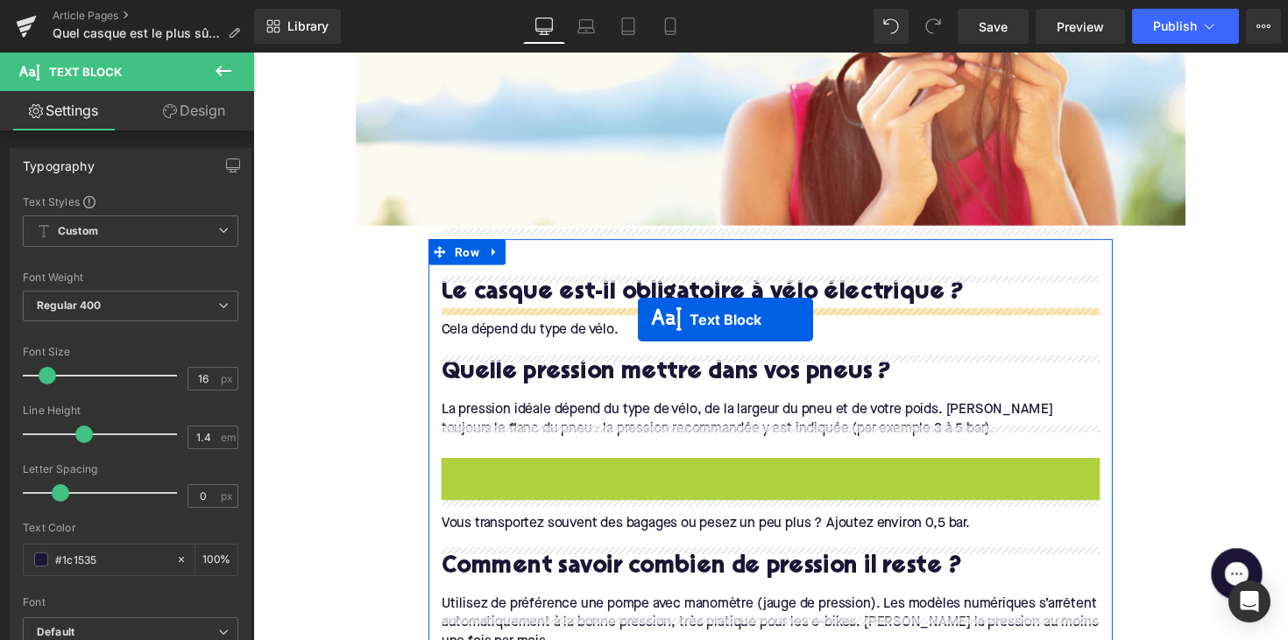
drag, startPoint x: 733, startPoint y: 559, endPoint x: 647, endPoint y: 326, distance: 248.3
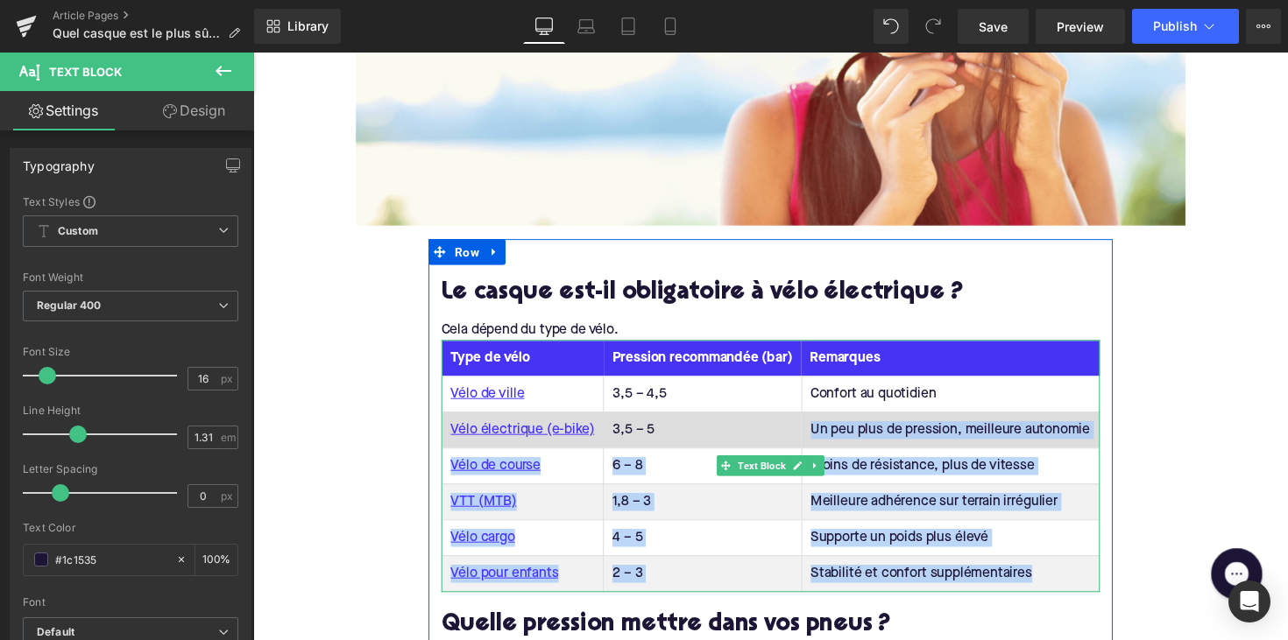
drag, startPoint x: 1055, startPoint y: 560, endPoint x: 816, endPoint y: 401, distance: 286.9
click at [816, 401] on tbody "Vélo de ville 3,5 – 4,5 Confort au quotidien Vélo électrique (e-bike) 3,5 – 5 U…" at bounding box center [784, 494] width 674 height 221
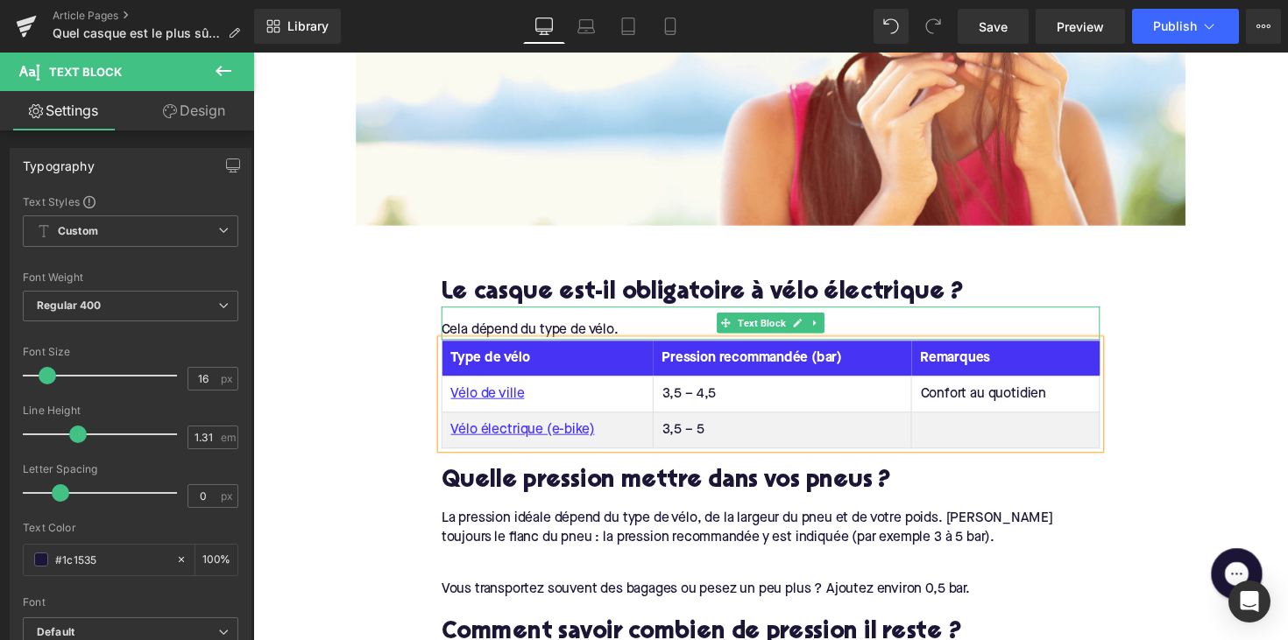
click at [630, 327] on div "Cela dépend du type de vélo." at bounding box center [783, 336] width 675 height 19
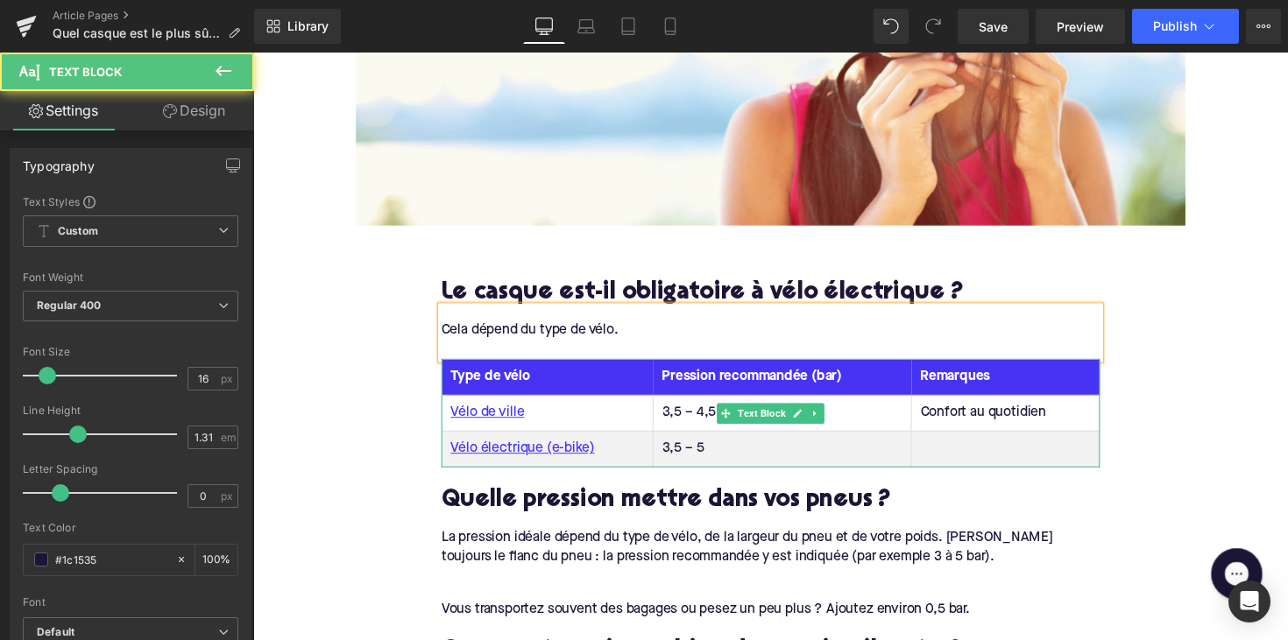
click at [714, 367] on th "Pression recommandée (bar)" at bounding box center [795, 385] width 265 height 37
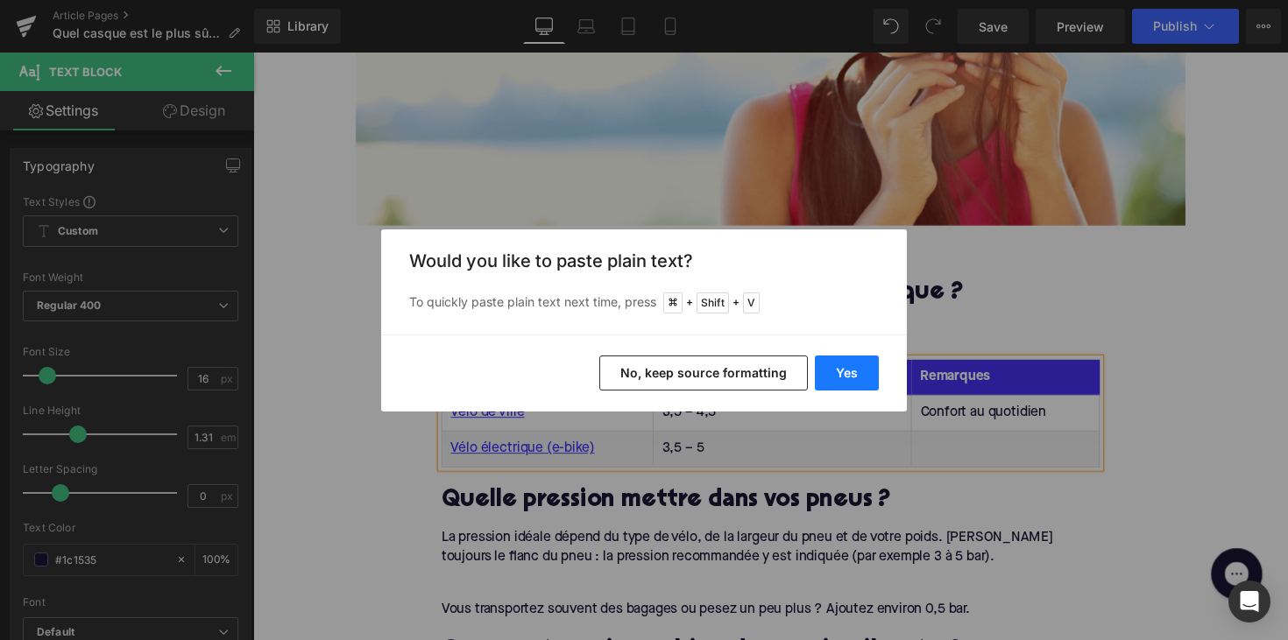
click at [837, 370] on button "Yes" at bounding box center [847, 373] width 64 height 35
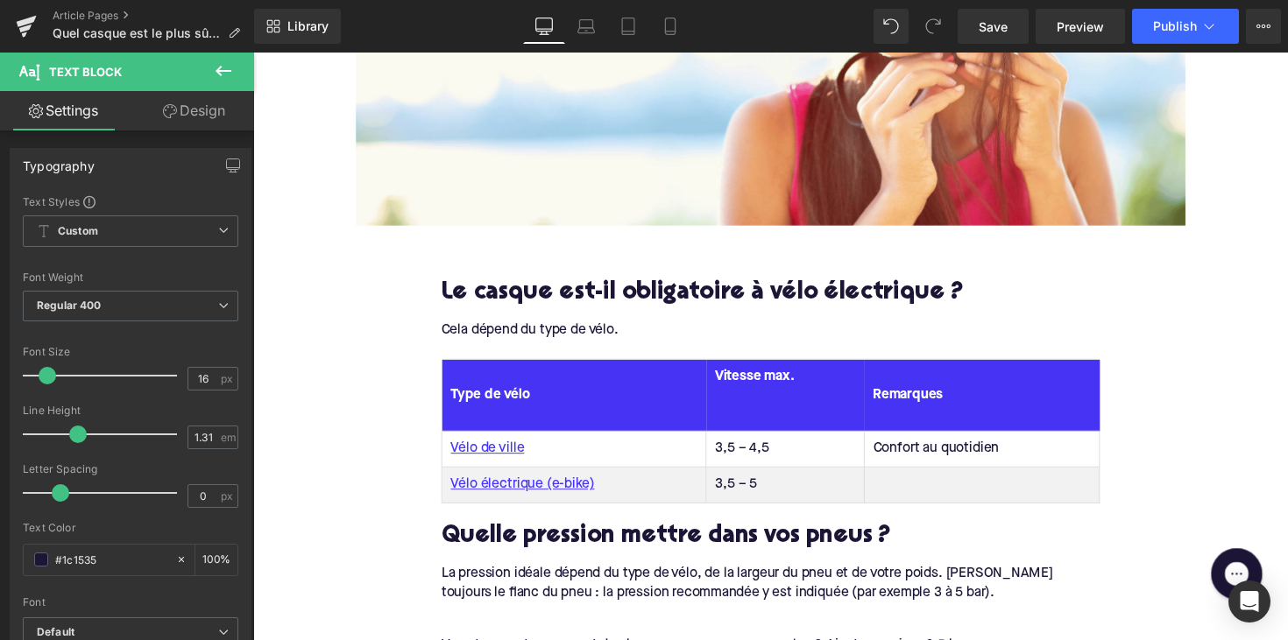
click at [772, 374] on th "Vitesse max." at bounding box center [798, 404] width 162 height 74
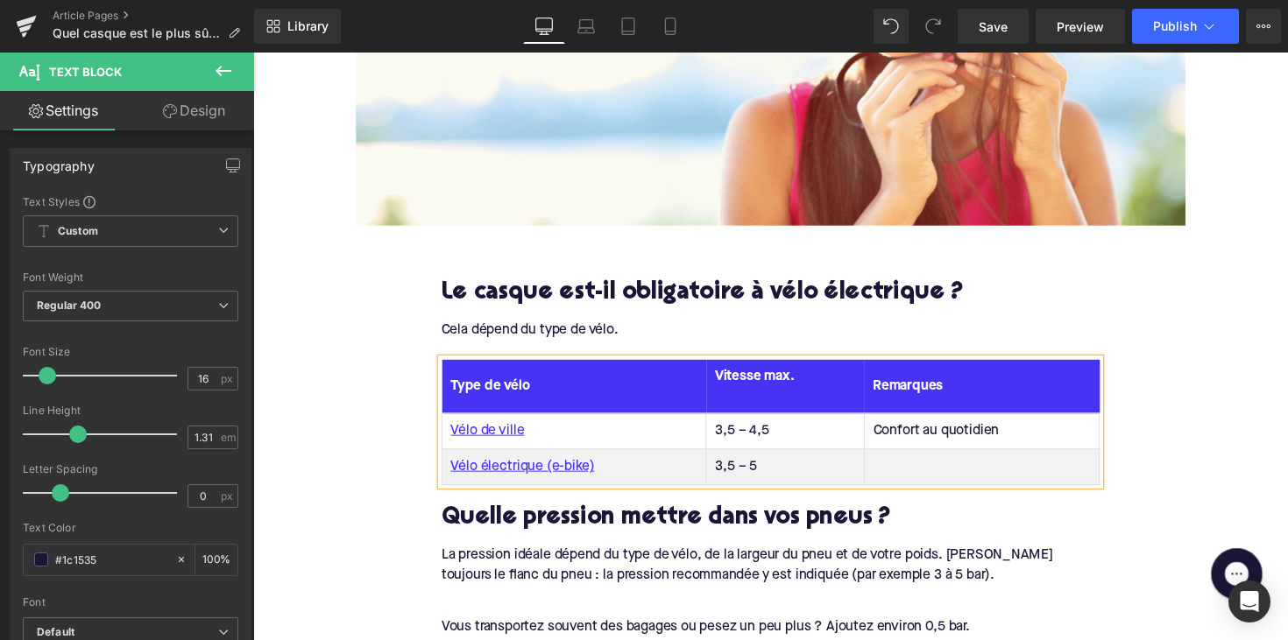
click at [774, 378] on th "Vitesse max." at bounding box center [798, 394] width 162 height 55
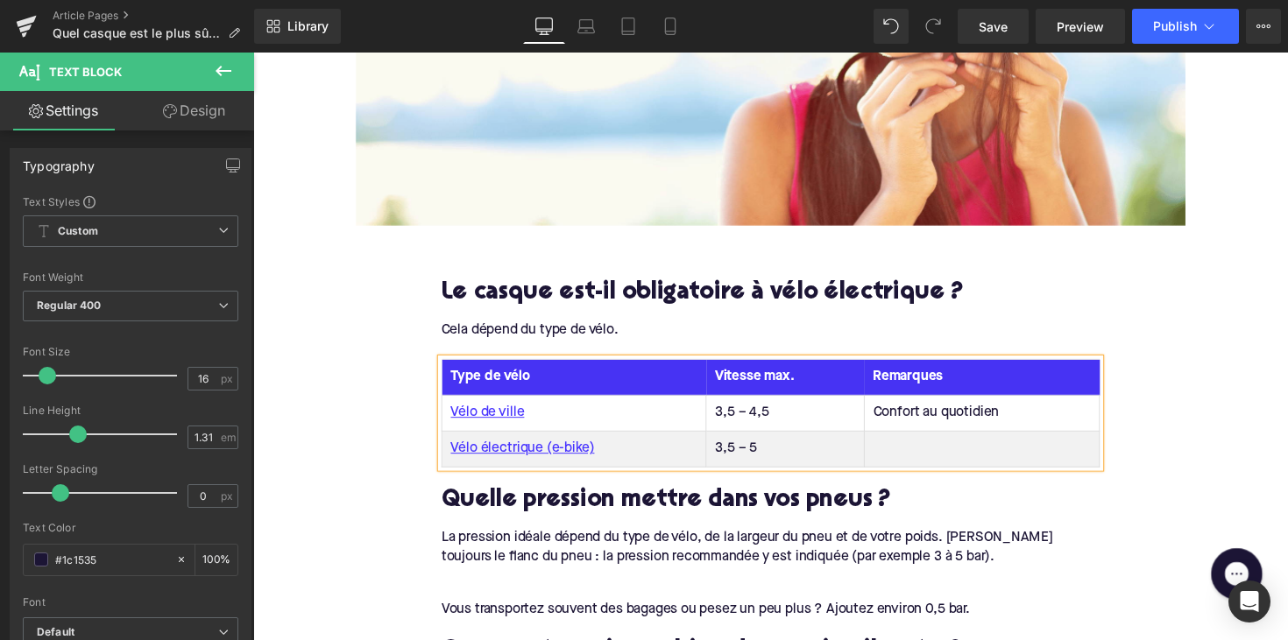
click at [911, 367] on th "Remarques" at bounding box center [999, 385] width 241 height 37
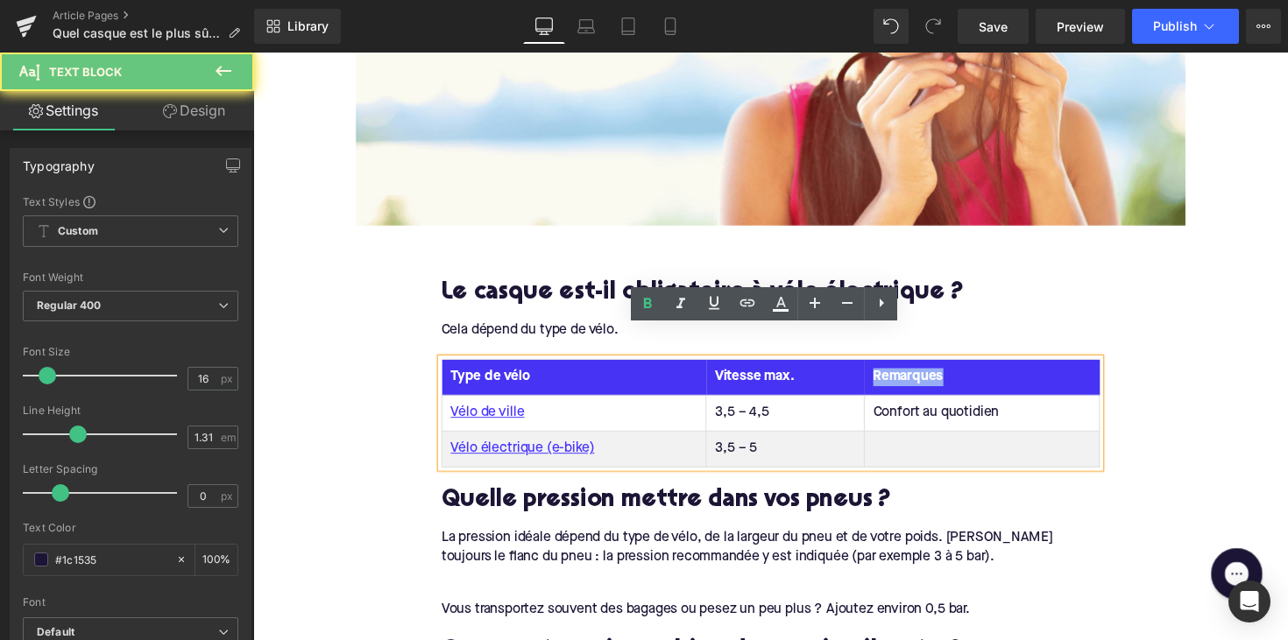
click at [911, 367] on th "Remarques" at bounding box center [999, 385] width 241 height 37
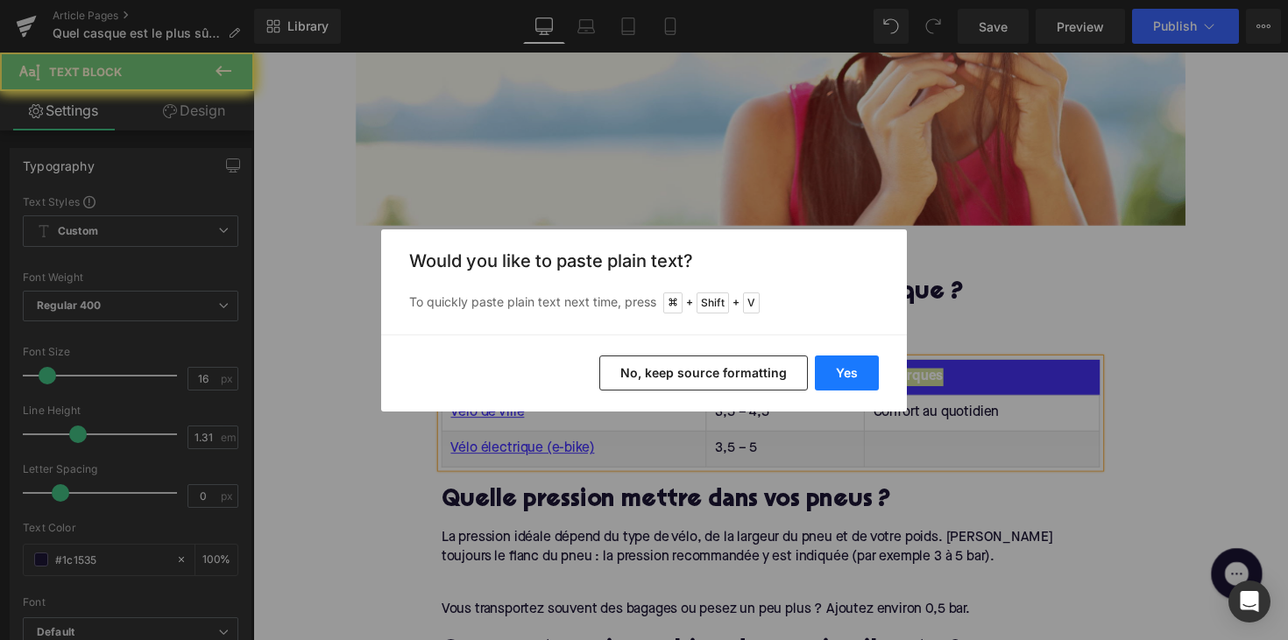
click at [869, 364] on button "Yes" at bounding box center [847, 373] width 64 height 35
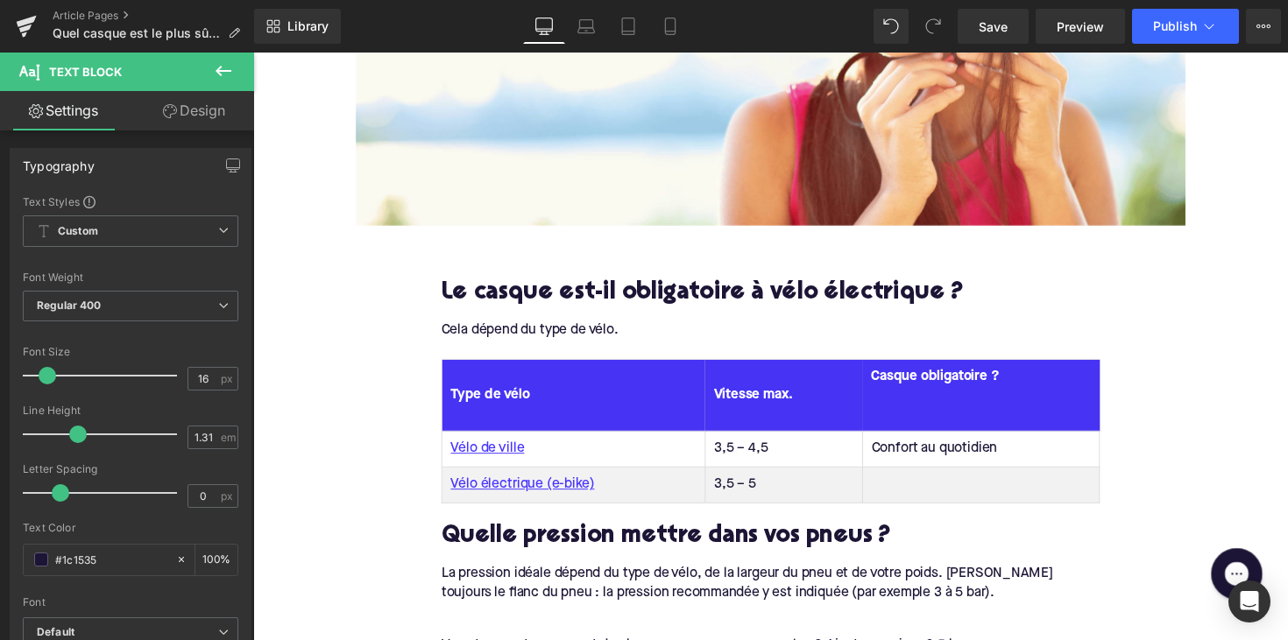
click at [937, 374] on th "Casque obligatoire ?" at bounding box center [999, 404] width 243 height 74
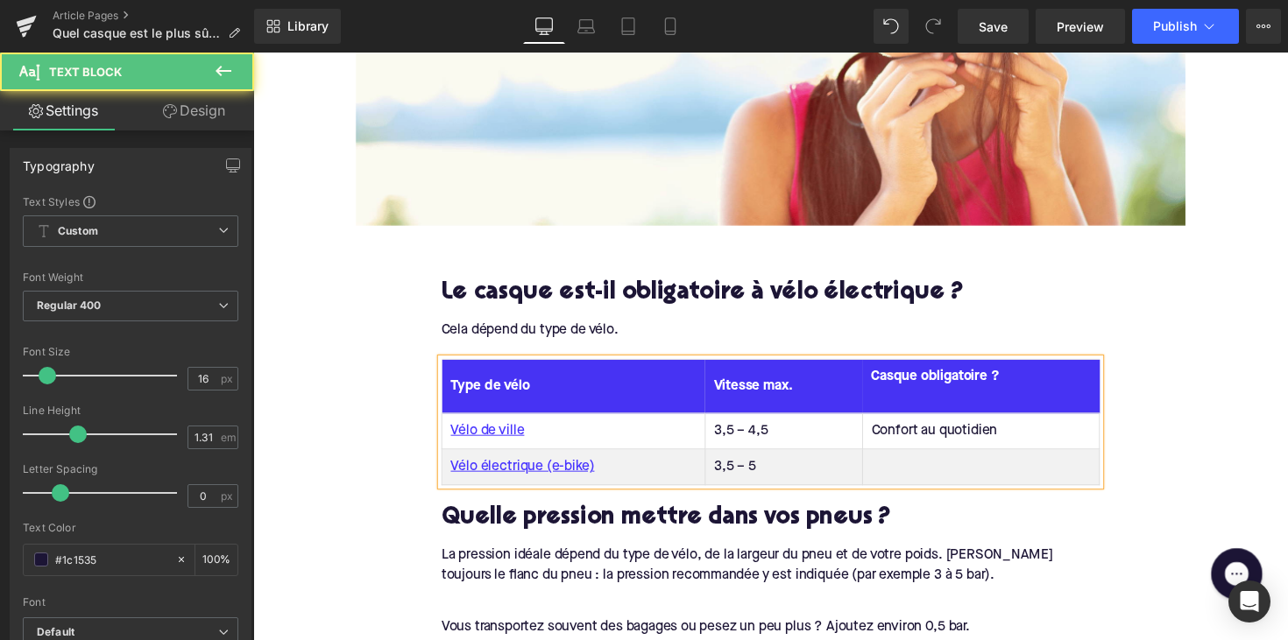
click at [937, 374] on th "Casque obligatoire ?" at bounding box center [999, 394] width 243 height 55
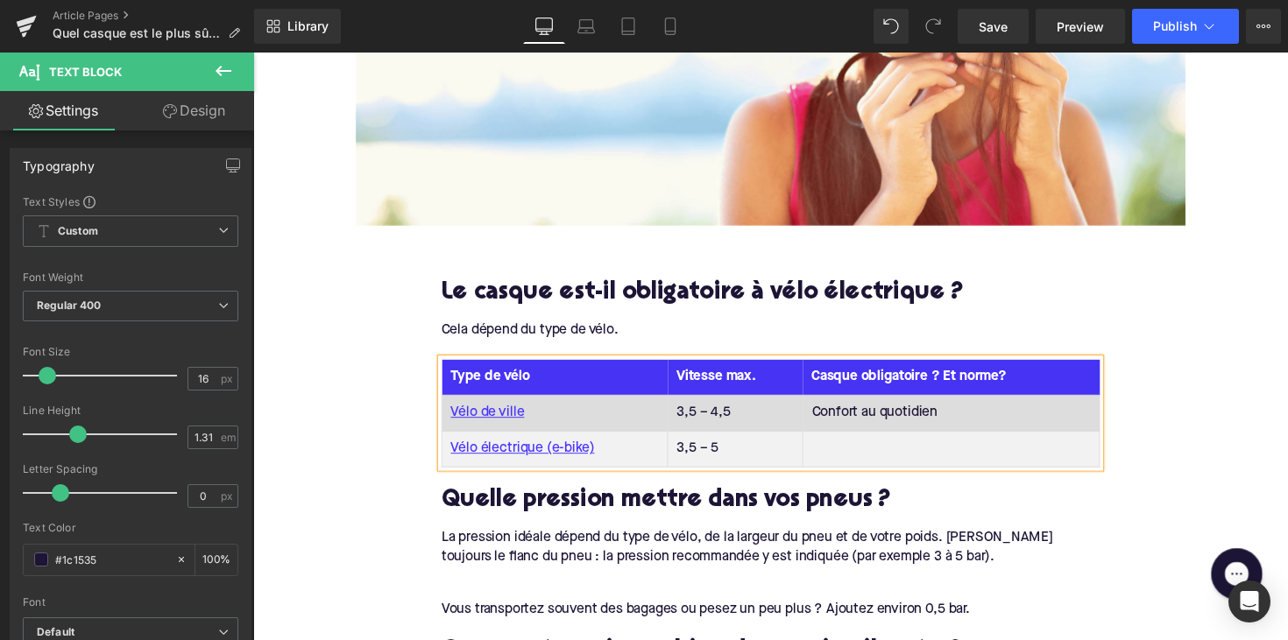
click at [550, 404] on td "Vélo de ville" at bounding box center [562, 422] width 231 height 37
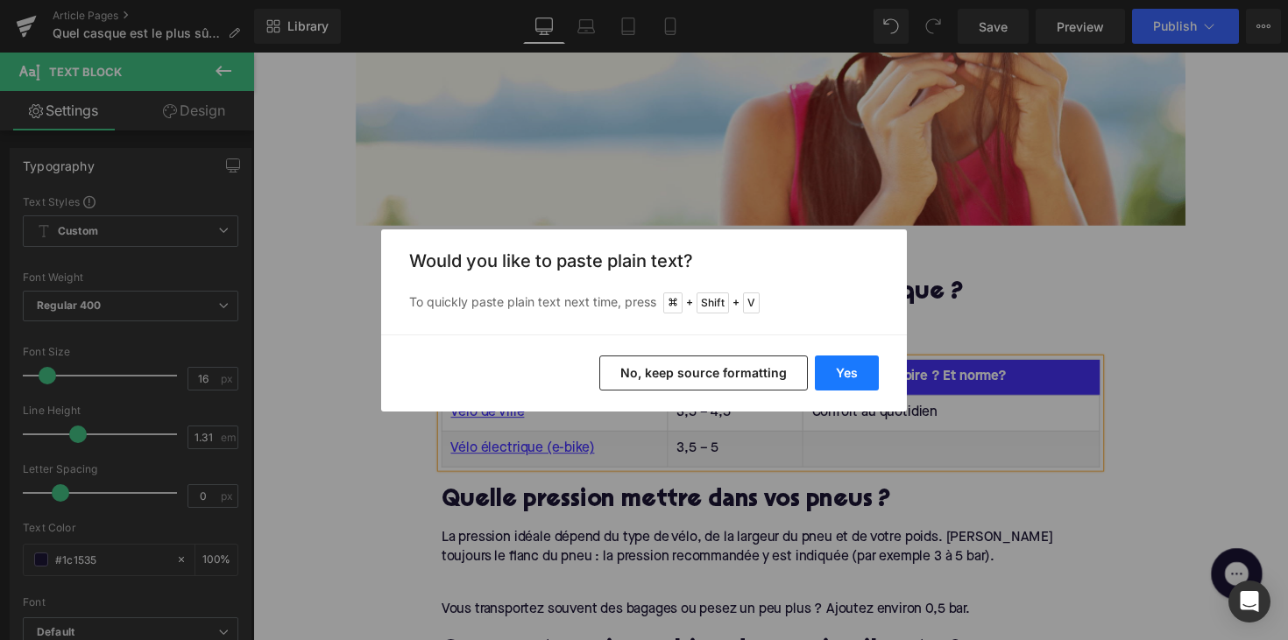
click at [845, 363] on button "Yes" at bounding box center [847, 373] width 64 height 35
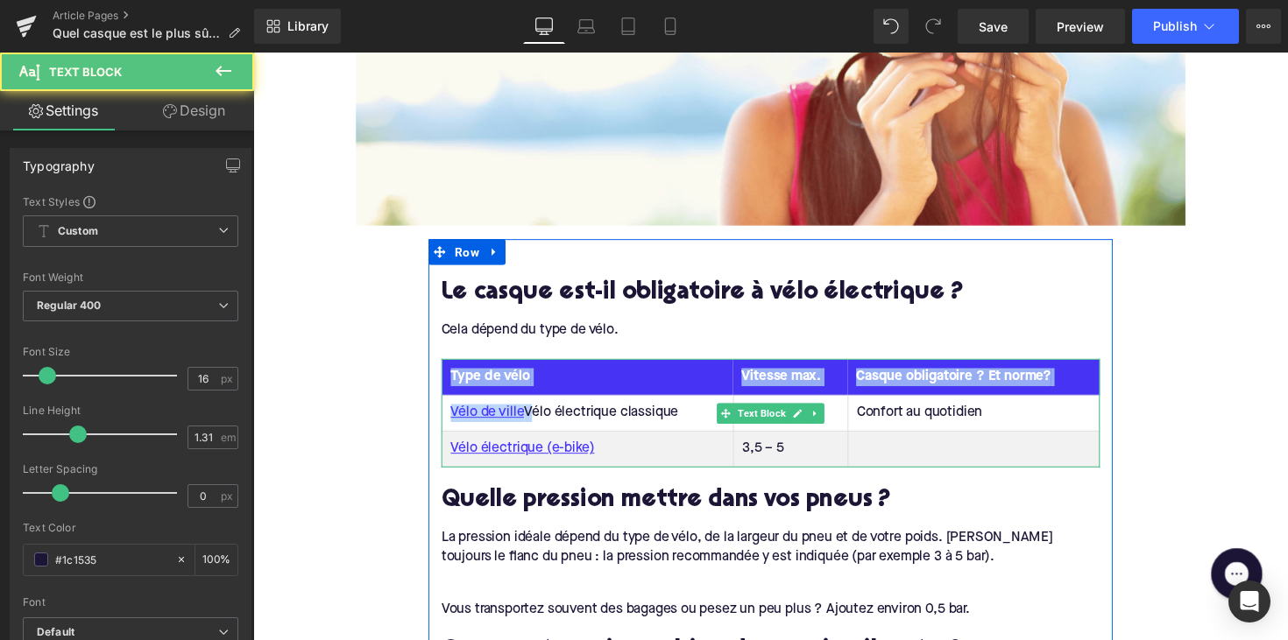
drag, startPoint x: 534, startPoint y: 391, endPoint x: 434, endPoint y: 391, distance: 100.7
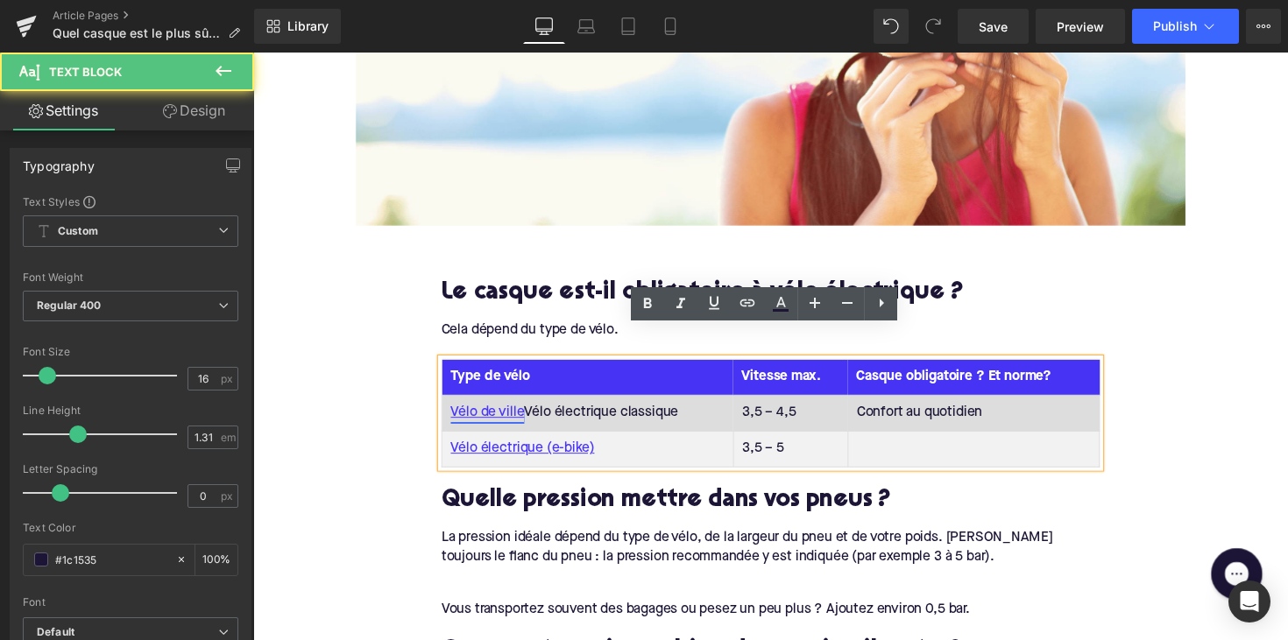
click at [524, 413] on link "Vélo de ville" at bounding box center [493, 422] width 75 height 18
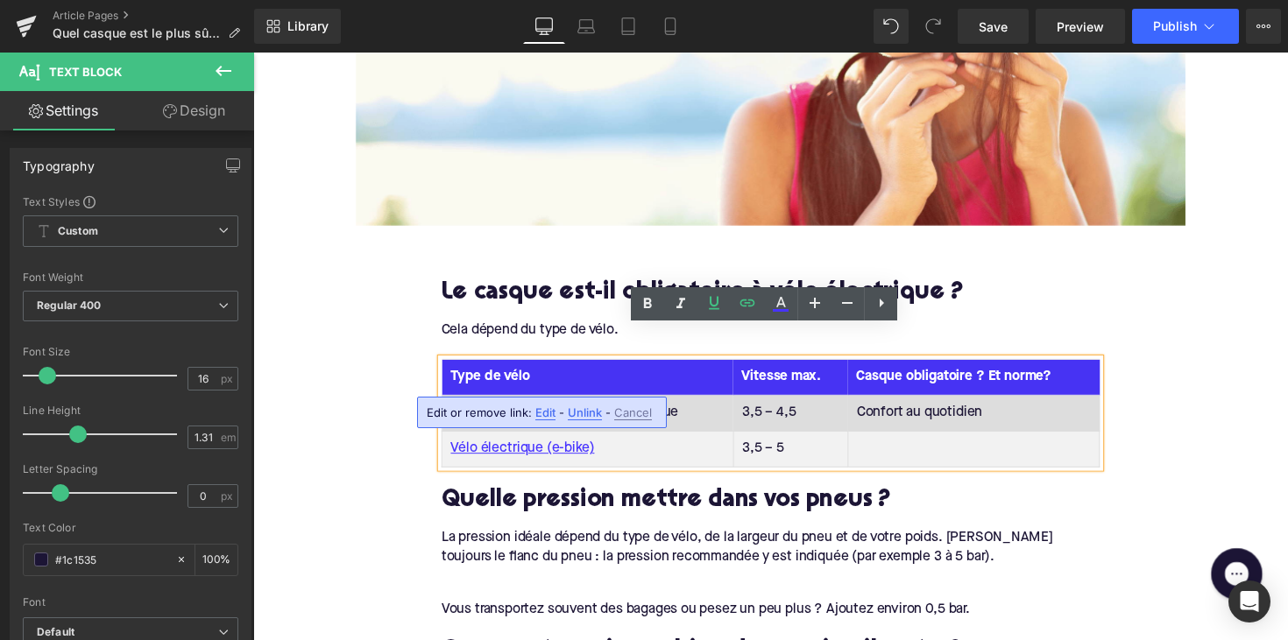
drag, startPoint x: 533, startPoint y: 386, endPoint x: 451, endPoint y: 390, distance: 81.5
click at [451, 404] on td "Vélo de ville Vélo électrique classique" at bounding box center [596, 422] width 299 height 37
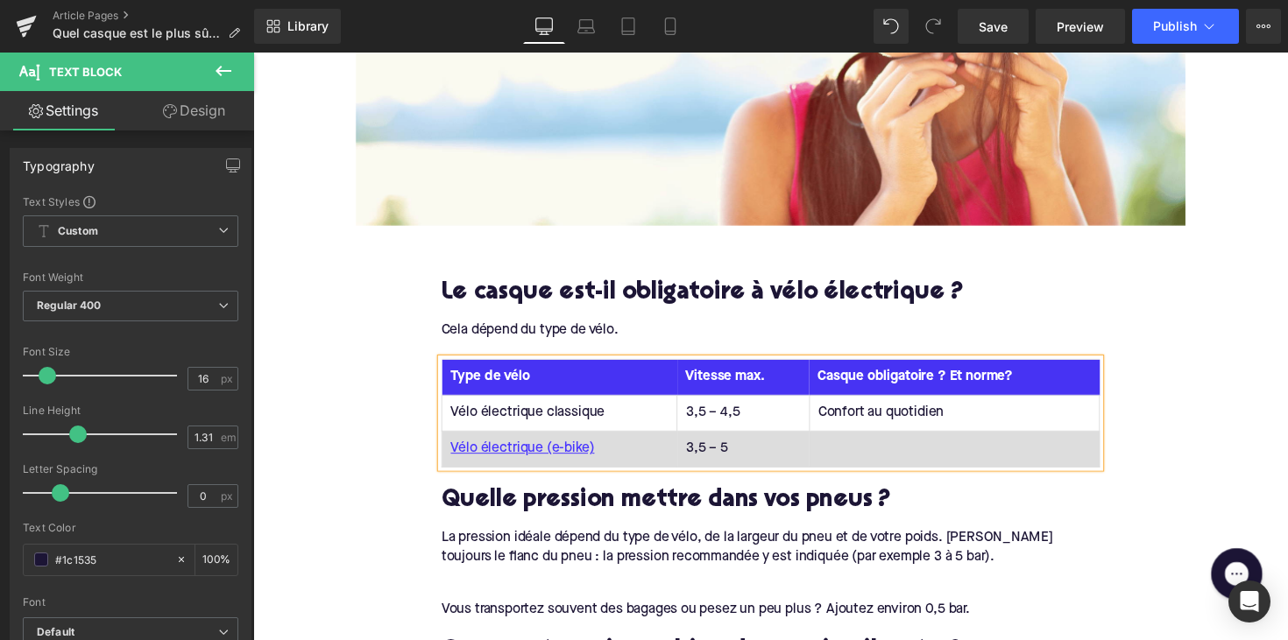
click at [611, 441] on td "Vélo électrique (e-bike)" at bounding box center [567, 459] width 241 height 37
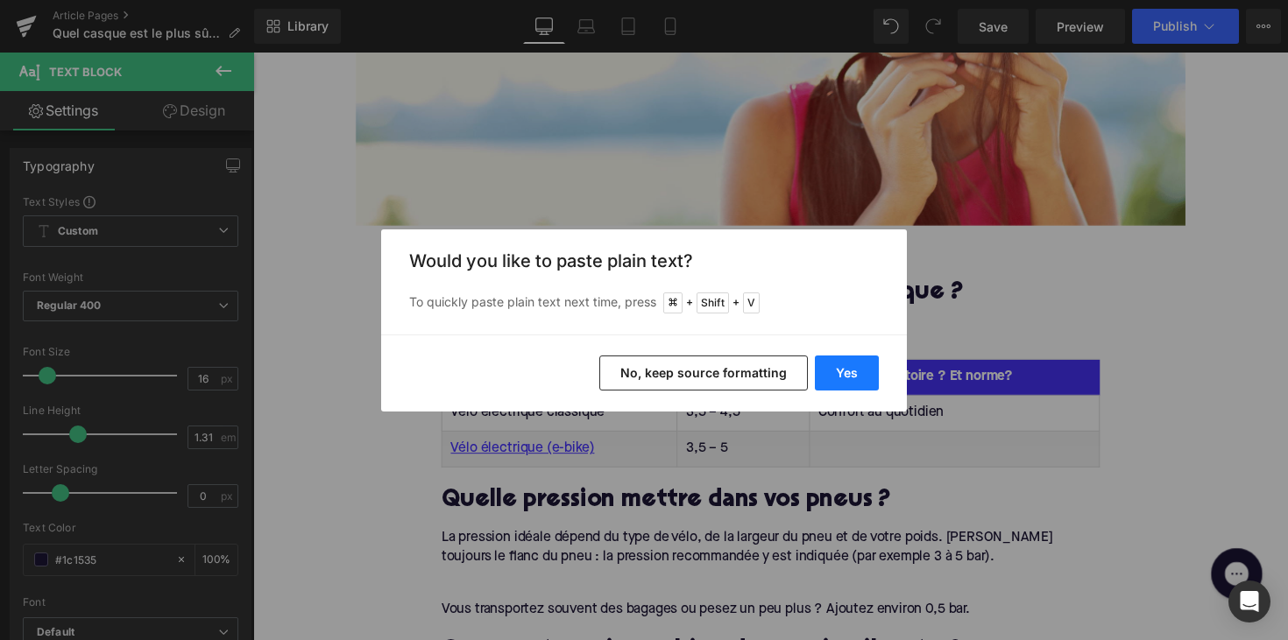
click at [845, 388] on button "Yes" at bounding box center [847, 373] width 64 height 35
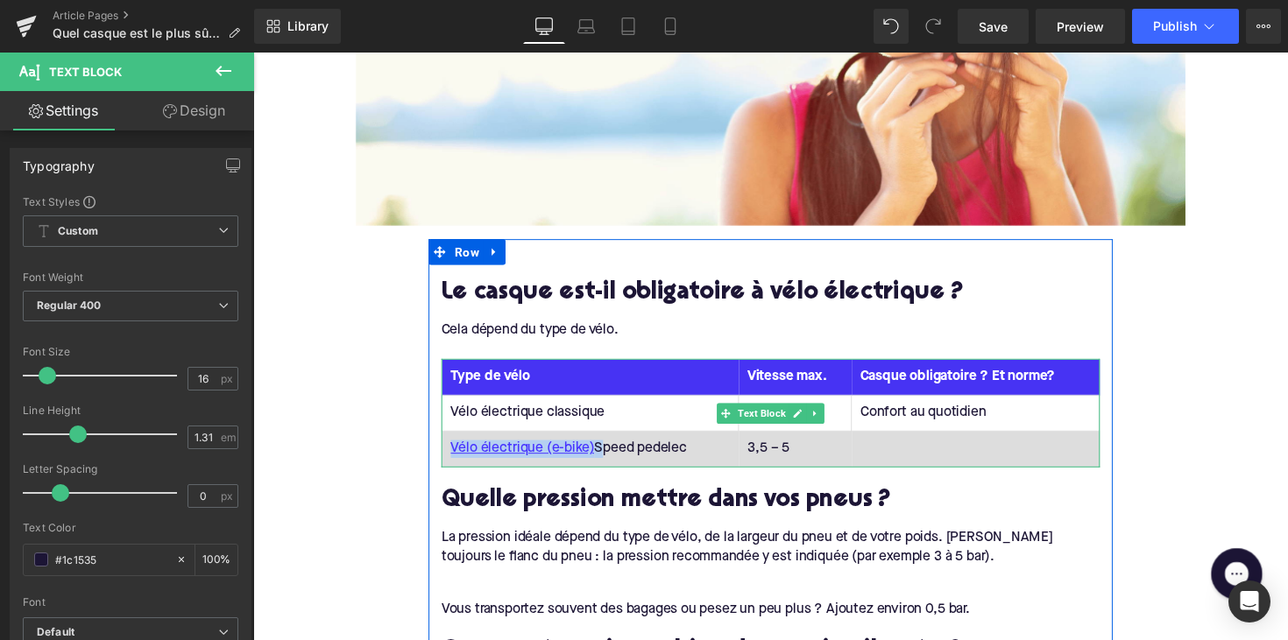
drag, startPoint x: 604, startPoint y: 428, endPoint x: 447, endPoint y: 427, distance: 157.7
click at [447, 441] on td "Vélo électrique (e-bike) Speed pedelec" at bounding box center [599, 459] width 304 height 37
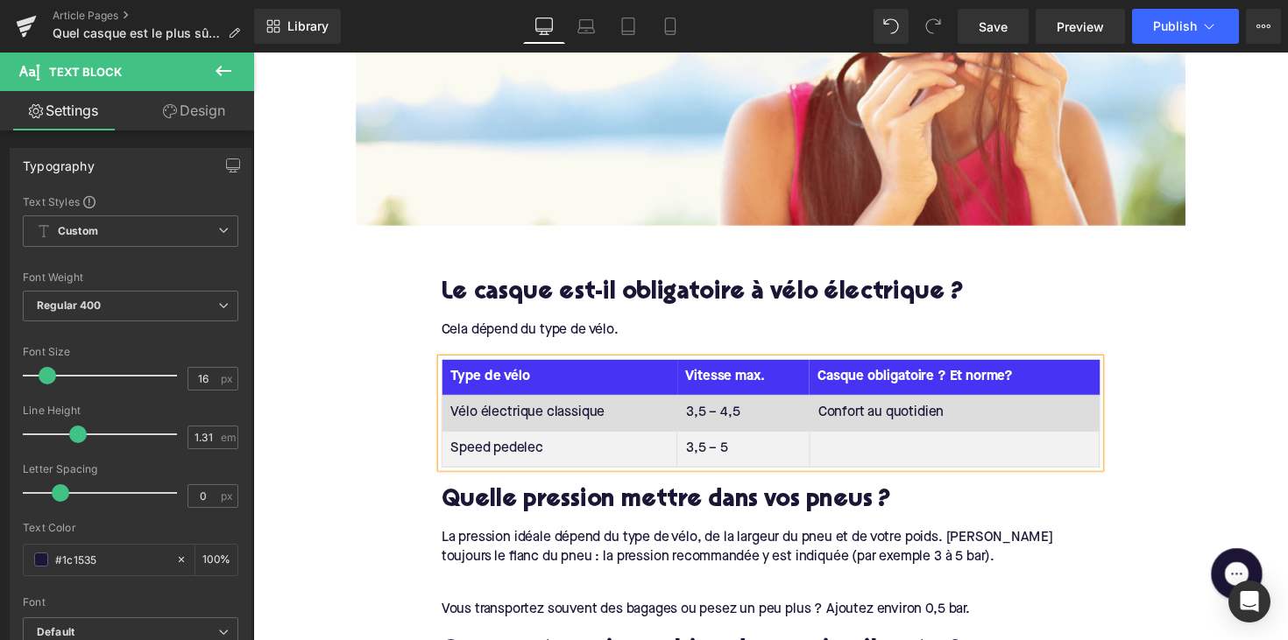
click at [717, 404] on td "3,5 – 4,5" at bounding box center [756, 422] width 136 height 37
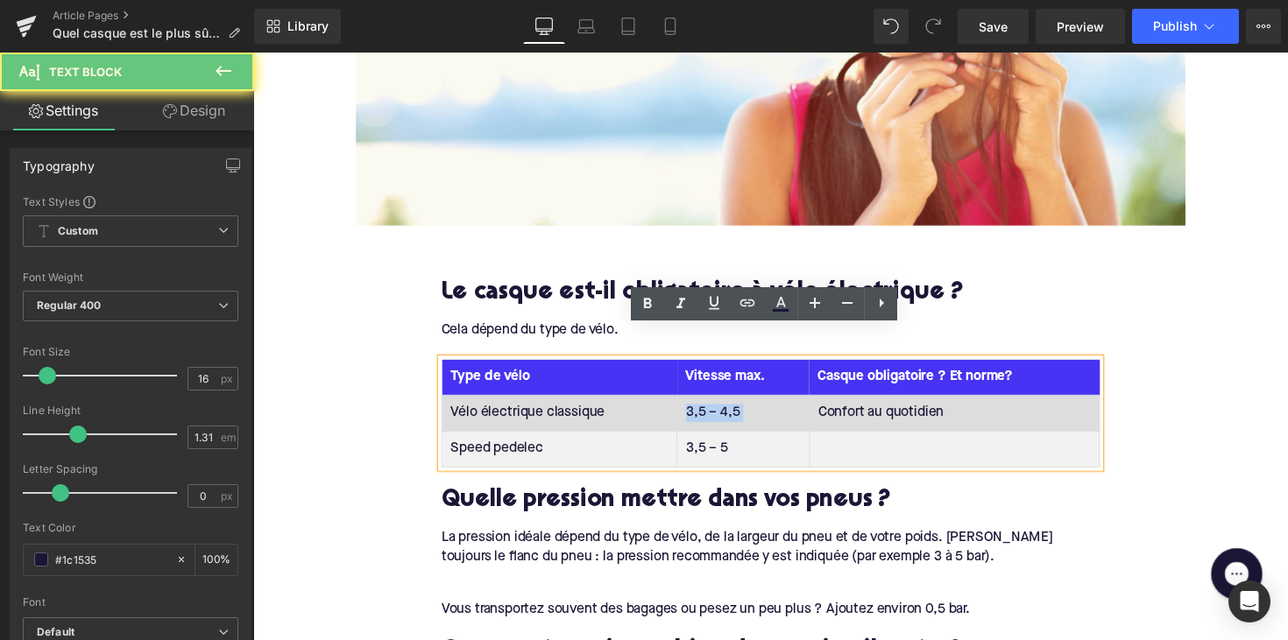
click at [717, 404] on td "3,5 – 4,5" at bounding box center [756, 422] width 136 height 37
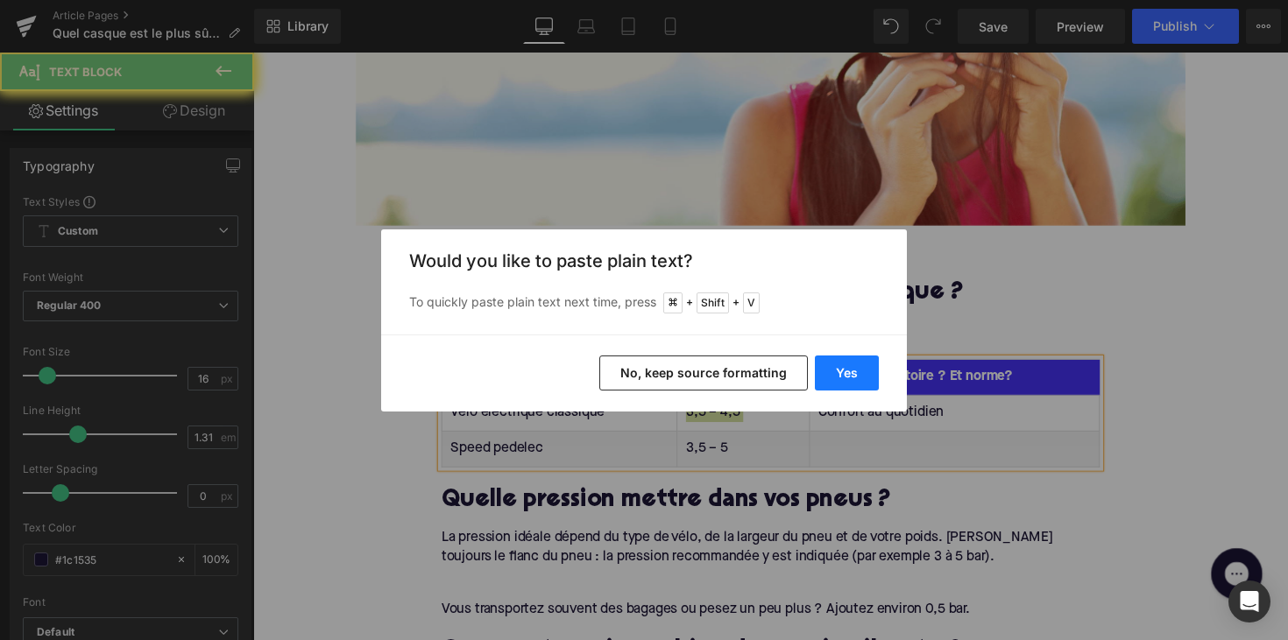
click at [837, 371] on button "Yes" at bounding box center [847, 373] width 64 height 35
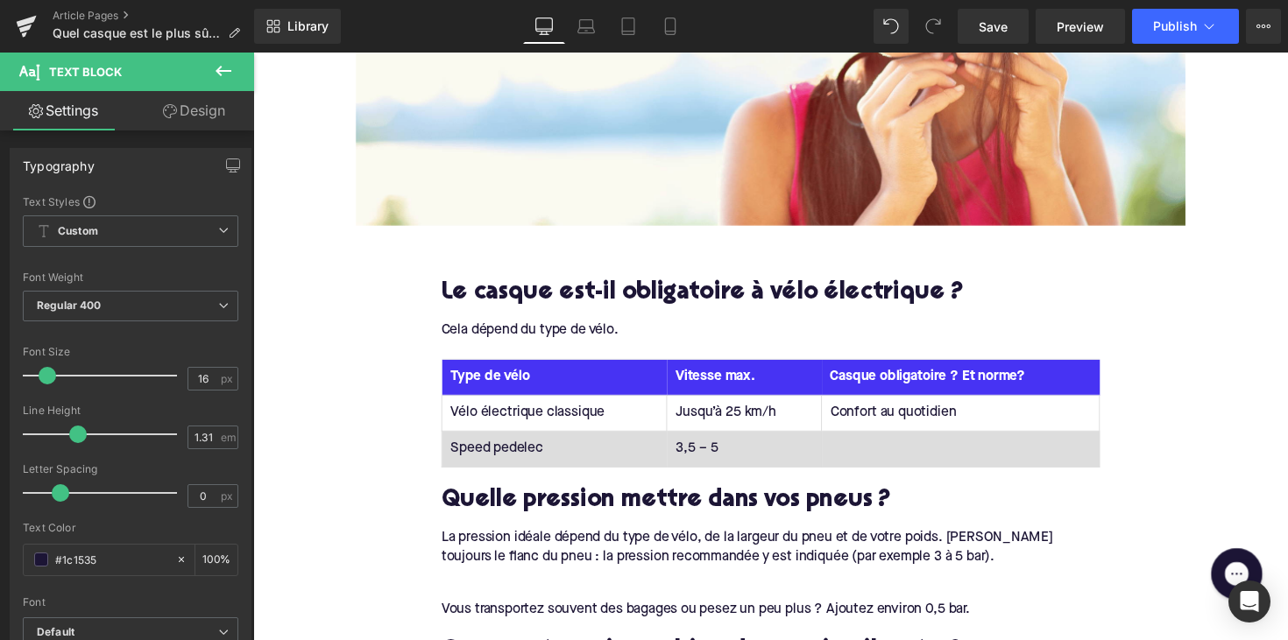
click at [698, 441] on td "3,5 – 5" at bounding box center [756, 459] width 159 height 37
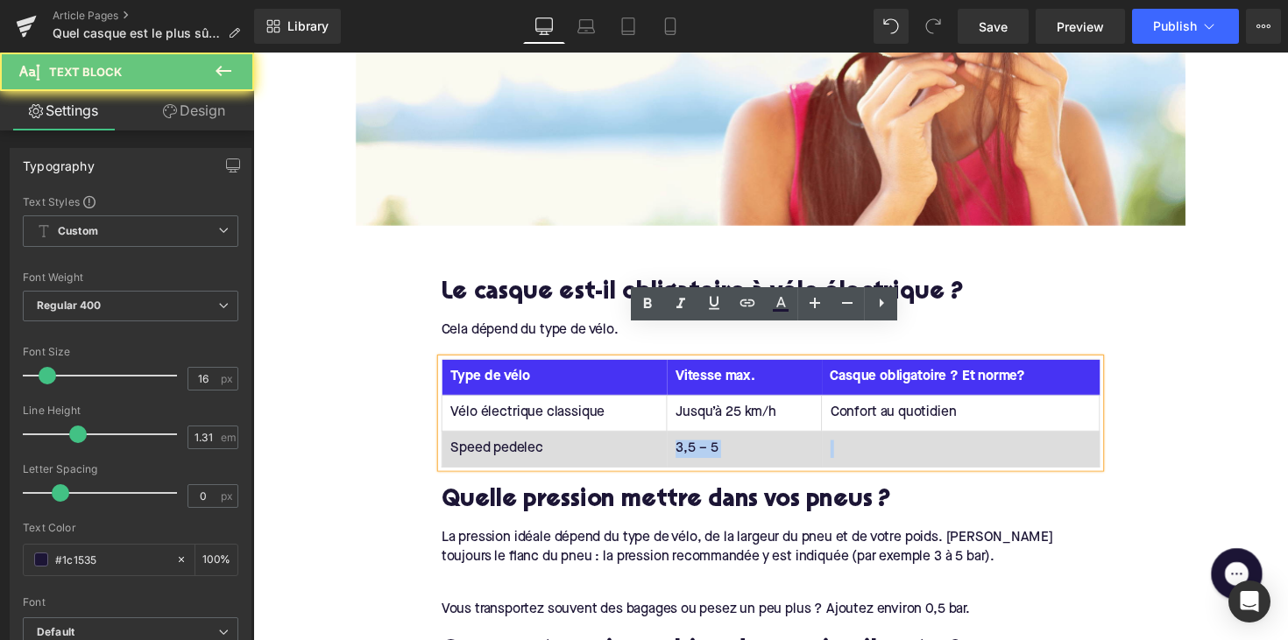
click at [698, 441] on td "3,5 – 5" at bounding box center [756, 459] width 159 height 37
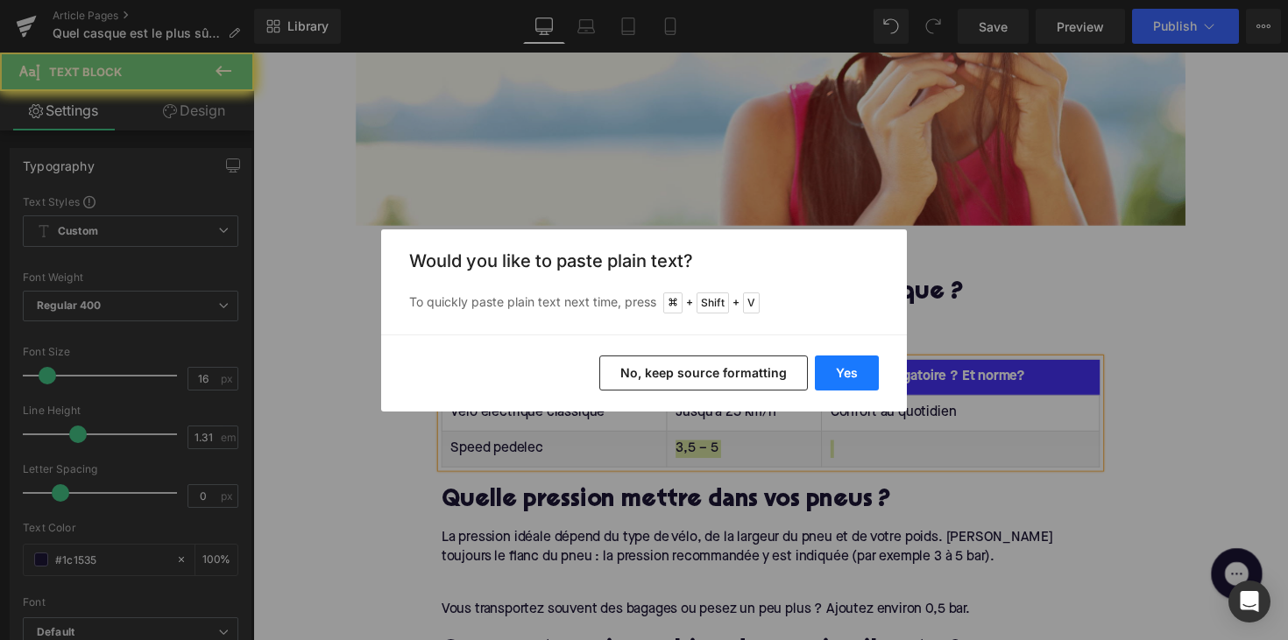
click at [851, 385] on button "Yes" at bounding box center [847, 373] width 64 height 35
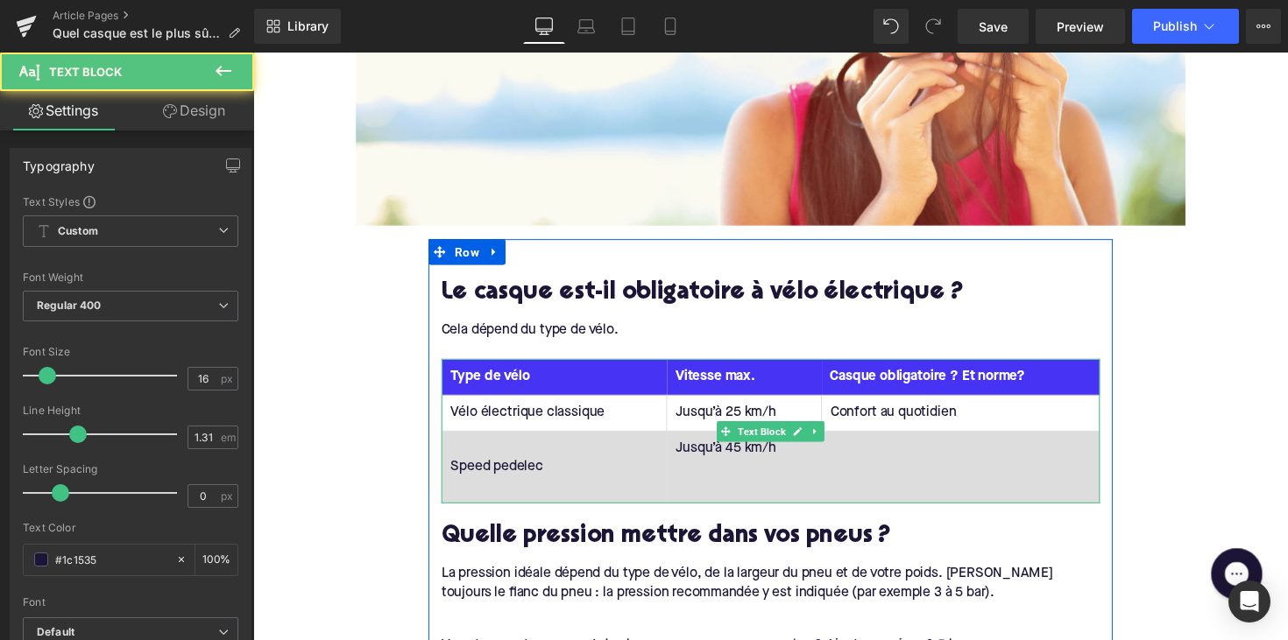
click at [717, 468] on td "Jusqu’à 45 km/h" at bounding box center [756, 478] width 159 height 74
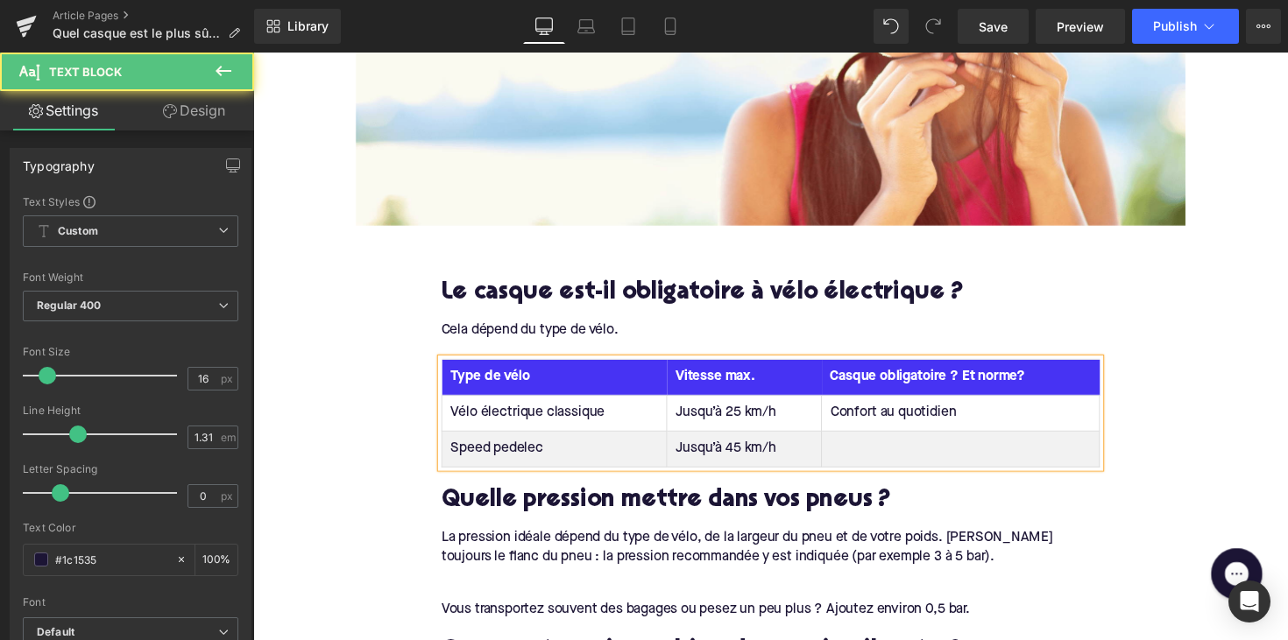
click at [865, 404] on td "Confort au quotidien" at bounding box center [978, 422] width 285 height 37
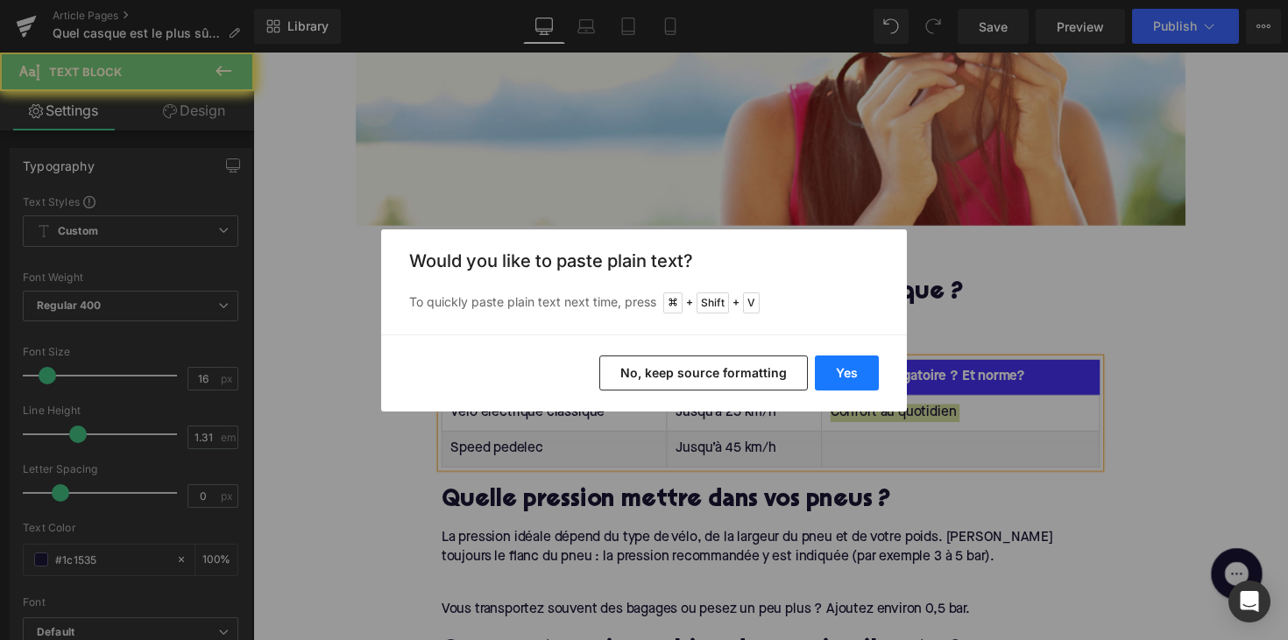
click at [865, 379] on button "Yes" at bounding box center [847, 373] width 64 height 35
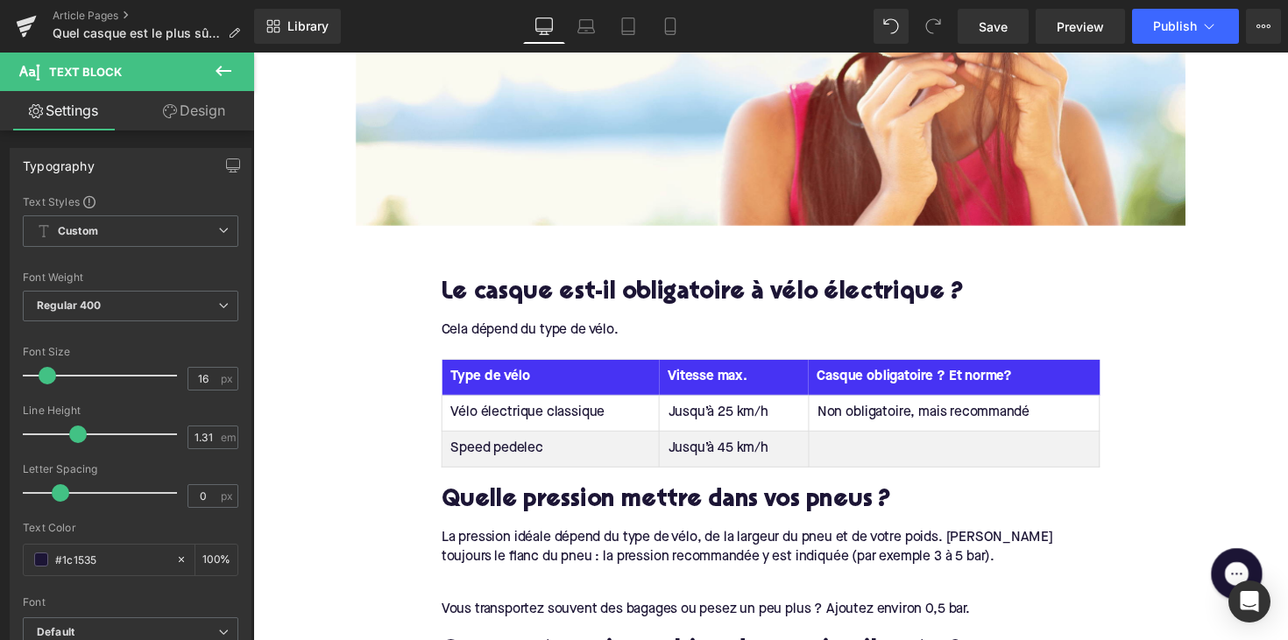
click at [908, 441] on td at bounding box center [971, 459] width 298 height 37
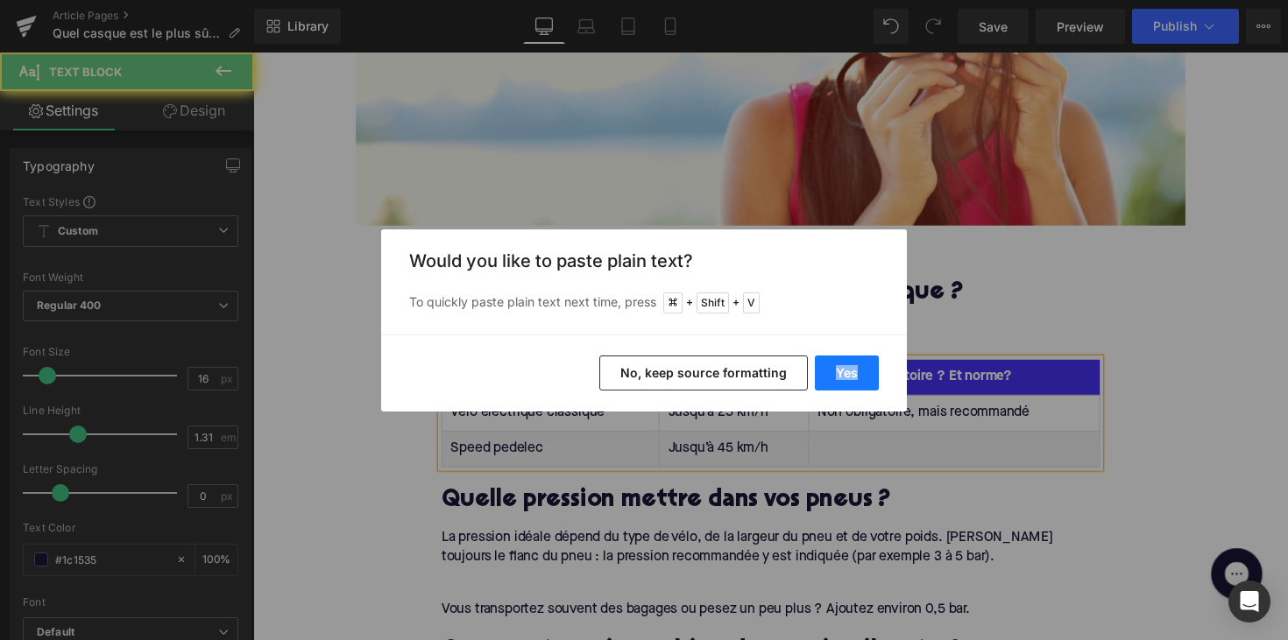
click at [878, 378] on div "Yes No, keep source formatting" at bounding box center [644, 373] width 526 height 77
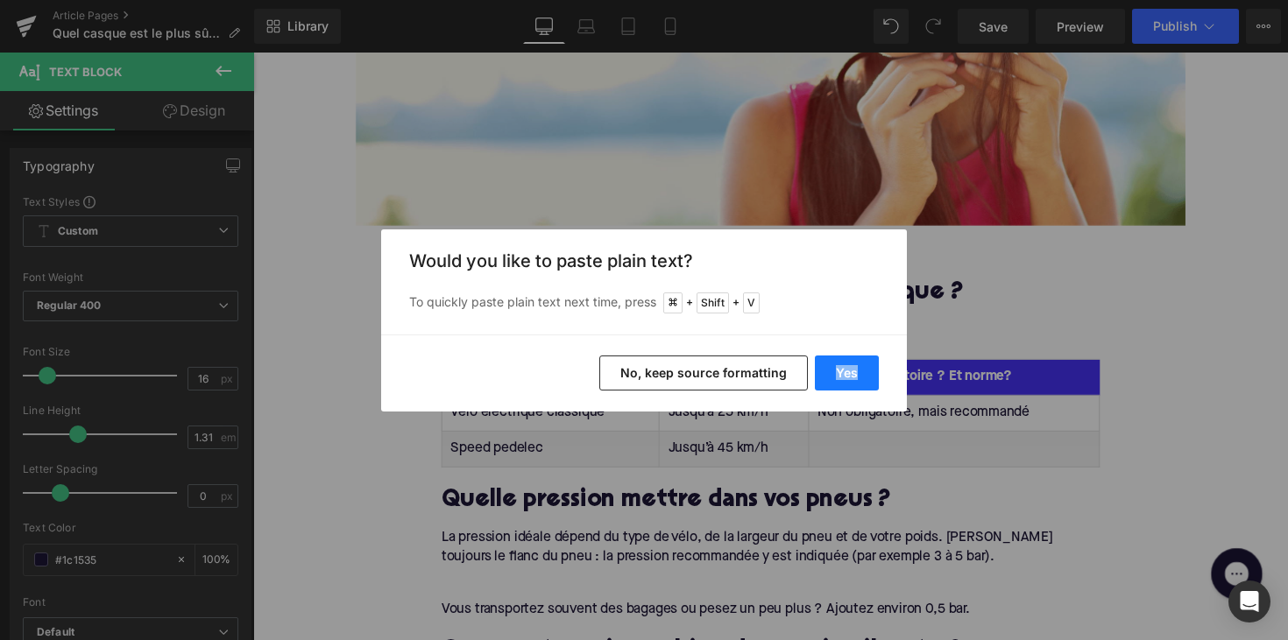
click at [838, 371] on button "Yes" at bounding box center [847, 373] width 64 height 35
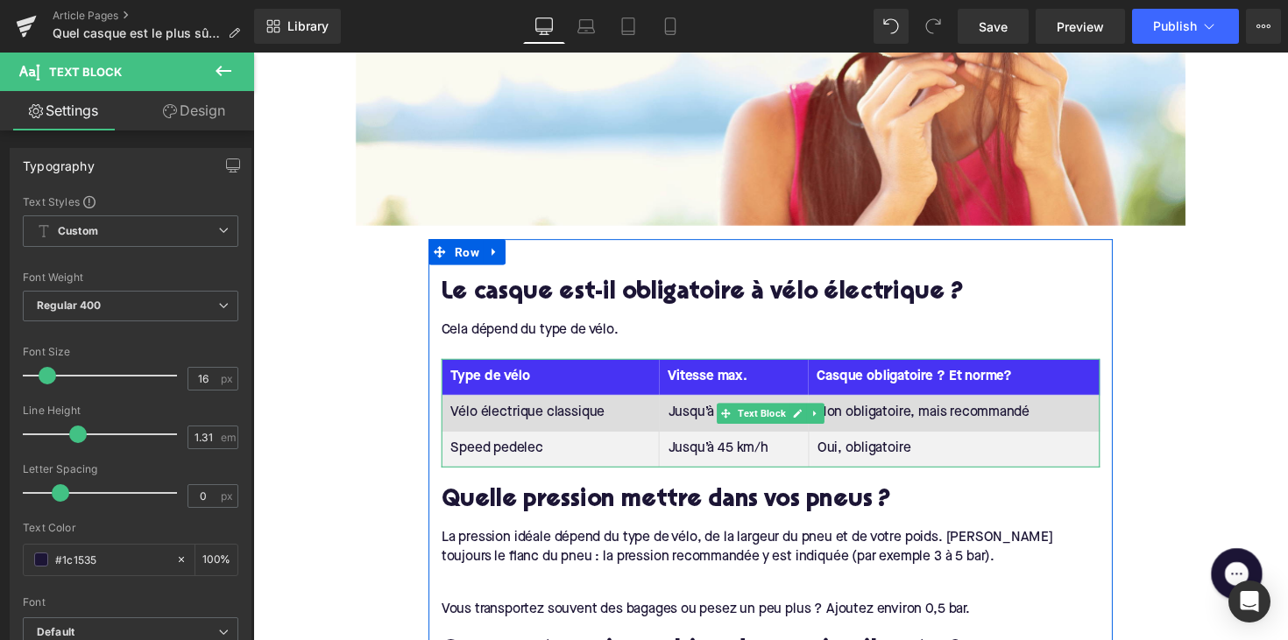
click at [1063, 404] on td "Non obligatoire, mais recommandé" at bounding box center [971, 422] width 298 height 37
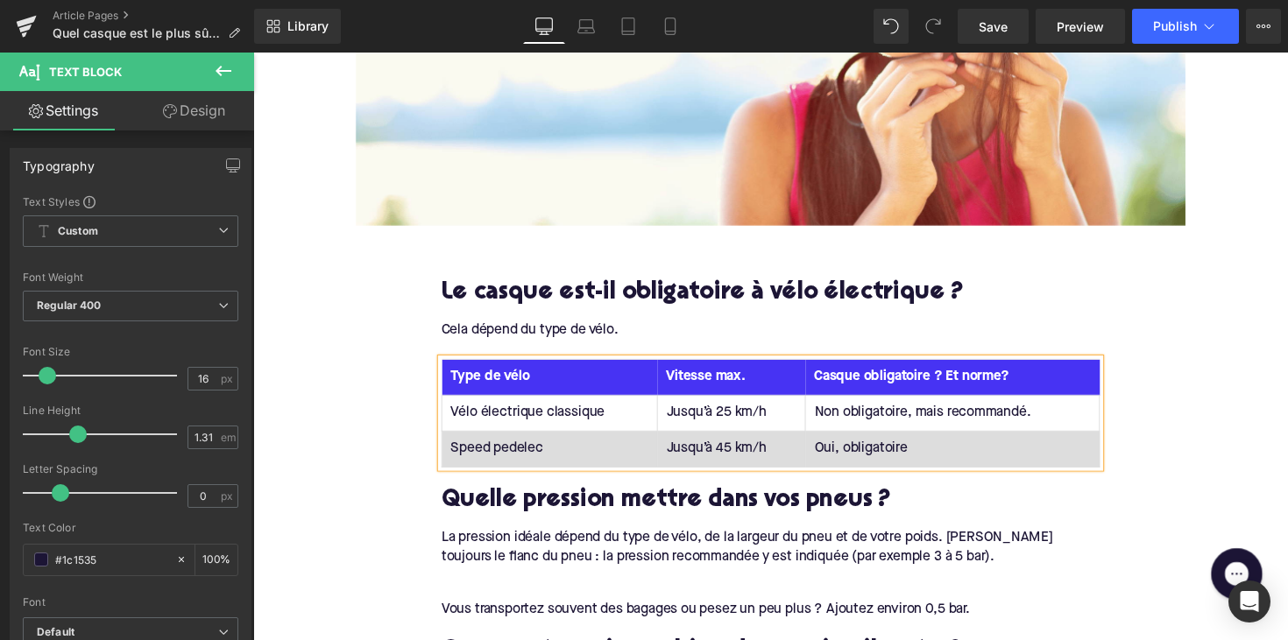
click at [1007, 441] on td "Oui, obligatoire" at bounding box center [969, 459] width 301 height 37
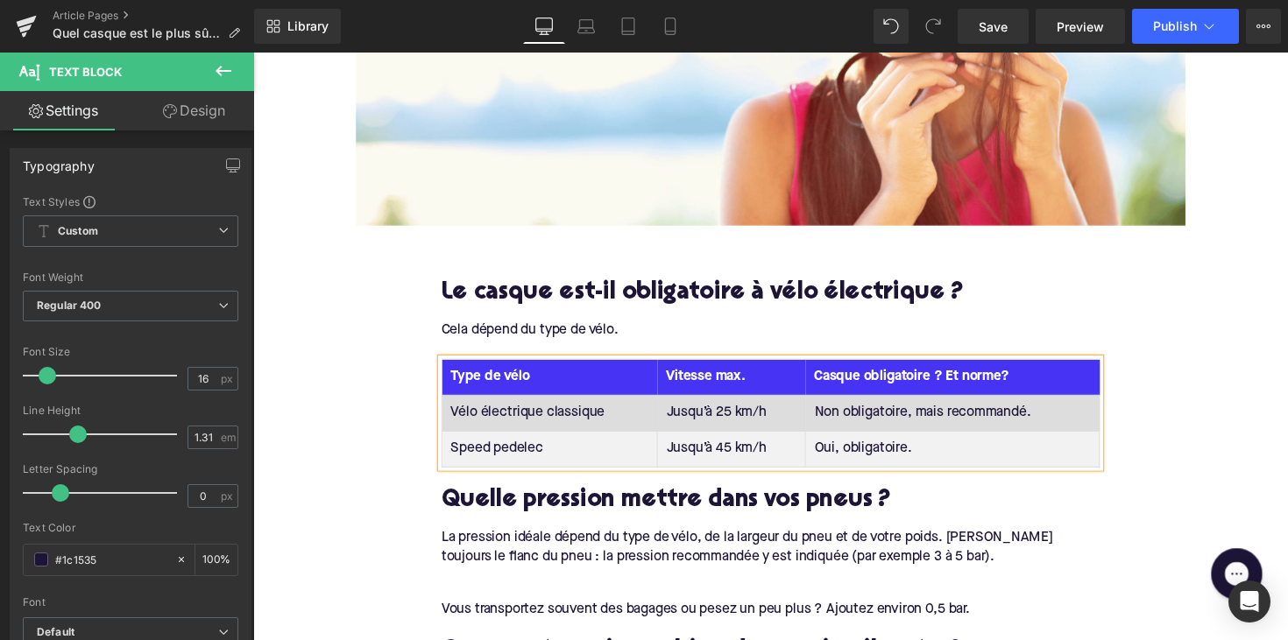
click at [1054, 404] on td "Non obligatoire, mais recommandé." at bounding box center [969, 422] width 301 height 37
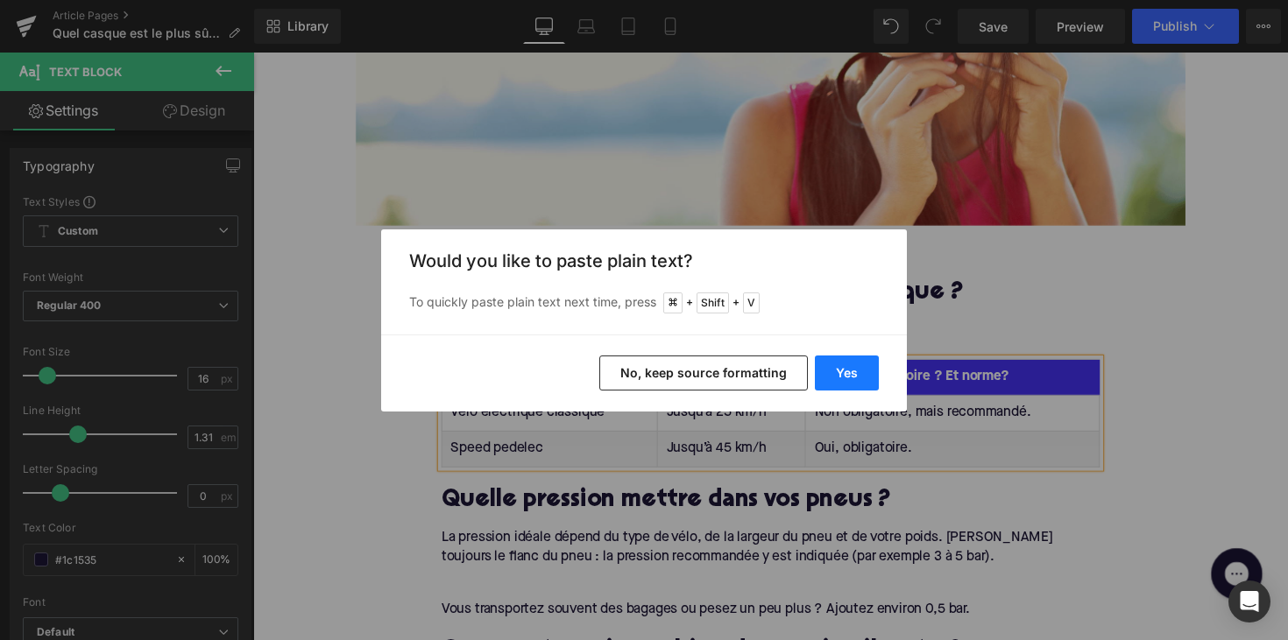
click at [864, 371] on button "Yes" at bounding box center [847, 373] width 64 height 35
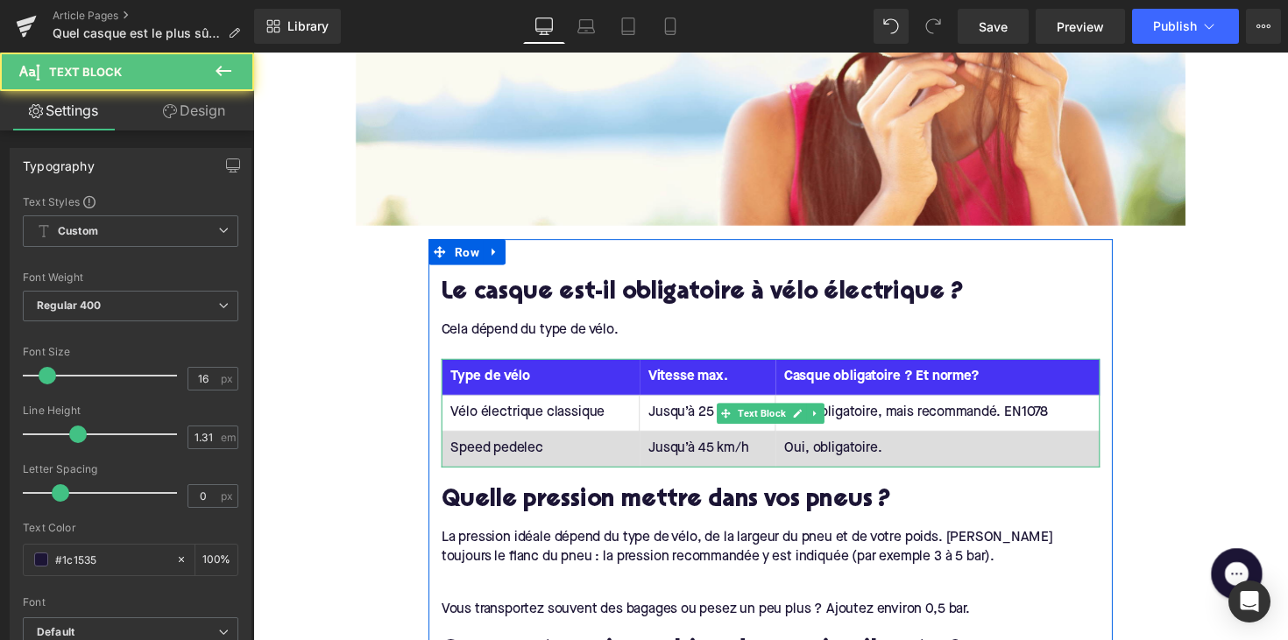
click at [909, 441] on td "Oui, obligatoire." at bounding box center [954, 459] width 332 height 37
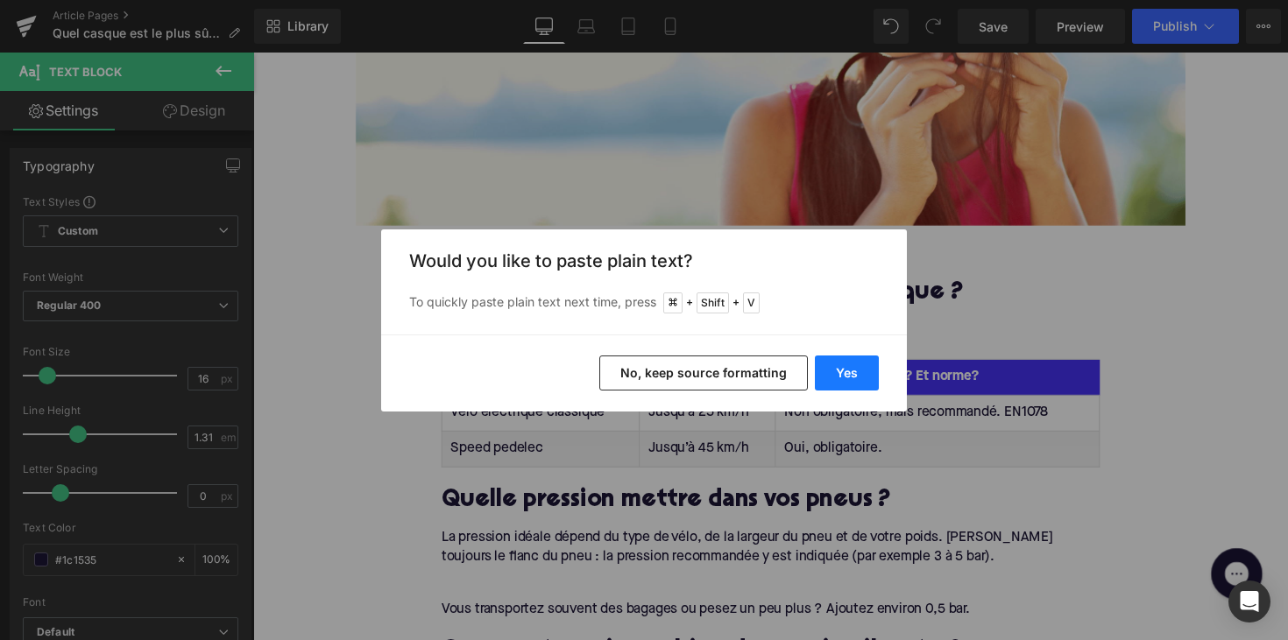
click at [856, 378] on button "Yes" at bounding box center [847, 373] width 64 height 35
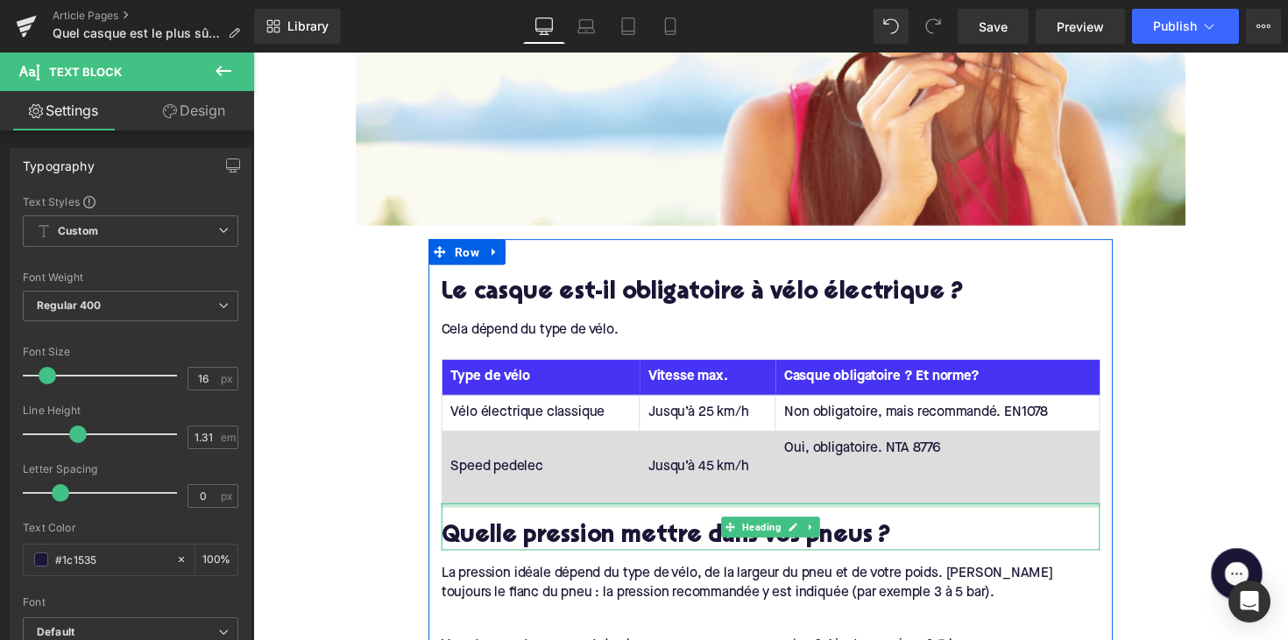
click at [810, 467] on td "Oui, obligatoire. NTA 8776" at bounding box center [954, 478] width 332 height 74
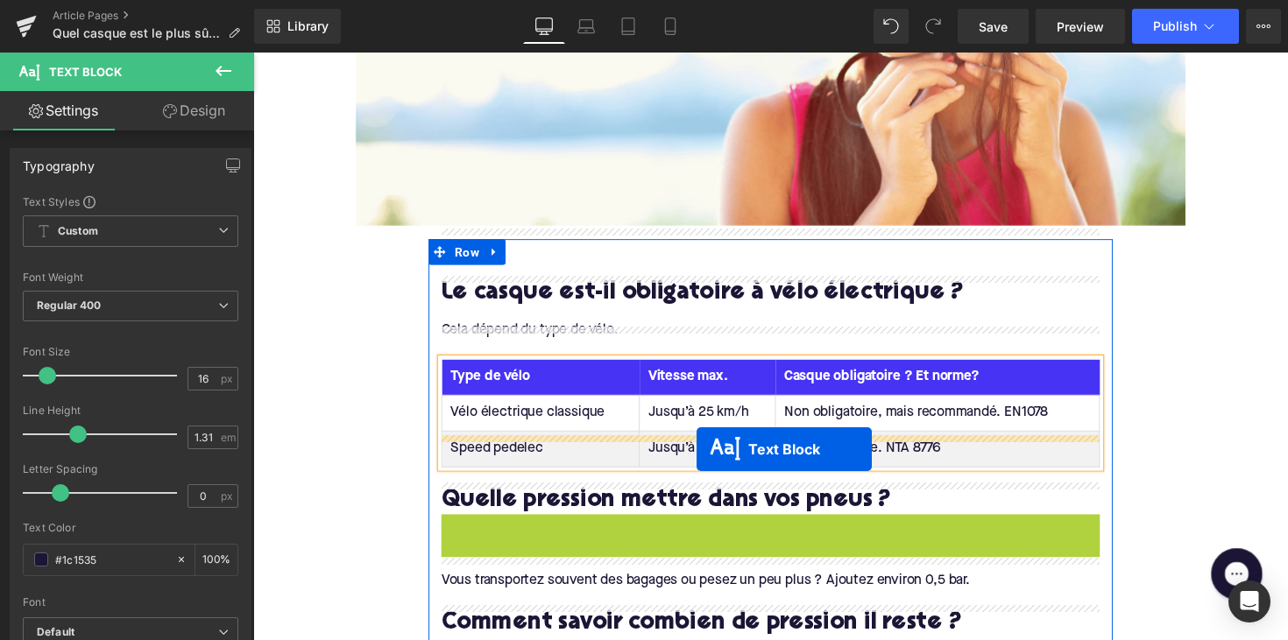
drag, startPoint x: 735, startPoint y: 526, endPoint x: 707, endPoint y: 459, distance: 72.2
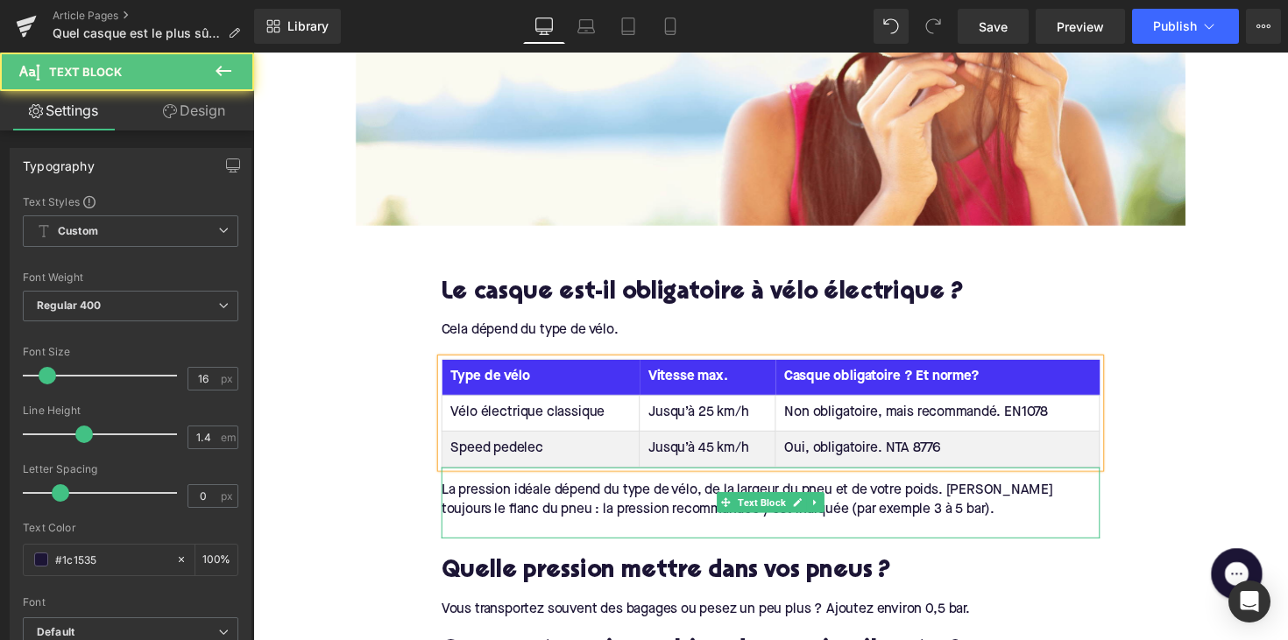
click at [473, 491] on div "La pression idéale dépend du type de vélo, de la largeur du pneu et de votre po…" at bounding box center [783, 510] width 675 height 39
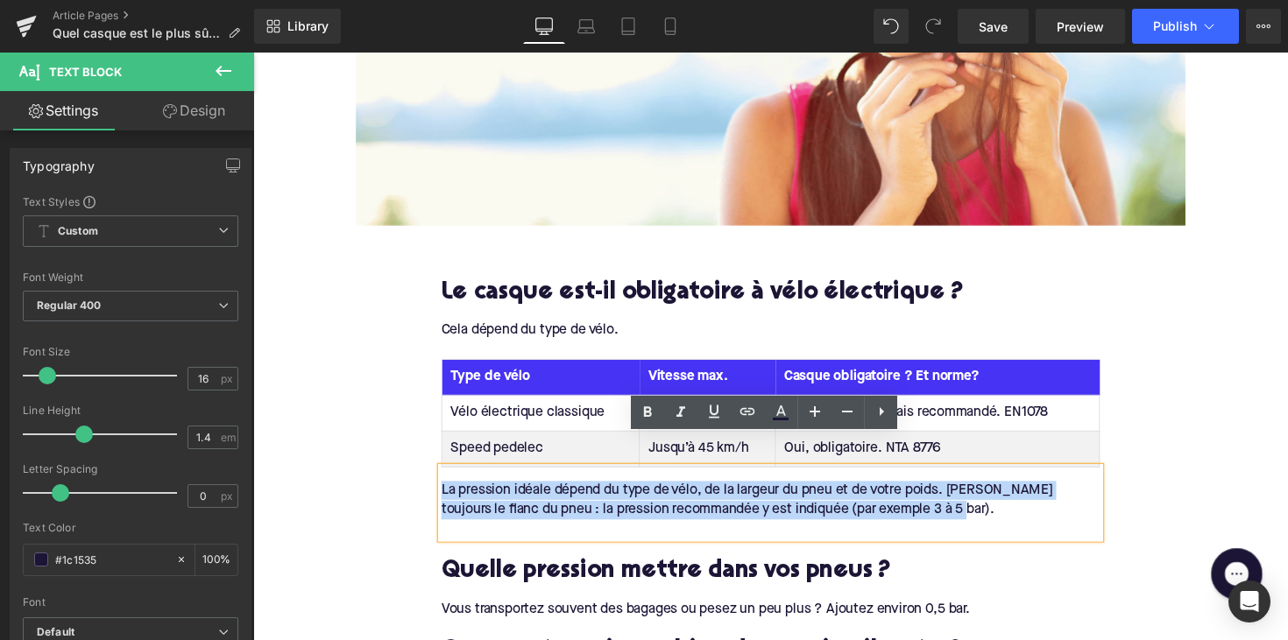
drag, startPoint x: 441, startPoint y: 470, endPoint x: 1012, endPoint y: 487, distance: 571.4
click at [1012, 487] on div "La pression idéale dépend du type de vélo, de la largeur du pneu et de votre po…" at bounding box center [783, 513] width 675 height 73
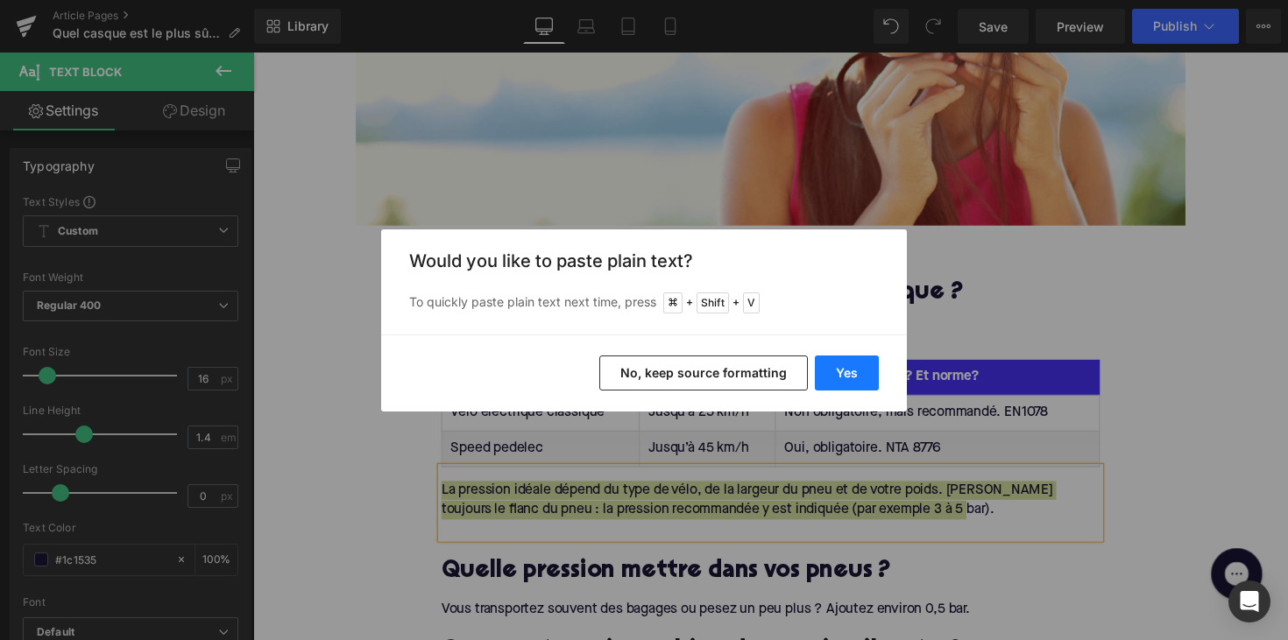
click at [830, 373] on button "Yes" at bounding box center [847, 373] width 64 height 35
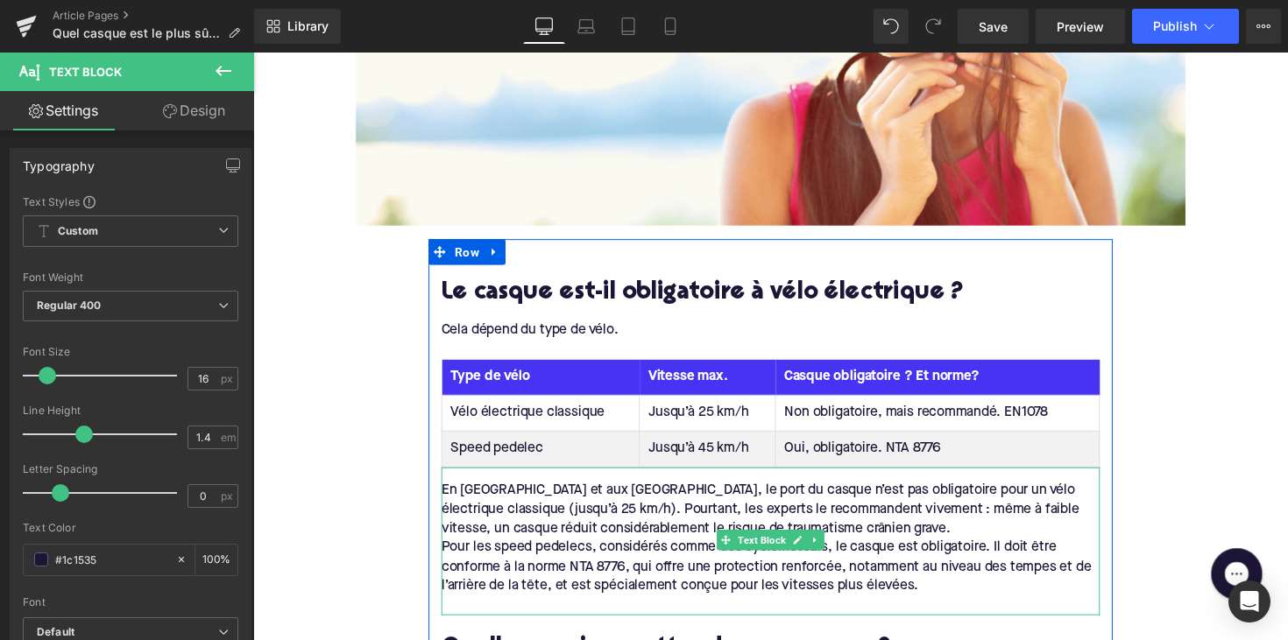
click at [548, 550] on div "Pour les speed pedelecs, considérés comme des cyclomoteurs, le casque est oblig…" at bounding box center [783, 579] width 675 height 59
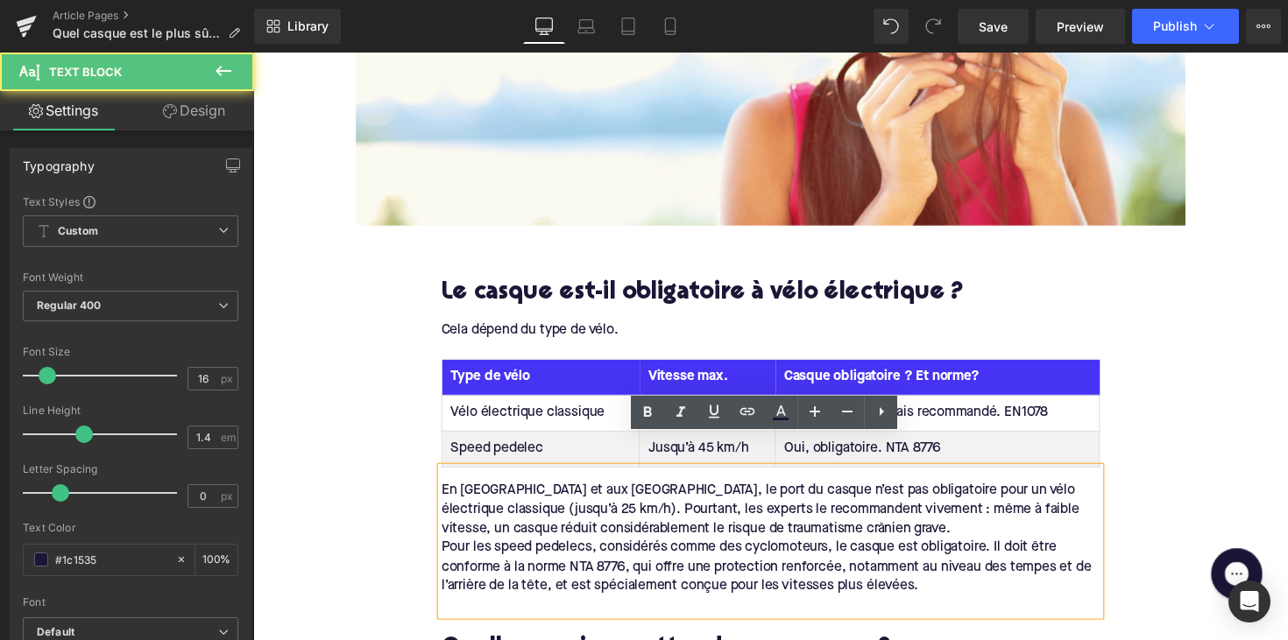
click at [446, 550] on div "Pour les speed pedelecs, considérés comme des cyclomoteurs, le casque est oblig…" at bounding box center [783, 579] width 675 height 59
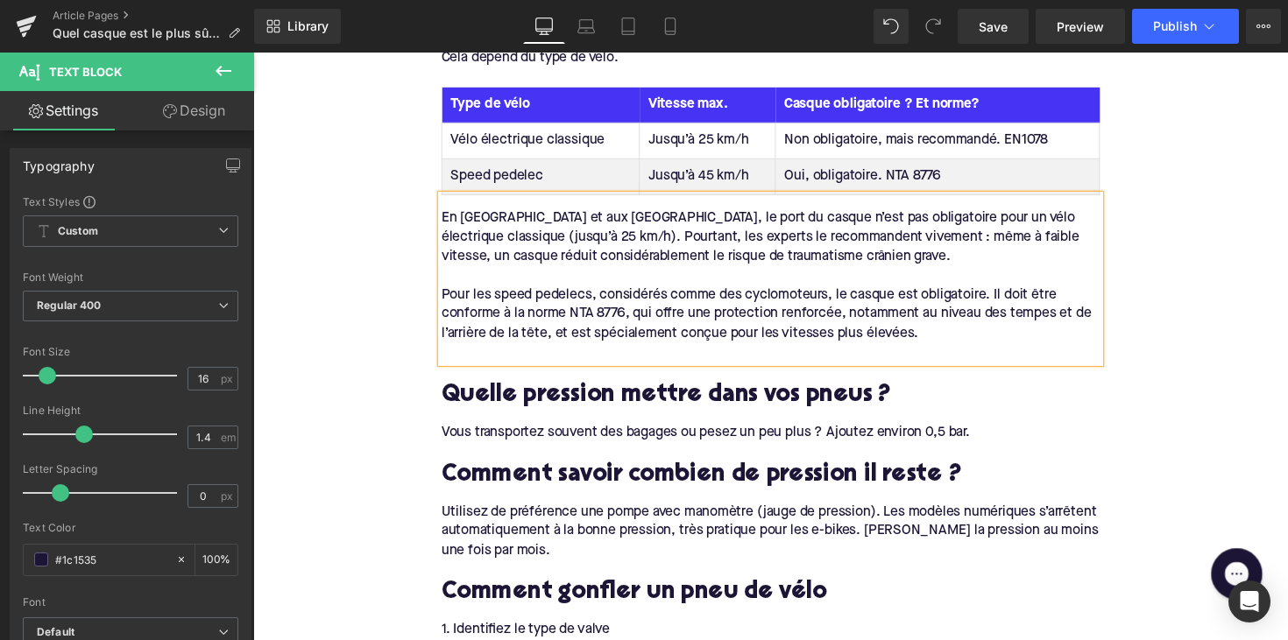
scroll to position [1033, 0]
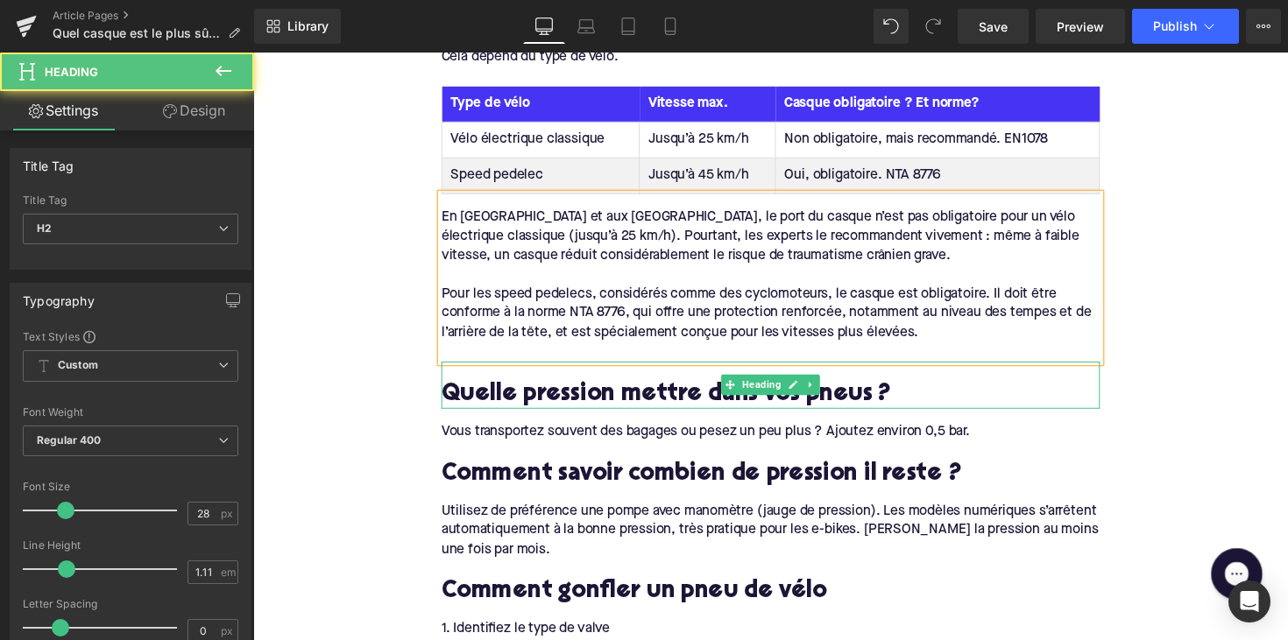
click at [567, 391] on h2 "Quelle pression mettre dans vos pneus ?" at bounding box center [783, 404] width 675 height 27
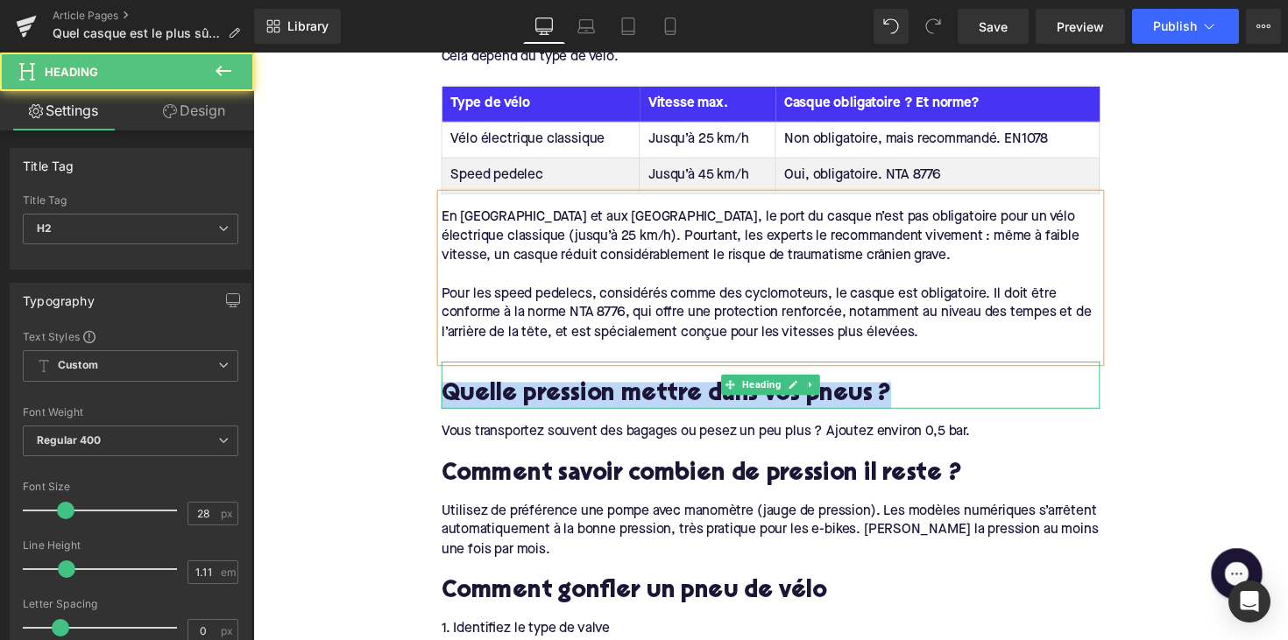
click at [567, 391] on h2 "Quelle pression mettre dans vos pneus ?" at bounding box center [783, 404] width 675 height 27
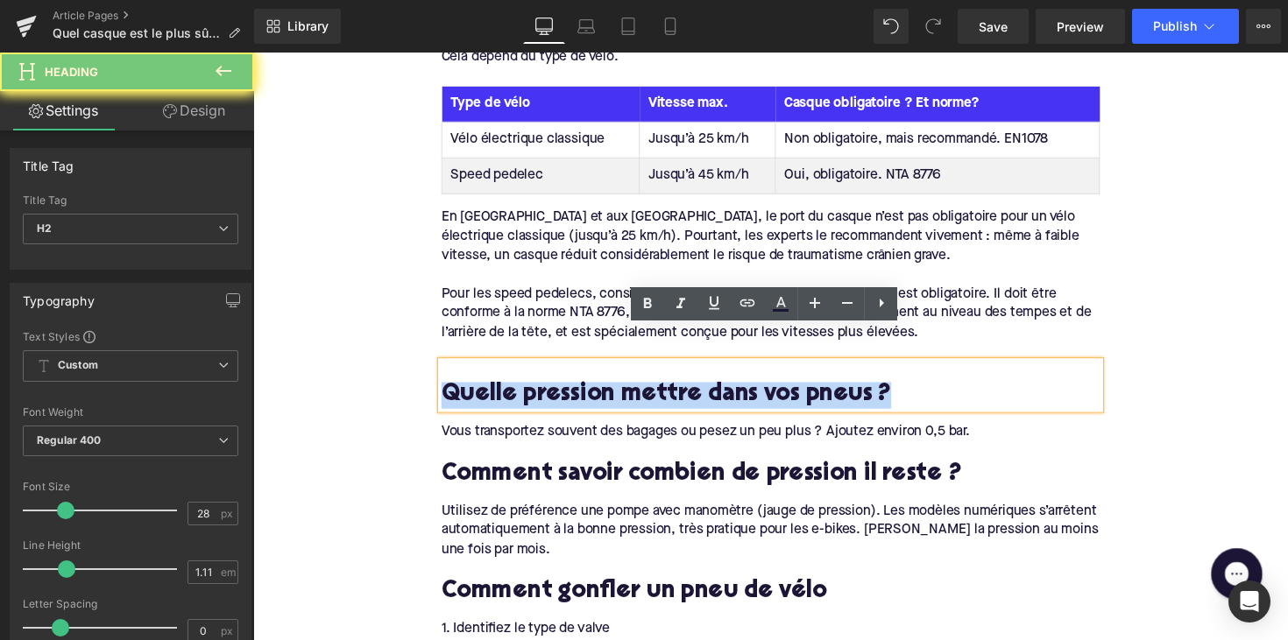
paste div
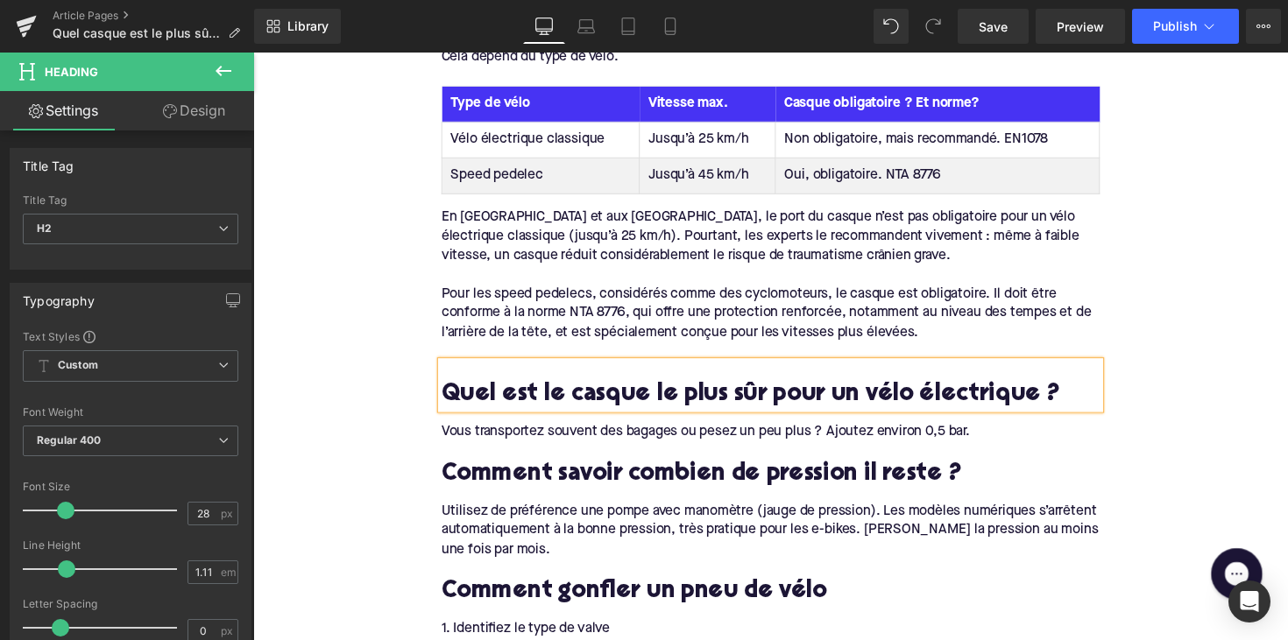
click at [615, 432] on div "Vous transportez souvent des bagages ou pesez un peu plus ? Ajoutez environ 0,5…" at bounding box center [783, 441] width 675 height 19
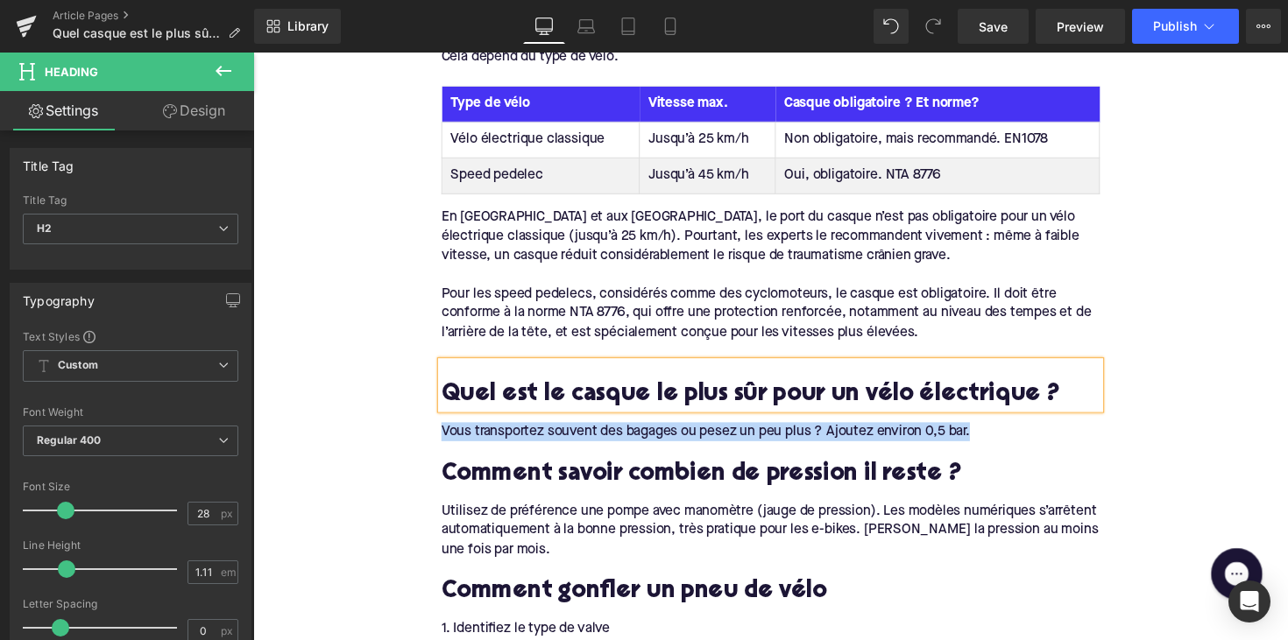
click at [615, 432] on div "Vous transportez souvent des bagages ou pesez un peu plus ? Ajoutez environ 0,5…" at bounding box center [783, 441] width 675 height 19
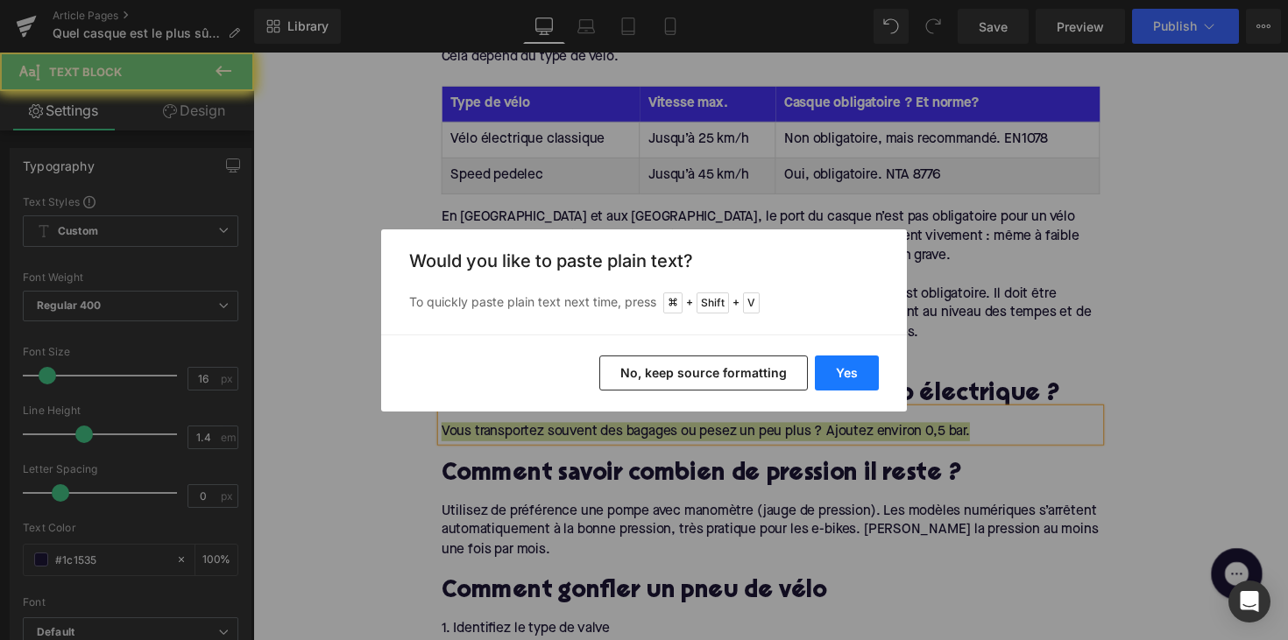
click at [833, 374] on button "Yes" at bounding box center [847, 373] width 64 height 35
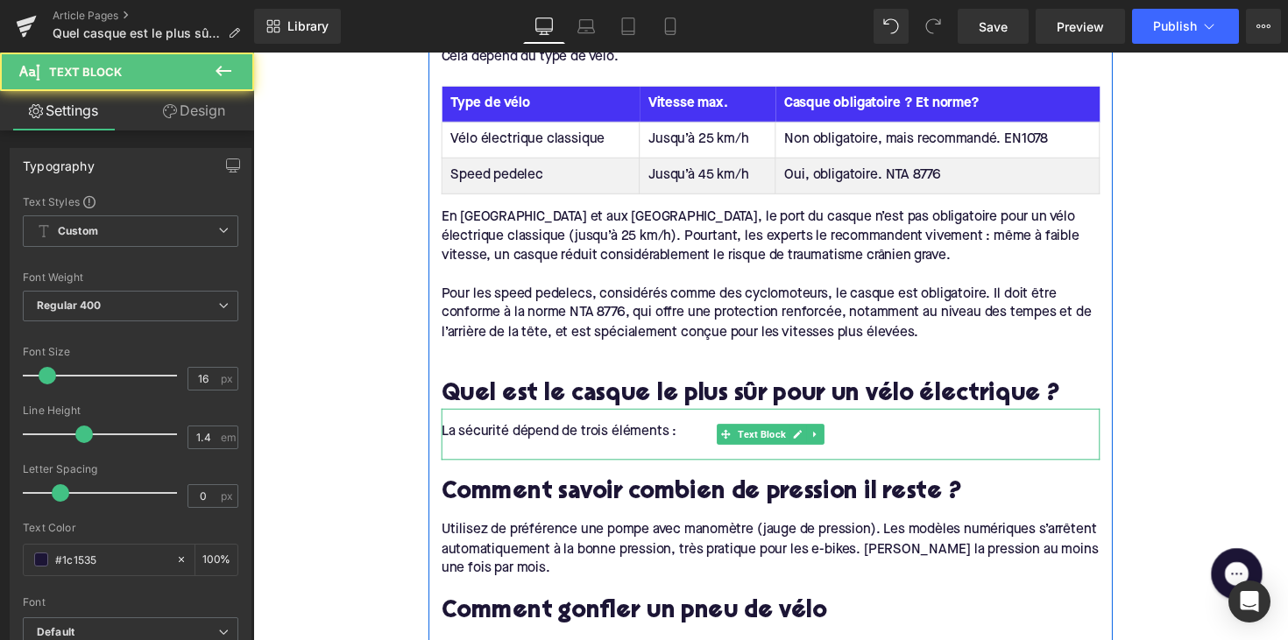
click at [662, 451] on div at bounding box center [783, 460] width 675 height 19
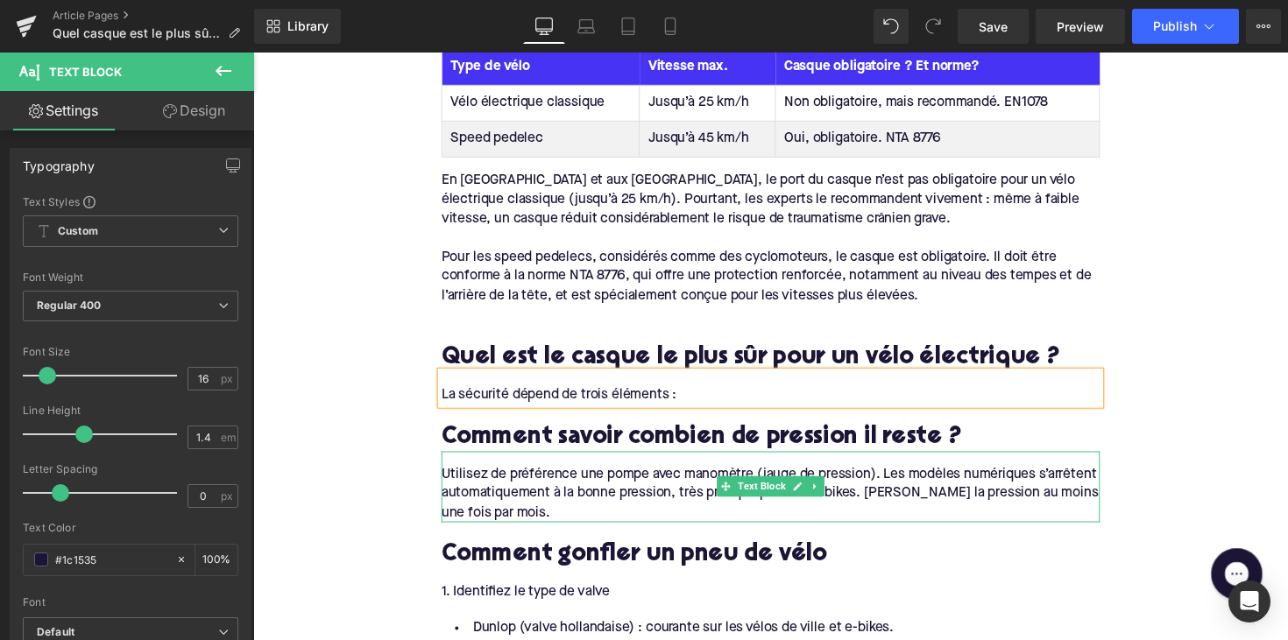
scroll to position [1093, 0]
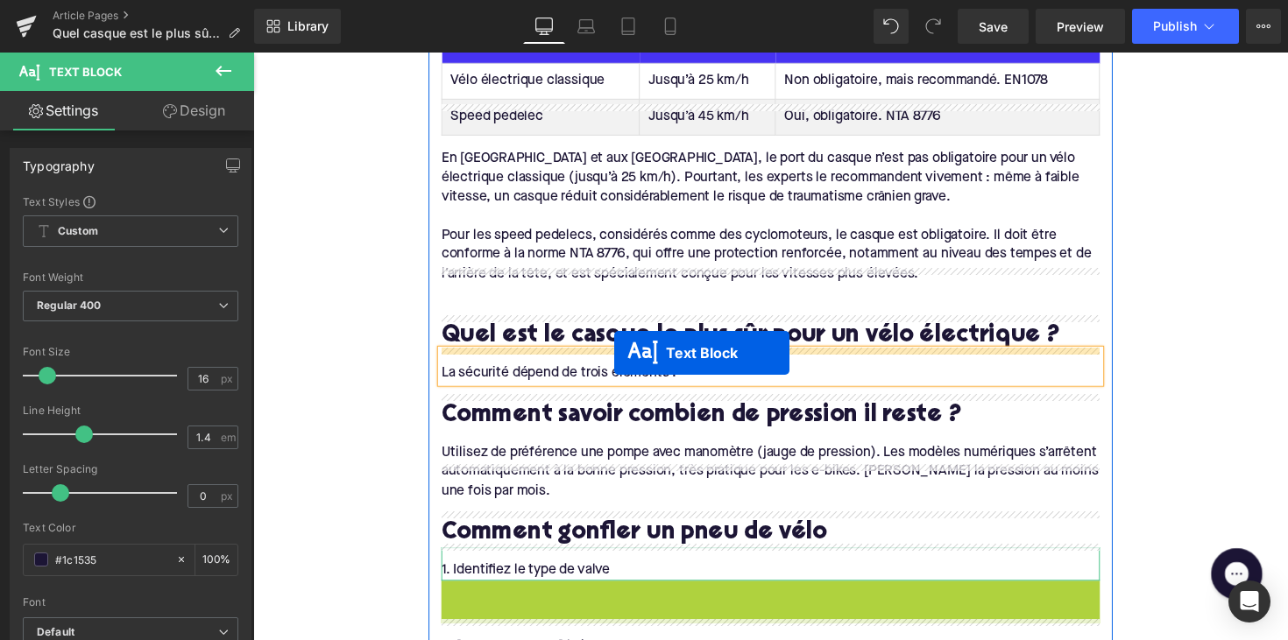
drag, startPoint x: 733, startPoint y: 599, endPoint x: 623, endPoint y: 360, distance: 263.4
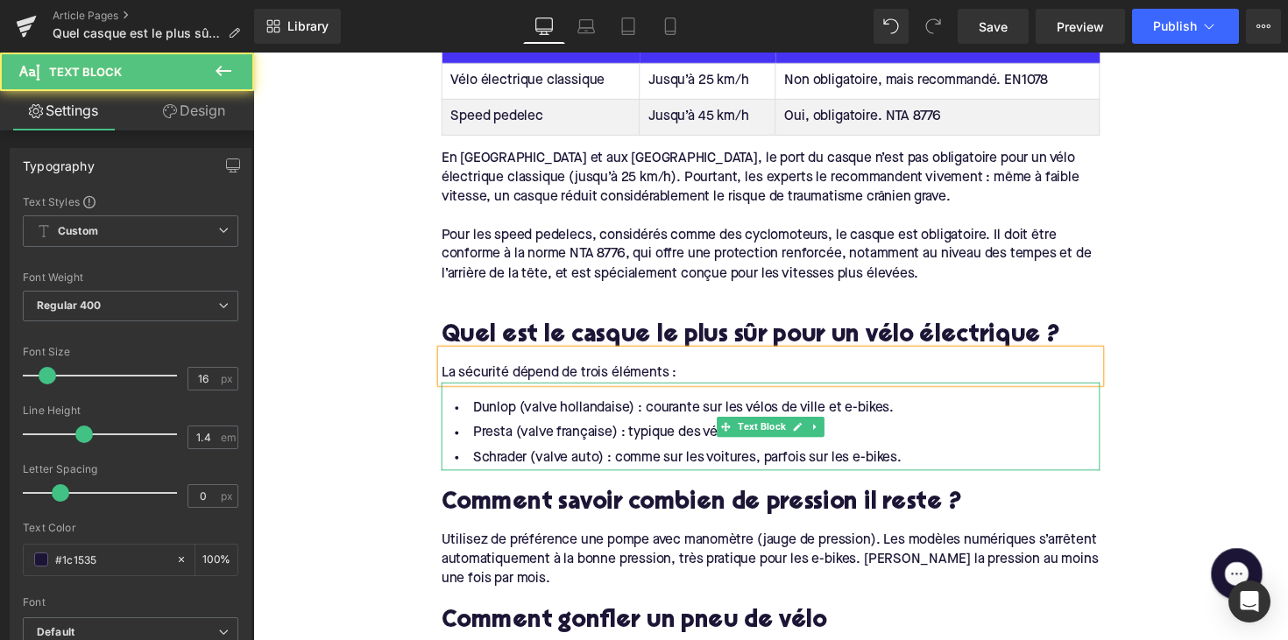
click at [665, 405] on li "Dunlop (valve hollandaise) : courante sur les vélos de ville et e-bikes." at bounding box center [783, 417] width 675 height 25
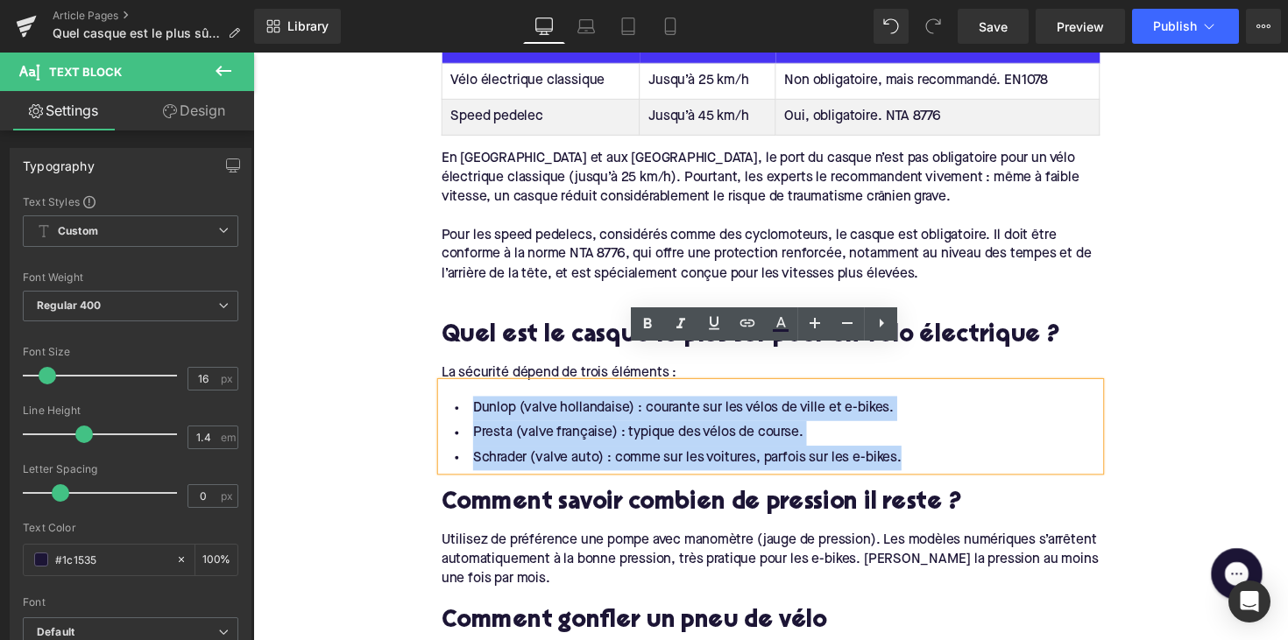
drag, startPoint x: 925, startPoint y: 442, endPoint x: 442, endPoint y: 366, distance: 488.6
click at [446, 391] on div "Dunlop (valve hollandaise) : courante sur les vélos de ville et e-bikes. Presta…" at bounding box center [783, 436] width 675 height 90
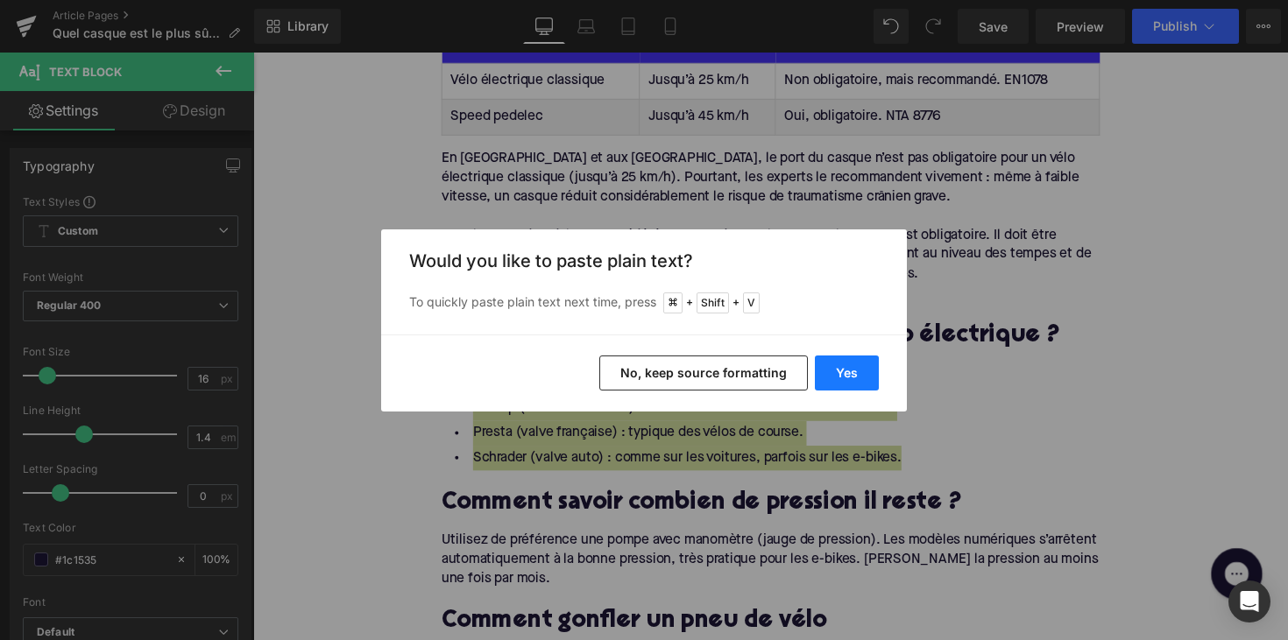
click at [846, 359] on button "Yes" at bounding box center [847, 373] width 64 height 35
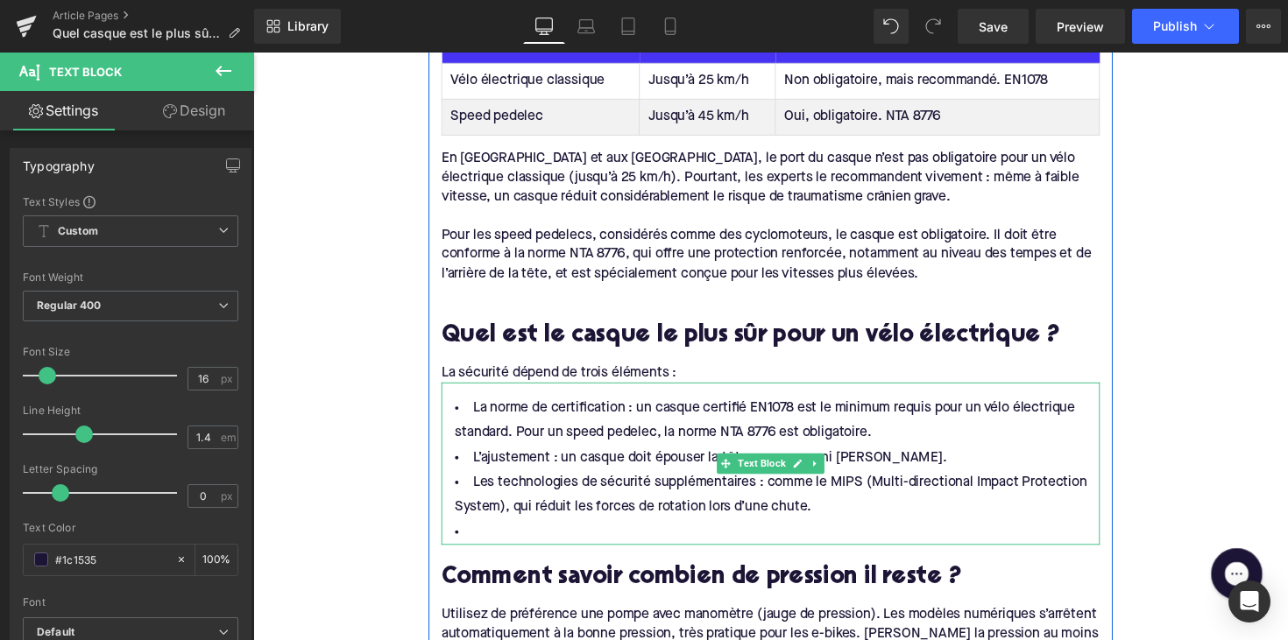
click at [516, 553] on div at bounding box center [783, 555] width 675 height 4
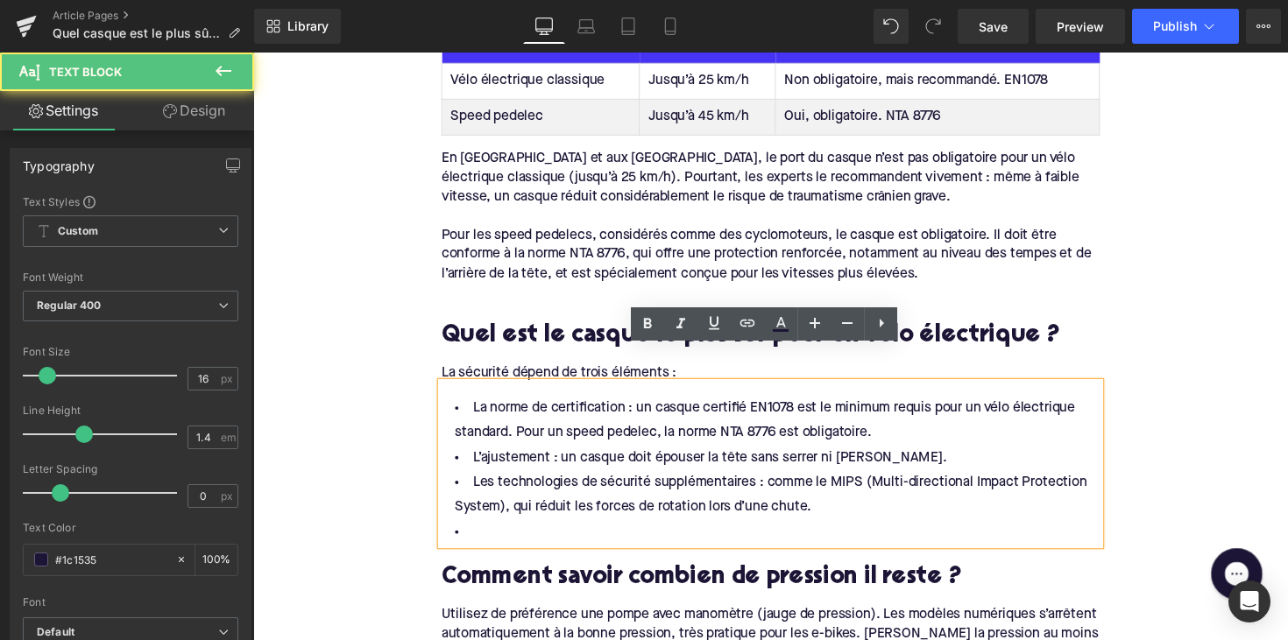
click at [510, 532] on li at bounding box center [783, 544] width 675 height 25
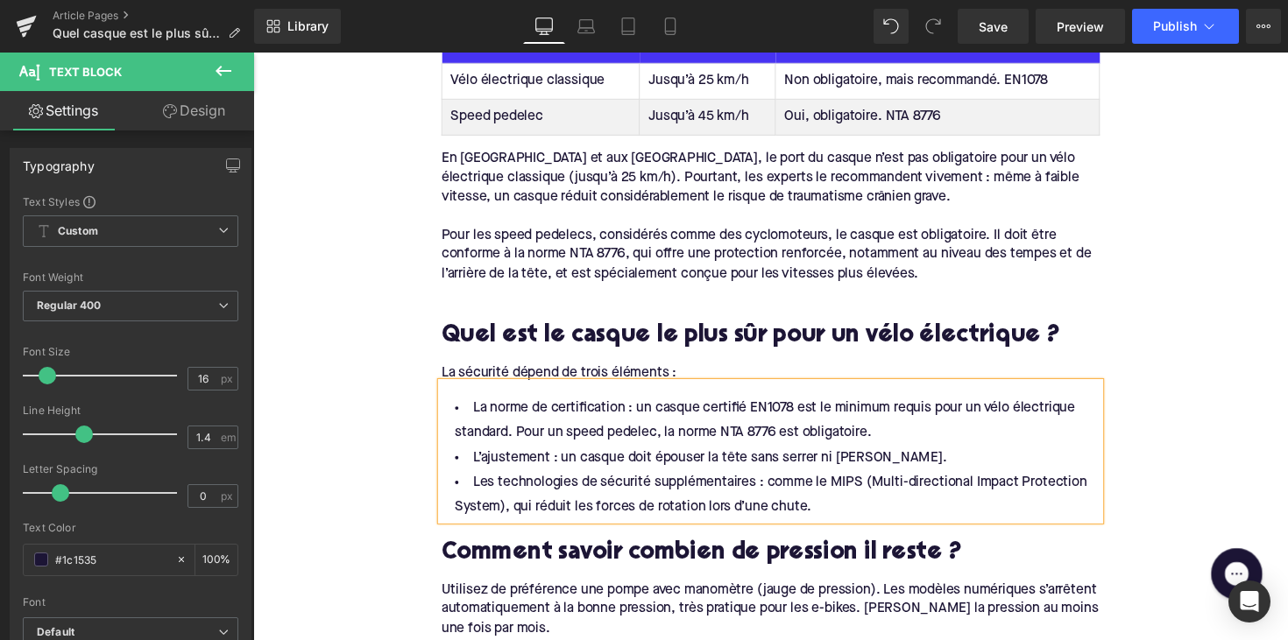
click at [553, 553] on h2 "Comment savoir combien de pression il reste ?" at bounding box center [783, 566] width 675 height 27
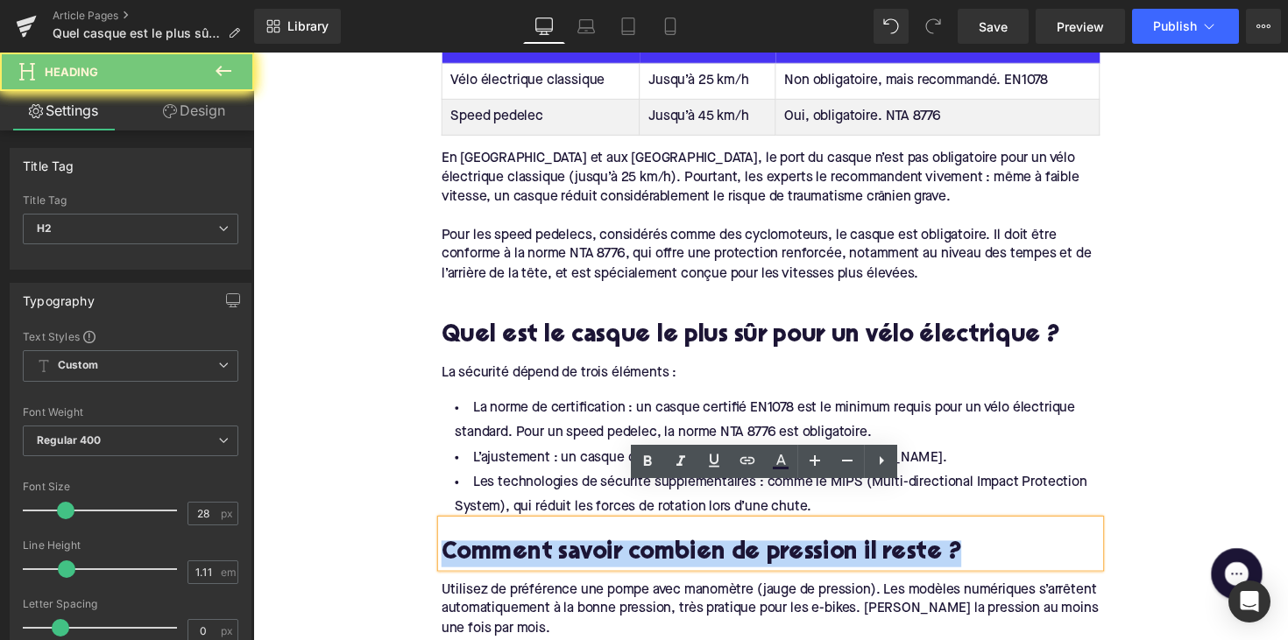
click at [553, 553] on h2 "Comment savoir combien de pression il reste ?" at bounding box center [783, 566] width 675 height 27
paste div
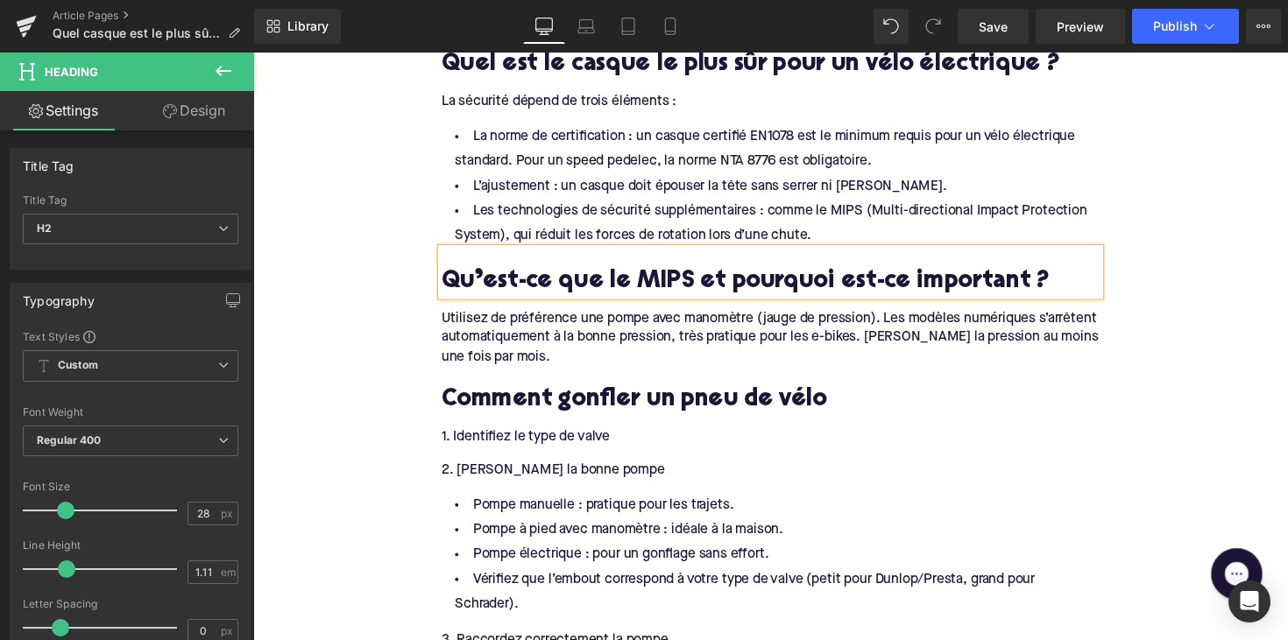
scroll to position [1380, 0]
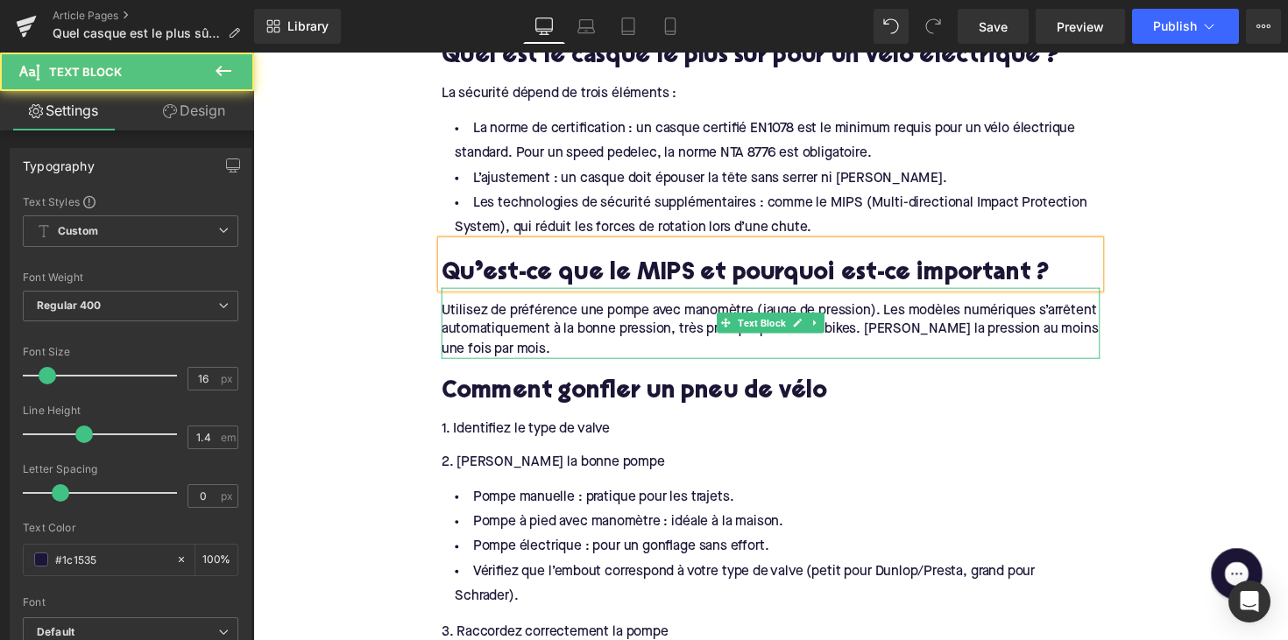
click at [515, 318] on div "Utilisez de préférence une pompe avec manomètre (jauge de pression). Les modèle…" at bounding box center [783, 336] width 675 height 59
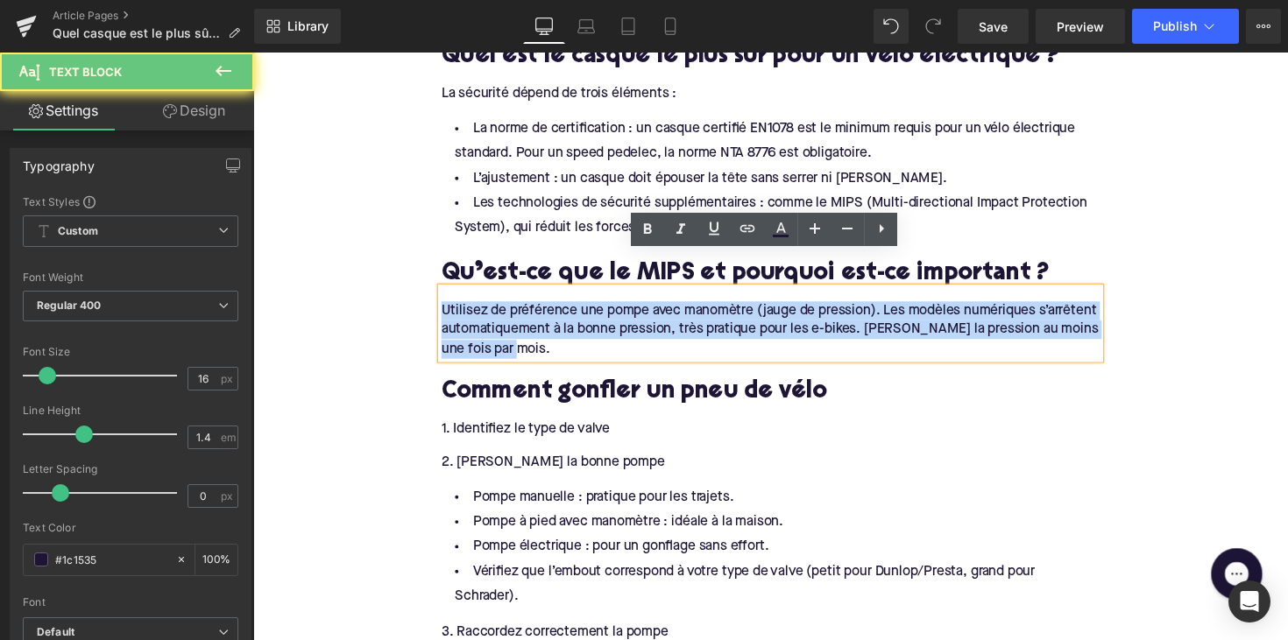
drag, startPoint x: 526, startPoint y: 319, endPoint x: 439, endPoint y: 283, distance: 94.7
click at [446, 293] on div "Utilisez de préférence une pompe avec manomètre (jauge de pression). Les modèle…" at bounding box center [783, 329] width 675 height 73
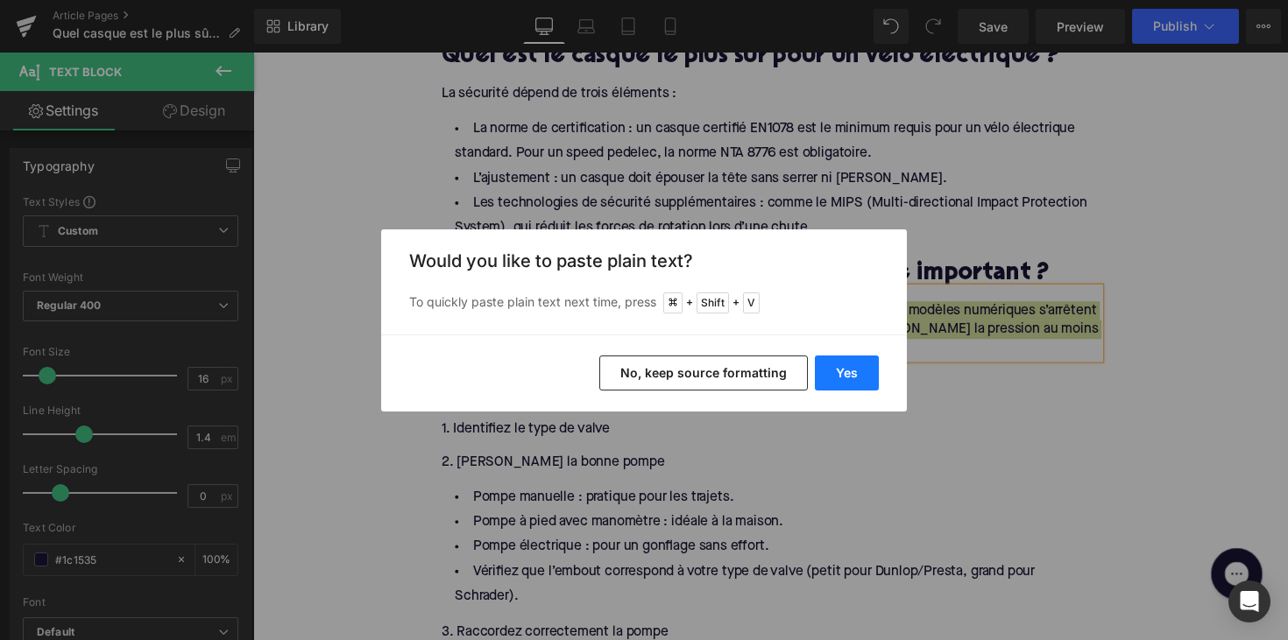
click at [849, 367] on button "Yes" at bounding box center [847, 373] width 64 height 35
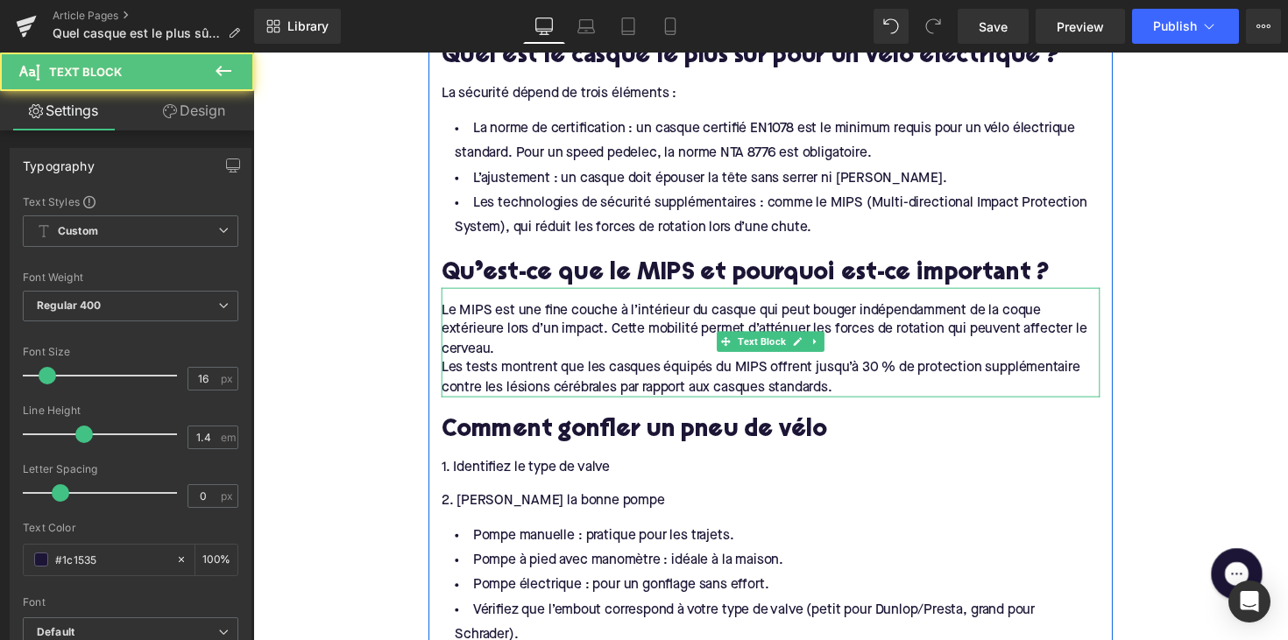
click at [484, 366] on div "Les tests montrent que les casques équipés du MIPS offrent jusqu’à 30 % de prot…" at bounding box center [783, 385] width 675 height 39
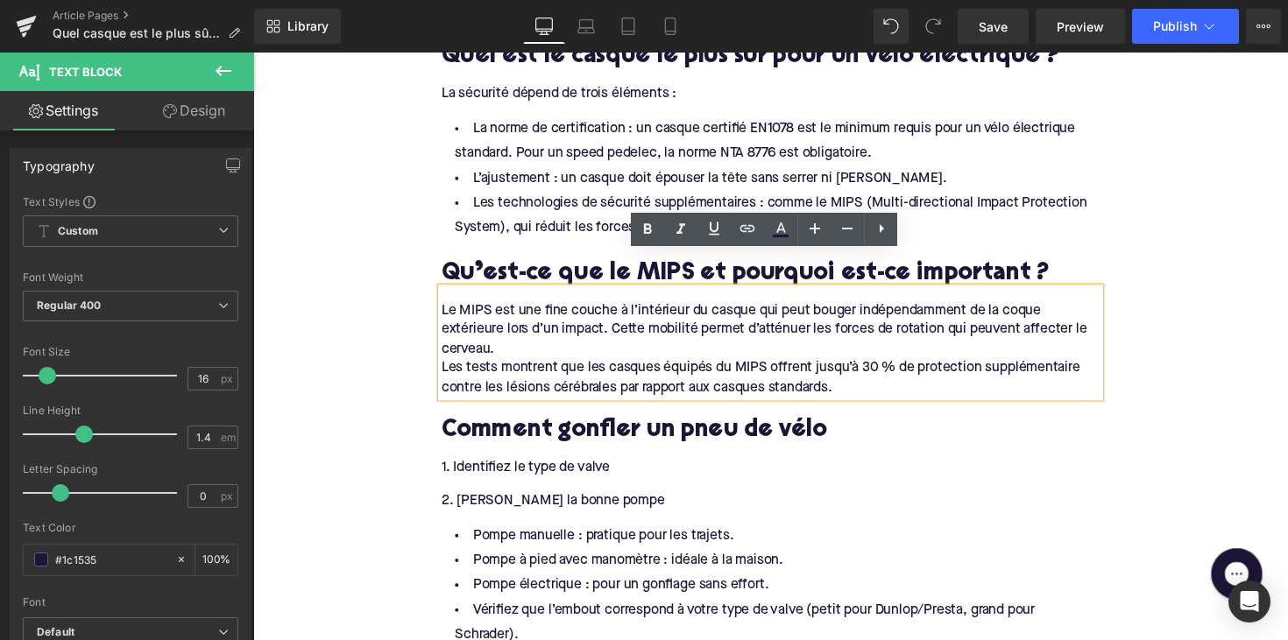
click at [446, 338] on div "Le MIPS est une fine couche à l’intérieur du casque qui peut bouger indépendamm…" at bounding box center [783, 349] width 675 height 112
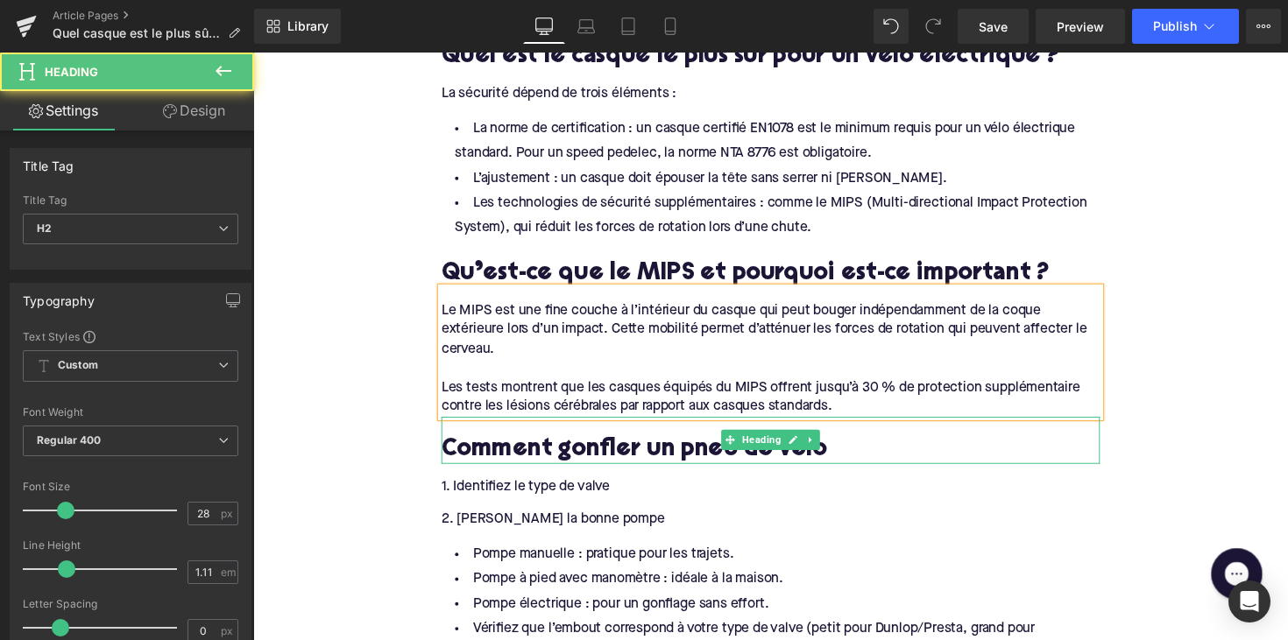
click at [510, 447] on h2 "Comment gonfler un pneu de vélo" at bounding box center [783, 460] width 675 height 27
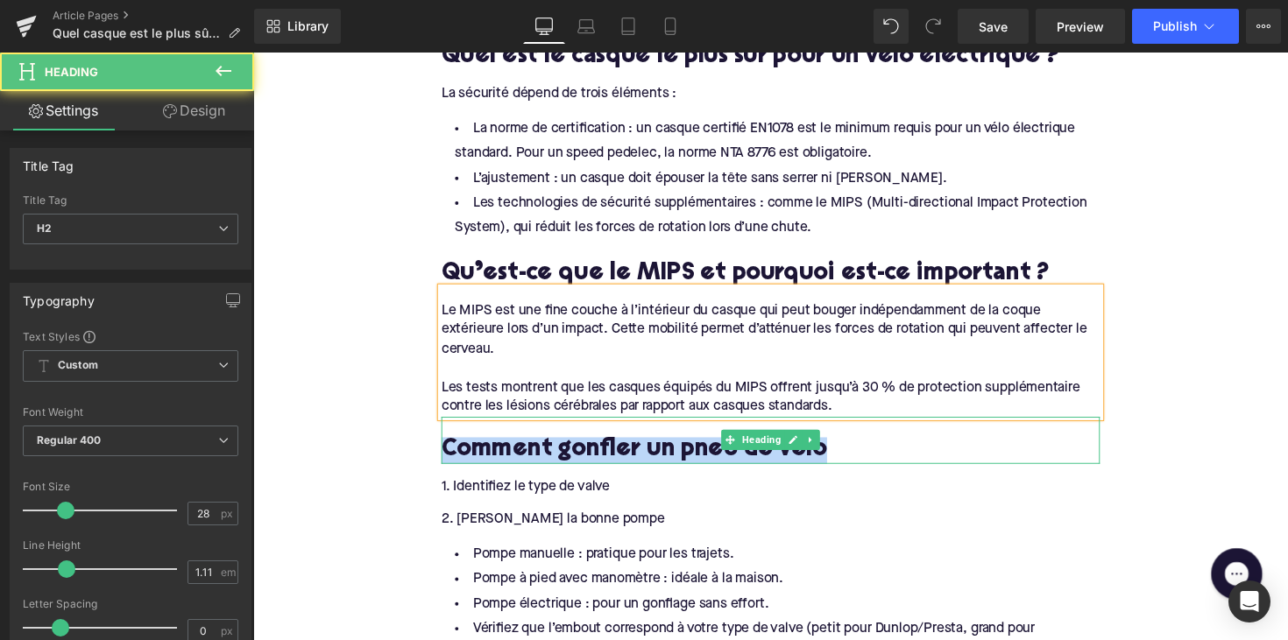
click at [510, 447] on h2 "Comment gonfler un pneu de vélo" at bounding box center [783, 460] width 675 height 27
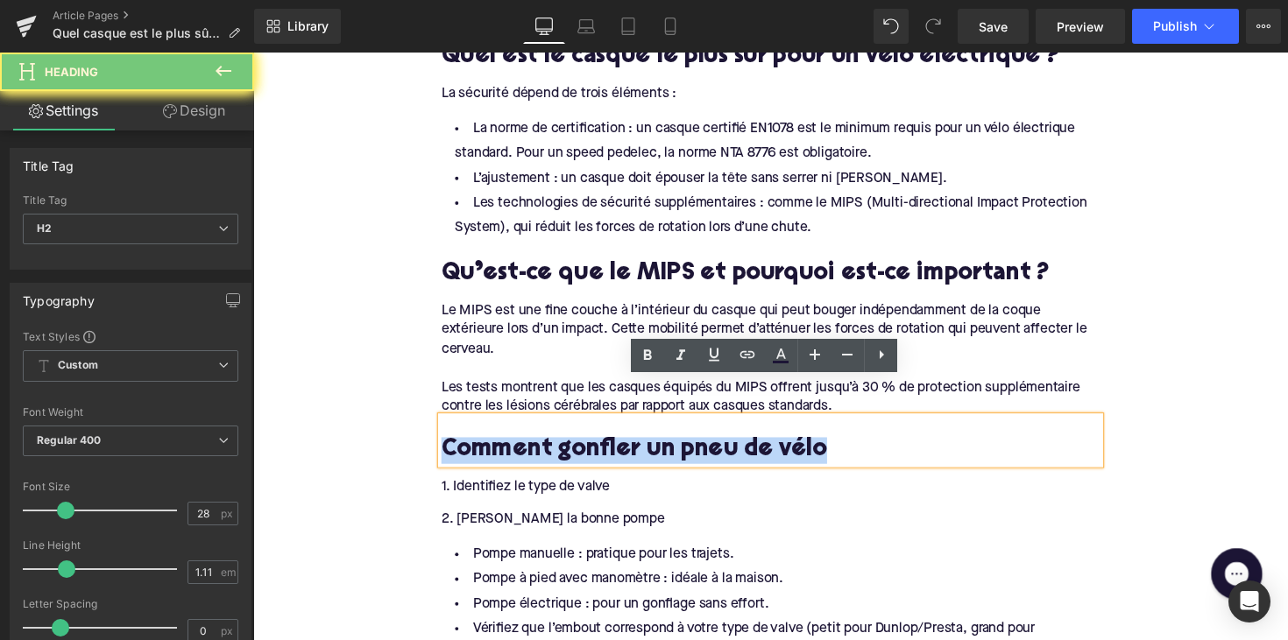
paste div
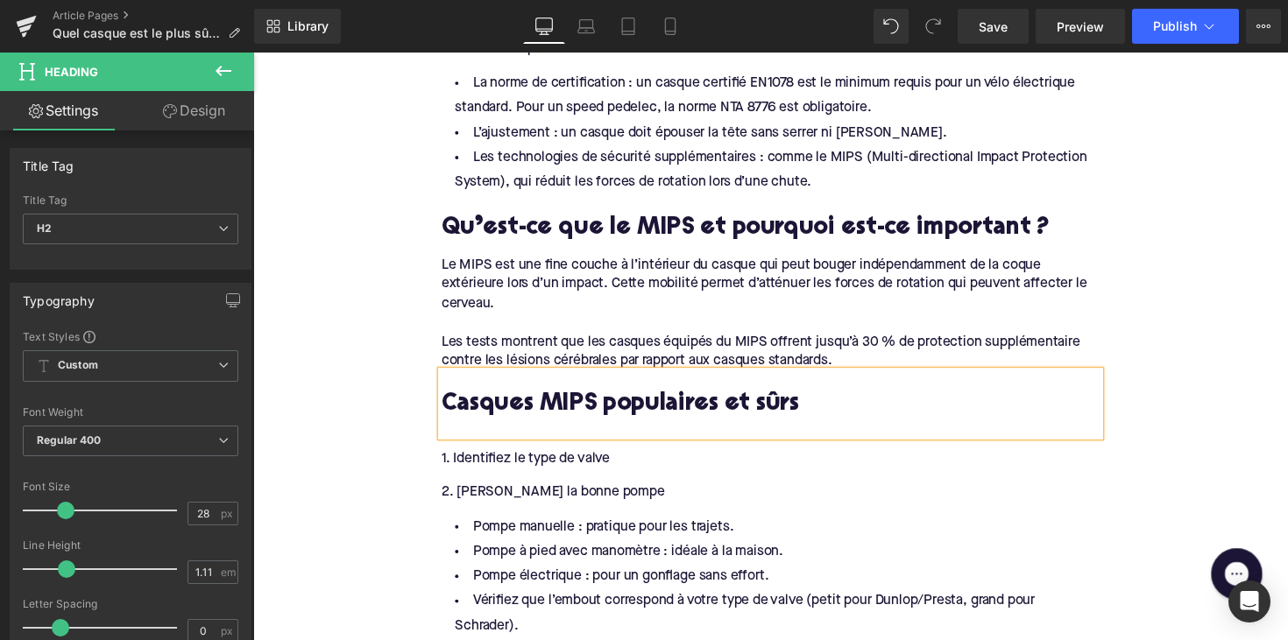
scroll to position [1434, 0]
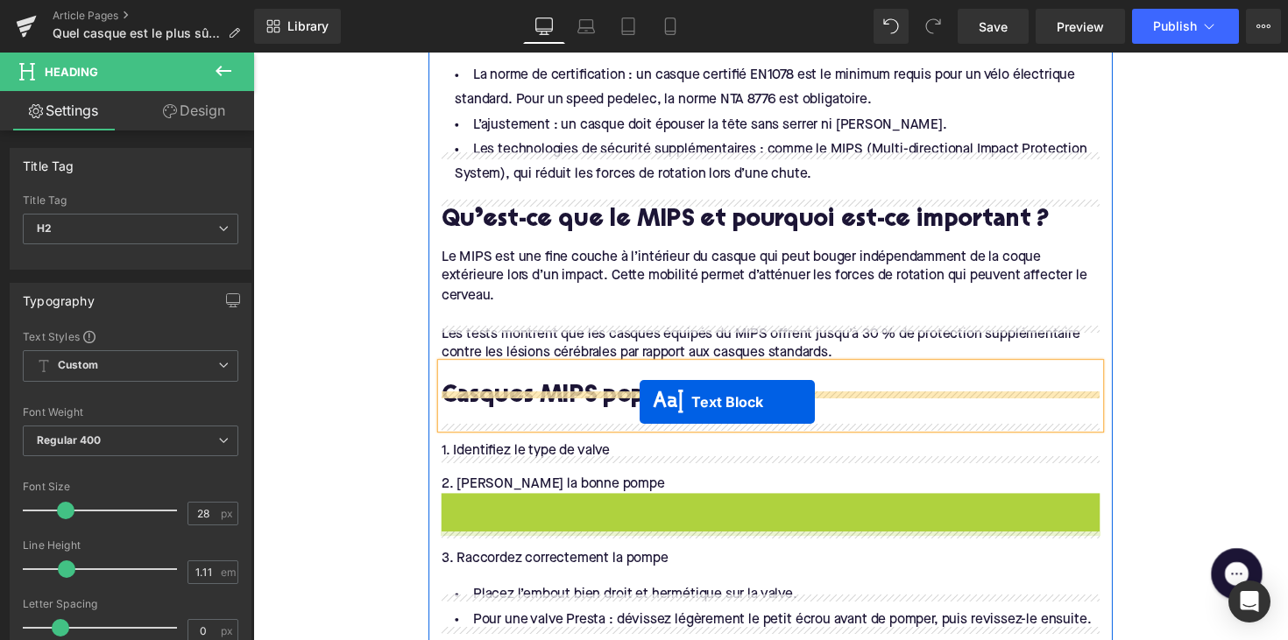
drag, startPoint x: 731, startPoint y: 536, endPoint x: 648, endPoint y: 408, distance: 152.1
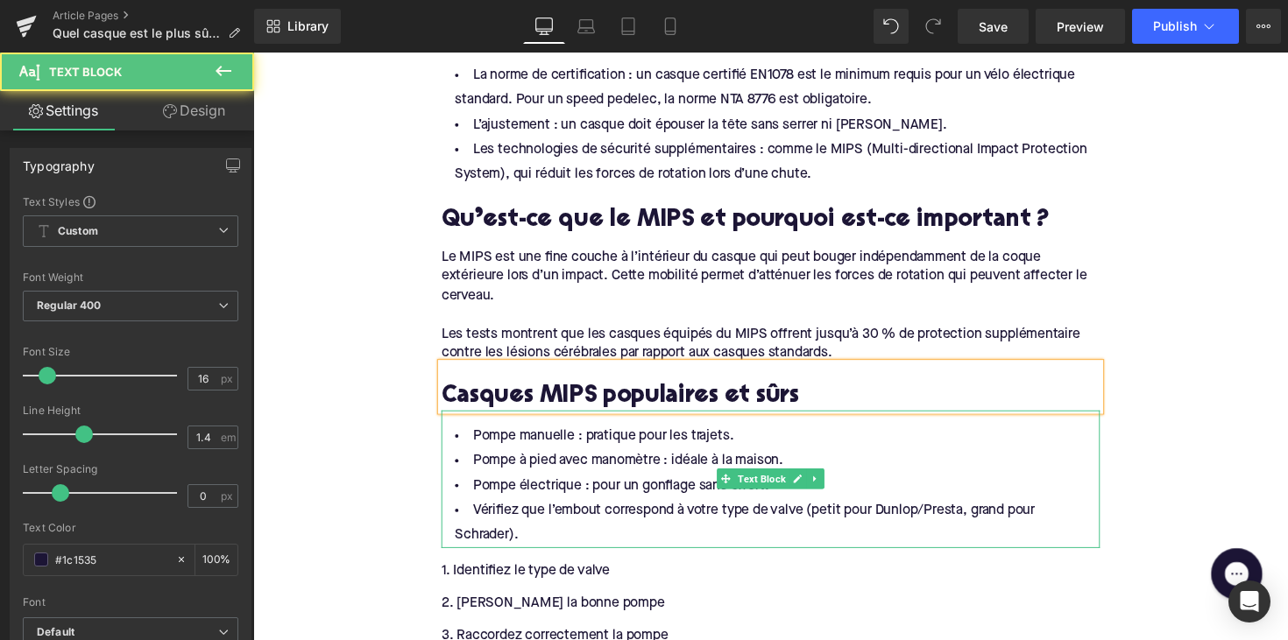
click at [531, 510] on li "Vérifiez que l’embout correspond à votre type de valve (petit pour Dunlop/Prest…" at bounding box center [783, 535] width 675 height 51
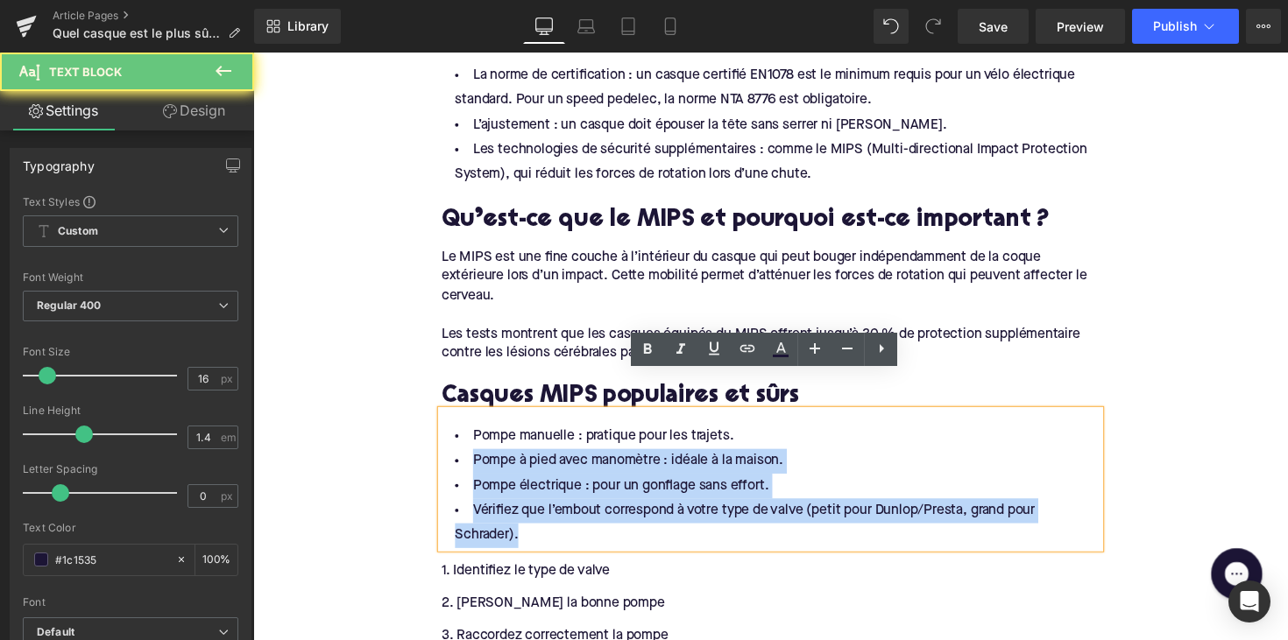
drag, startPoint x: 540, startPoint y: 512, endPoint x: 458, endPoint y: 418, distance: 124.8
click at [458, 434] on ul "Pompe manuelle : pratique pour les trajets. Pompe à pied avec manomètre : idéal…" at bounding box center [783, 497] width 675 height 127
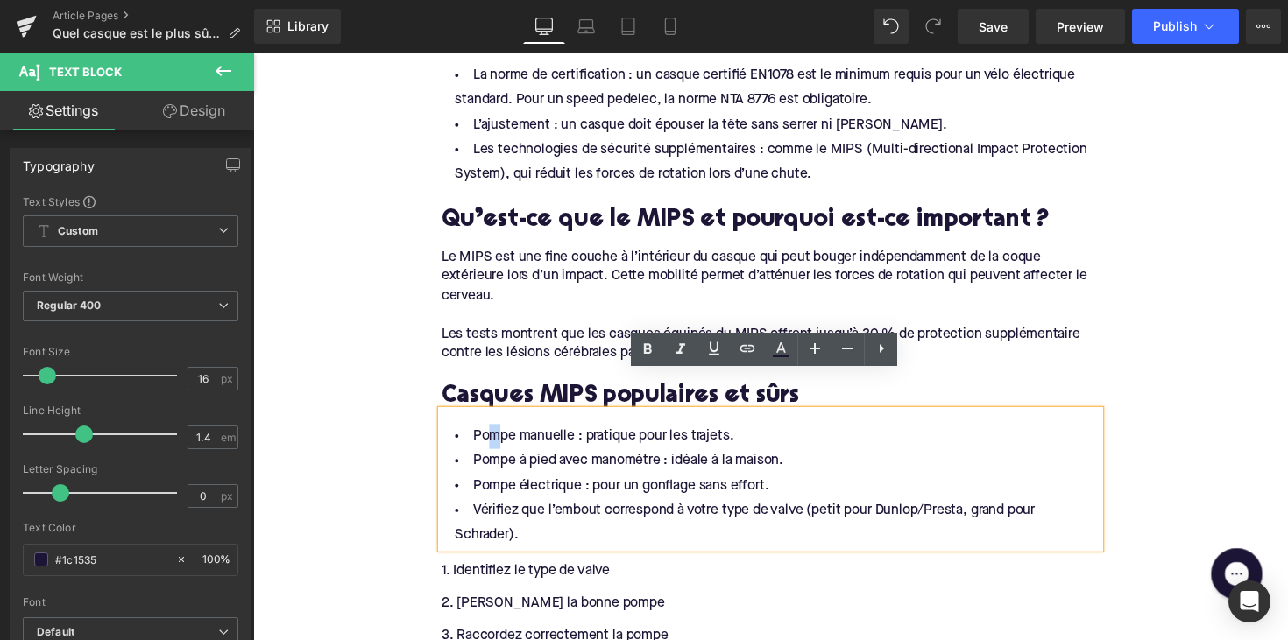
click at [489, 434] on li "Pompe manuelle : pratique pour les trajets." at bounding box center [783, 446] width 675 height 25
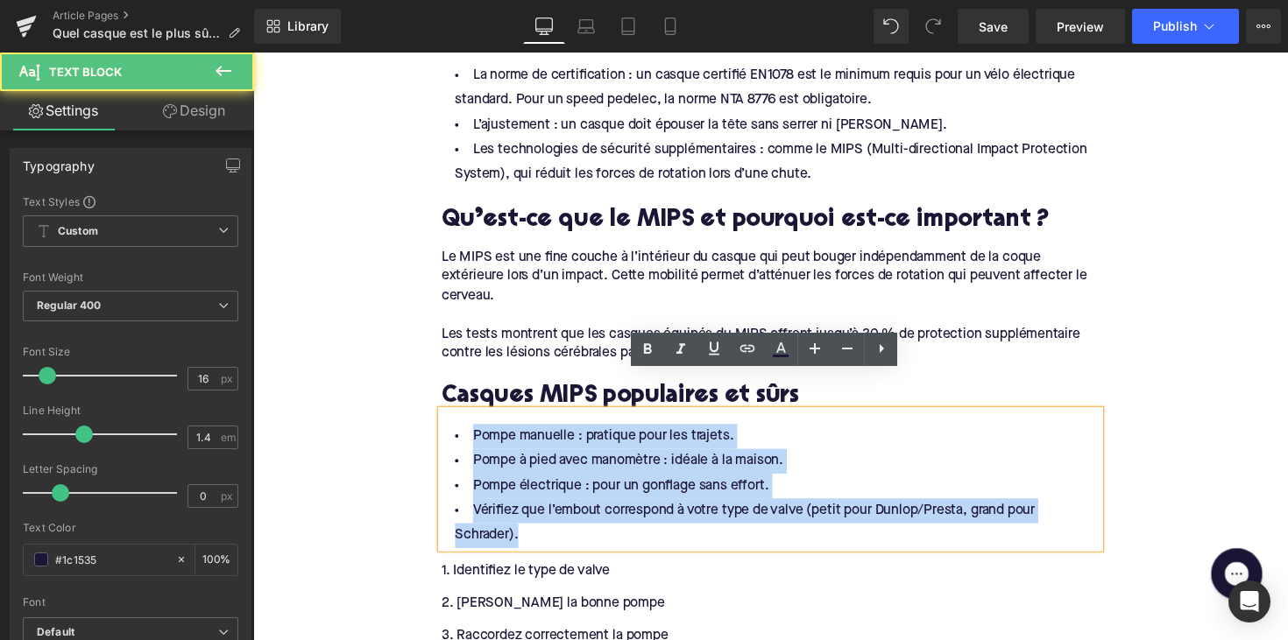
drag, startPoint x: 466, startPoint y: 409, endPoint x: 572, endPoint y: 536, distance: 165.4
click at [572, 536] on div "Le casque est-il obligatoire à vélo électrique ? Heading Cela dépend du type de…" at bounding box center [783, 610] width 701 height 2052
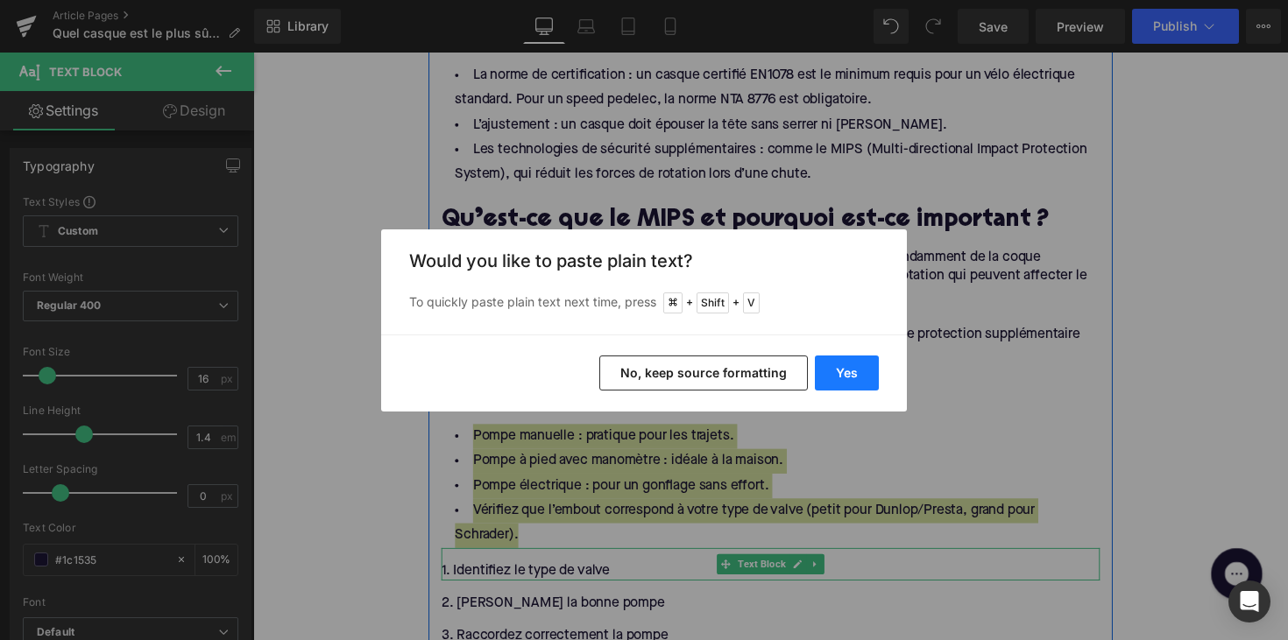
click at [843, 376] on button "Yes" at bounding box center [847, 373] width 64 height 35
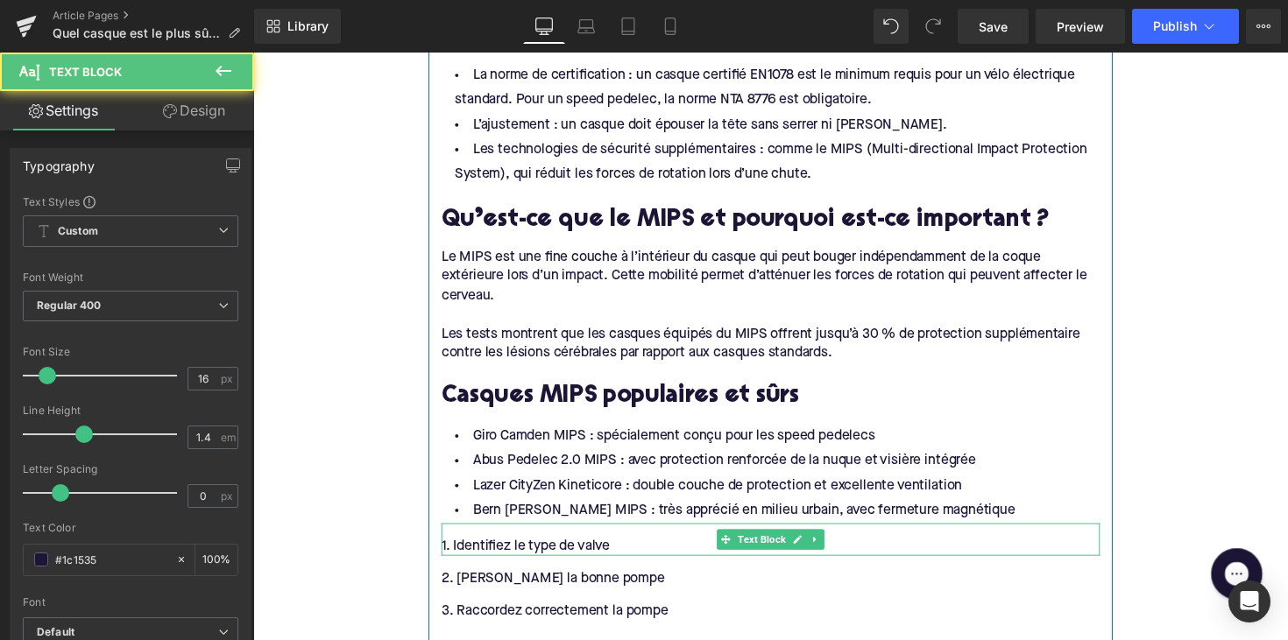
click at [554, 549] on div "1. Identifiez le type de valve" at bounding box center [783, 558] width 675 height 19
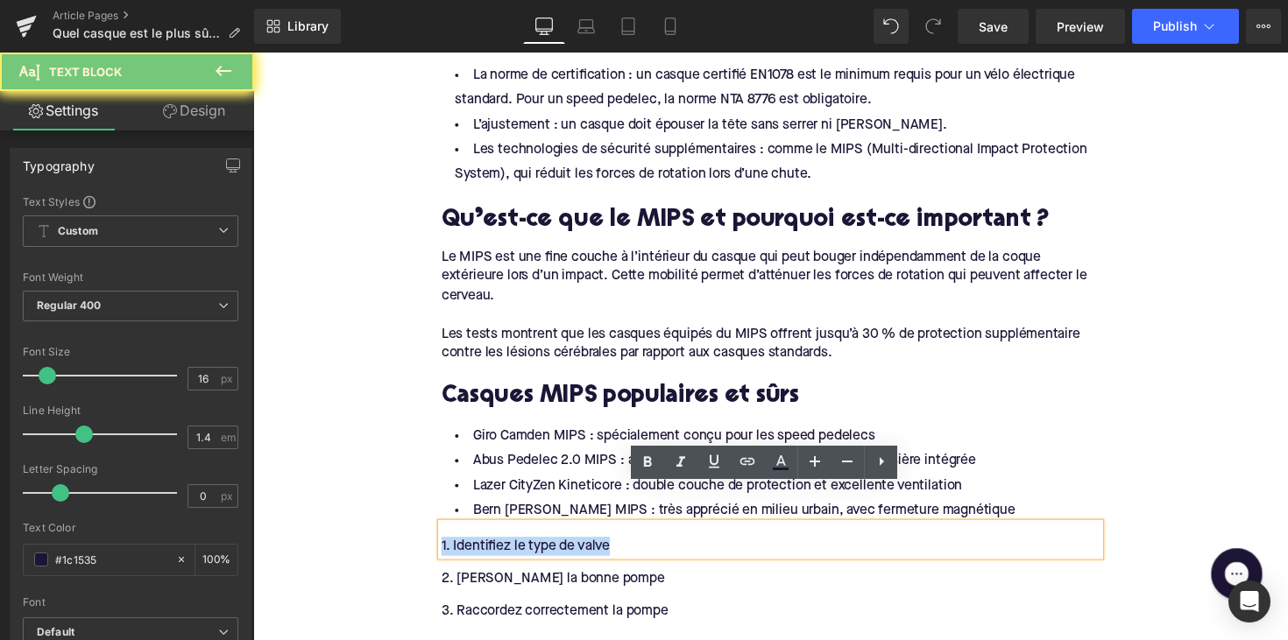
click at [554, 549] on div "1. Identifiez le type de valve" at bounding box center [783, 558] width 675 height 19
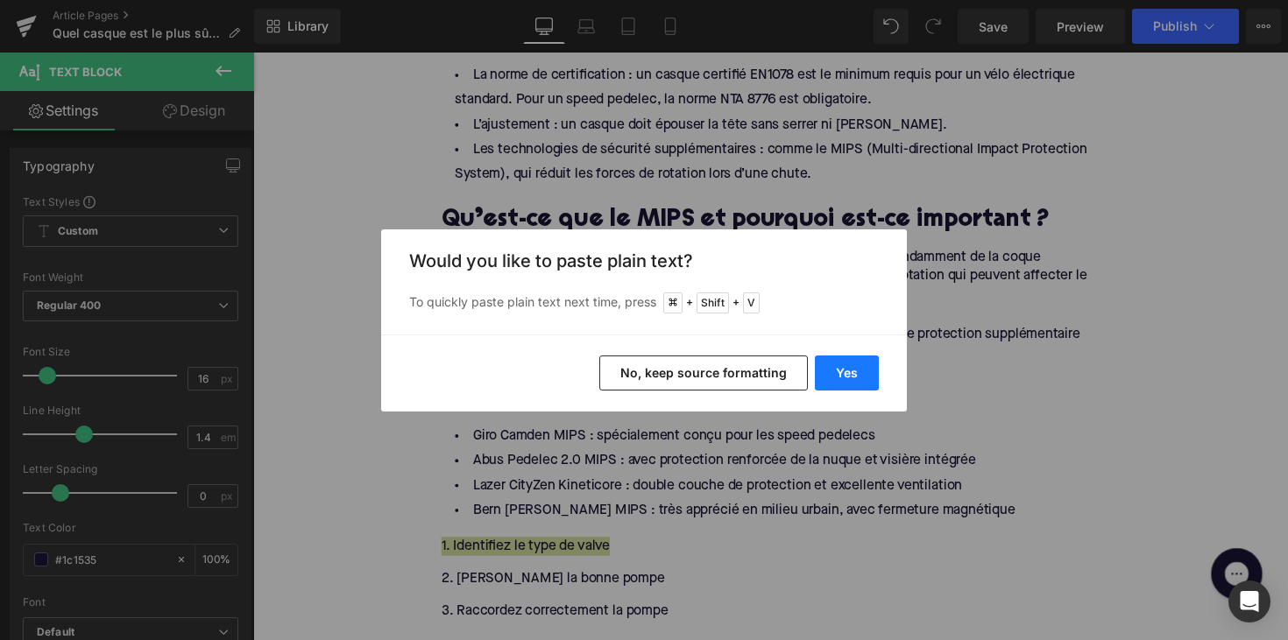
click at [844, 360] on button "Yes" at bounding box center [847, 373] width 64 height 35
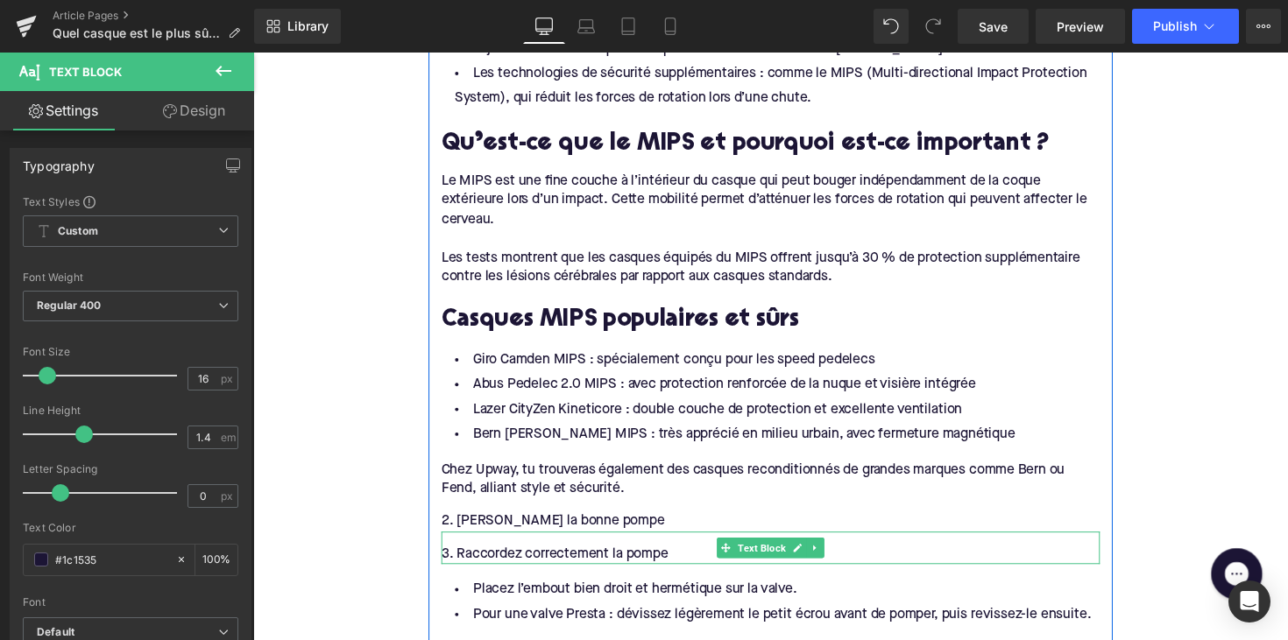
scroll to position [1601, 0]
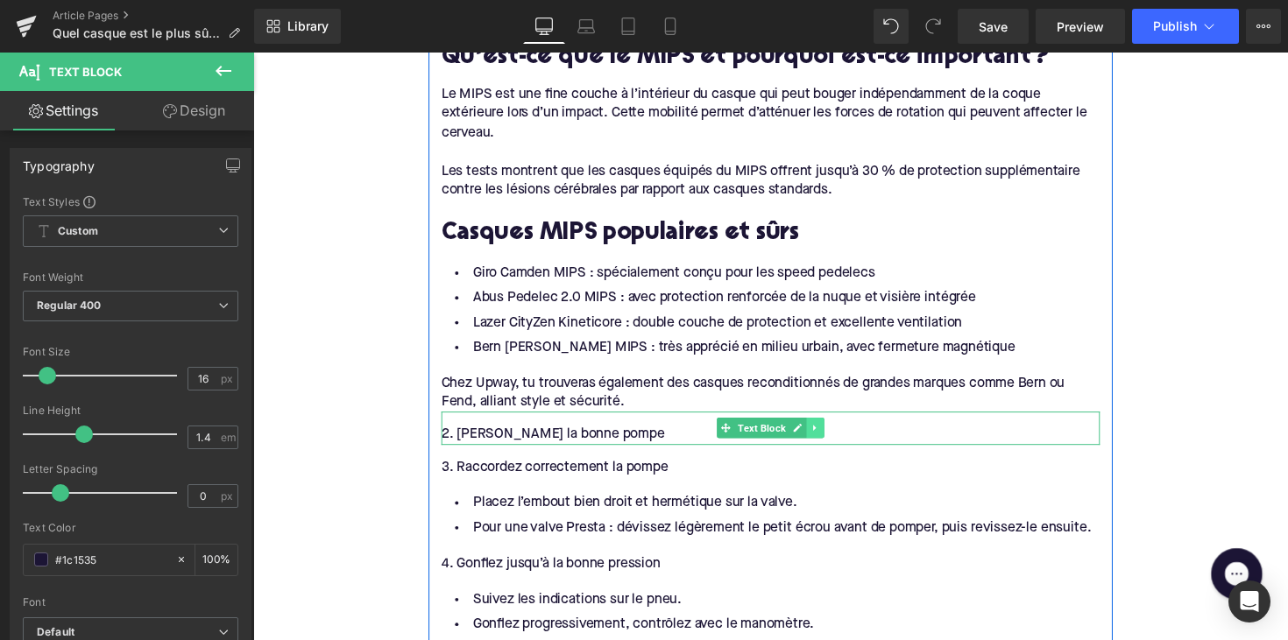
click at [820, 427] on link at bounding box center [829, 437] width 18 height 21
click at [829, 427] on link at bounding box center [838, 437] width 18 height 21
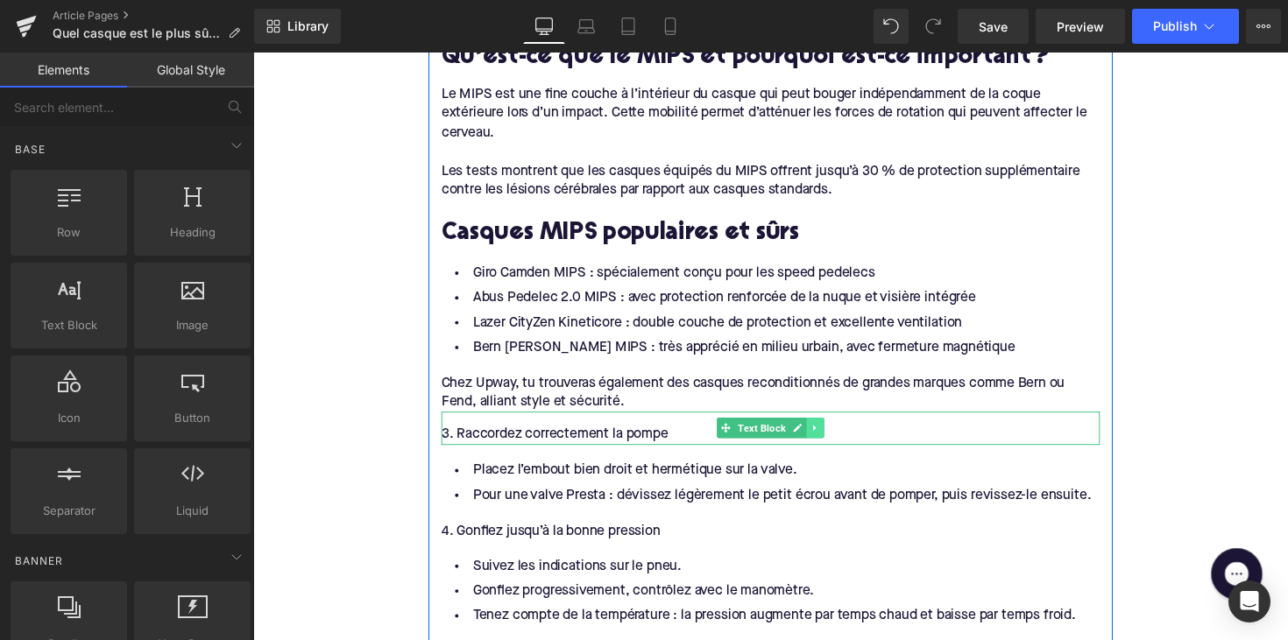
click at [830, 432] on icon at bounding box center [829, 437] width 10 height 11
click at [833, 433] on icon at bounding box center [838, 438] width 10 height 10
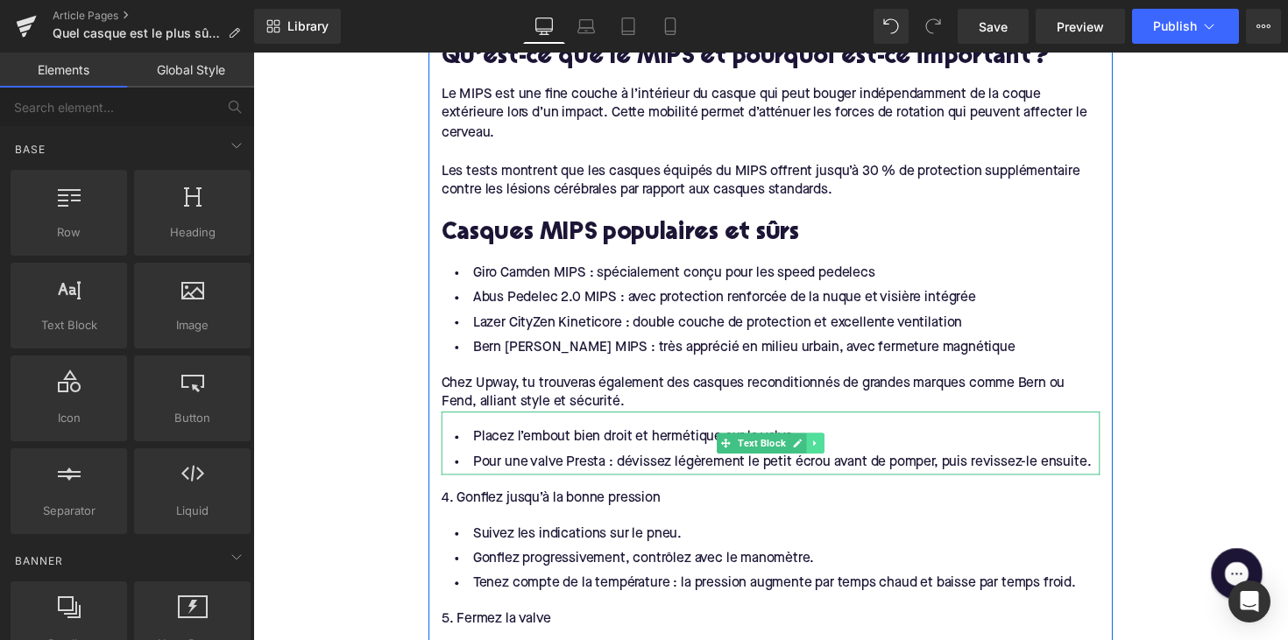
click at [827, 450] on icon at bounding box center [828, 453] width 3 height 6
click at [833, 449] on icon at bounding box center [838, 454] width 10 height 10
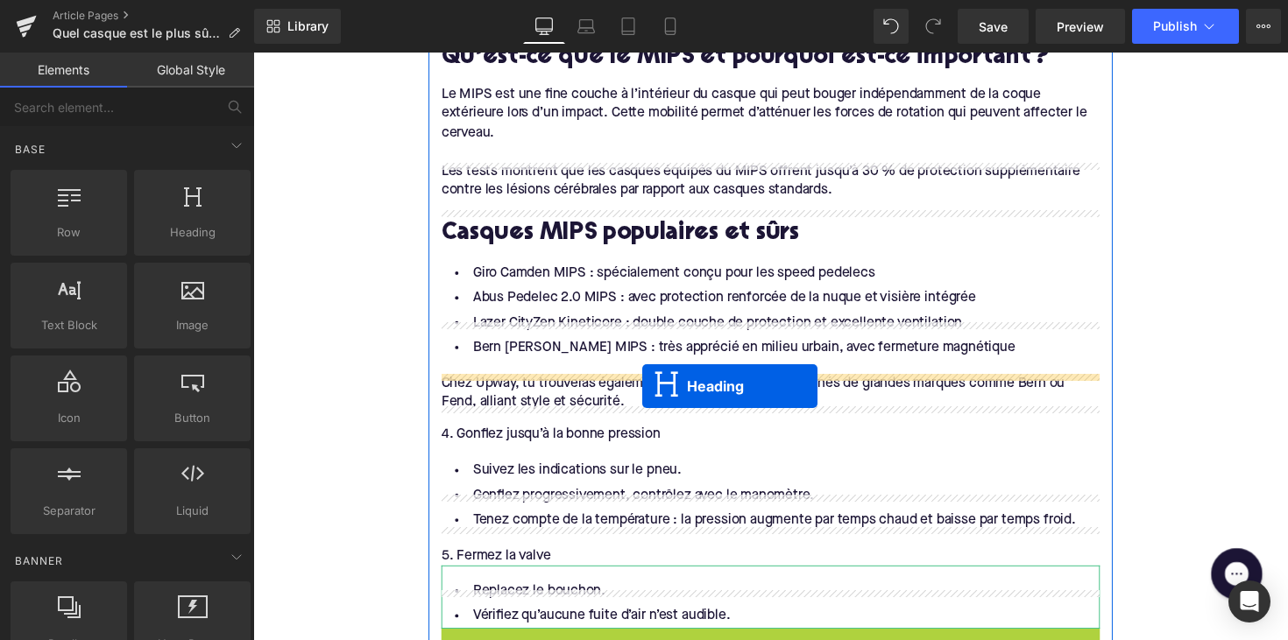
drag, startPoint x: 737, startPoint y: 625, endPoint x: 652, endPoint y: 394, distance: 246.4
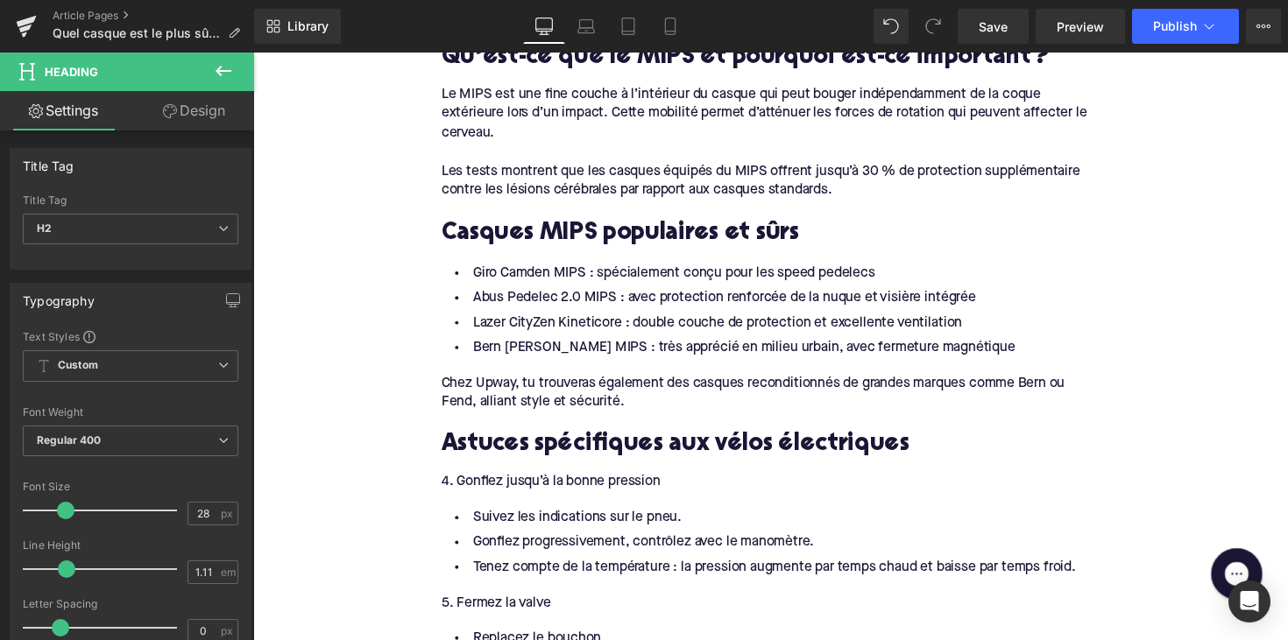
click at [605, 441] on h2 "Astuces spécifiques aux vélos électriques" at bounding box center [783, 454] width 675 height 27
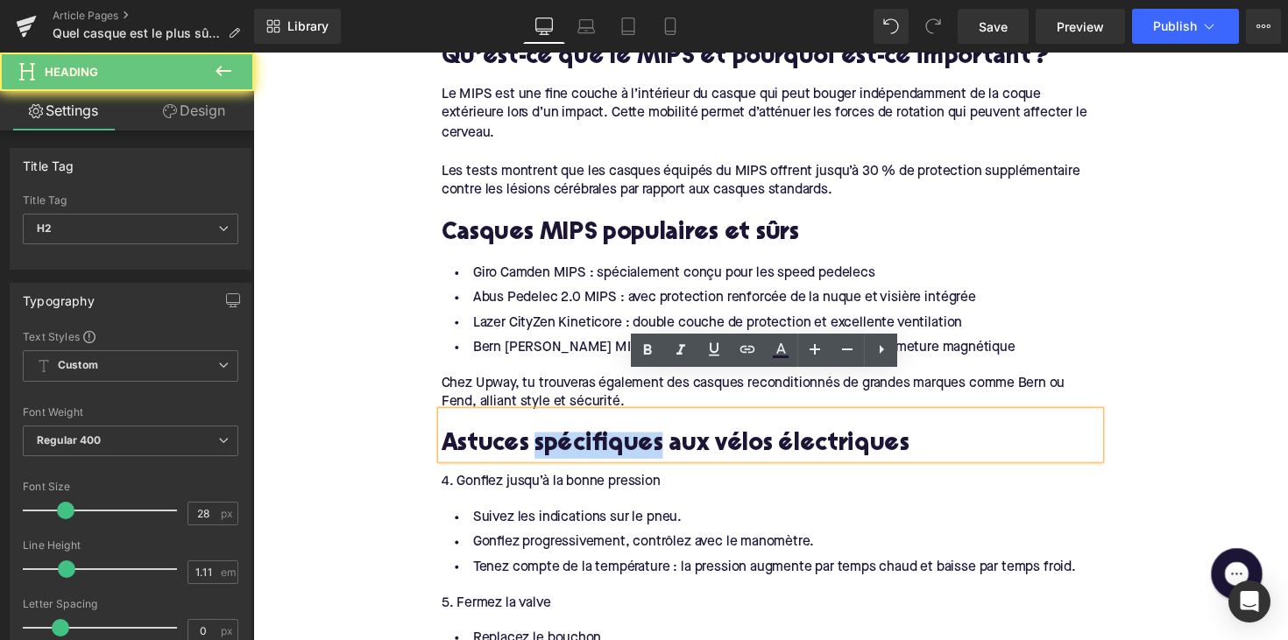
click at [605, 441] on h2 "Astuces spécifiques aux vélos électriques" at bounding box center [783, 454] width 675 height 27
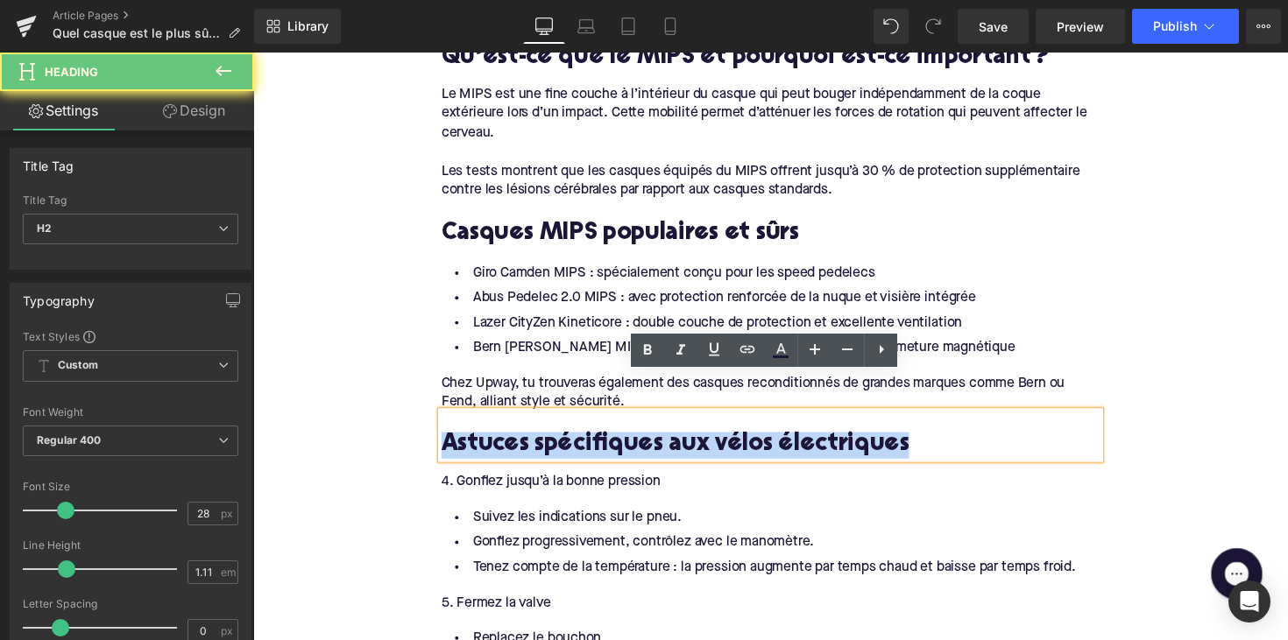
click at [605, 441] on h2 "Astuces spécifiques aux vélos électriques" at bounding box center [783, 454] width 675 height 27
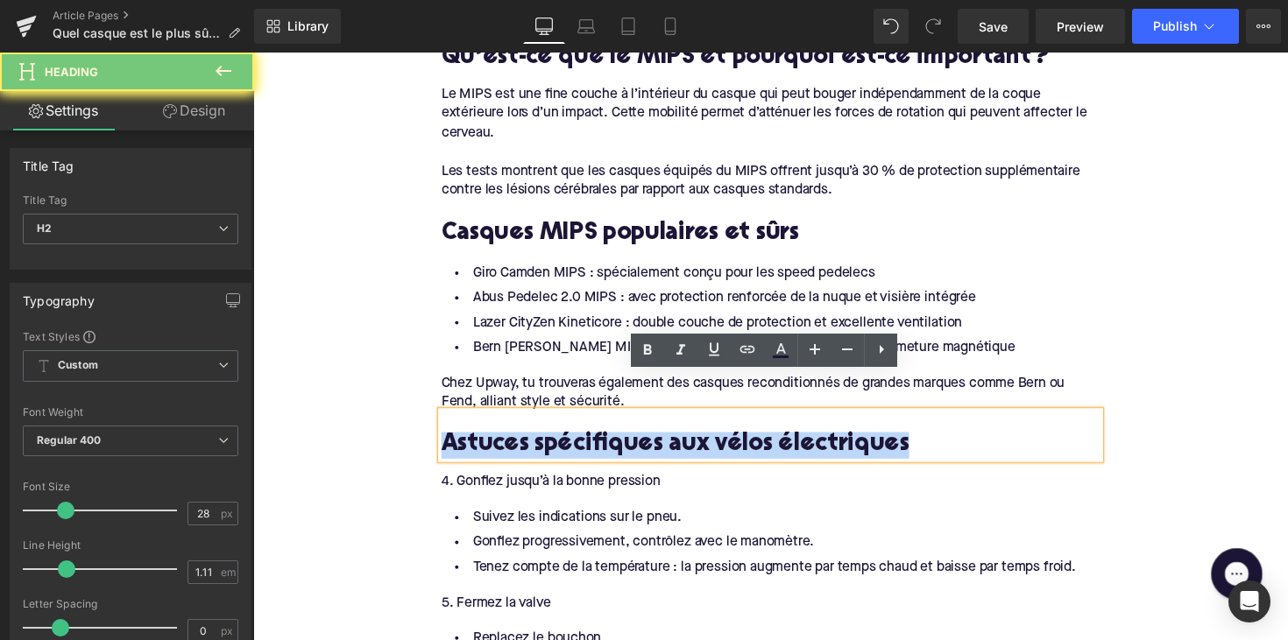
paste div
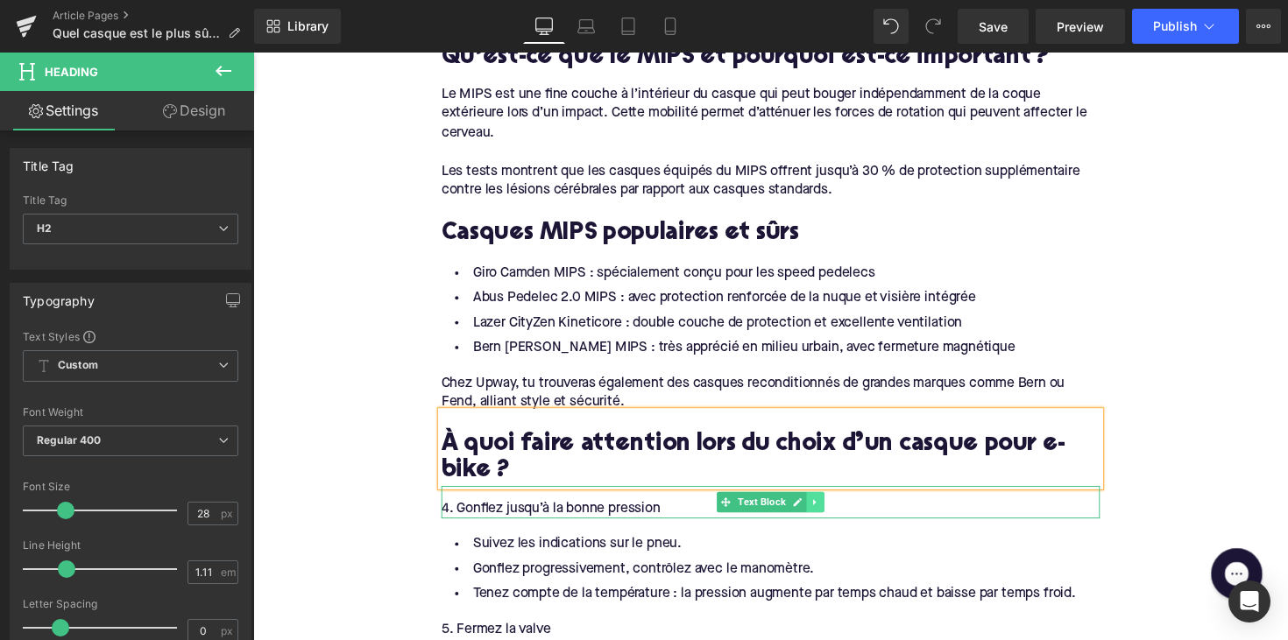
click at [823, 503] on link at bounding box center [829, 513] width 18 height 21
click at [837, 508] on icon at bounding box center [838, 513] width 10 height 10
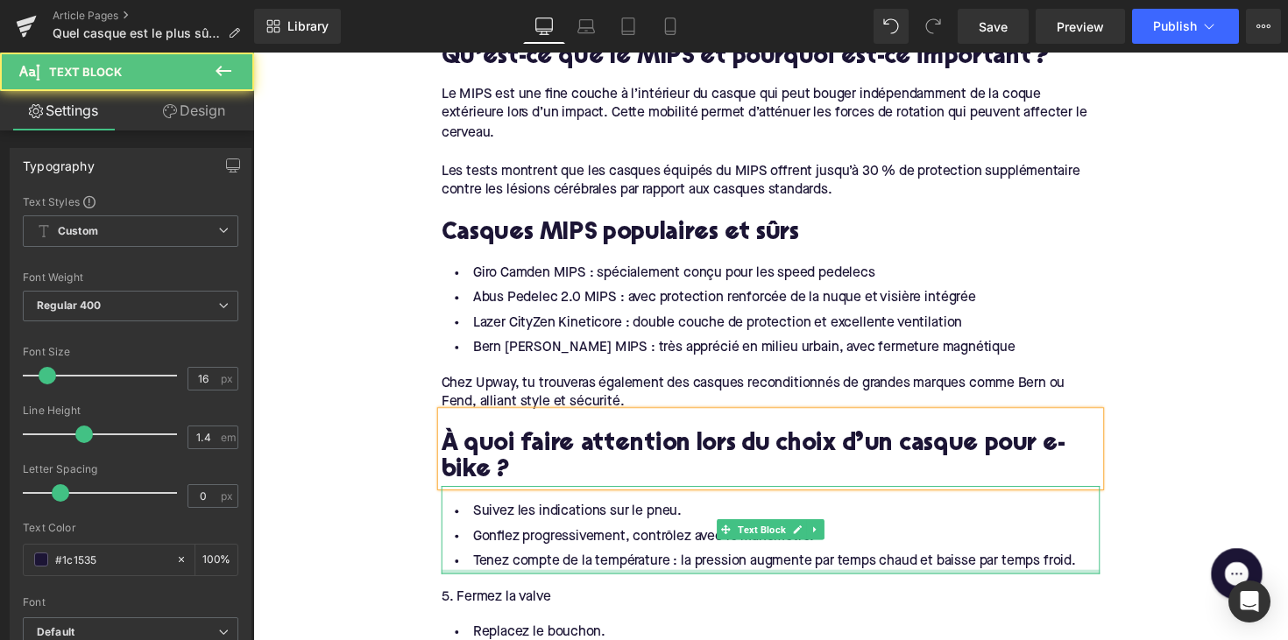
click at [644, 583] on div at bounding box center [783, 585] width 675 height 4
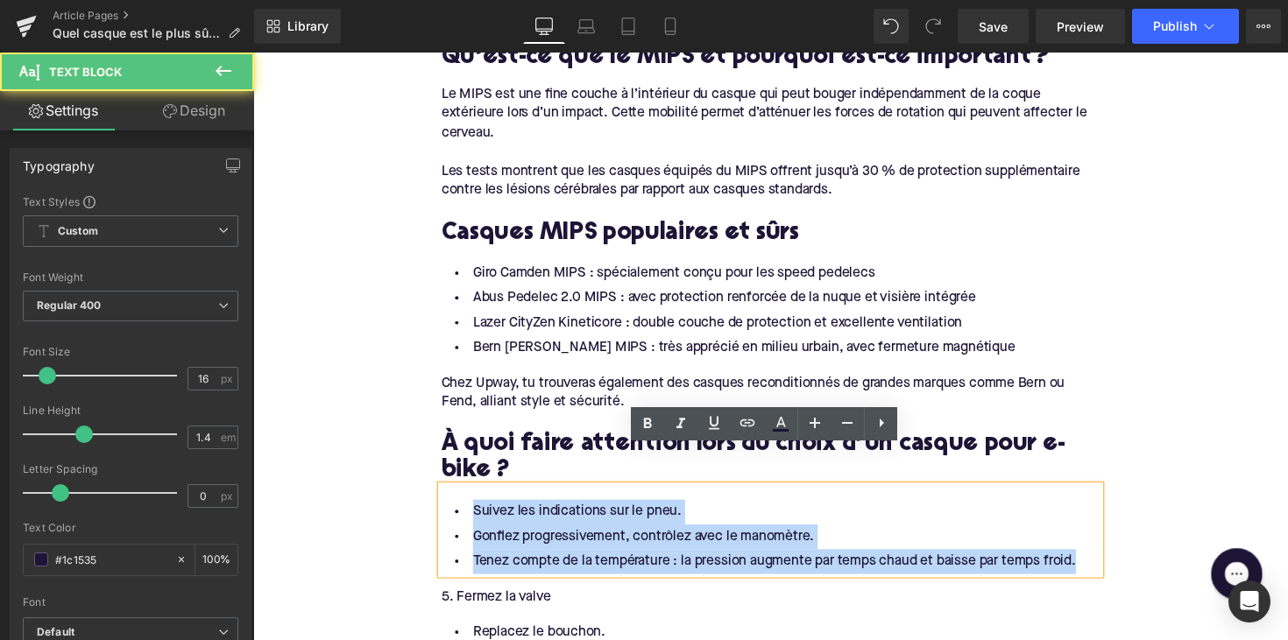
drag, startPoint x: 1096, startPoint y: 531, endPoint x: 464, endPoint y: 482, distance: 633.5
click at [464, 511] on ul "Suivez les indications sur le pneu. Gonflez progressivement, contrôlez avec le …" at bounding box center [783, 549] width 675 height 76
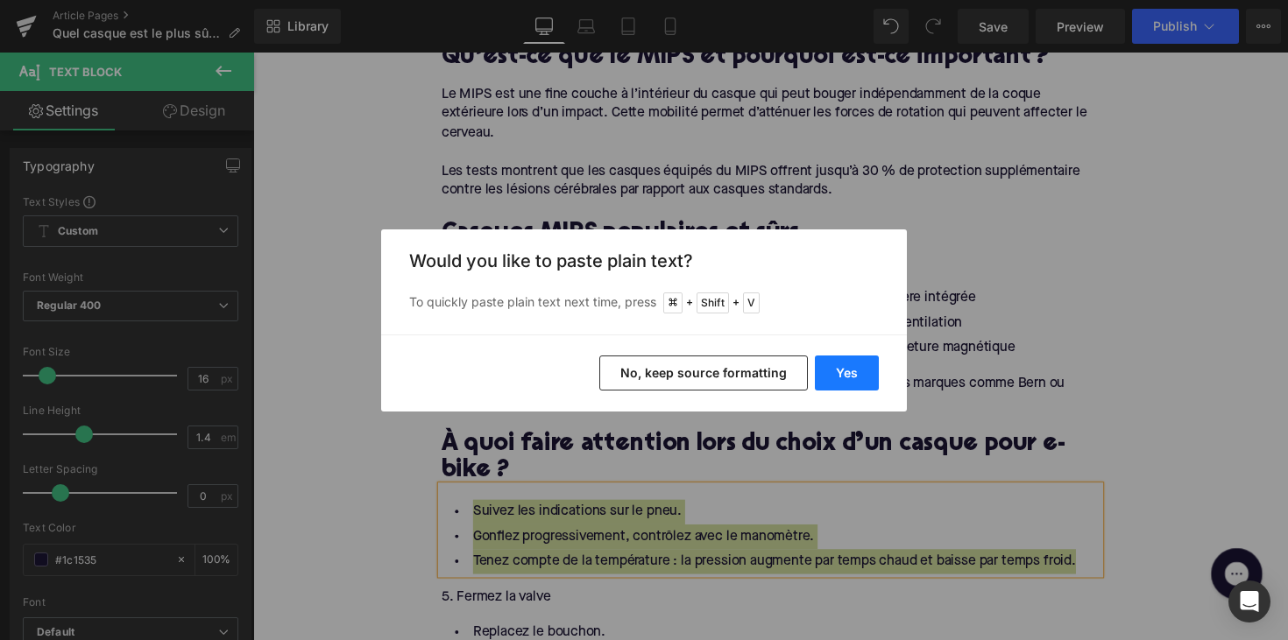
click at [859, 378] on button "Yes" at bounding box center [847, 373] width 64 height 35
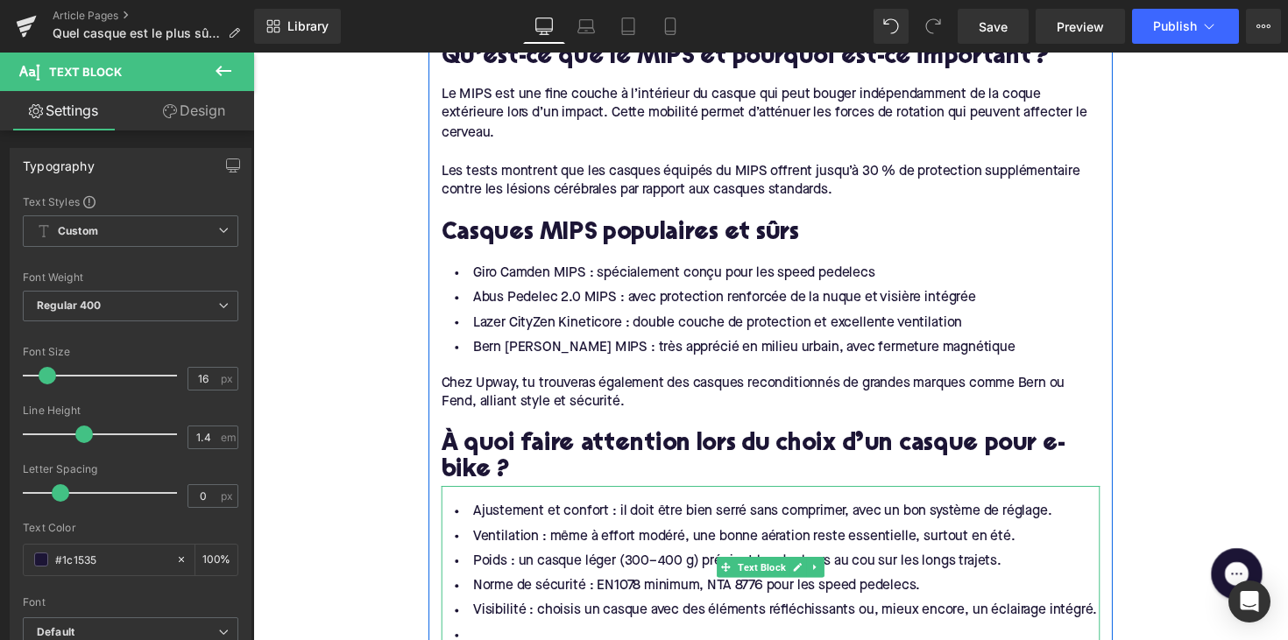
scroll to position [1670, 0]
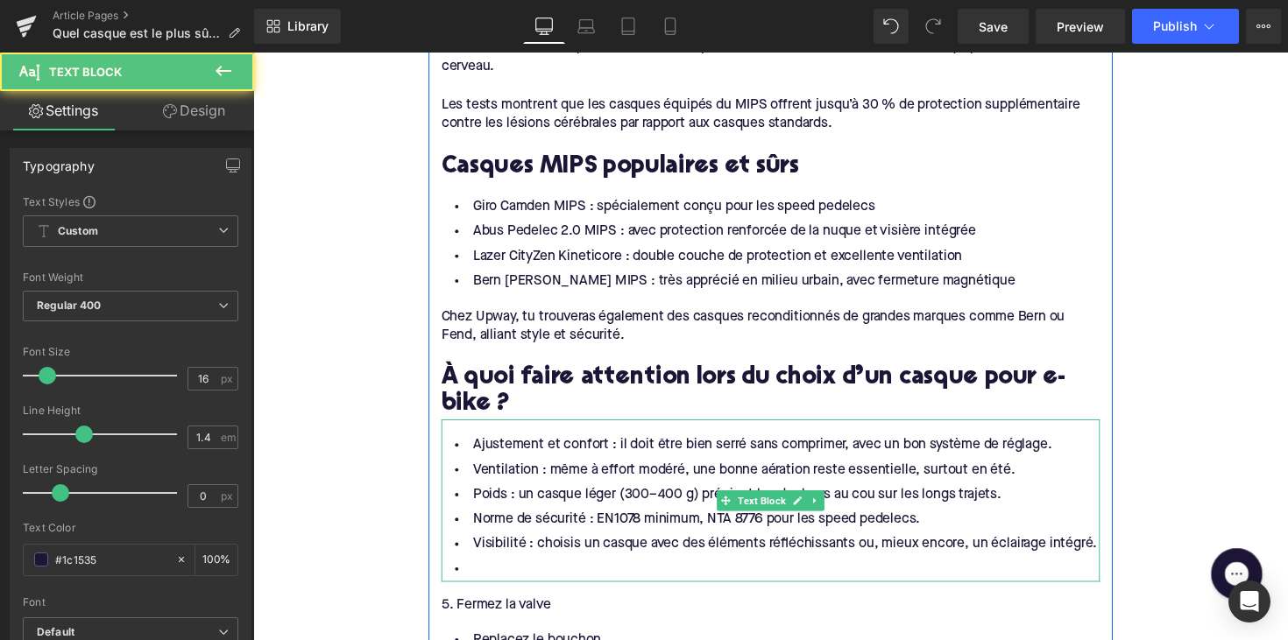
click at [529, 569] on li at bounding box center [783, 581] width 675 height 25
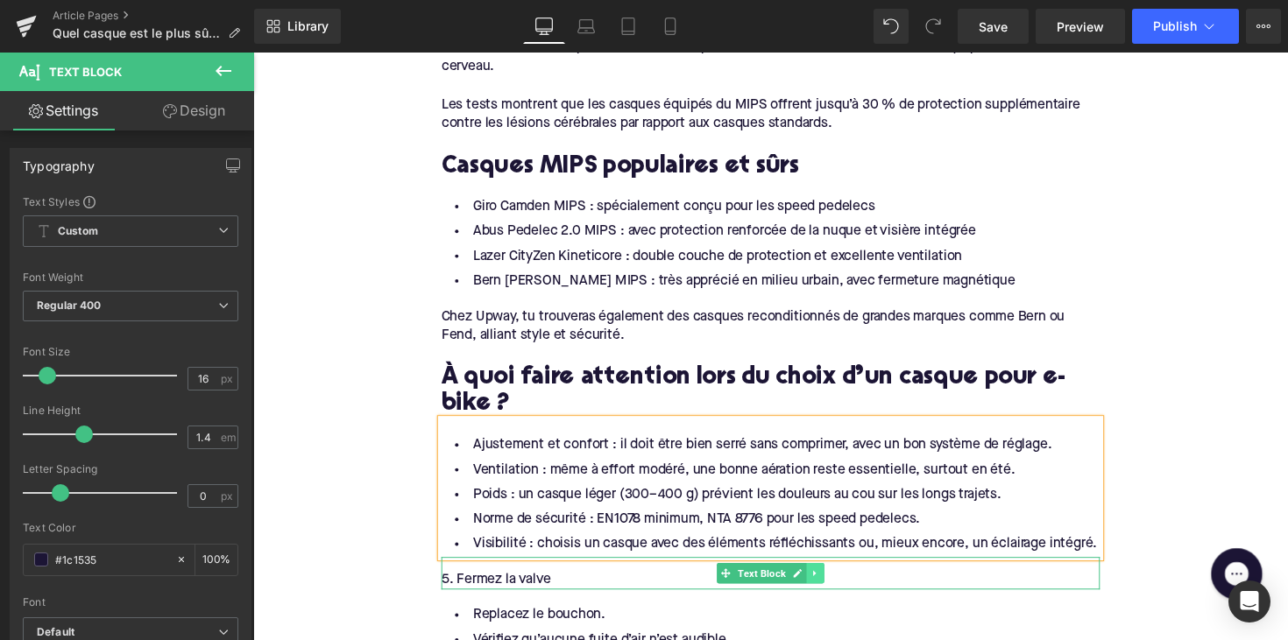
click at [833, 576] on link at bounding box center [829, 586] width 18 height 21
click at [835, 581] on icon at bounding box center [838, 586] width 10 height 10
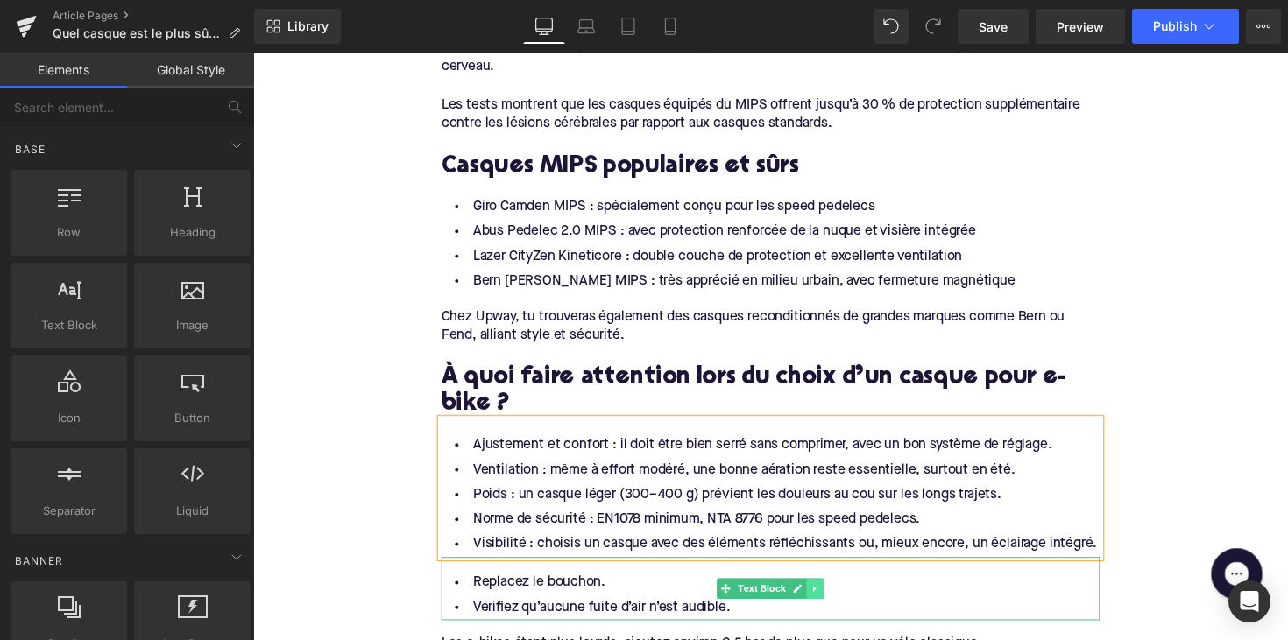
click at [829, 597] on icon at bounding box center [829, 602] width 10 height 11
click at [833, 597] on icon at bounding box center [838, 602] width 10 height 10
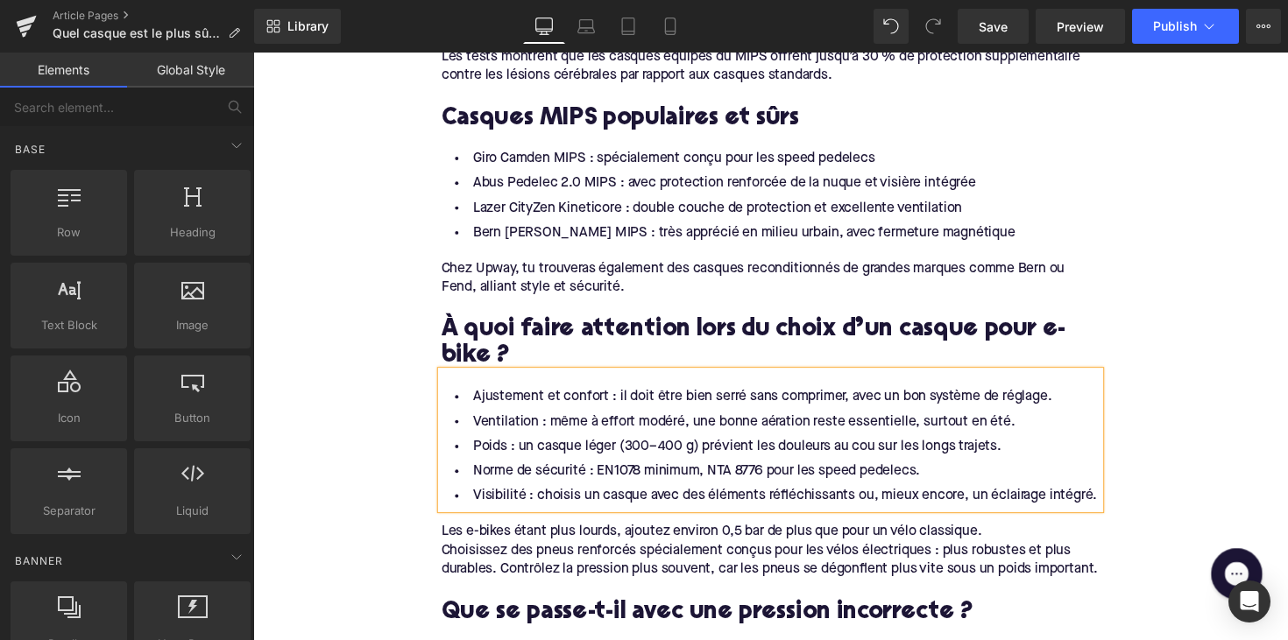
scroll to position [1776, 0]
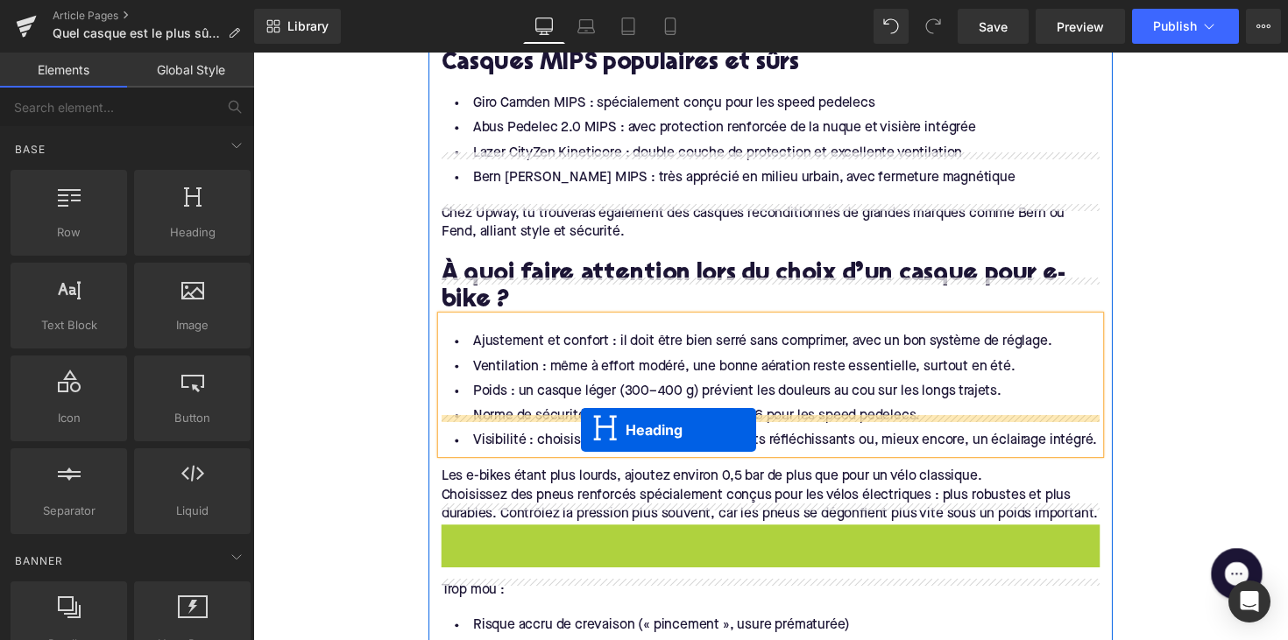
drag, startPoint x: 734, startPoint y: 538, endPoint x: 589, endPoint y: 440, distance: 175.4
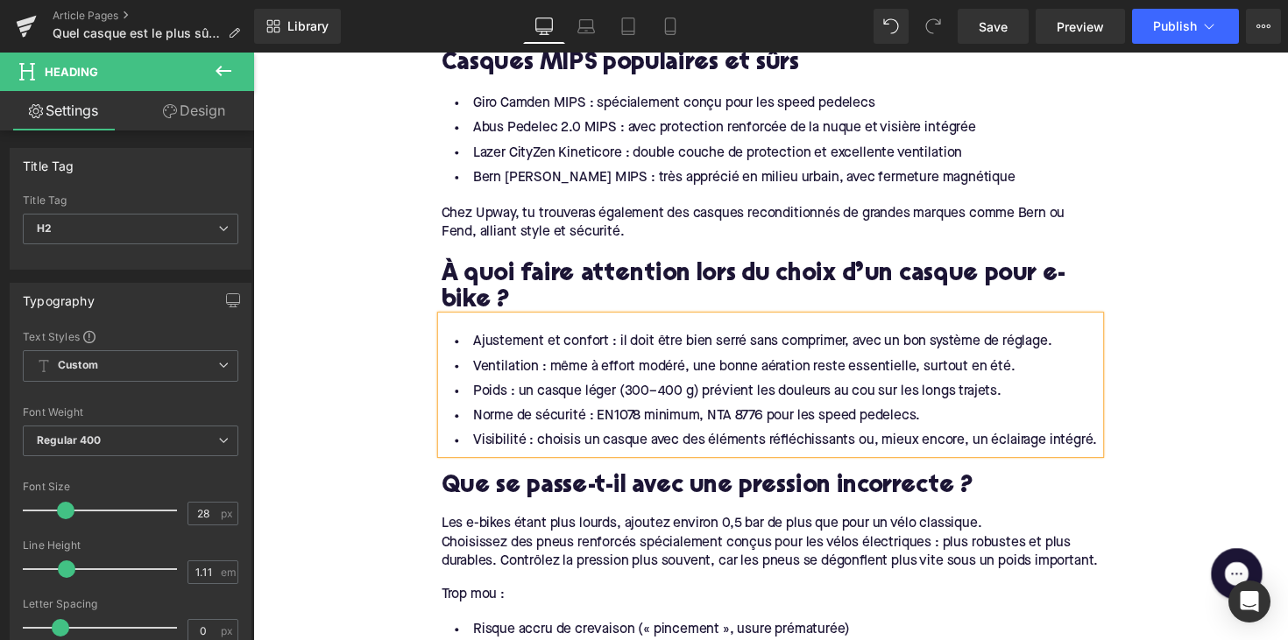
click at [577, 484] on h2 "Que se passe-t-il avec une pression incorrecte ?" at bounding box center [783, 497] width 675 height 27
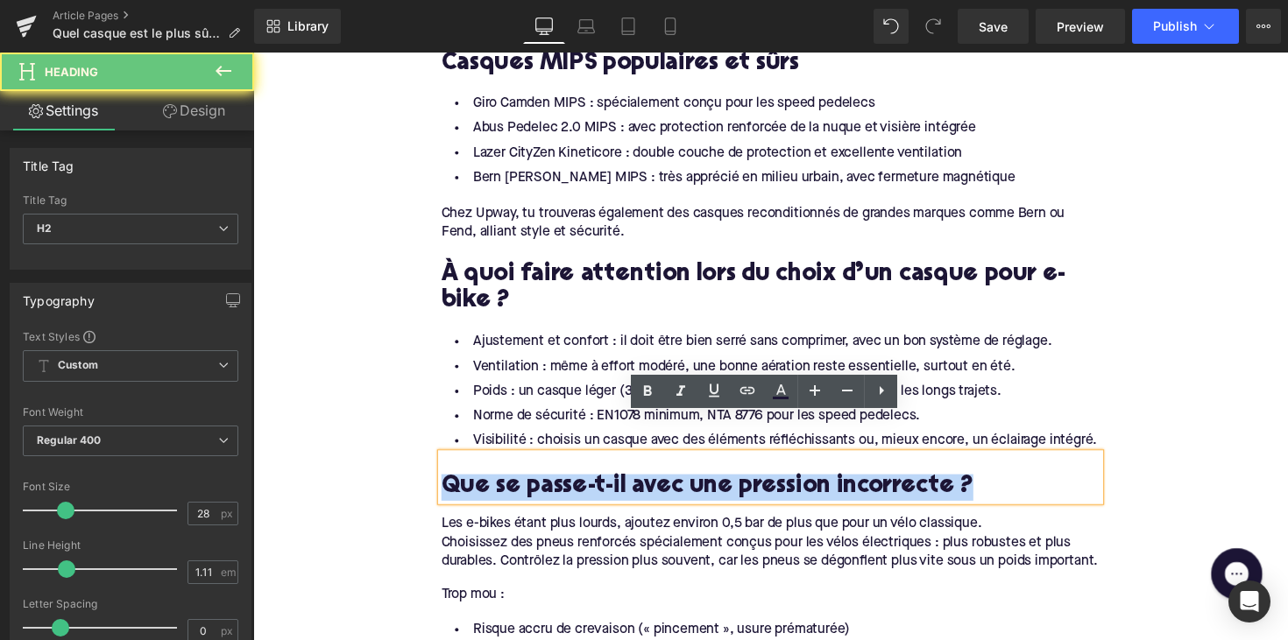
click at [577, 484] on h2 "Que se passe-t-il avec une pression incorrecte ?" at bounding box center [783, 497] width 675 height 27
paste div
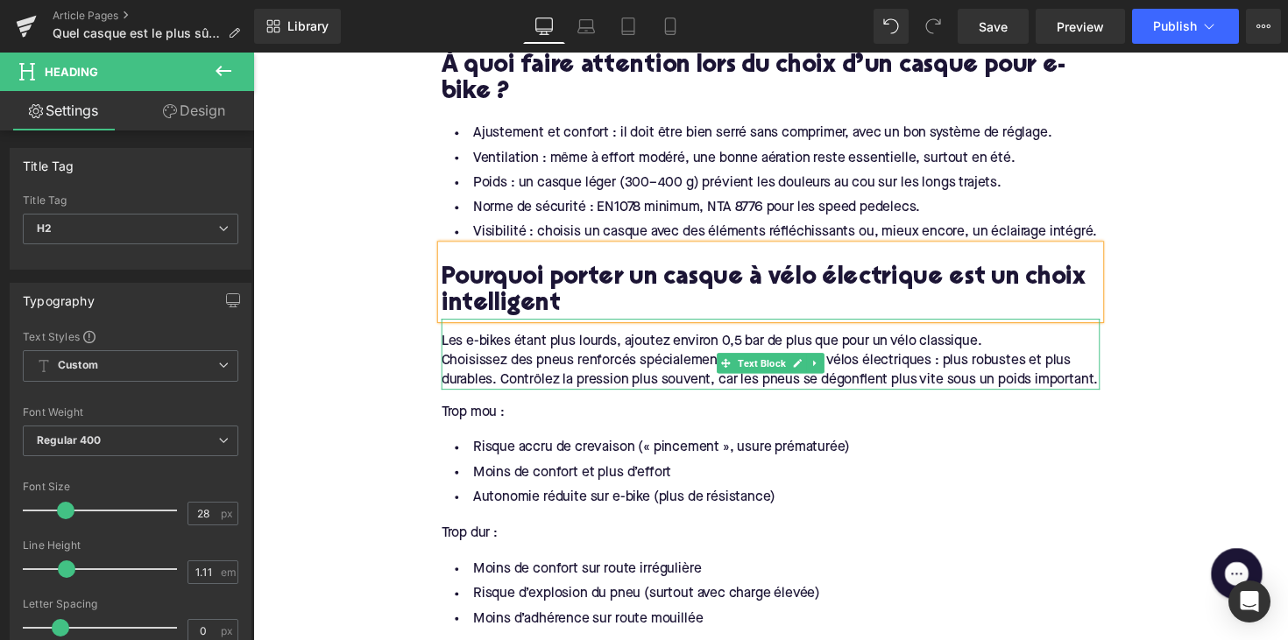
scroll to position [2003, 0]
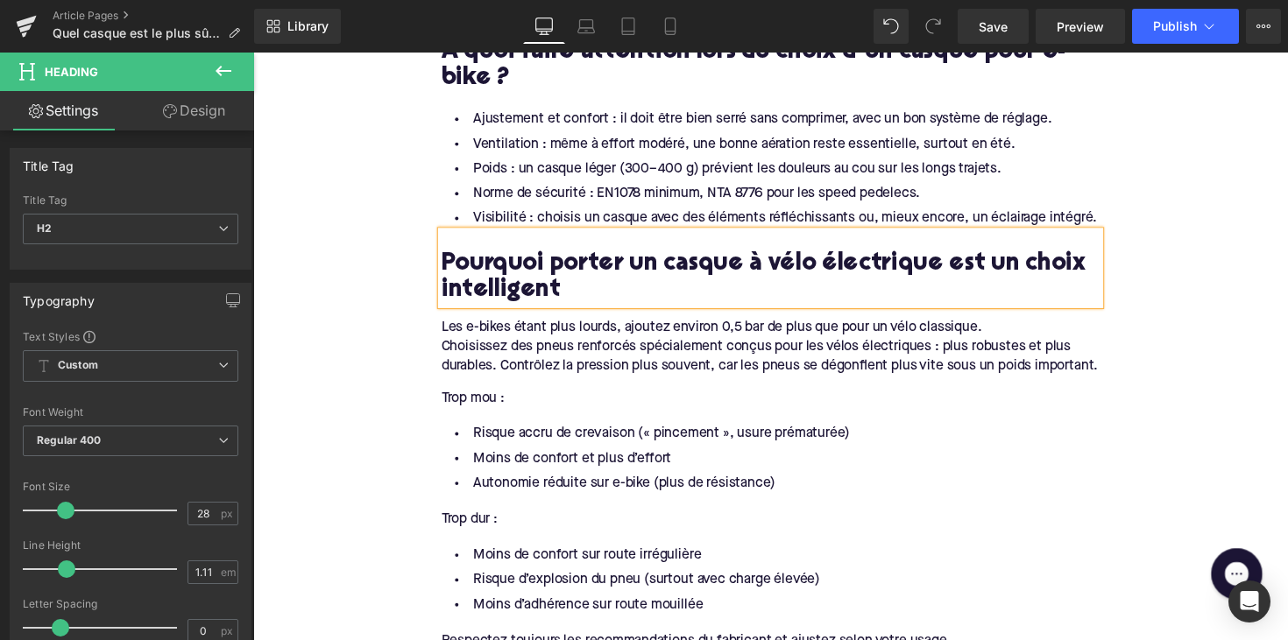
click at [517, 384] on div "Trop mou :" at bounding box center [783, 400] width 675 height 33
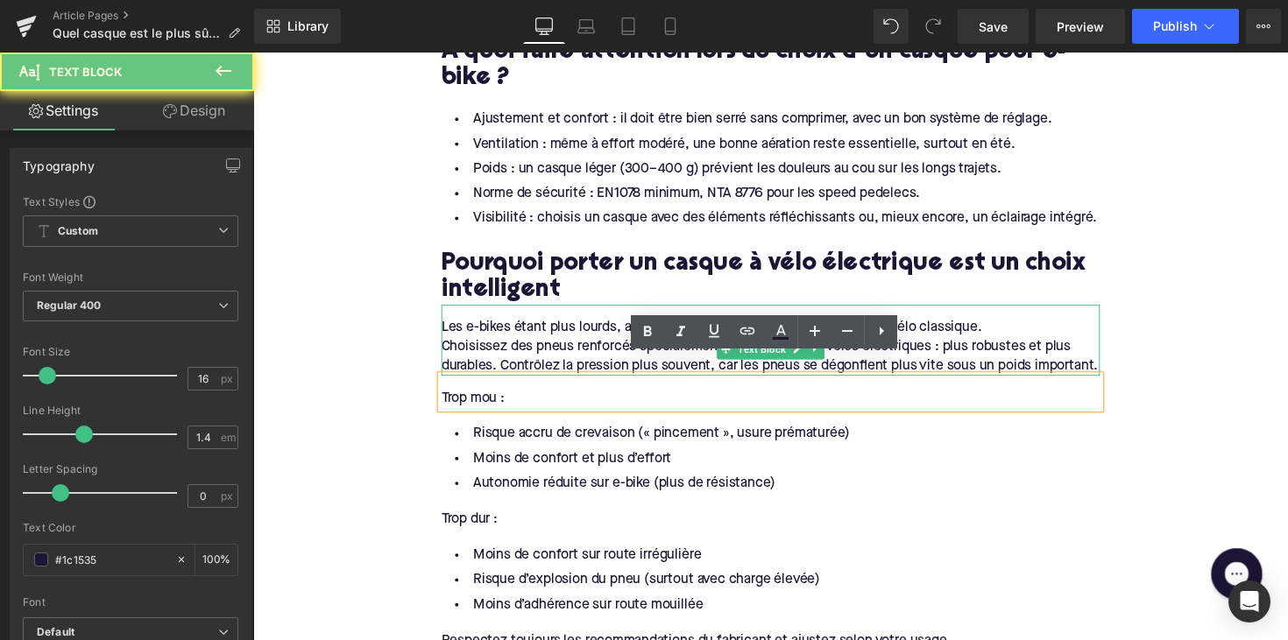
click at [522, 351] on div "Choisissez des pneus renforcés spécialement conçus pour les vélos électriques :…" at bounding box center [783, 363] width 675 height 39
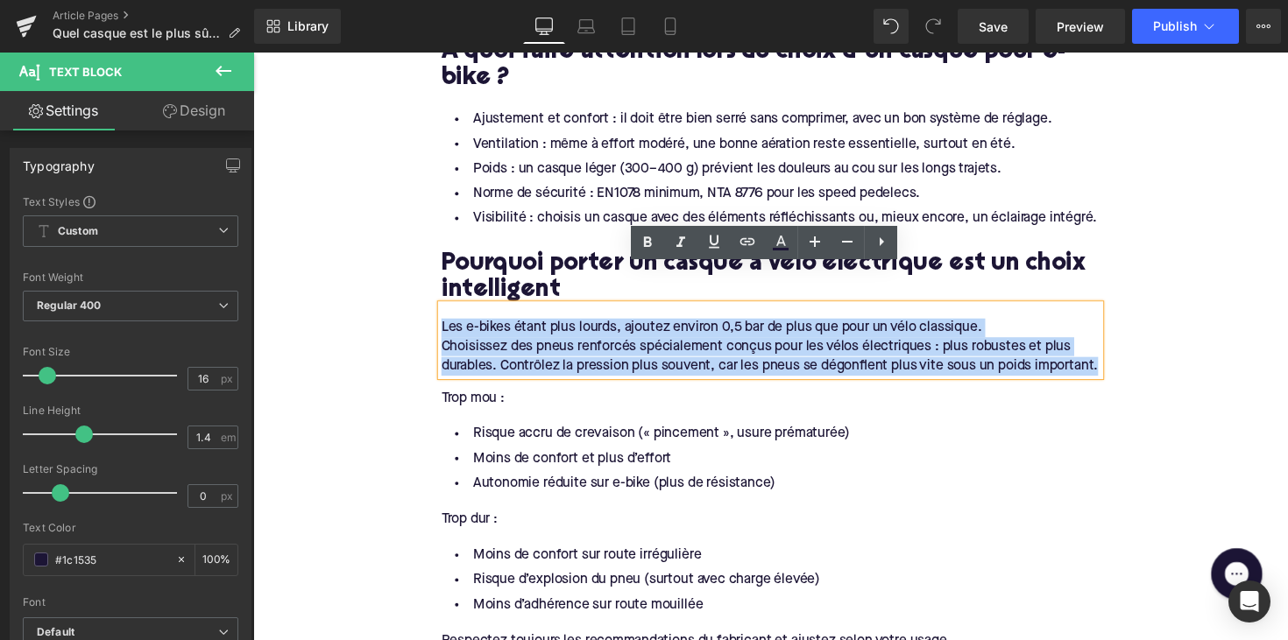
drag, startPoint x: 533, startPoint y: 351, endPoint x: 438, endPoint y: 294, distance: 110.4
click at [446, 311] on div "Les e-bikes étant plus lourds, ajoutez environ 0,5 bar de plus que pour un vélo…" at bounding box center [783, 347] width 675 height 73
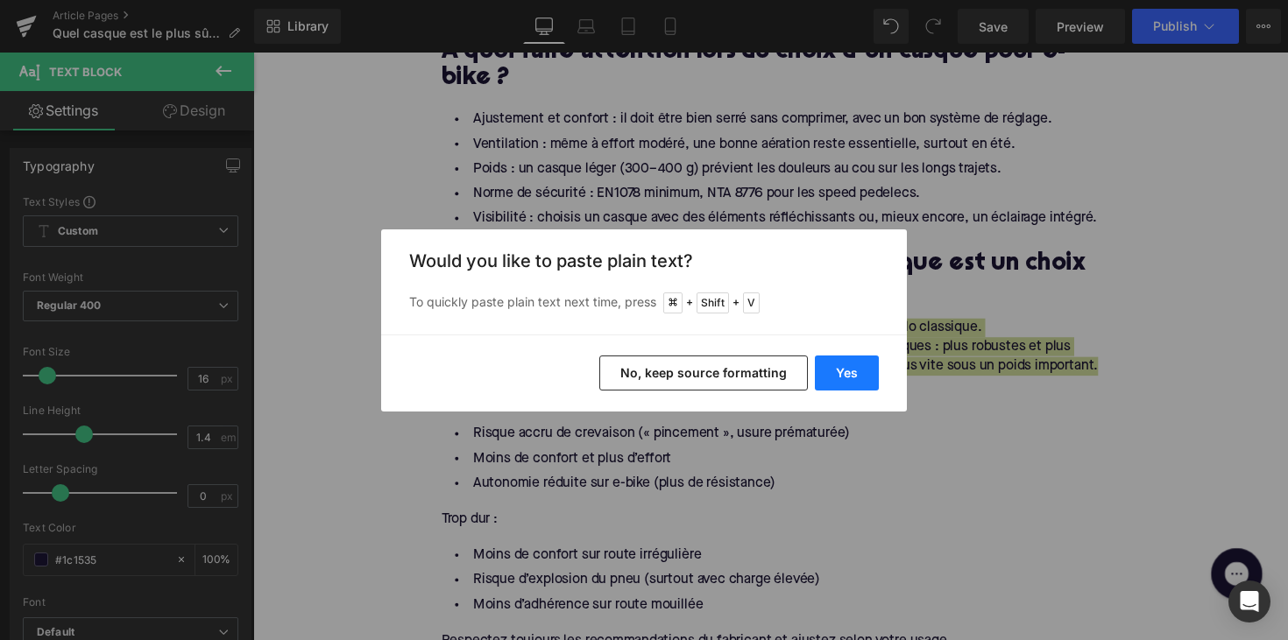
click at [840, 373] on button "Yes" at bounding box center [847, 373] width 64 height 35
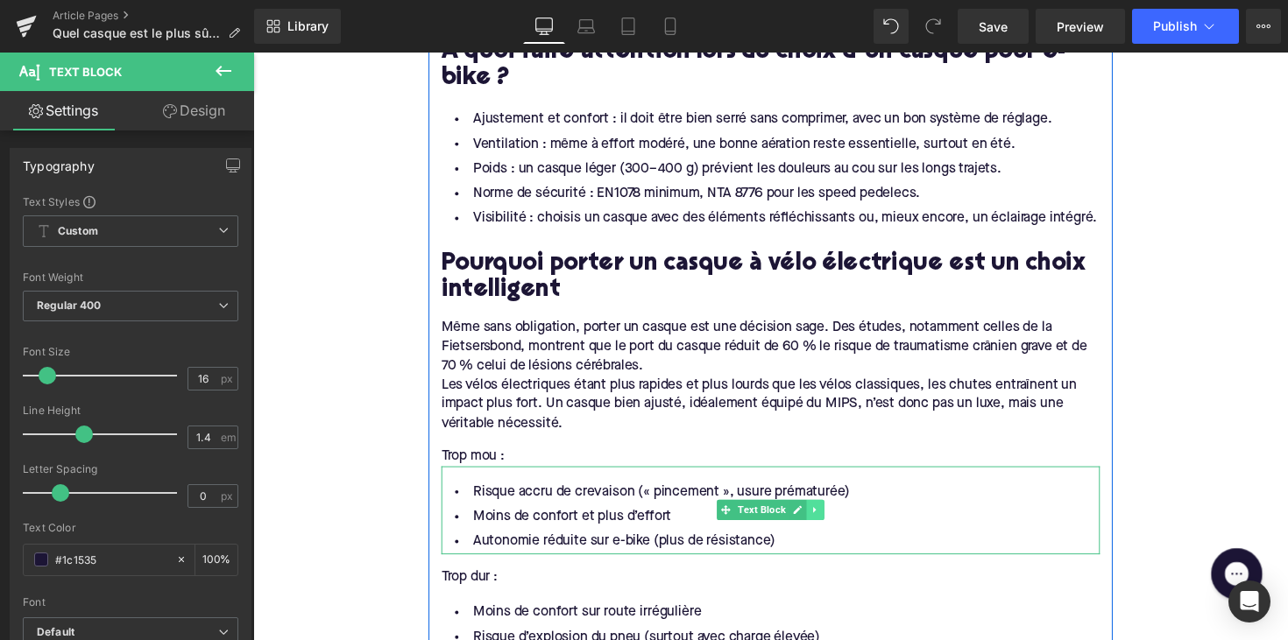
click at [830, 516] on icon at bounding box center [829, 521] width 10 height 11
click at [833, 516] on icon at bounding box center [838, 521] width 10 height 10
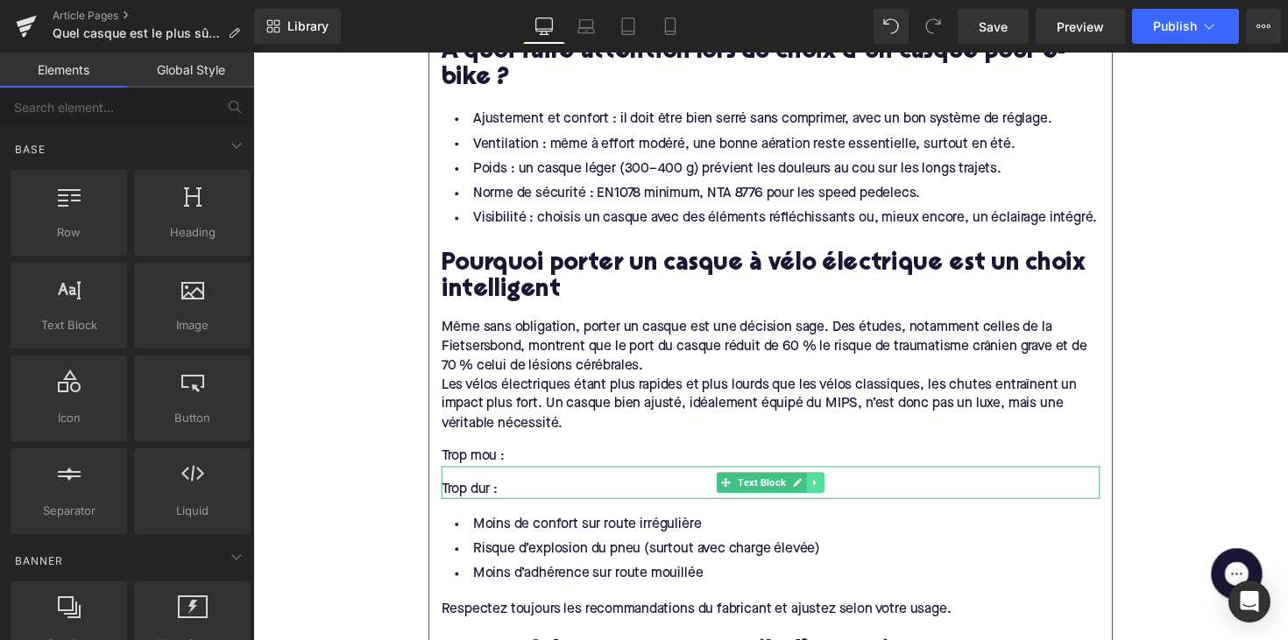
click at [827, 490] on icon at bounding box center [828, 493] width 3 height 6
click at [833, 488] on icon at bounding box center [838, 493] width 10 height 10
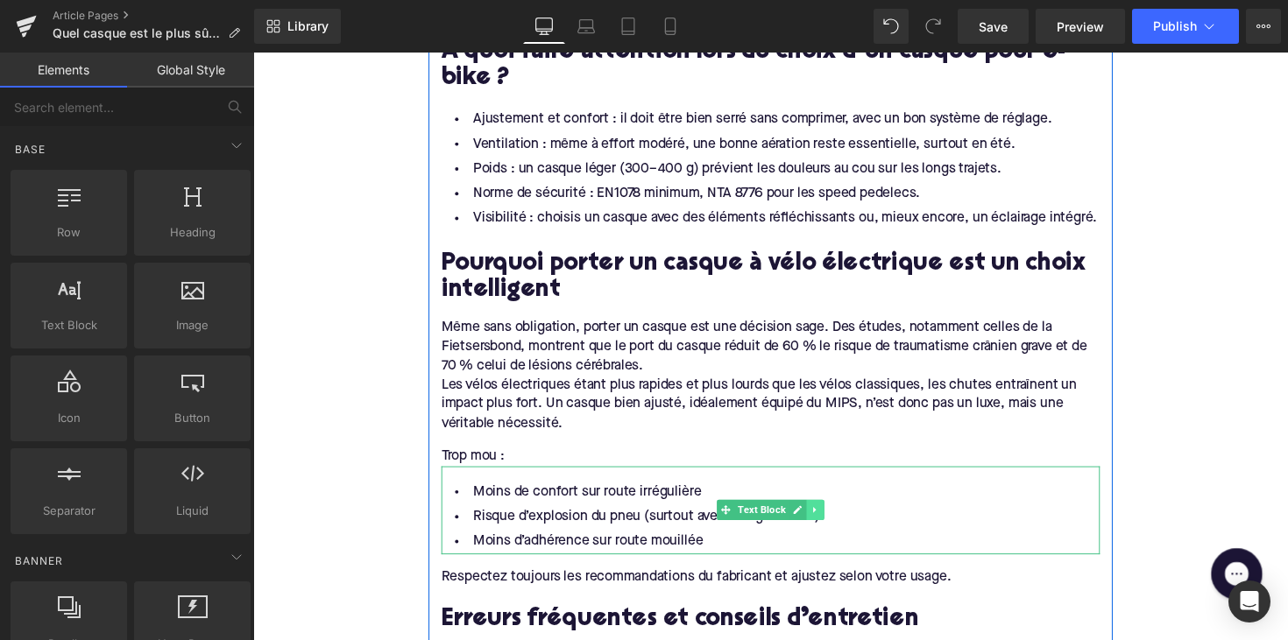
click at [834, 511] on link at bounding box center [829, 521] width 18 height 21
click at [833, 516] on icon at bounding box center [838, 521] width 10 height 10
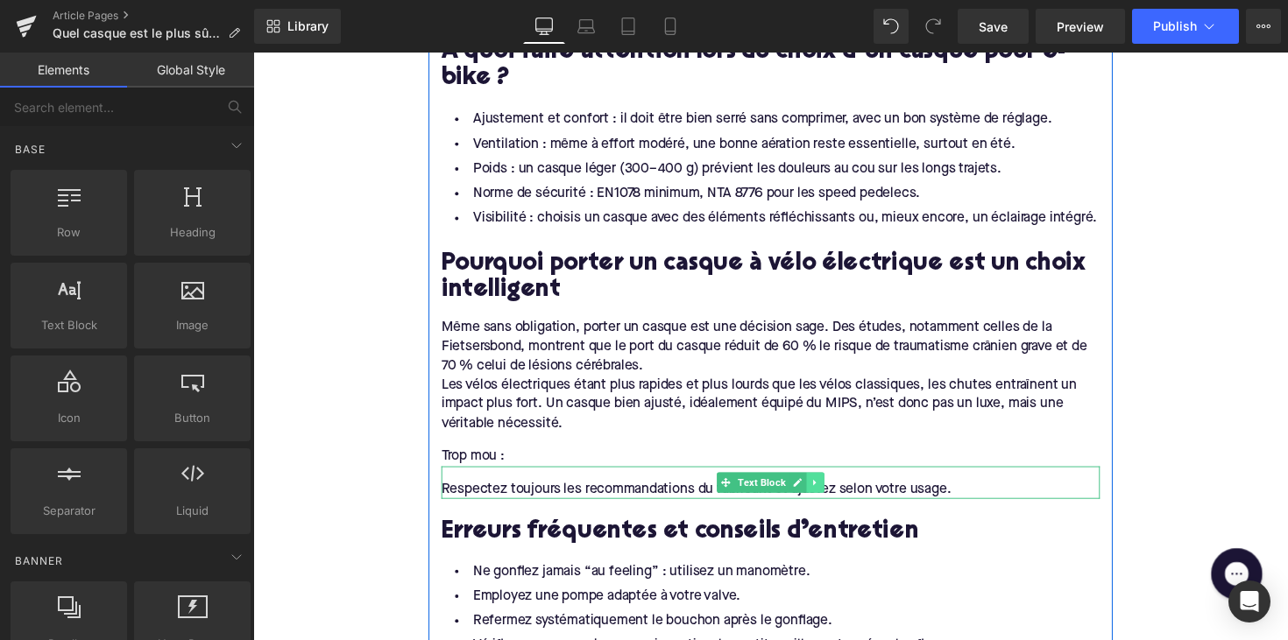
click at [828, 488] on icon at bounding box center [829, 493] width 10 height 11
click at [833, 488] on icon at bounding box center [838, 493] width 10 height 10
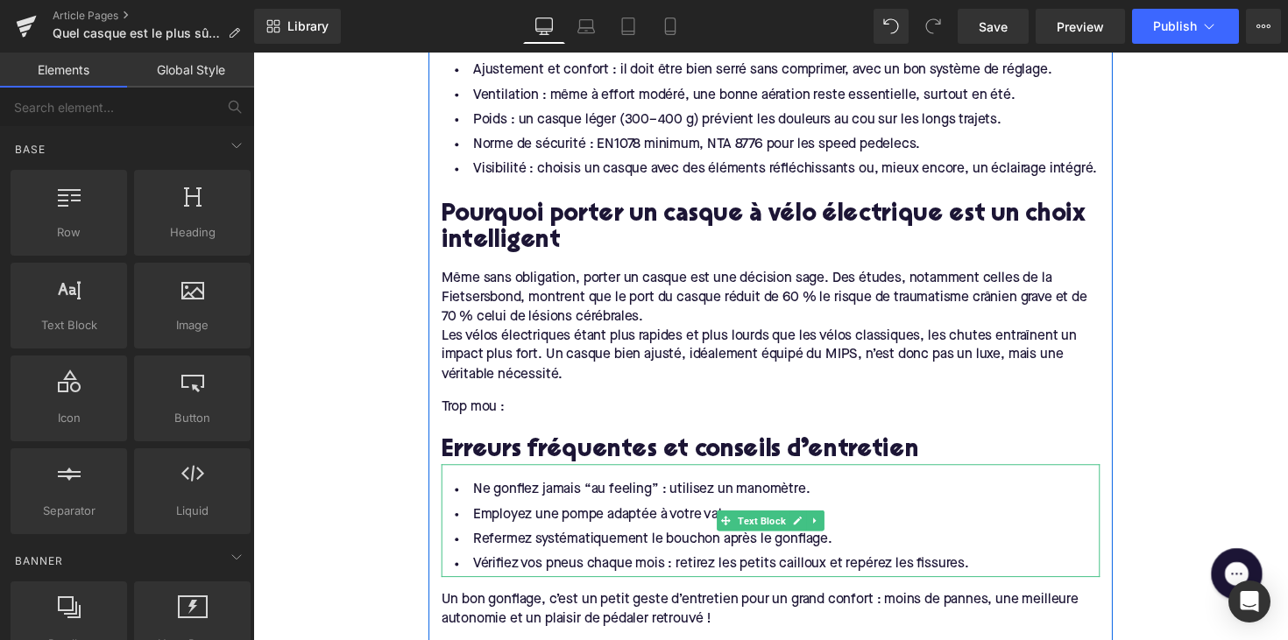
scroll to position [2073, 0]
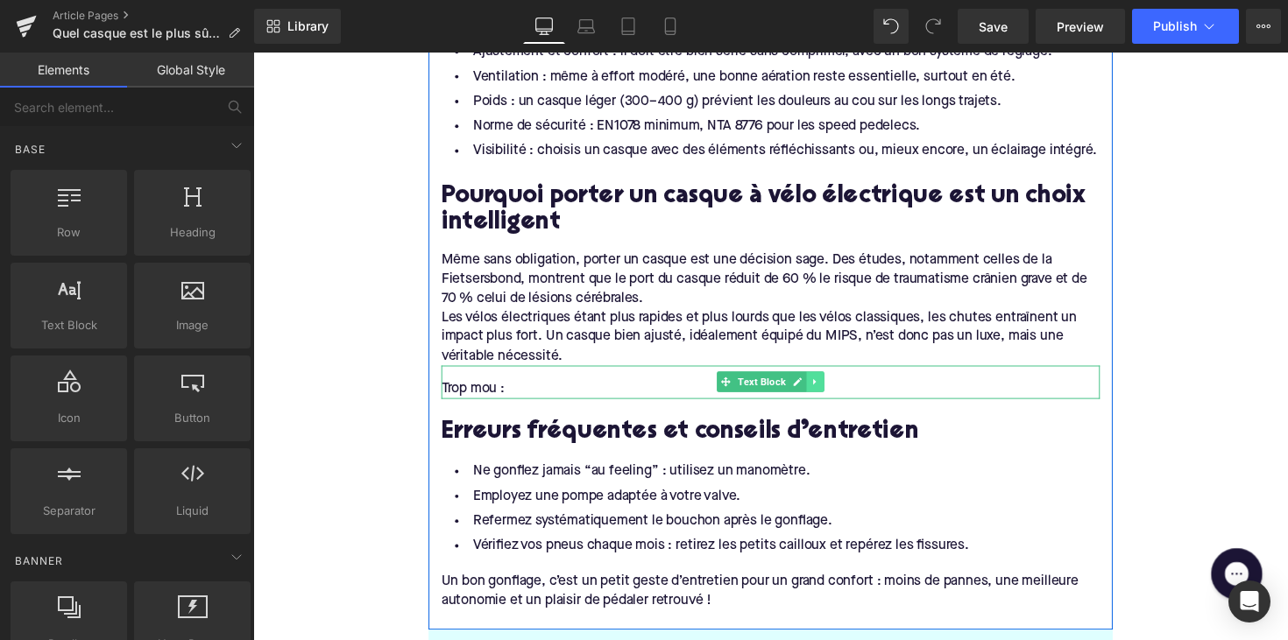
click at [827, 387] on icon at bounding box center [828, 390] width 3 height 6
click at [830, 379] on link at bounding box center [838, 389] width 18 height 21
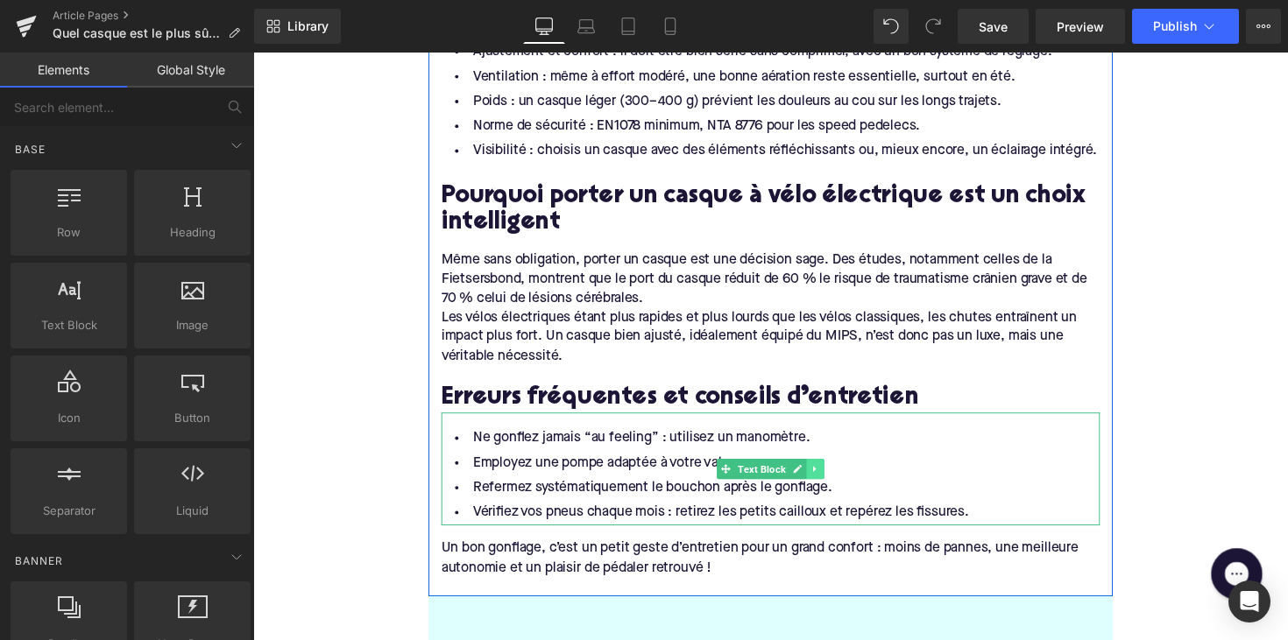
click at [832, 469] on link at bounding box center [829, 479] width 18 height 21
click at [833, 475] on icon at bounding box center [838, 480] width 10 height 10
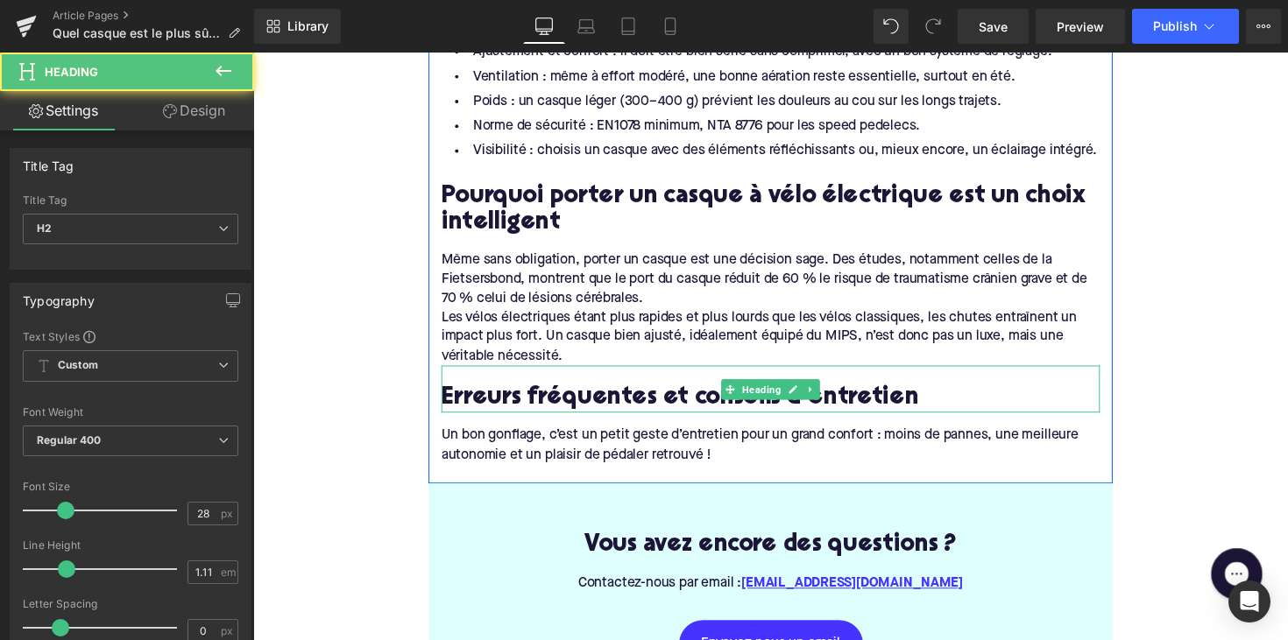
click at [555, 394] on h2 "Erreurs fréquentes et conseils d’entretien" at bounding box center [783, 407] width 675 height 27
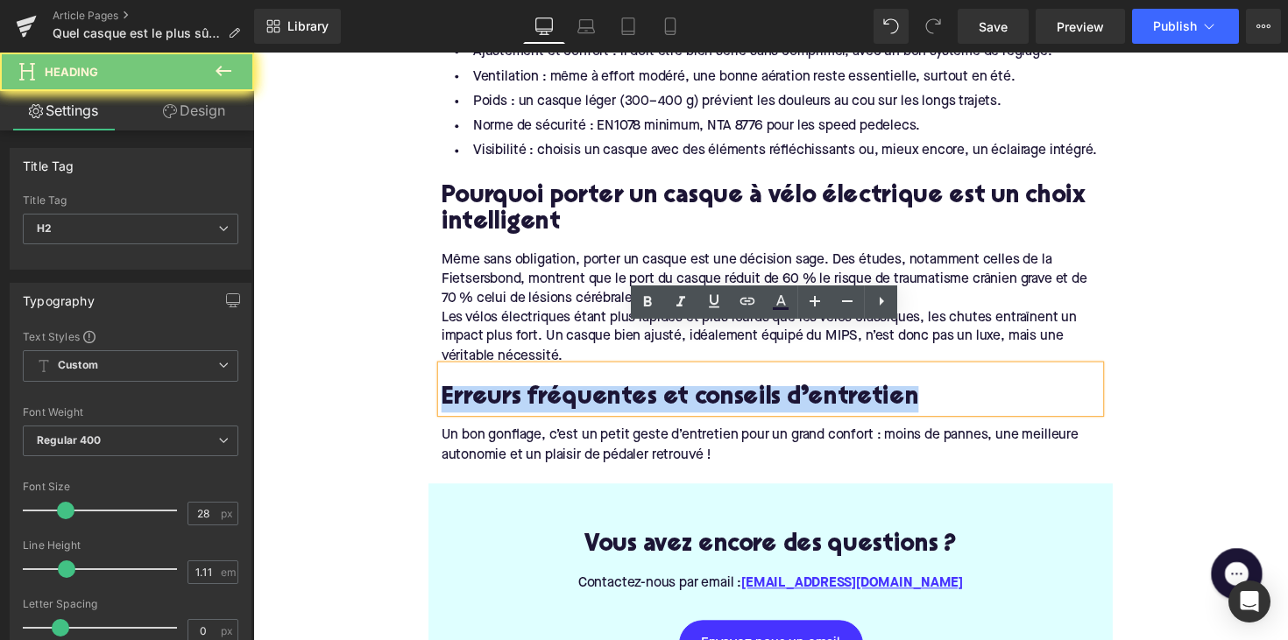
paste div
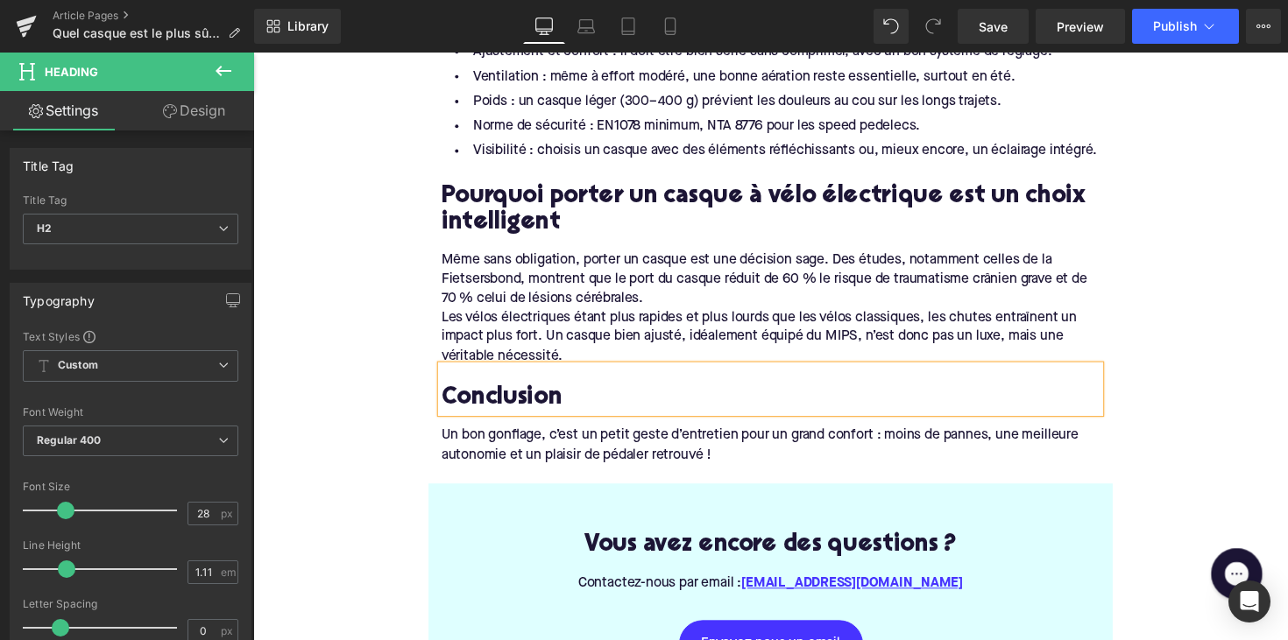
click at [718, 435] on div "Un bon gonflage, c’est un petit geste d’entretien pour un grand confort : moins…" at bounding box center [783, 454] width 675 height 39
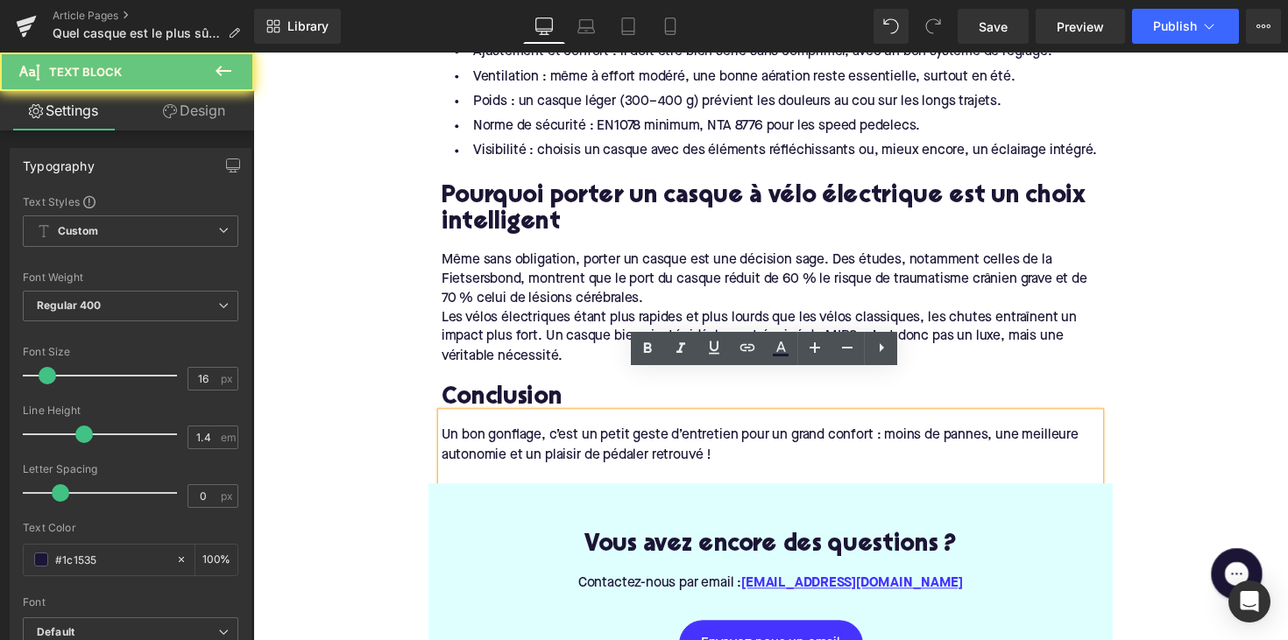
drag, startPoint x: 727, startPoint y: 421, endPoint x: 435, endPoint y: 400, distance: 292.5
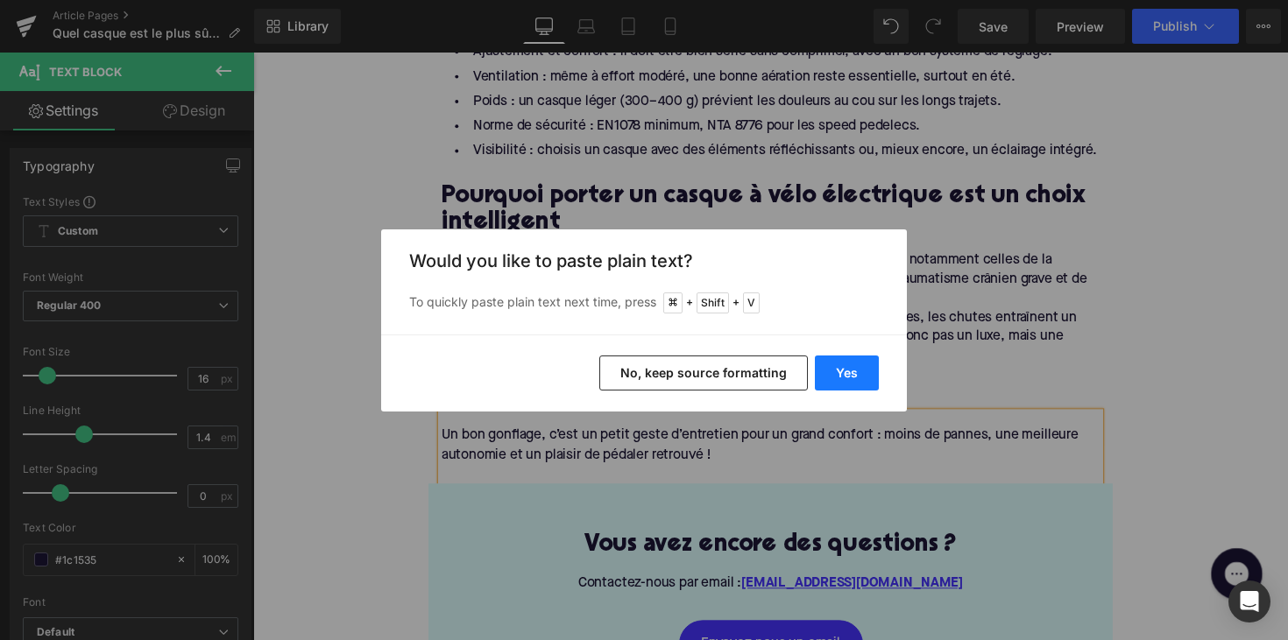
click at [850, 376] on button "Yes" at bounding box center [847, 373] width 64 height 35
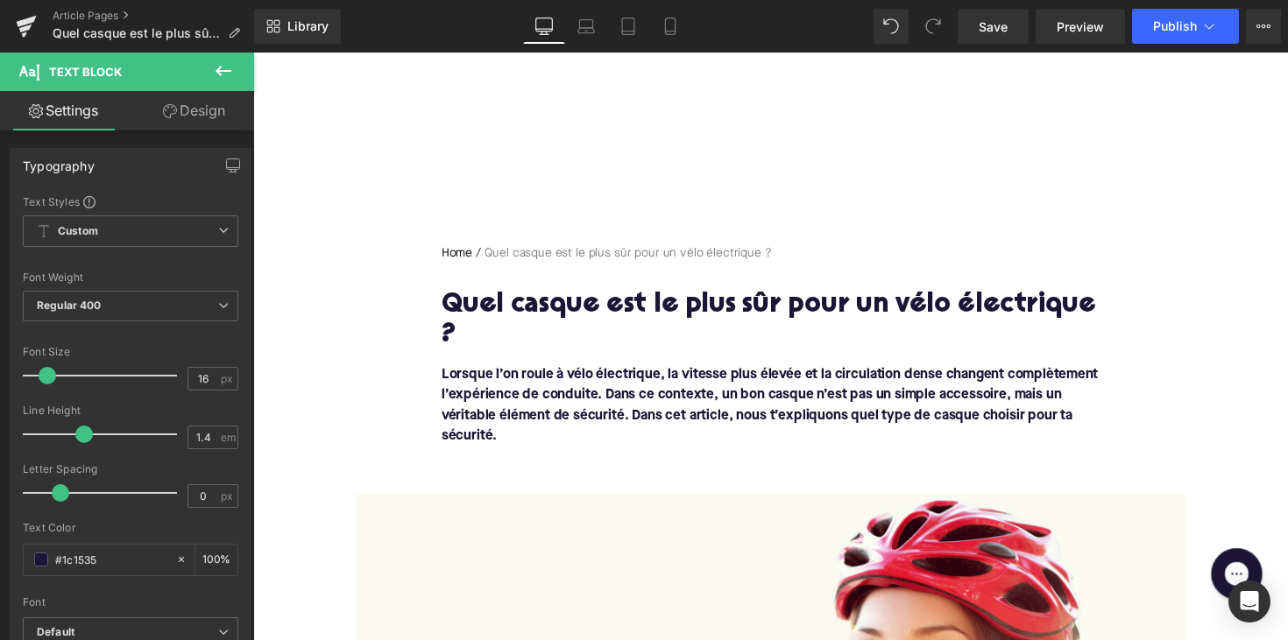
scroll to position [0, 0]
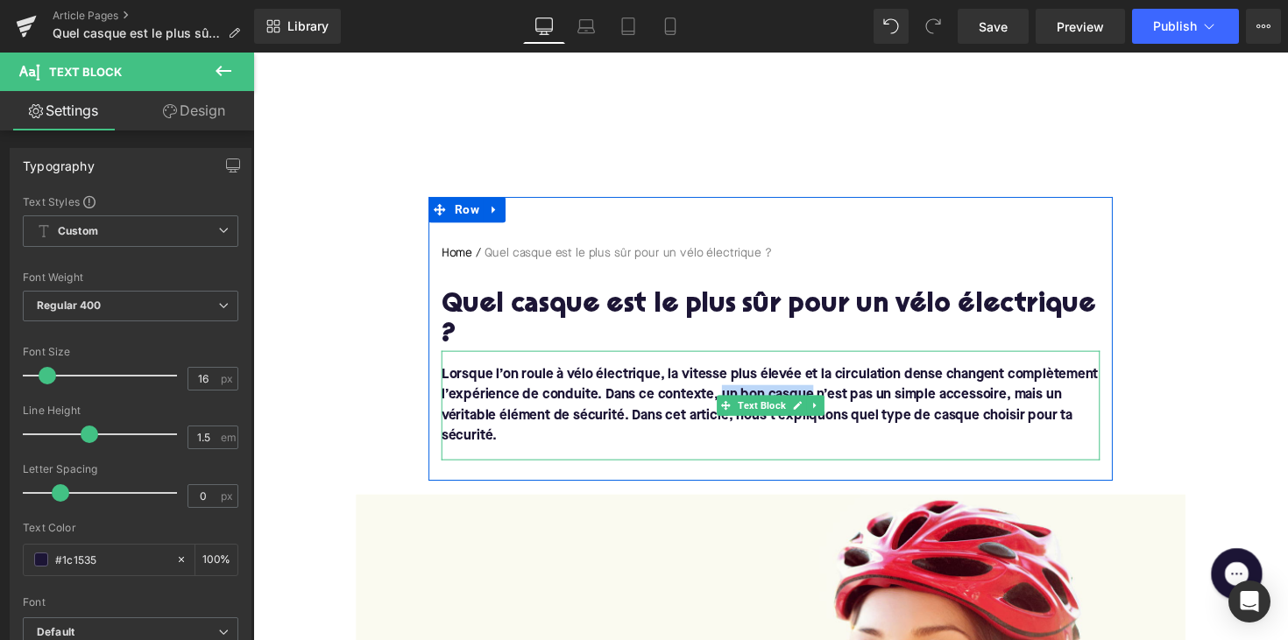
drag, startPoint x: 724, startPoint y: 371, endPoint x: 818, endPoint y: 370, distance: 93.7
click at [818, 376] on font "Lorsque l’on roule à vélo électrique, la vitesse plus élevée et la circulation …" at bounding box center [782, 414] width 673 height 77
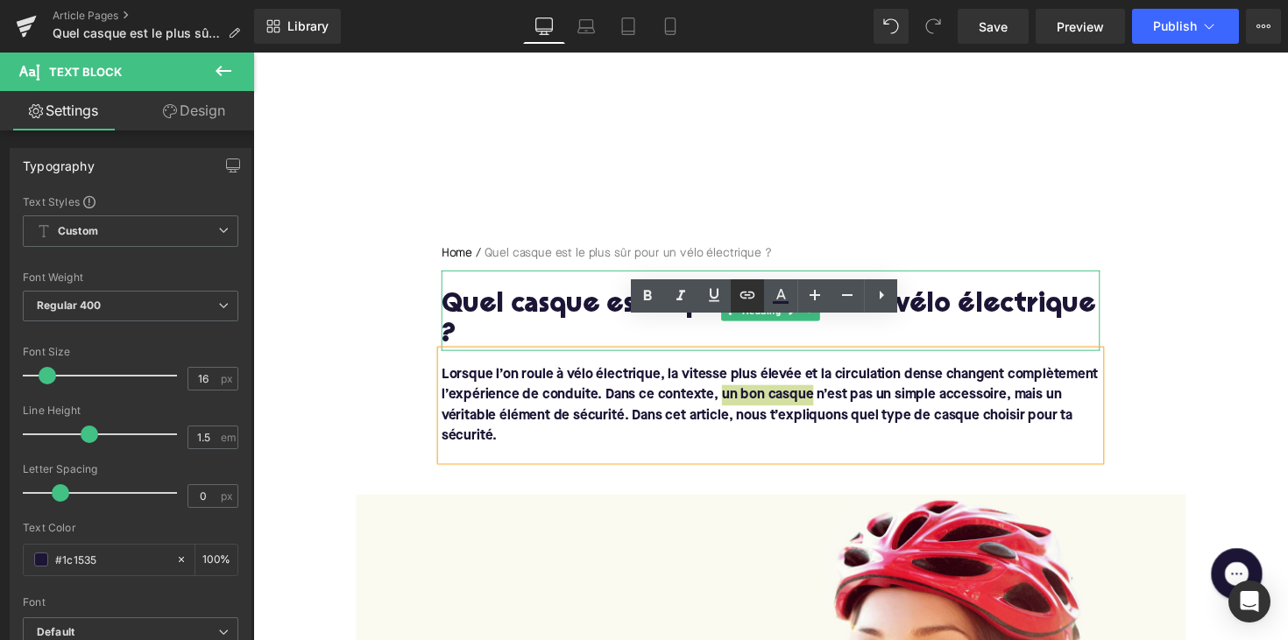
click at [747, 302] on icon at bounding box center [747, 295] width 21 height 21
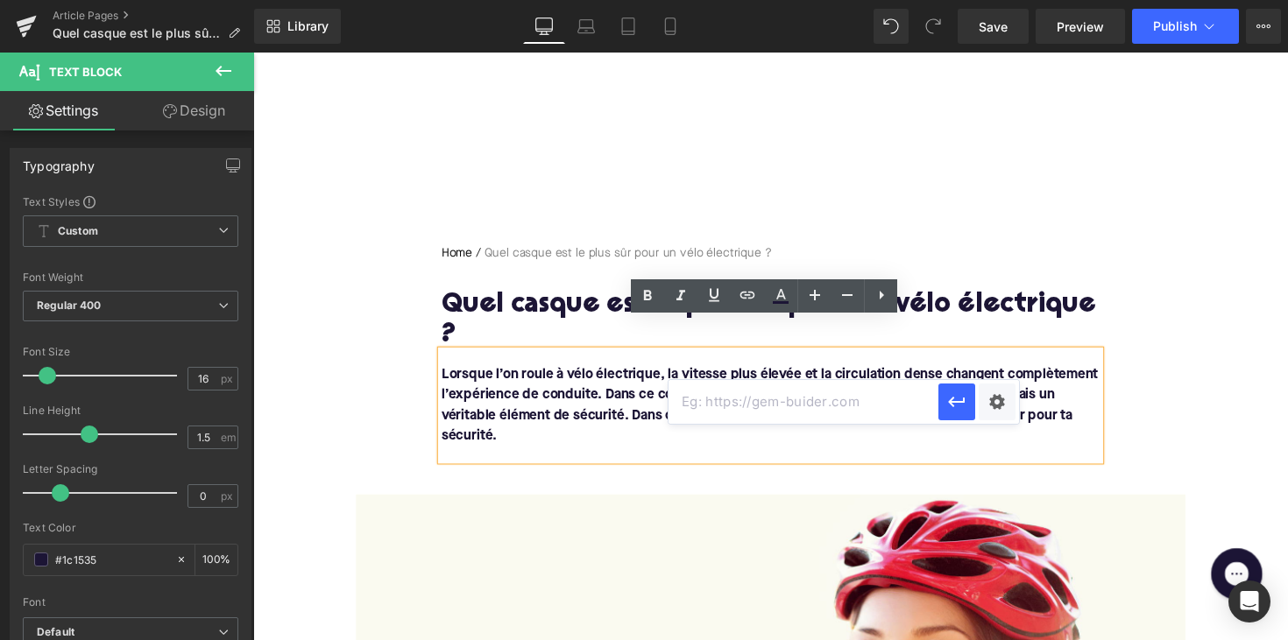
click at [718, 399] on input "text" at bounding box center [803, 402] width 270 height 44
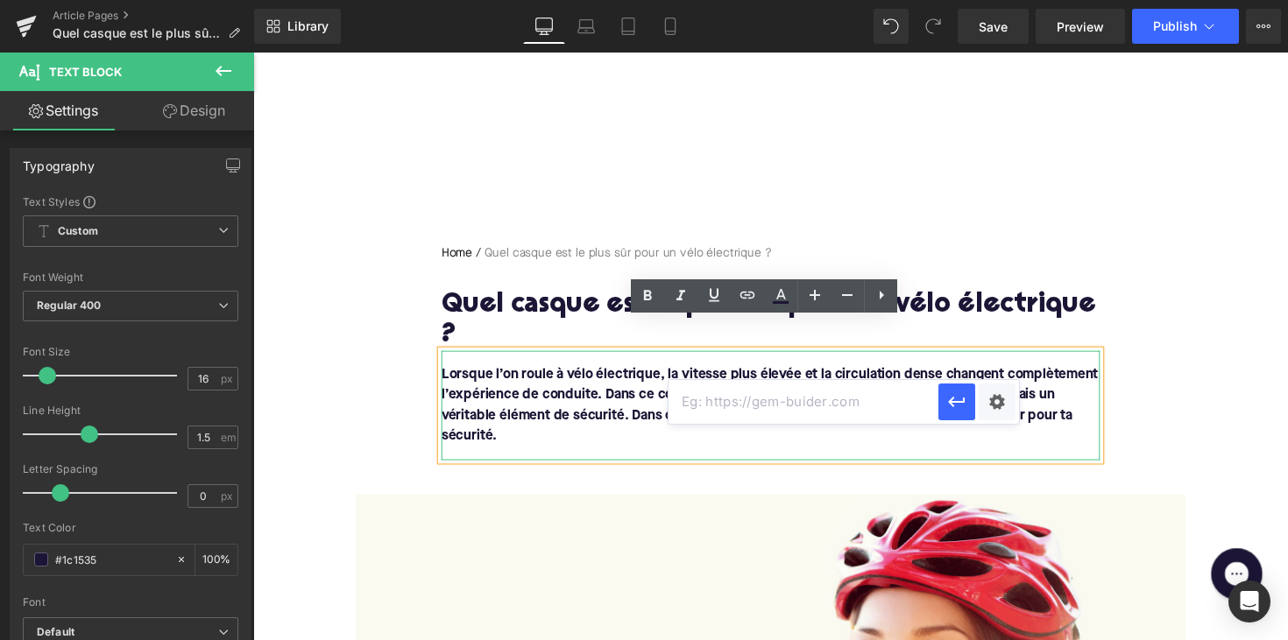
paste input "[URL][DOMAIN_NAME]"
click at [950, 402] on icon "button" at bounding box center [956, 403] width 17 height 11
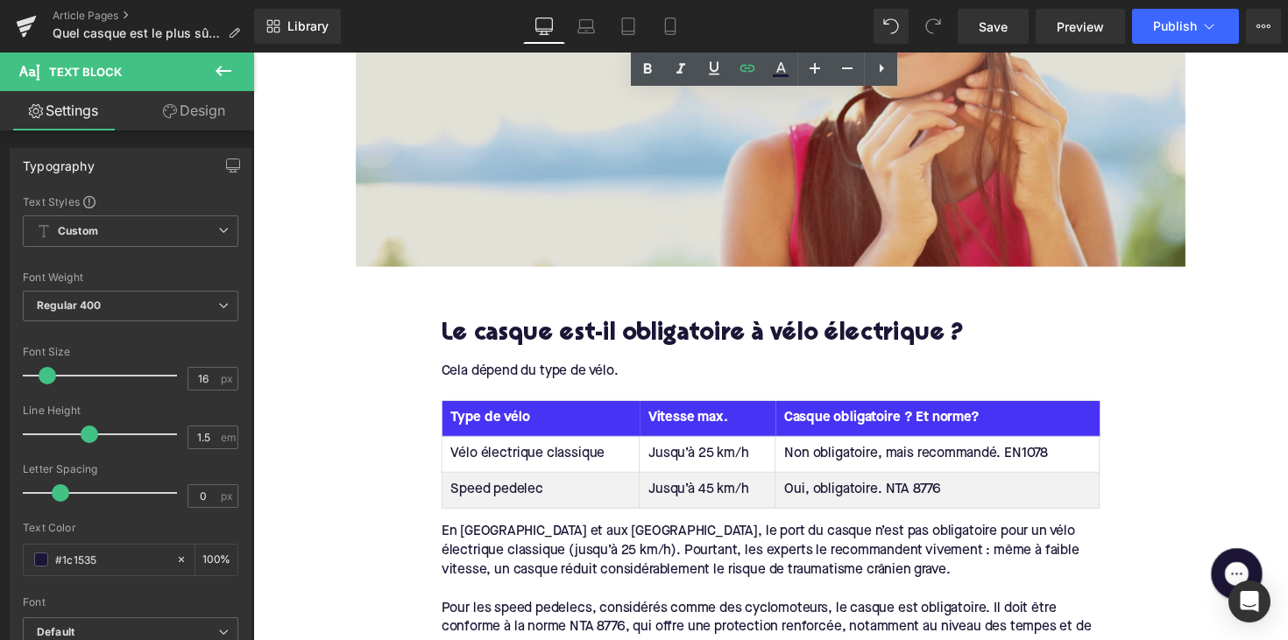
scroll to position [741, 0]
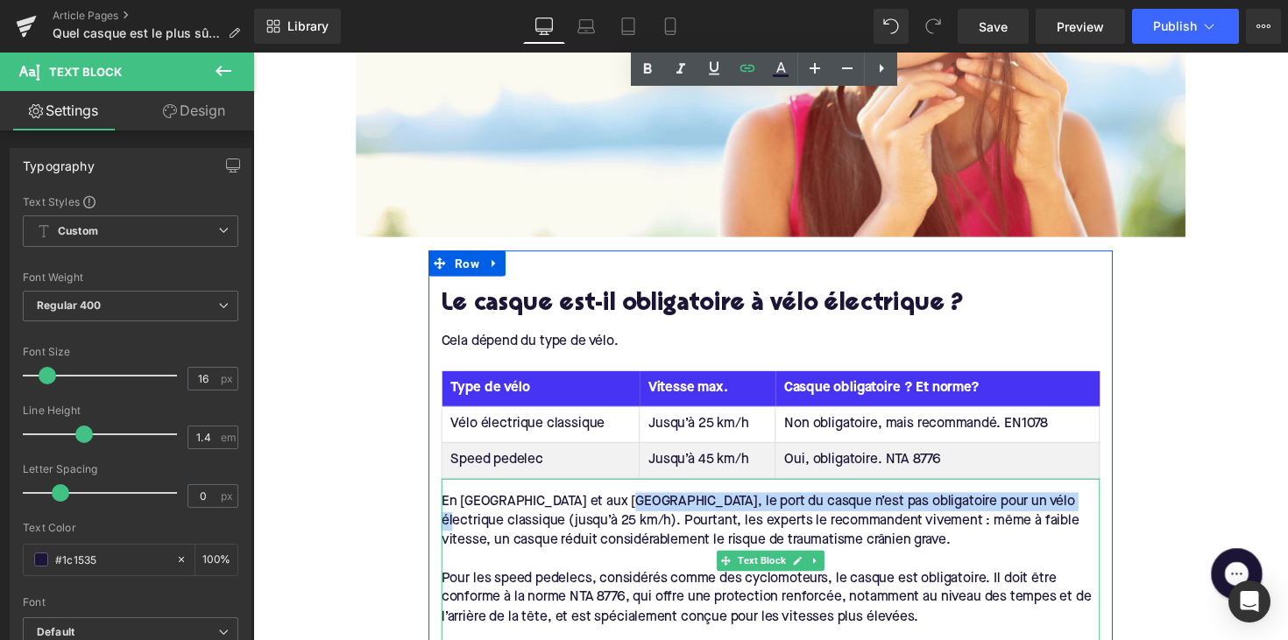
drag, startPoint x: 627, startPoint y: 482, endPoint x: 1077, endPoint y: 483, distance: 450.3
click at [1077, 504] on div "En [GEOGRAPHIC_DATA] et aux [GEOGRAPHIC_DATA], le port du casque n’est pas obli…" at bounding box center [783, 533] width 675 height 59
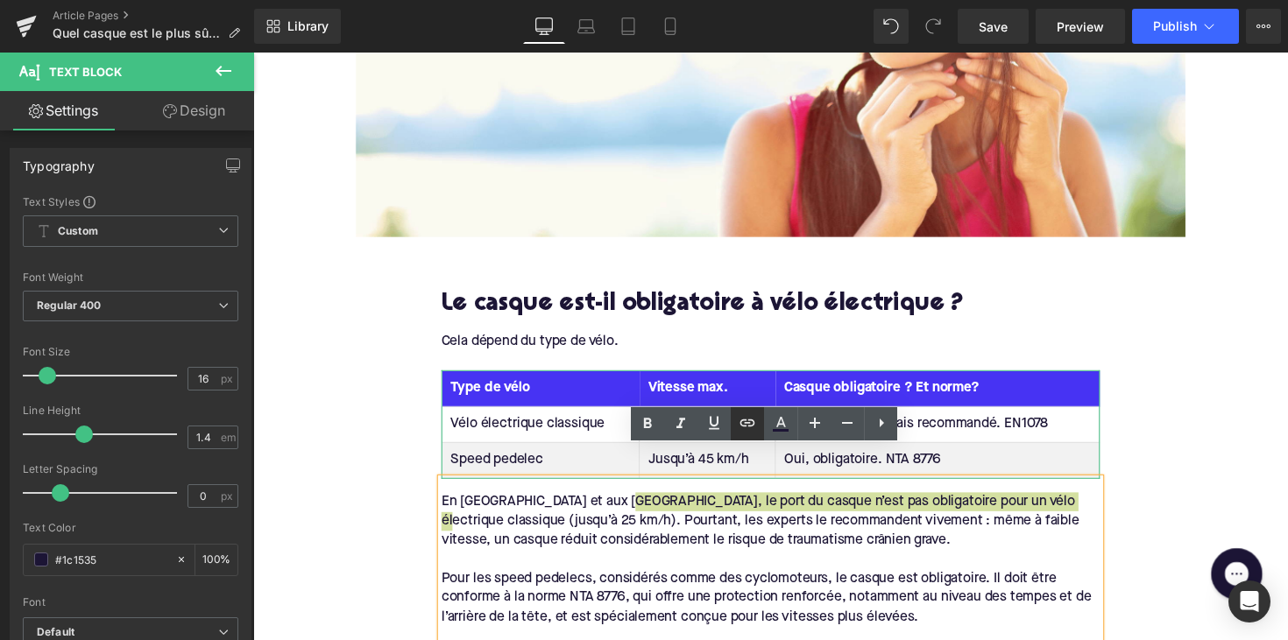
click at [751, 421] on icon at bounding box center [747, 423] width 21 height 21
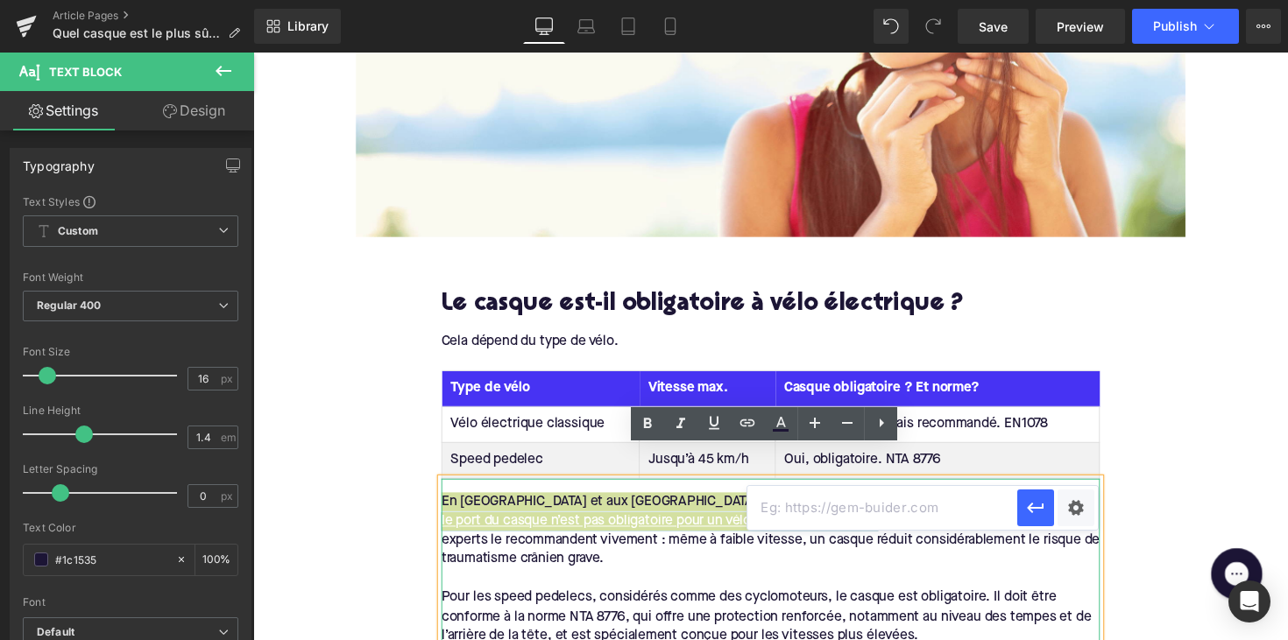
click at [797, 512] on input "text" at bounding box center [882, 508] width 270 height 44
paste input "[URL][DOMAIN_NAME]"
type input "[URL][DOMAIN_NAME]"
click at [1030, 505] on icon "button" at bounding box center [1036, 508] width 17 height 11
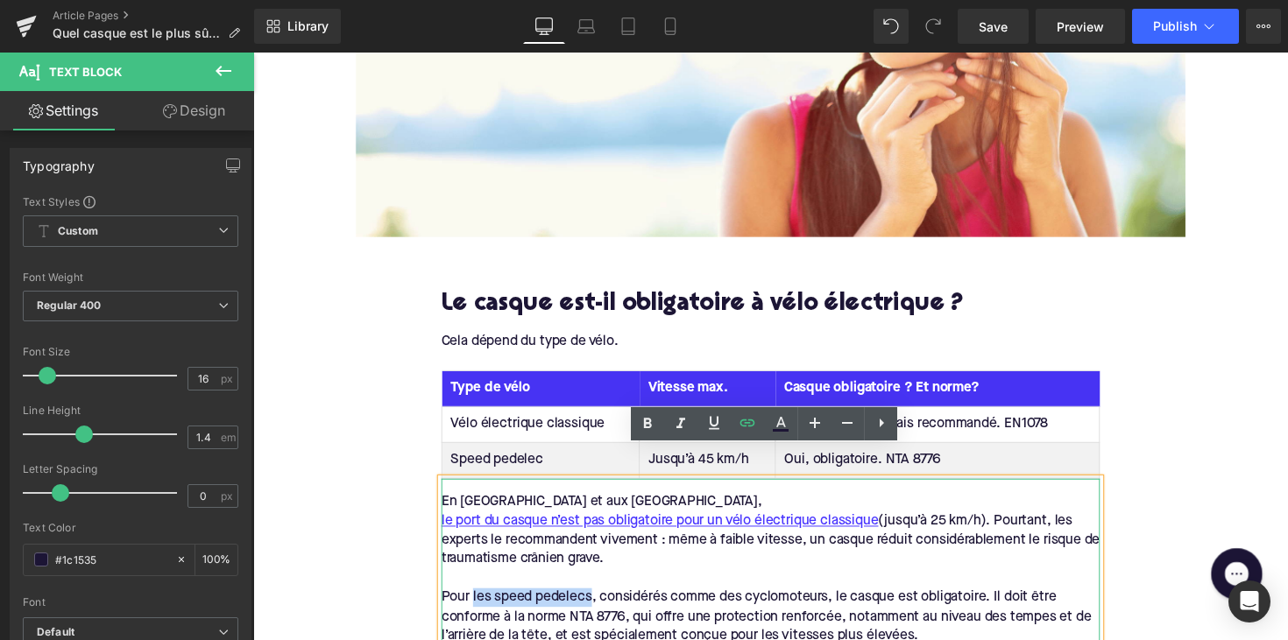
drag, startPoint x: 484, startPoint y: 557, endPoint x: 597, endPoint y: 565, distance: 113.3
click at [597, 602] on div "Pour les speed pedelecs, considérés comme des cyclomoteurs, le casque est oblig…" at bounding box center [783, 631] width 675 height 59
click at [739, 423] on icon at bounding box center [747, 423] width 21 height 21
click at [612, 584] on input "text" at bounding box center [570, 584] width 270 height 44
paste input "[URL][DOMAIN_NAME]"
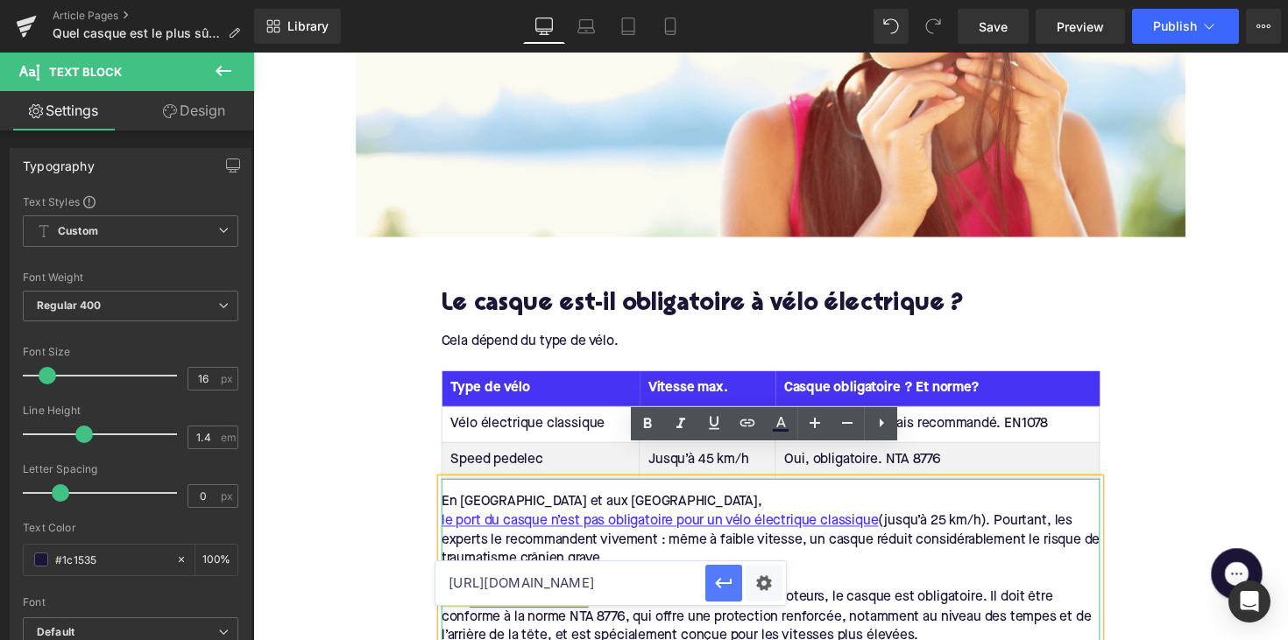
click at [724, 575] on icon "button" at bounding box center [723, 583] width 21 height 21
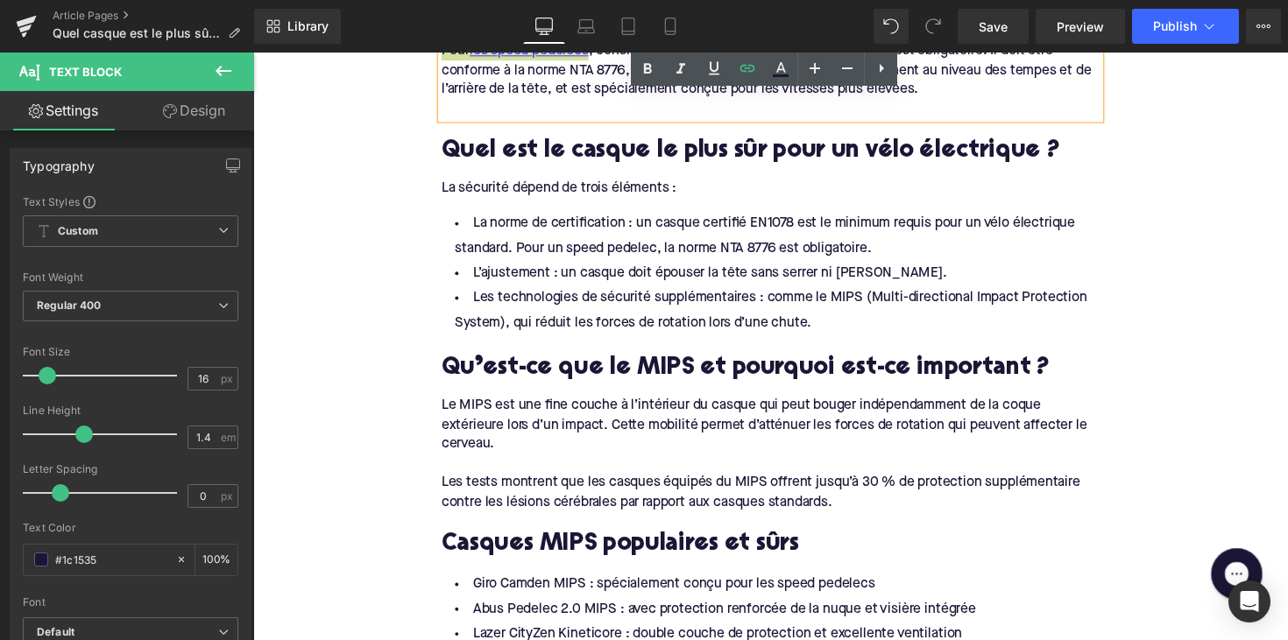
scroll to position [1295, 0]
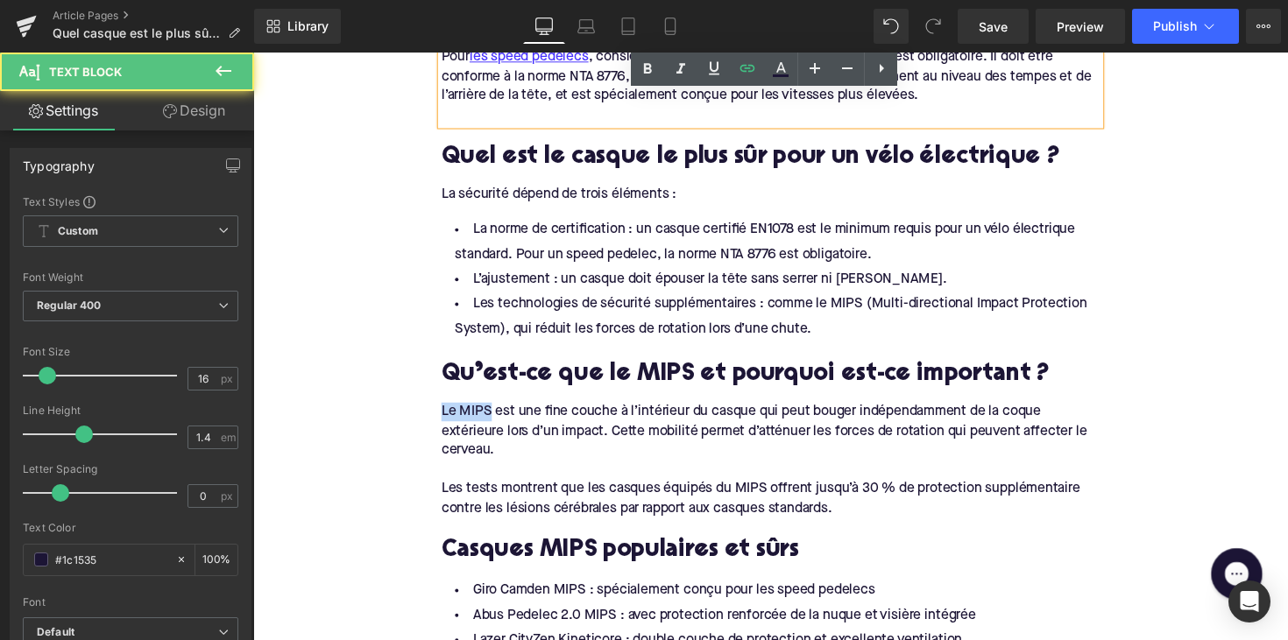
drag, startPoint x: 494, startPoint y: 364, endPoint x: 434, endPoint y: 364, distance: 59.6
click at [434, 364] on div "Le casque est-il obligatoire à vélo électrique ? Heading Cela dépend du type de…" at bounding box center [783, 537] width 701 height 1628
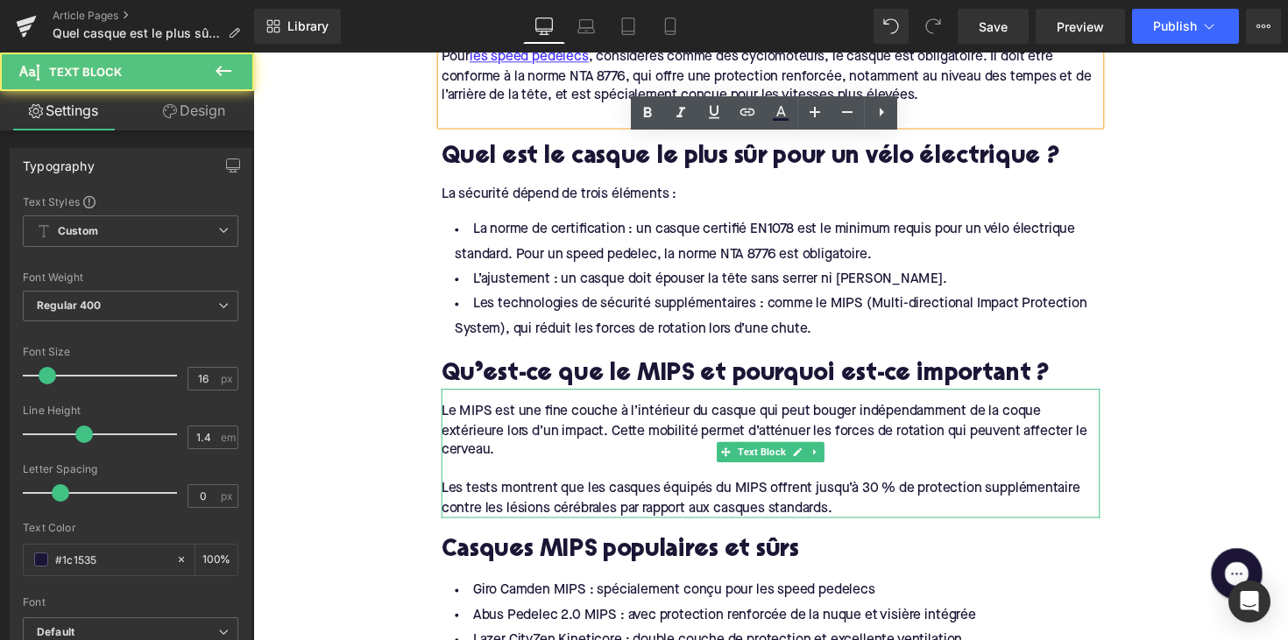
click at [661, 412] on div "Le MIPS est une fine couche à l’intérieur du casque qui peut bouger indépendamm…" at bounding box center [783, 441] width 675 height 59
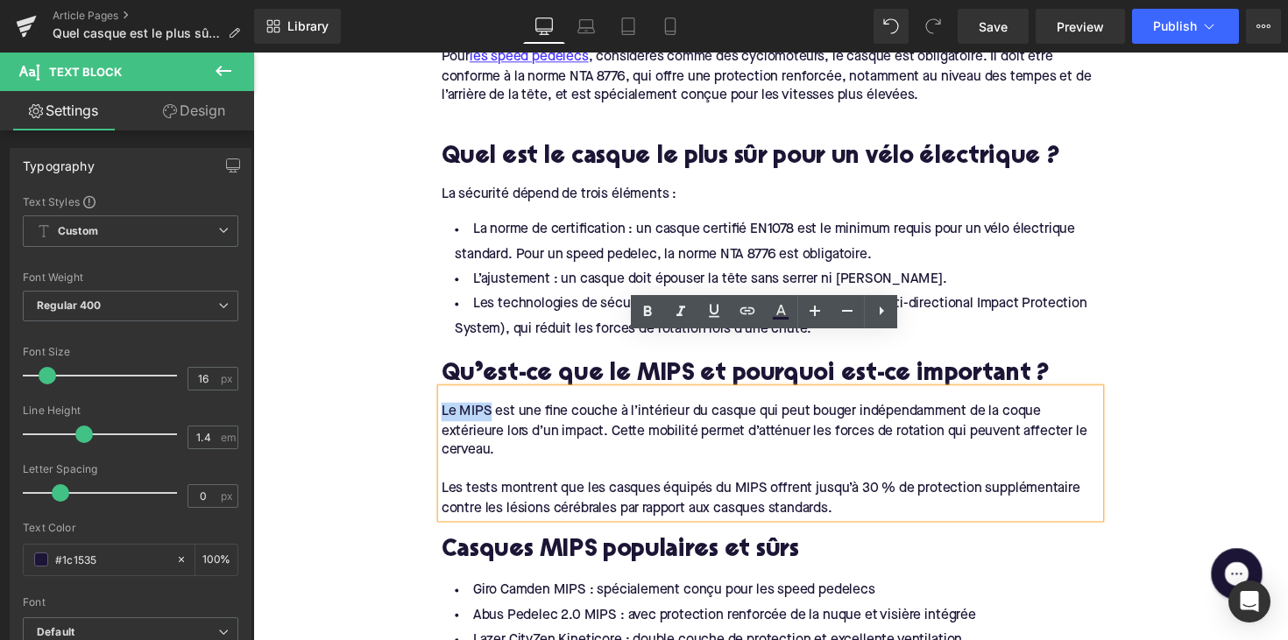
drag, startPoint x: 495, startPoint y: 367, endPoint x: 441, endPoint y: 367, distance: 53.4
click at [446, 398] on div "Le MIPS est une fine couche à l’intérieur du casque qui peut bouger indépendamm…" at bounding box center [783, 463] width 675 height 131
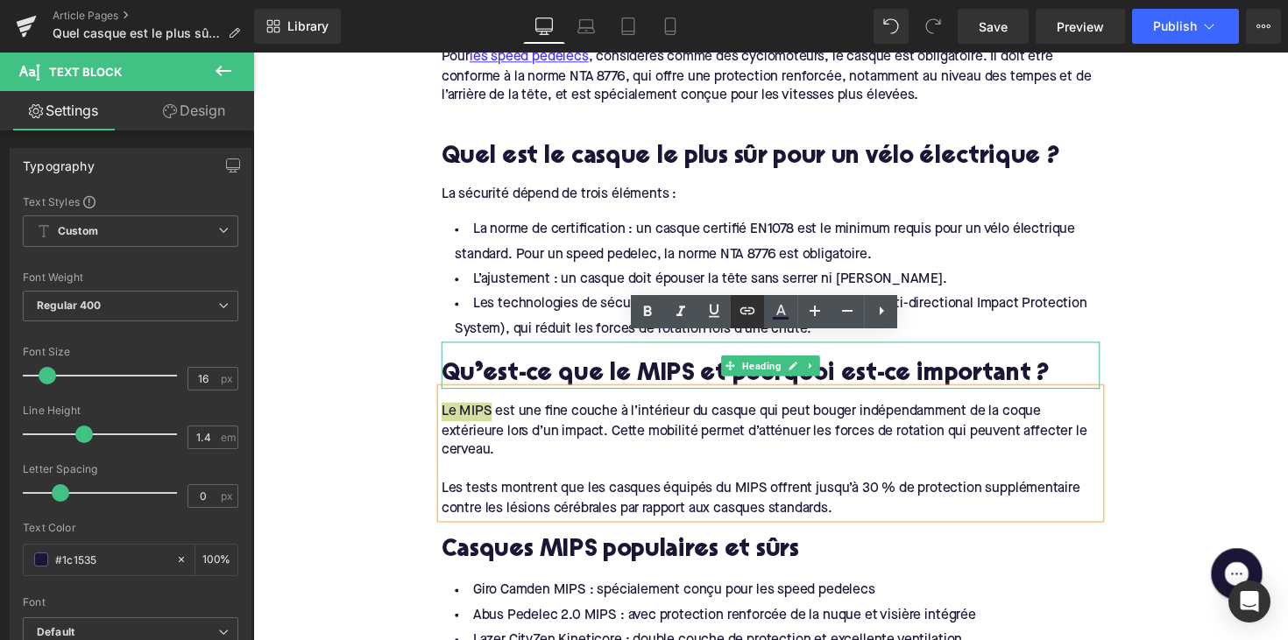
click at [746, 312] on icon at bounding box center [747, 310] width 15 height 7
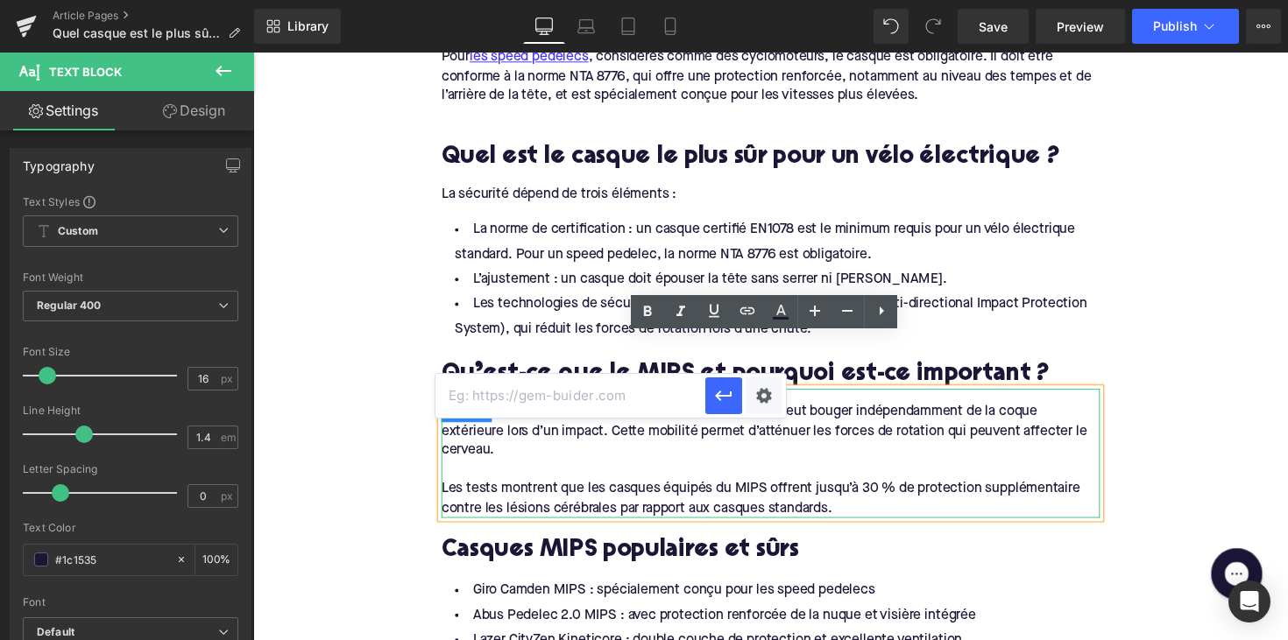
click at [570, 397] on input "text" at bounding box center [570, 396] width 270 height 44
paste input "[URL][DOMAIN_NAME]"
type input "[URL][DOMAIN_NAME]"
click at [712, 399] on button "button" at bounding box center [723, 396] width 37 height 37
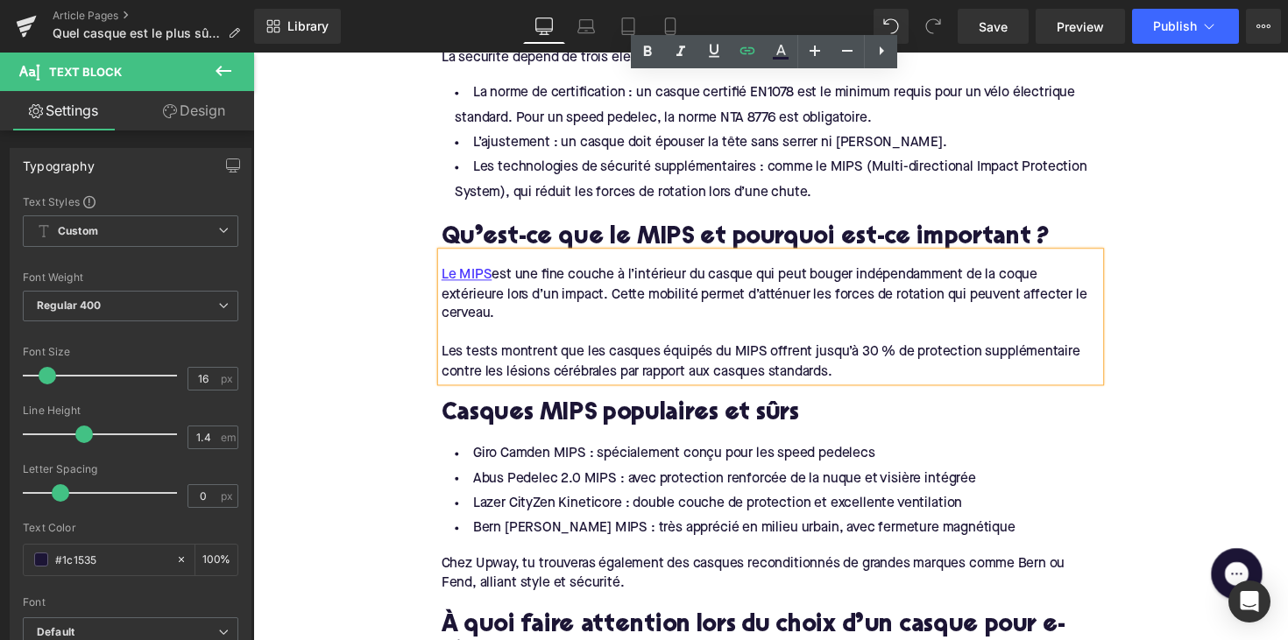
scroll to position [1562, 0]
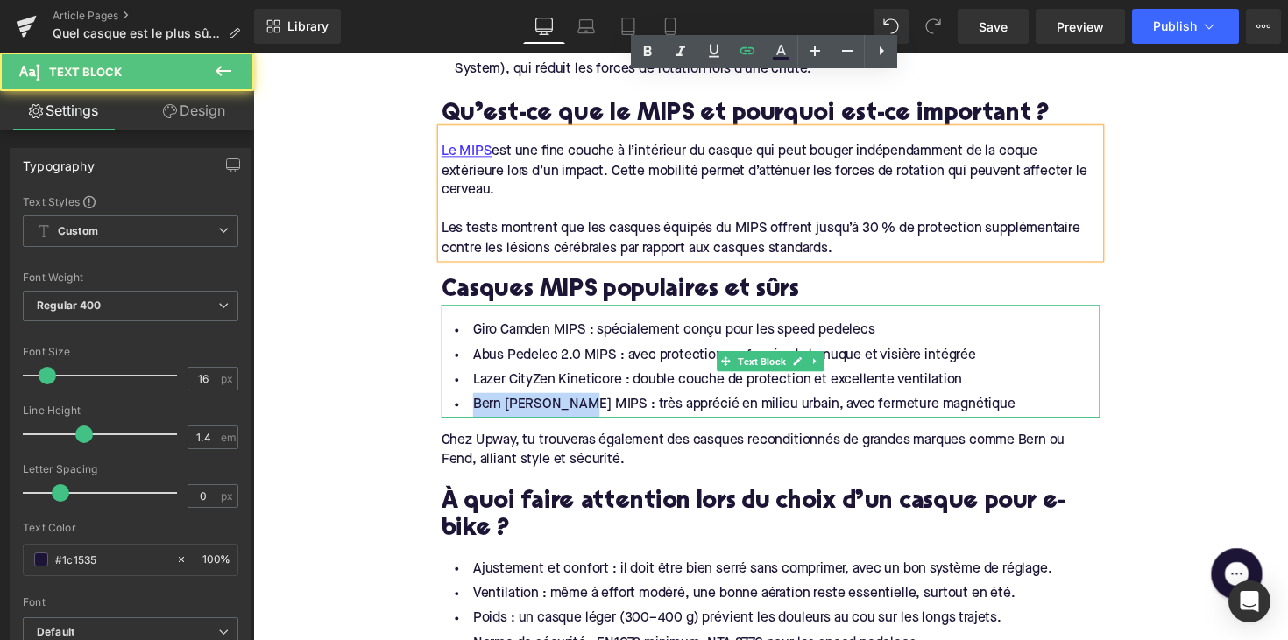
drag, startPoint x: 586, startPoint y: 356, endPoint x: 468, endPoint y: 355, distance: 118.3
click at [468, 401] on li "Bern [PERSON_NAME] MIPS : très apprécié en milieu urbain, avec fermeture magnét…" at bounding box center [783, 413] width 675 height 25
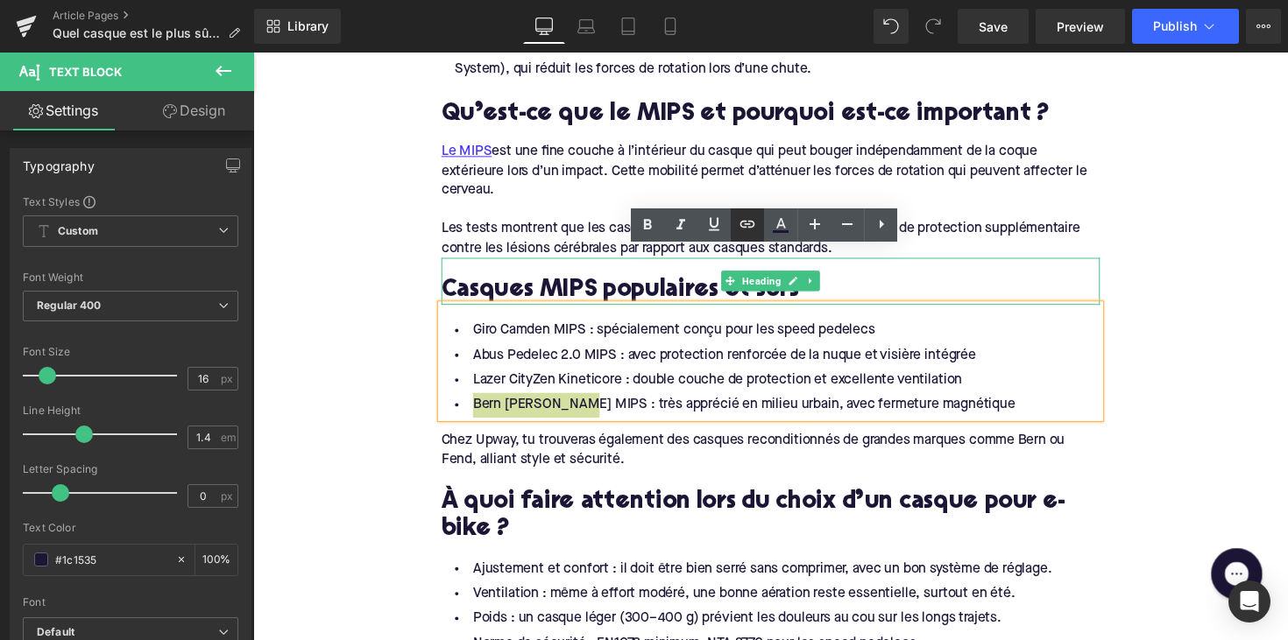
click at [752, 219] on icon at bounding box center [747, 224] width 21 height 21
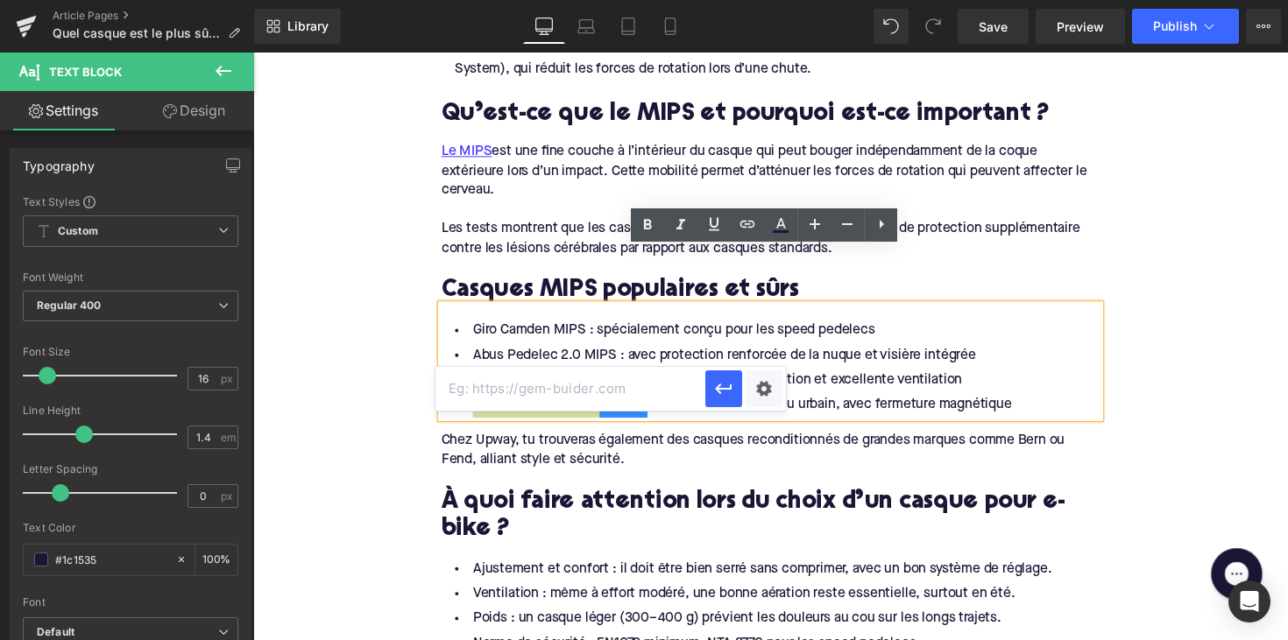
click at [589, 388] on input "text" at bounding box center [570, 389] width 270 height 44
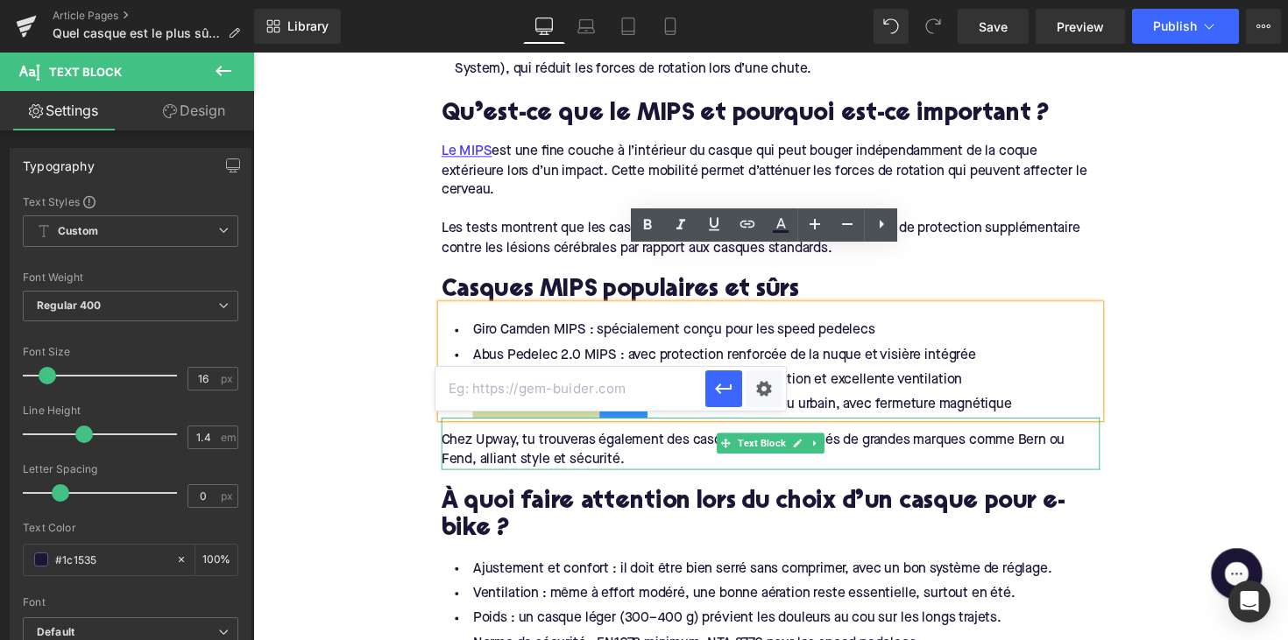
paste input "[URL][DOMAIN_NAME]"
click at [705, 386] on button "button" at bounding box center [723, 389] width 37 height 37
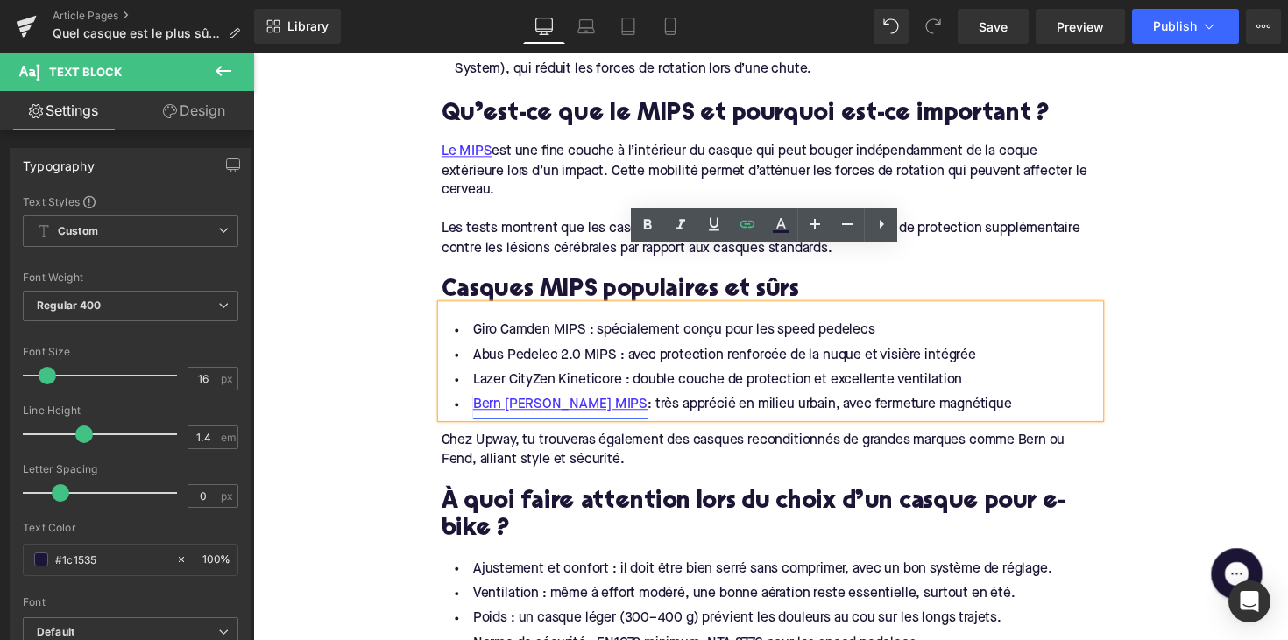
click at [569, 401] on link "Bern [PERSON_NAME] MIPS" at bounding box center [567, 413] width 179 height 25
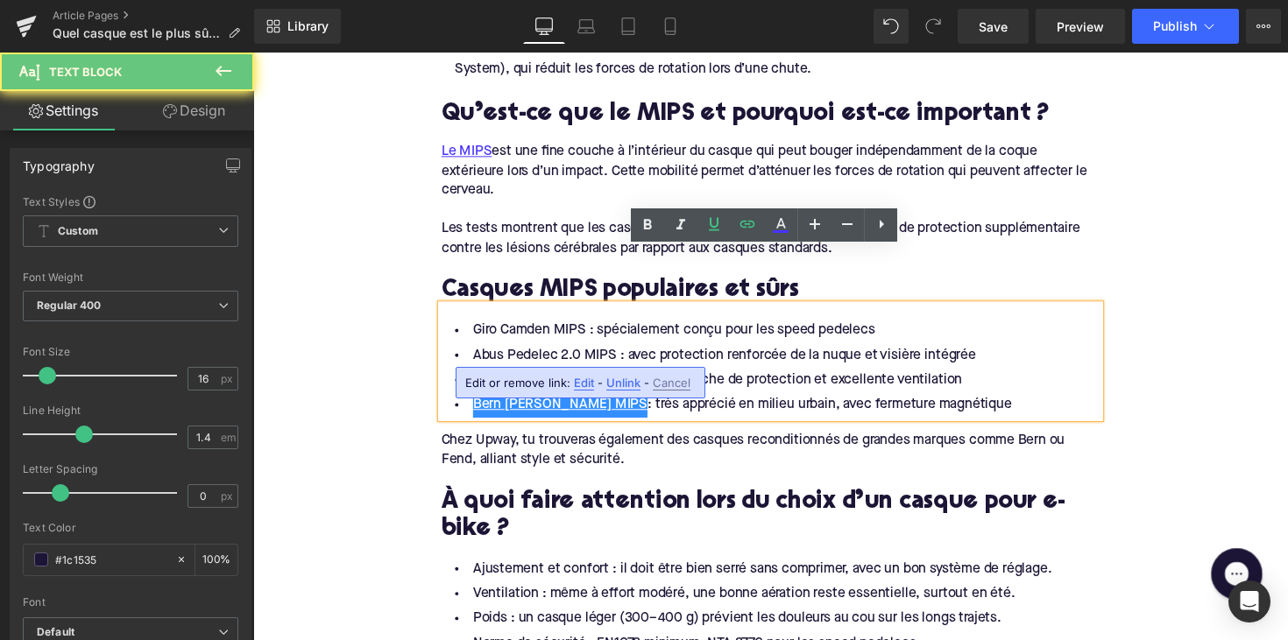
click at [638, 376] on li "Lazer CityZen Kineticore : double couche de protection et excellente ventilation" at bounding box center [783, 388] width 675 height 25
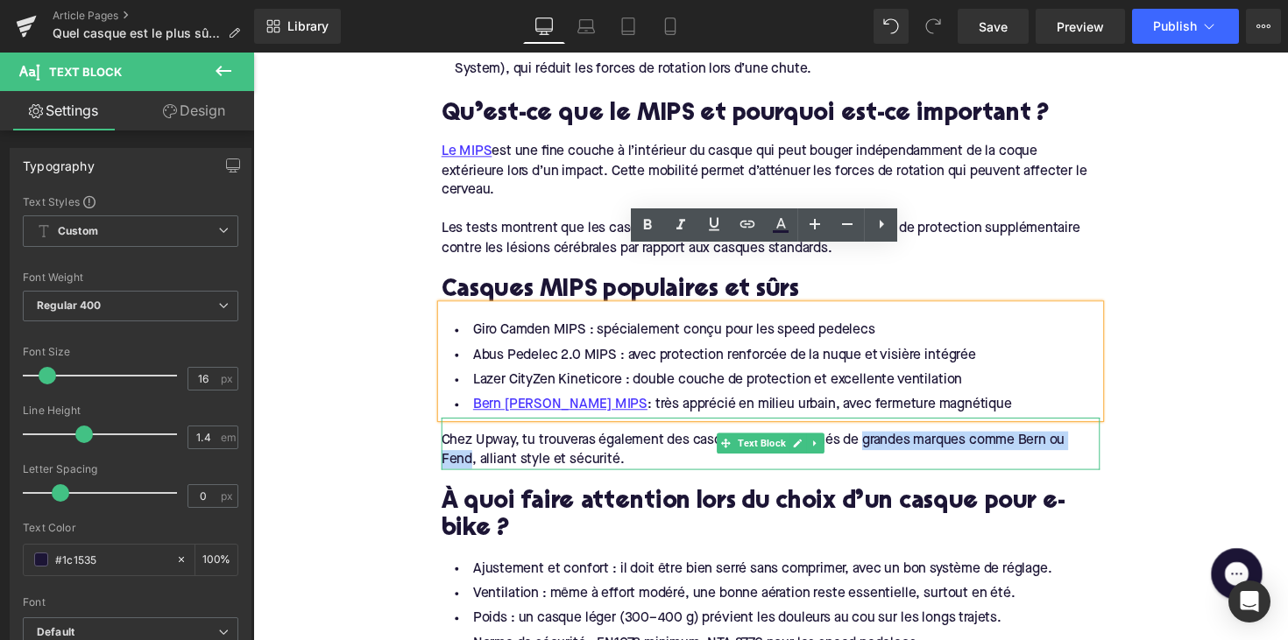
drag, startPoint x: 880, startPoint y: 394, endPoint x: 474, endPoint y: 413, distance: 406.9
click at [474, 441] on div "Chez Upway, tu trouveras également des casques reconditionnés de grandes marque…" at bounding box center [783, 460] width 675 height 39
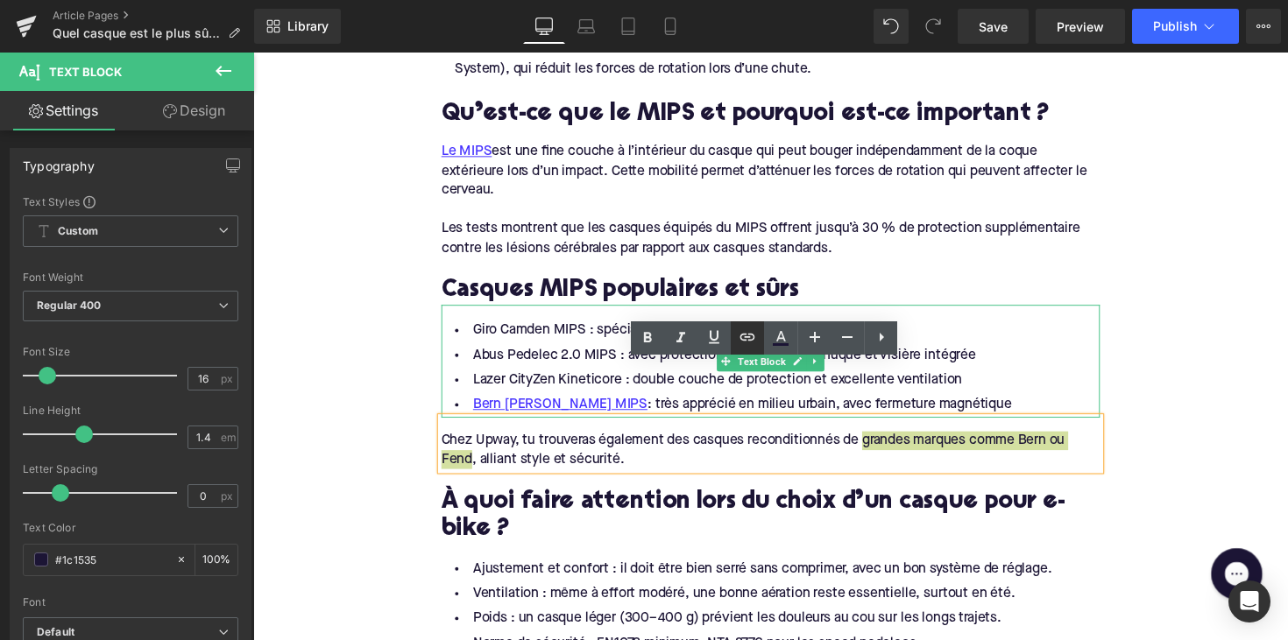
click at [745, 344] on icon at bounding box center [747, 337] width 21 height 21
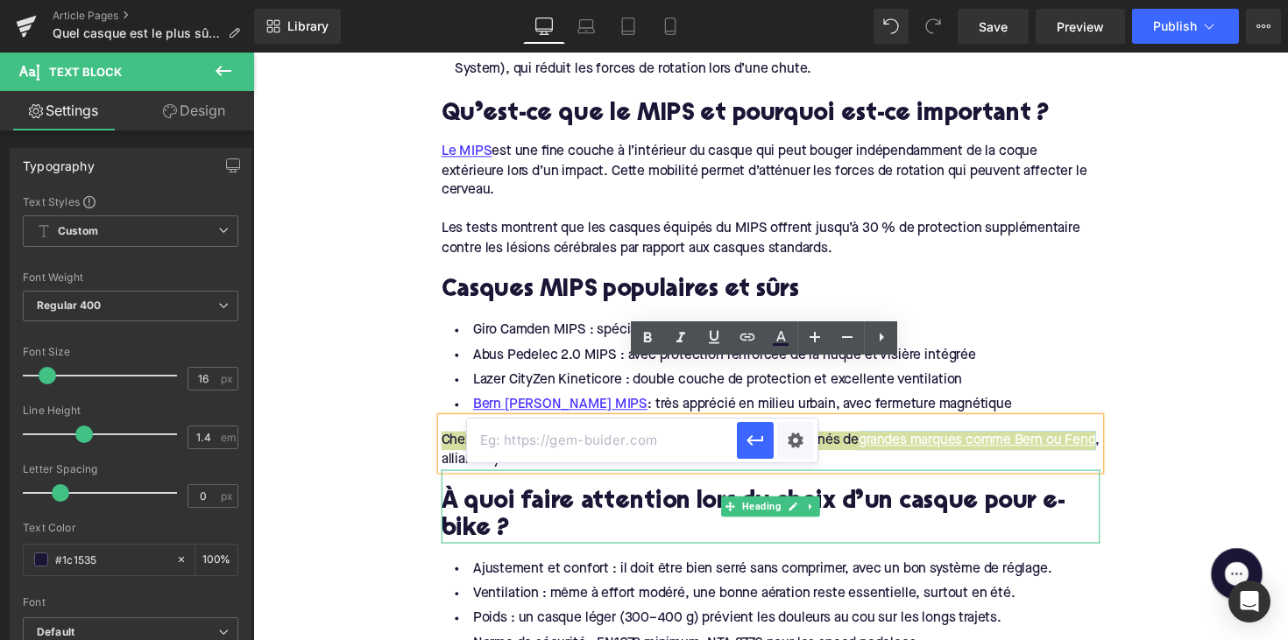
click at [683, 436] on input "text" at bounding box center [602, 441] width 270 height 44
paste input "[URL][DOMAIN_NAME]"
click at [753, 437] on icon "button" at bounding box center [755, 440] width 21 height 21
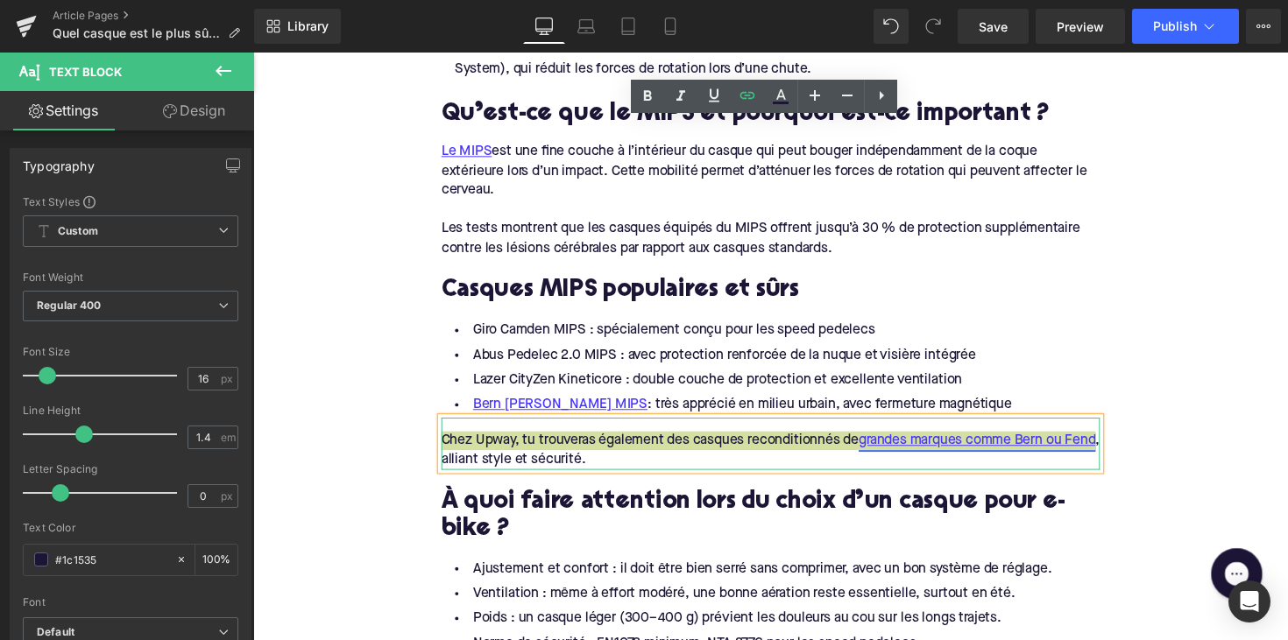
scroll to position [1960, 0]
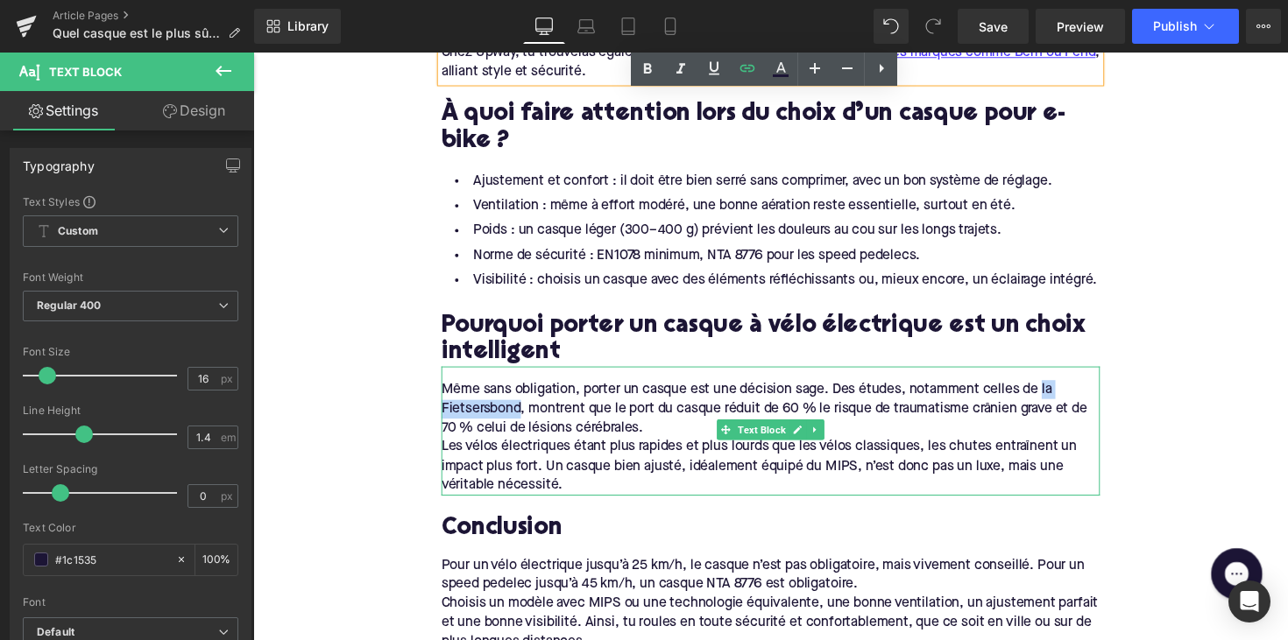
drag, startPoint x: 525, startPoint y: 358, endPoint x: 1060, endPoint y: 335, distance: 535.7
click at [1060, 388] on div "Même sans obligation, porter un casque est une décision sage. Des études, notam…" at bounding box center [783, 417] width 675 height 59
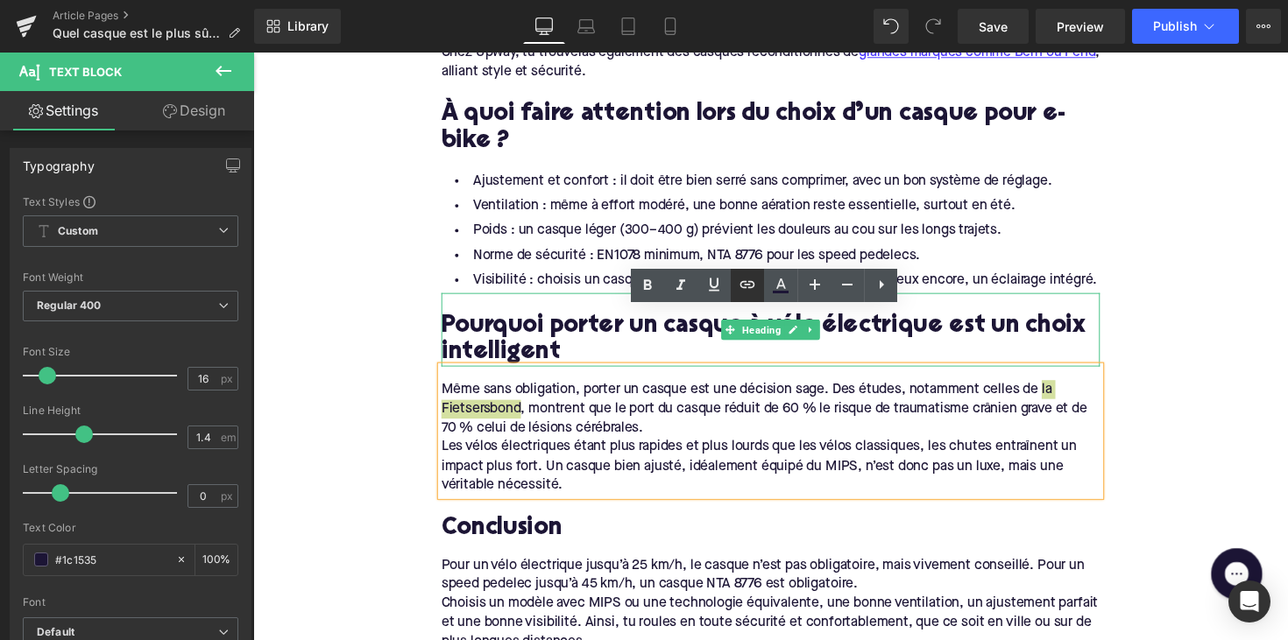
click at [743, 284] on icon at bounding box center [747, 284] width 21 height 21
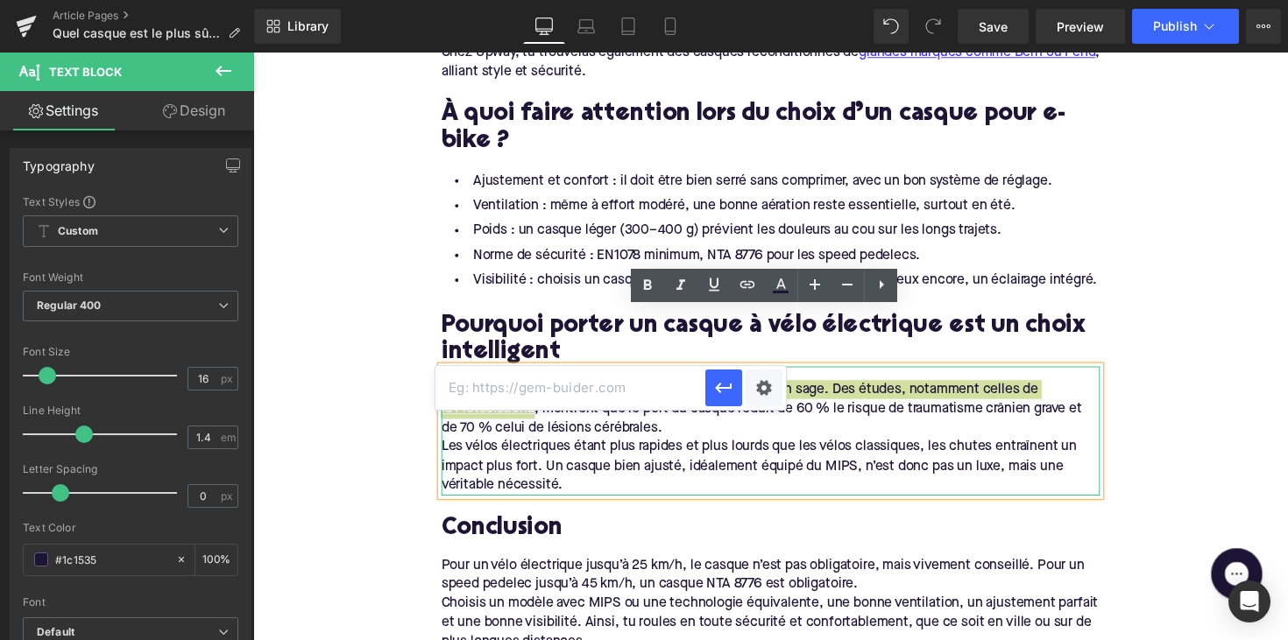
click at [650, 387] on input "text" at bounding box center [570, 388] width 270 height 44
paste input "[URL][DOMAIN_NAME]"
type input "[URL][DOMAIN_NAME]"
click at [729, 392] on icon "button" at bounding box center [723, 388] width 21 height 21
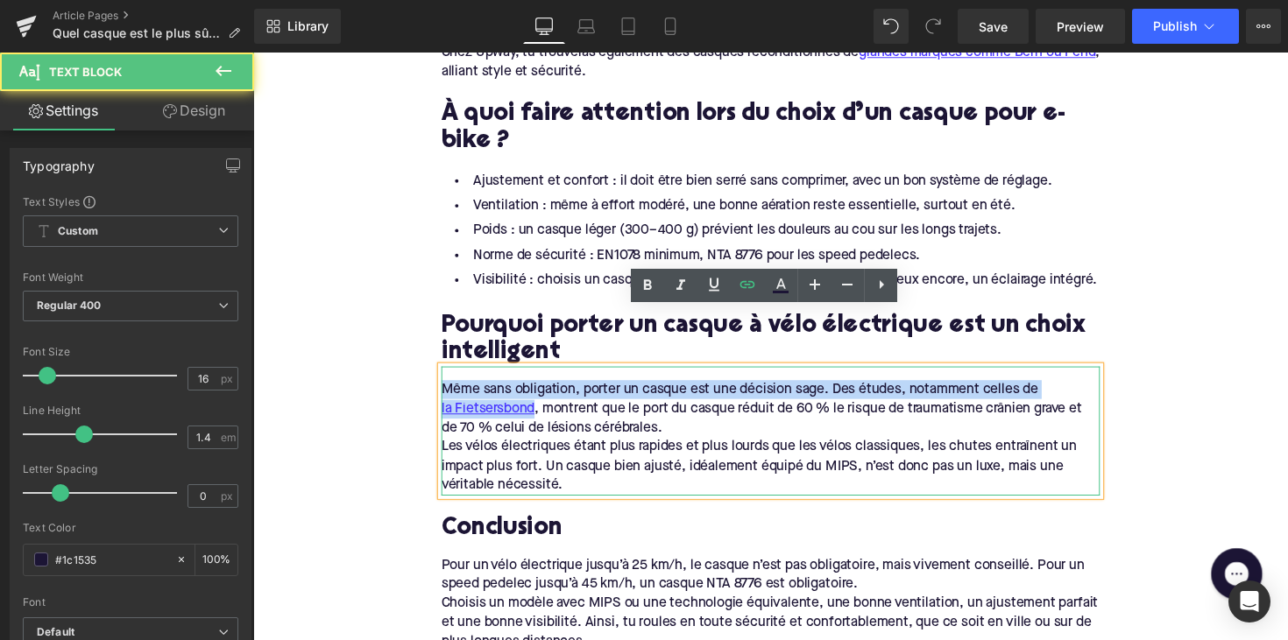
click at [740, 447] on div "Les vélos électriques étant plus rapides et plus lourds que les vélos classique…" at bounding box center [783, 476] width 675 height 59
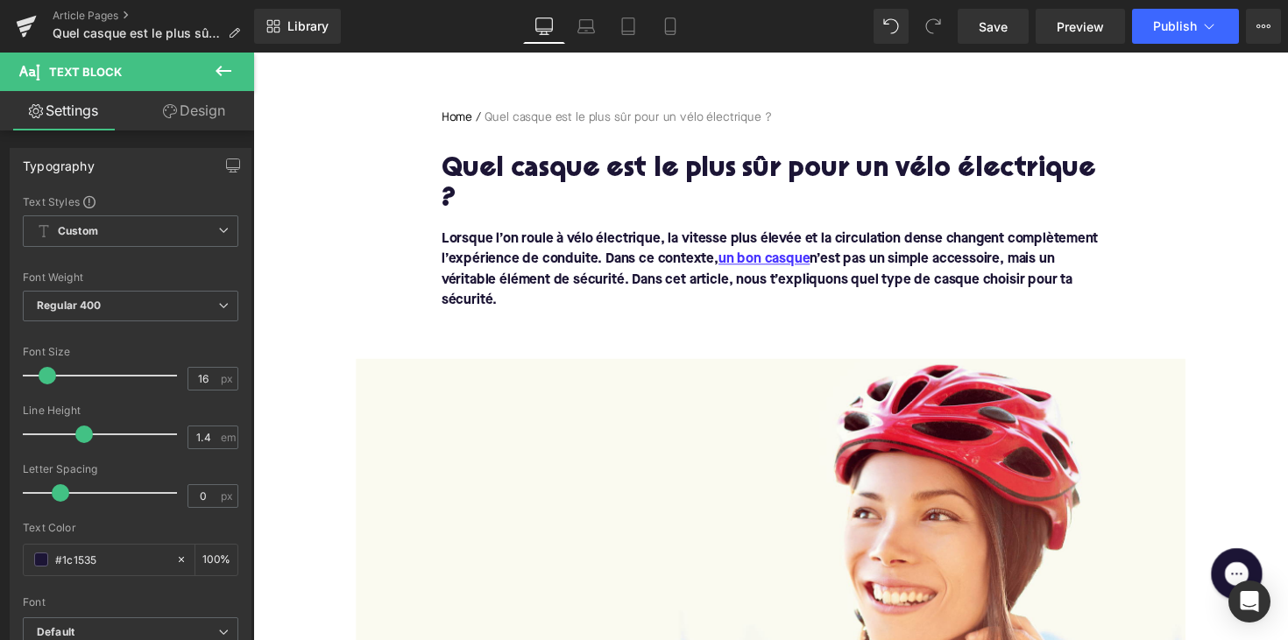
scroll to position [175, 0]
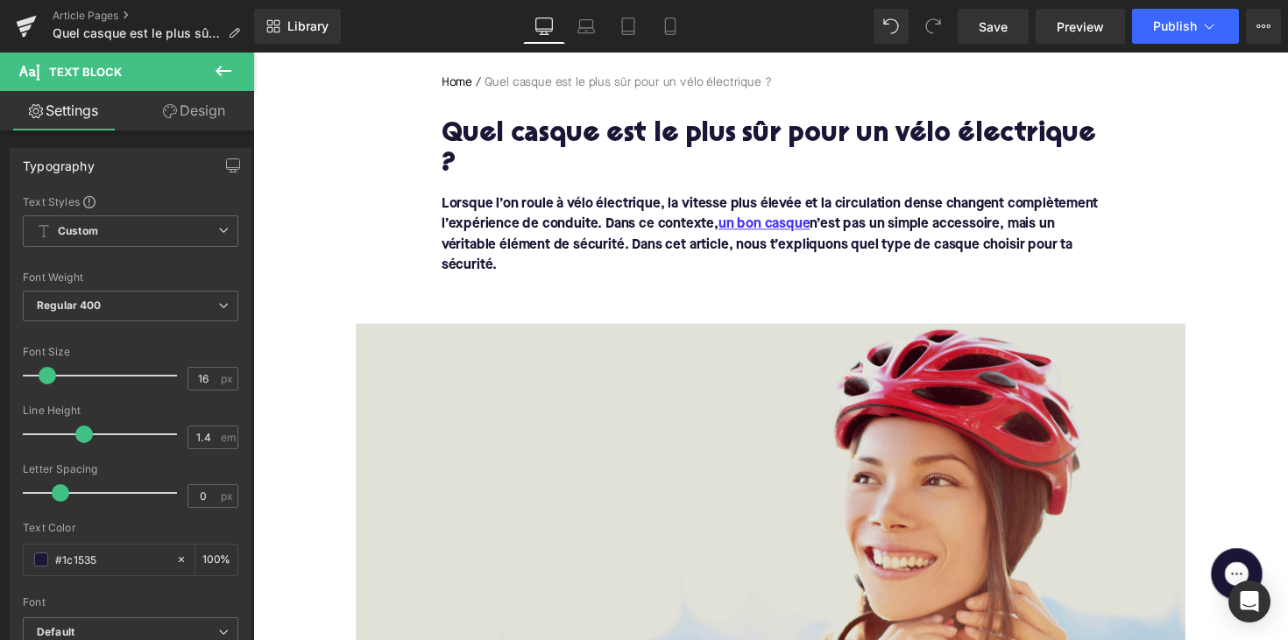
click at [692, 457] on img at bounding box center [783, 569] width 850 height 478
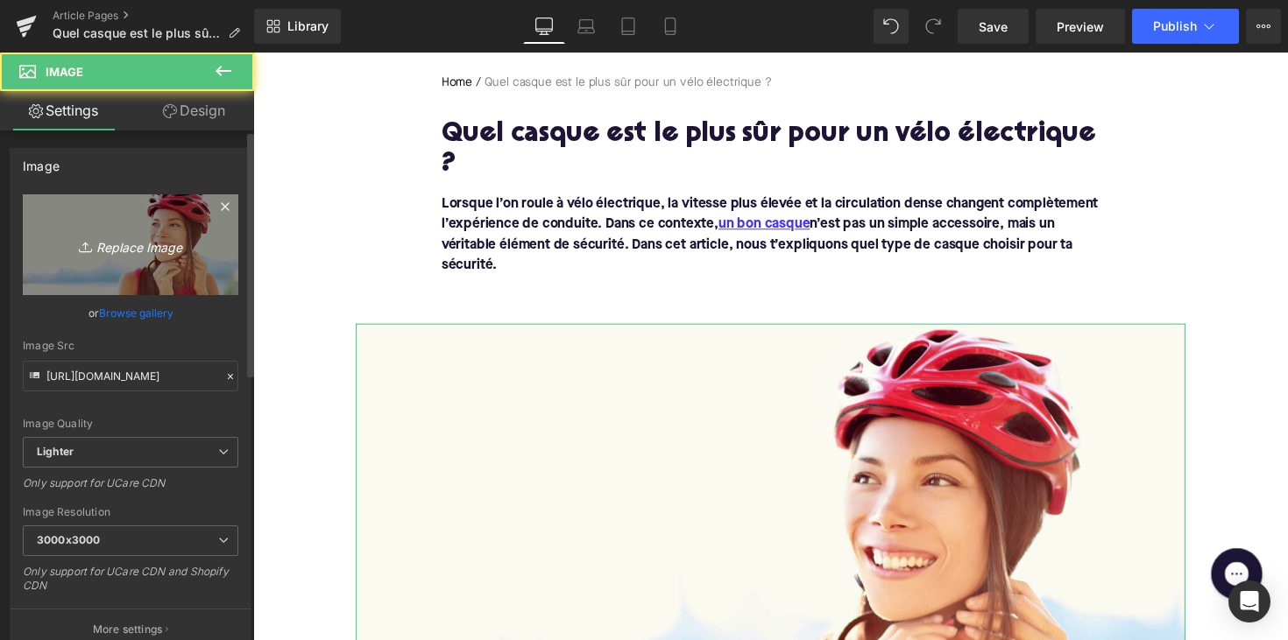
click at [105, 249] on icon "Replace Image" at bounding box center [130, 245] width 140 height 22
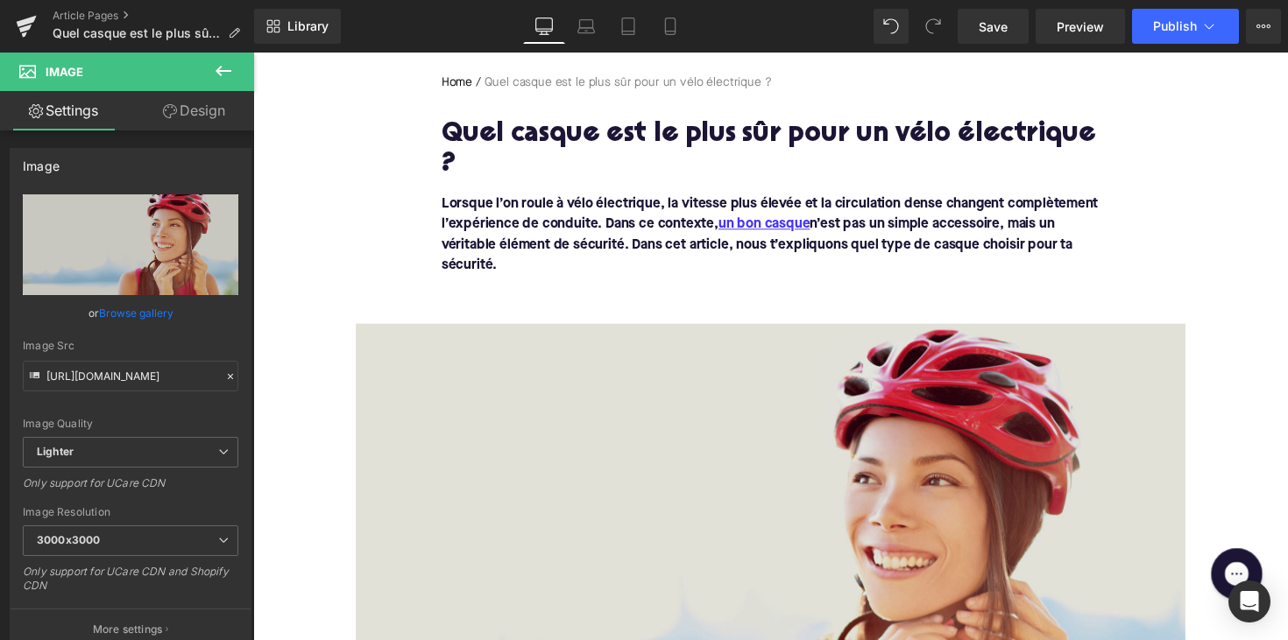
click at [693, 396] on img at bounding box center [783, 569] width 850 height 478
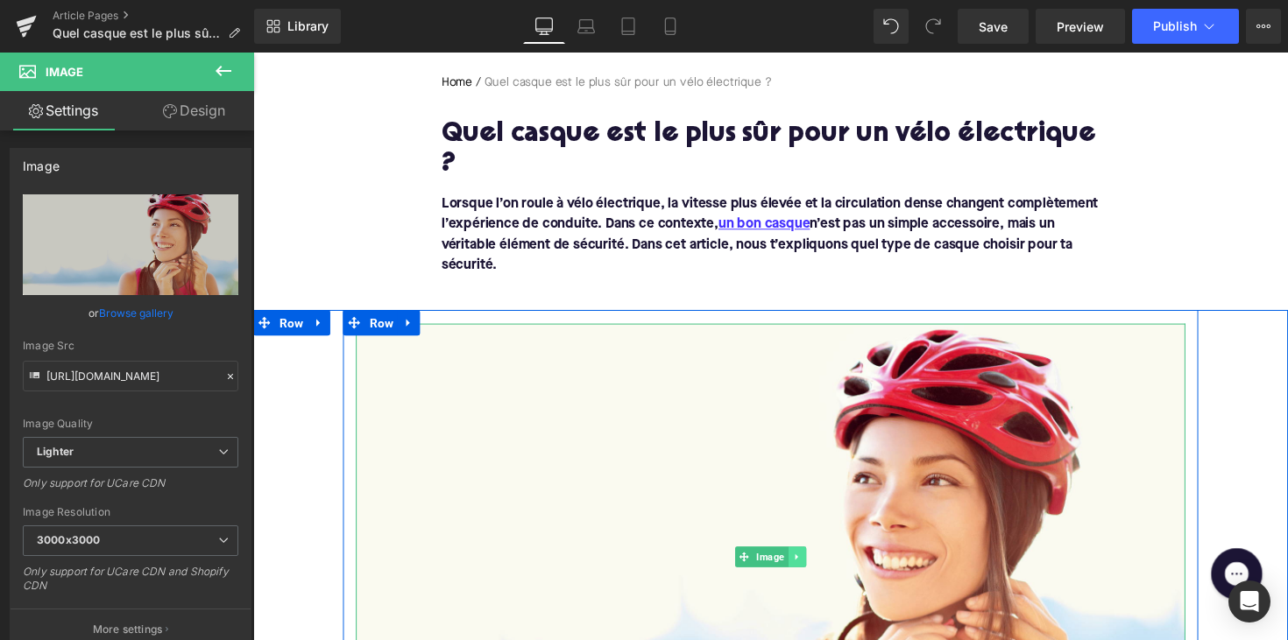
click at [812, 559] on link at bounding box center [811, 569] width 18 height 21
click at [800, 564] on icon at bounding box center [801, 569] width 10 height 10
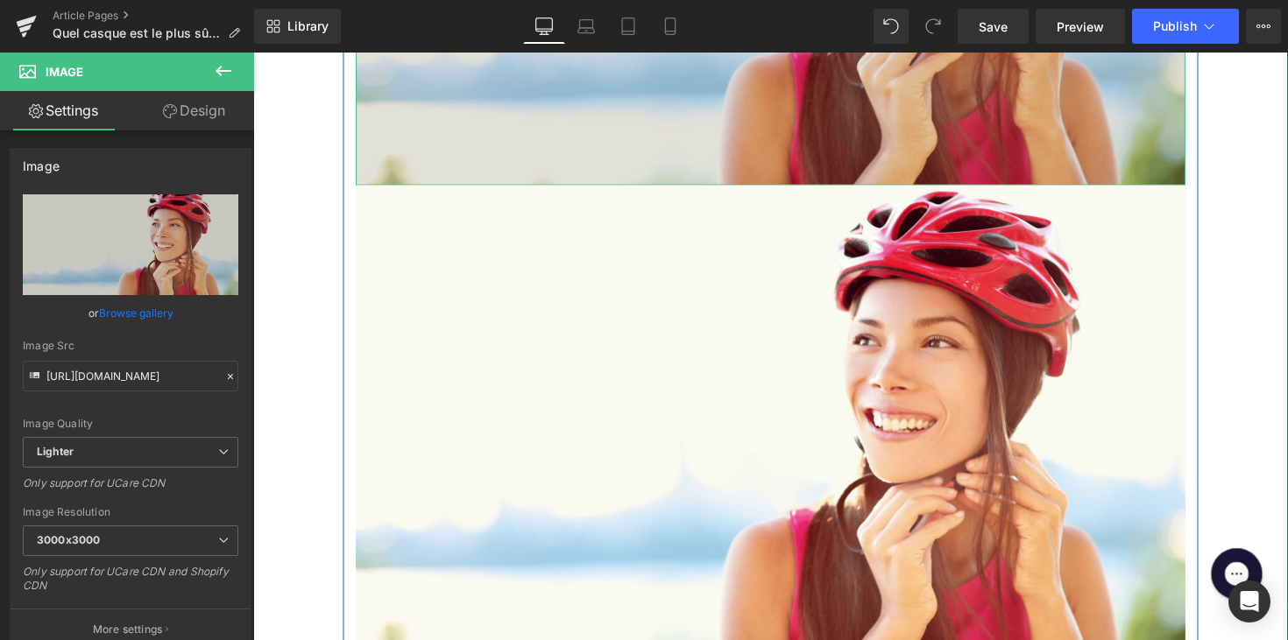
scroll to position [829, 0]
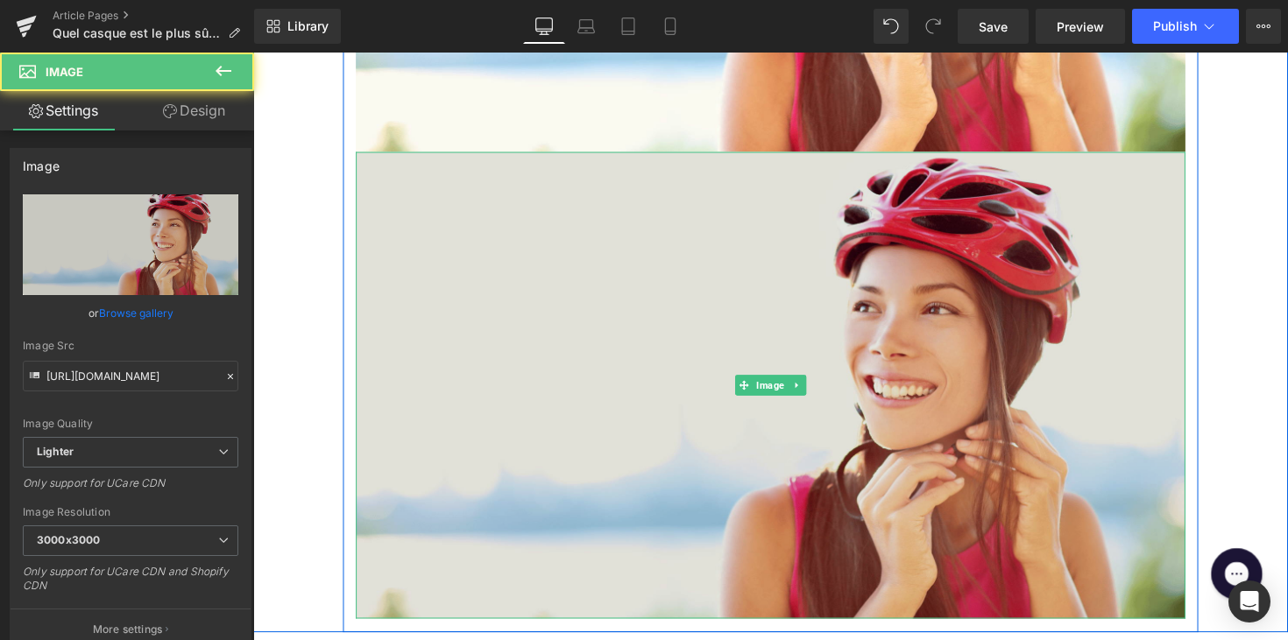
click at [745, 341] on img at bounding box center [783, 393] width 850 height 478
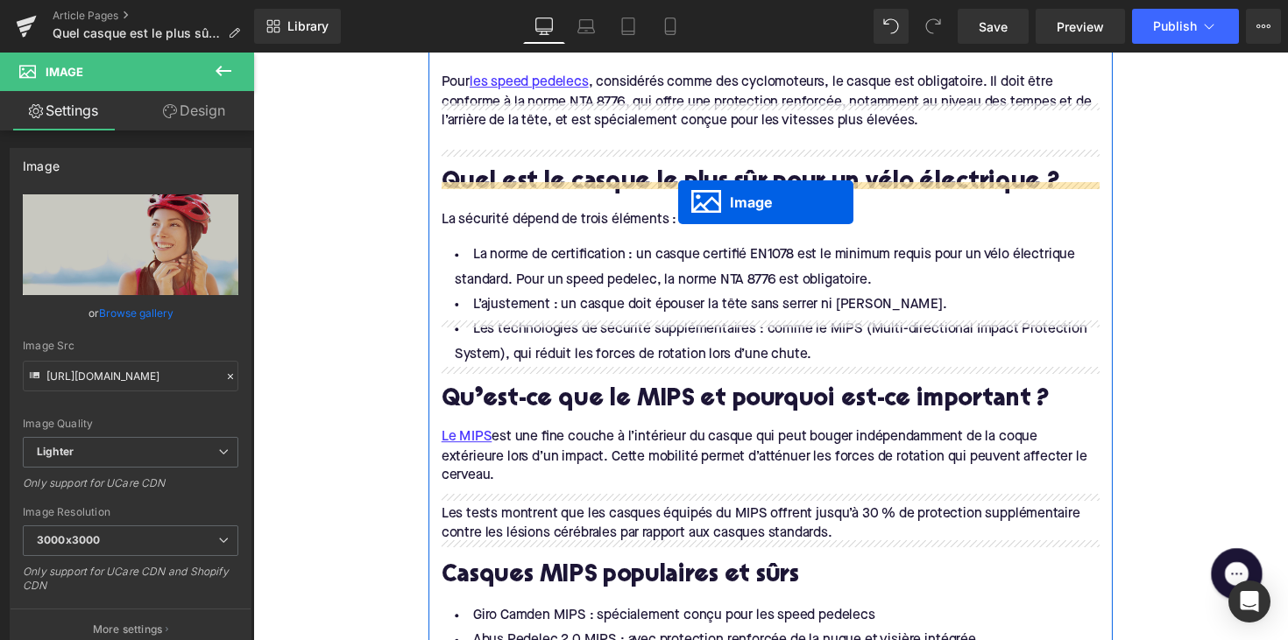
scroll to position [1298, 0]
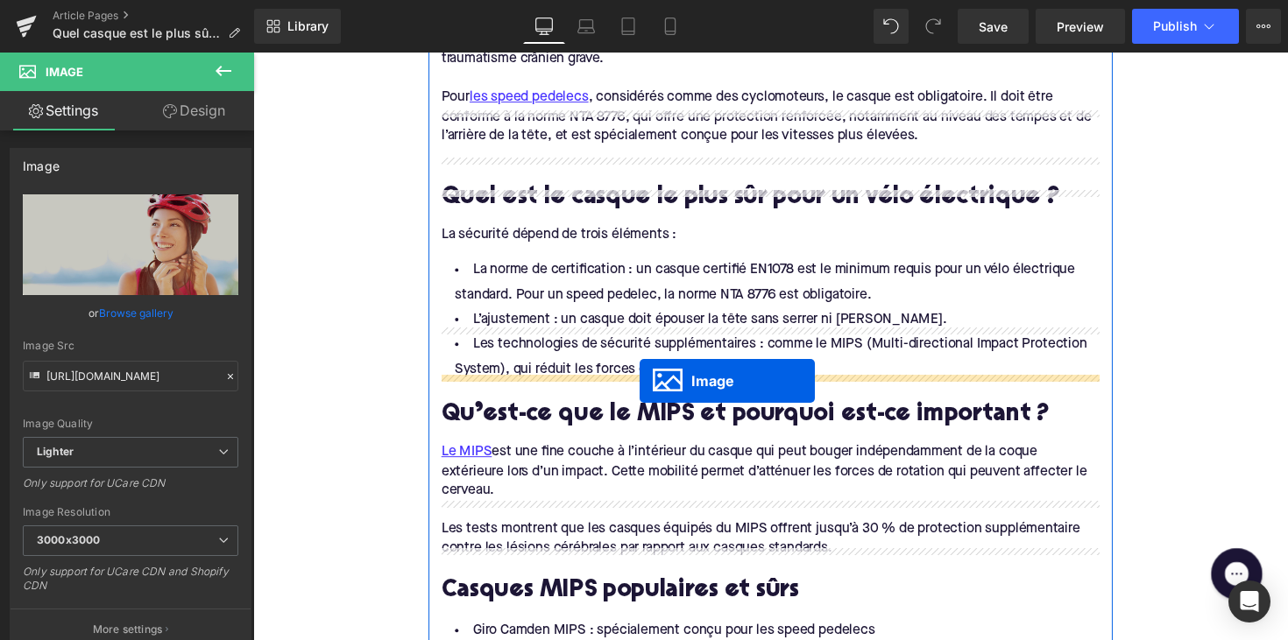
drag, startPoint x: 743, startPoint y: 404, endPoint x: 649, endPoint y: 389, distance: 94.9
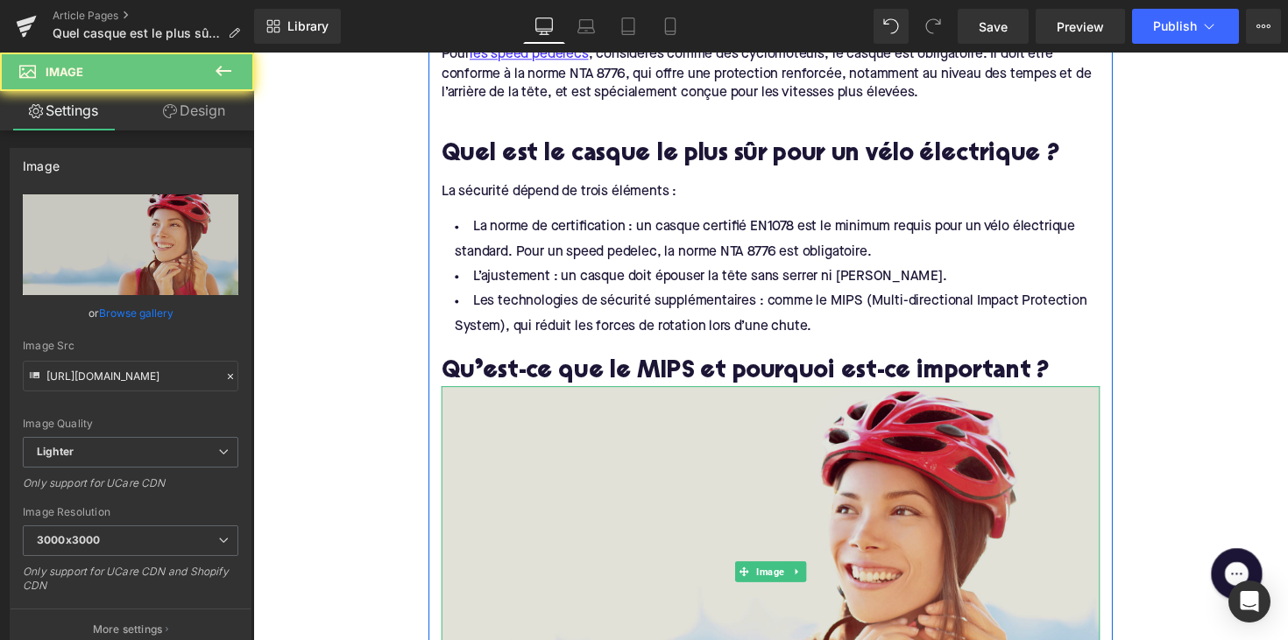
click at [609, 448] on img at bounding box center [783, 583] width 675 height 379
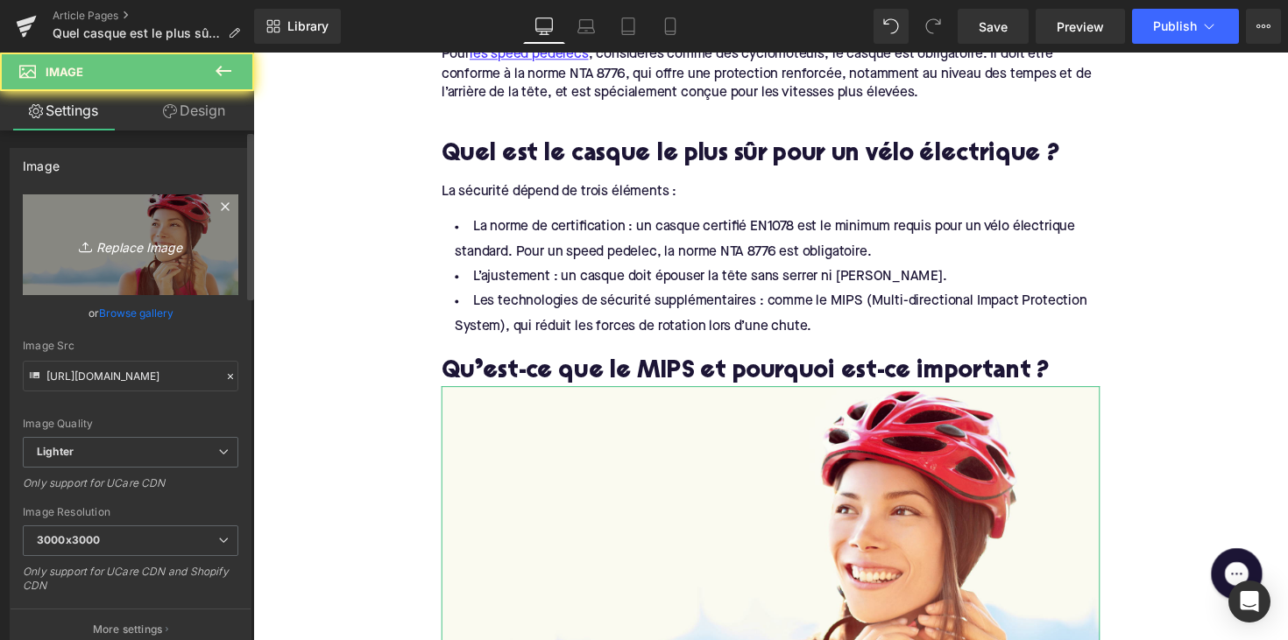
click at [182, 251] on icon "Replace Image" at bounding box center [130, 245] width 140 height 22
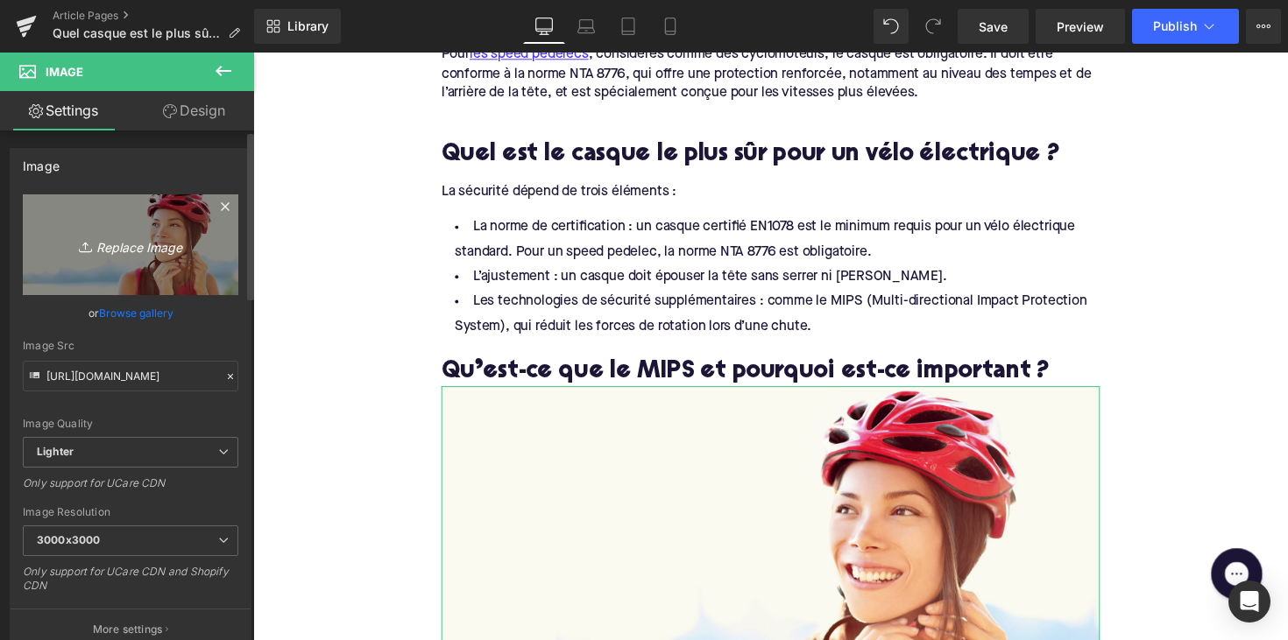
type input "C:\fakepath\MIPShelm.png"
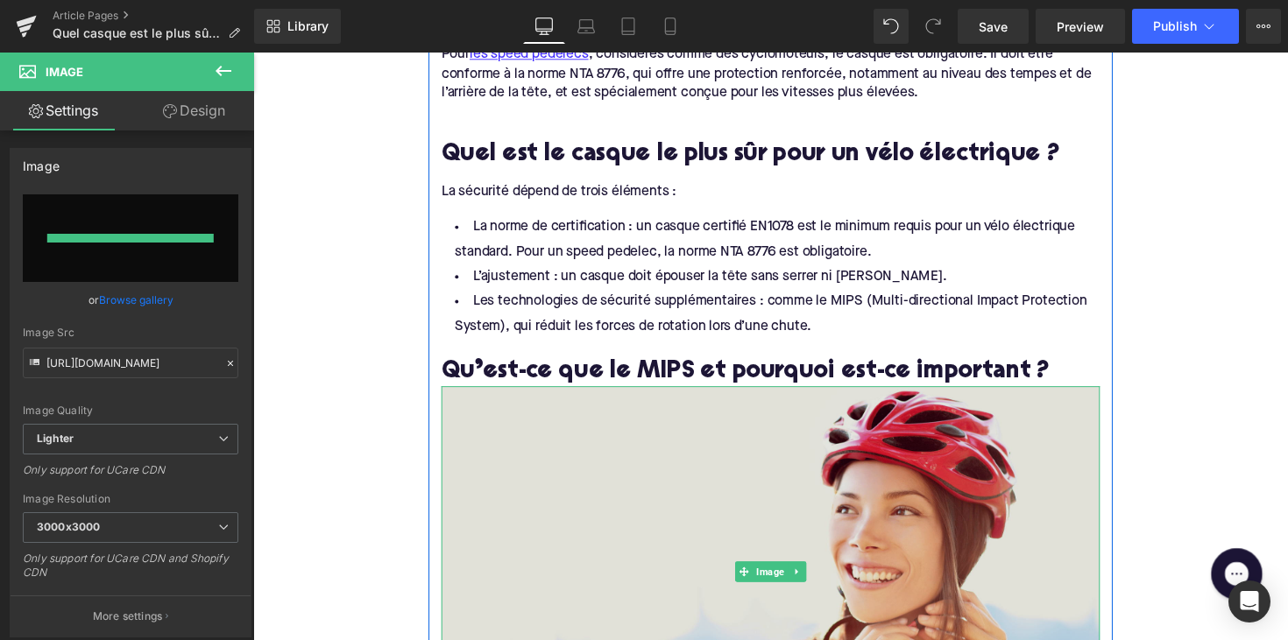
type input "[URL][DOMAIN_NAME]"
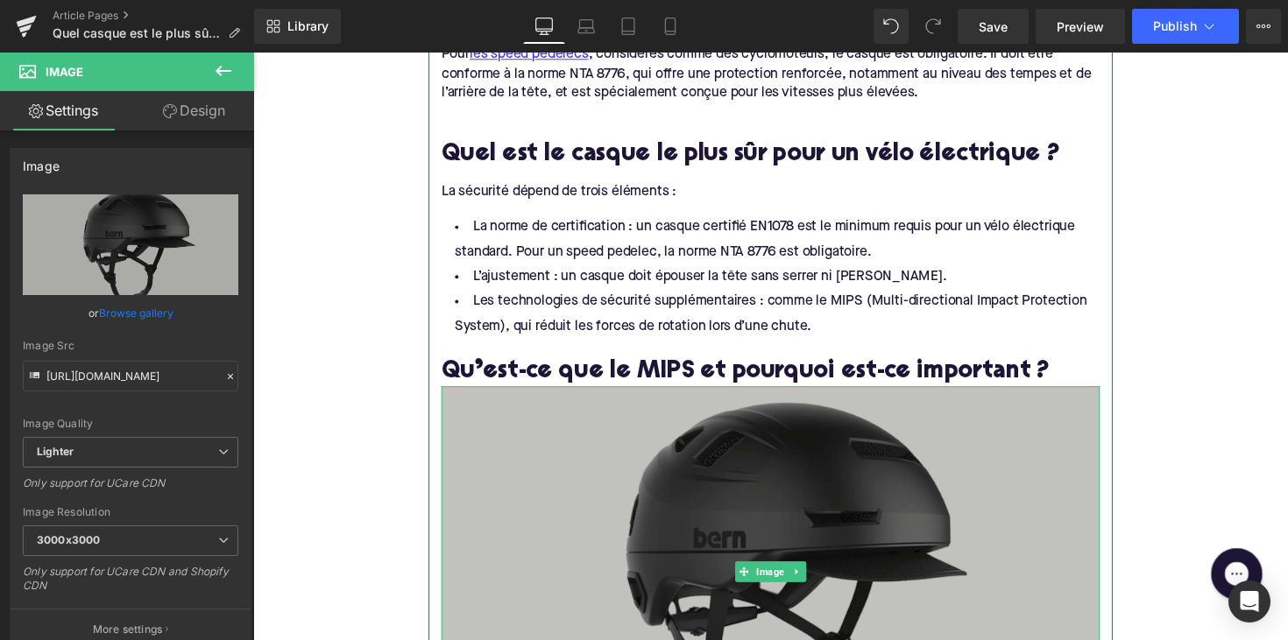
click at [815, 445] on img at bounding box center [783, 583] width 675 height 379
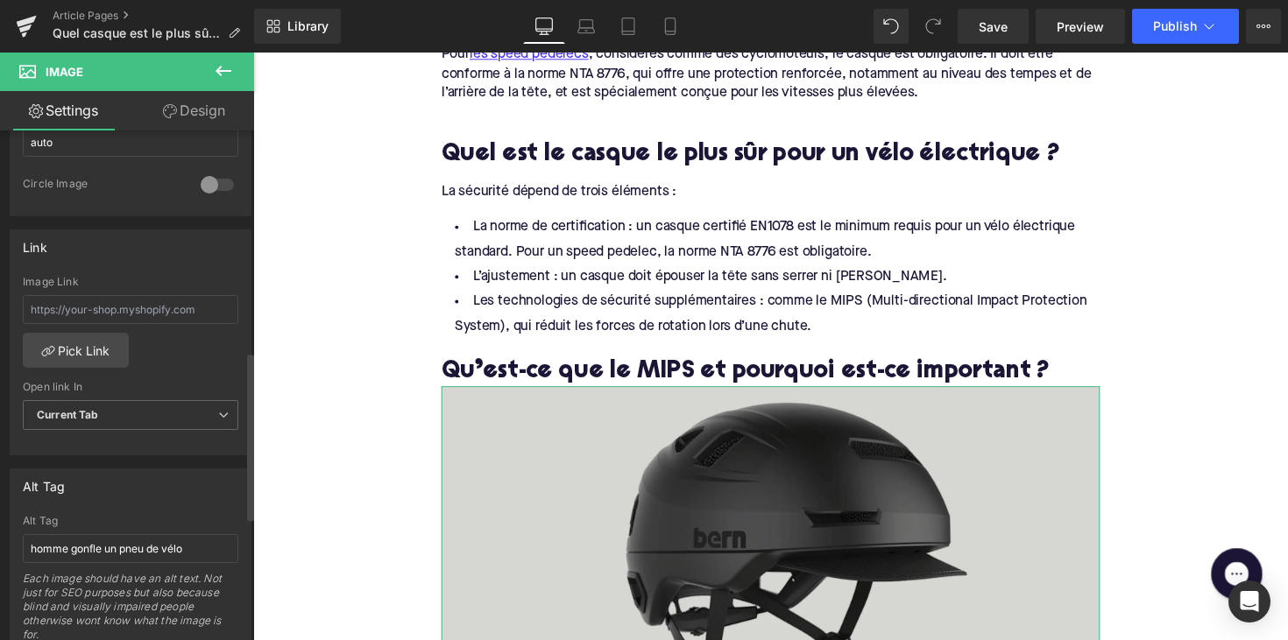
scroll to position [729, 0]
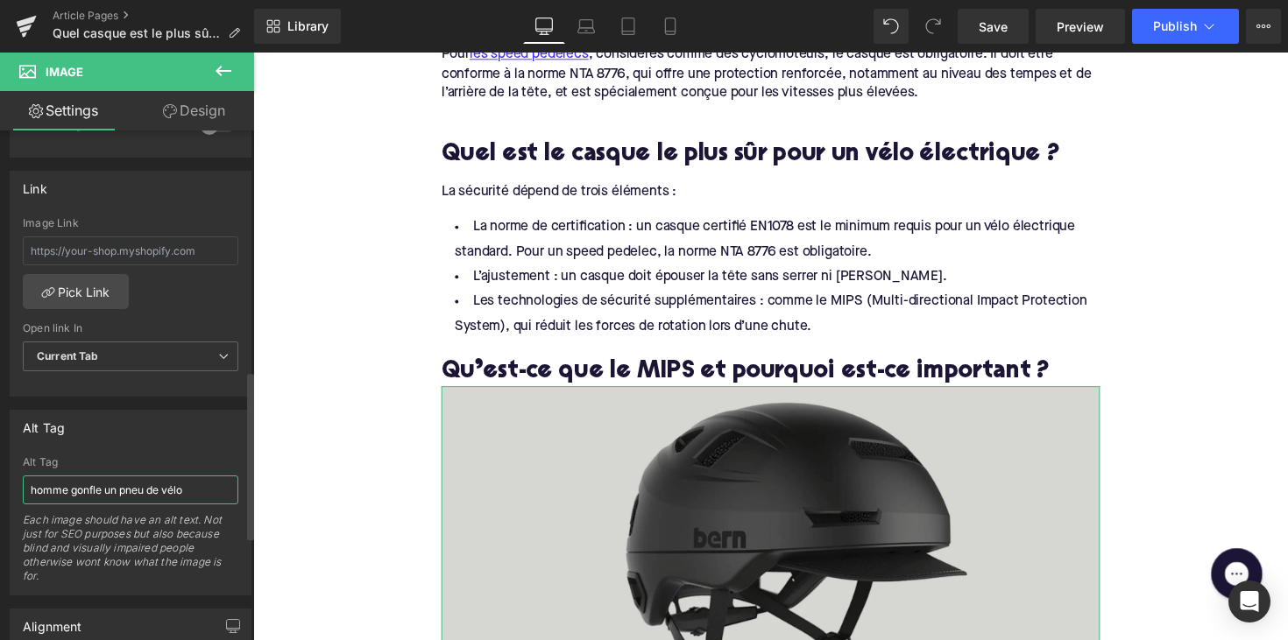
click at [127, 478] on input "homme gonfle un pneu de vélo" at bounding box center [130, 490] width 215 height 29
type input "Un casque MIPS"
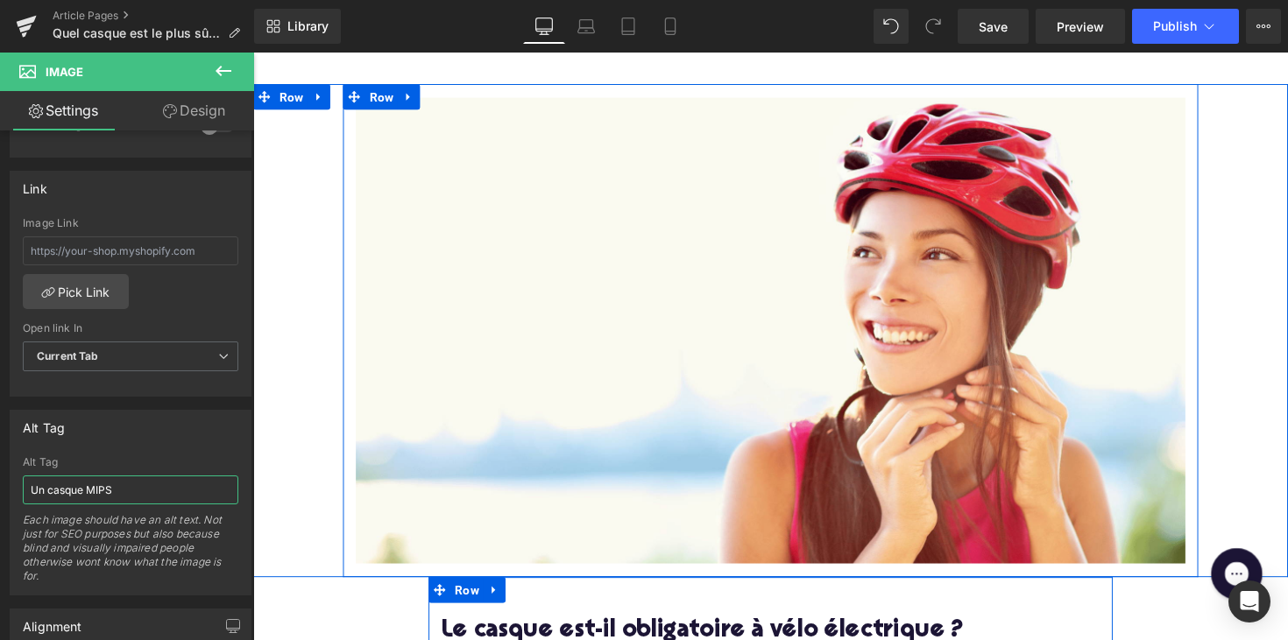
scroll to position [179, 0]
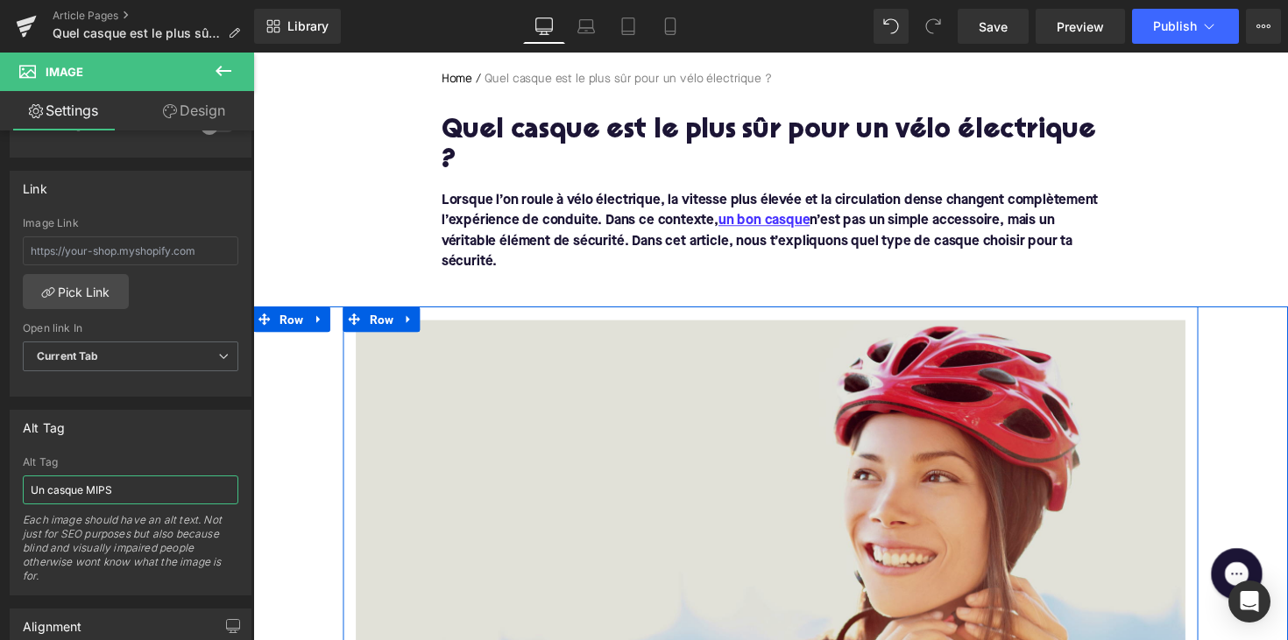
click at [535, 373] on img at bounding box center [783, 566] width 850 height 478
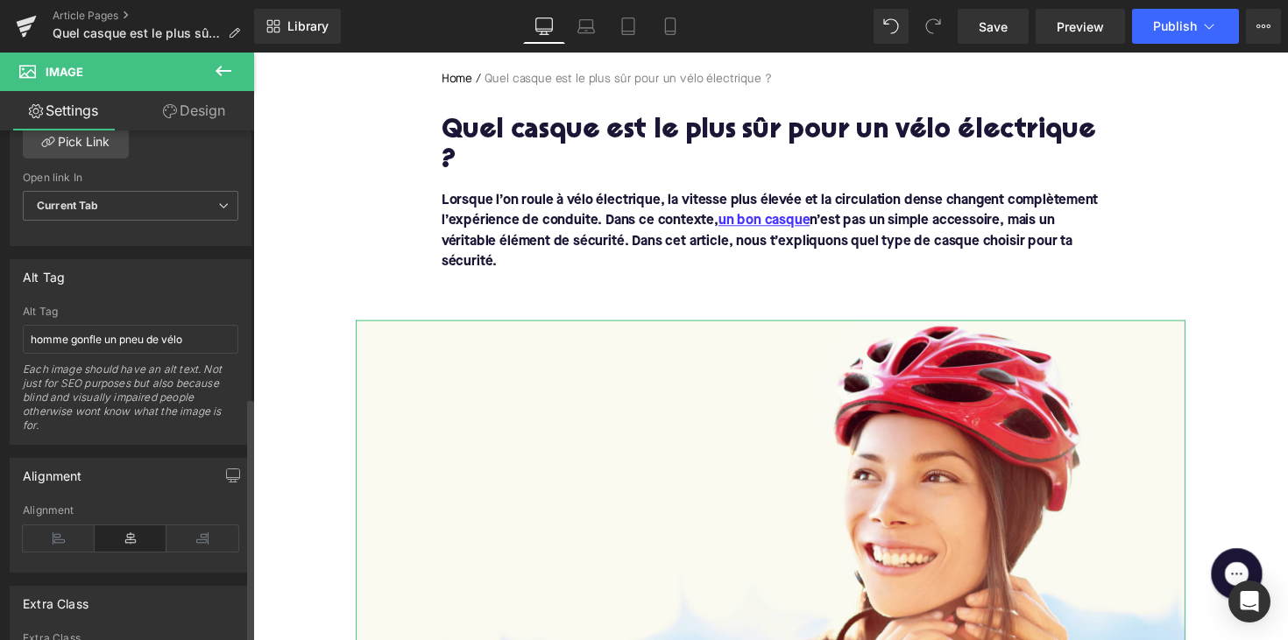
scroll to position [910, 0]
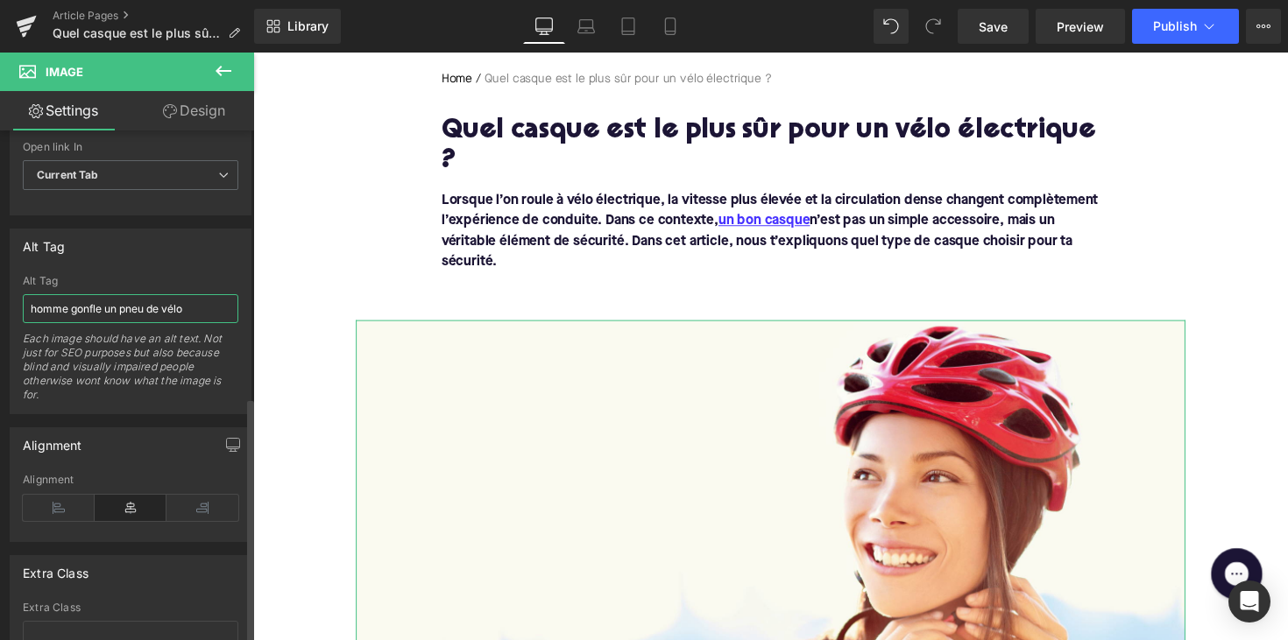
click at [135, 307] on input "homme gonfle un pneu de vélo" at bounding box center [130, 308] width 215 height 29
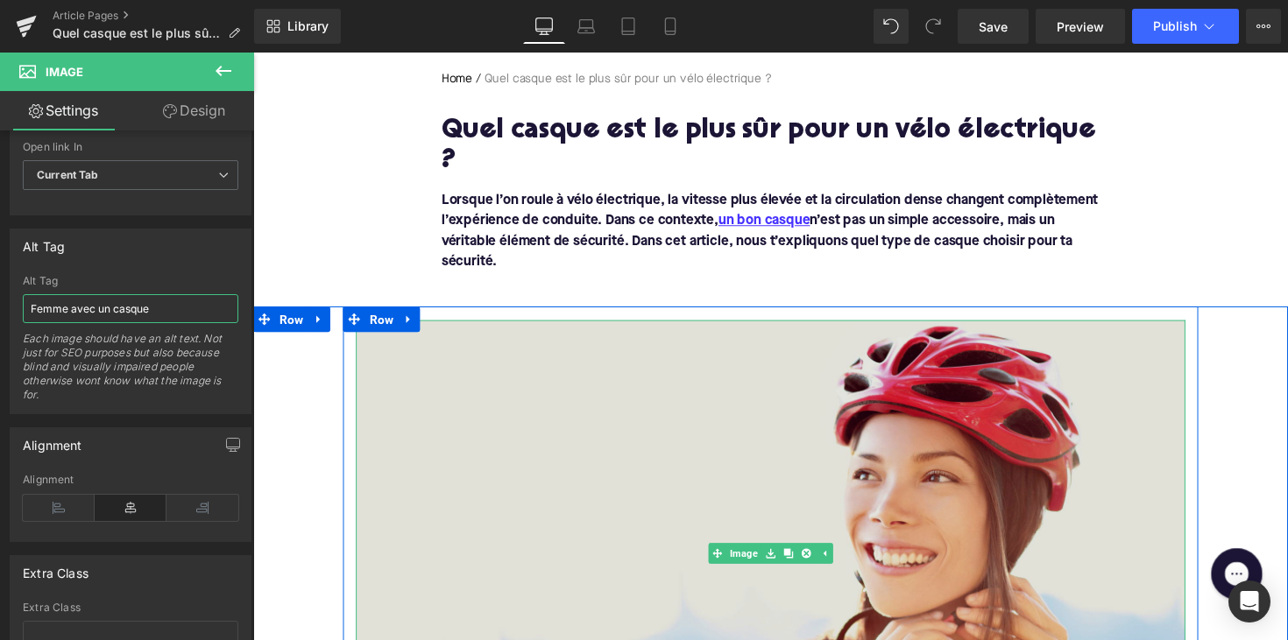
type input "Femme avec un casque"
click at [448, 327] on img at bounding box center [783, 566] width 850 height 478
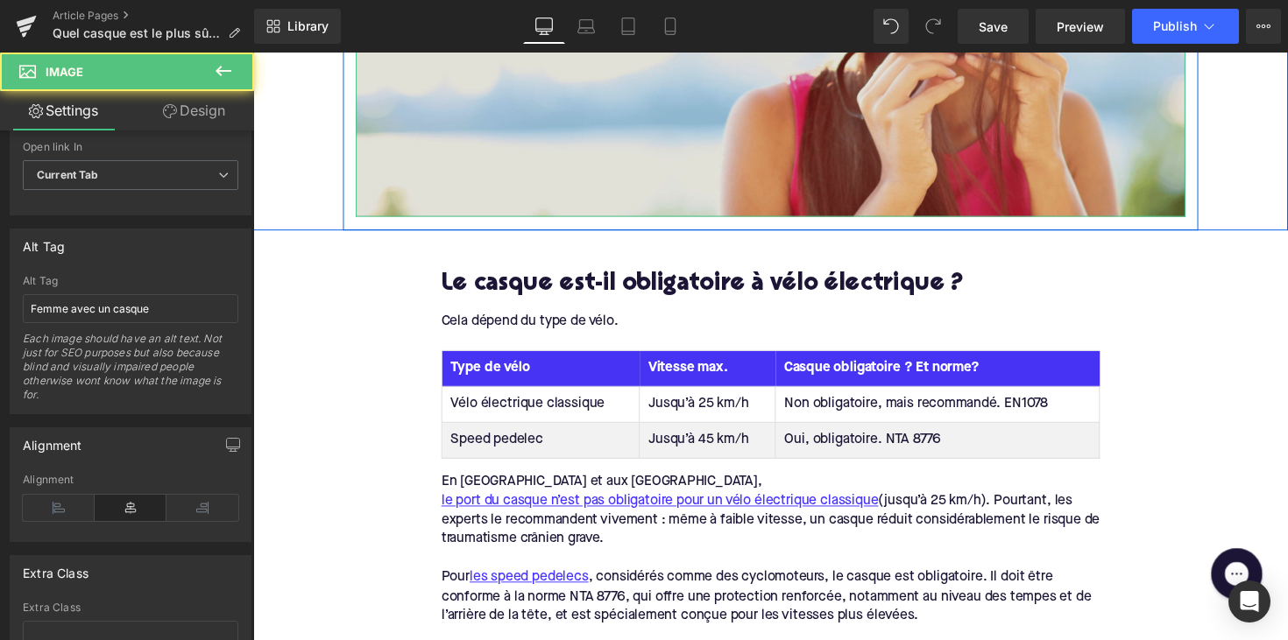
scroll to position [1297, 0]
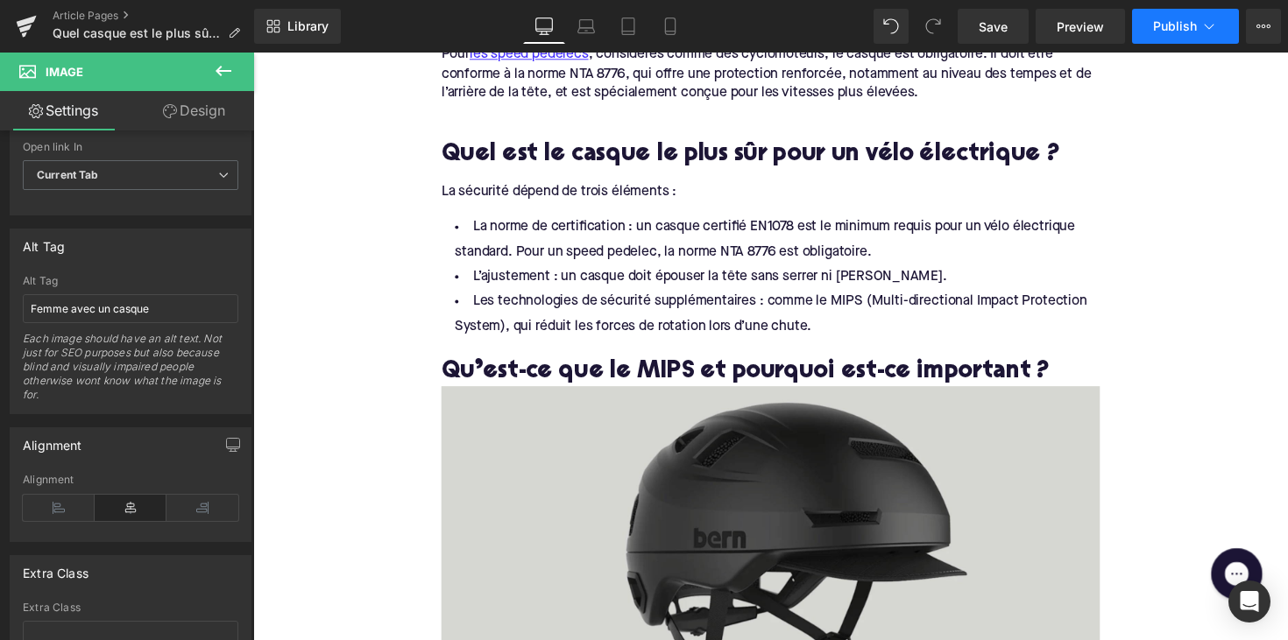
click at [1166, 29] on span "Publish" at bounding box center [1175, 26] width 44 height 14
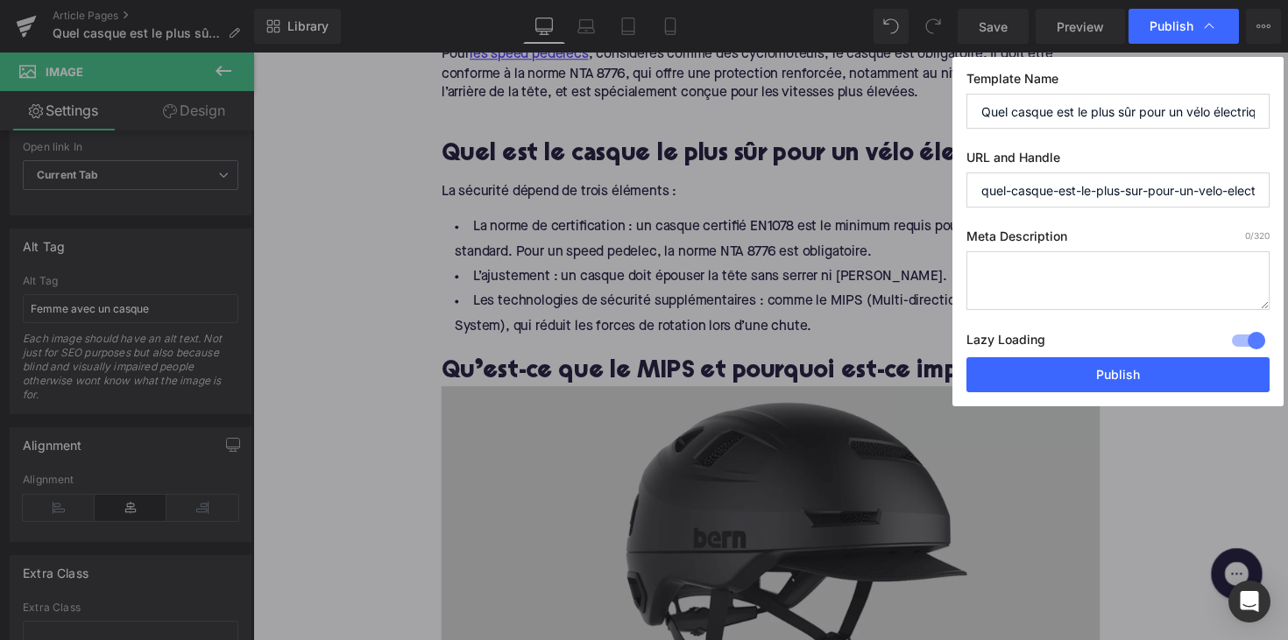
click at [1095, 279] on textarea at bounding box center [1117, 280] width 303 height 59
paste textarea "Découvrez quel casque est le plus sûr pour vélo électrique. Optez pour un modèl…"
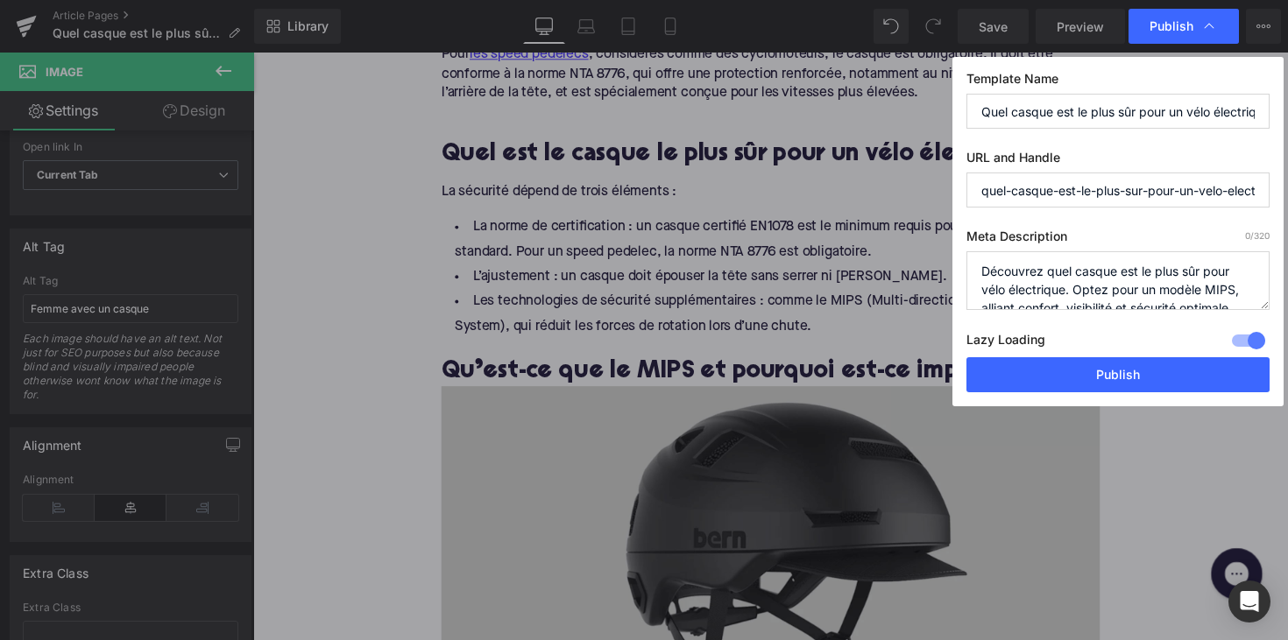
scroll to position [6, 0]
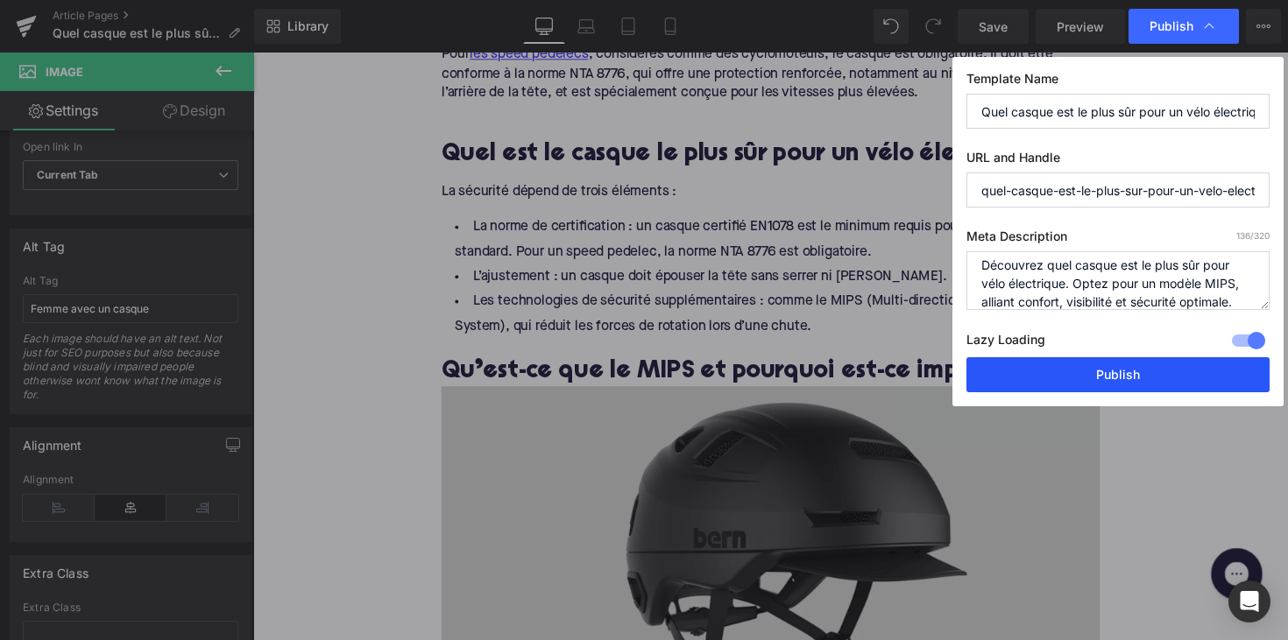
type textarea "Découvrez quel casque est le plus sûr pour vélo électrique. Optez pour un modèl…"
click at [1125, 376] on button "Publish" at bounding box center [1117, 374] width 303 height 35
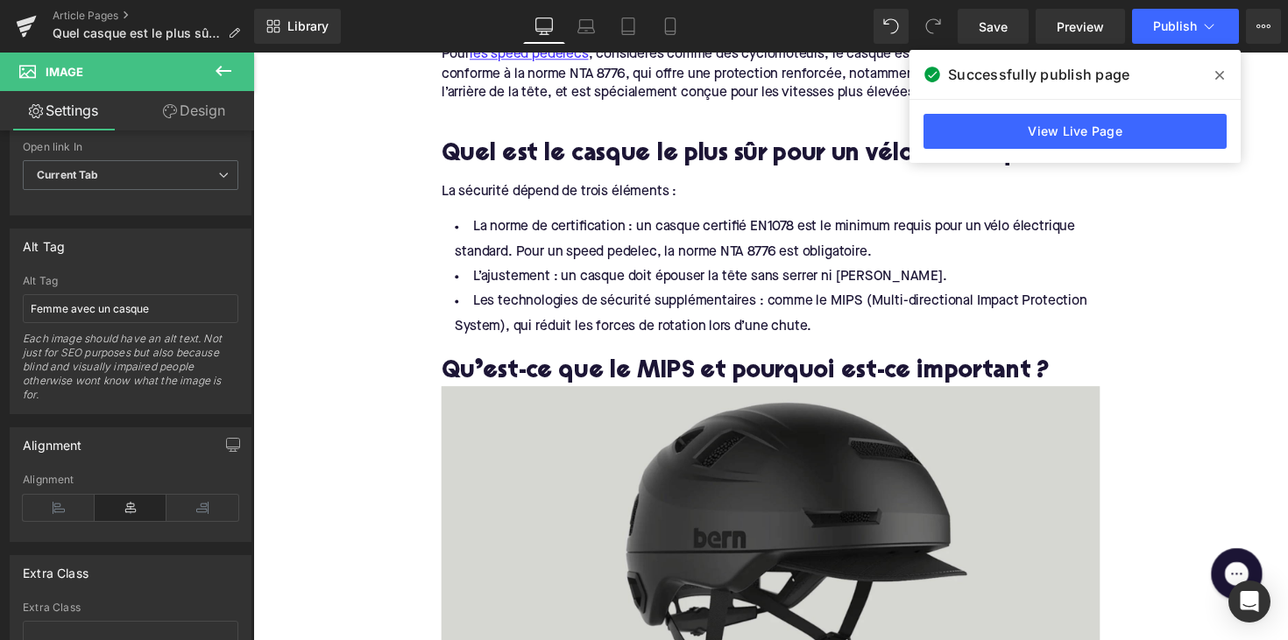
click at [81, 6] on div "Article Pages Quel casque est le plus sûr pour un vélo électrique ?" at bounding box center [127, 26] width 254 height 53
click at [84, 14] on link "Article Pages" at bounding box center [153, 16] width 201 height 14
